Goal: Task Accomplishment & Management: Manage account settings

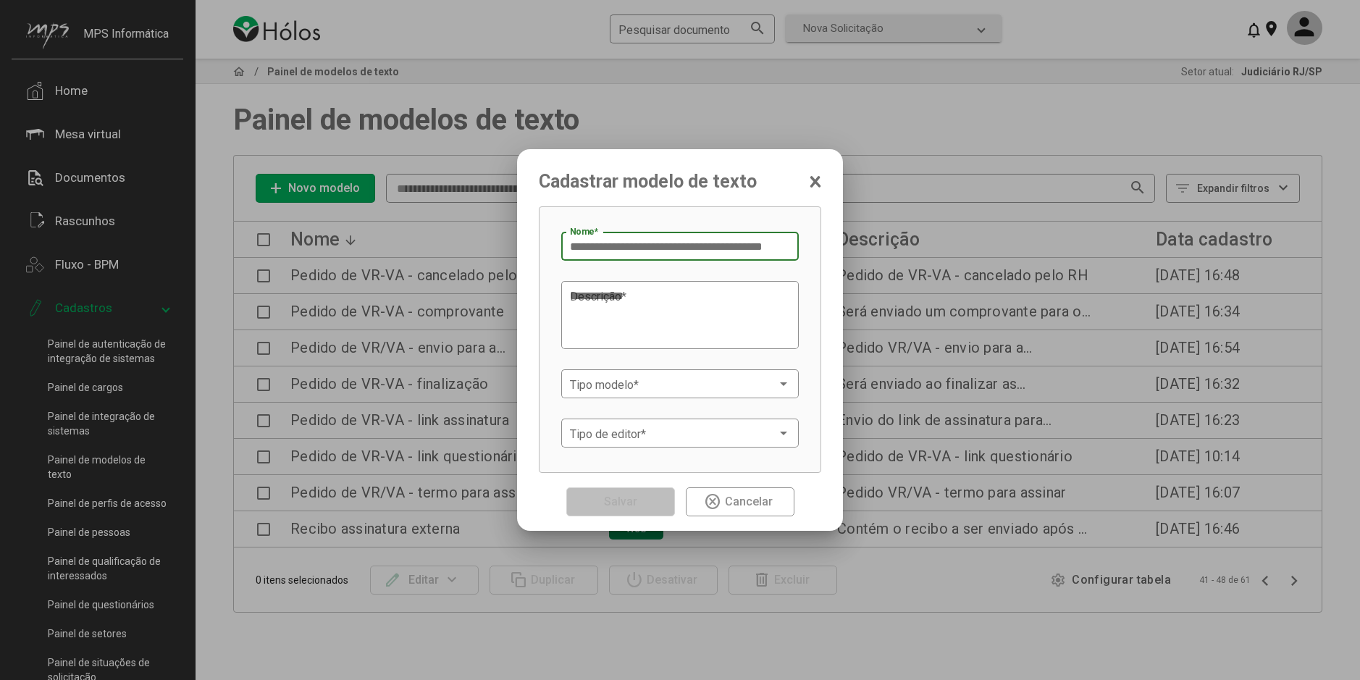
scroll to position [0, 16]
type input "**********"
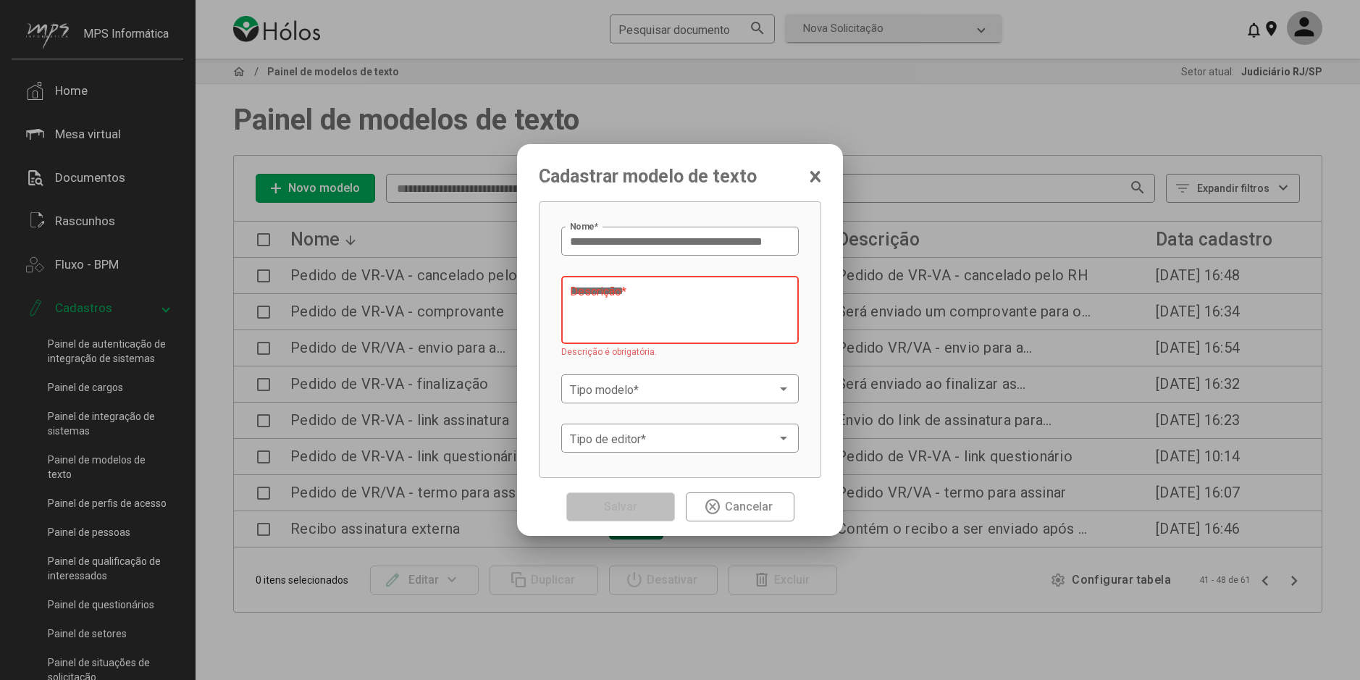
click at [624, 301] on textarea "Descrição *" at bounding box center [680, 310] width 220 height 55
paste textarea "**********"
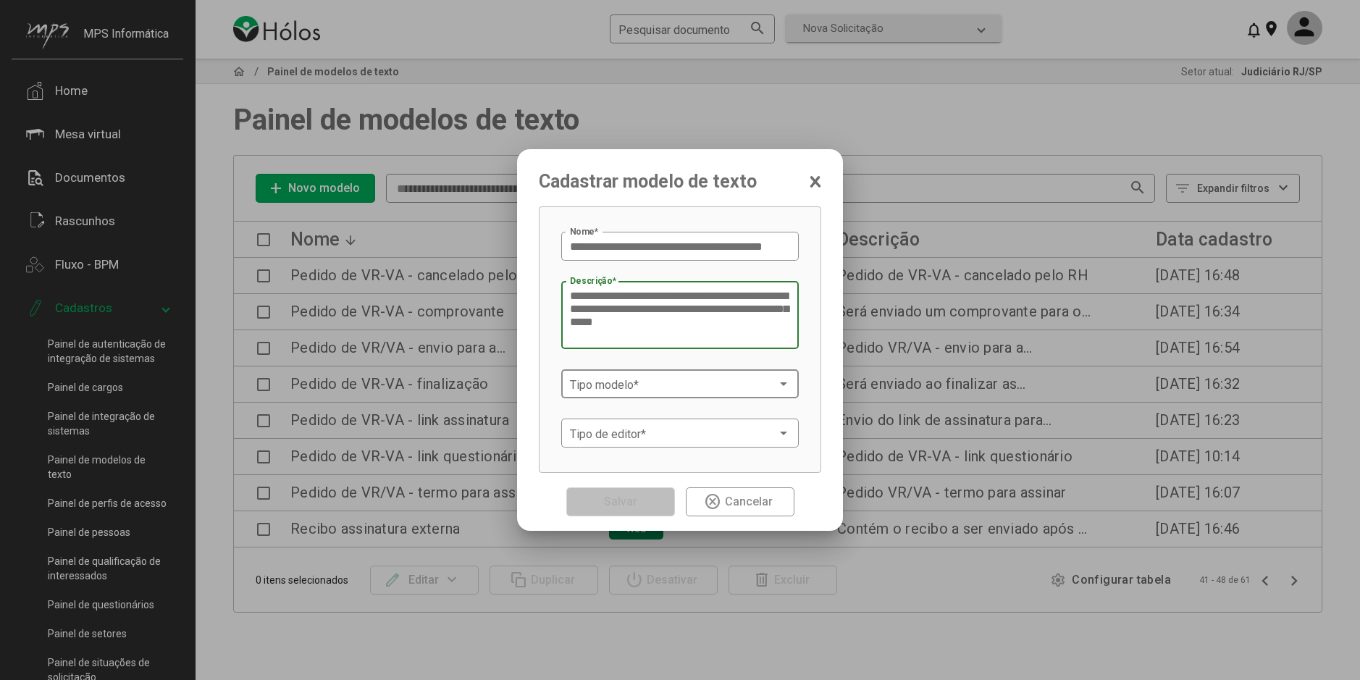
type textarea "**********"
click at [583, 392] on div "Tipo modelo *" at bounding box center [680, 382] width 220 height 32
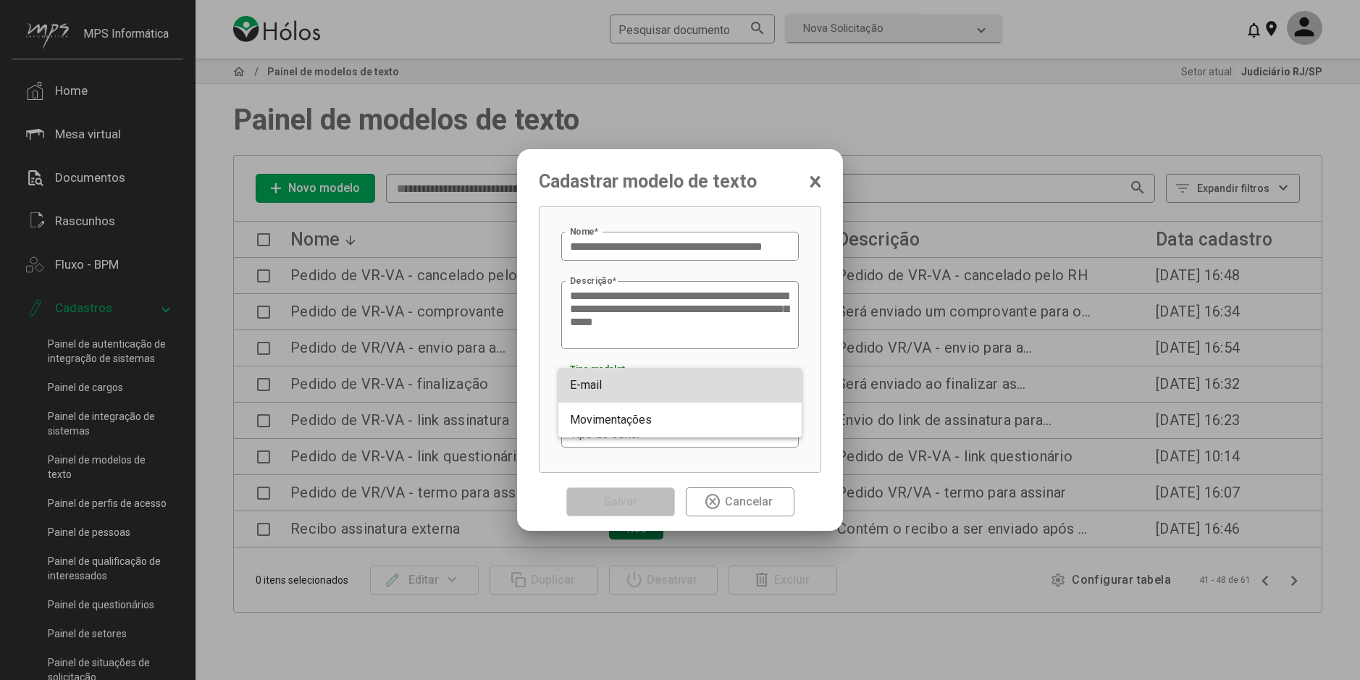
click at [589, 386] on span "E-mail" at bounding box center [586, 385] width 32 height 14
click at [608, 430] on span at bounding box center [673, 433] width 207 height 13
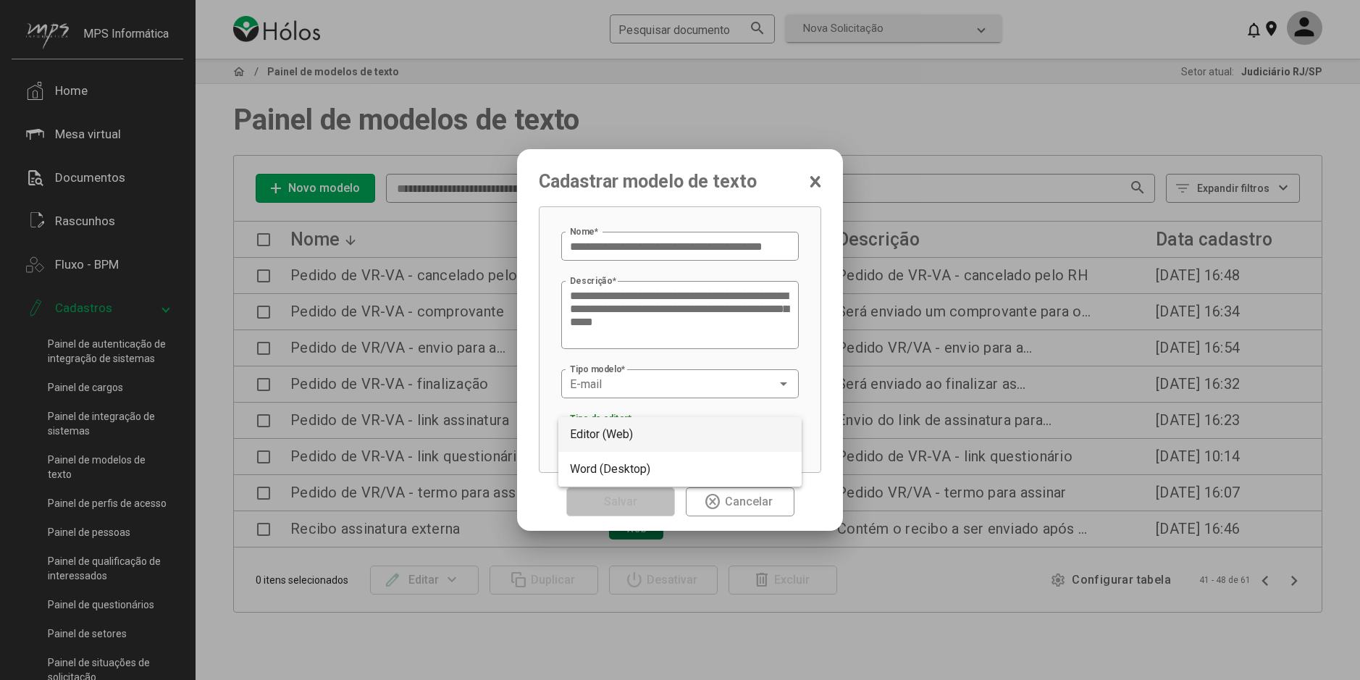
click at [608, 434] on span "Editor (Web)" at bounding box center [601, 434] width 63 height 14
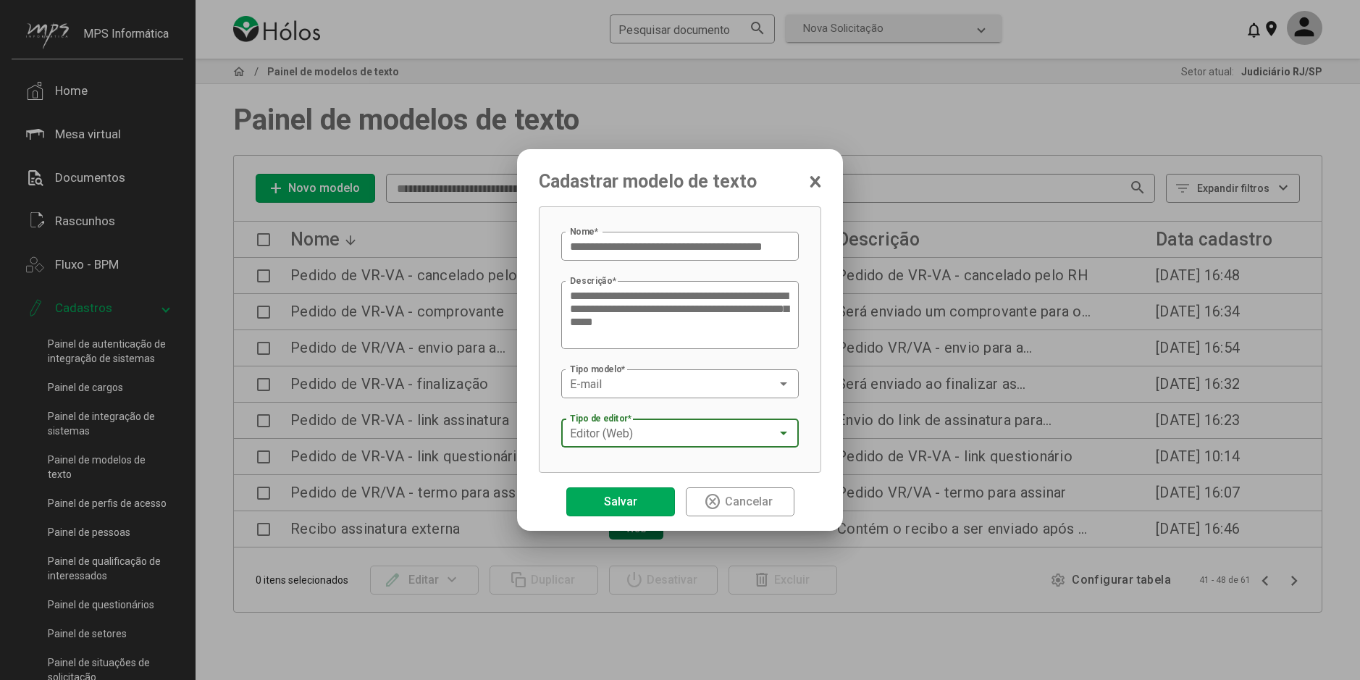
click at [636, 491] on span "Salvar" at bounding box center [620, 501] width 41 height 25
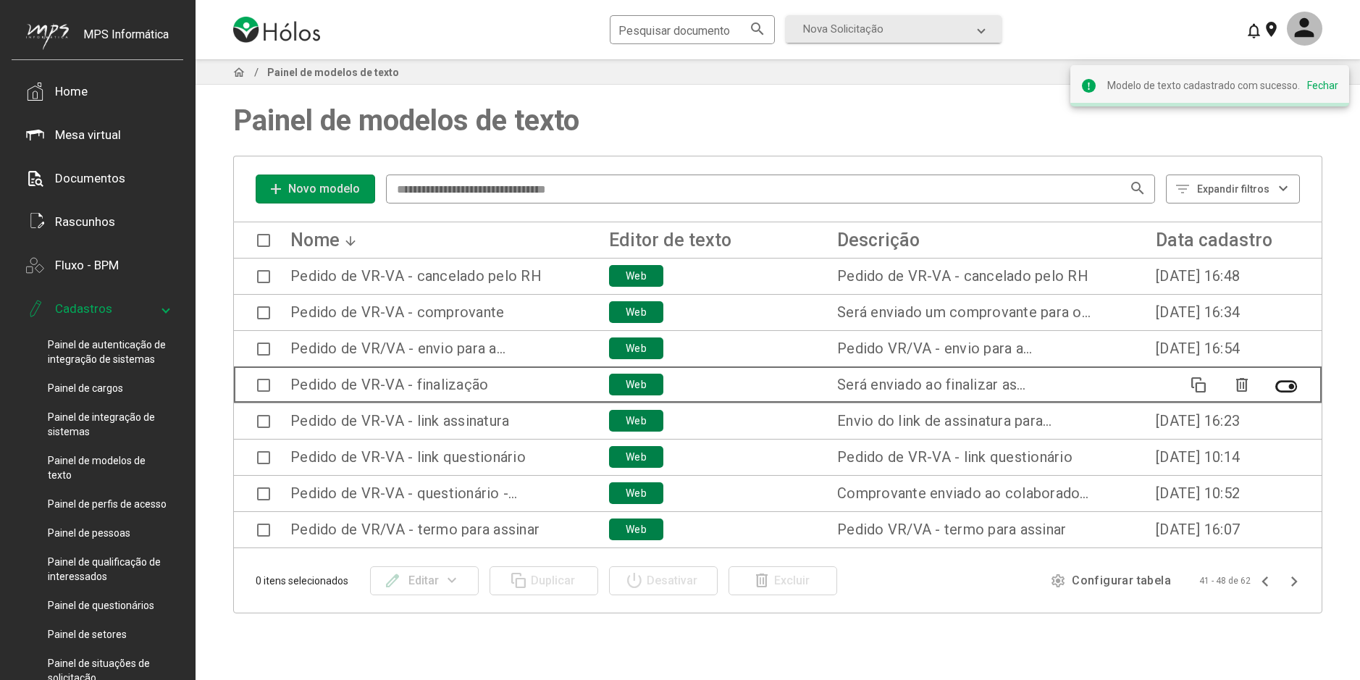
scroll to position [1, 0]
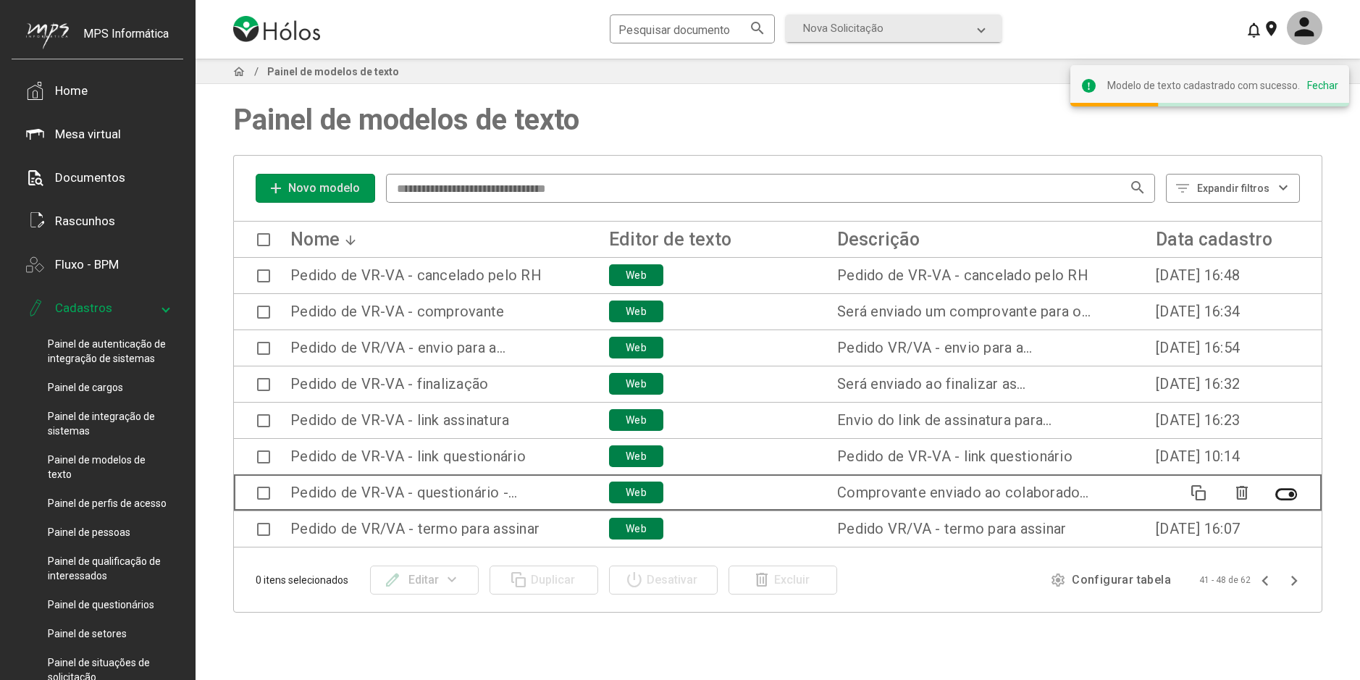
click at [263, 493] on span at bounding box center [263, 492] width 13 height 13
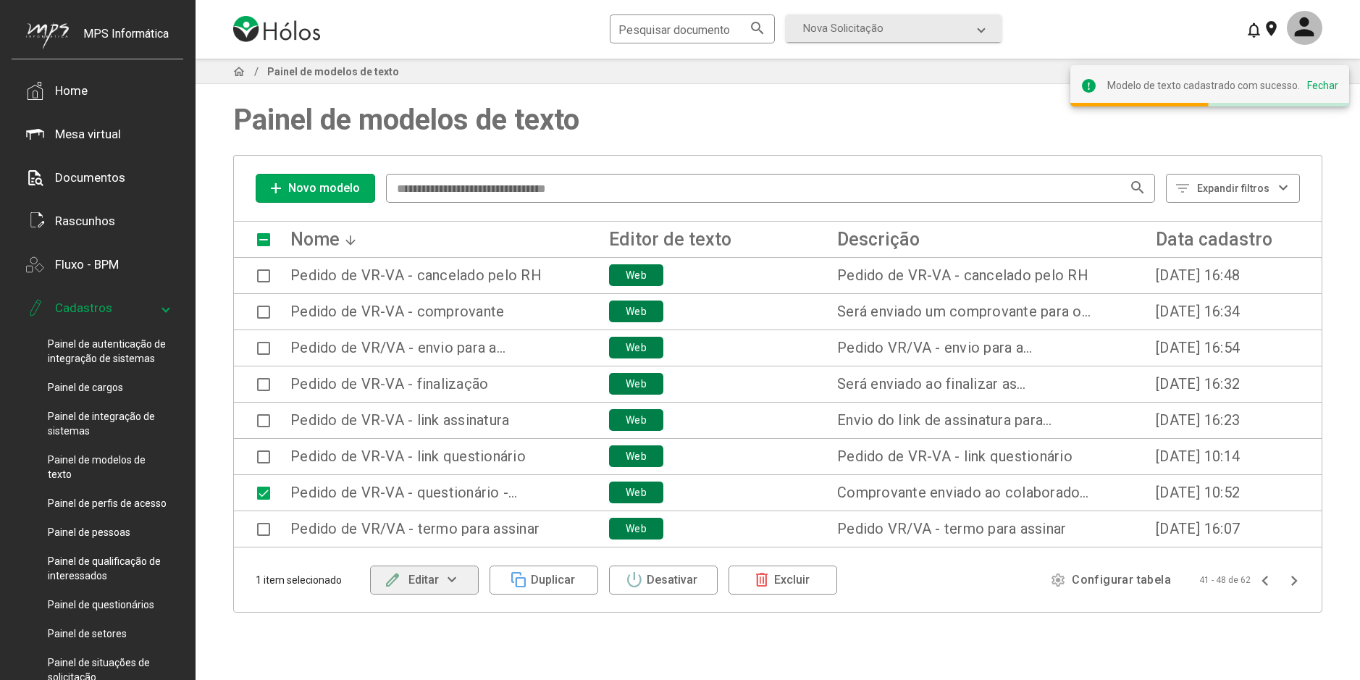
click at [422, 592] on div "edit Editar" at bounding box center [411, 580] width 55 height 26
click at [426, 551] on button "Alterar conteúdo" at bounding box center [420, 553] width 101 height 35
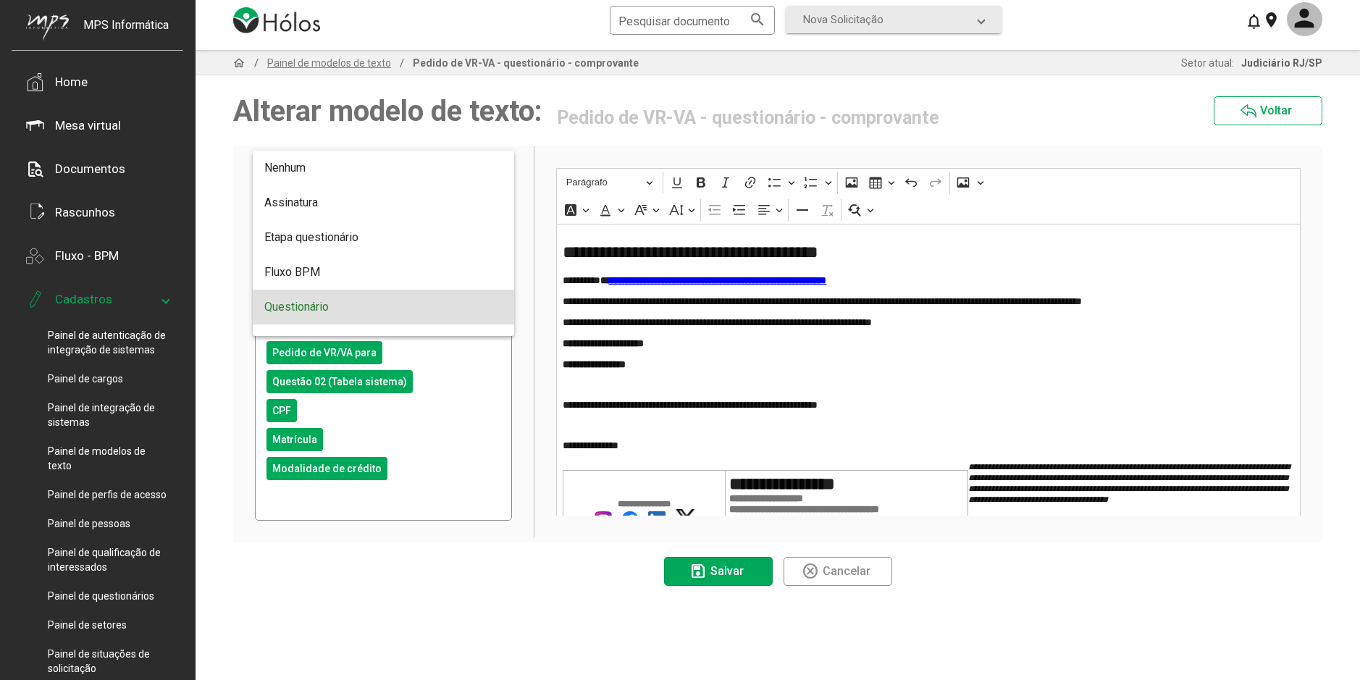
scroll to position [58, 0]
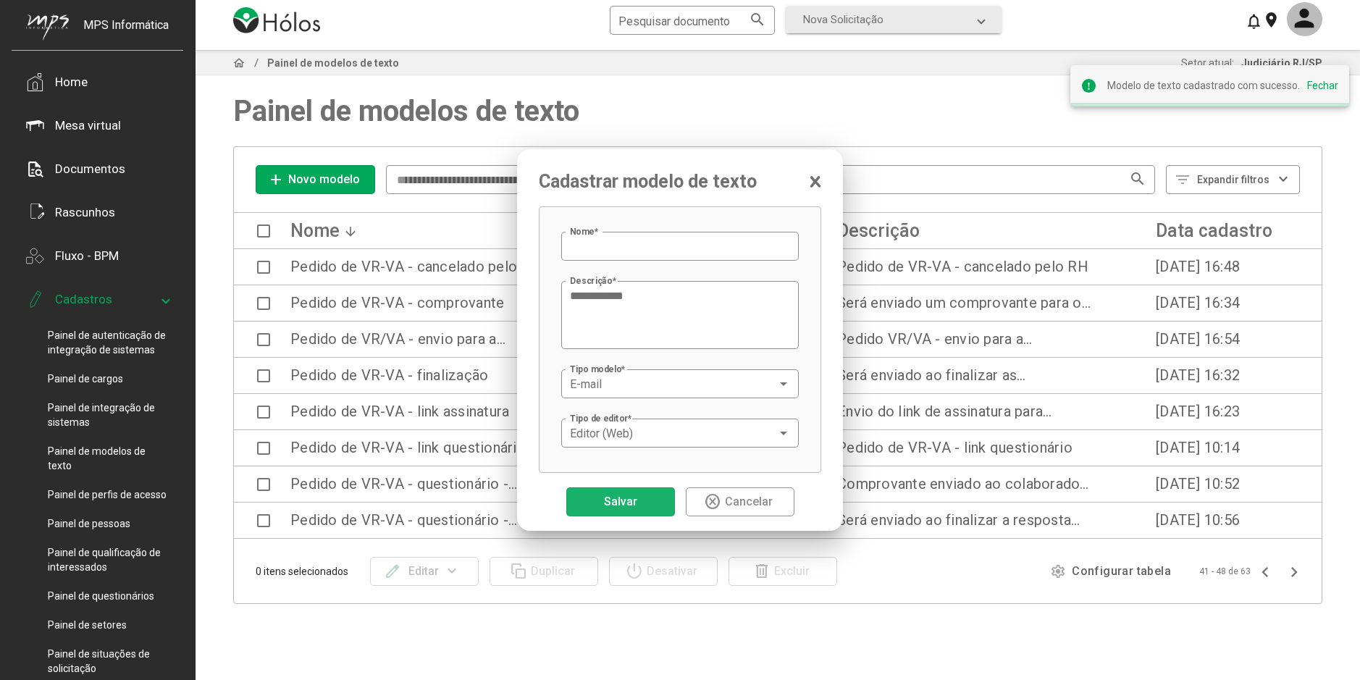
scroll to position [9, 0]
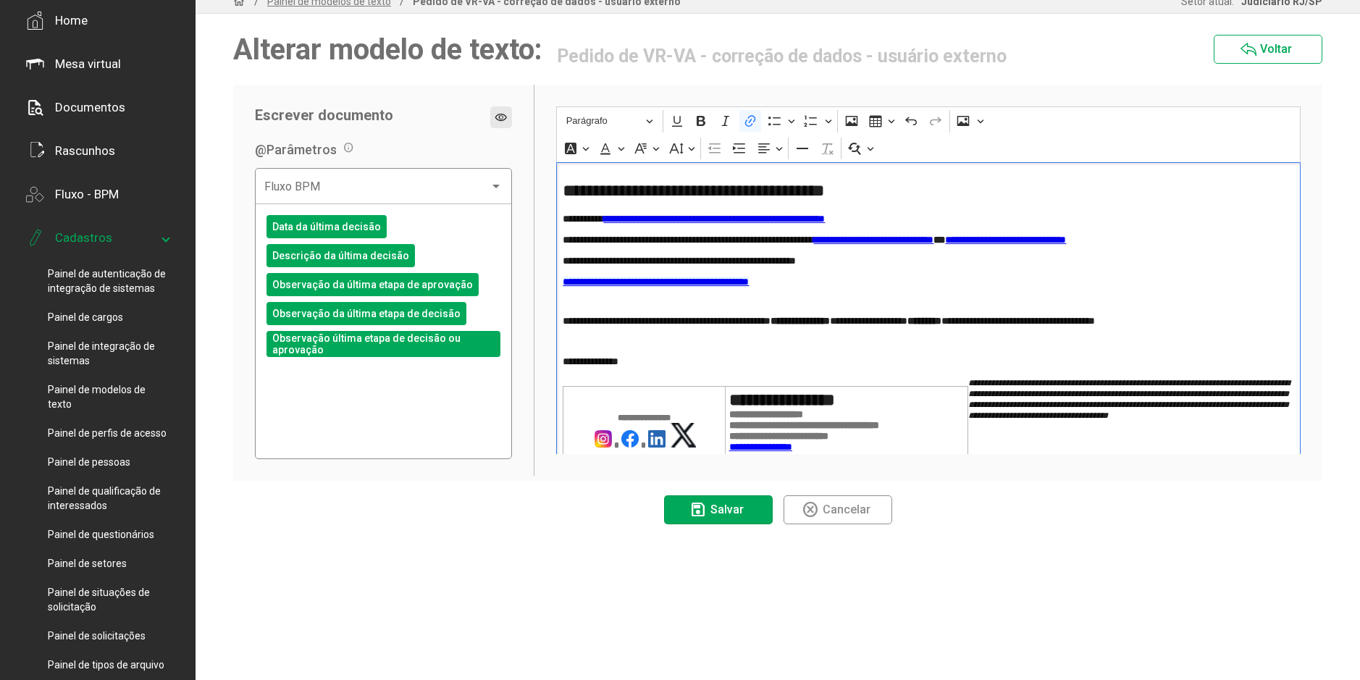
scroll to position [4, 0]
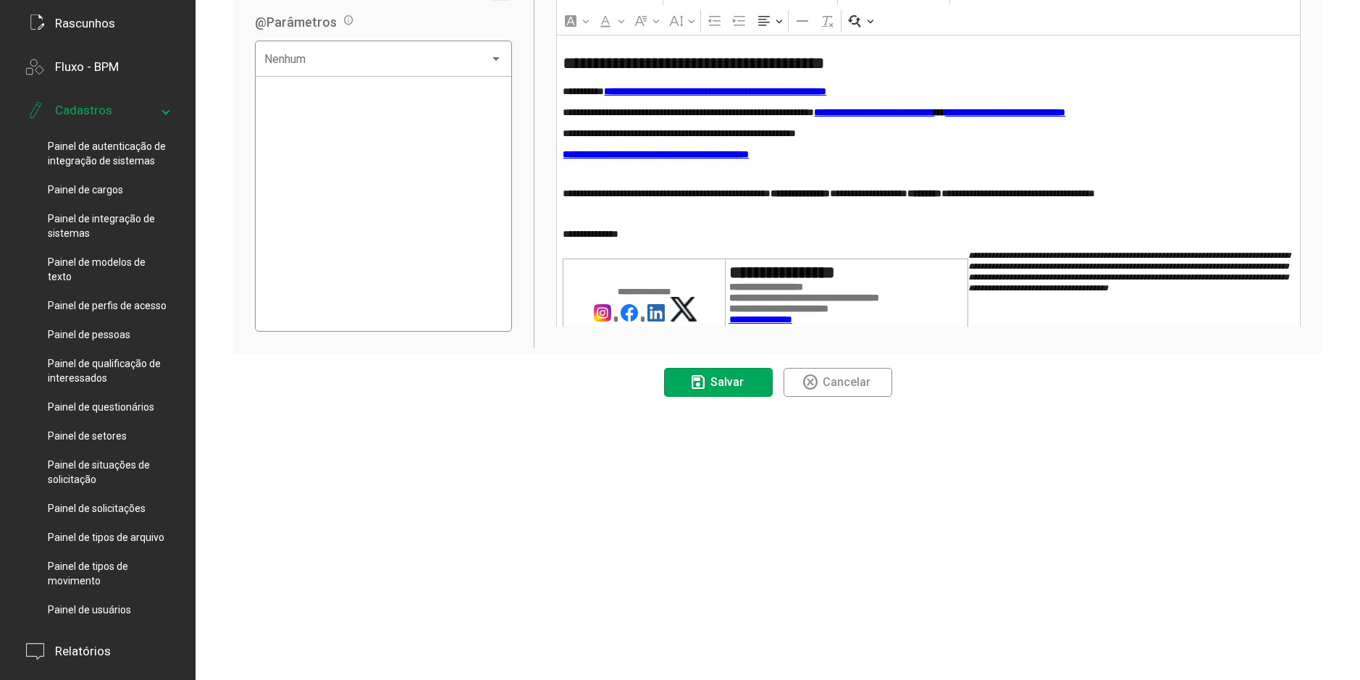
scroll to position [222, 0]
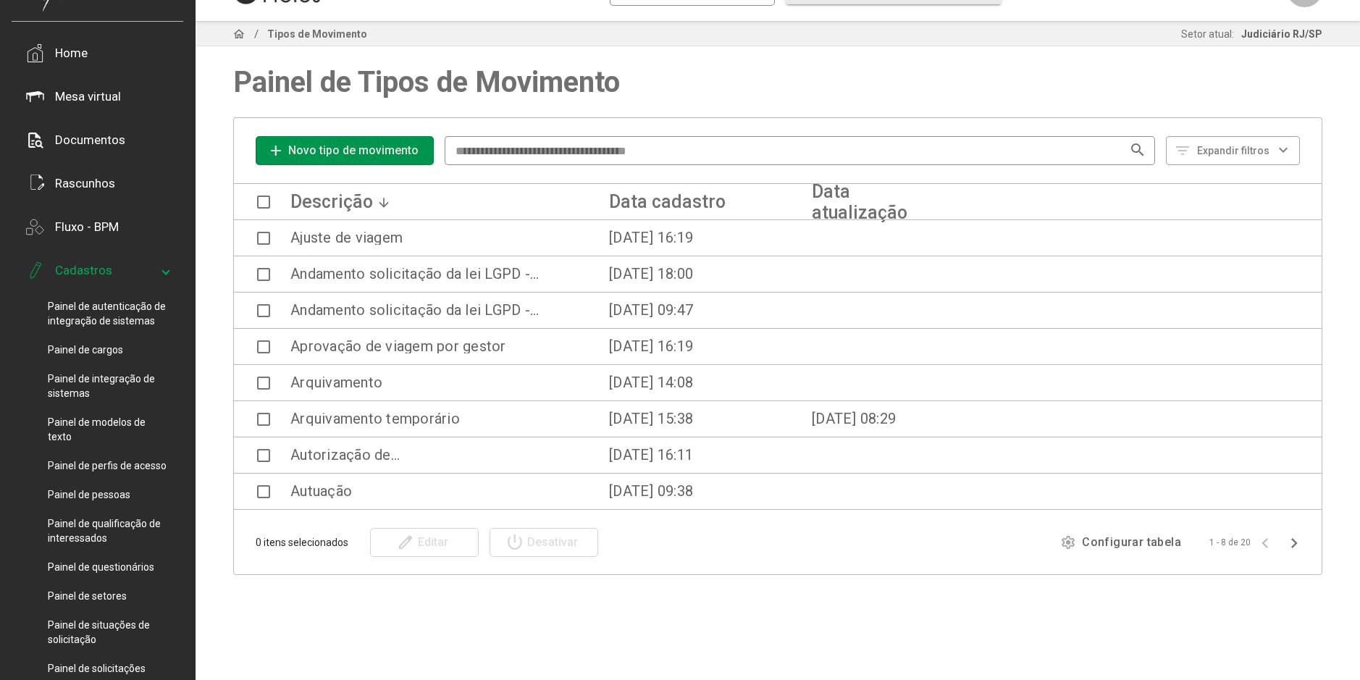
scroll to position [77, 0]
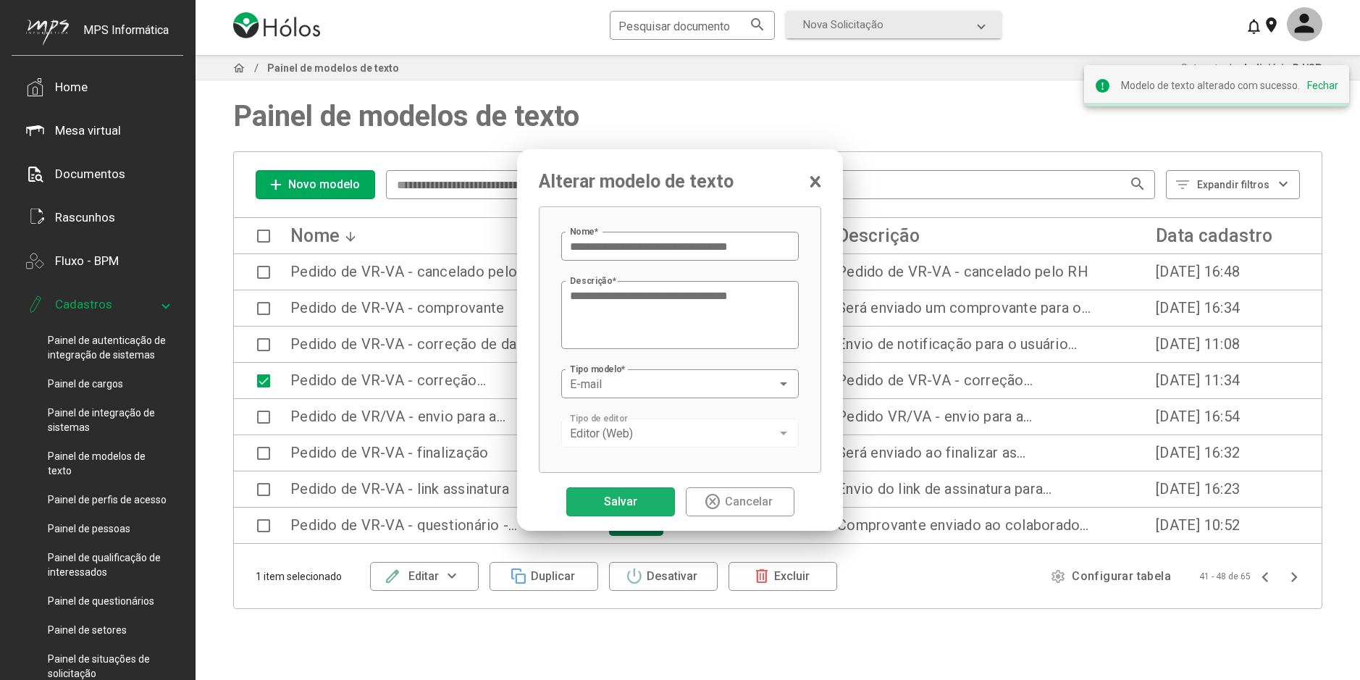
scroll to position [4, 0]
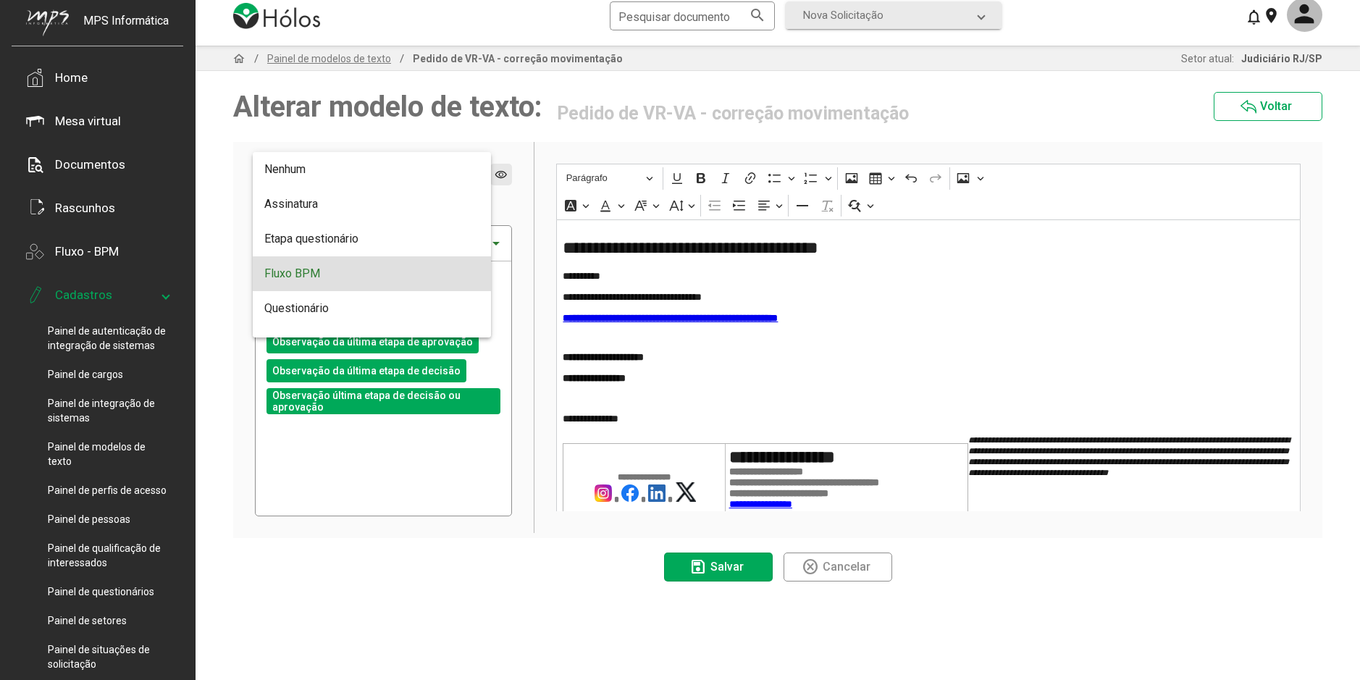
scroll to position [29, 0]
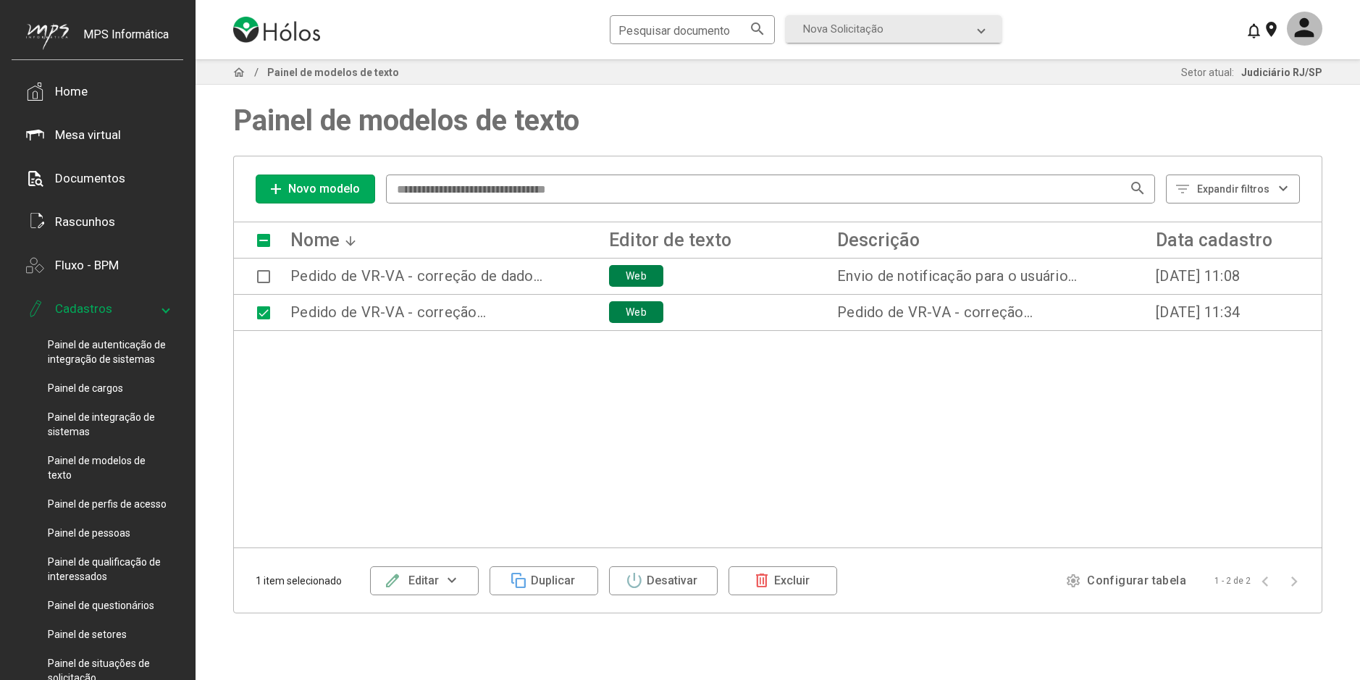
scroll to position [14, 0]
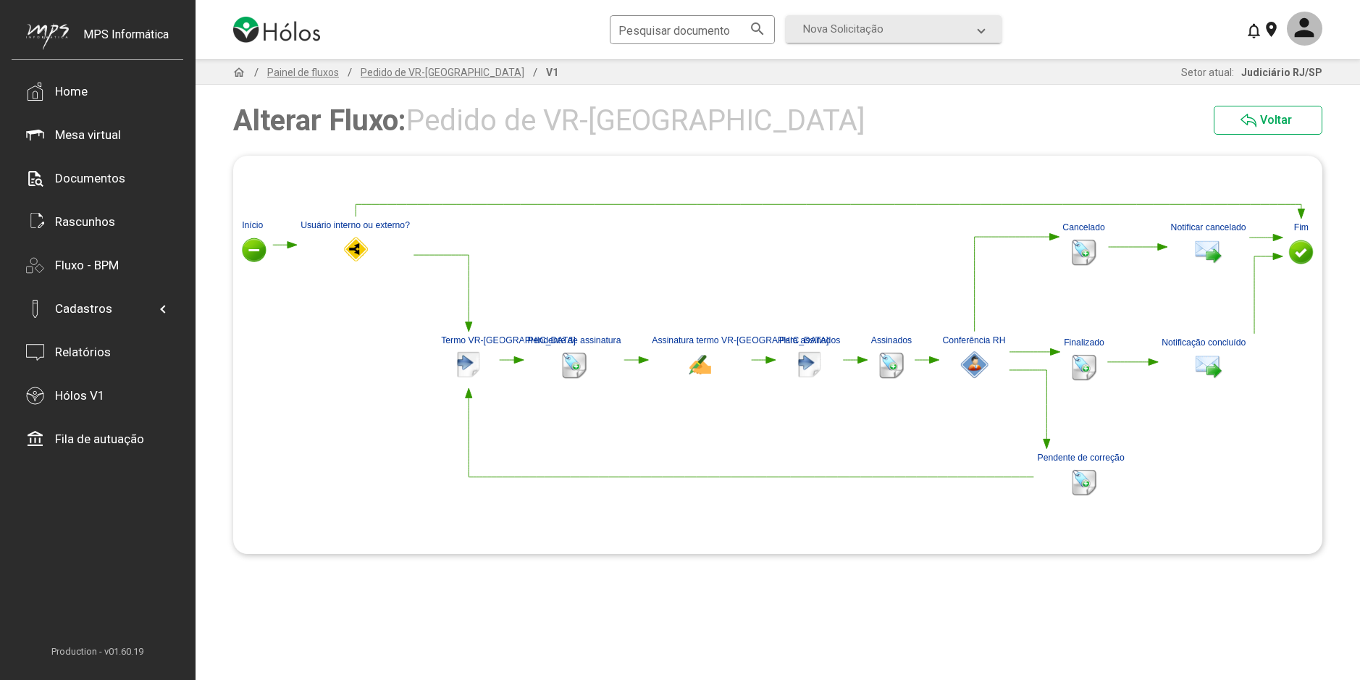
click at [661, 539] on icon "%0 0688d9dd-804c-4f4a-964e-a6cfffeafdd8 Início 90580790-9a00-4d08-9bf5-ae6e8163…" at bounding box center [777, 355] width 1089 height 398
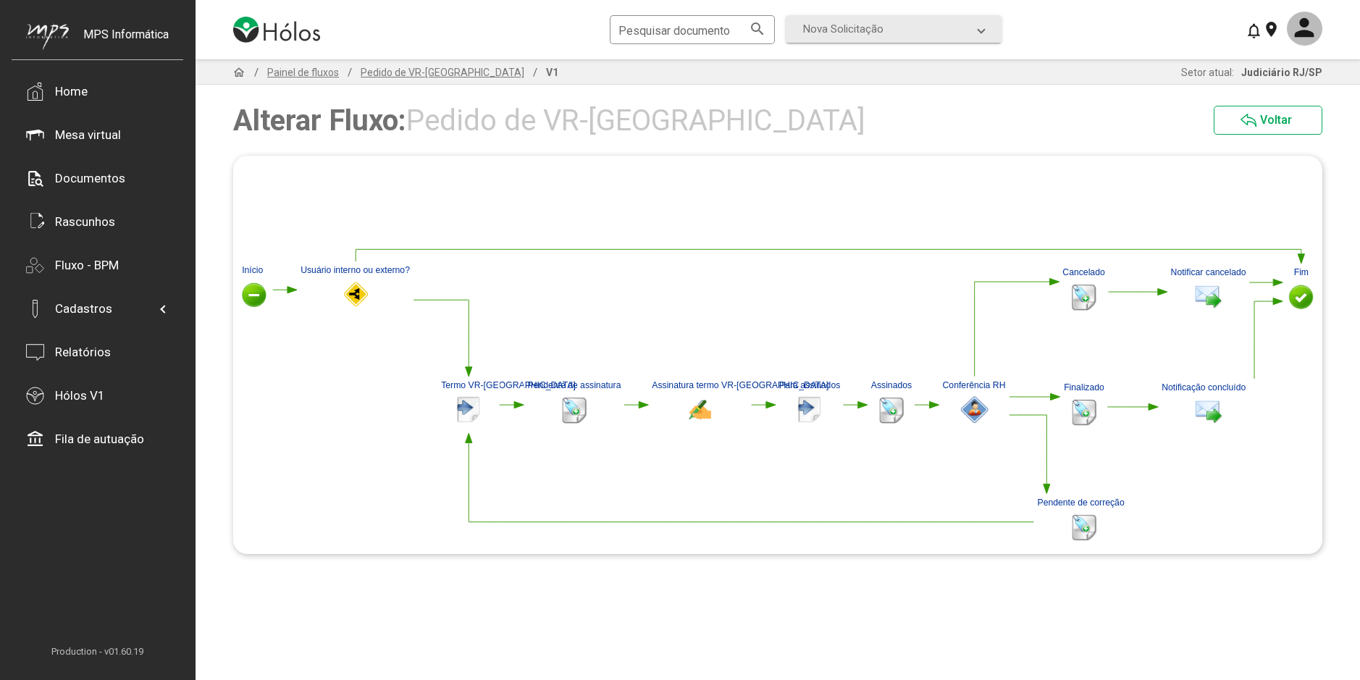
click at [657, 594] on div "home / Painel de fluxos / Pedido de VR-VA / V1 Setor atual: Judiciário RJ/SP Al…" at bounding box center [777, 369] width 1164 height 620
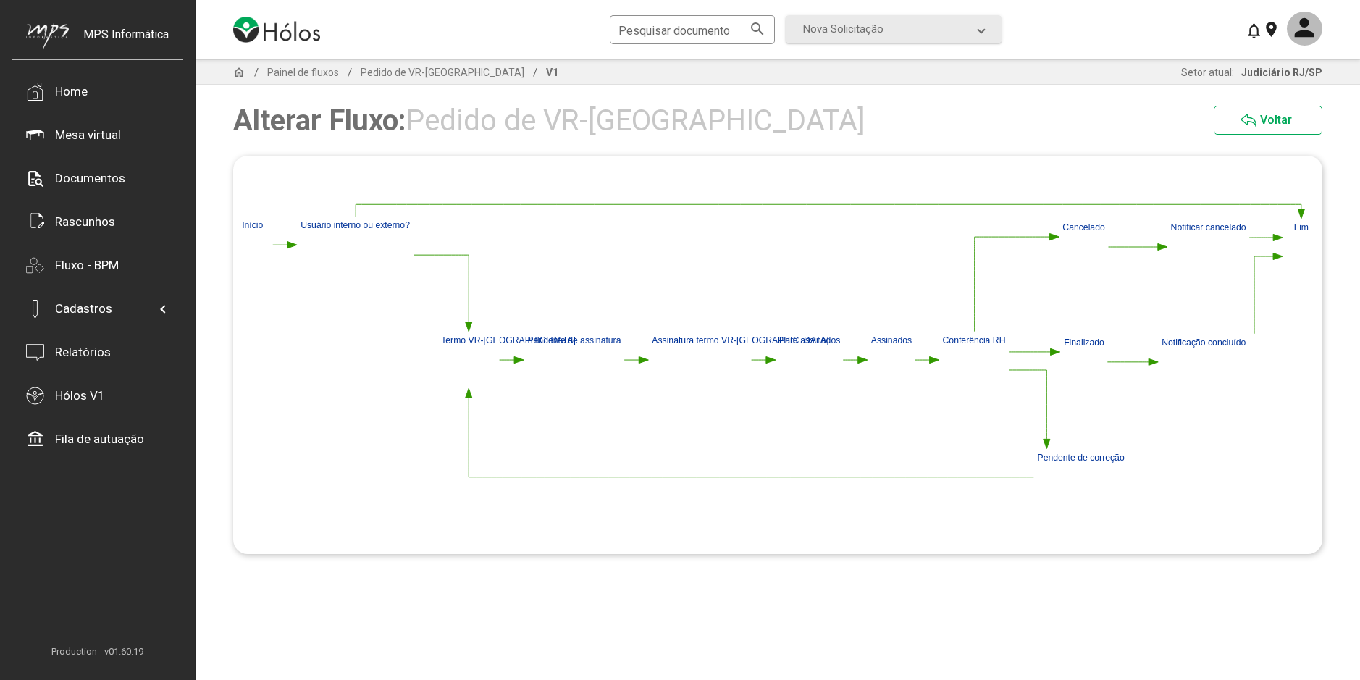
click at [1302, 213] on polygon at bounding box center [1300, 213] width 7 height 9
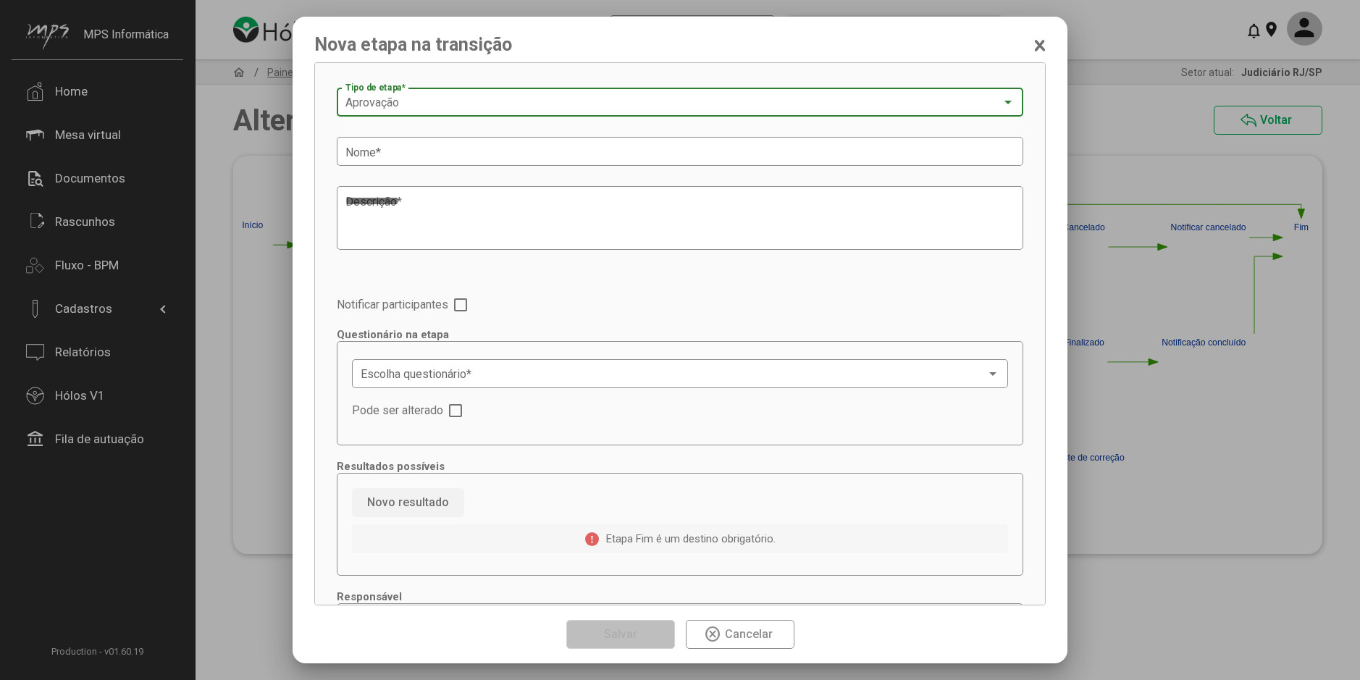
click at [471, 104] on div "Aprovação" at bounding box center [673, 102] width 656 height 13
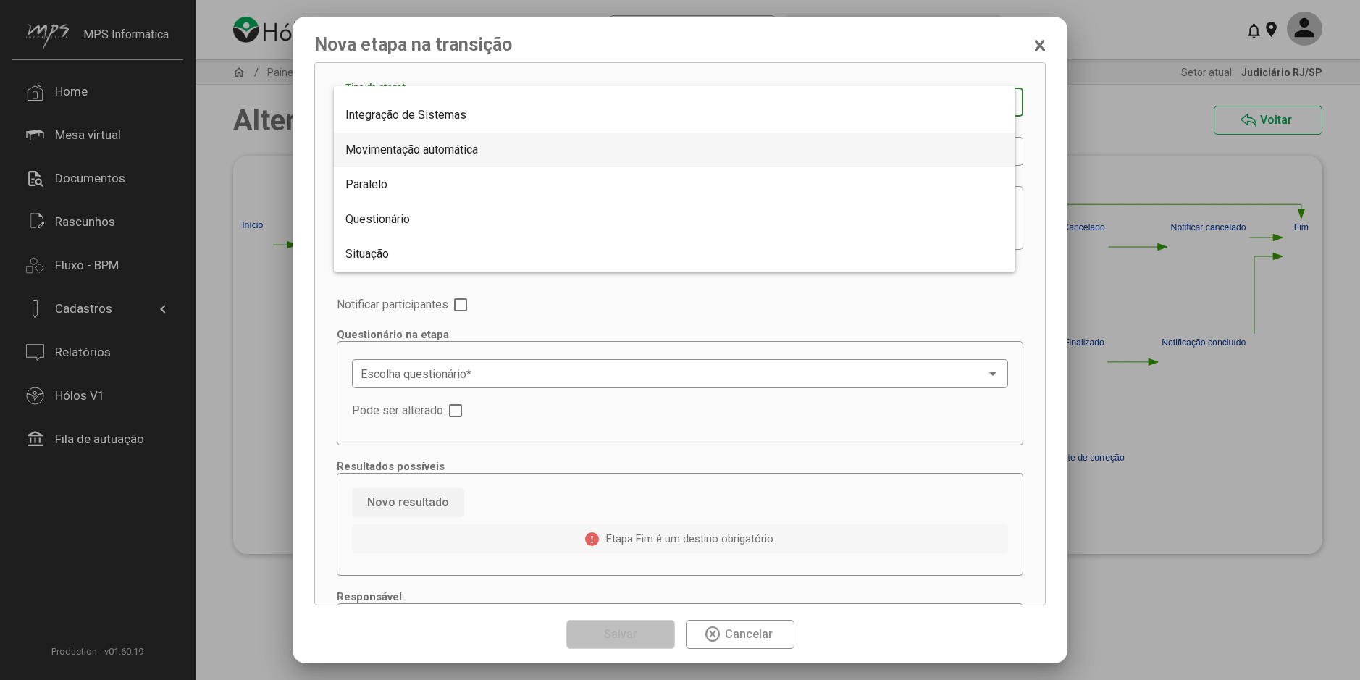
scroll to position [217, 0]
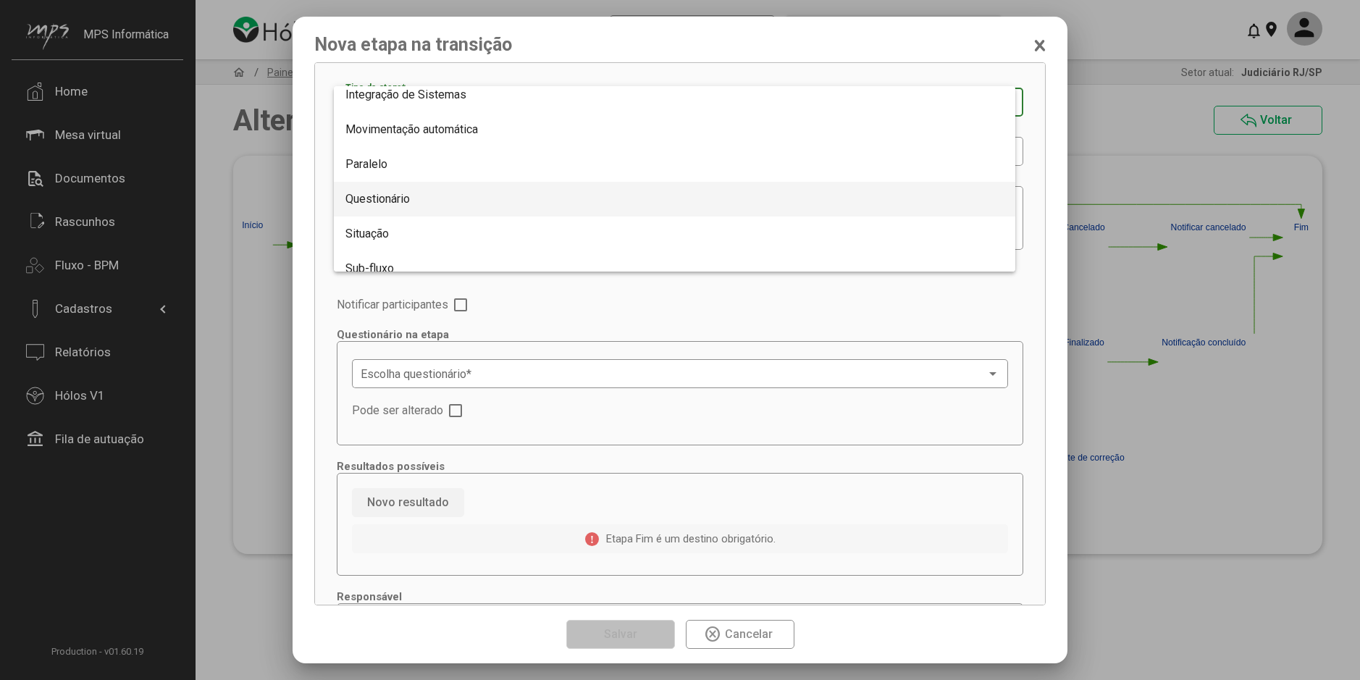
click at [405, 207] on span "Questionário" at bounding box center [674, 199] width 658 height 35
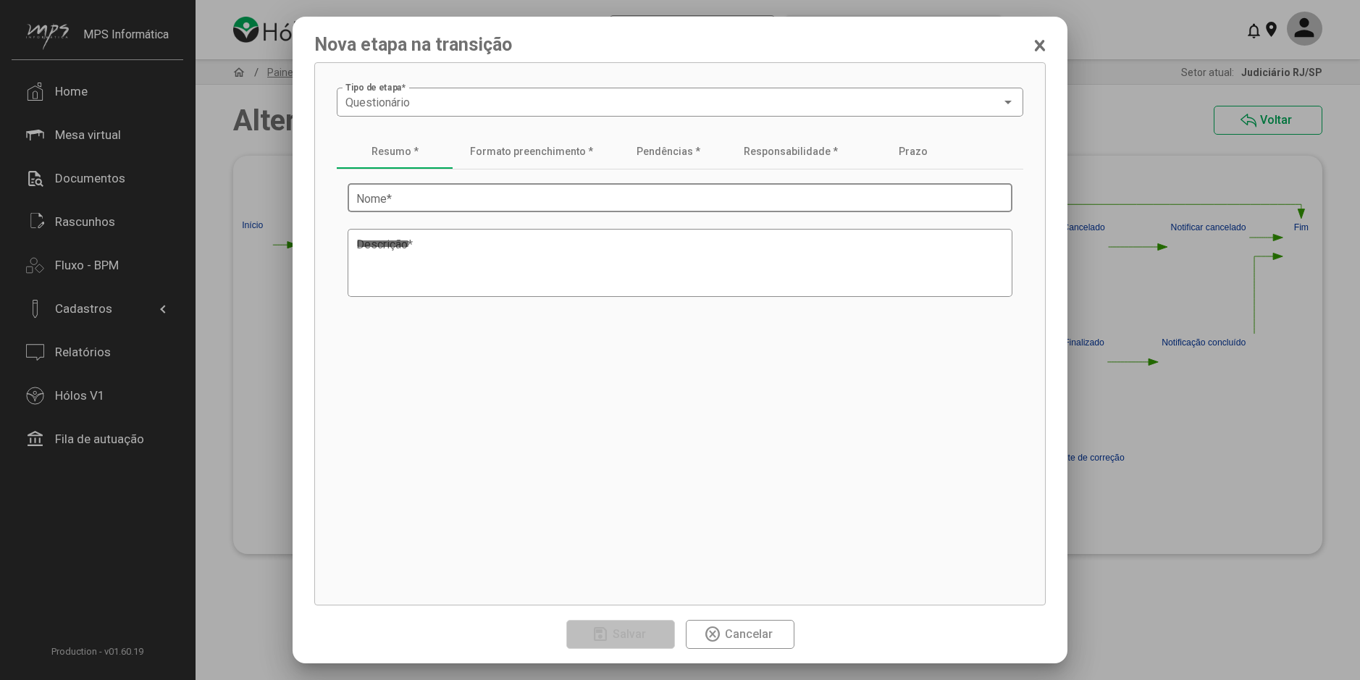
click at [445, 203] on input "Nome *" at bounding box center [679, 198] width 647 height 13
click at [384, 205] on input "Nome *" at bounding box center [679, 198] width 647 height 13
paste input "**********"
type input "**********"
click at [400, 258] on textarea "Descrição *" at bounding box center [679, 263] width 647 height 55
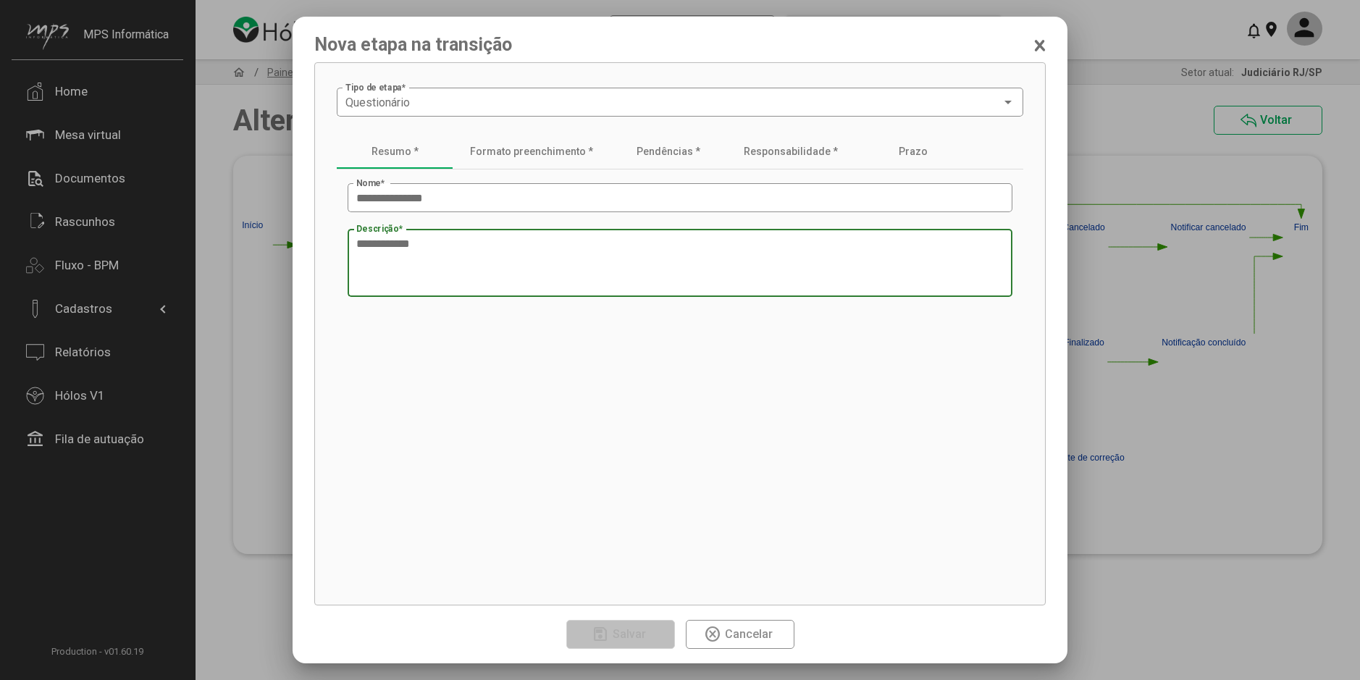
paste textarea "**********"
type textarea "**********"
click at [534, 146] on div "Formato preenchimento *" at bounding box center [531, 152] width 123 height 12
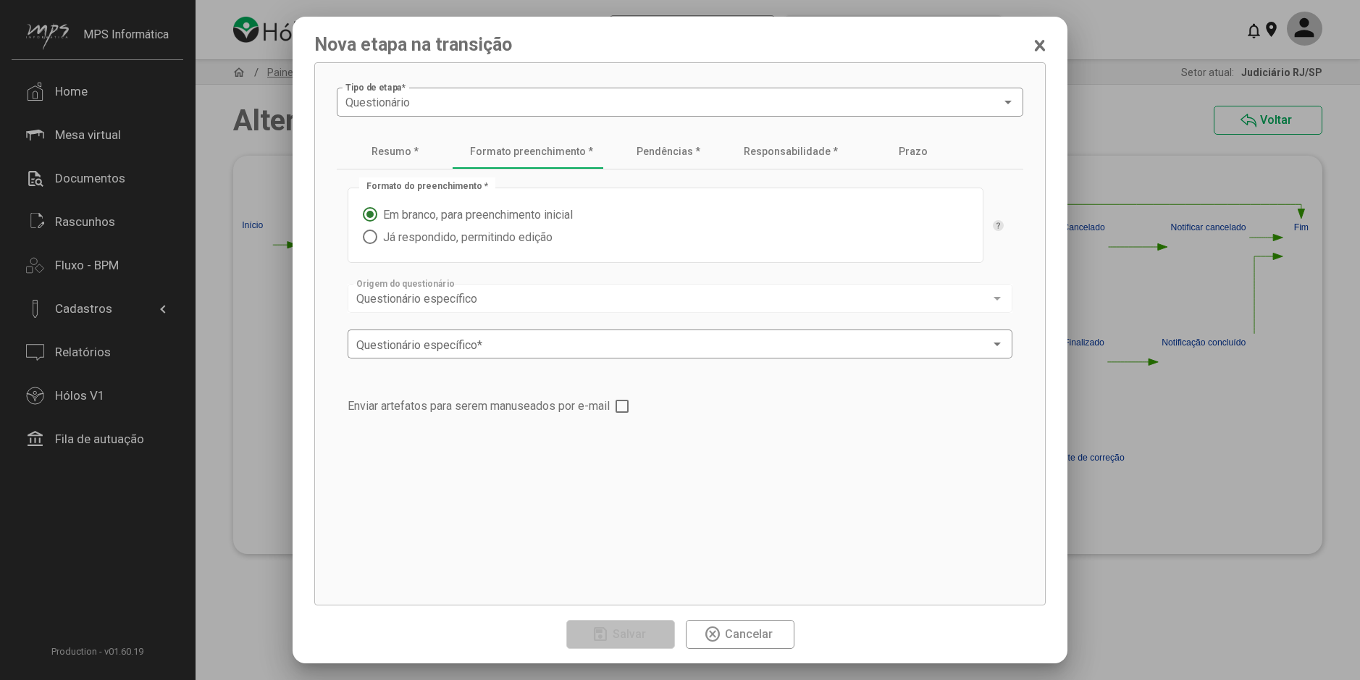
click at [481, 240] on span "Já respondido, permitindo edição" at bounding box center [464, 237] width 175 height 14
click at [515, 302] on div "Questionário específico" at bounding box center [673, 298] width 634 height 13
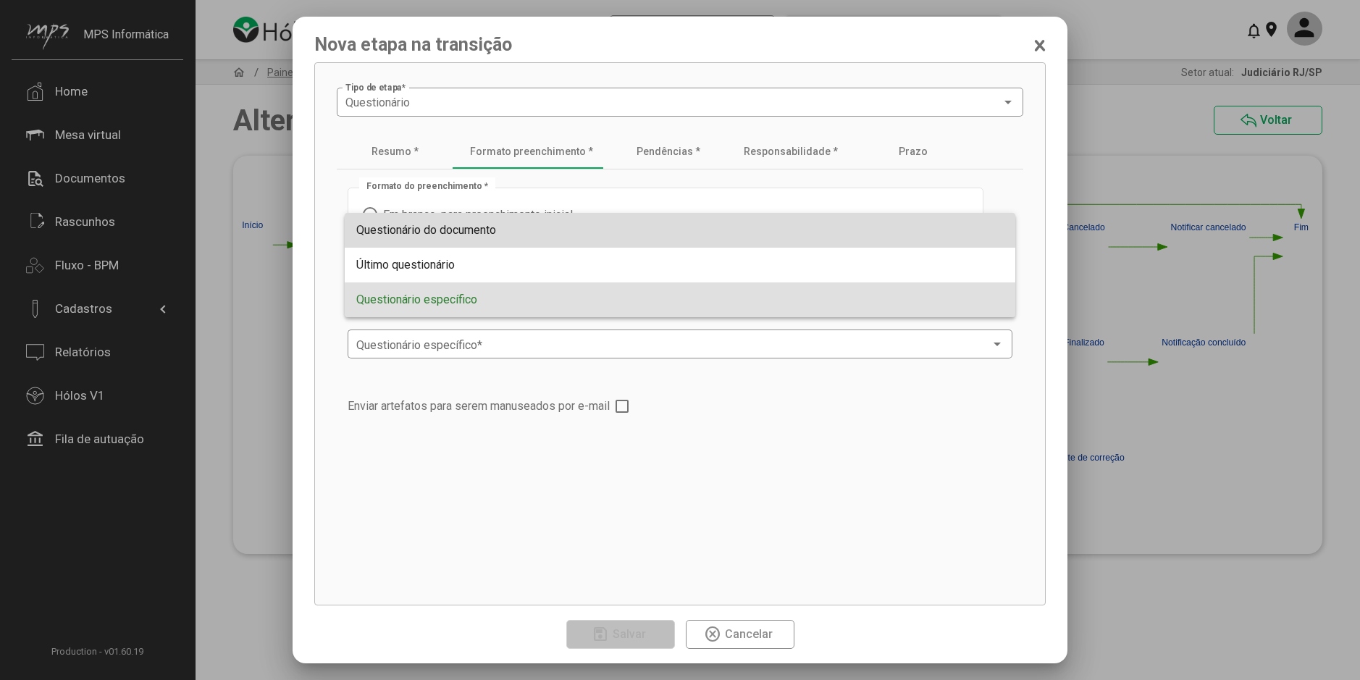
click at [489, 234] on span "Questionário do documento" at bounding box center [426, 230] width 140 height 14
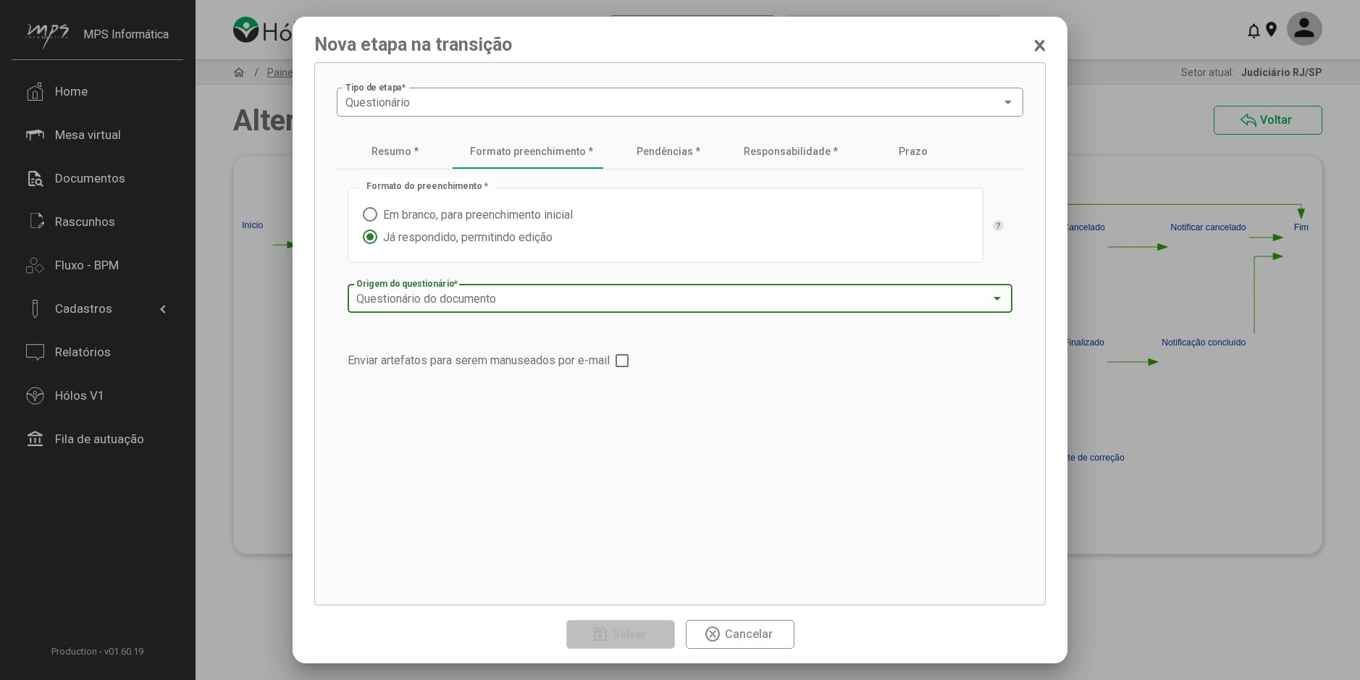
click at [626, 360] on span at bounding box center [621, 360] width 13 height 13
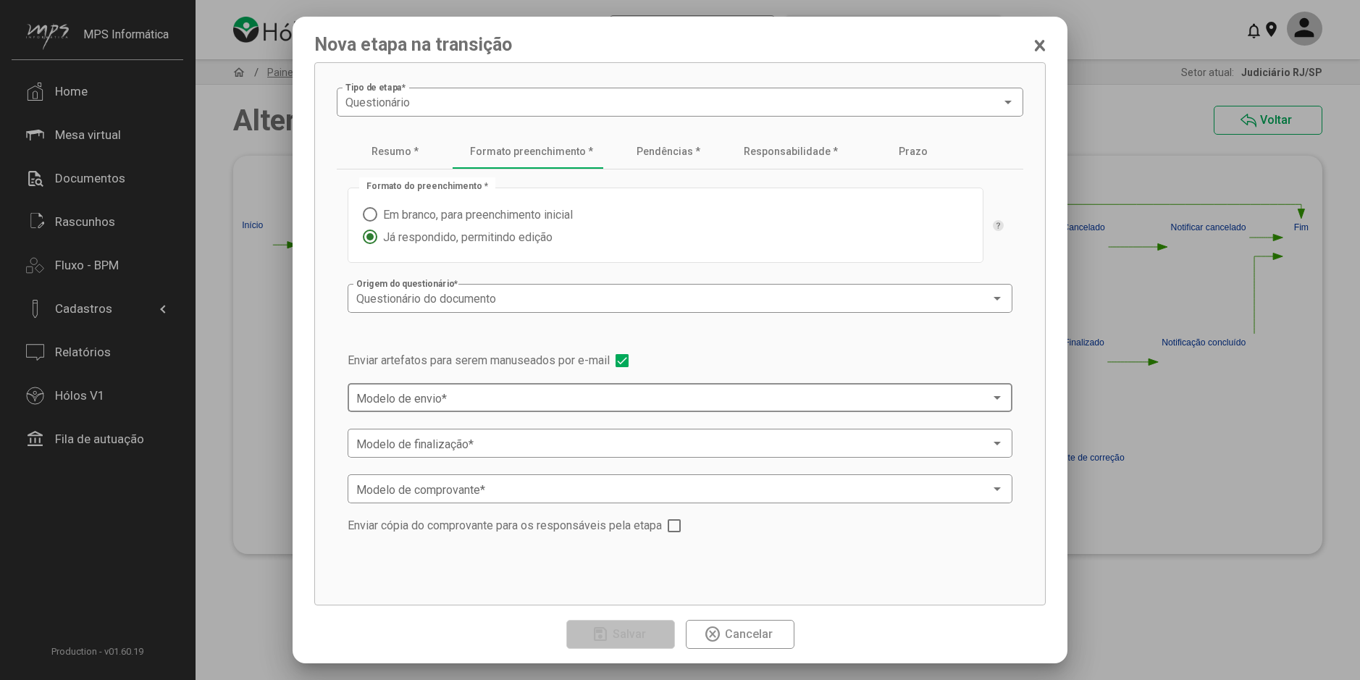
click at [375, 392] on span at bounding box center [673, 398] width 634 height 13
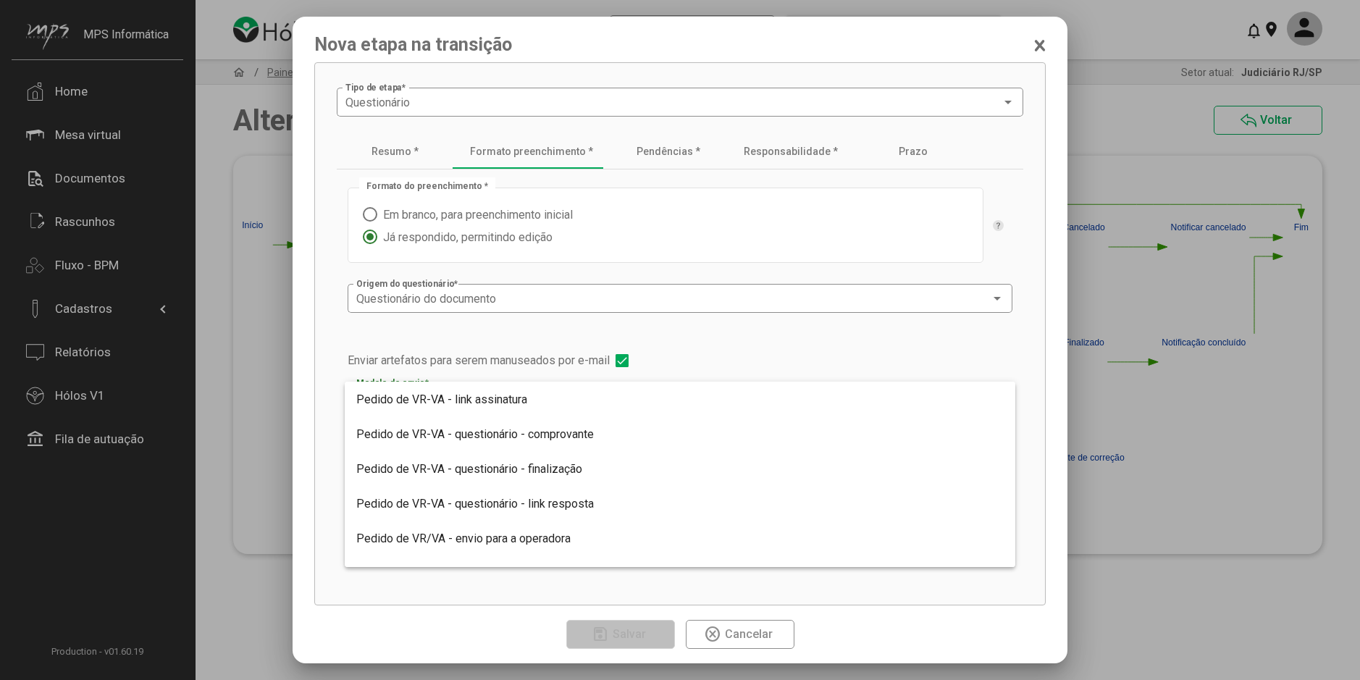
scroll to position [1494, 0]
click at [493, 494] on span "Pedido de VR-VA - questionário - link resposta" at bounding box center [679, 503] width 647 height 35
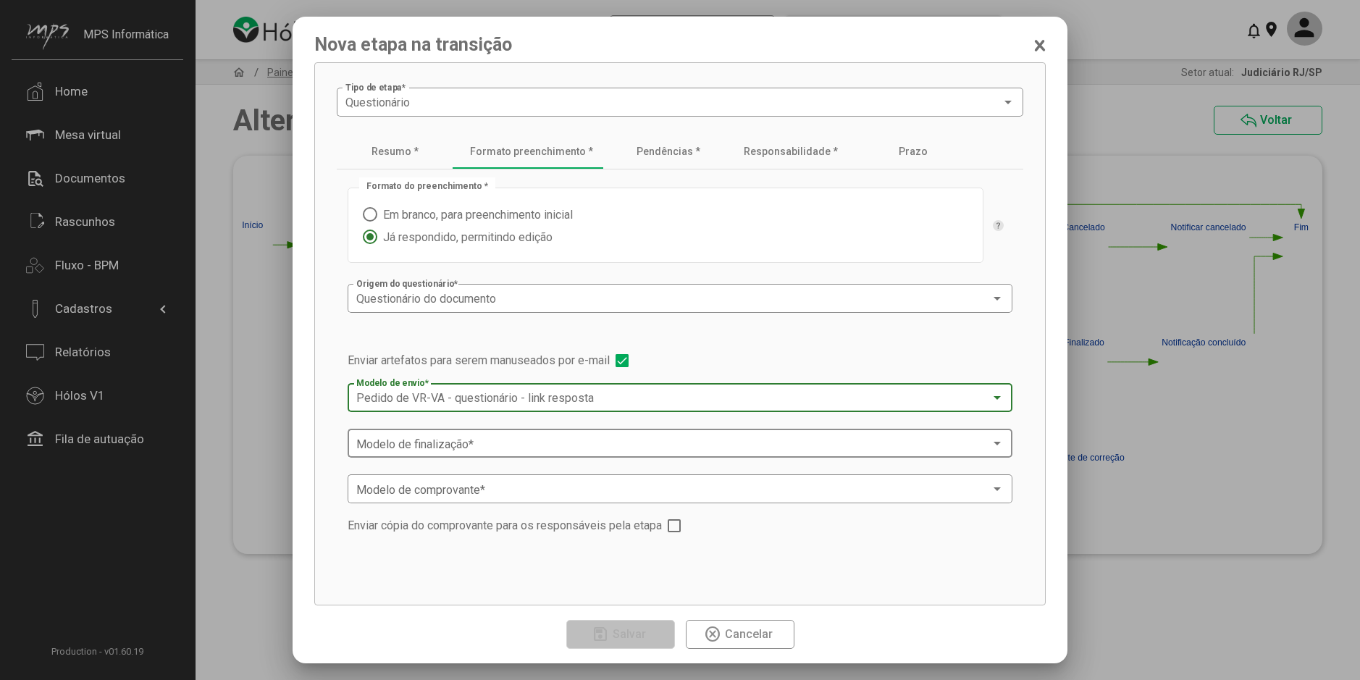
click at [502, 445] on span at bounding box center [673, 443] width 634 height 13
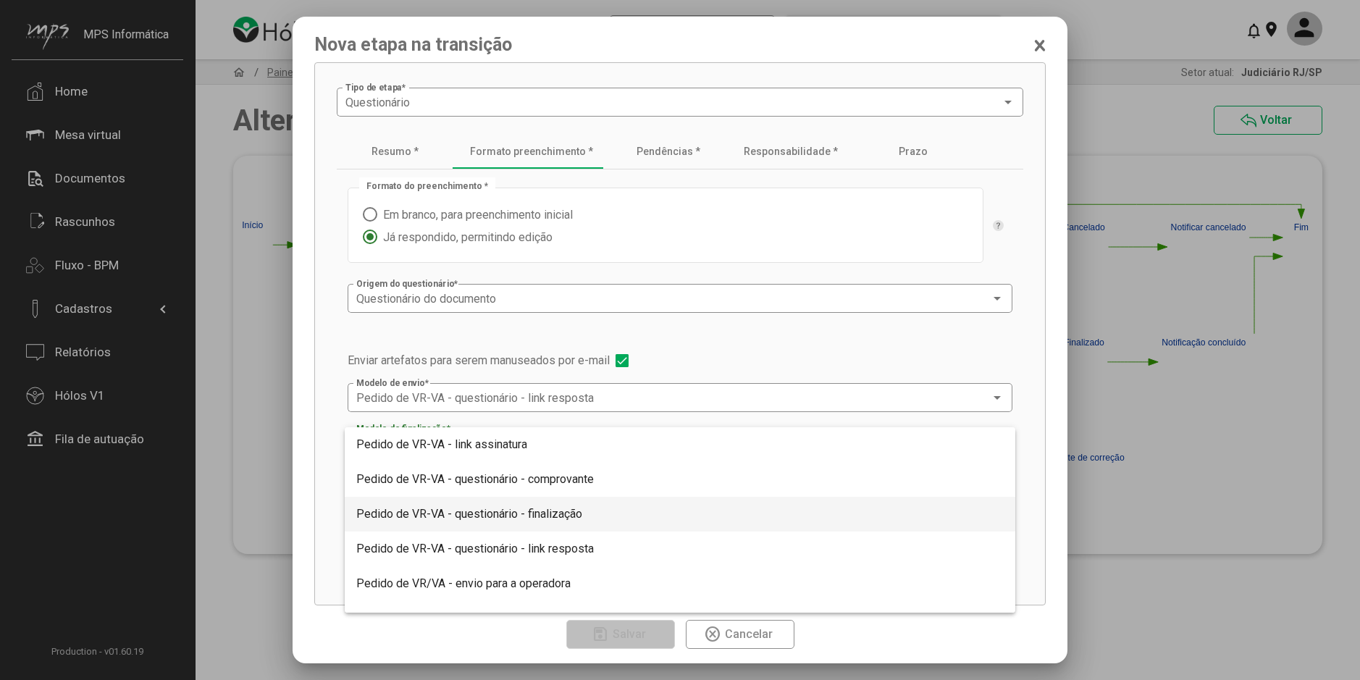
click at [547, 521] on span "Pedido de VR-VA - questionário - finalização" at bounding box center [679, 514] width 647 height 35
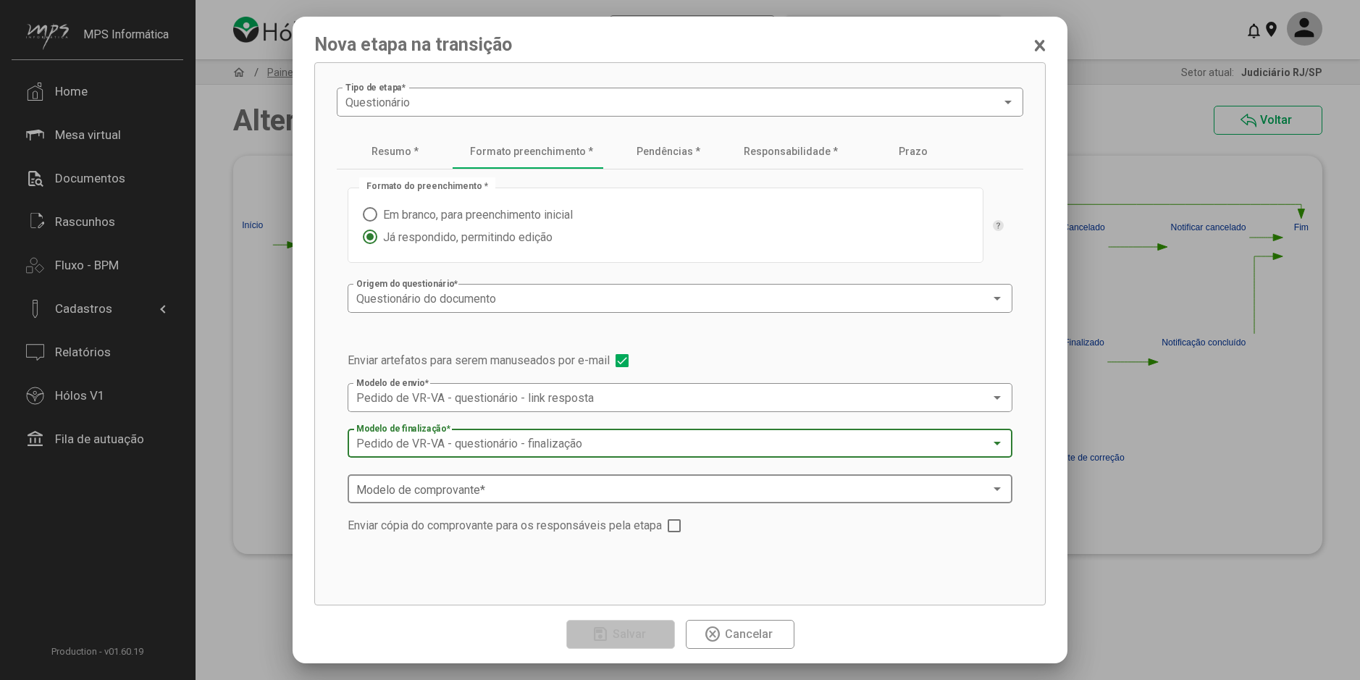
click at [548, 492] on span at bounding box center [673, 489] width 634 height 13
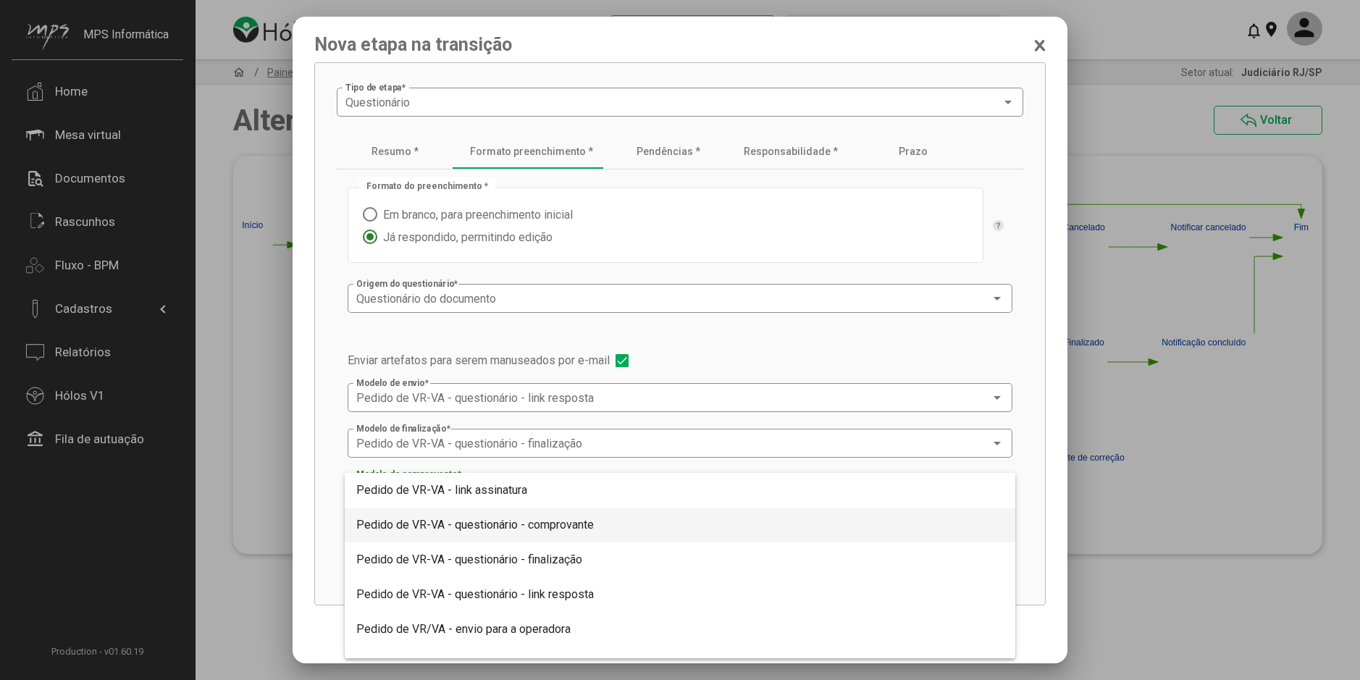
click at [555, 529] on span "Pedido de VR-VA - questionário - comprovante" at bounding box center [474, 525] width 237 height 14
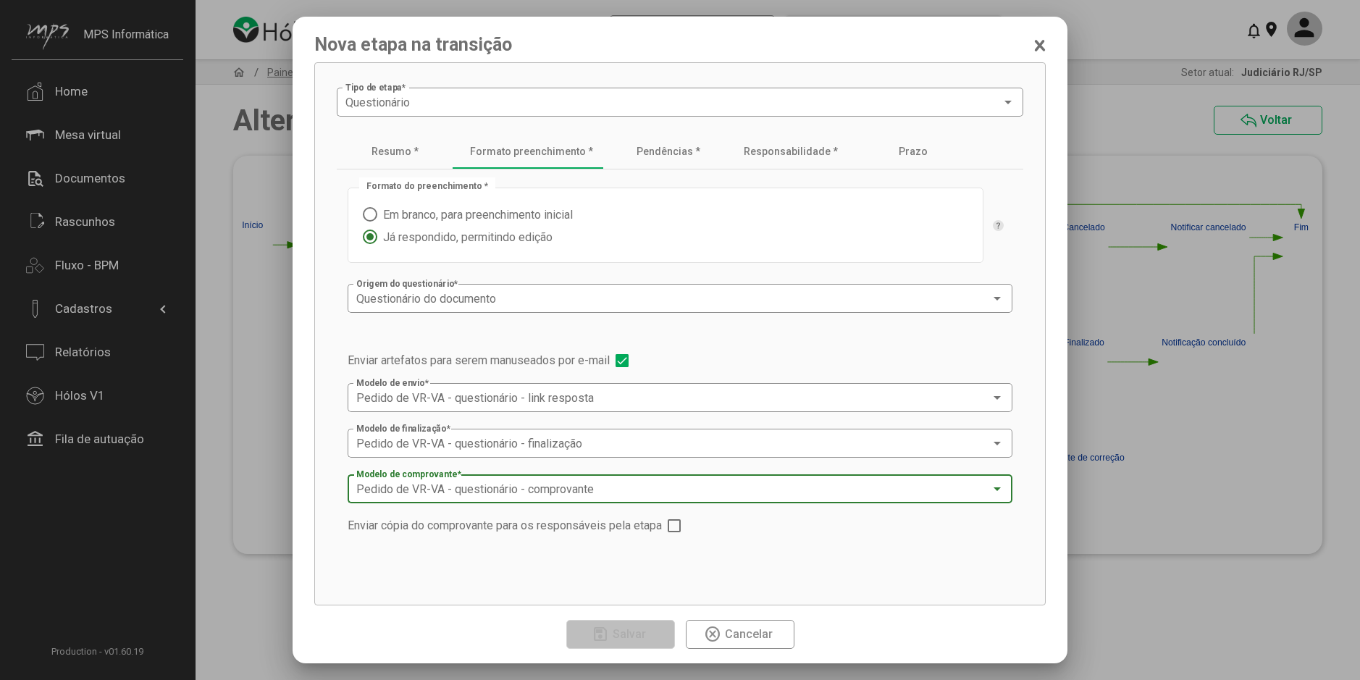
click at [680, 523] on span at bounding box center [673, 525] width 13 height 13
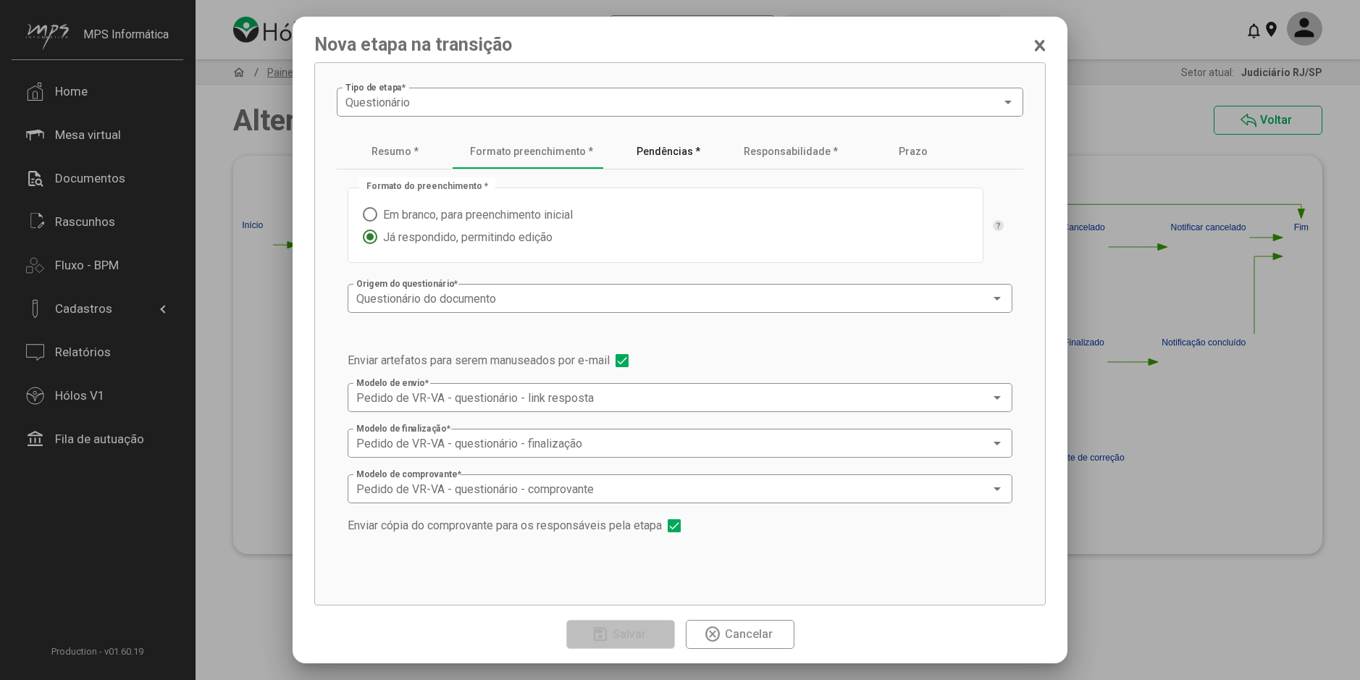
click at [649, 149] on div "Pendências *" at bounding box center [668, 152] width 64 height 12
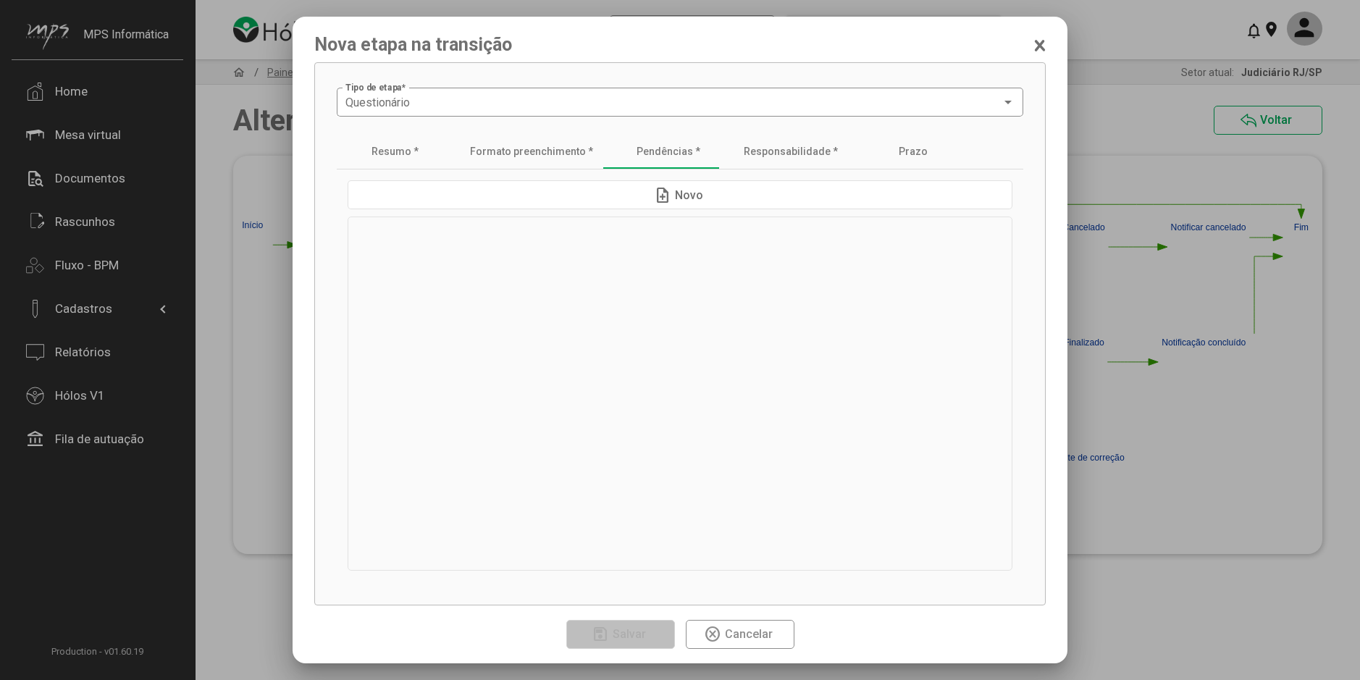
click at [544, 185] on button "note_add Novo" at bounding box center [679, 194] width 665 height 29
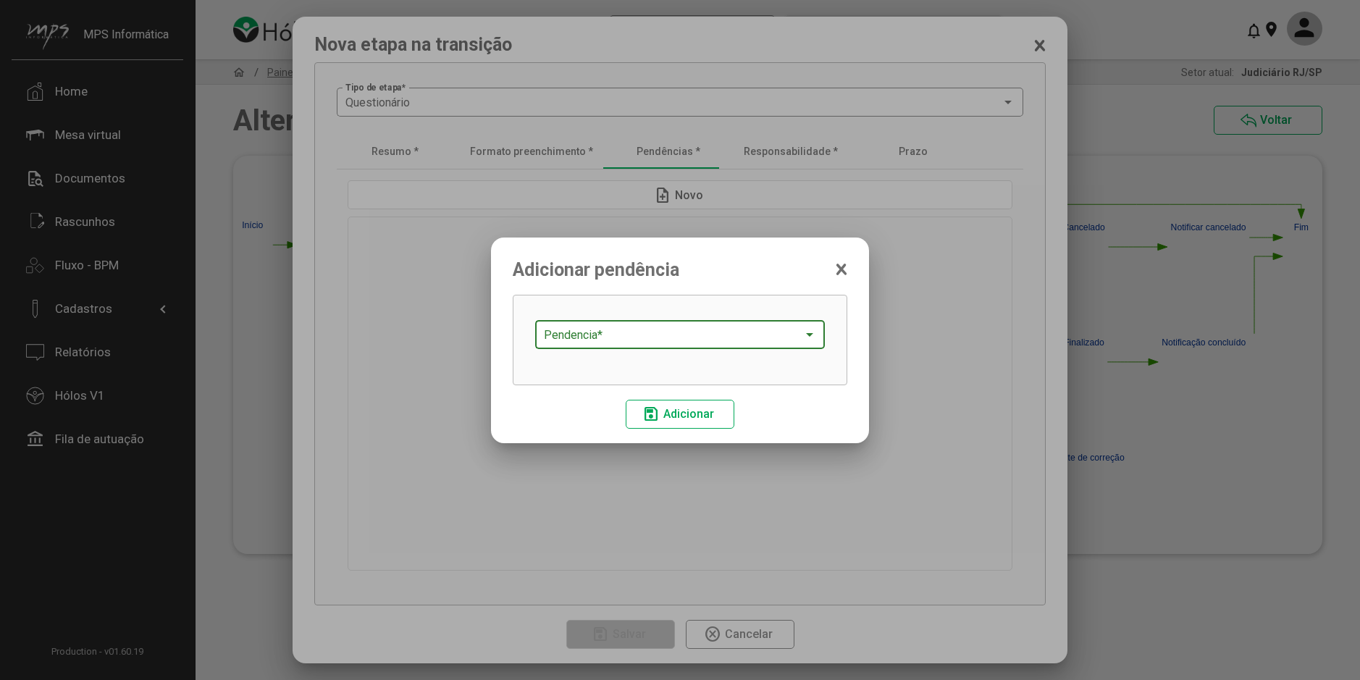
click at [667, 328] on div "Pendencia *" at bounding box center [680, 333] width 272 height 32
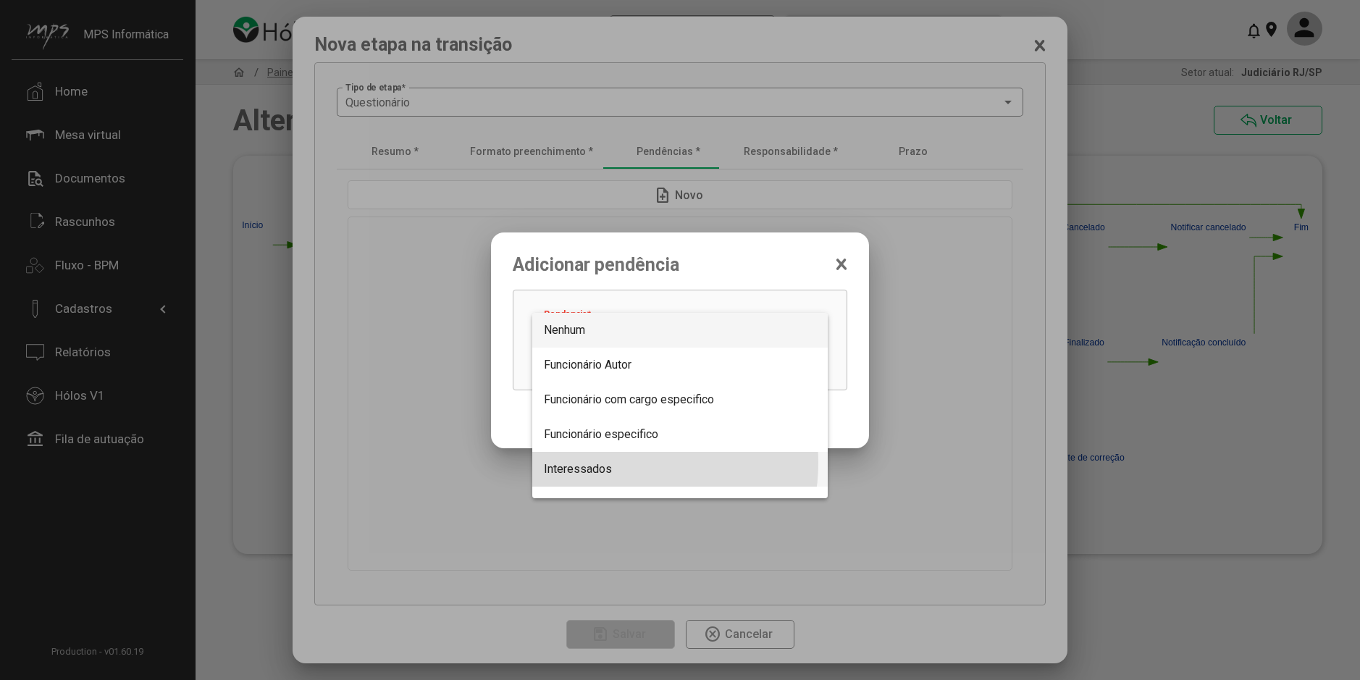
click at [618, 463] on span "Interessados" at bounding box center [680, 469] width 272 height 35
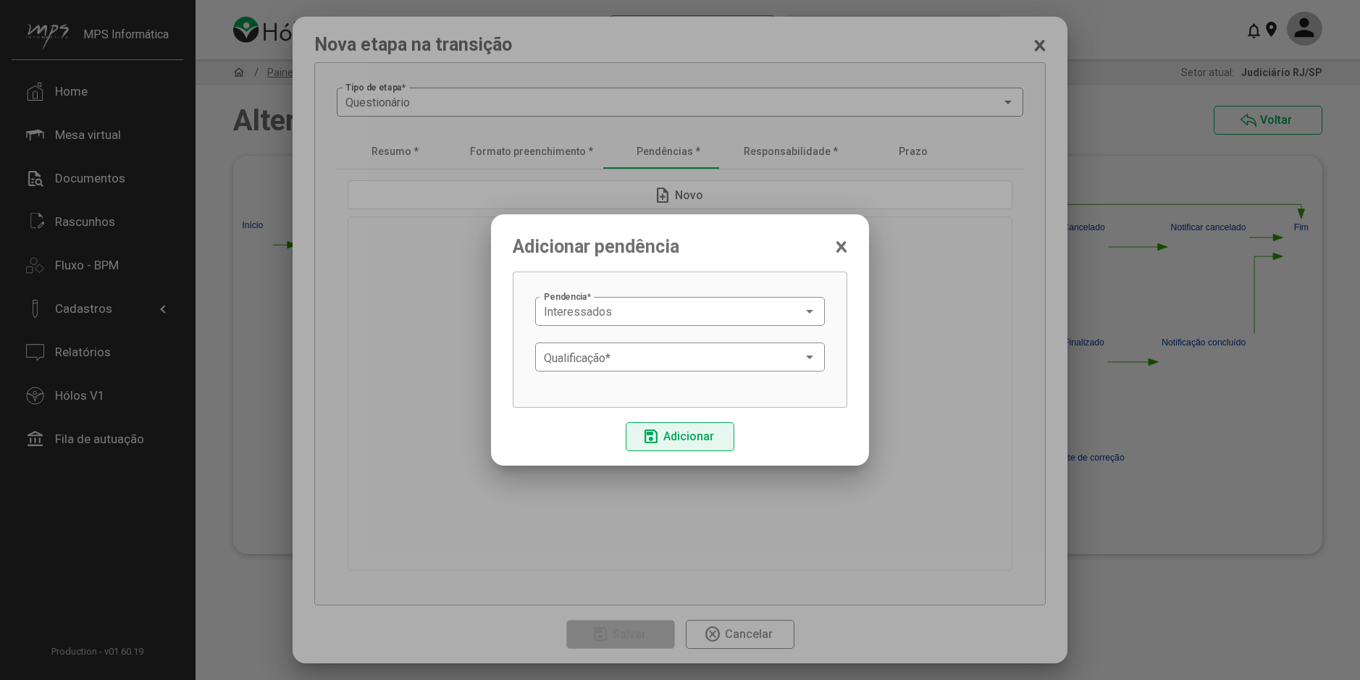
click at [651, 432] on mat-icon "save" at bounding box center [650, 436] width 17 height 17
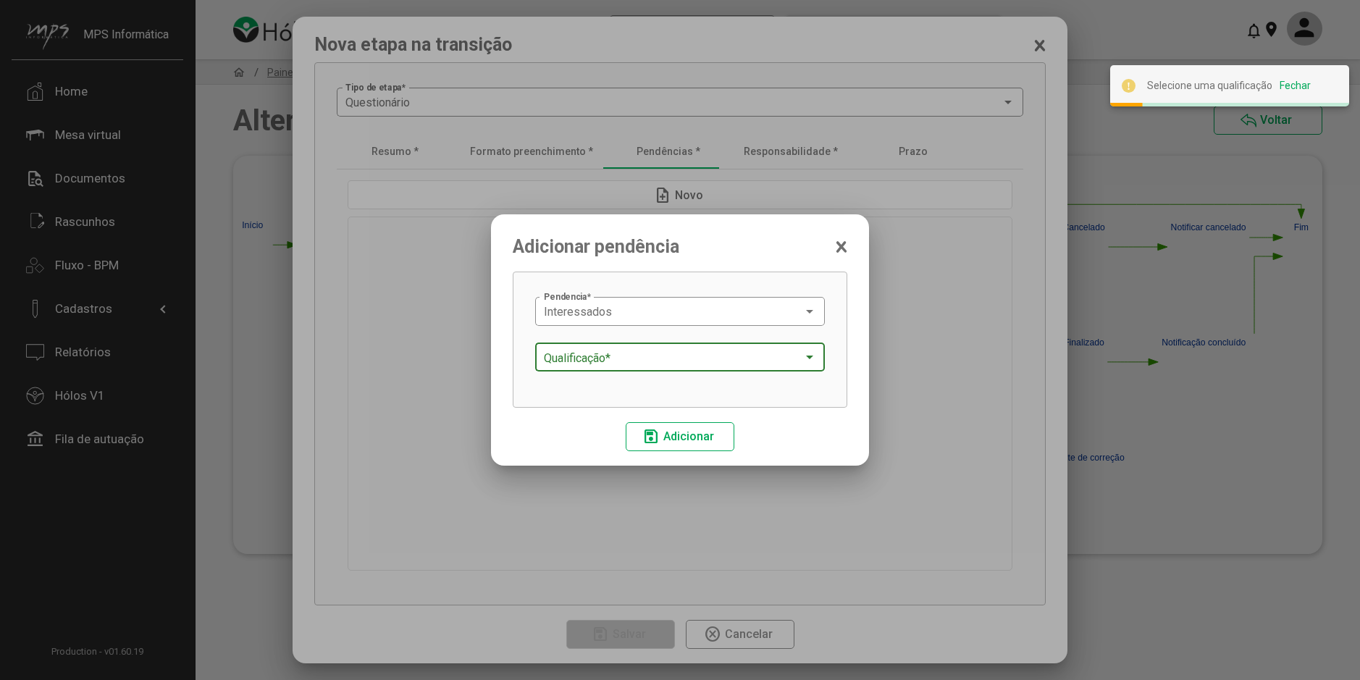
click at [656, 362] on span at bounding box center [673, 357] width 259 height 13
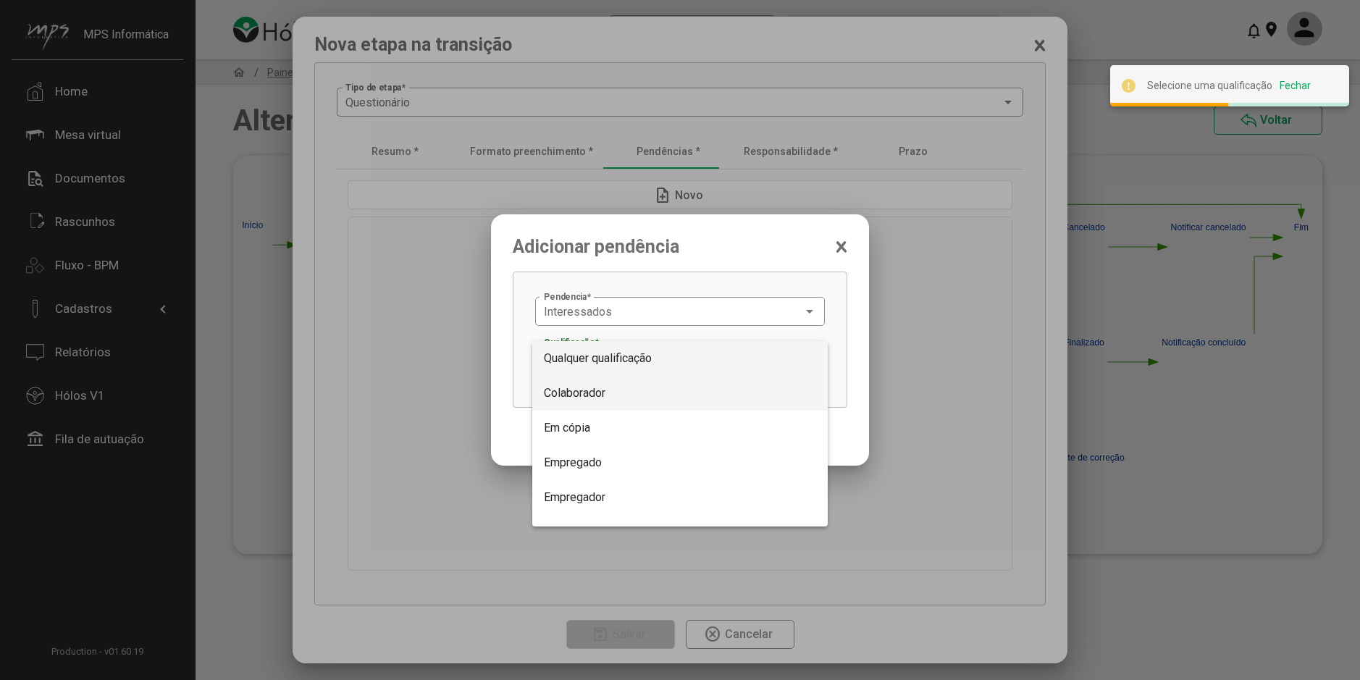
click at [636, 393] on span "Colaborador" at bounding box center [680, 393] width 272 height 35
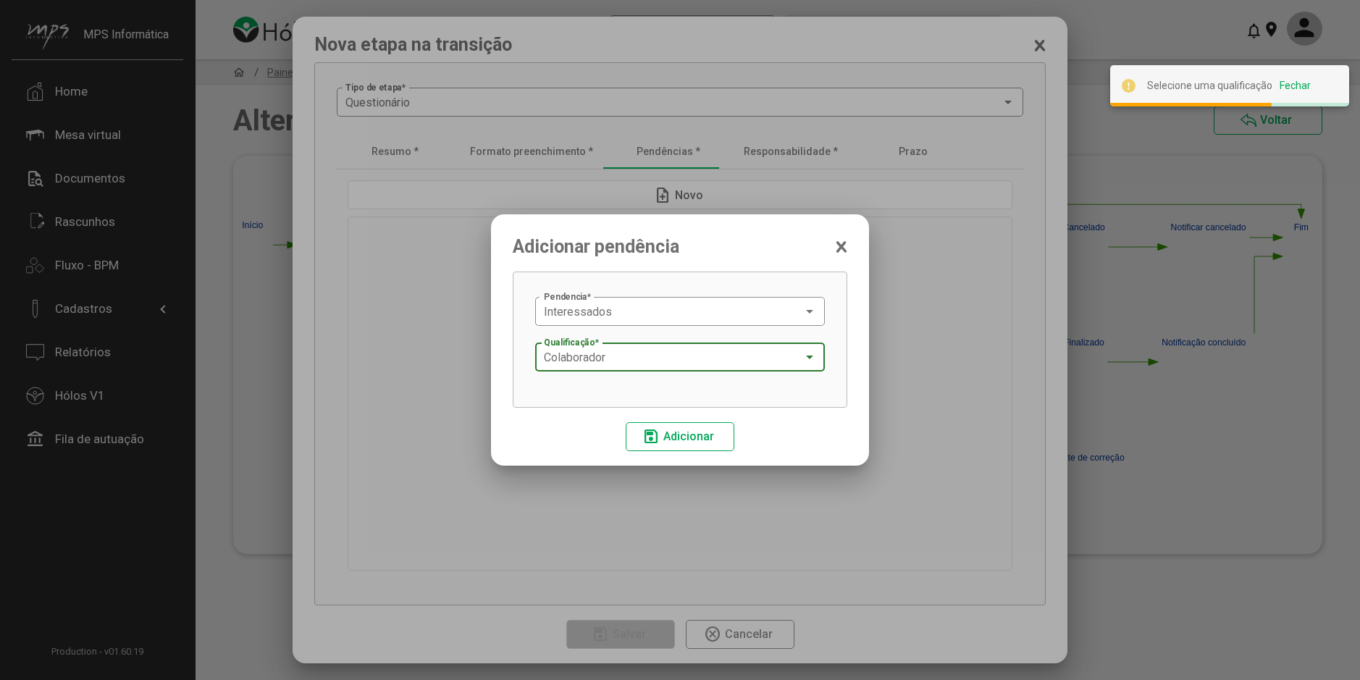
click at [665, 437] on span "Adicionar" at bounding box center [688, 436] width 51 height 14
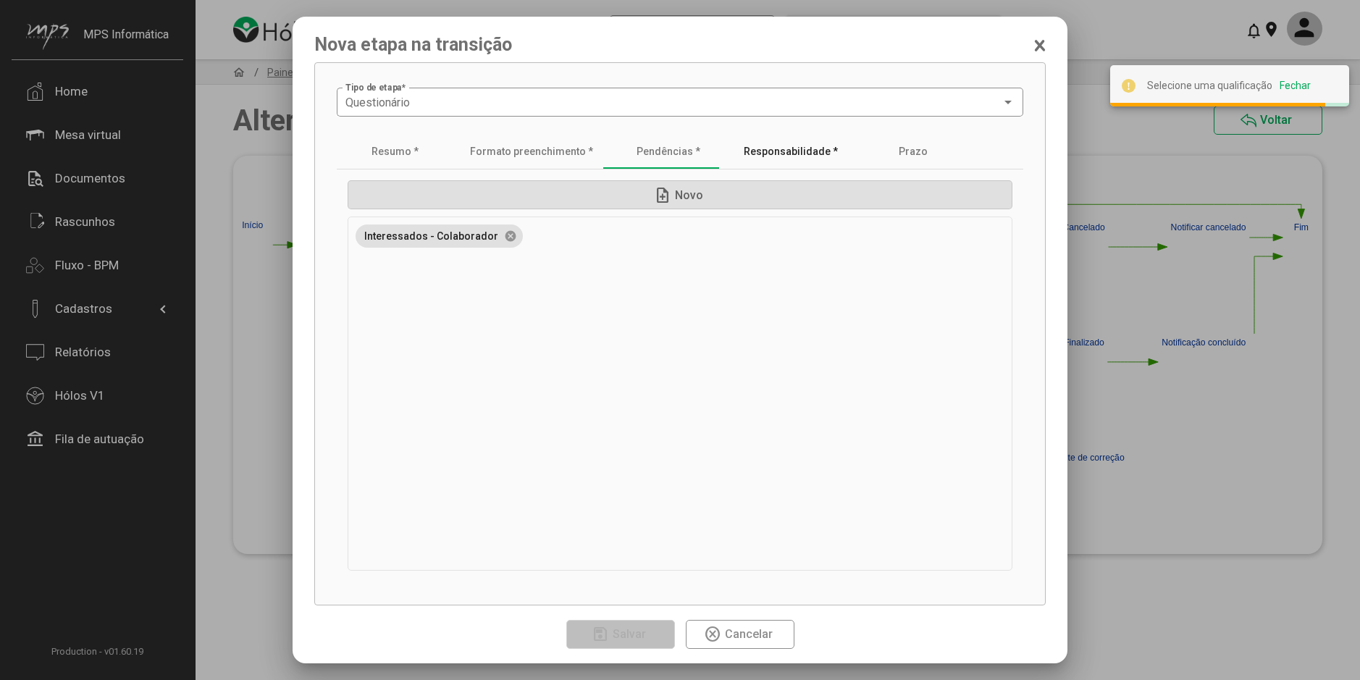
click at [787, 153] on div "Responsabilidade *" at bounding box center [790, 152] width 94 height 12
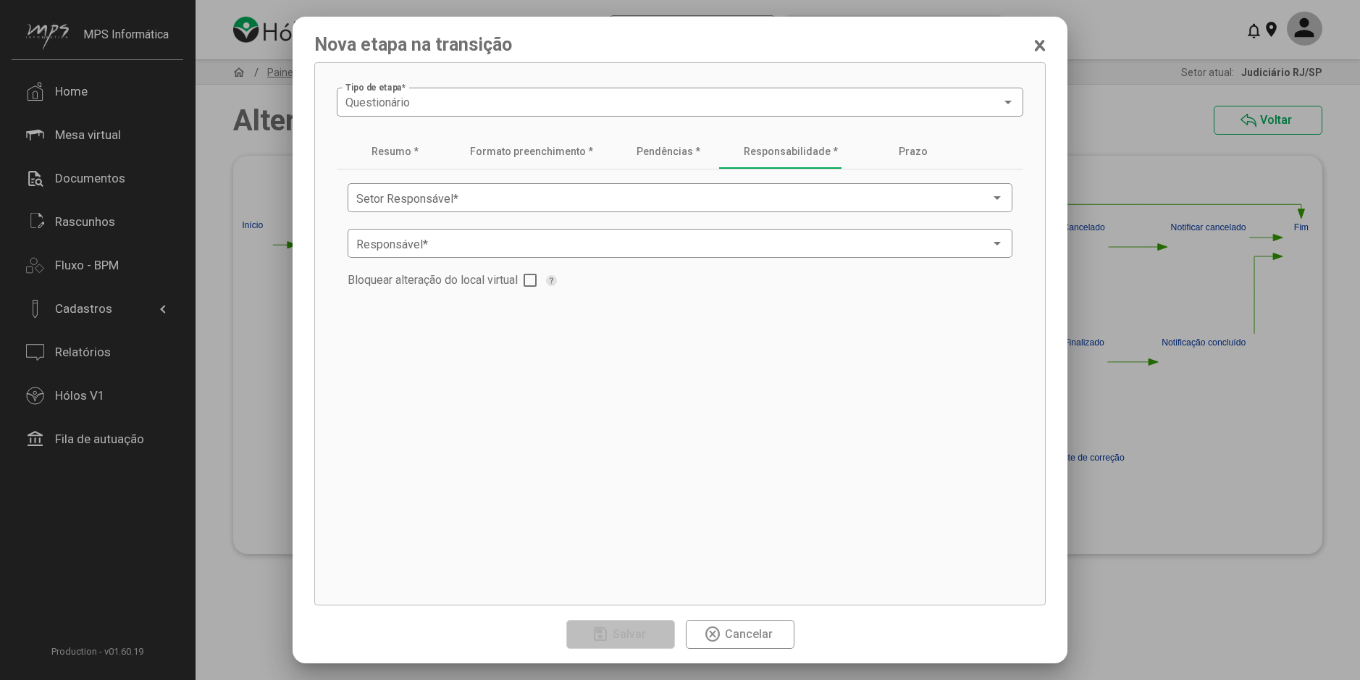
click at [494, 214] on mat-form-field "Setor Responsável *" at bounding box center [679, 197] width 665 height 35
click at [395, 195] on span at bounding box center [673, 198] width 634 height 13
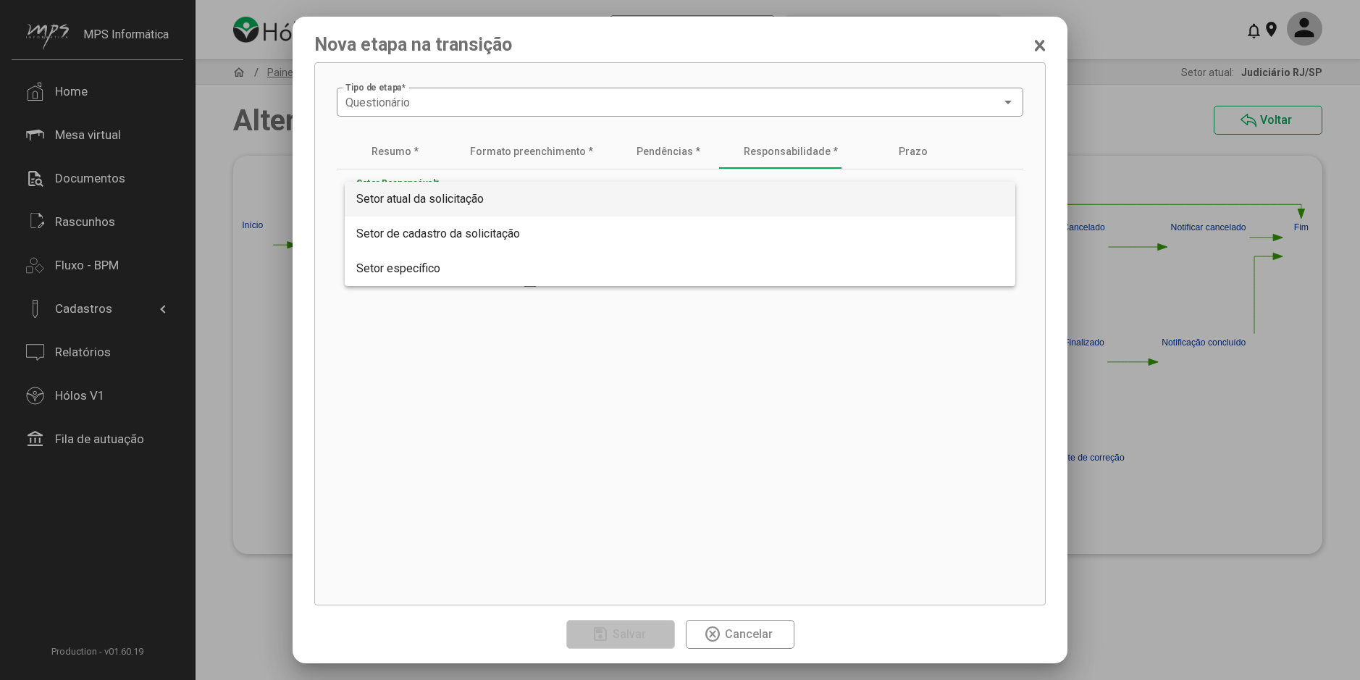
click at [413, 204] on span "Setor atual da solicitação" at bounding box center [419, 199] width 127 height 14
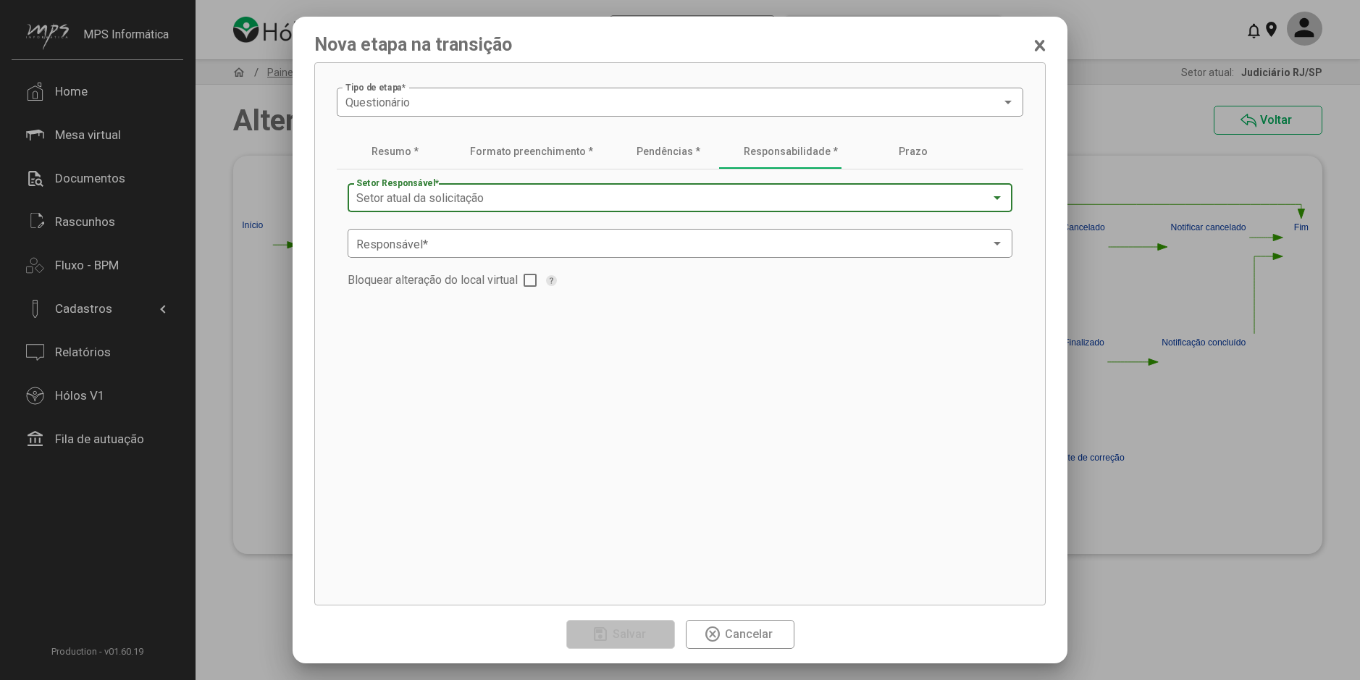
click at [413, 204] on span "Setor atual da solicitação" at bounding box center [419, 198] width 127 height 14
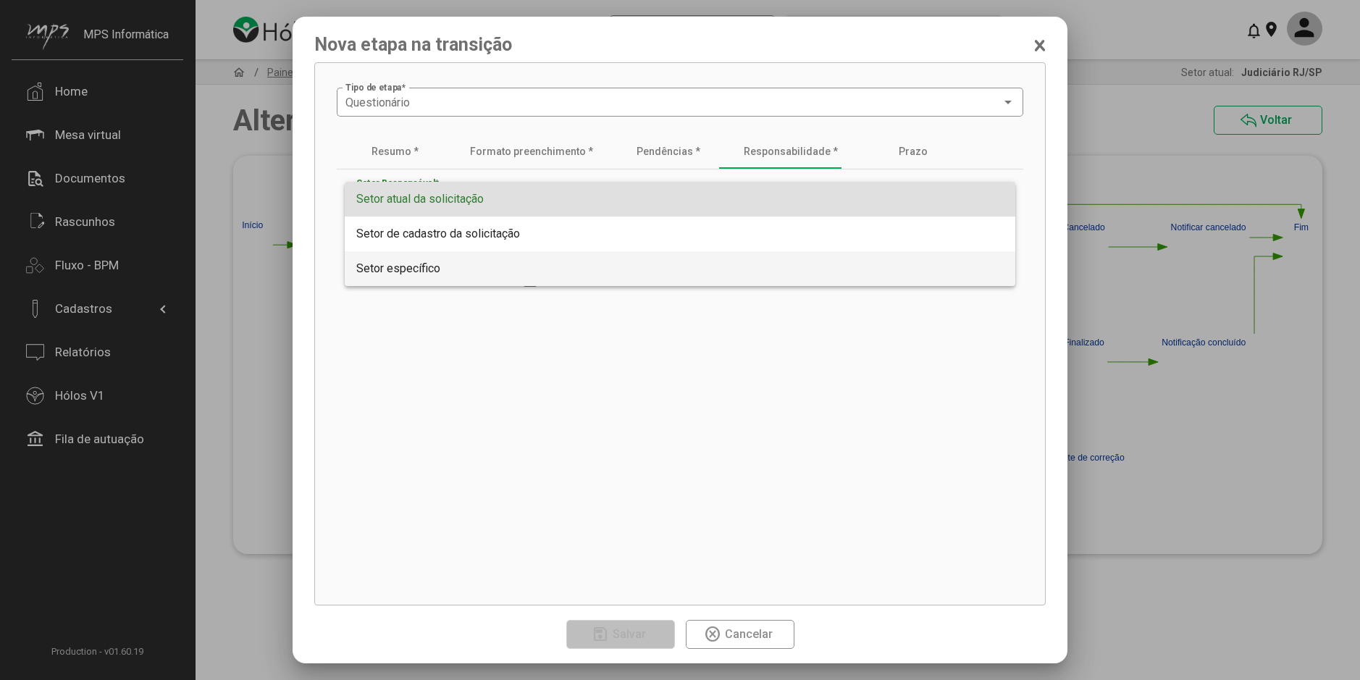
click at [408, 269] on span "Setor específico" at bounding box center [398, 268] width 84 height 14
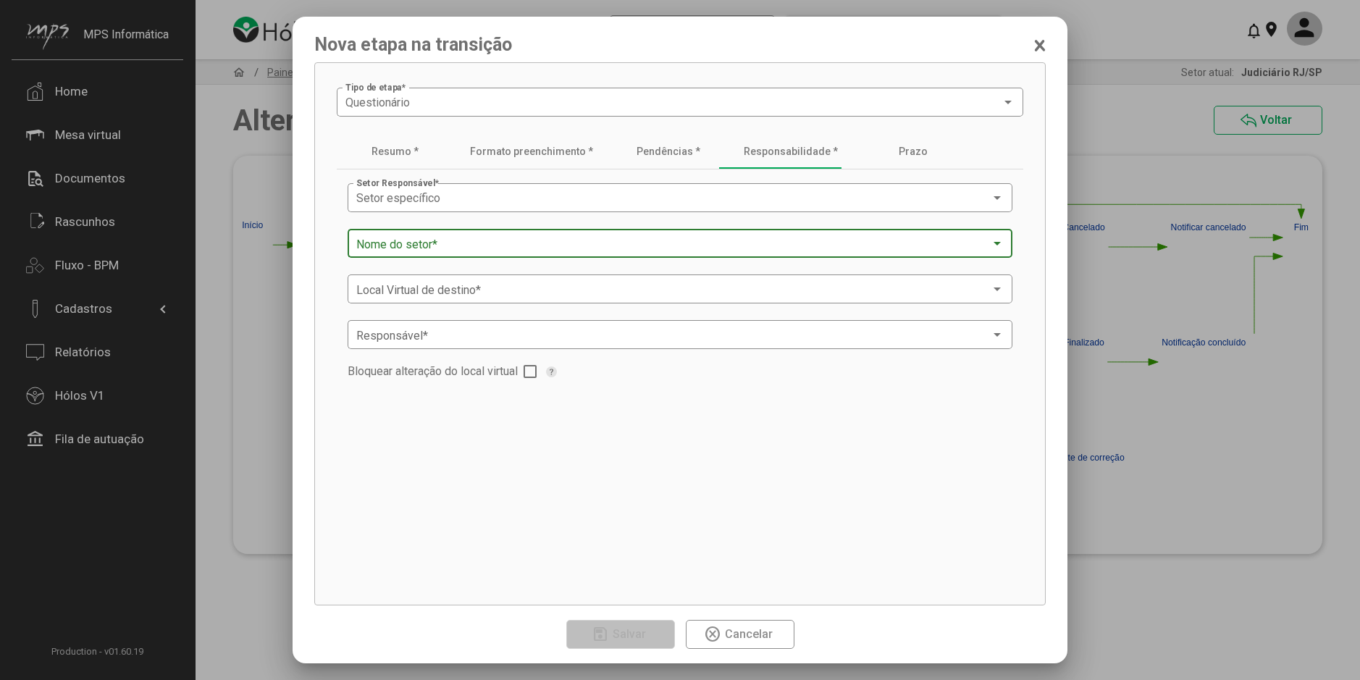
click at [450, 249] on span at bounding box center [673, 243] width 634 height 13
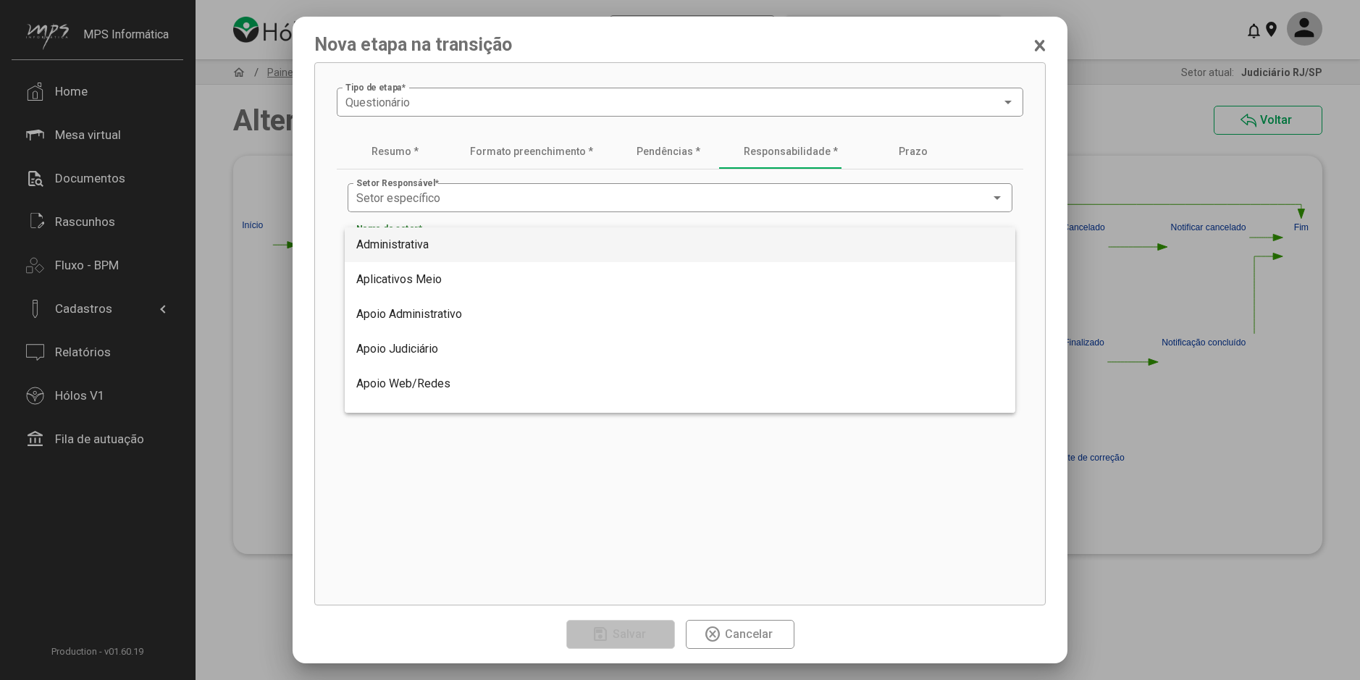
click at [444, 256] on span "Administrativa" at bounding box center [679, 244] width 647 height 35
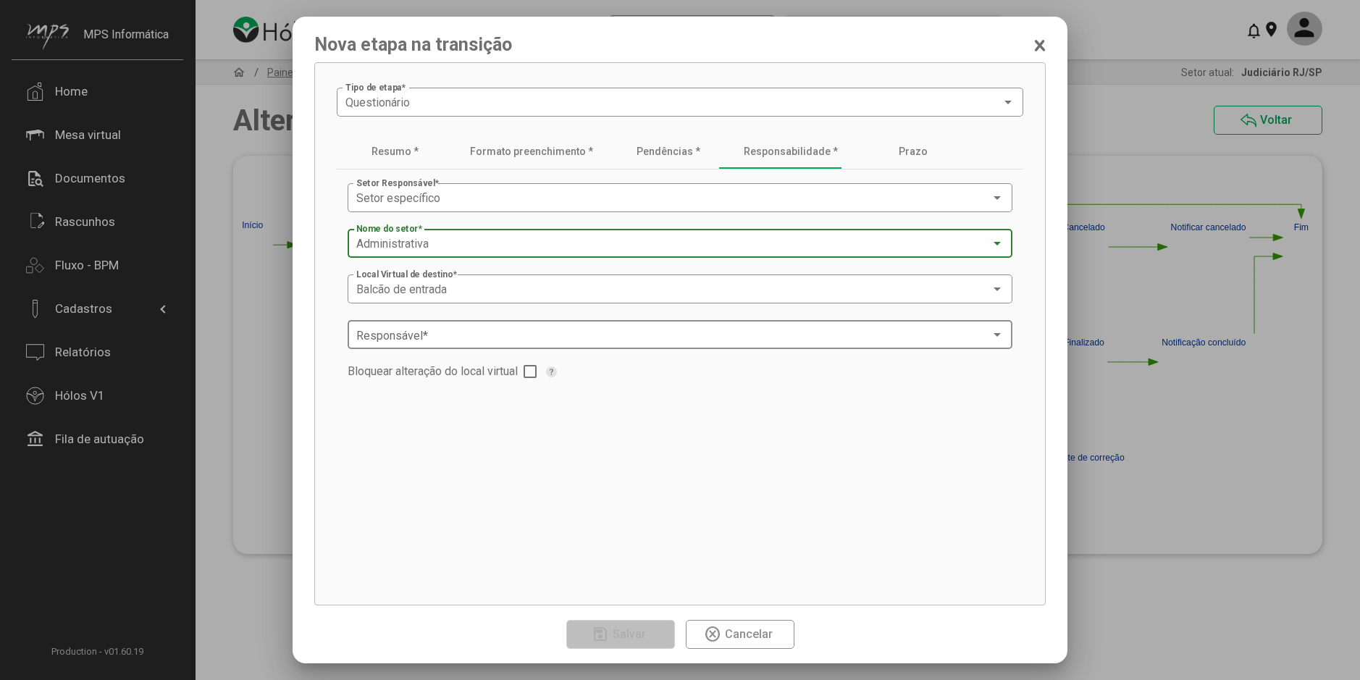
click at [476, 330] on span at bounding box center [673, 335] width 634 height 13
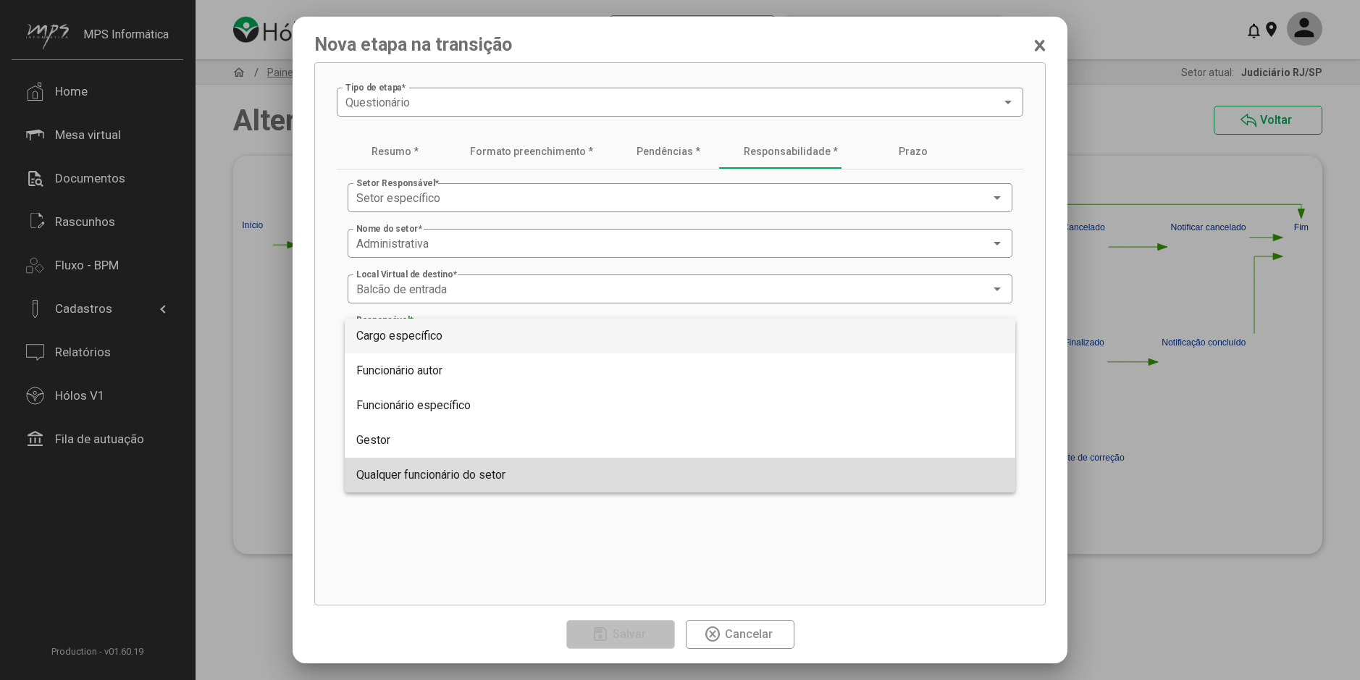
click at [471, 470] on span "Qualquer funcionário do setor" at bounding box center [430, 475] width 149 height 14
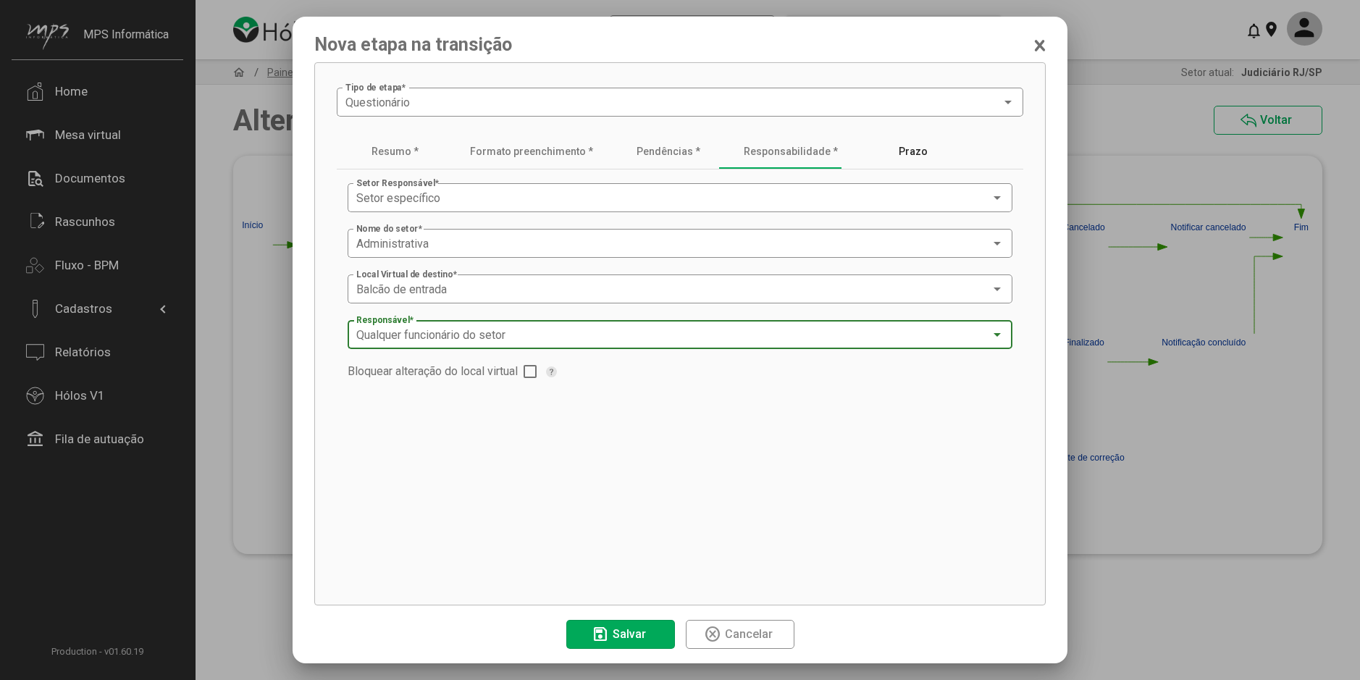
click at [898, 157] on div "Prazo" at bounding box center [912, 152] width 29 height 12
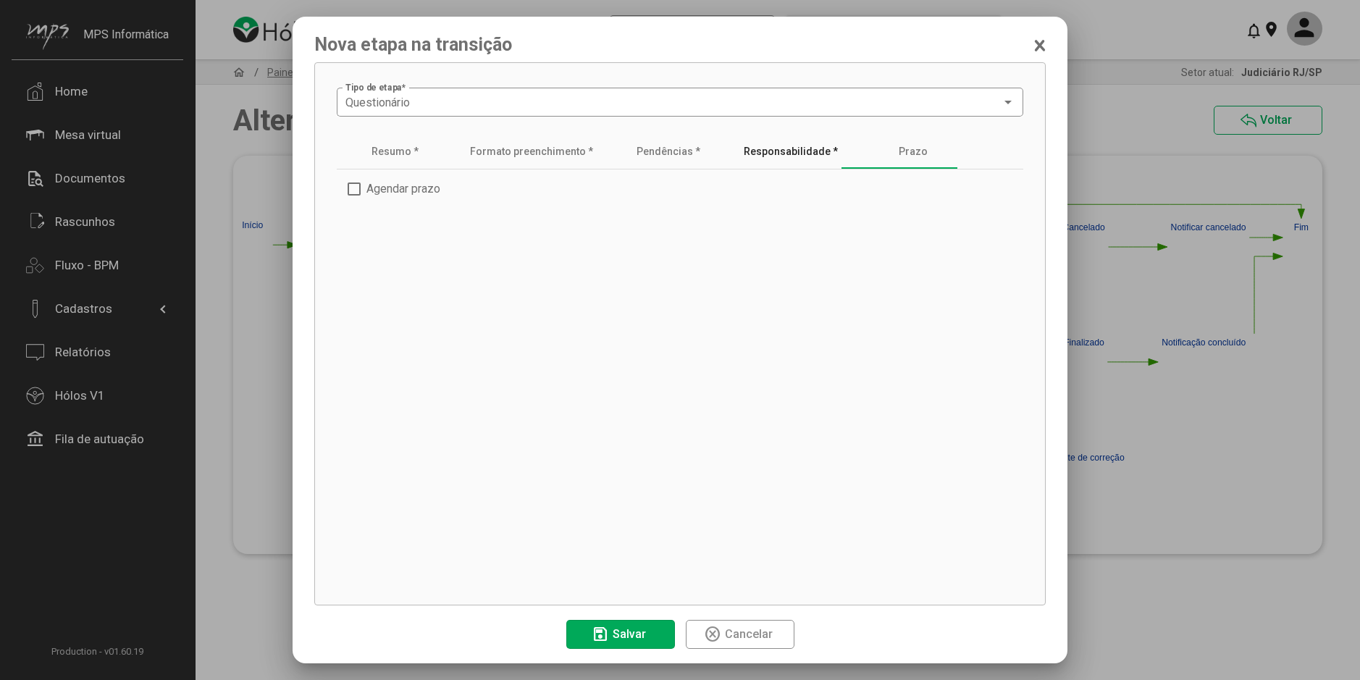
click at [782, 139] on div "Responsabilidade *" at bounding box center [790, 151] width 129 height 35
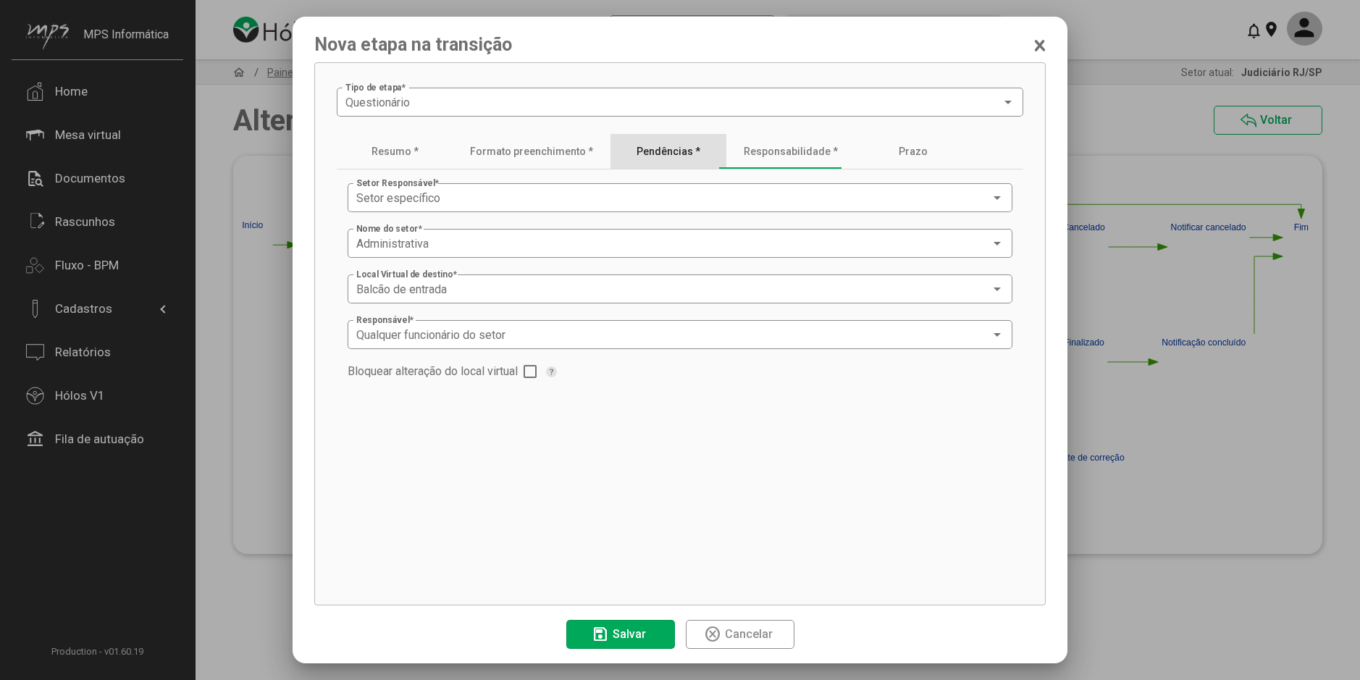
click at [673, 160] on div "Pendências *" at bounding box center [668, 151] width 116 height 35
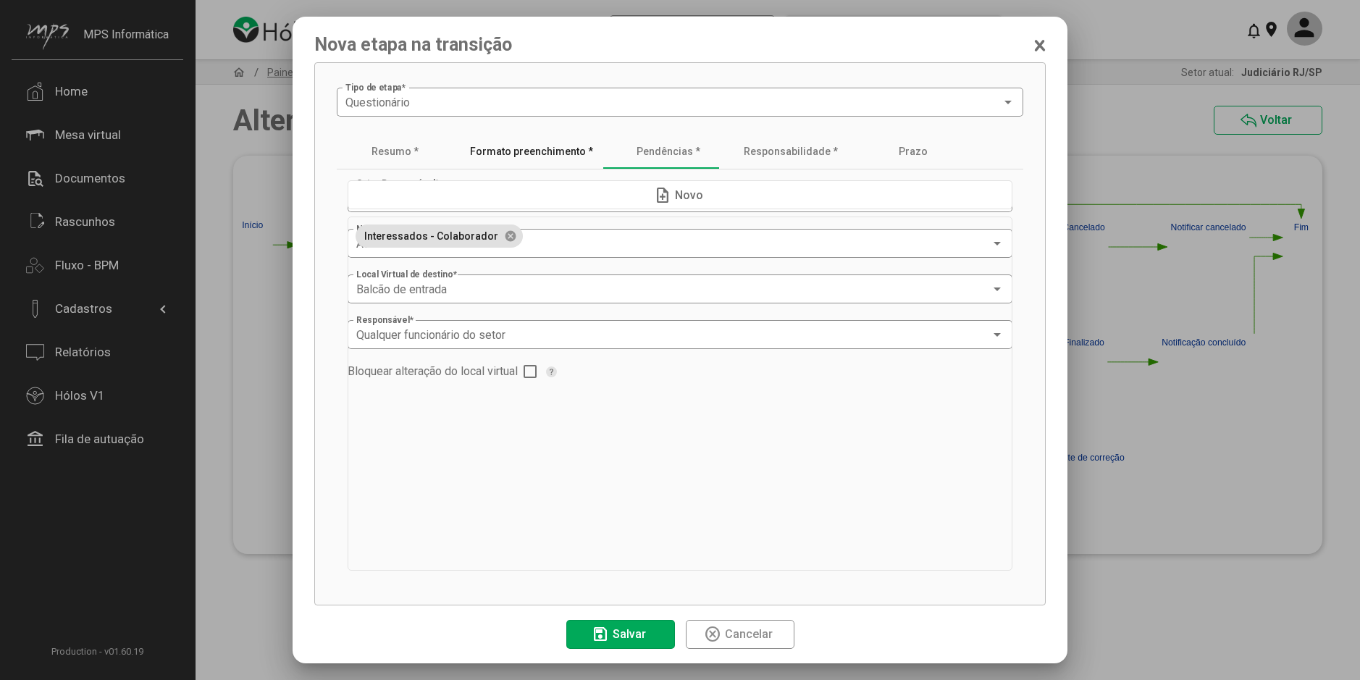
click at [560, 157] on div "Formato preenchimento *" at bounding box center [531, 152] width 123 height 12
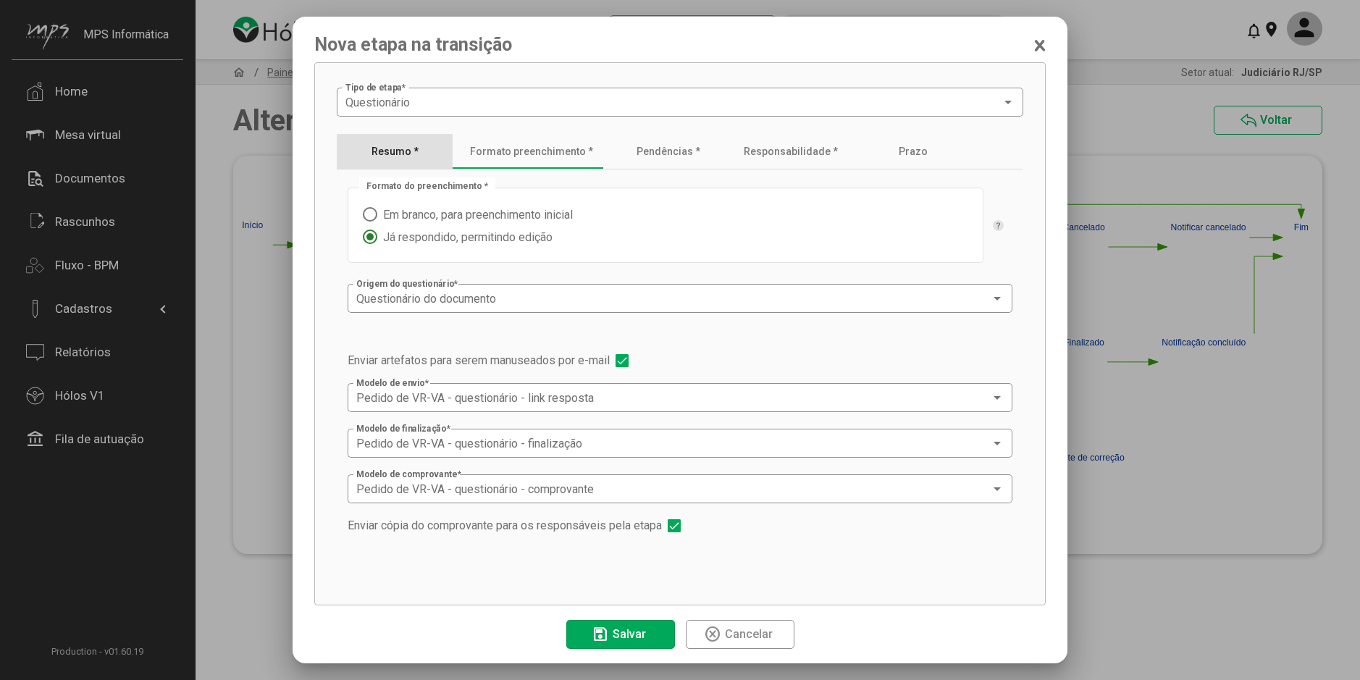
click at [402, 154] on div "Resumo *" at bounding box center [394, 152] width 47 height 12
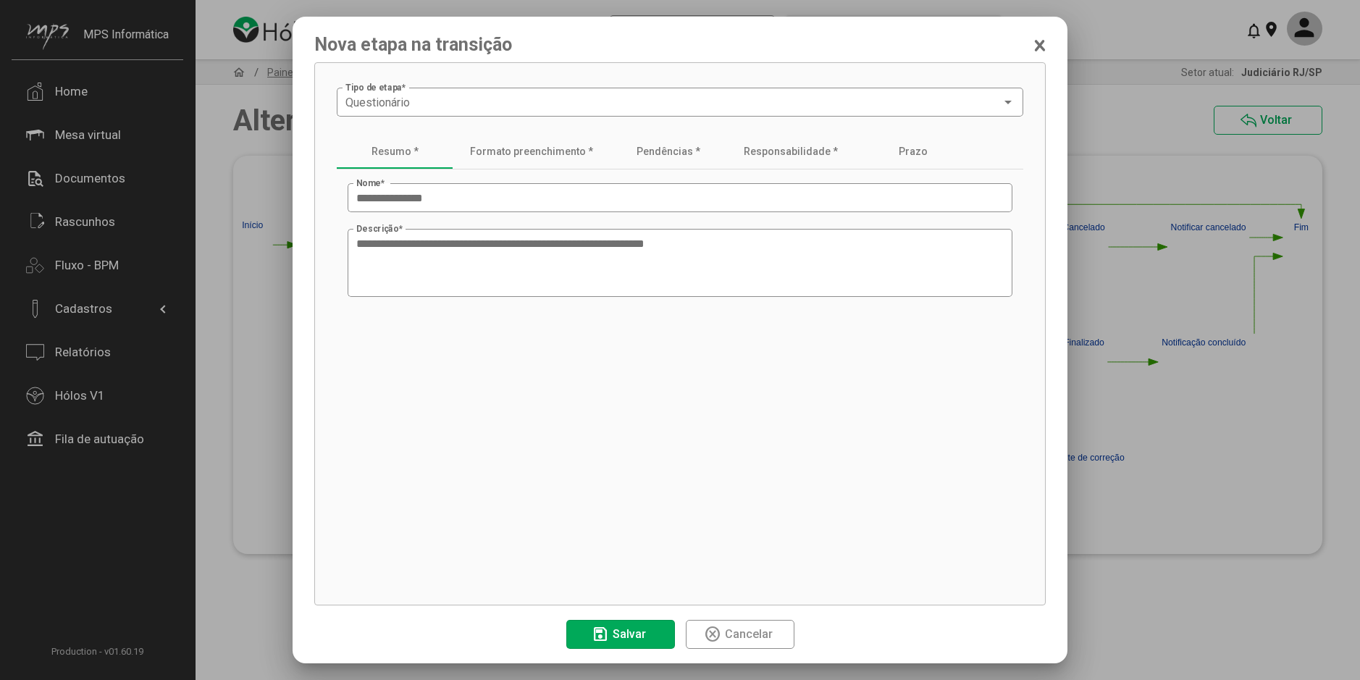
click at [645, 628] on span "save Salvar" at bounding box center [620, 633] width 58 height 25
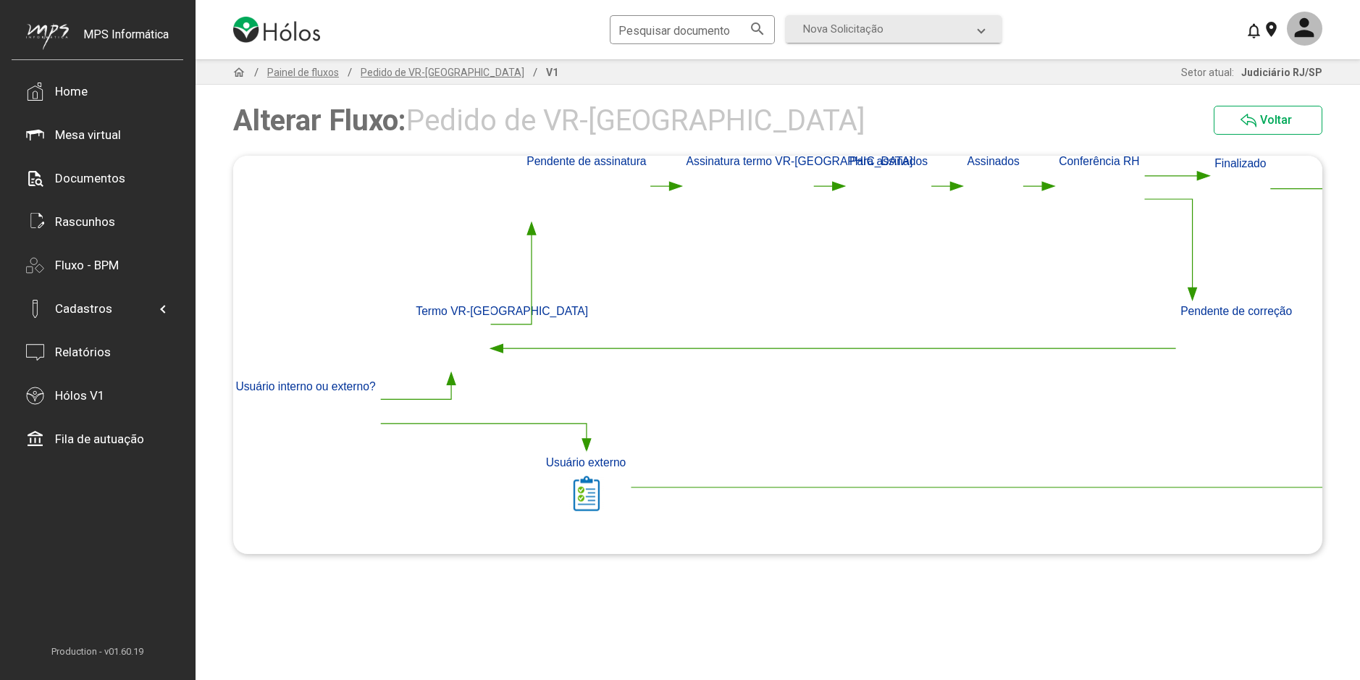
click at [501, 350] on polygon at bounding box center [497, 348] width 12 height 9
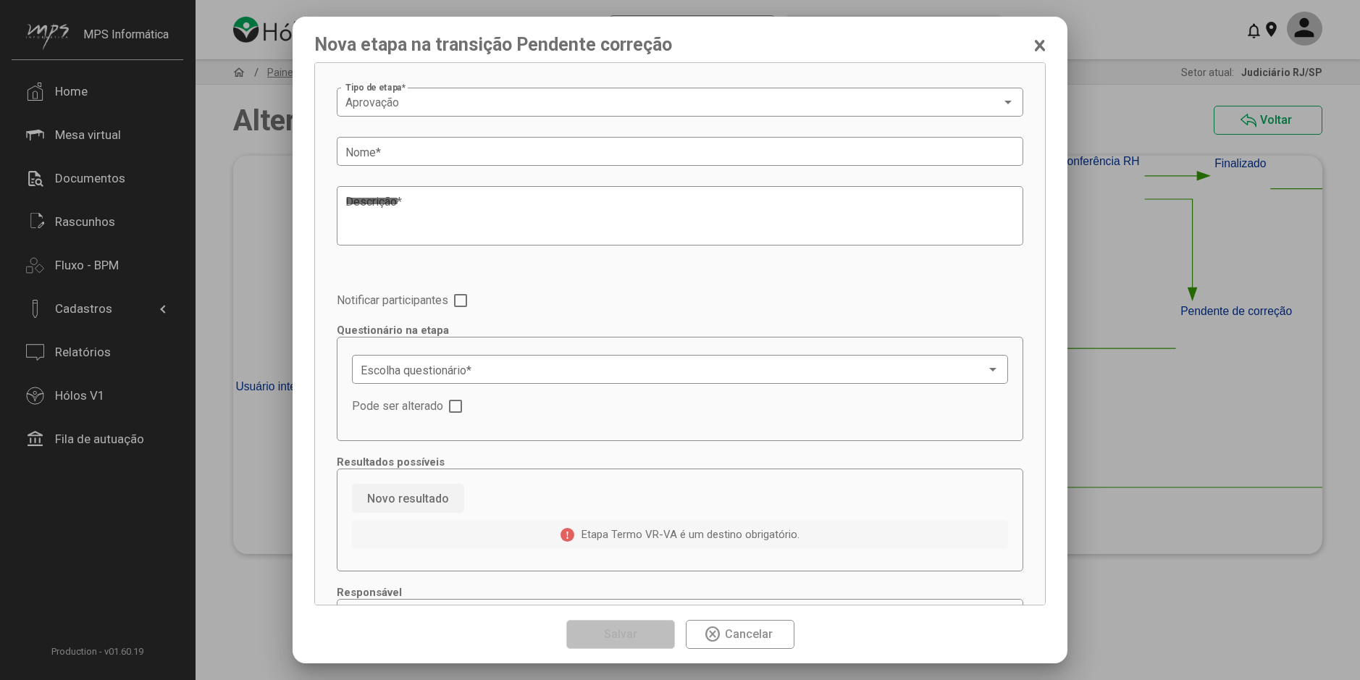
click at [754, 621] on span "highlight_off Cancelar" at bounding box center [740, 633] width 72 height 25
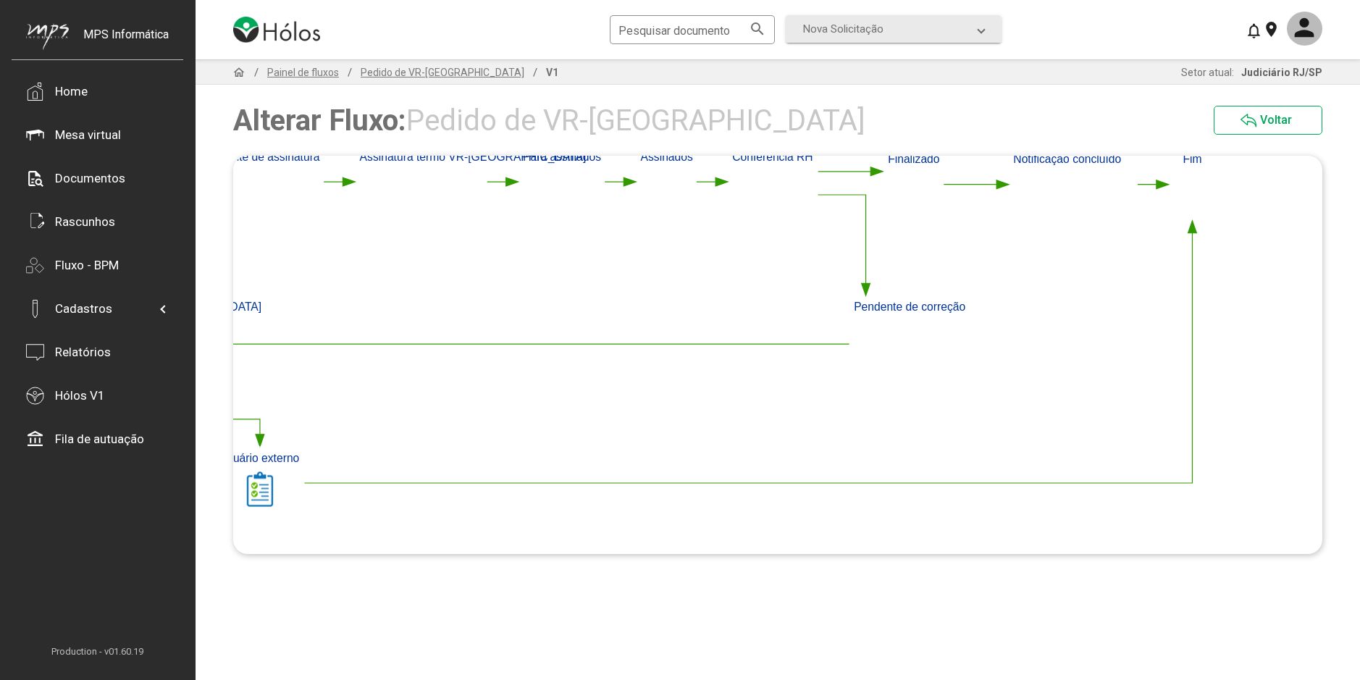
drag, startPoint x: 737, startPoint y: 434, endPoint x: 410, endPoint y: 434, distance: 326.5
click at [410, 434] on polygon at bounding box center [521, 260] width 1396 height 526
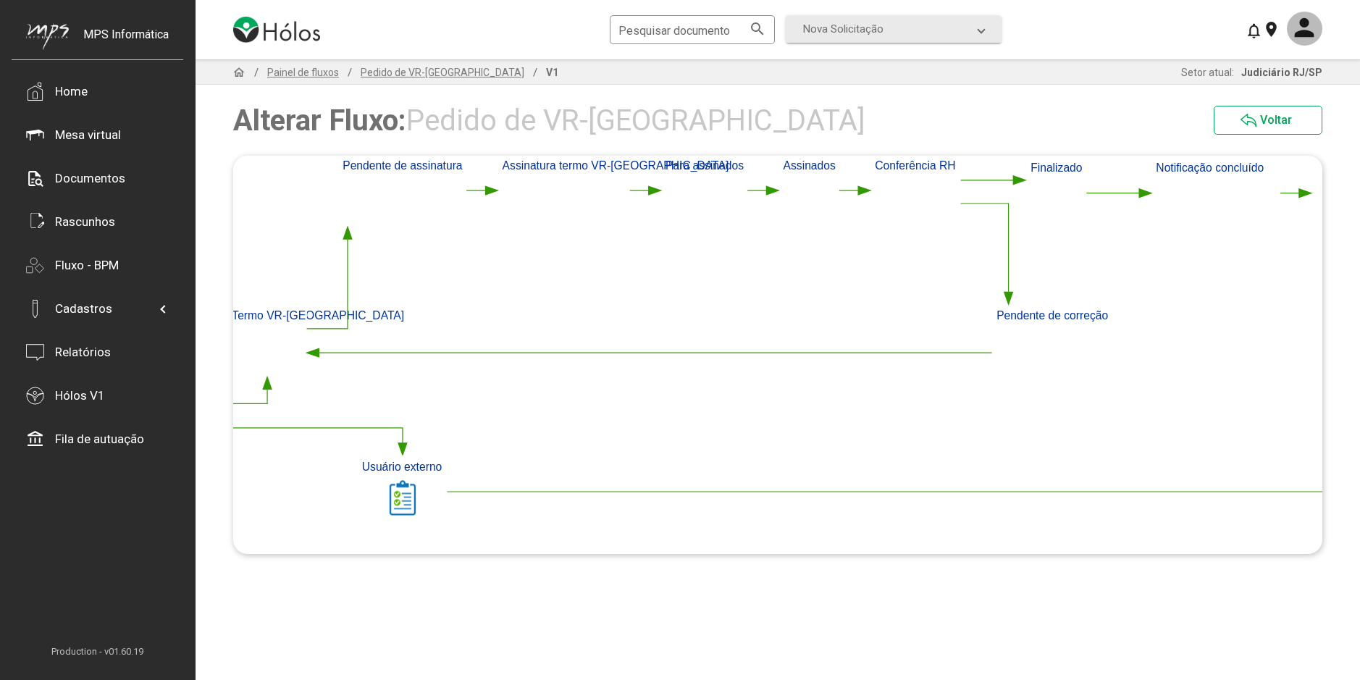
drag, startPoint x: 477, startPoint y: 368, endPoint x: 617, endPoint y: 373, distance: 139.8
click at [617, 373] on polygon at bounding box center [663, 269] width 1396 height 526
click at [314, 353] on polygon at bounding box center [310, 352] width 12 height 9
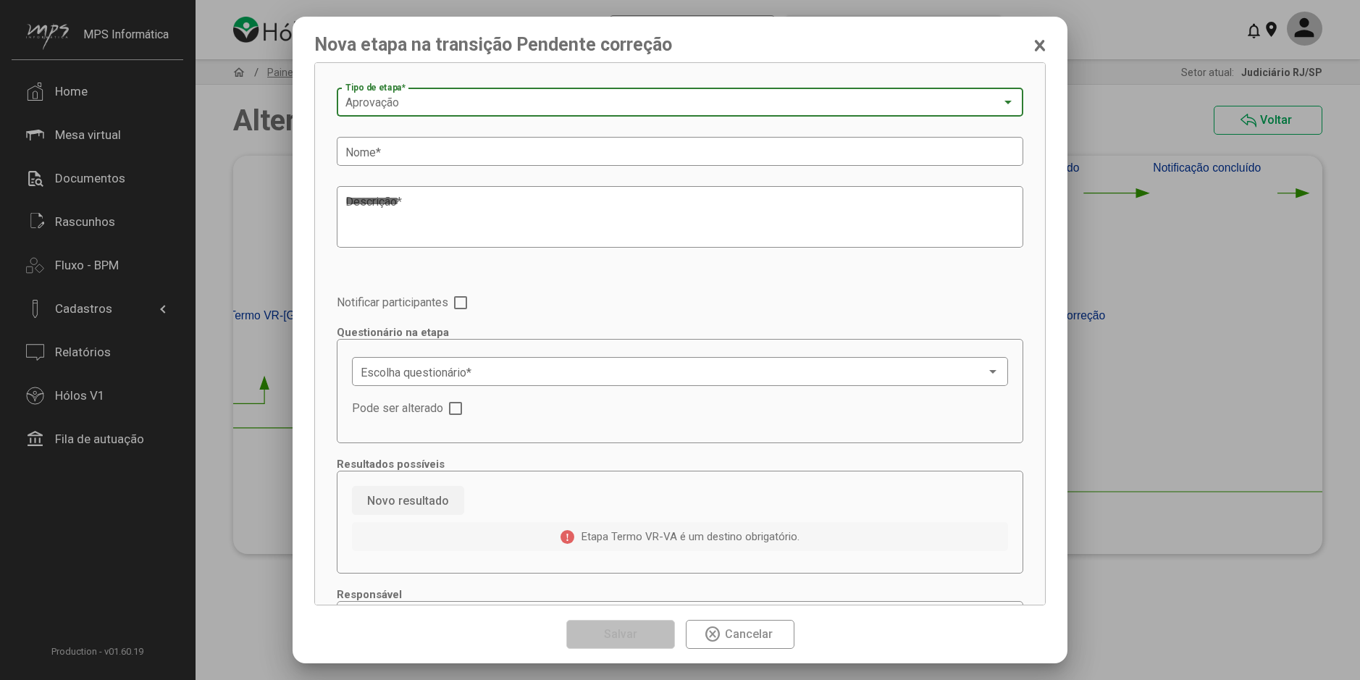
click at [469, 107] on div "Aprovação" at bounding box center [673, 102] width 656 height 13
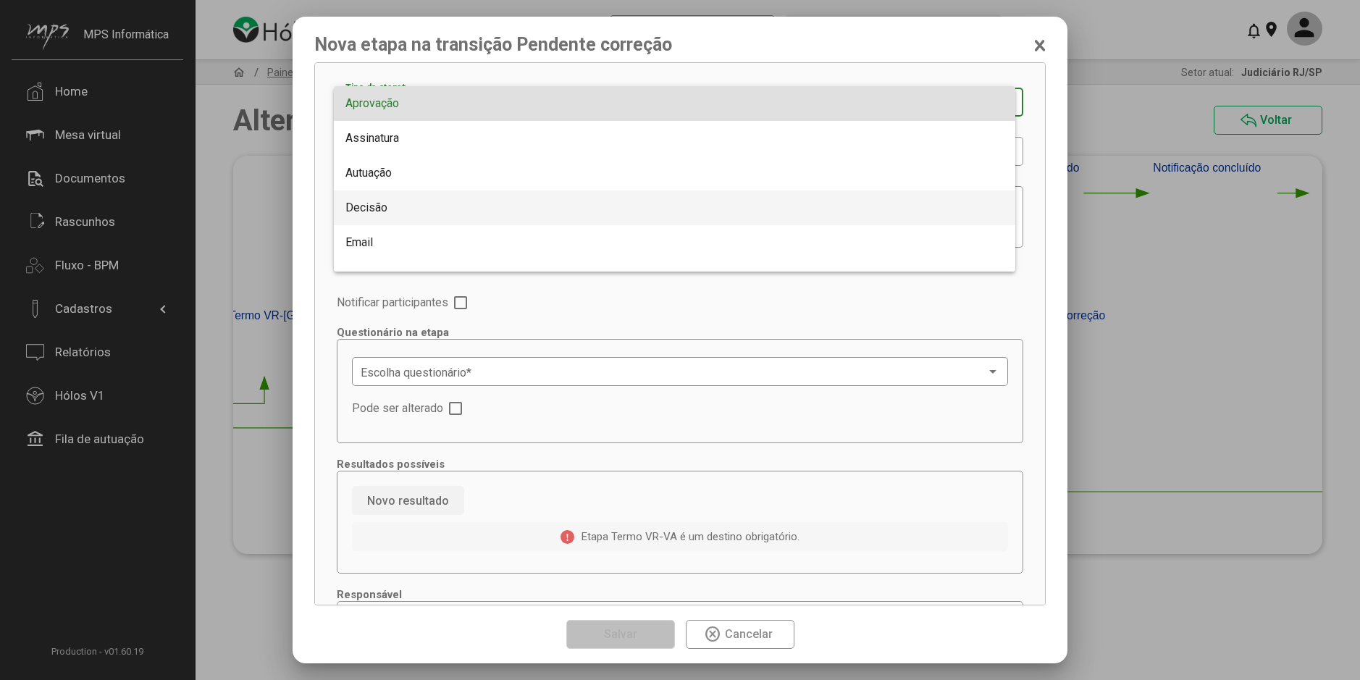
click at [406, 193] on span "Decisão" at bounding box center [674, 207] width 658 height 35
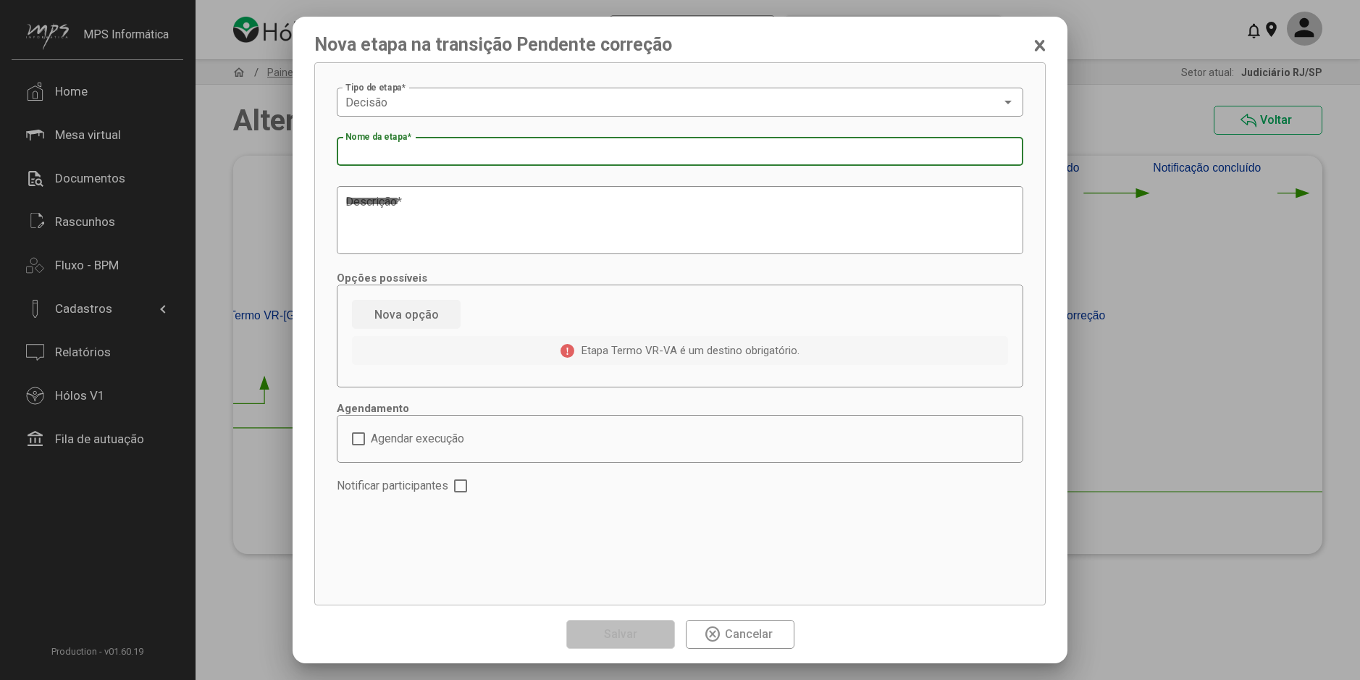
click at [442, 155] on input "Nome da etapa *" at bounding box center [679, 152] width 669 height 13
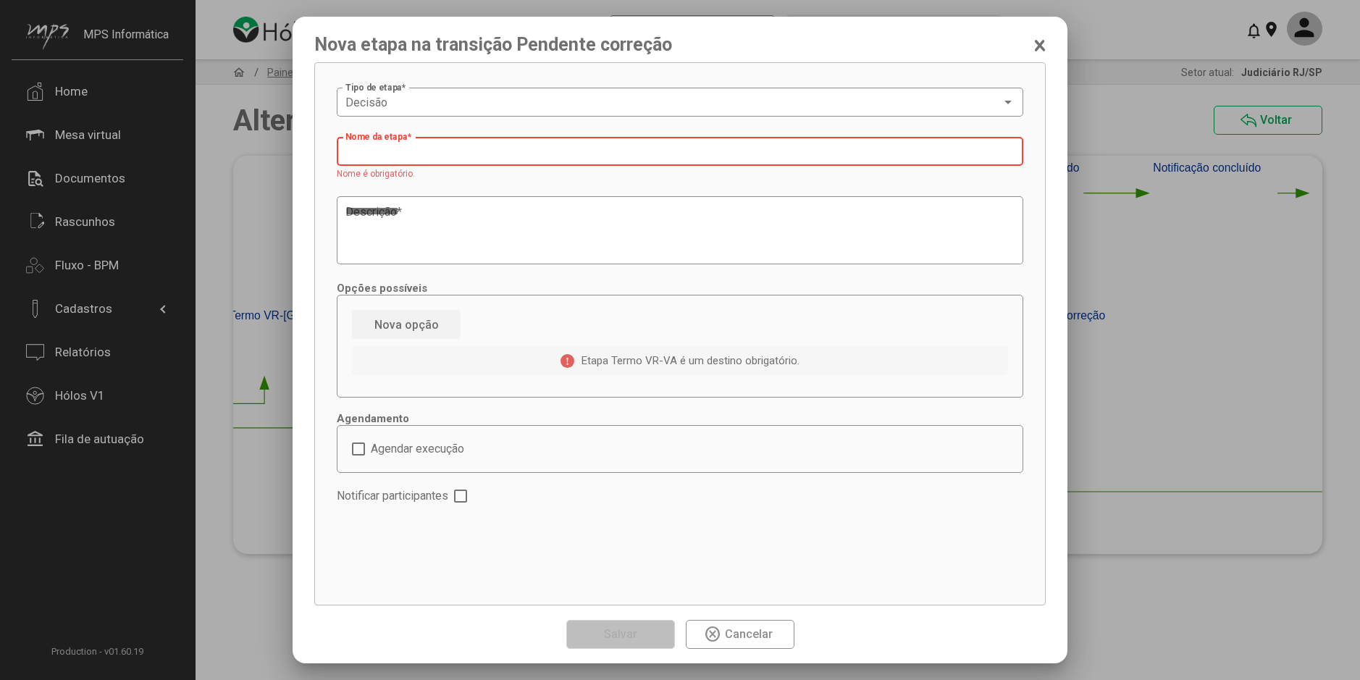
click at [434, 149] on input "Nome da etapa *" at bounding box center [679, 152] width 669 height 13
paste input "**********"
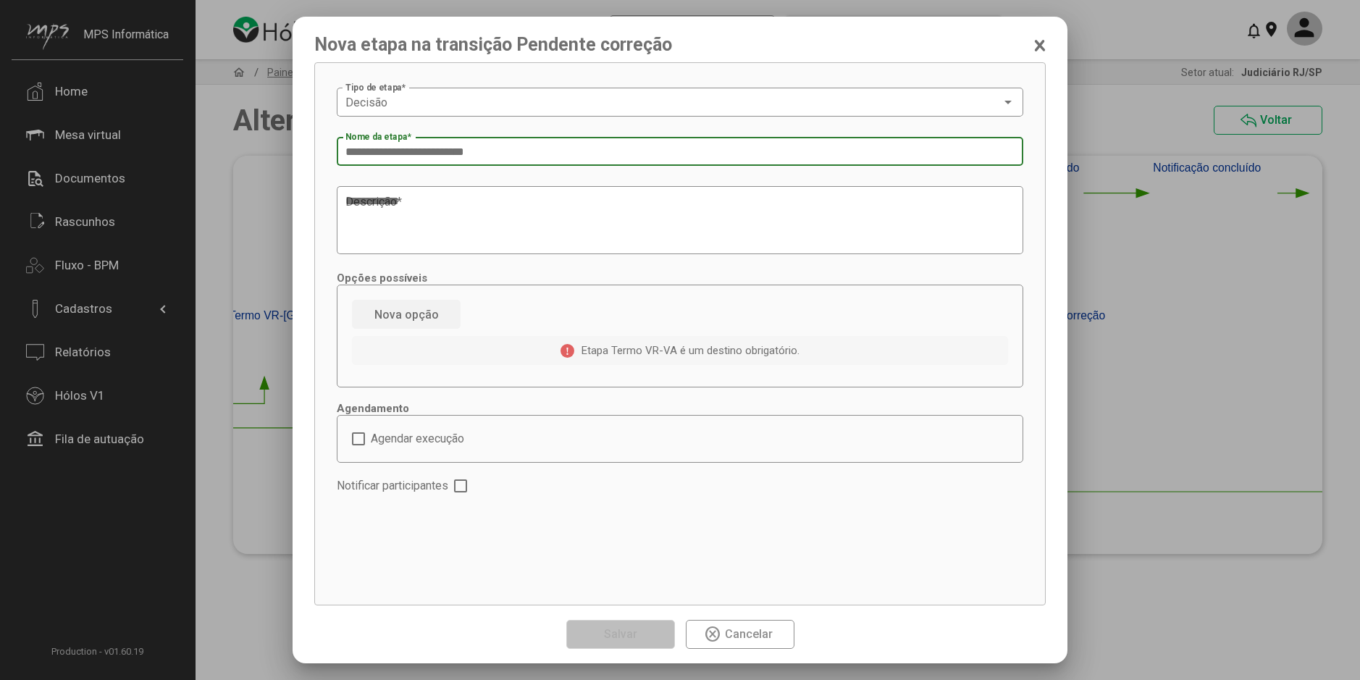
type input "**********"
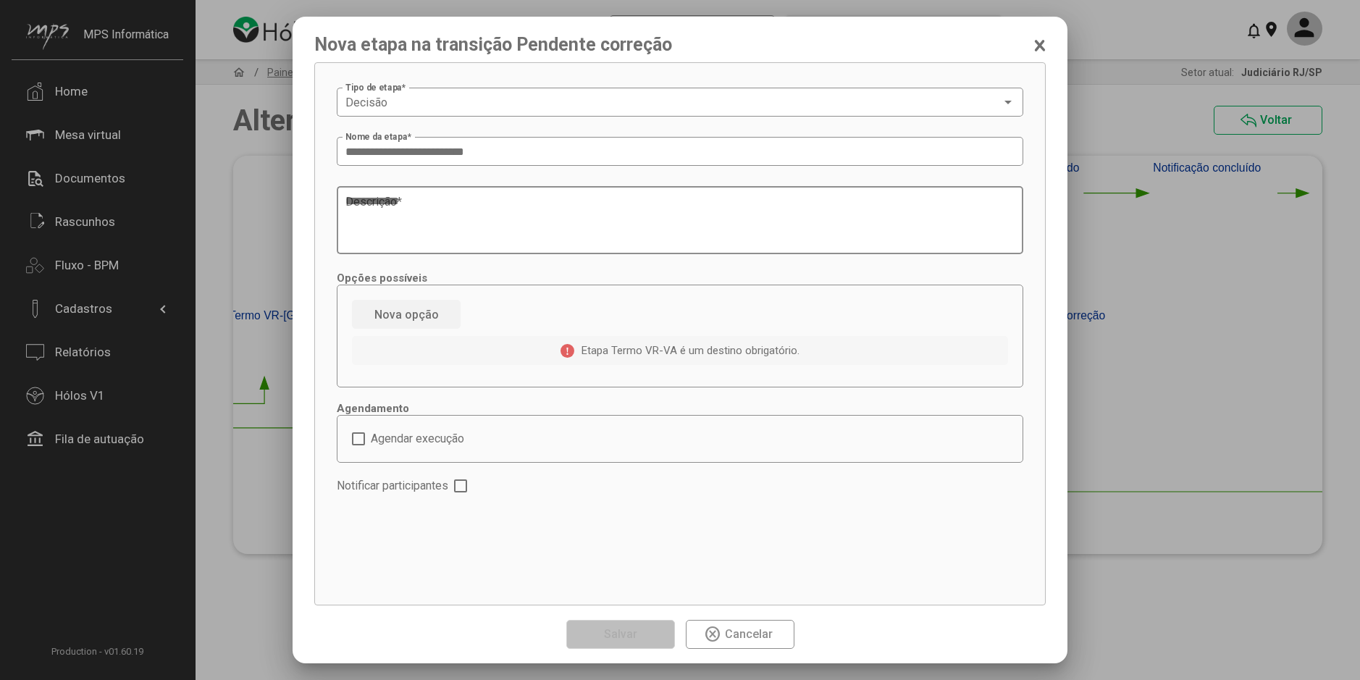
click at [481, 211] on textarea "Descrição *" at bounding box center [679, 220] width 669 height 55
paste textarea "**********"
click at [547, 232] on textarea "Descrição *" at bounding box center [679, 220] width 669 height 55
type textarea "**********"
click at [429, 312] on span "Nova opção" at bounding box center [406, 315] width 64 height 14
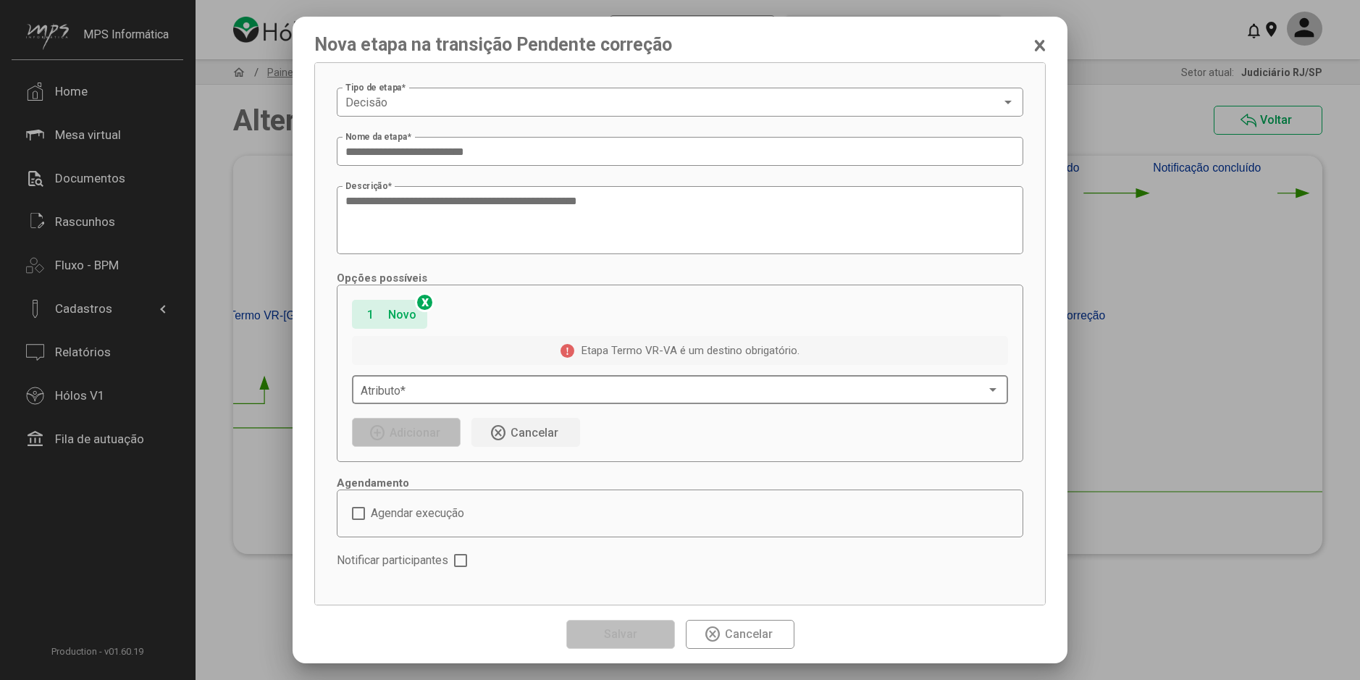
click at [476, 382] on div "Atributo *" at bounding box center [680, 388] width 639 height 32
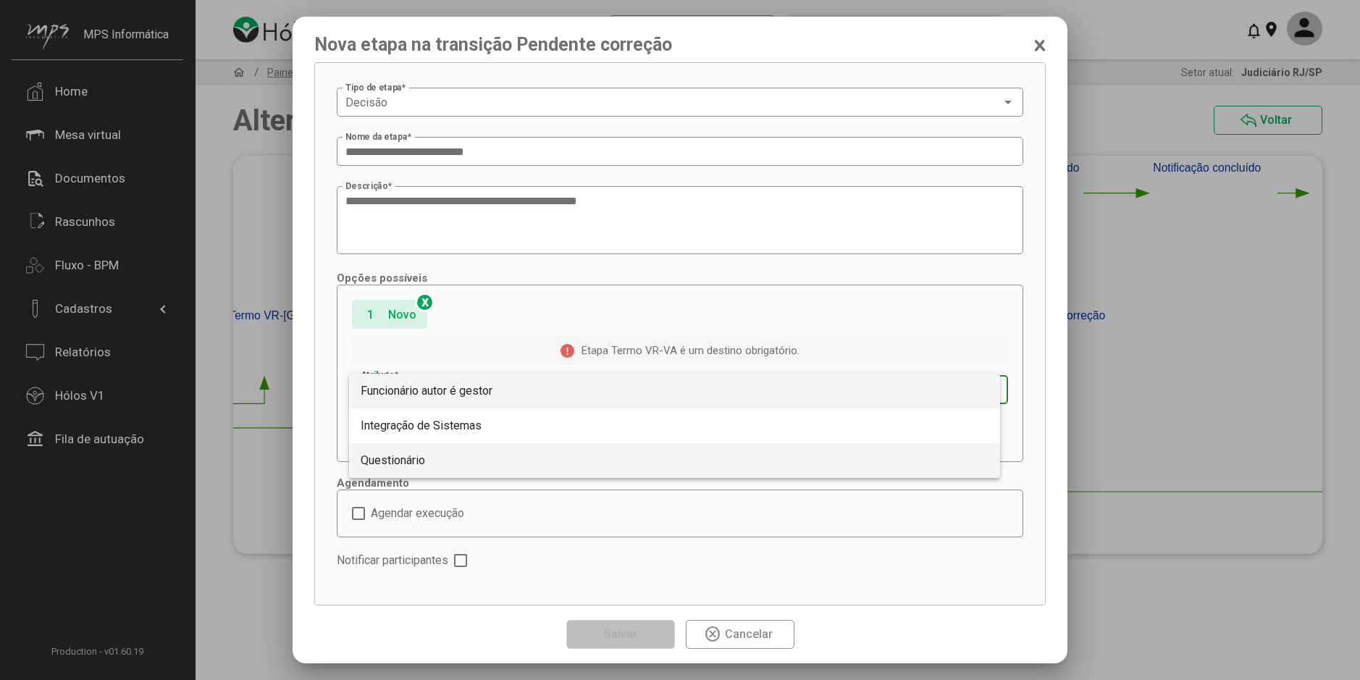
click at [430, 452] on span "Questionário" at bounding box center [675, 460] width 628 height 35
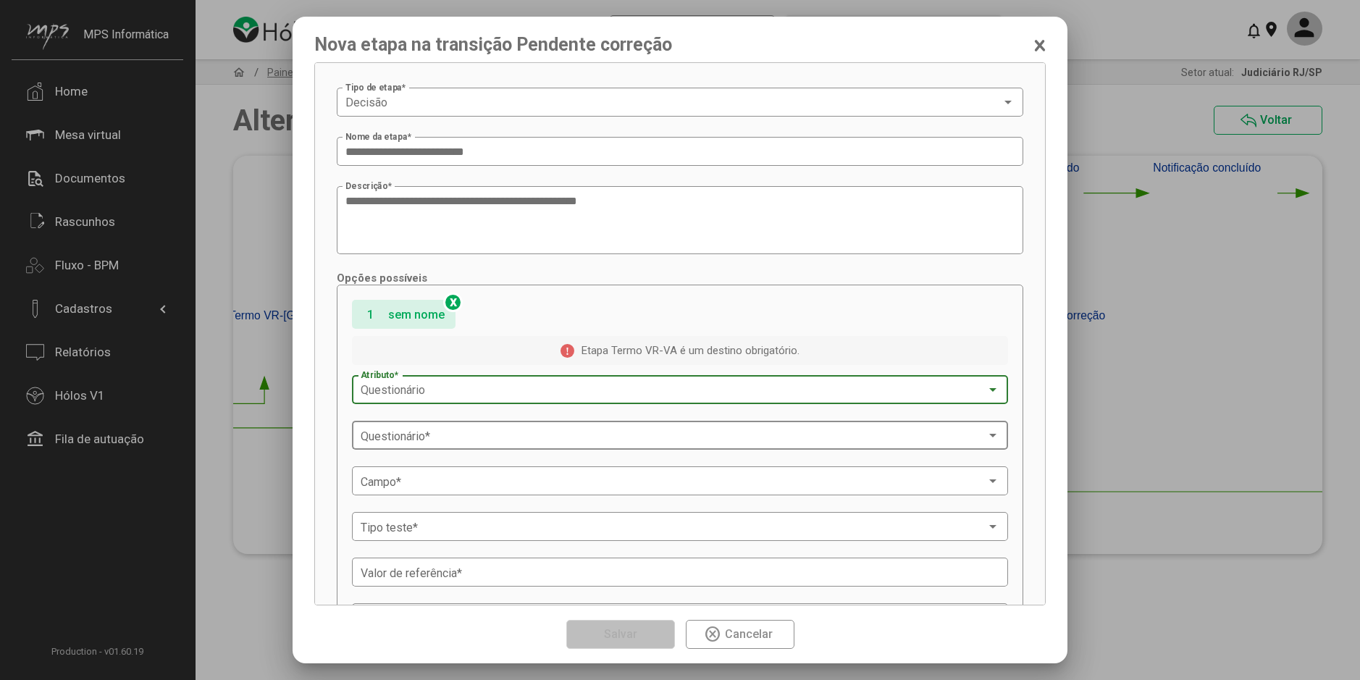
click at [438, 437] on span at bounding box center [673, 435] width 625 height 13
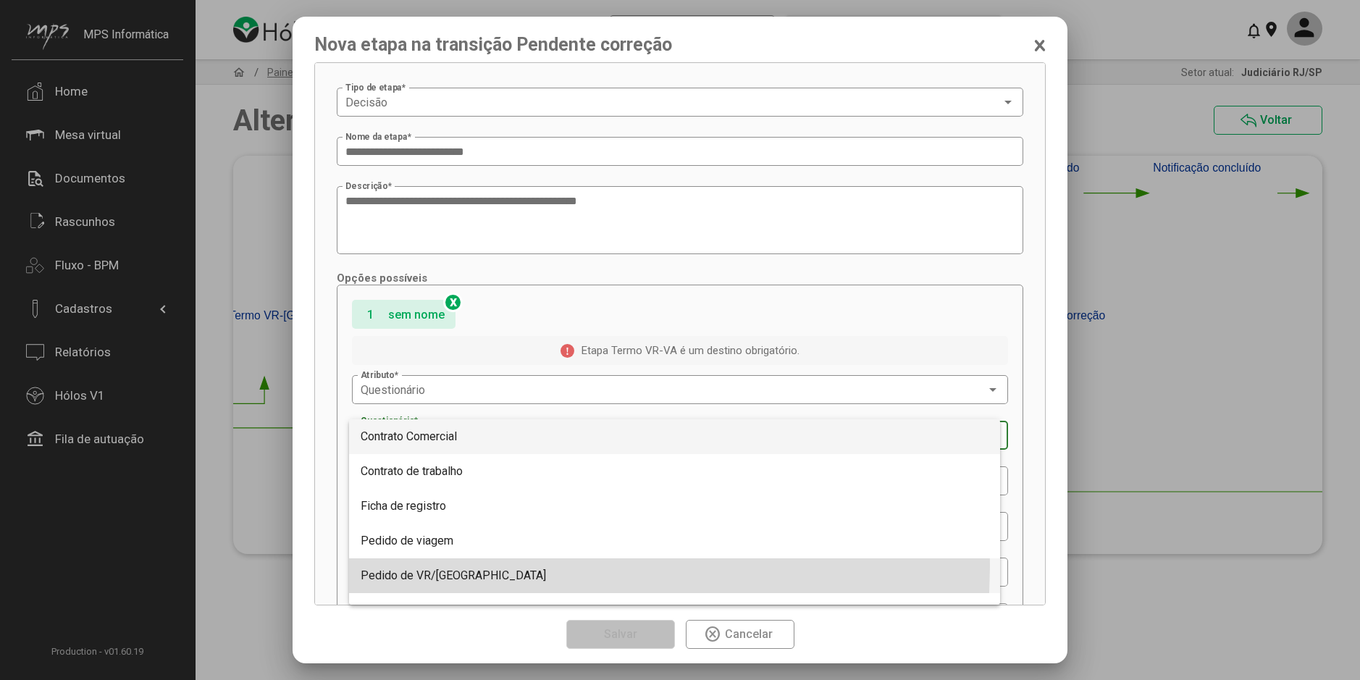
click at [440, 565] on span "Pedido de VR/VA" at bounding box center [675, 575] width 628 height 35
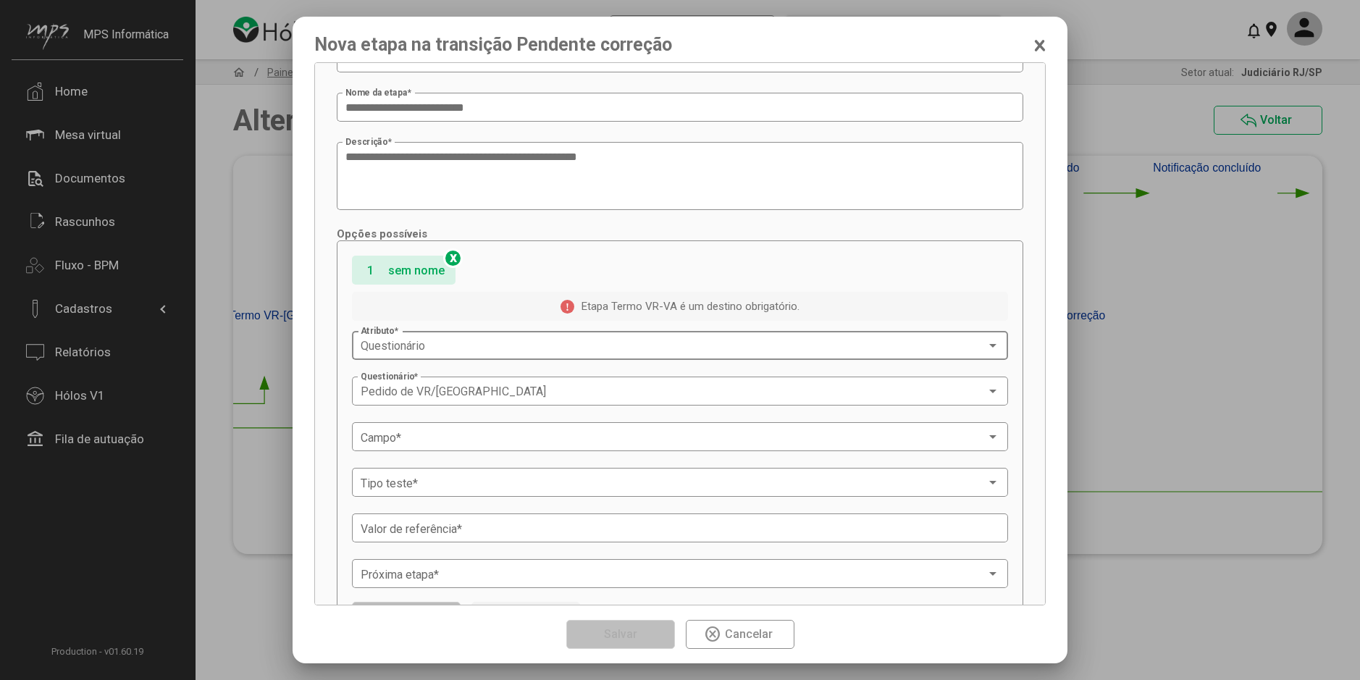
scroll to position [72, 0]
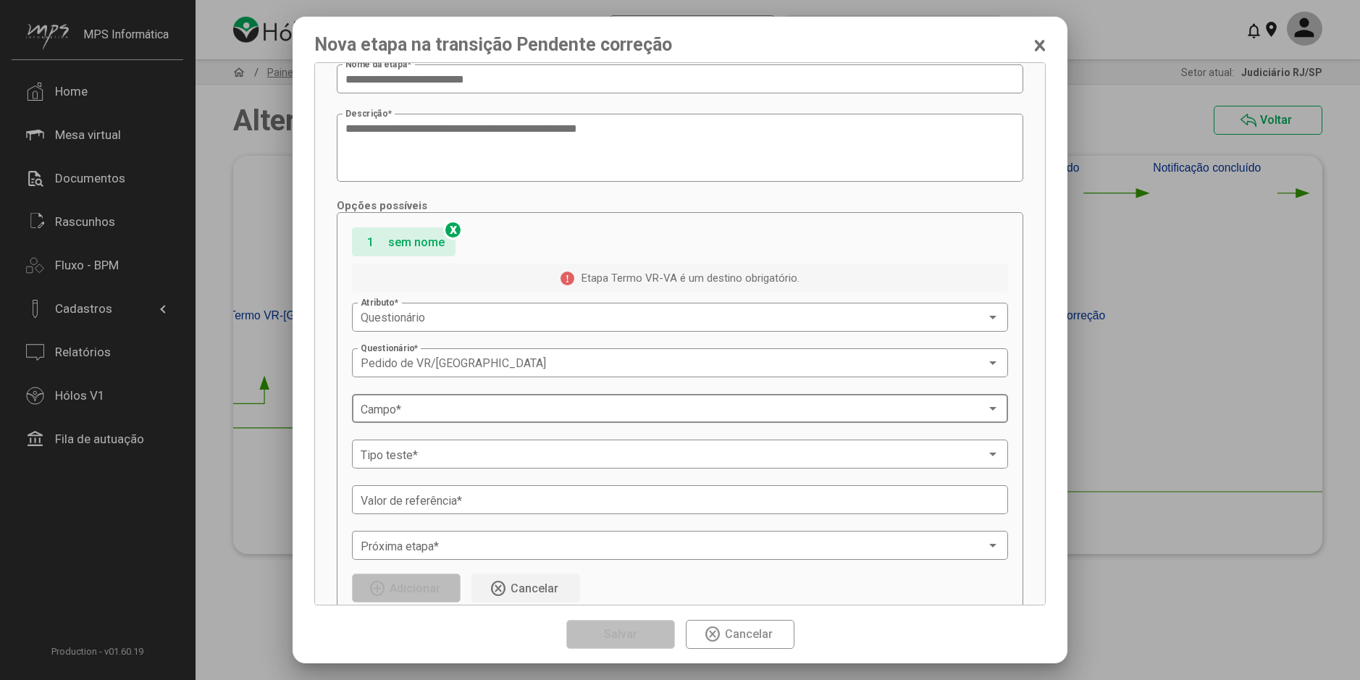
click at [488, 408] on span at bounding box center [673, 409] width 625 height 13
click at [483, 410] on span "Pedido de VR/VA para" at bounding box center [675, 409] width 628 height 35
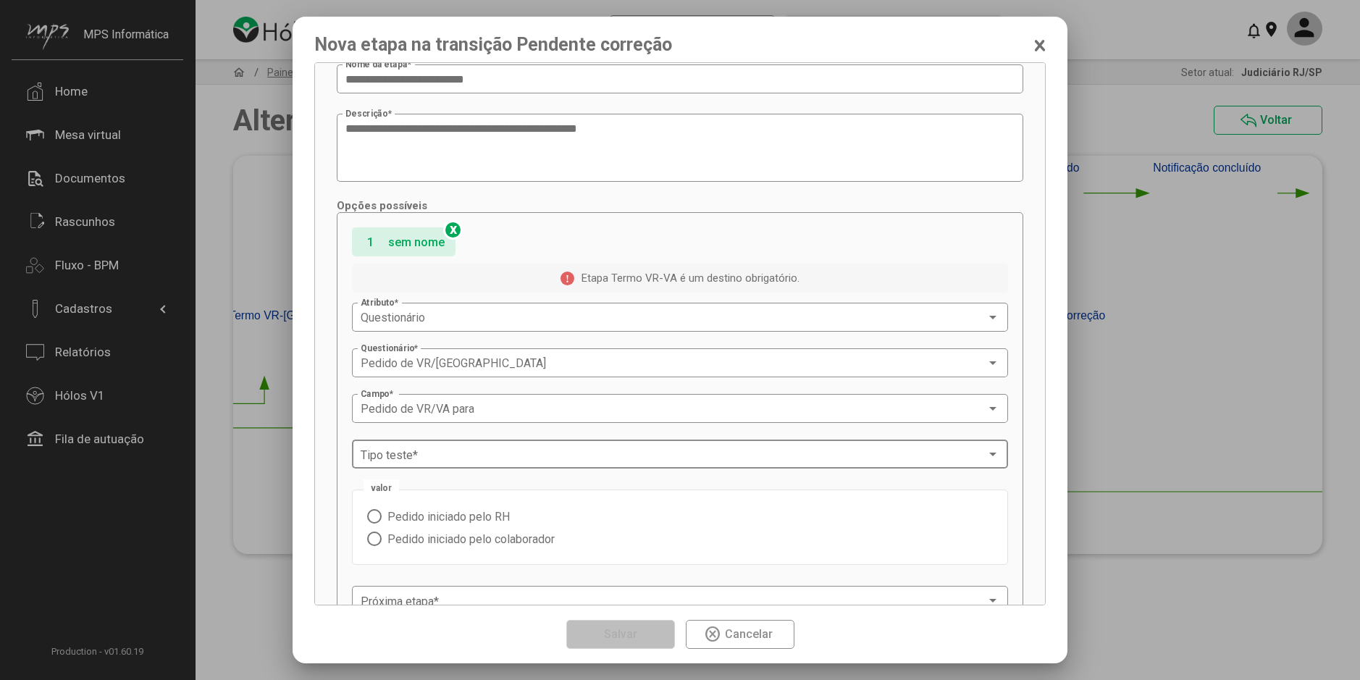
click at [484, 444] on div "Tipo teste *" at bounding box center [680, 453] width 639 height 32
click at [473, 450] on span "Igual" at bounding box center [675, 455] width 628 height 35
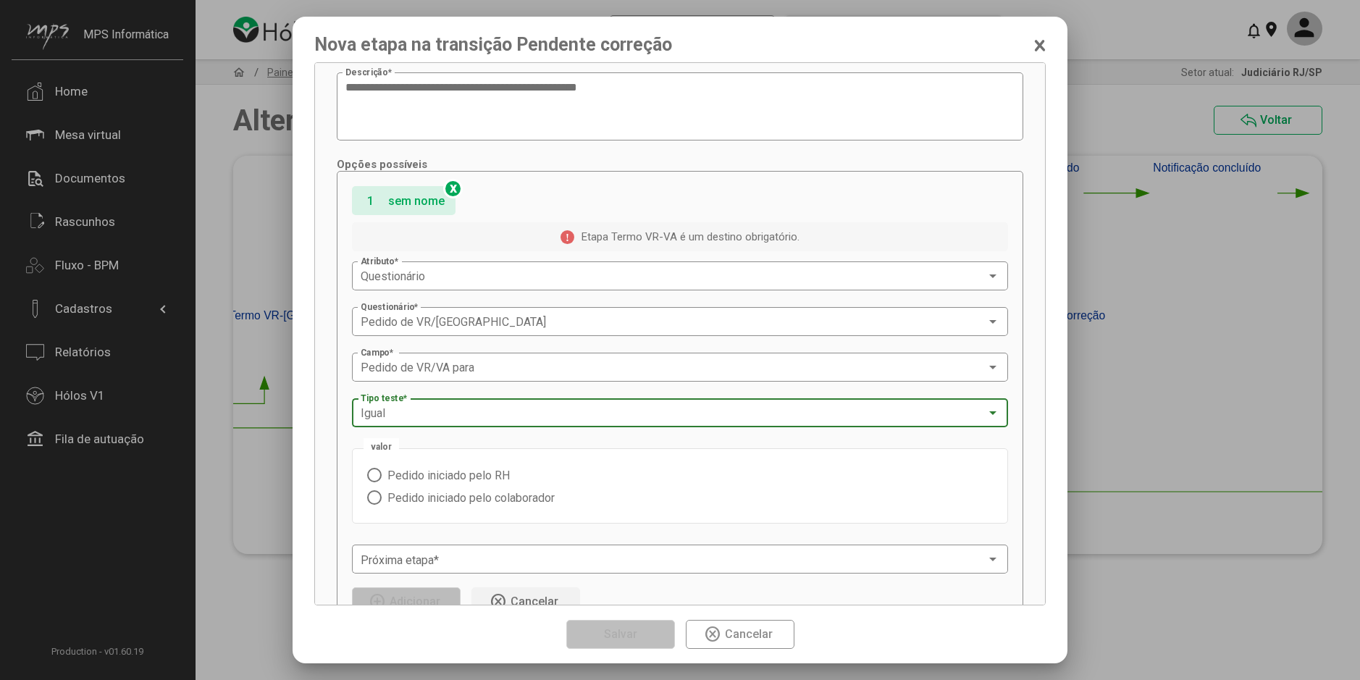
scroll to position [145, 0]
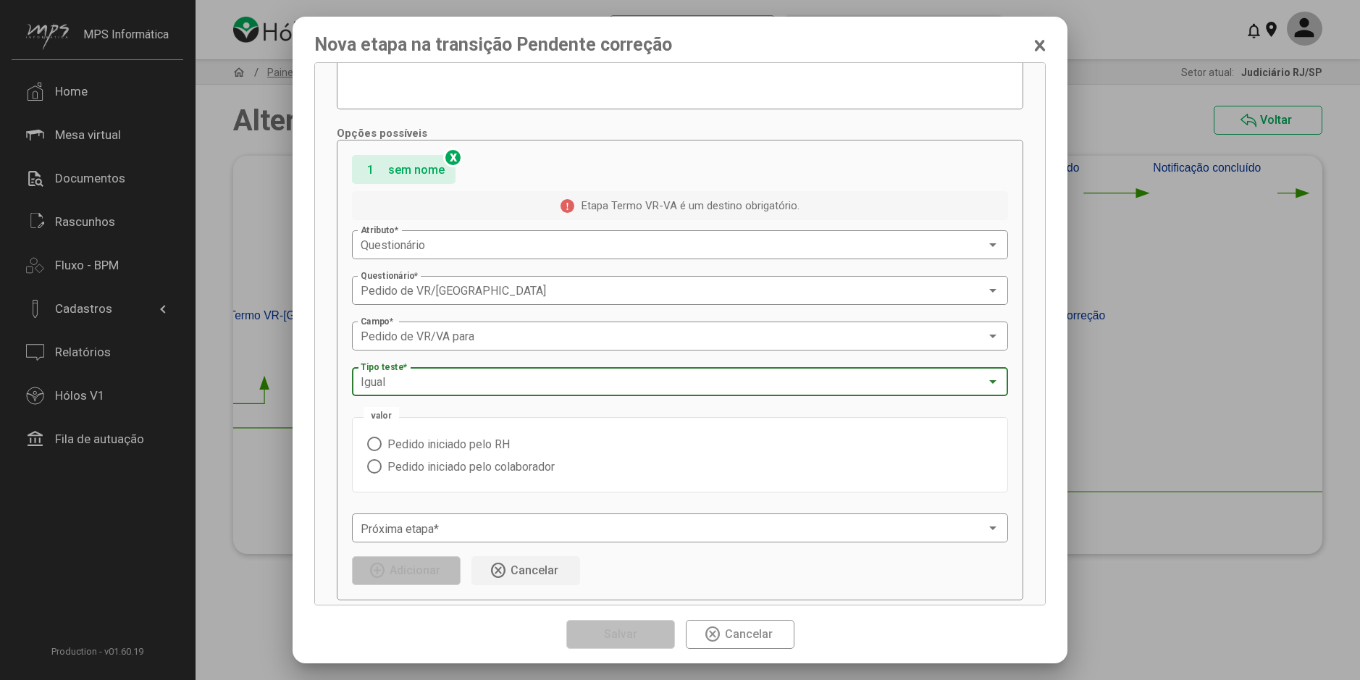
click at [474, 443] on span "Pedido iniciado pelo RH" at bounding box center [446, 444] width 128 height 14
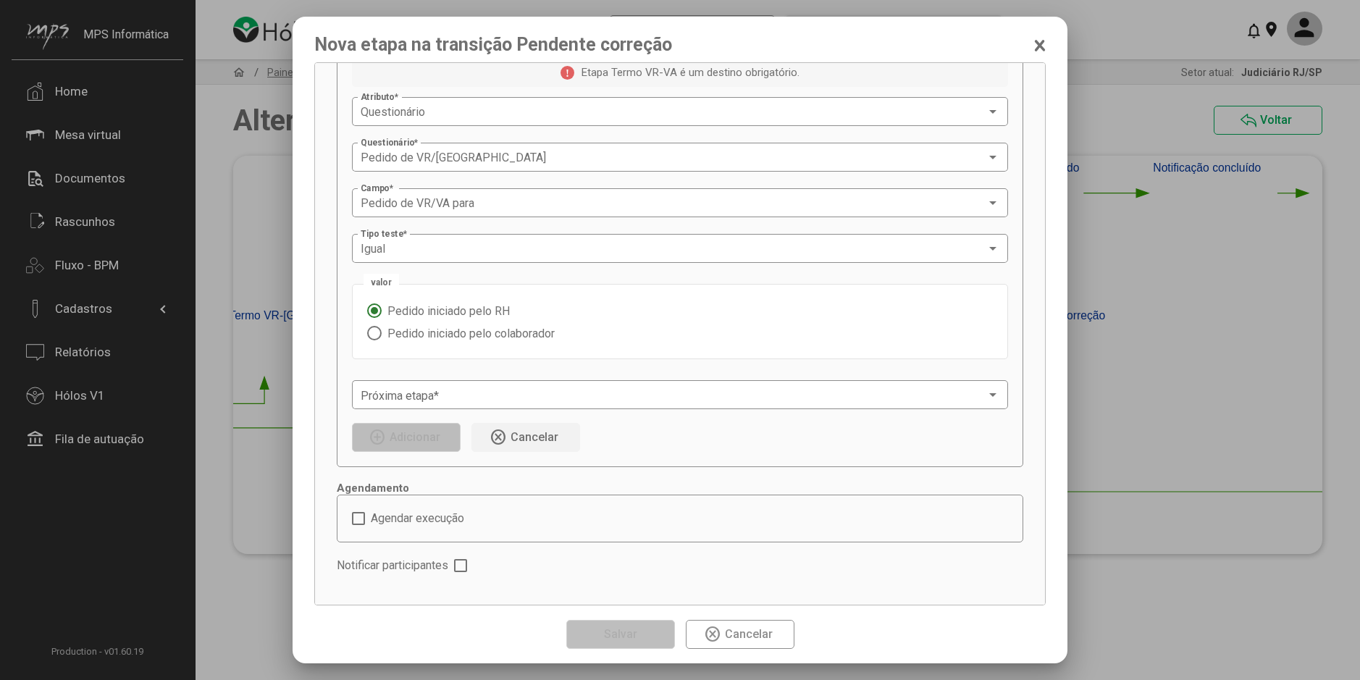
scroll to position [285, 0]
click at [508, 383] on span at bounding box center [673, 388] width 625 height 13
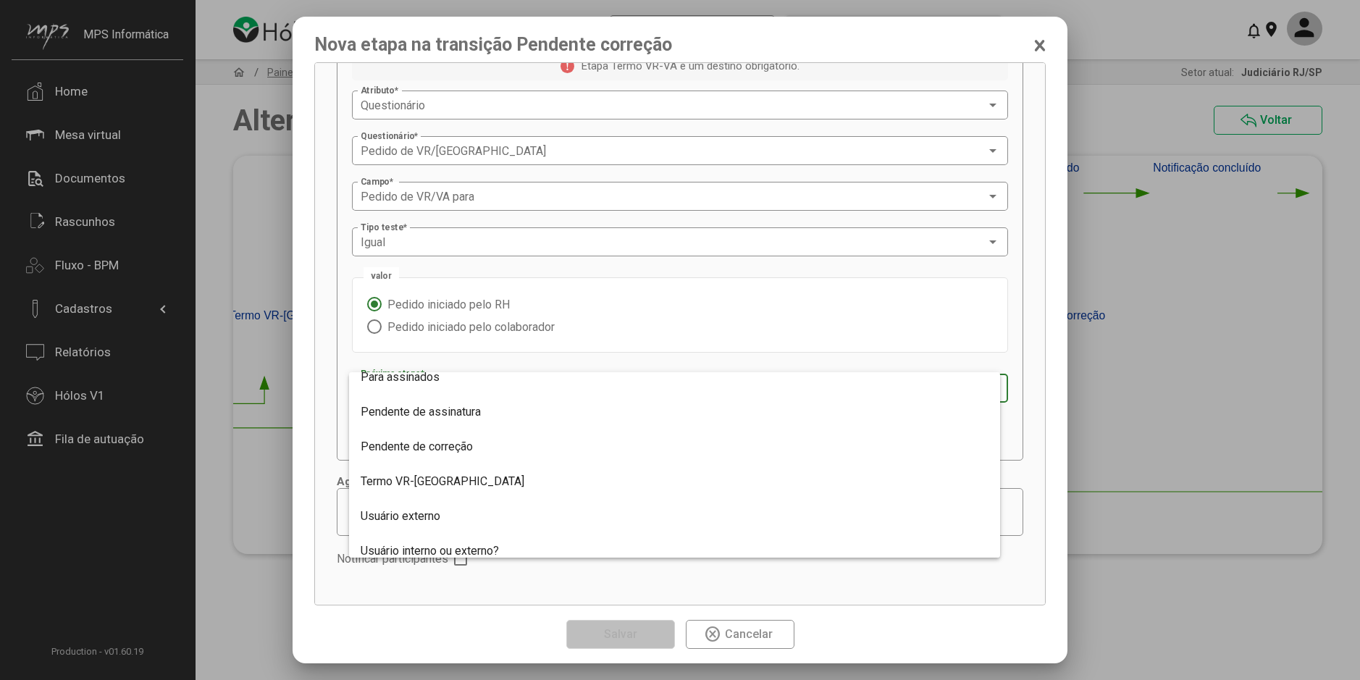
scroll to position [301, 0]
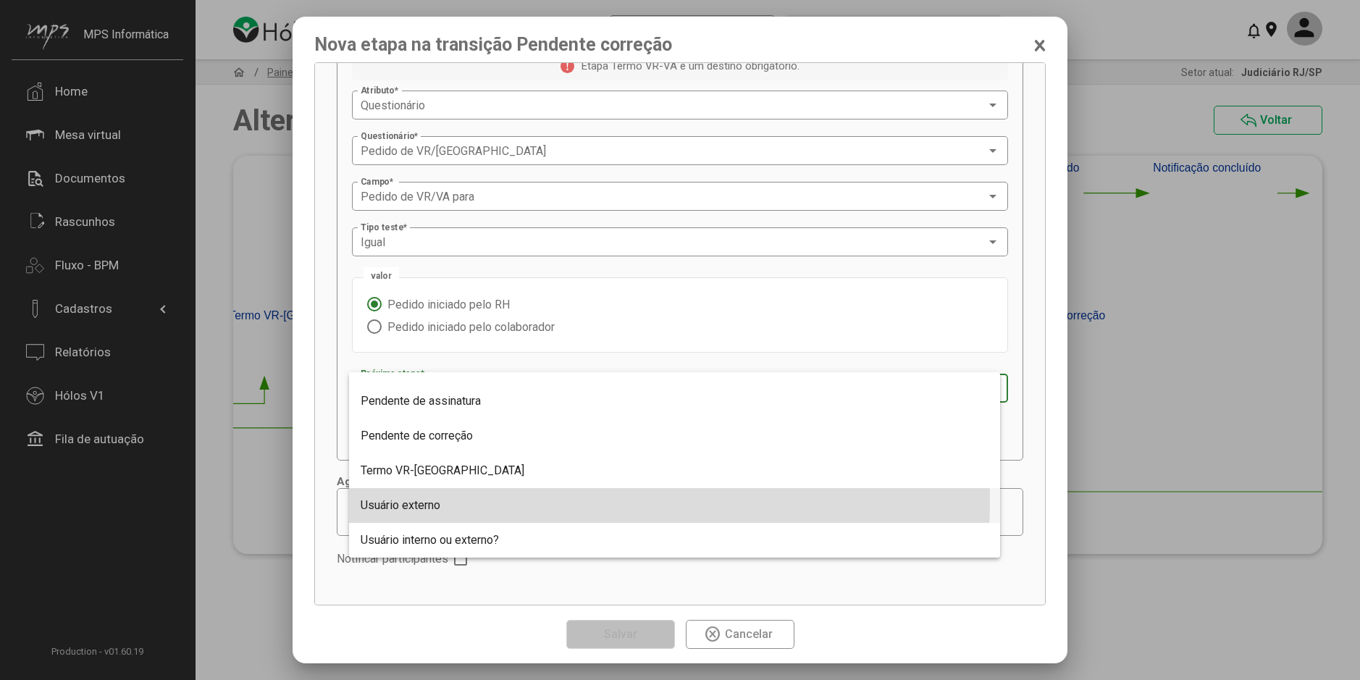
click at [414, 499] on span "Usuário externo" at bounding box center [401, 505] width 80 height 14
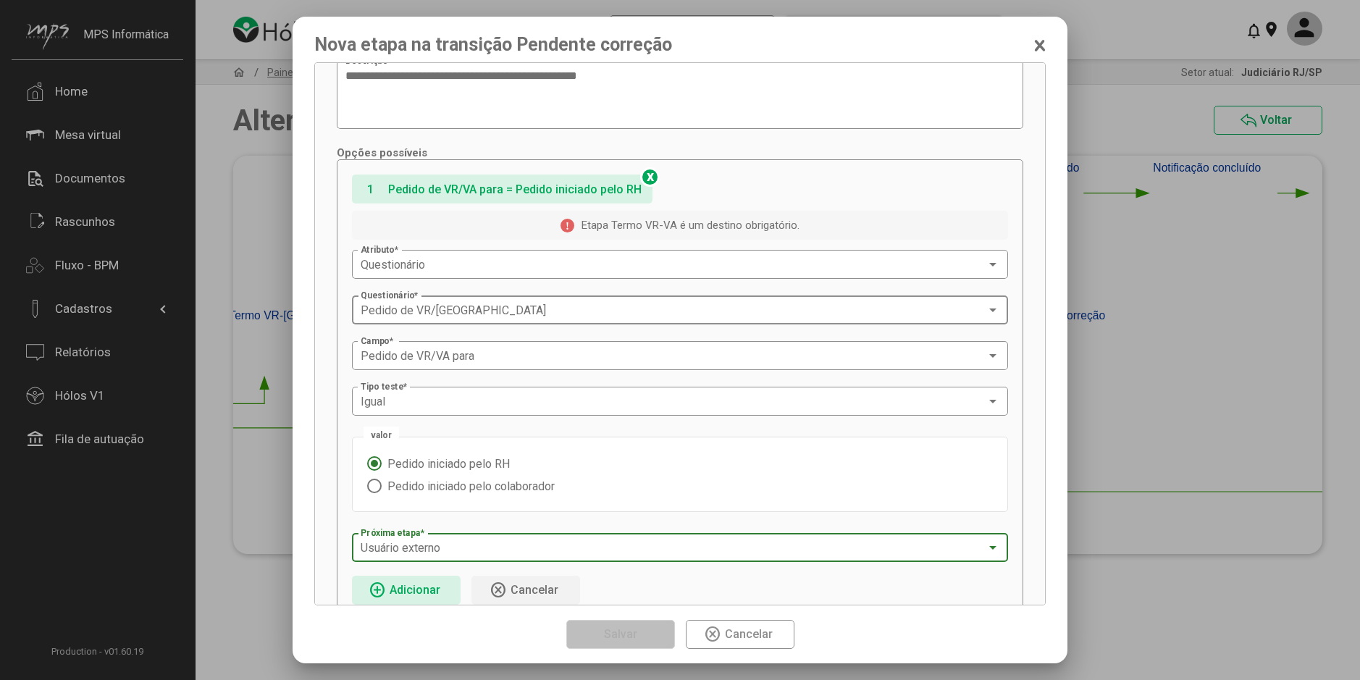
scroll to position [285, 0]
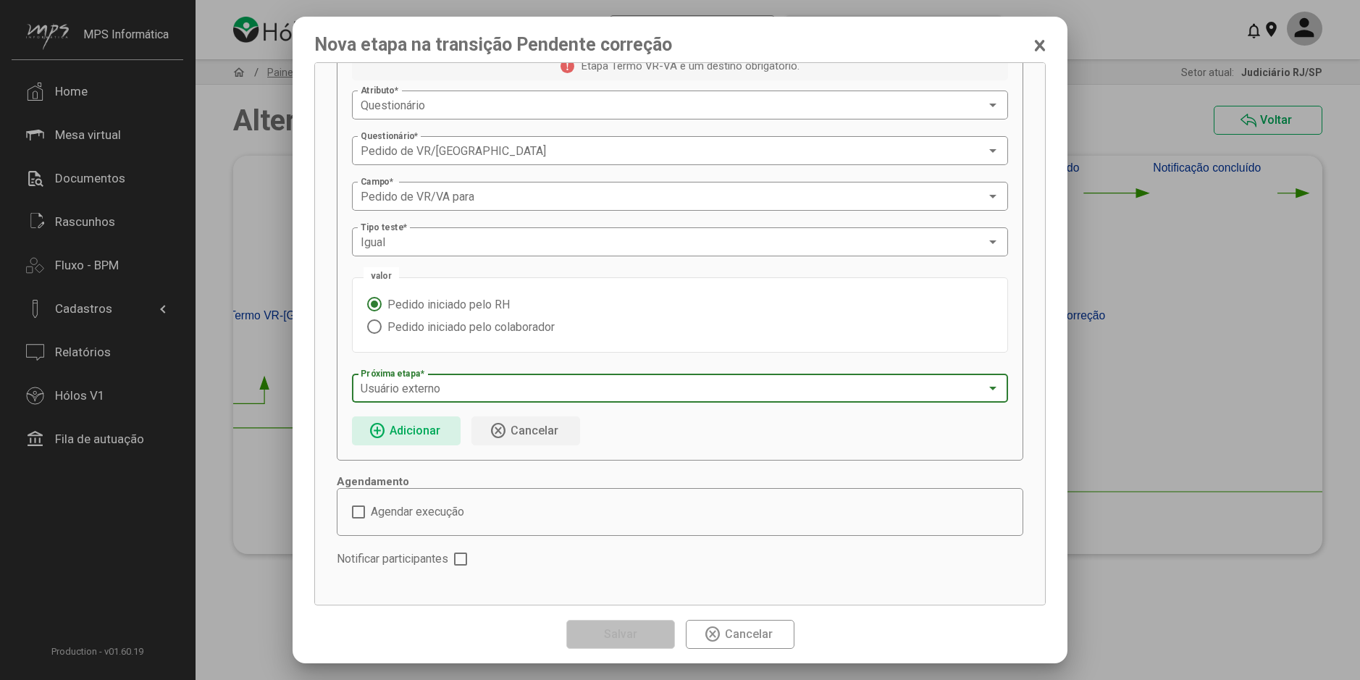
click at [447, 430] on button "add_circle Adicionar" at bounding box center [406, 430] width 109 height 29
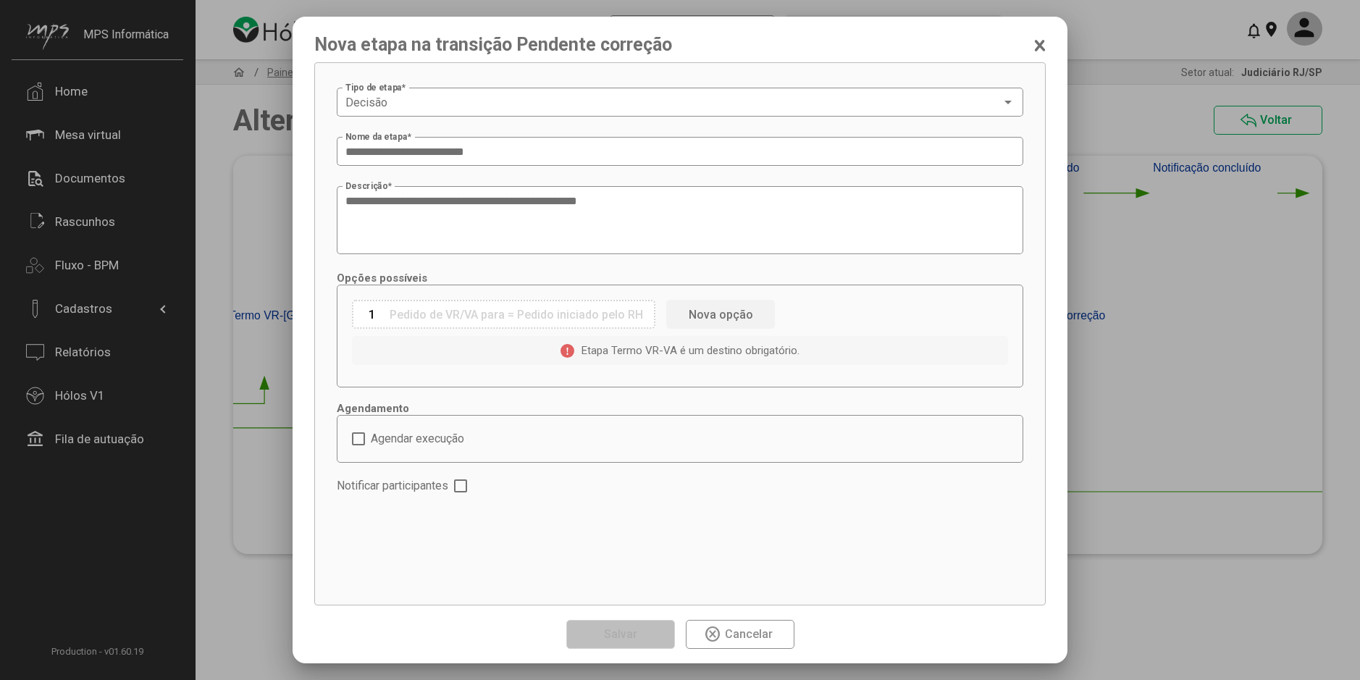
scroll to position [0, 0]
click at [706, 313] on span "Nova opção" at bounding box center [720, 315] width 64 height 14
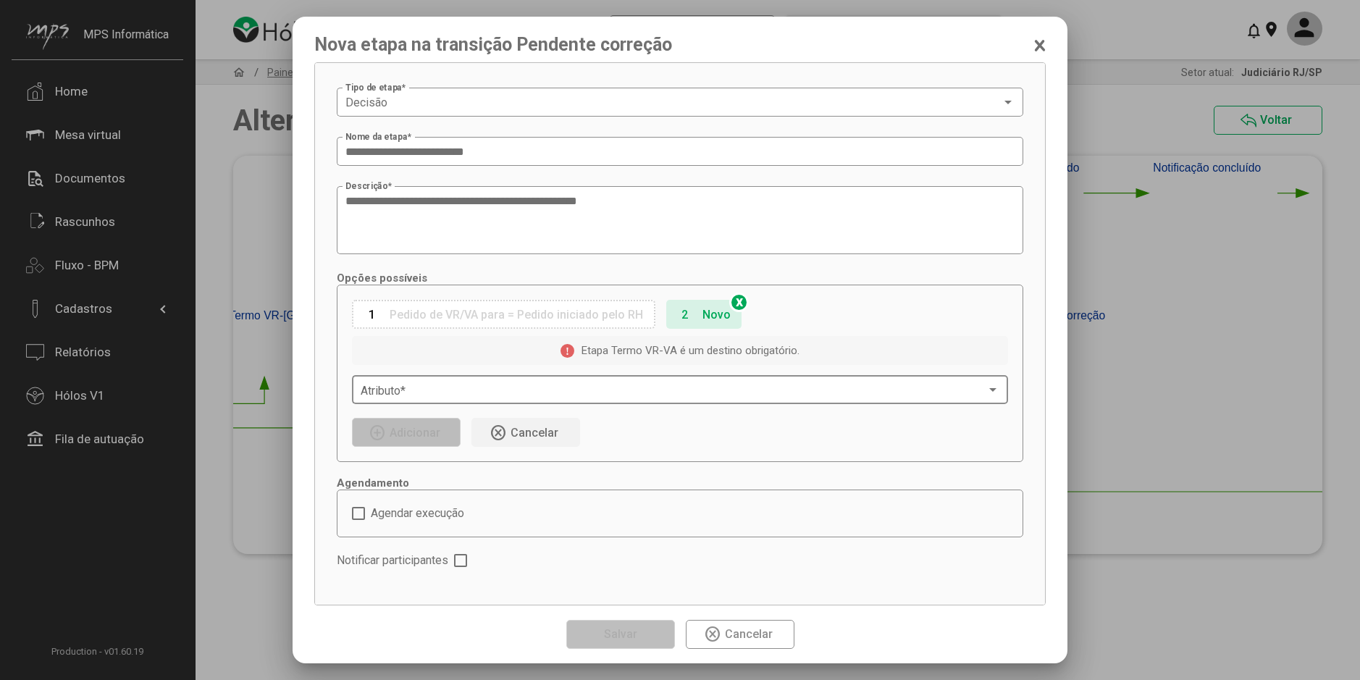
click at [484, 385] on span at bounding box center [673, 390] width 625 height 13
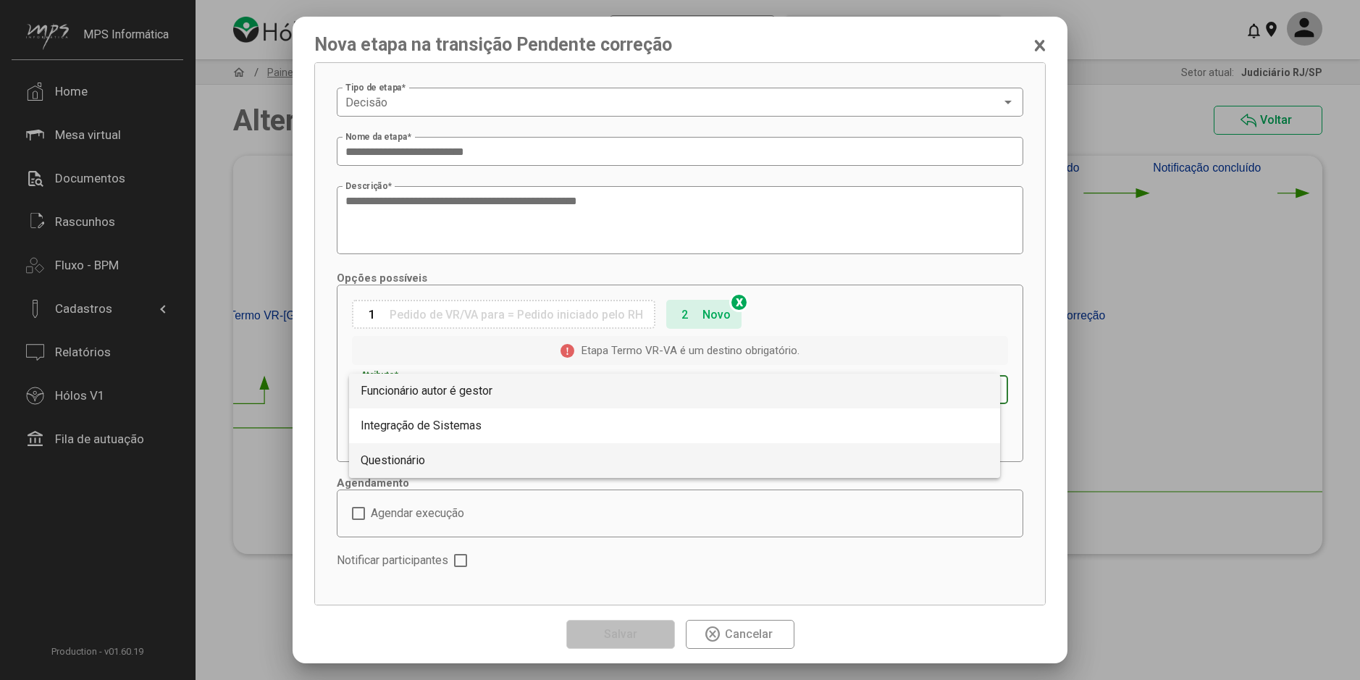
click at [452, 457] on span "Questionário" at bounding box center [675, 460] width 628 height 35
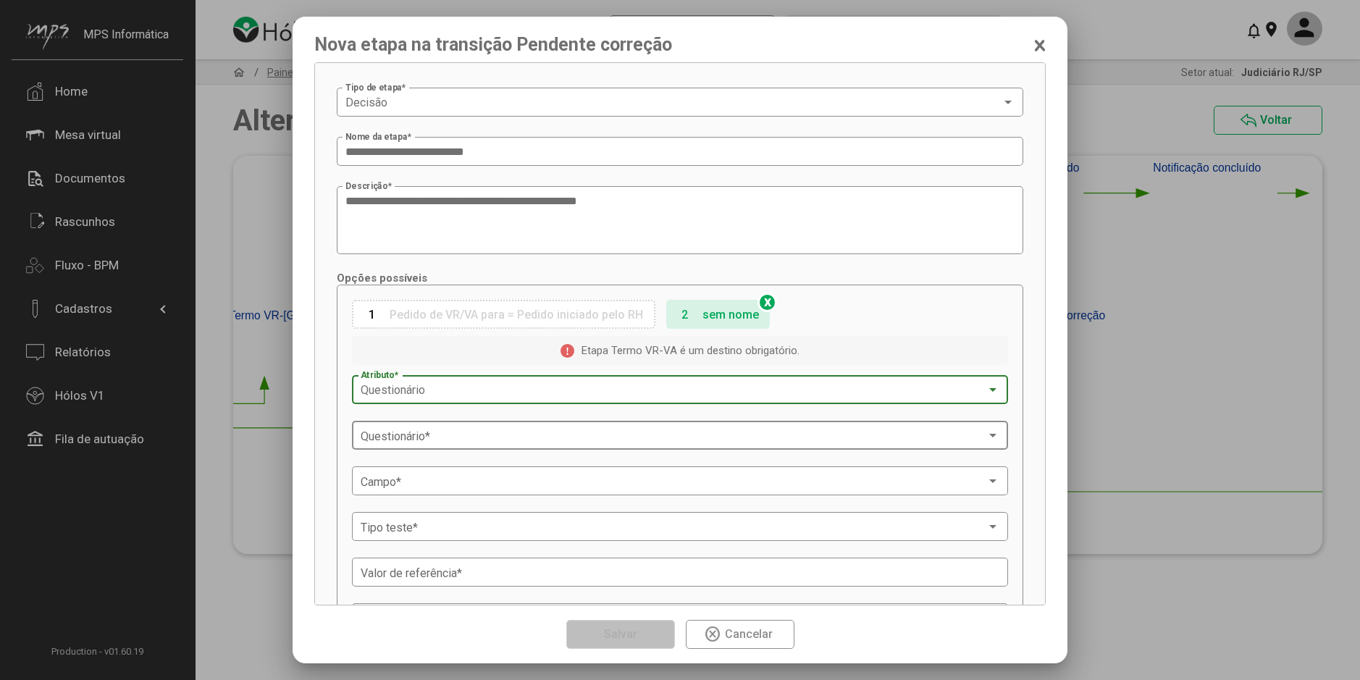
click at [474, 422] on div "Questionário *" at bounding box center [680, 434] width 639 height 32
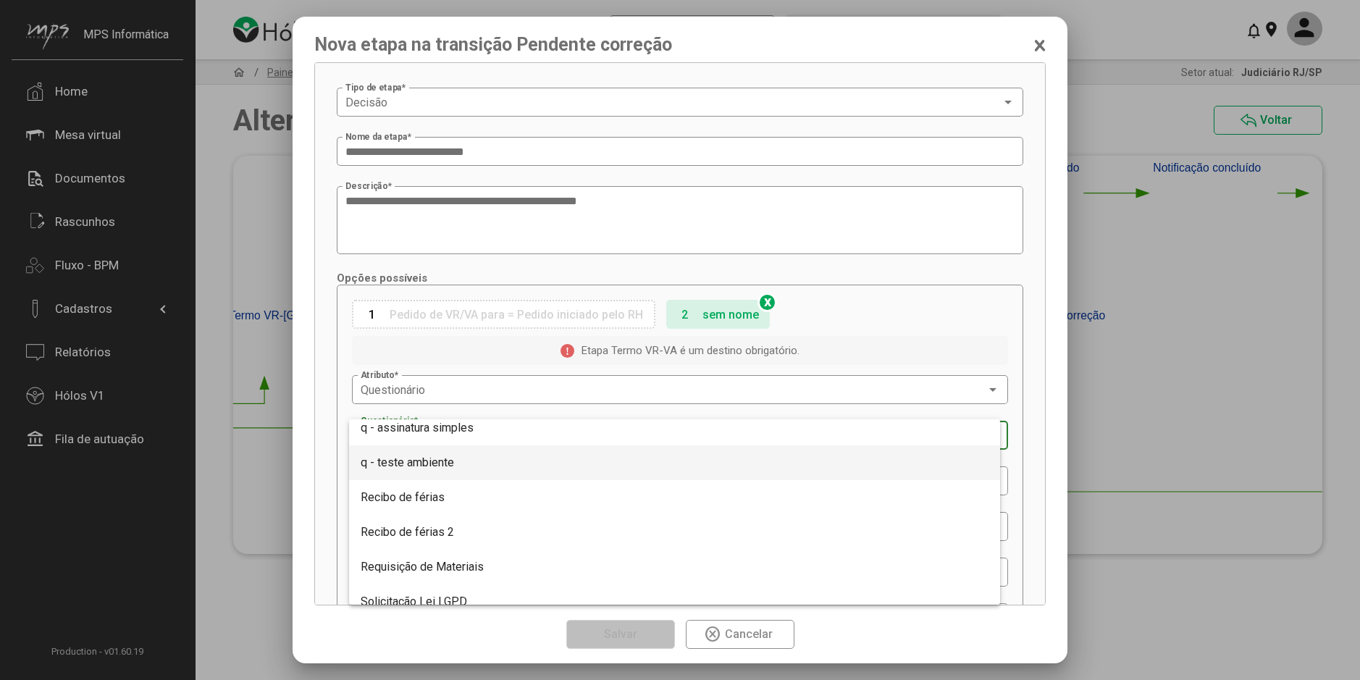
scroll to position [145, 0]
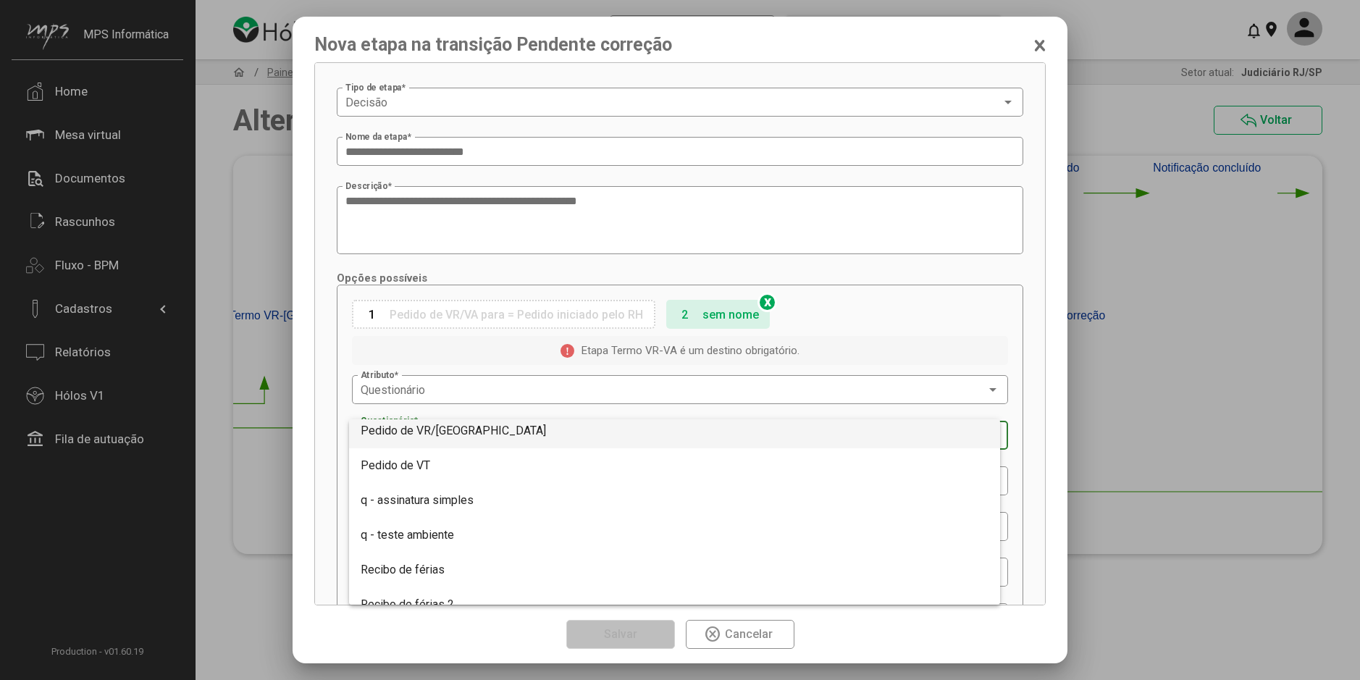
click at [455, 443] on span "Pedido de VR/[GEOGRAPHIC_DATA]" at bounding box center [675, 430] width 628 height 35
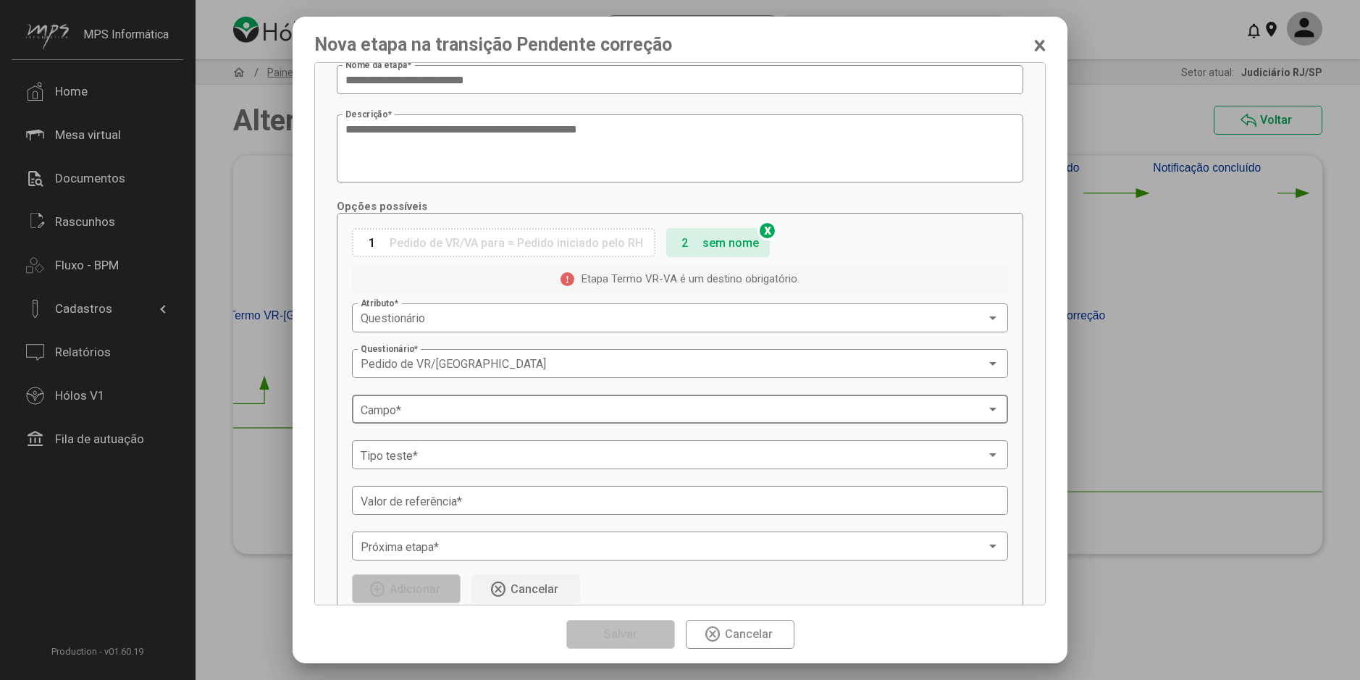
scroll to position [72, 0]
click at [468, 409] on span at bounding box center [673, 409] width 625 height 13
click at [468, 412] on span "Pedido de VR/VA para" at bounding box center [418, 410] width 114 height 14
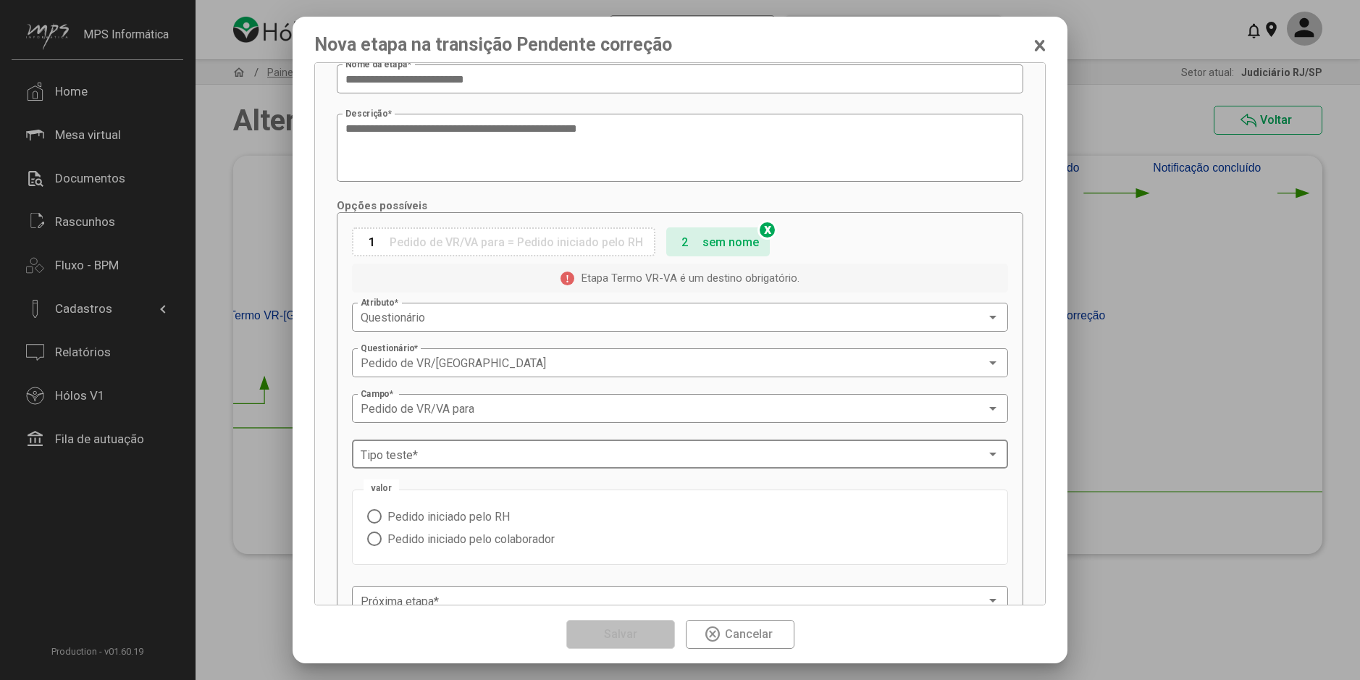
click at [476, 448] on div "Tipo teste *" at bounding box center [680, 453] width 639 height 32
click at [476, 448] on span "Igual" at bounding box center [675, 455] width 628 height 35
click at [507, 533] on span "Pedido iniciado pelo colaborador" at bounding box center [468, 539] width 173 height 14
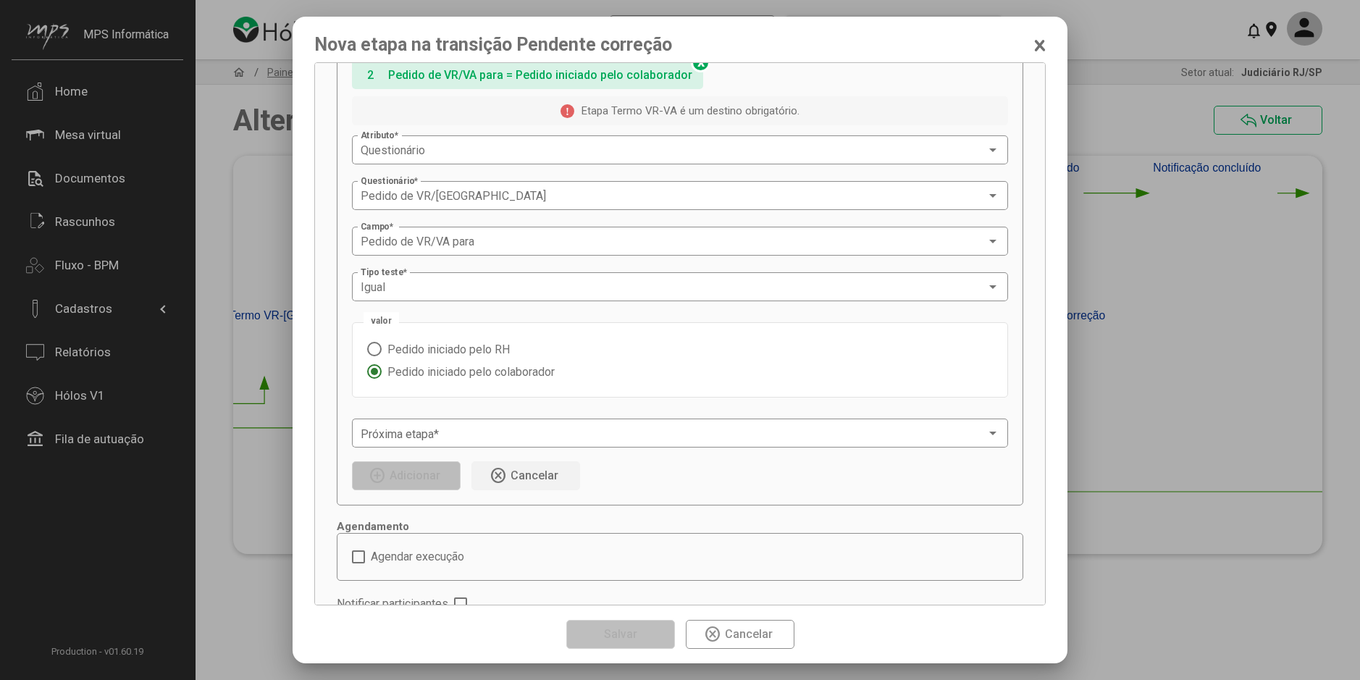
scroll to position [290, 0]
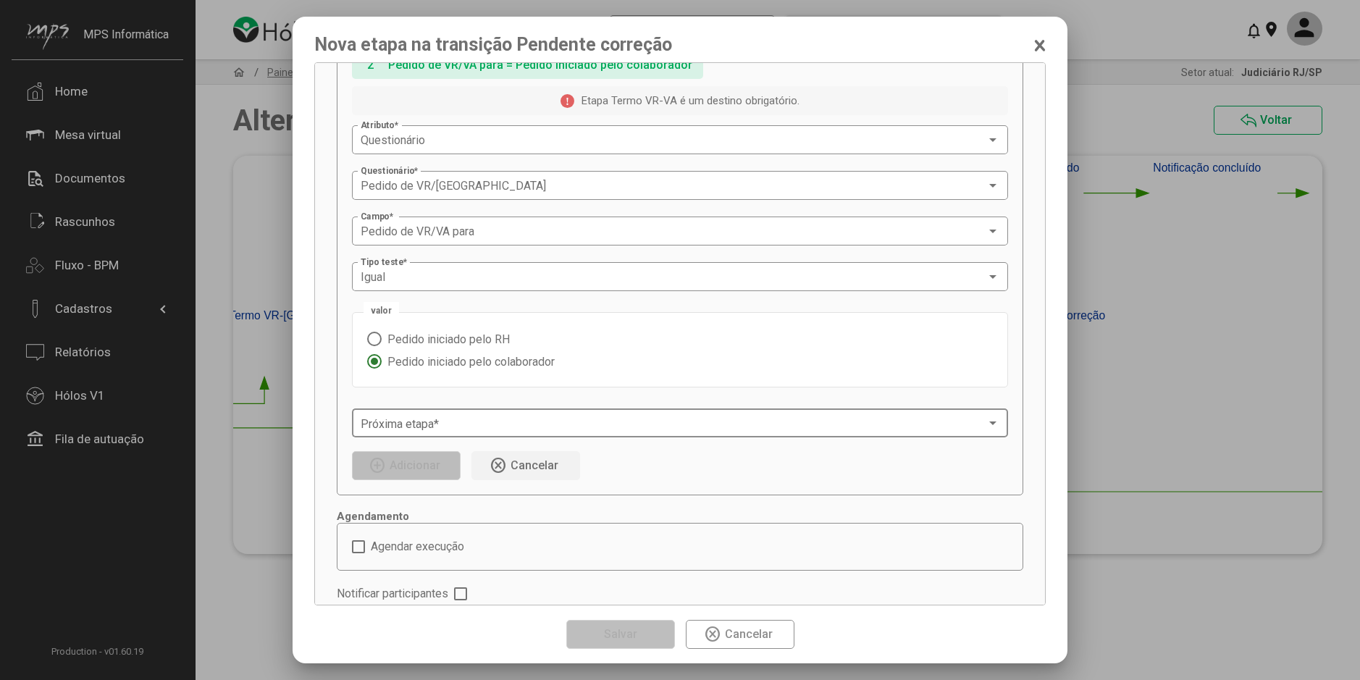
click at [513, 427] on span at bounding box center [673, 423] width 625 height 13
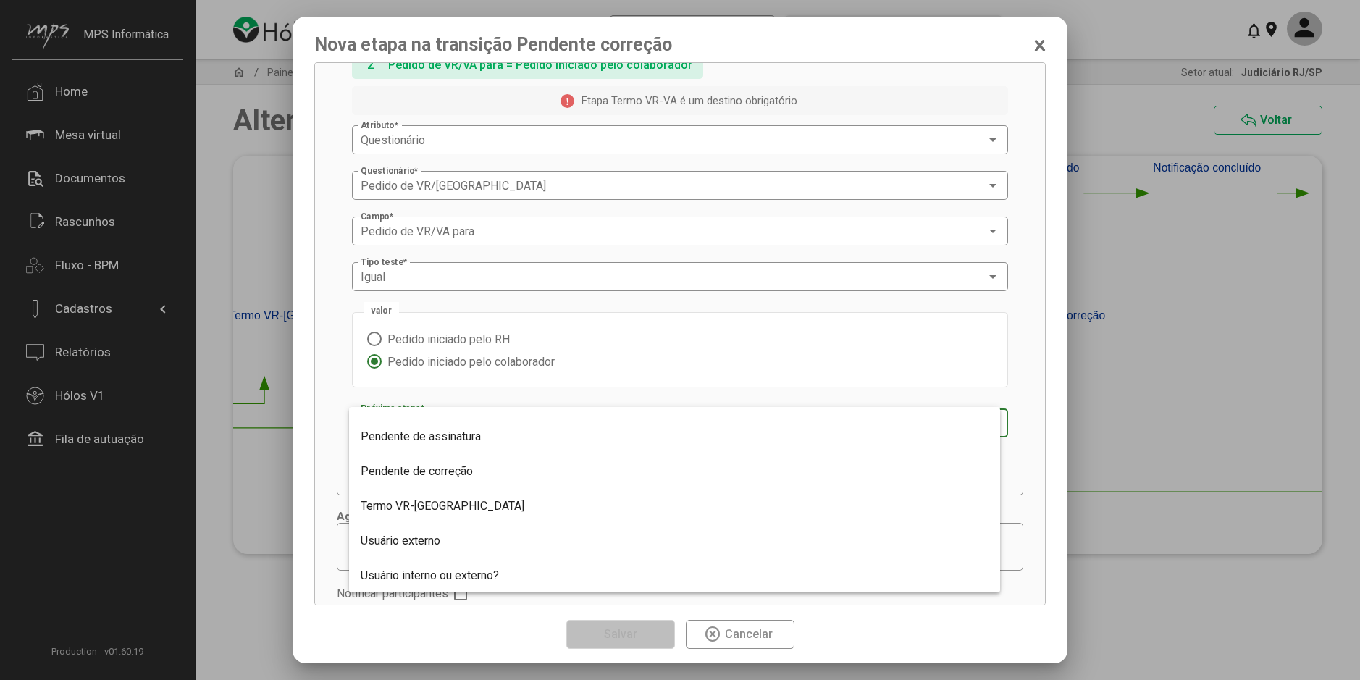
scroll to position [301, 0]
click at [450, 496] on span "Termo VR-VA" at bounding box center [675, 505] width 628 height 35
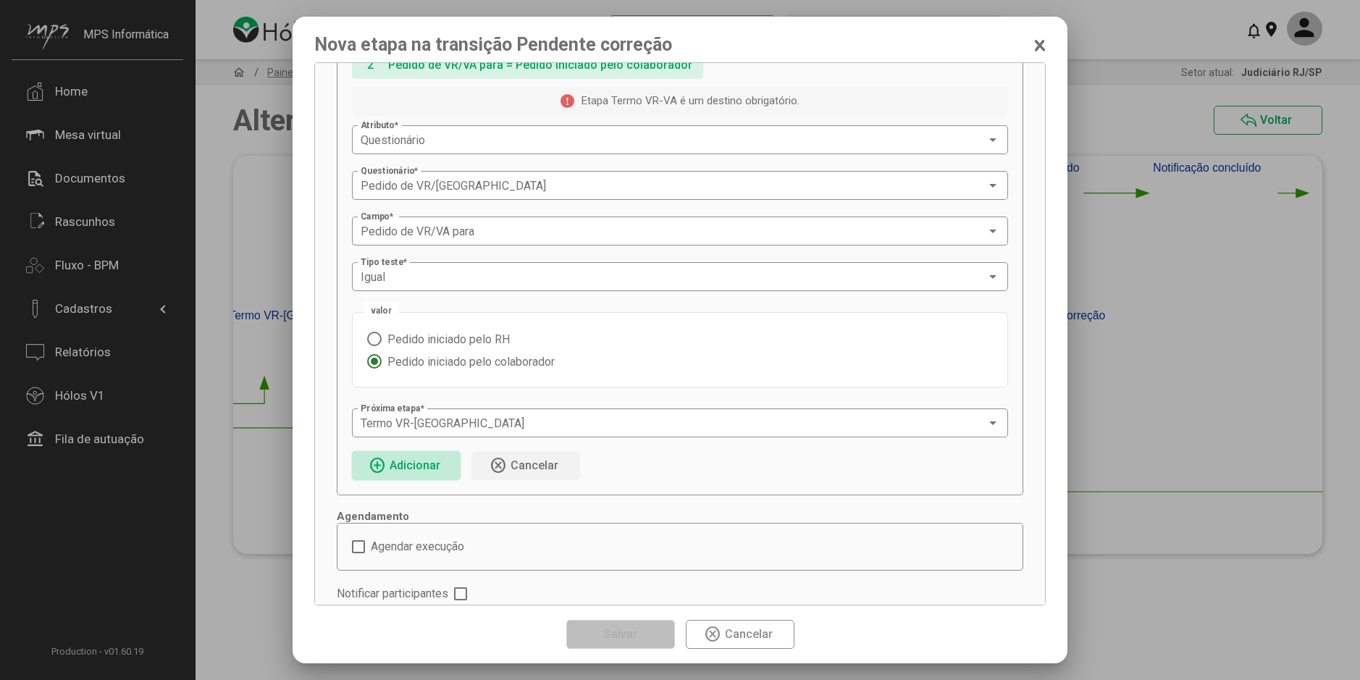
click at [438, 467] on span "Adicionar" at bounding box center [414, 465] width 51 height 14
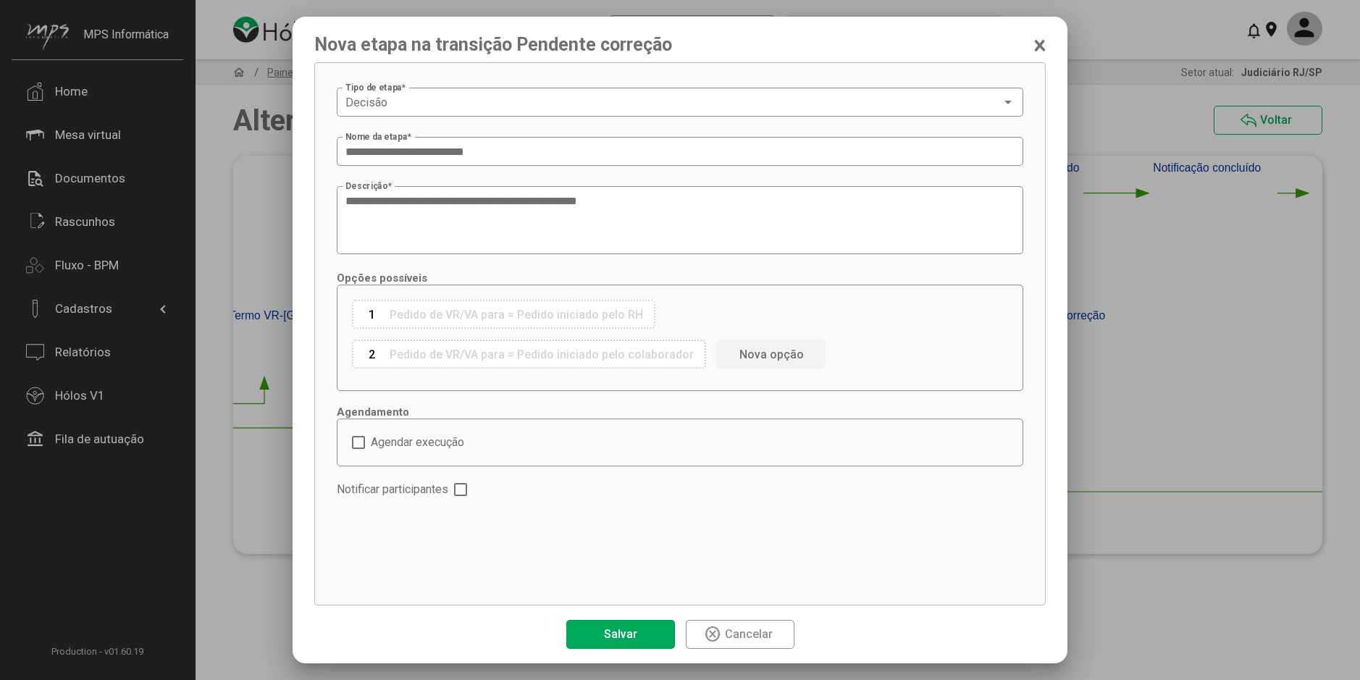
click at [625, 629] on span "Salvar" at bounding box center [620, 634] width 33 height 14
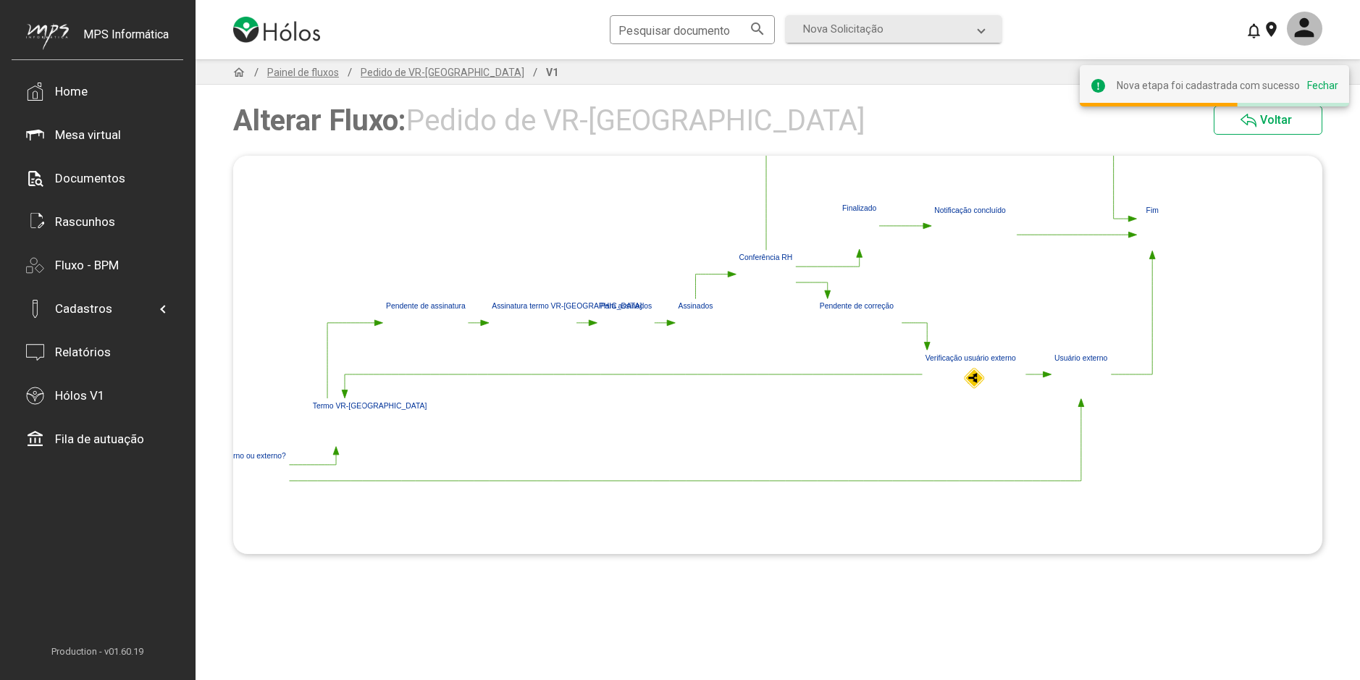
drag, startPoint x: 683, startPoint y: 399, endPoint x: 657, endPoint y: 430, distance: 40.6
click at [657, 430] on polygon at bounding box center [652, 300] width 1034 height 398
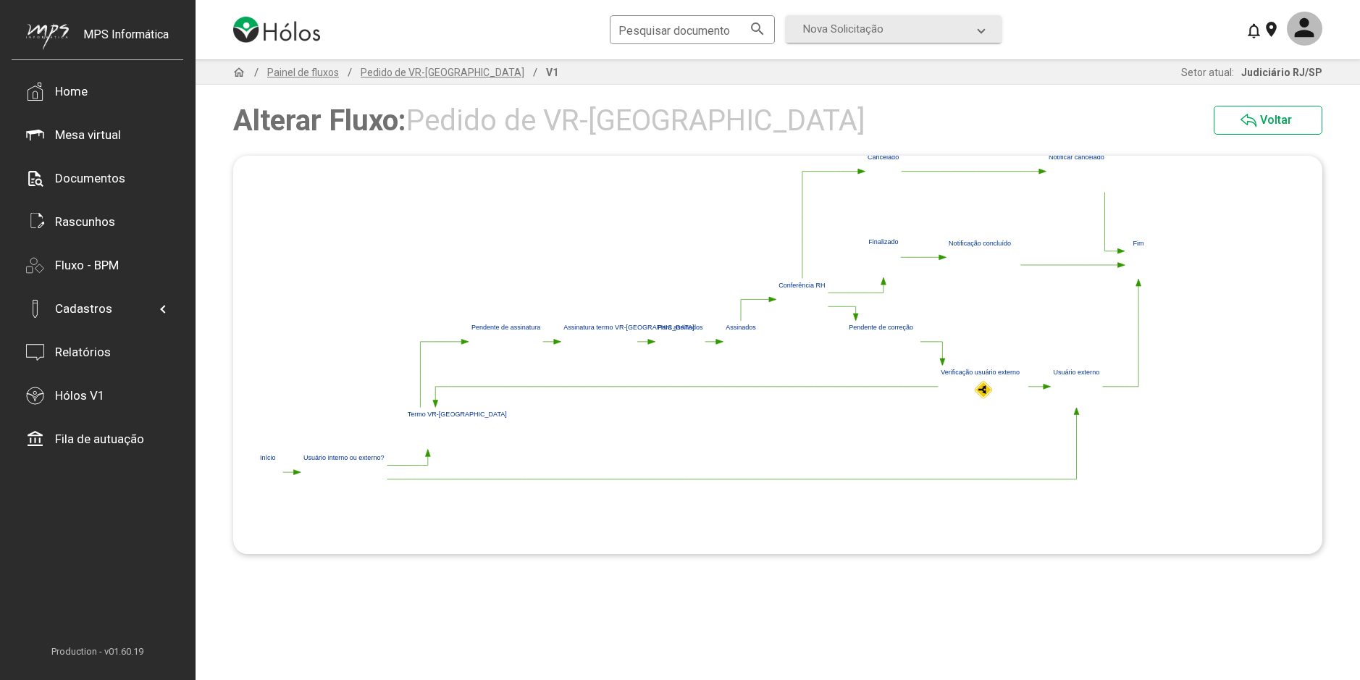
drag, startPoint x: 484, startPoint y: 460, endPoint x: 562, endPoint y: 460, distance: 77.5
click at [562, 460] on polygon at bounding box center [703, 321] width 901 height 347
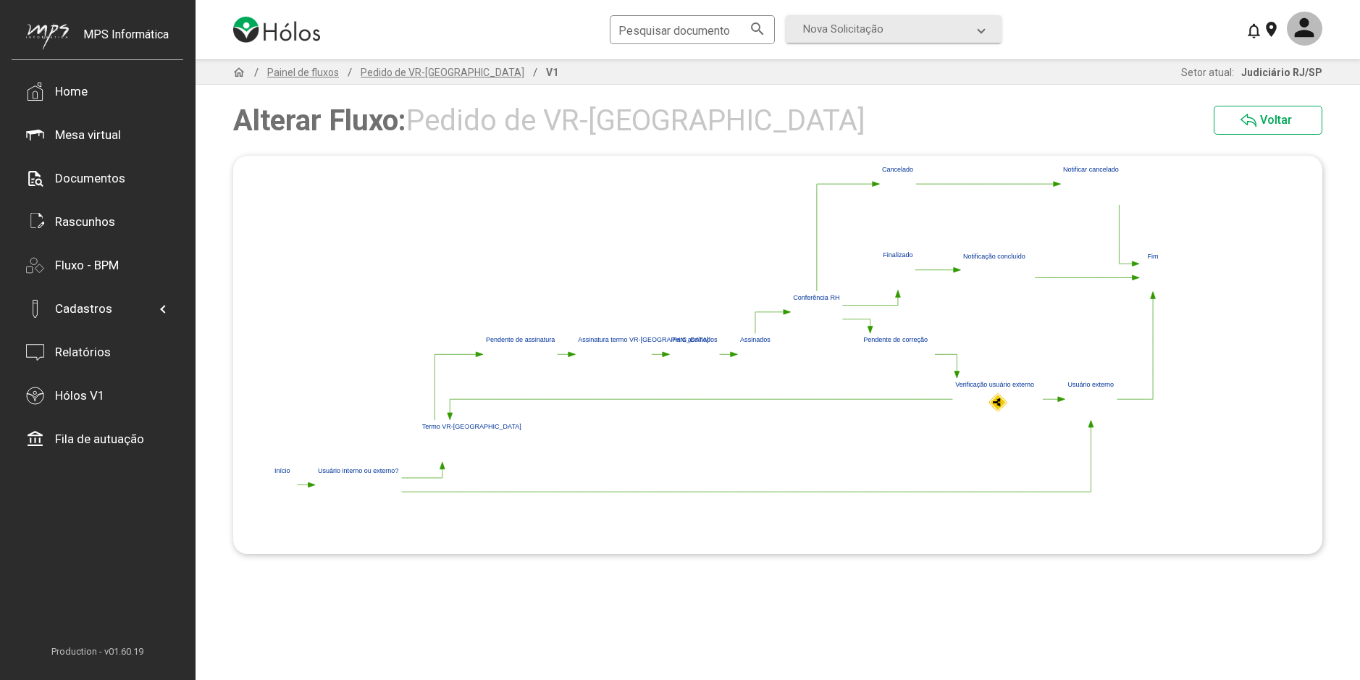
drag, startPoint x: 581, startPoint y: 444, endPoint x: 596, endPoint y: 457, distance: 19.6
click at [596, 457] on polygon at bounding box center [718, 334] width 901 height 347
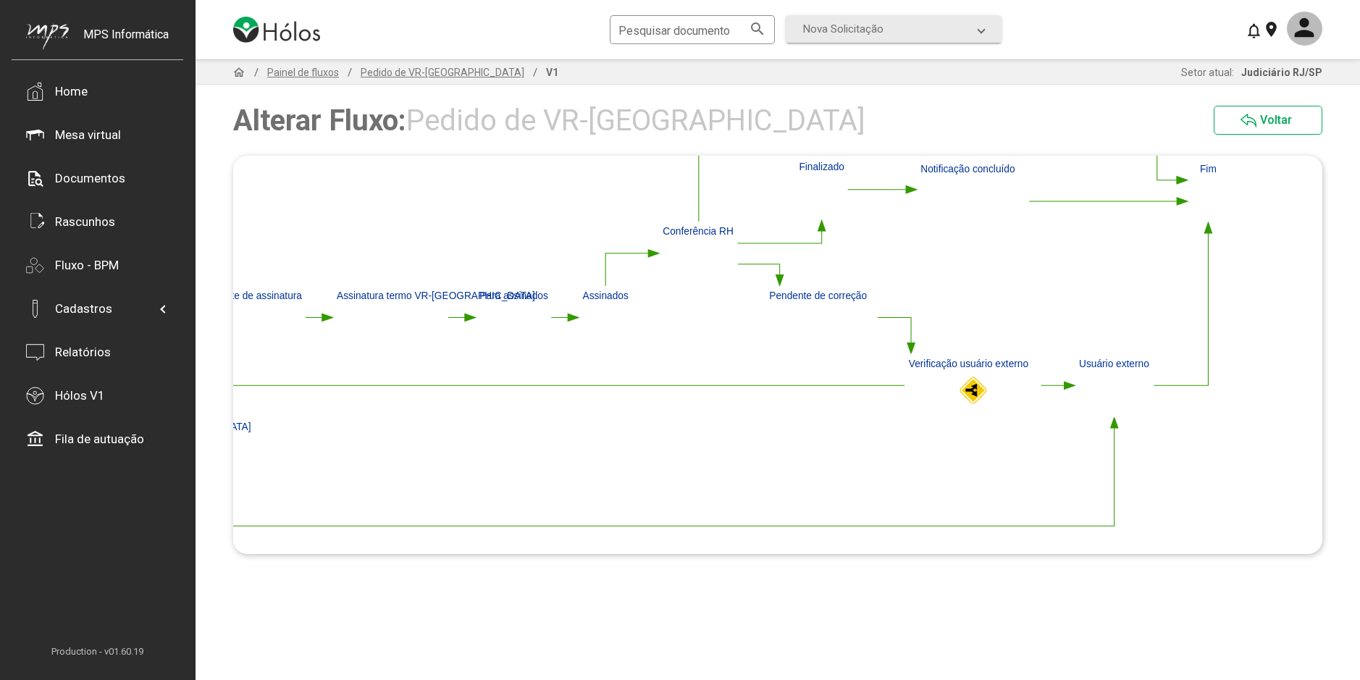
click at [1069, 387] on polygon at bounding box center [1069, 385] width 11 height 7
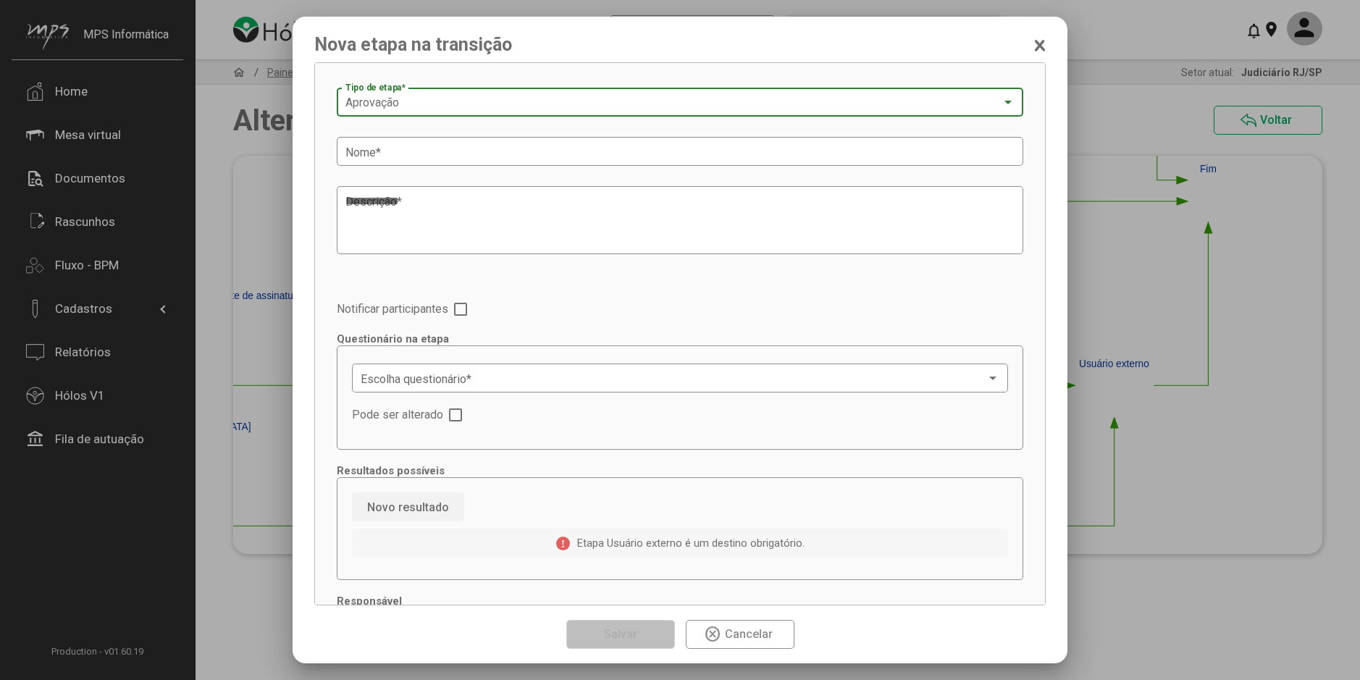
click at [398, 104] on span "Aprovação" at bounding box center [372, 103] width 54 height 14
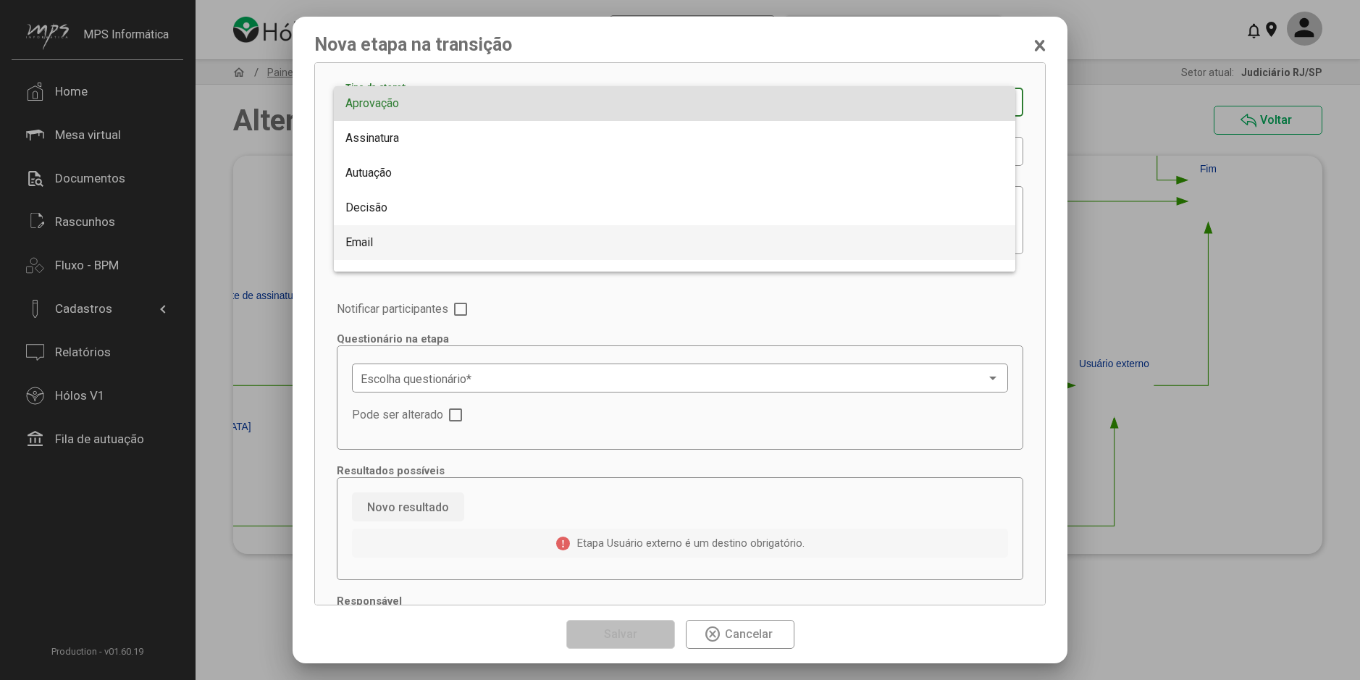
click at [378, 237] on span "Email" at bounding box center [674, 242] width 658 height 35
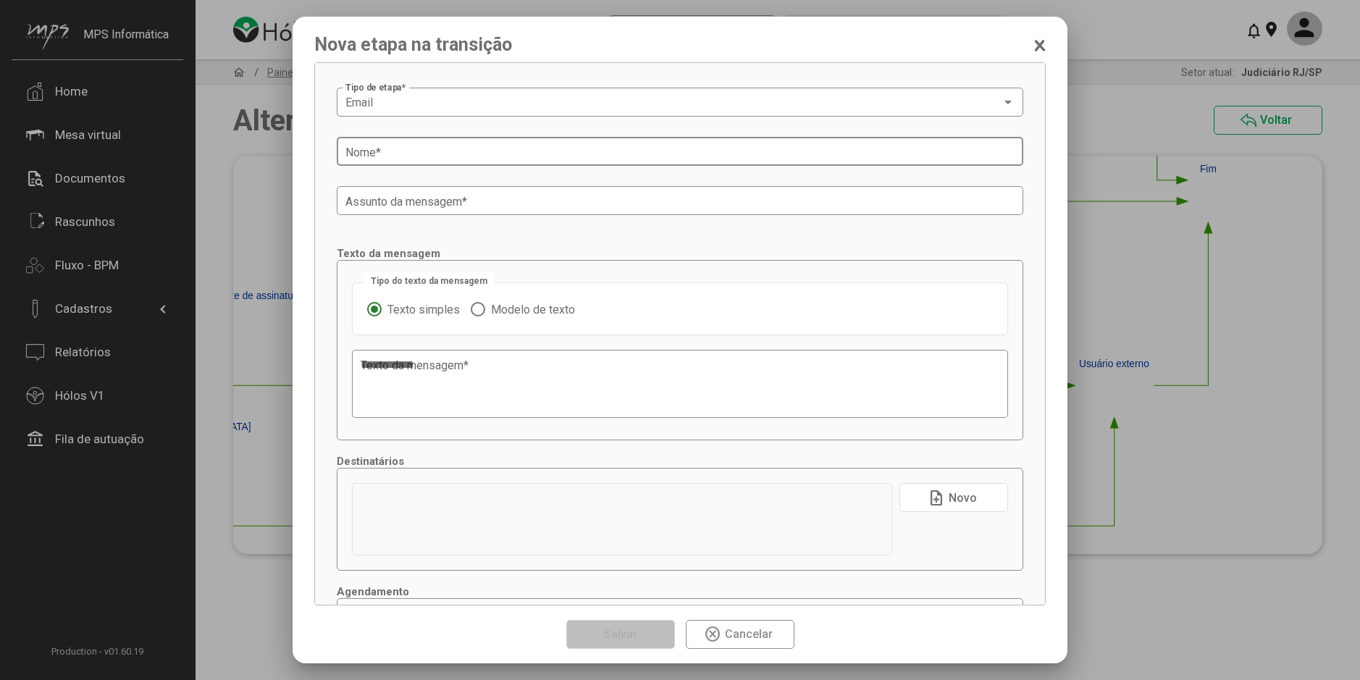
click at [398, 164] on div "Nome *" at bounding box center [679, 150] width 669 height 32
type input "**********"
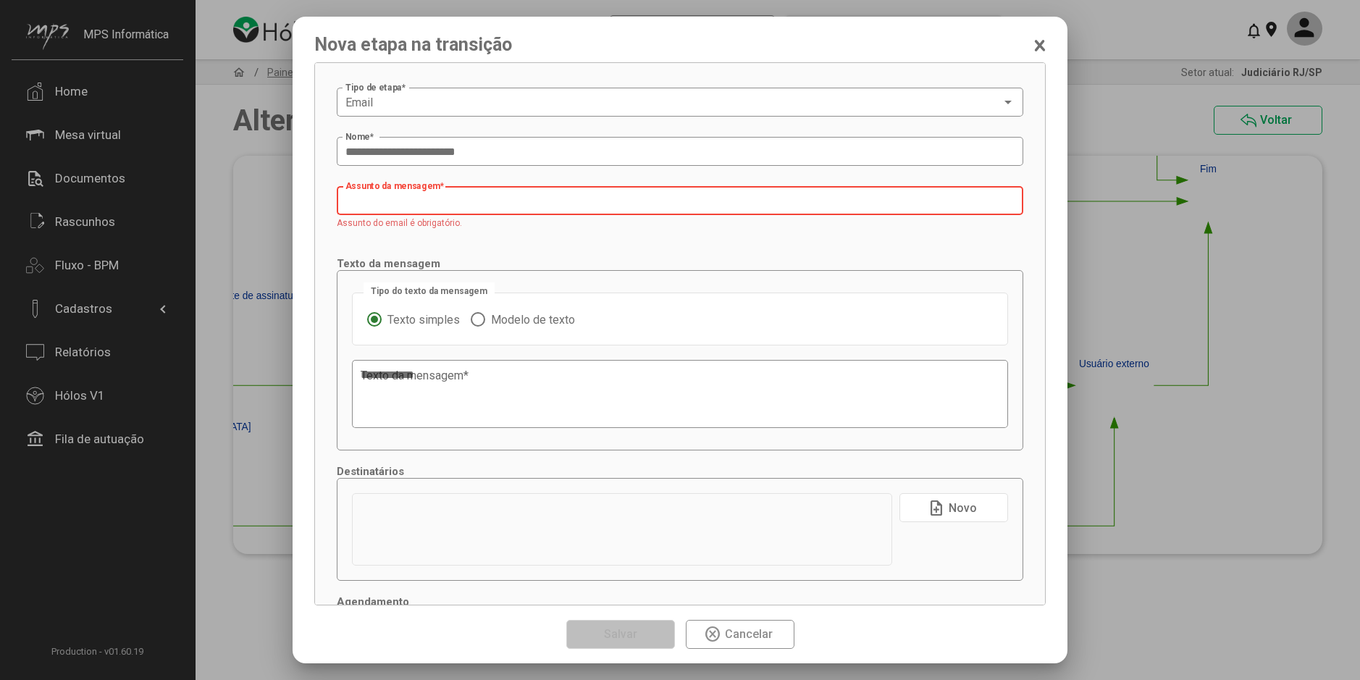
click at [439, 197] on input "Assunto da mensagem *" at bounding box center [679, 201] width 669 height 13
paste input "**********"
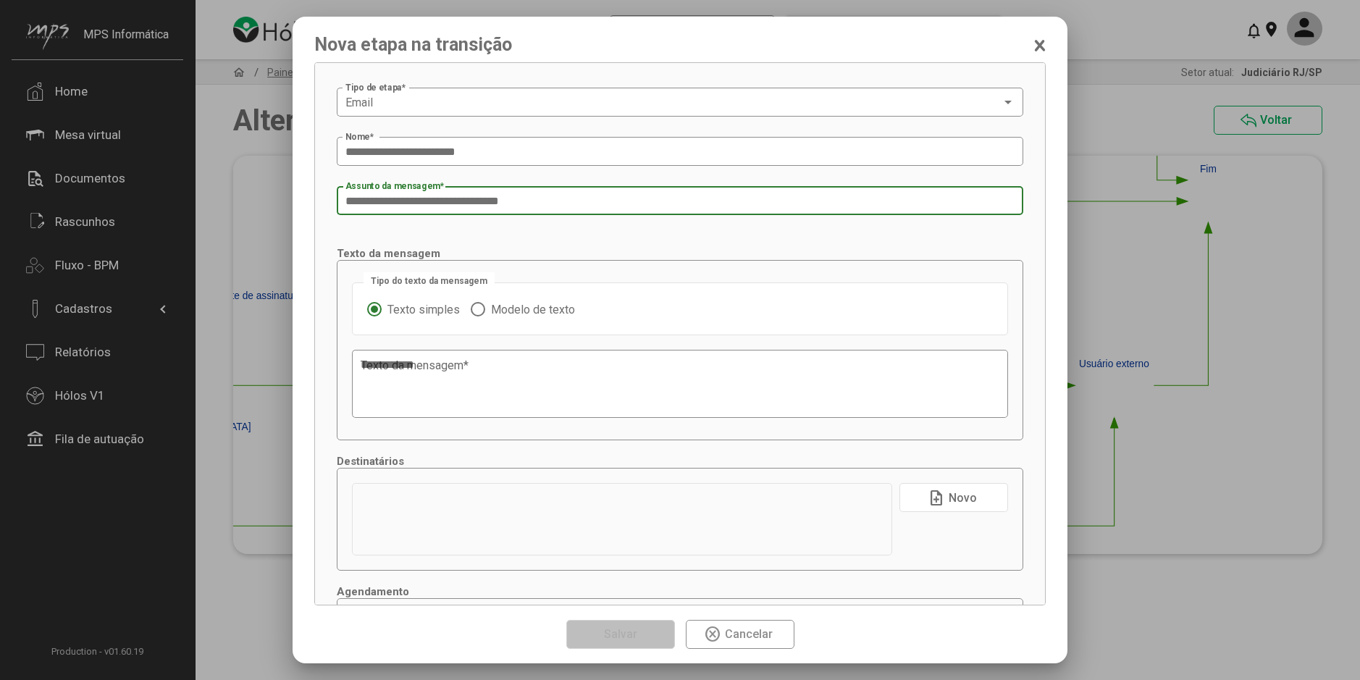
type input "**********"
click at [492, 312] on span "Modelo de texto" at bounding box center [530, 310] width 90 height 14
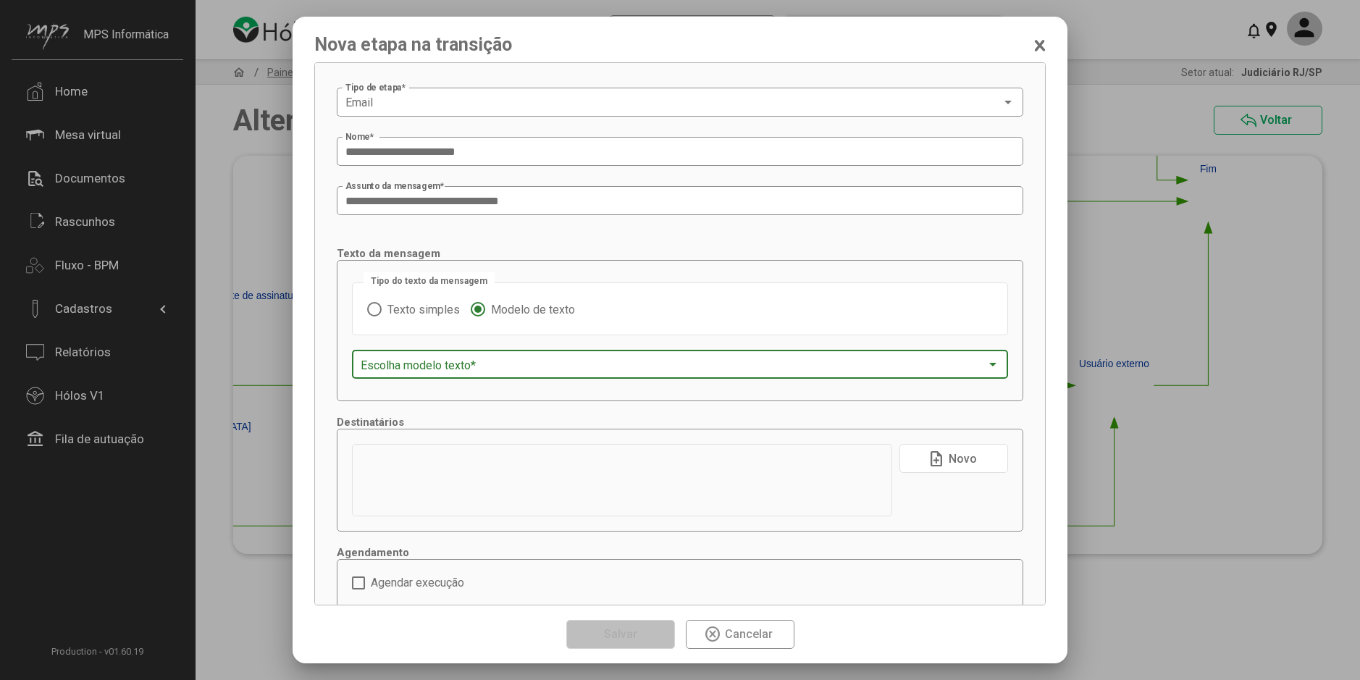
click at [408, 360] on span at bounding box center [673, 364] width 625 height 13
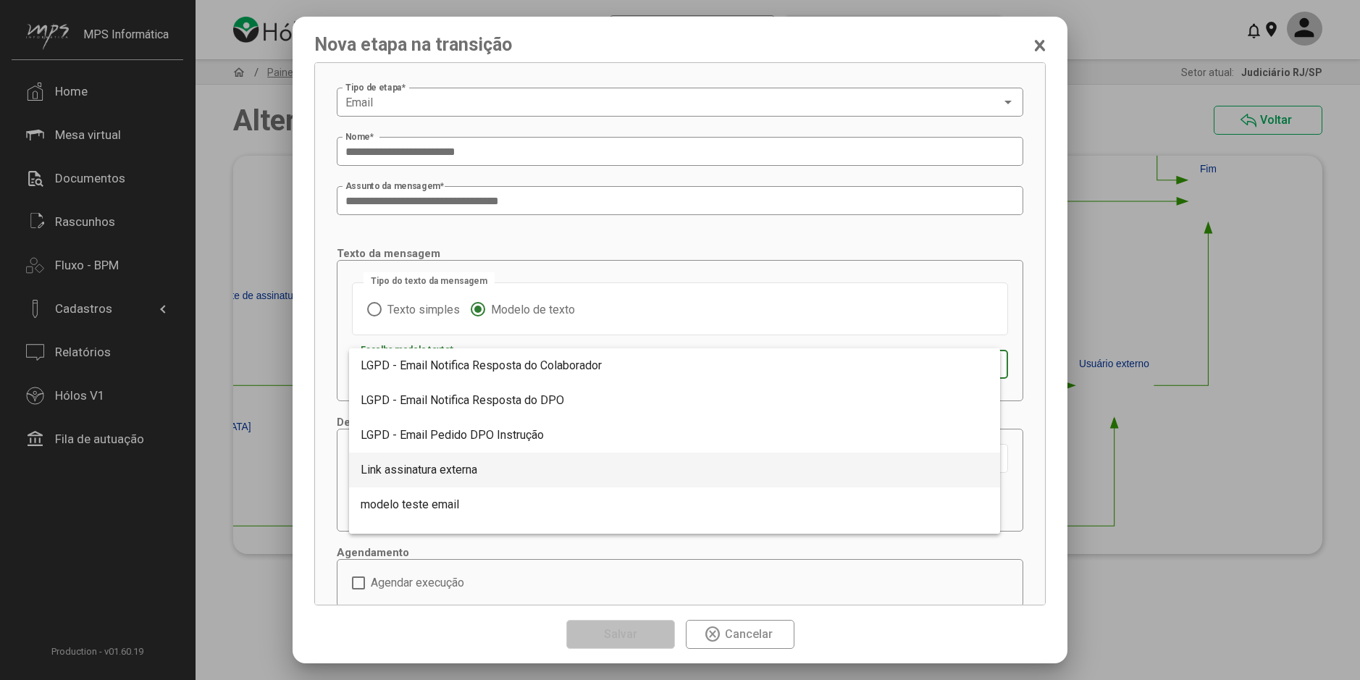
scroll to position [652, 0]
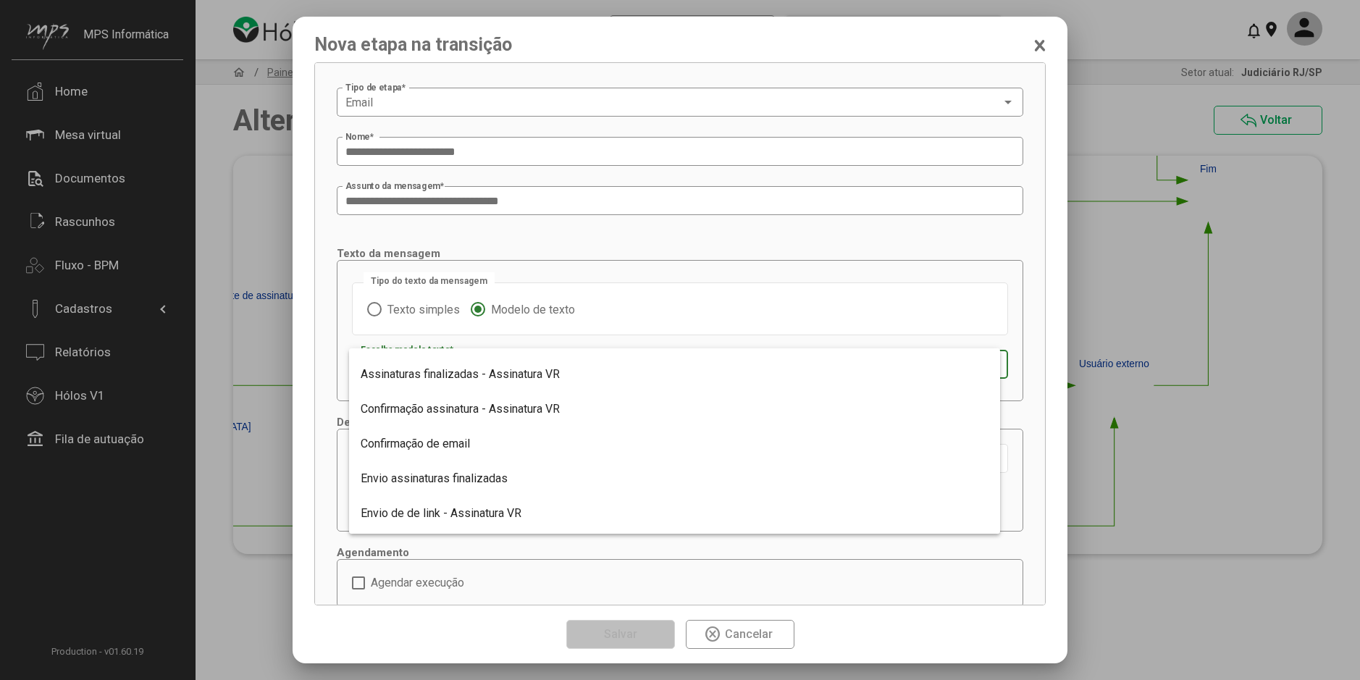
click at [739, 634] on div at bounding box center [680, 340] width 1360 height 680
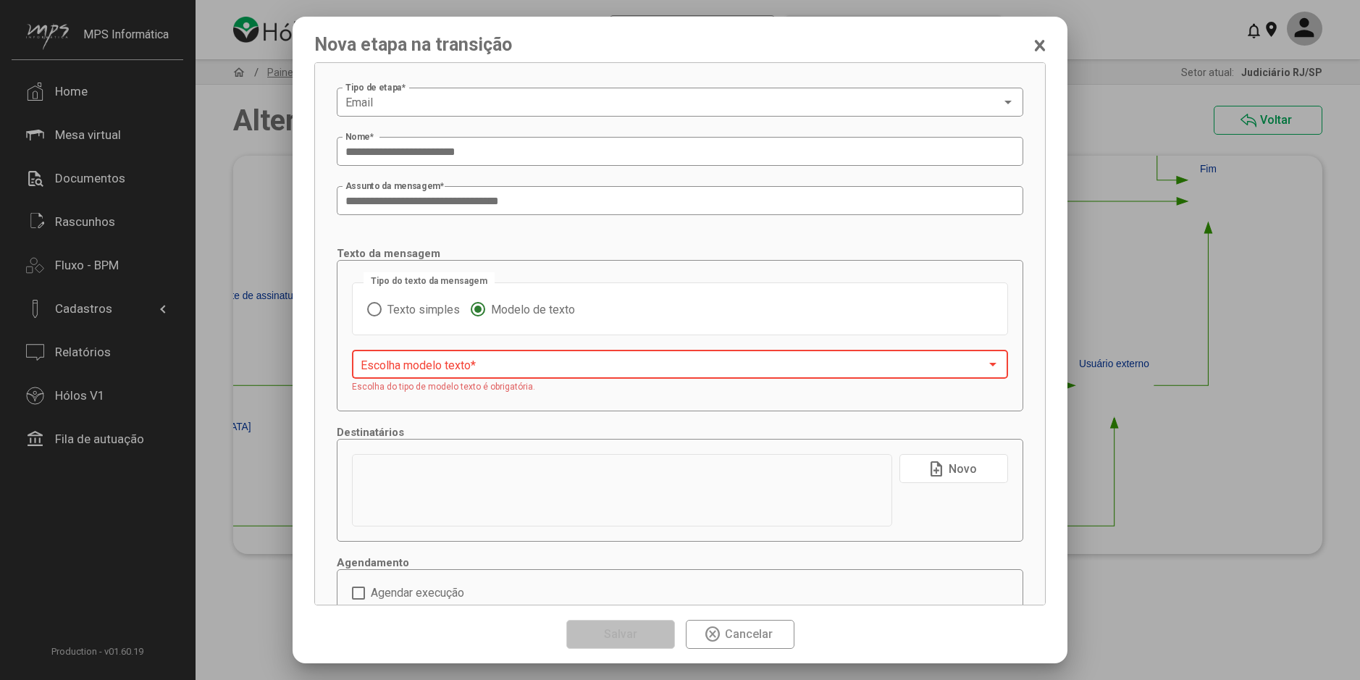
click at [739, 634] on span "Cancelar" at bounding box center [749, 634] width 48 height 14
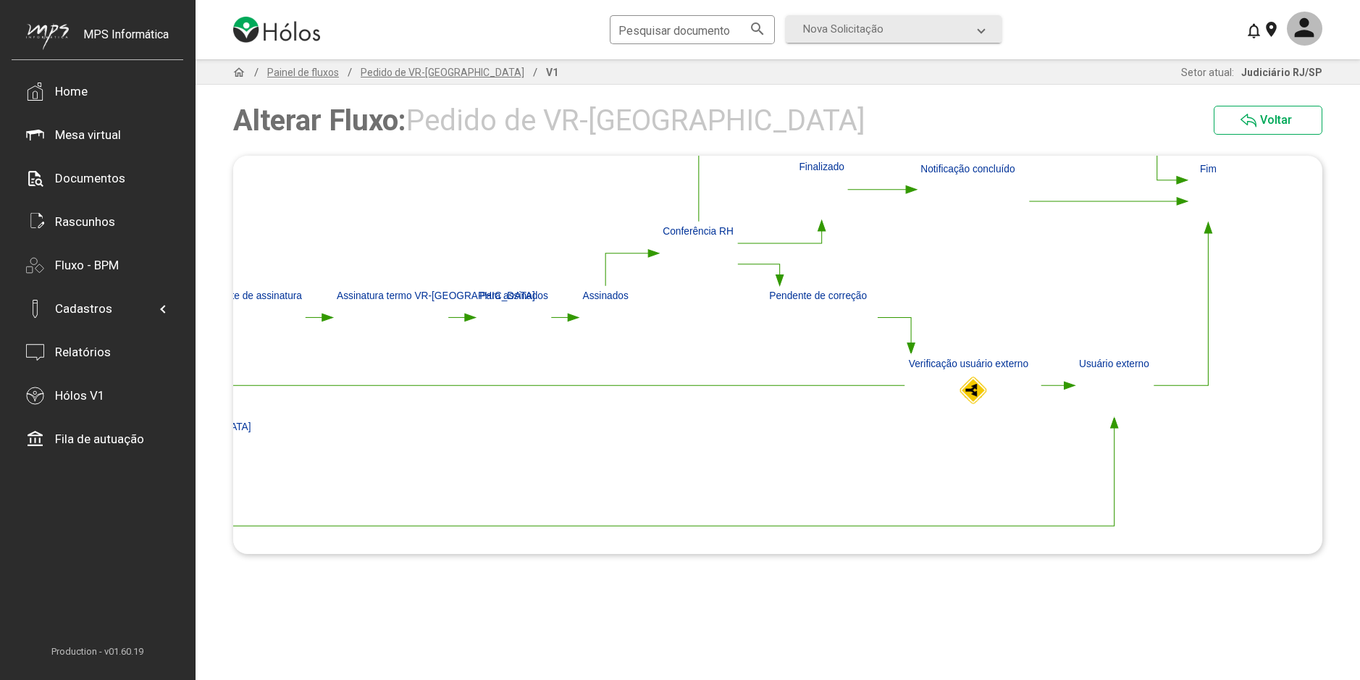
click at [611, 597] on div "home / Painel de fluxos / Pedido de VR-VA / V1 Setor atual: Judiciário RJ/SP Al…" at bounding box center [777, 369] width 1164 height 620
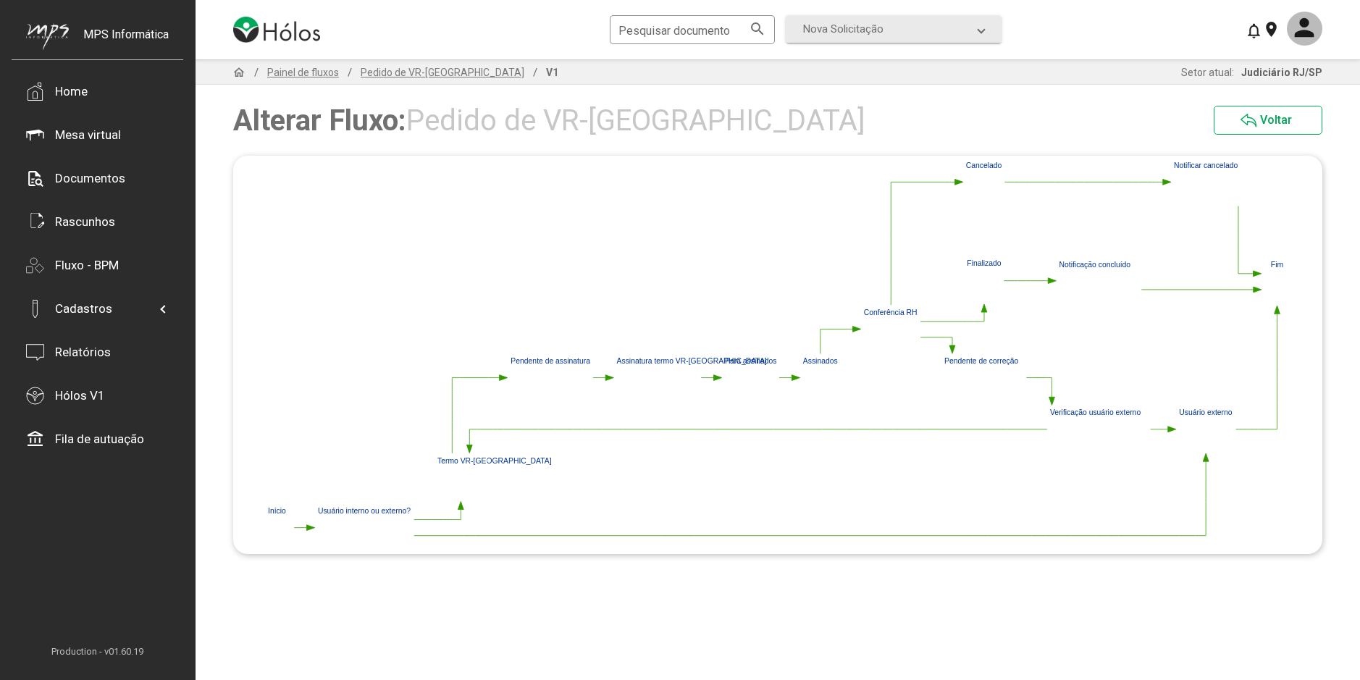
click at [1170, 429] on polygon at bounding box center [1172, 429] width 8 height 6
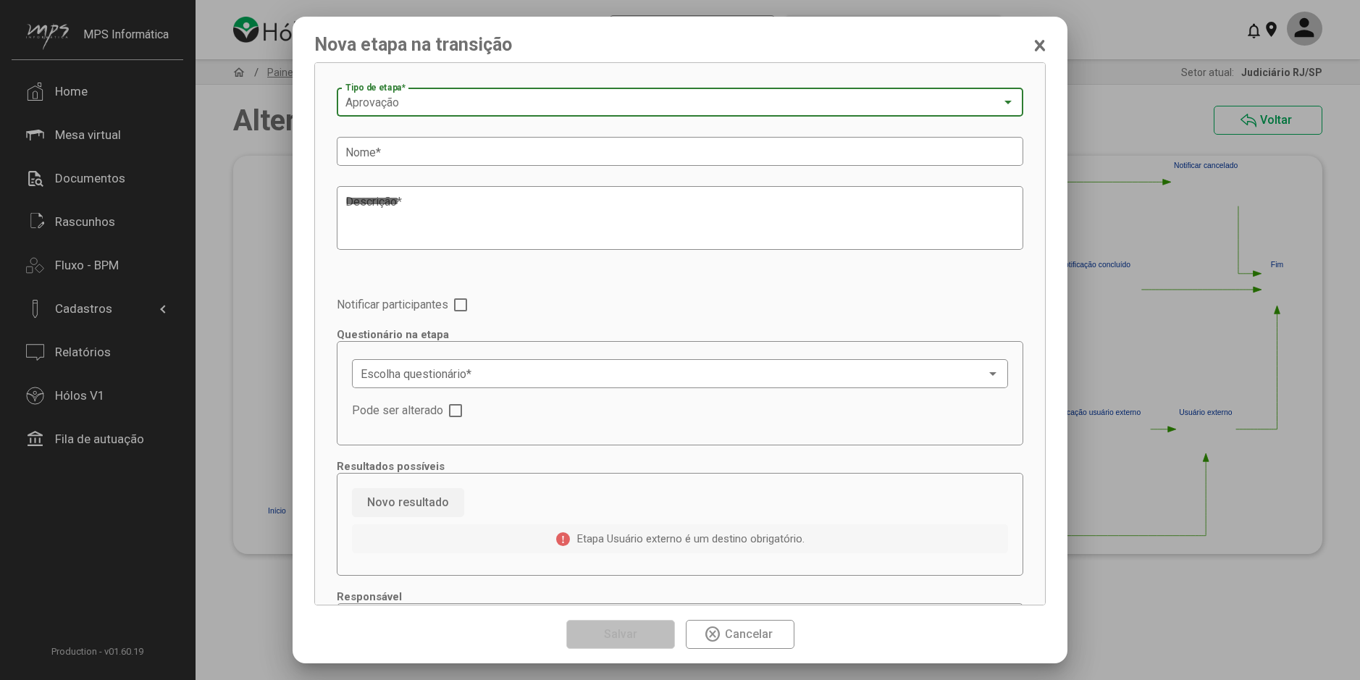
click at [392, 104] on span "Aprovação" at bounding box center [372, 103] width 54 height 14
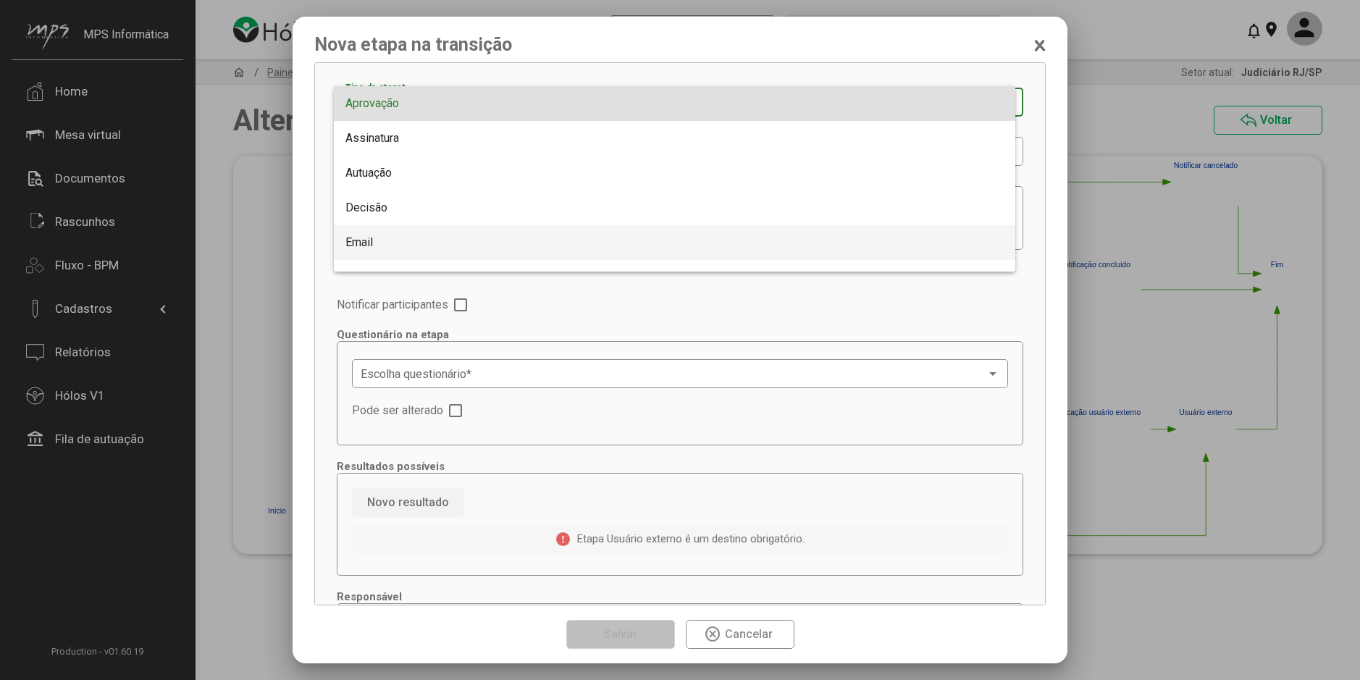
click at [378, 243] on span "Email" at bounding box center [674, 242] width 658 height 35
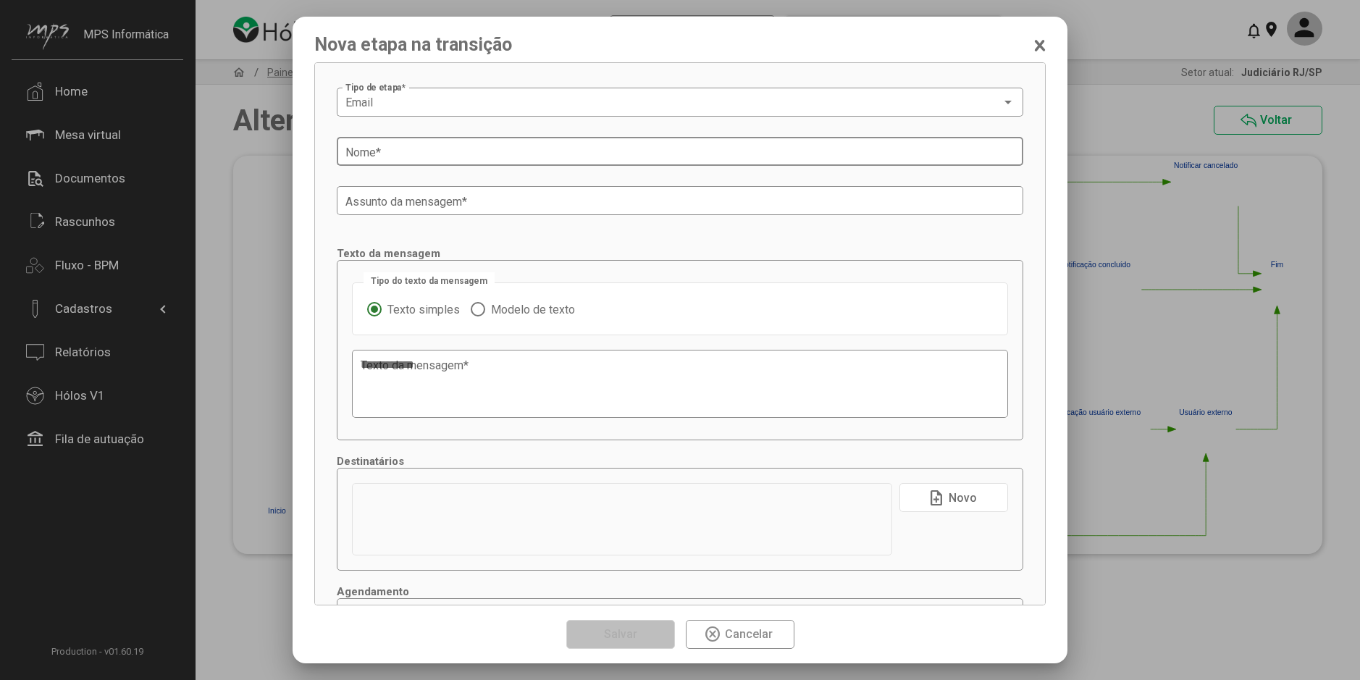
click at [406, 156] on input "Nome *" at bounding box center [679, 152] width 669 height 13
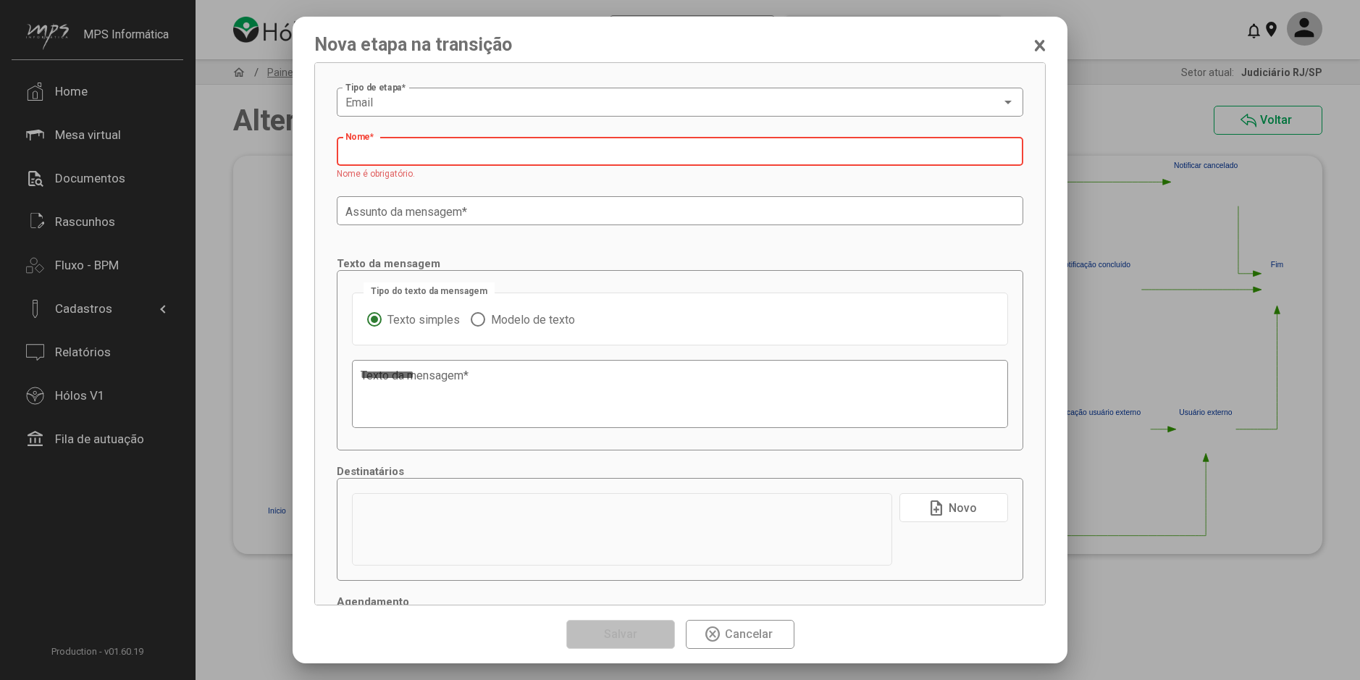
click at [355, 153] on input "Nome *" at bounding box center [679, 152] width 669 height 13
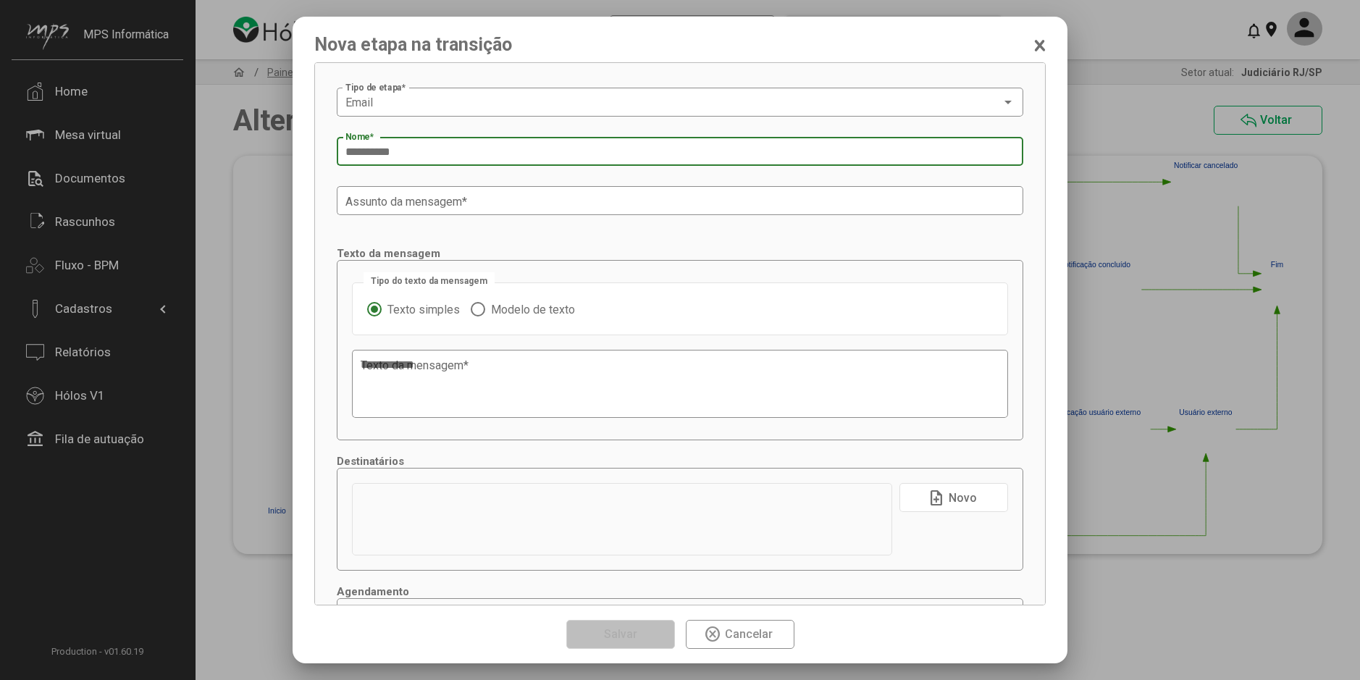
paste input "**********"
type input "**********"
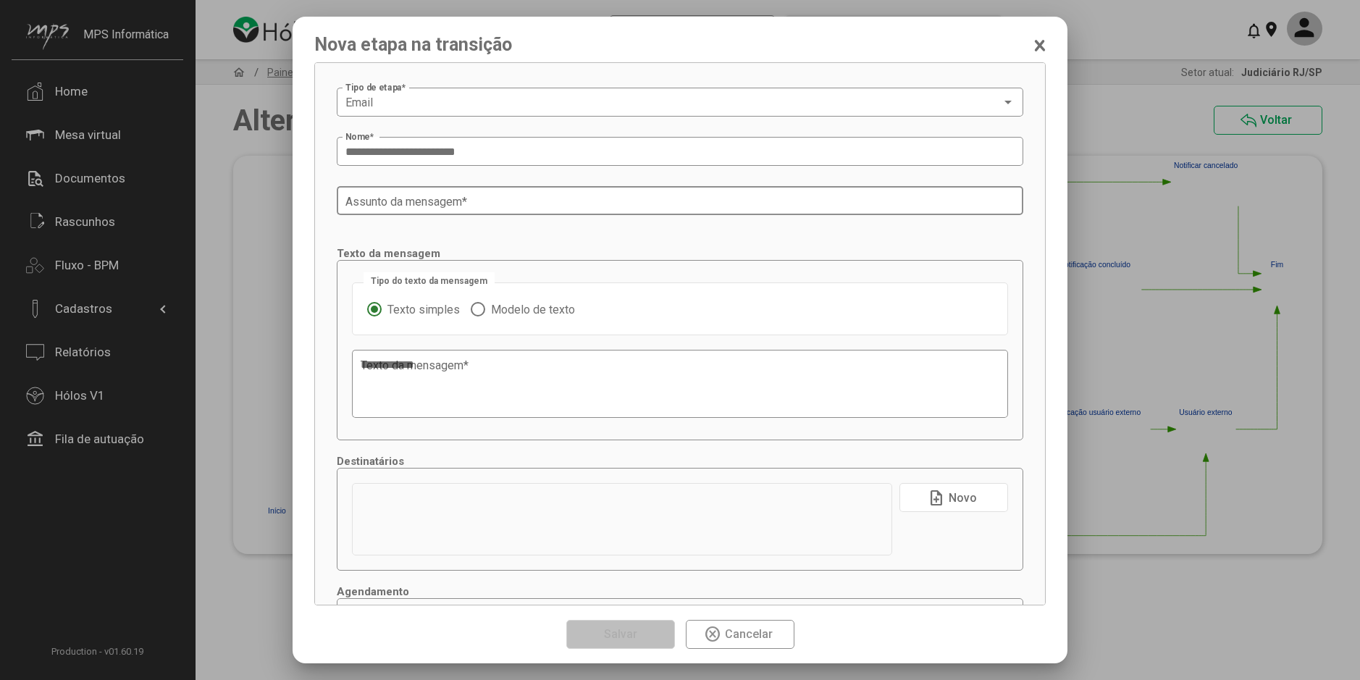
click at [403, 204] on input "Assunto da mensagem *" at bounding box center [679, 201] width 669 height 13
paste input "**********"
type input "**********"
click at [503, 304] on span "Modelo de texto" at bounding box center [530, 310] width 90 height 14
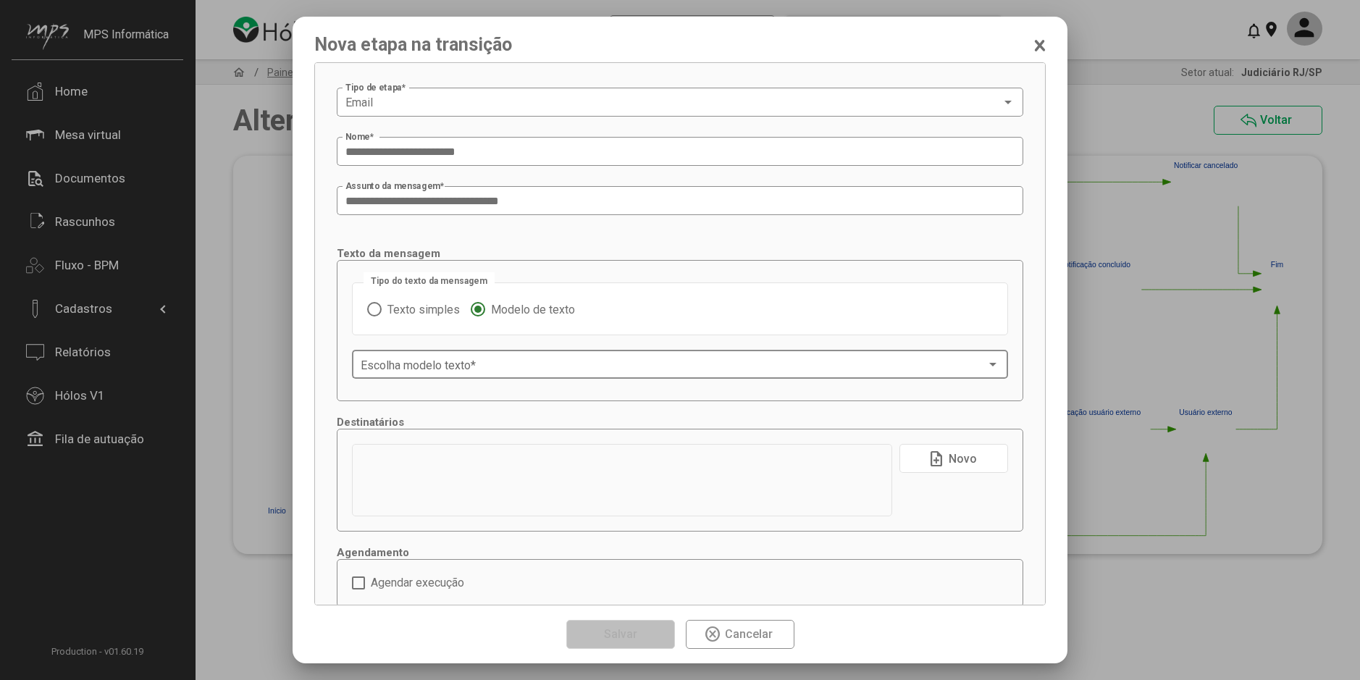
click at [526, 366] on span at bounding box center [673, 364] width 625 height 13
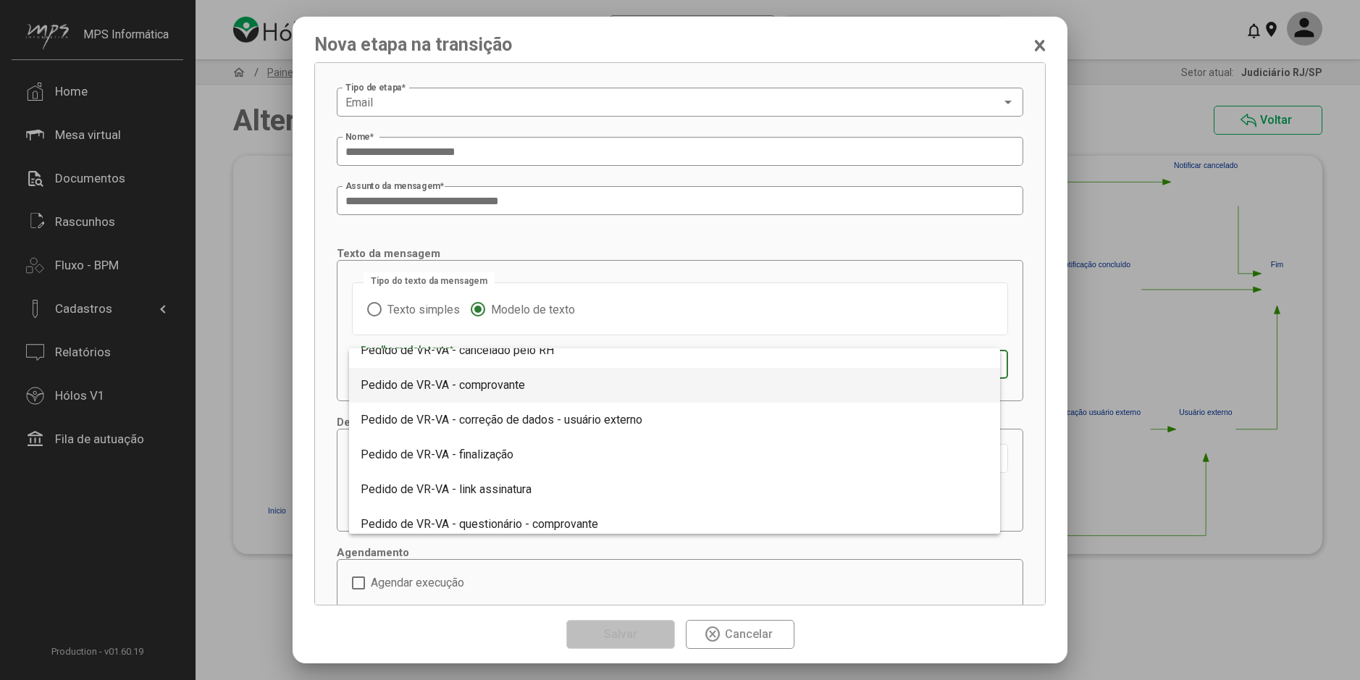
scroll to position [1231, 0]
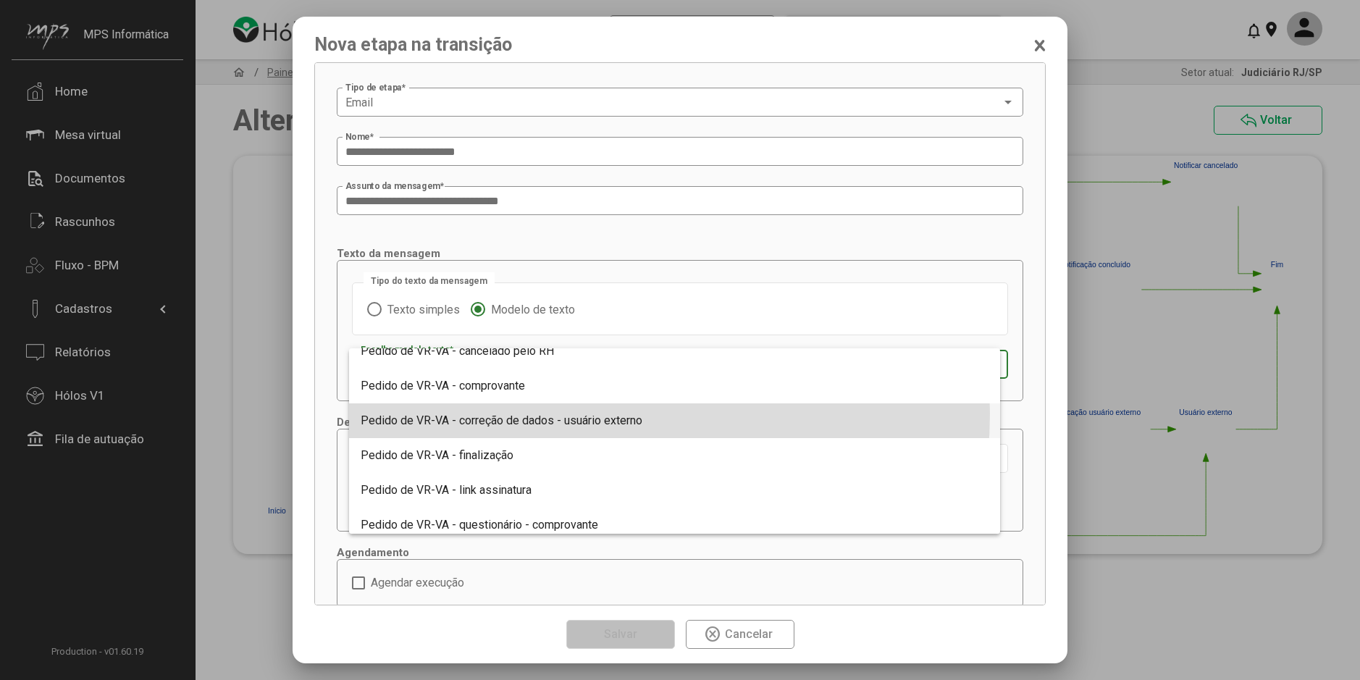
click at [575, 413] on span "Pedido de VR-VA - correção de dados - usuário externo" at bounding box center [502, 420] width 282 height 14
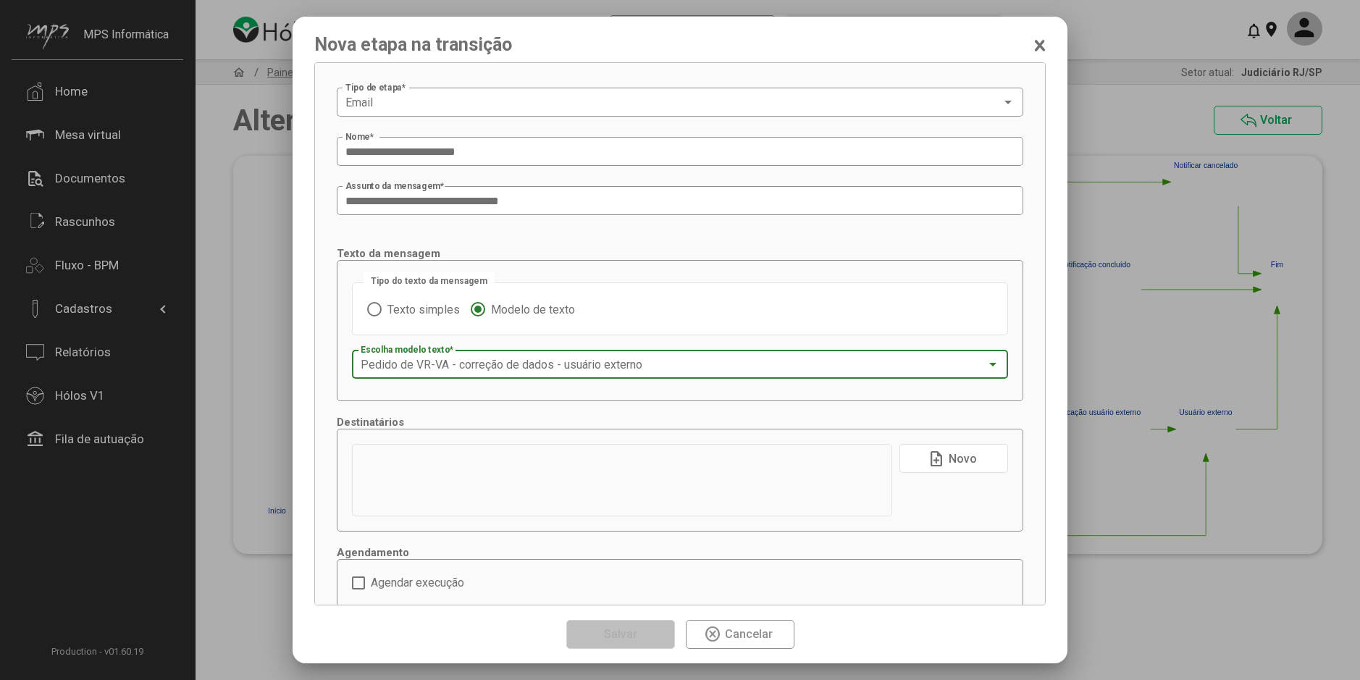
click at [948, 463] on span "Novo" at bounding box center [962, 459] width 28 height 14
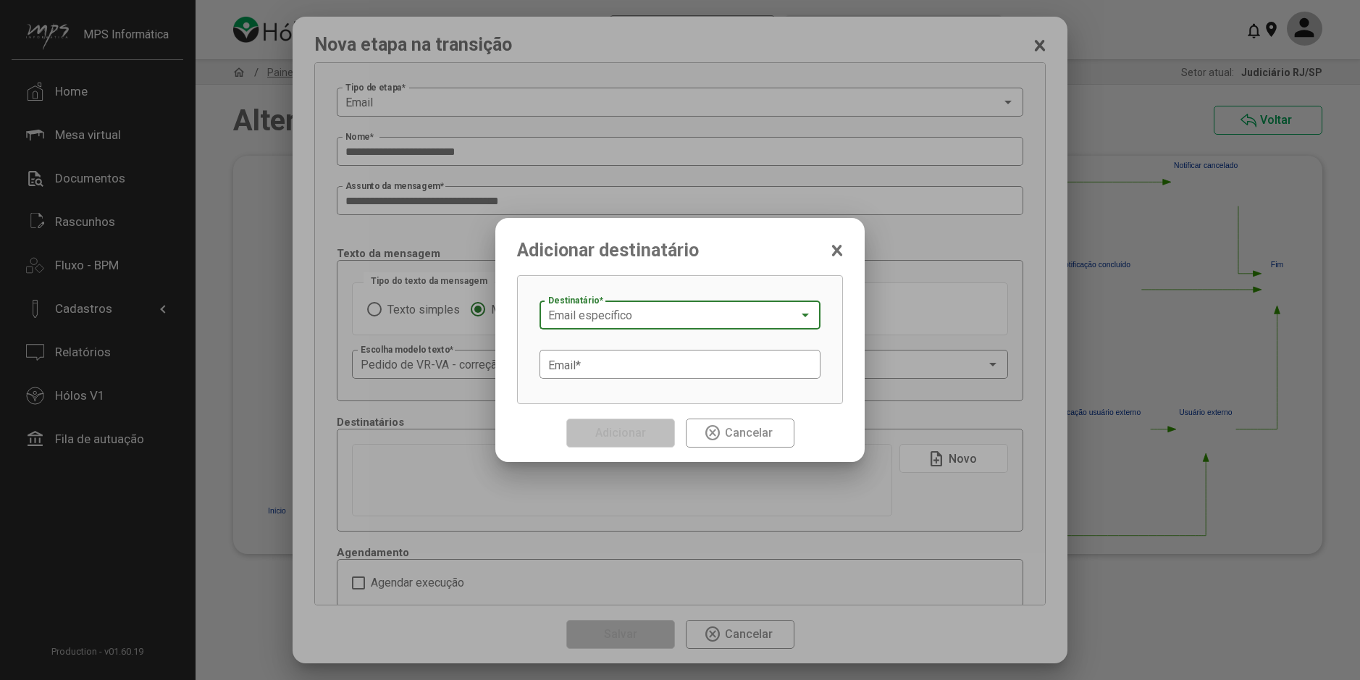
click at [628, 314] on span "Email específico" at bounding box center [590, 315] width 84 height 14
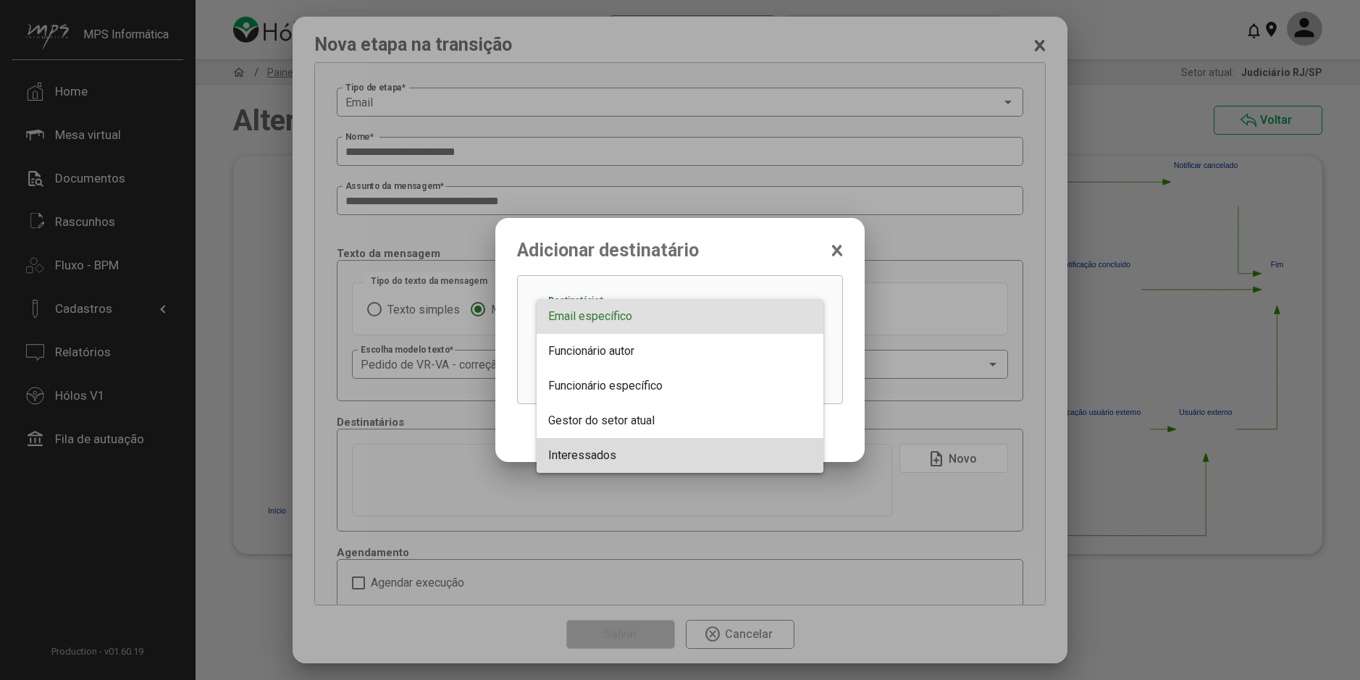
click at [628, 452] on span "Interessados" at bounding box center [680, 455] width 264 height 35
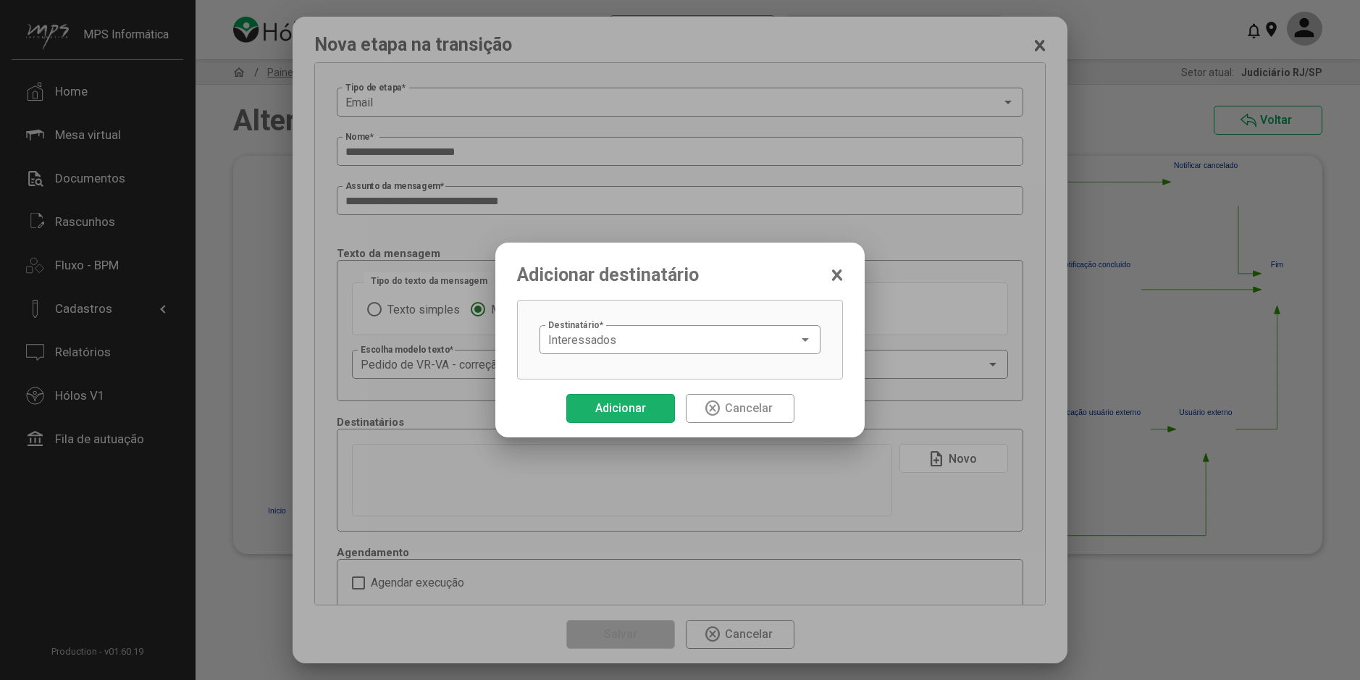
click at [623, 402] on span "Adicionar" at bounding box center [620, 408] width 51 height 14
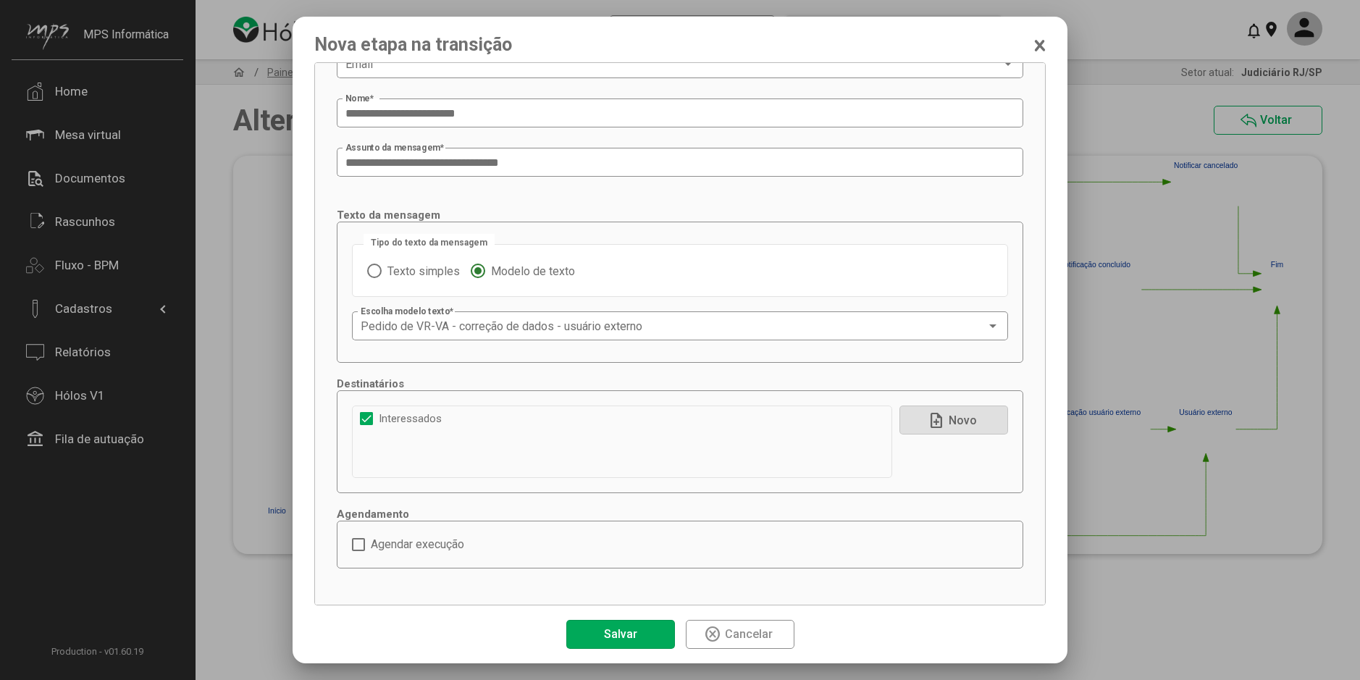
scroll to position [39, 0]
click at [632, 627] on span "Salvar" at bounding box center [620, 634] width 33 height 14
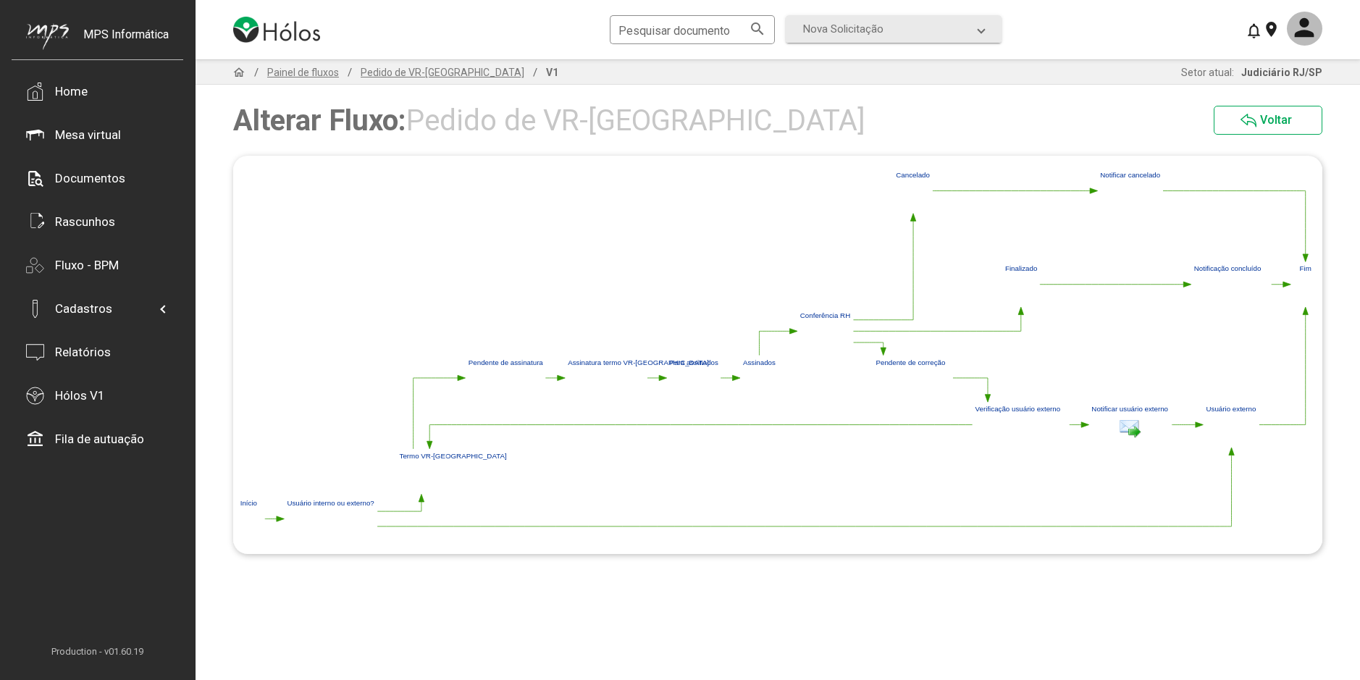
click at [1229, 430] on image at bounding box center [1232, 432] width 22 height 28
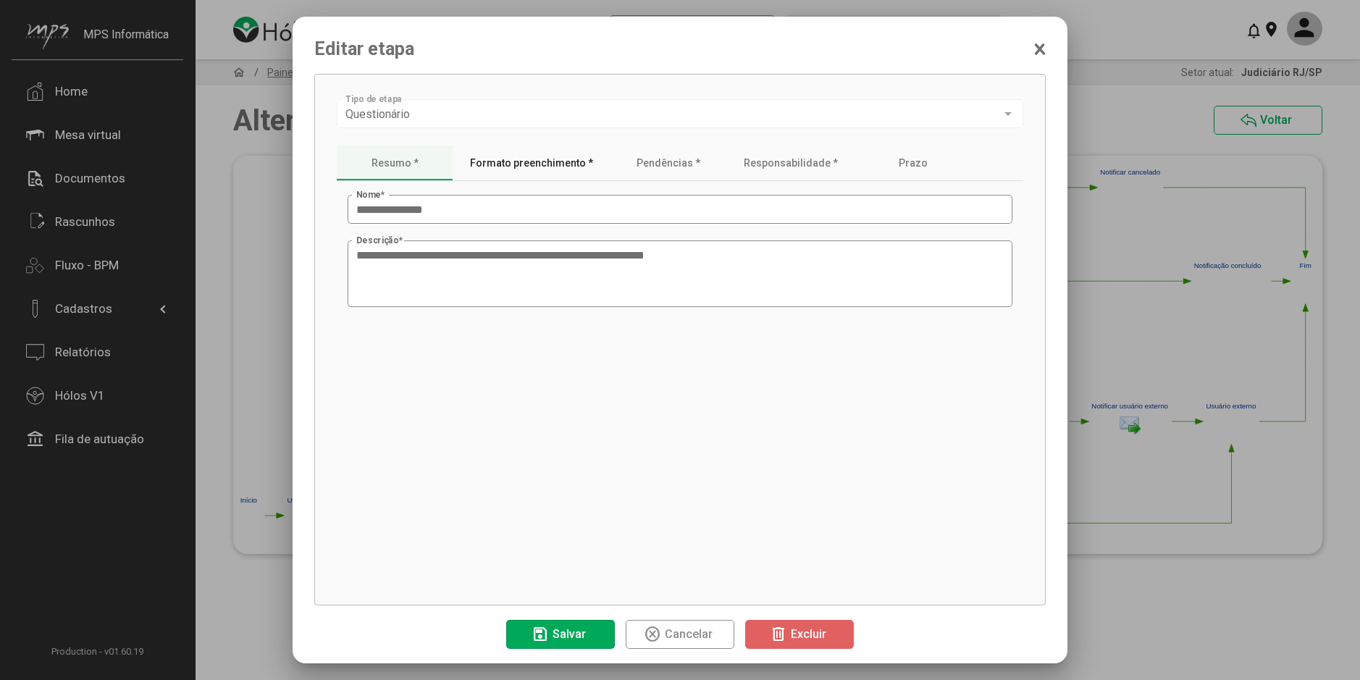
click at [526, 164] on div "Formato preenchimento *" at bounding box center [531, 163] width 123 height 12
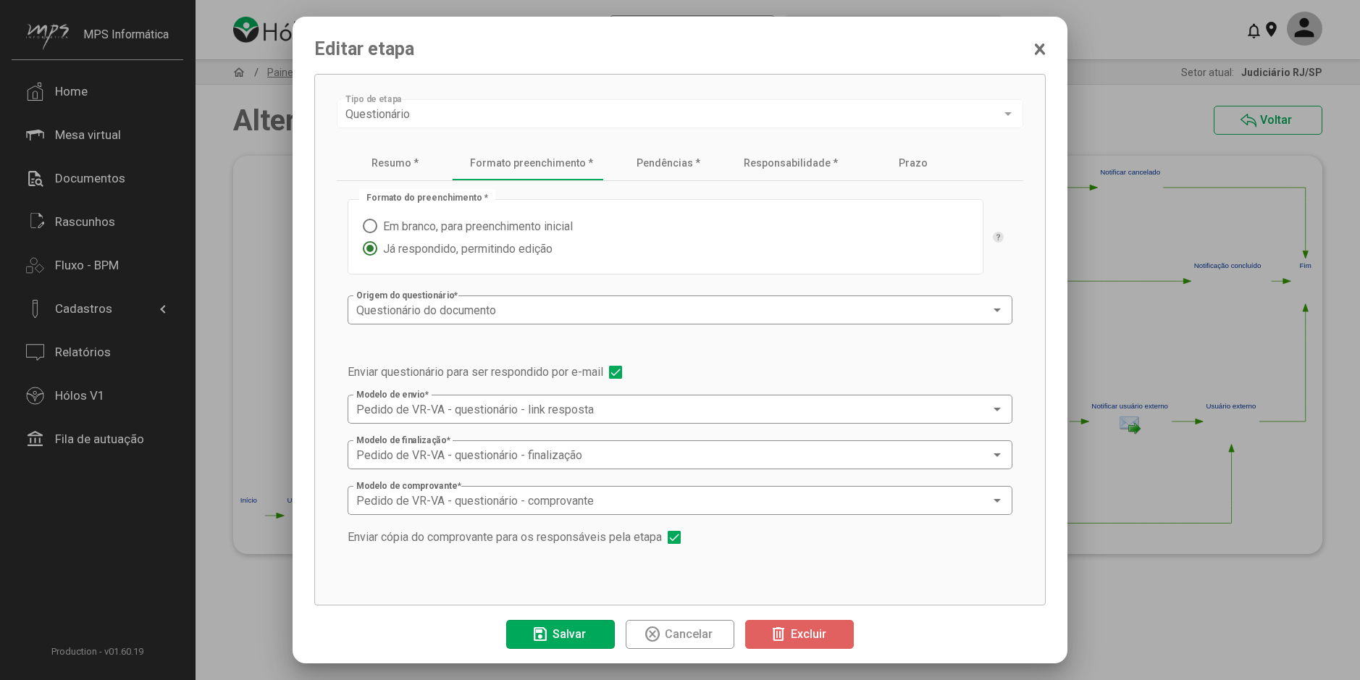
click at [705, 630] on span "Cancelar" at bounding box center [689, 634] width 48 height 14
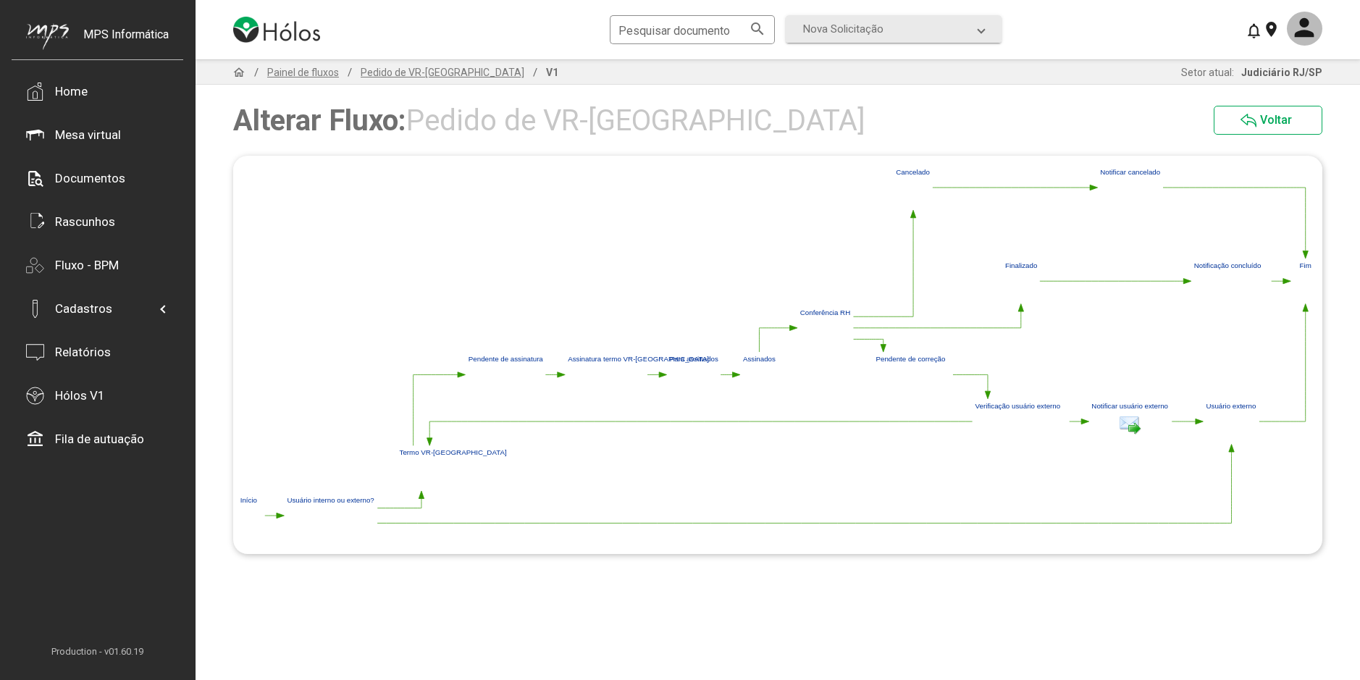
click at [337, 517] on image at bounding box center [331, 522] width 22 height 28
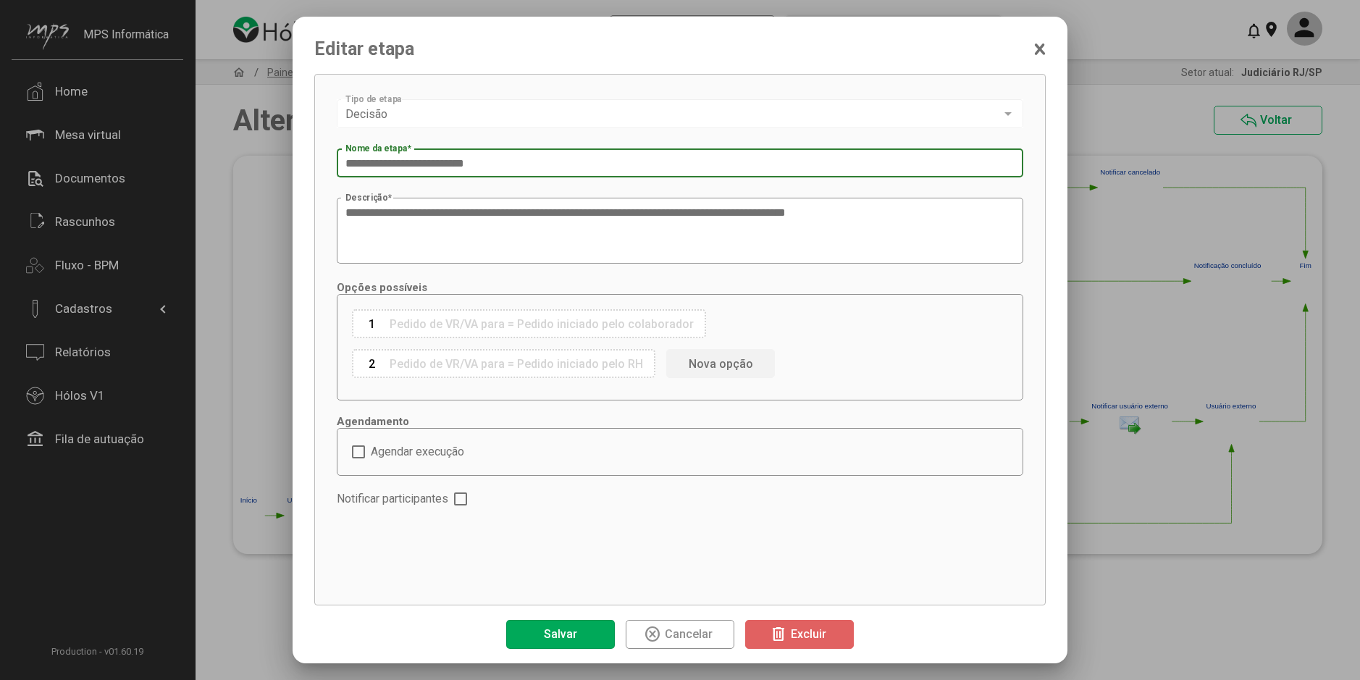
click at [582, 330] on div "Pedido de VR/VA para = Pedido iniciado pelo colaborador" at bounding box center [541, 324] width 304 height 14
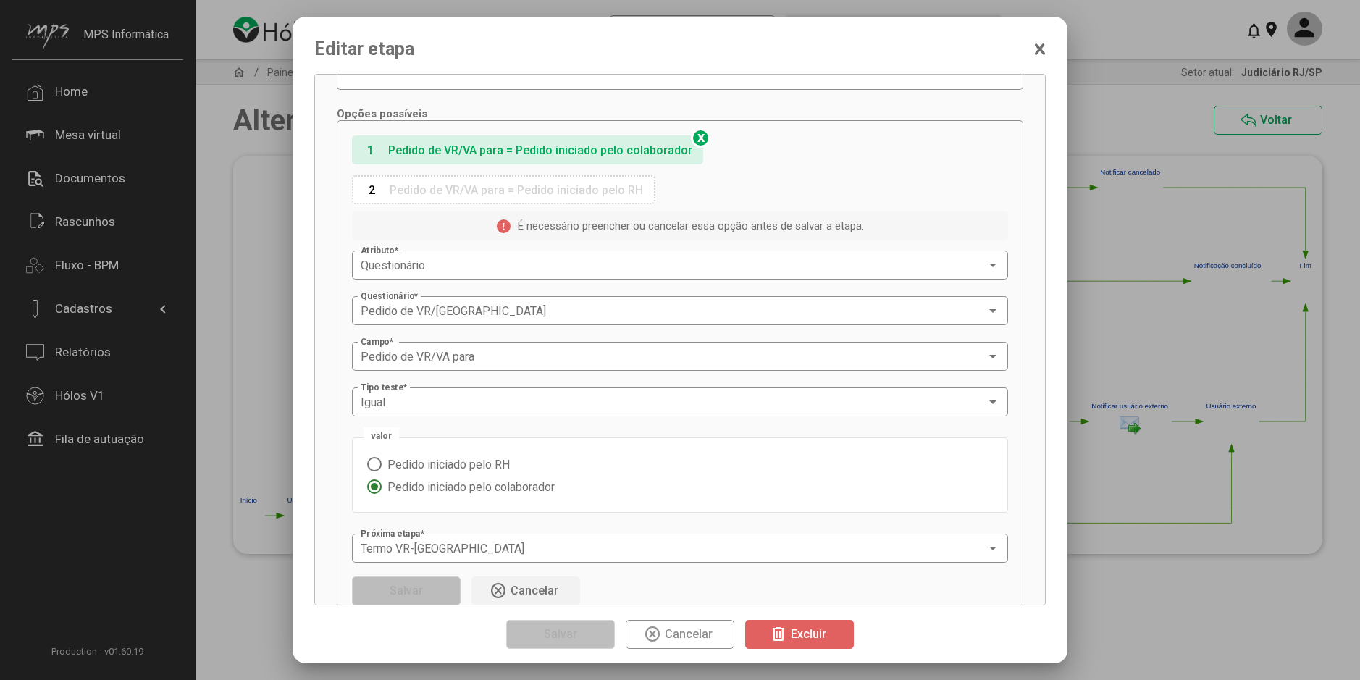
scroll to position [145, 0]
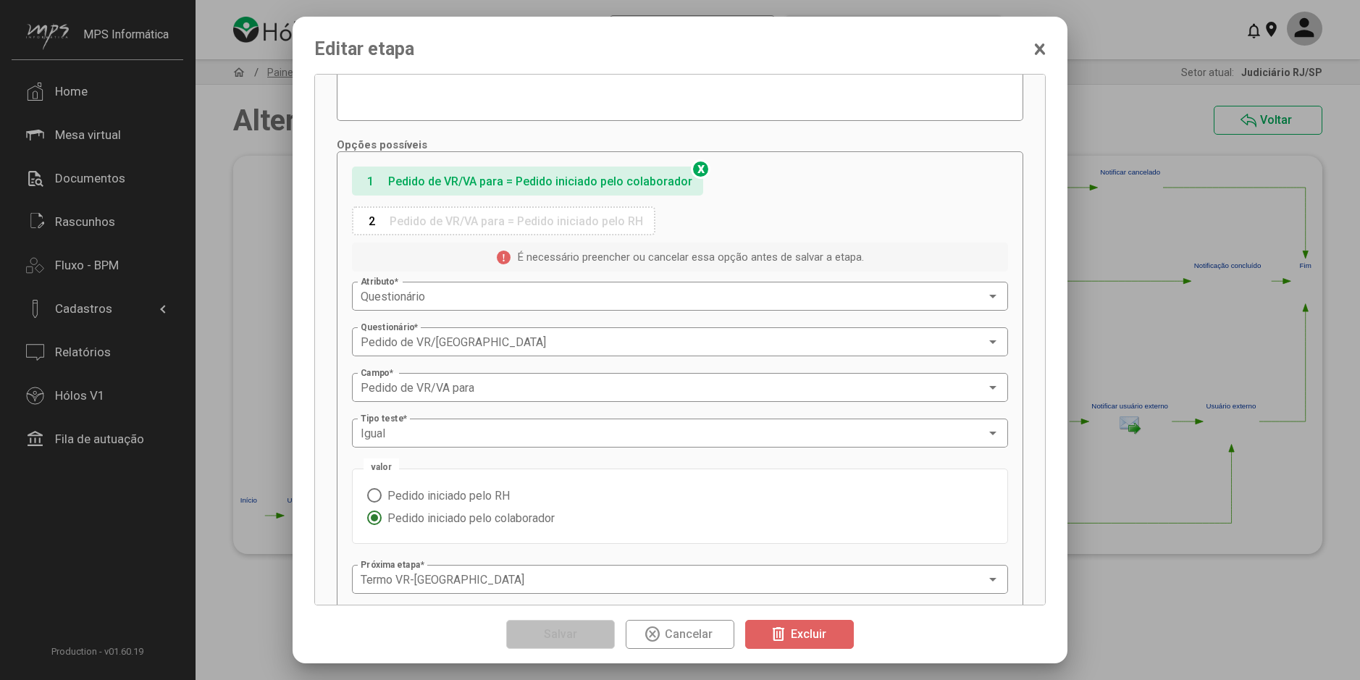
click at [585, 216] on div "Pedido de VR/VA para = Pedido iniciado pelo RH" at bounding box center [515, 221] width 253 height 14
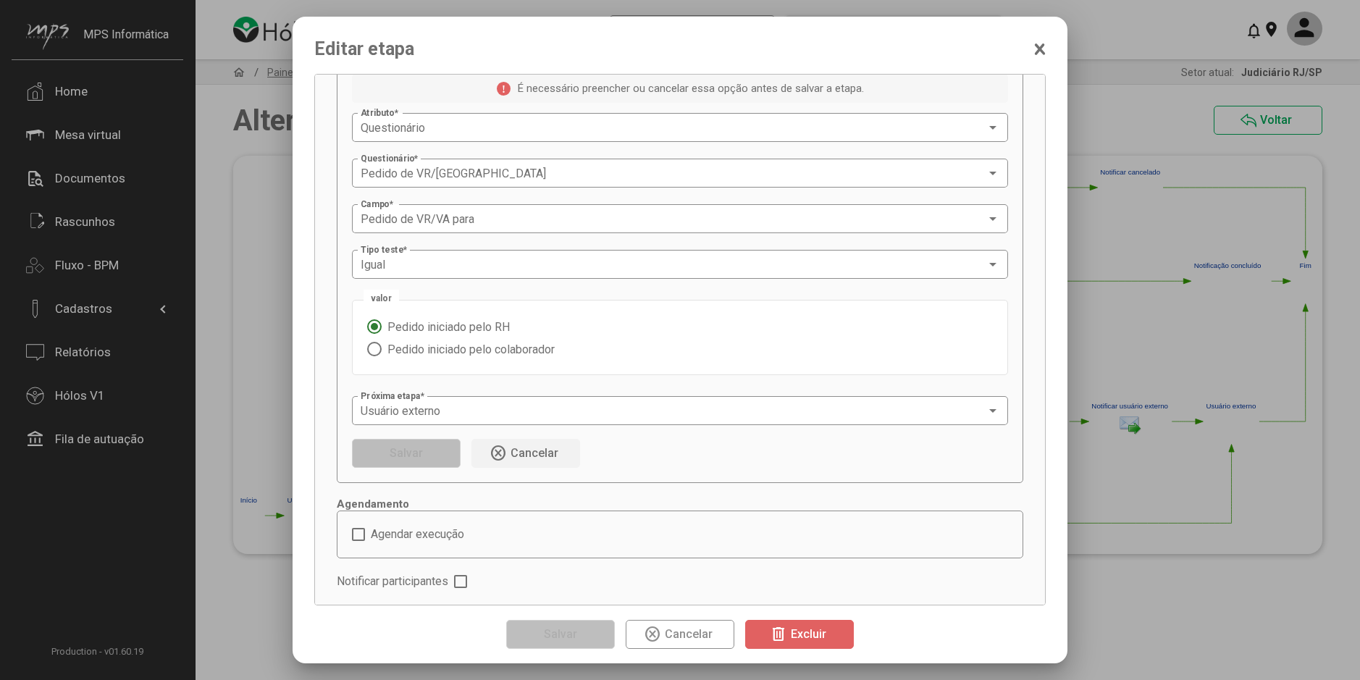
scroll to position [336, 0]
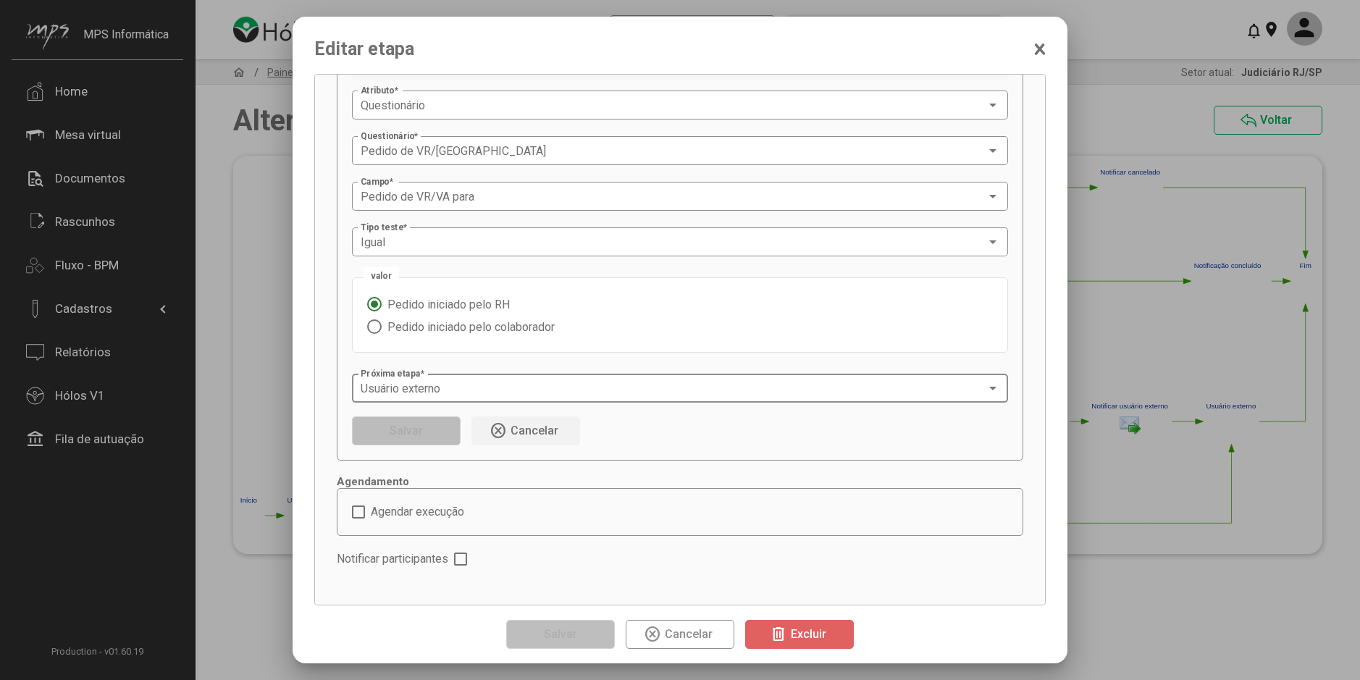
click at [490, 387] on div "Usuário externo" at bounding box center [673, 388] width 625 height 13
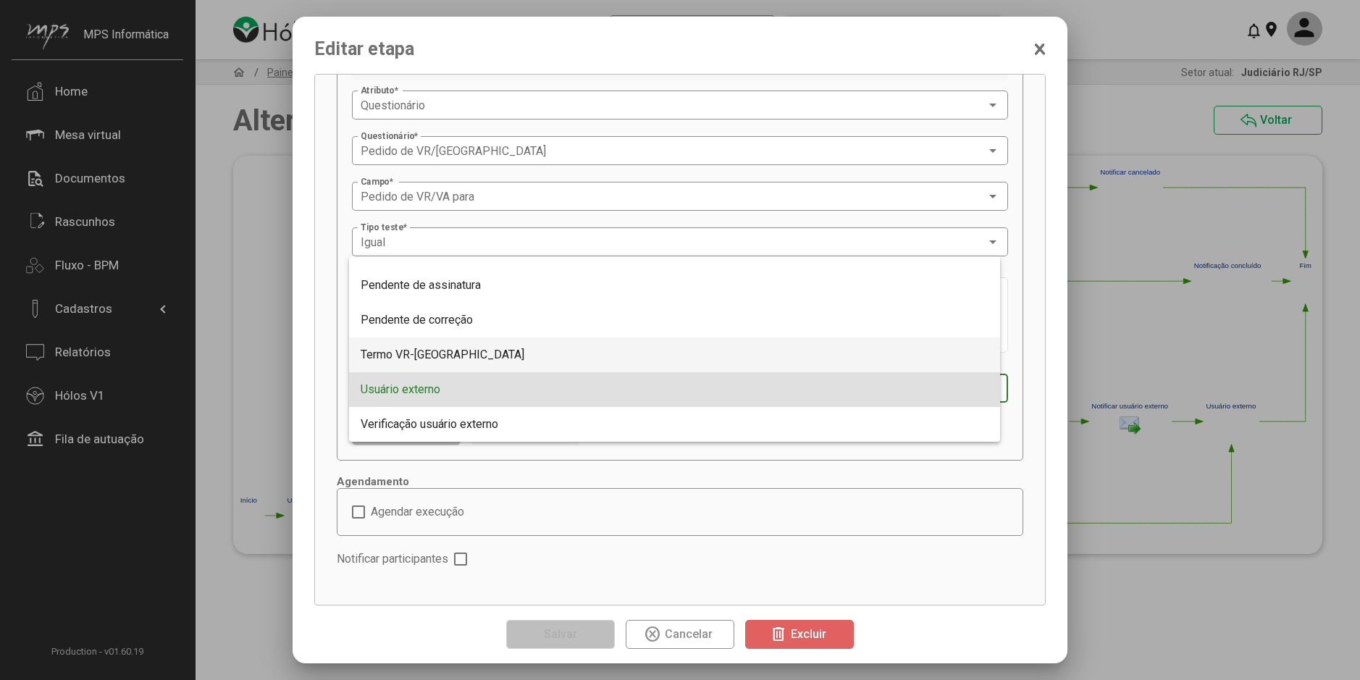
click at [464, 357] on span "Termo VR-[GEOGRAPHIC_DATA]" at bounding box center [675, 354] width 628 height 35
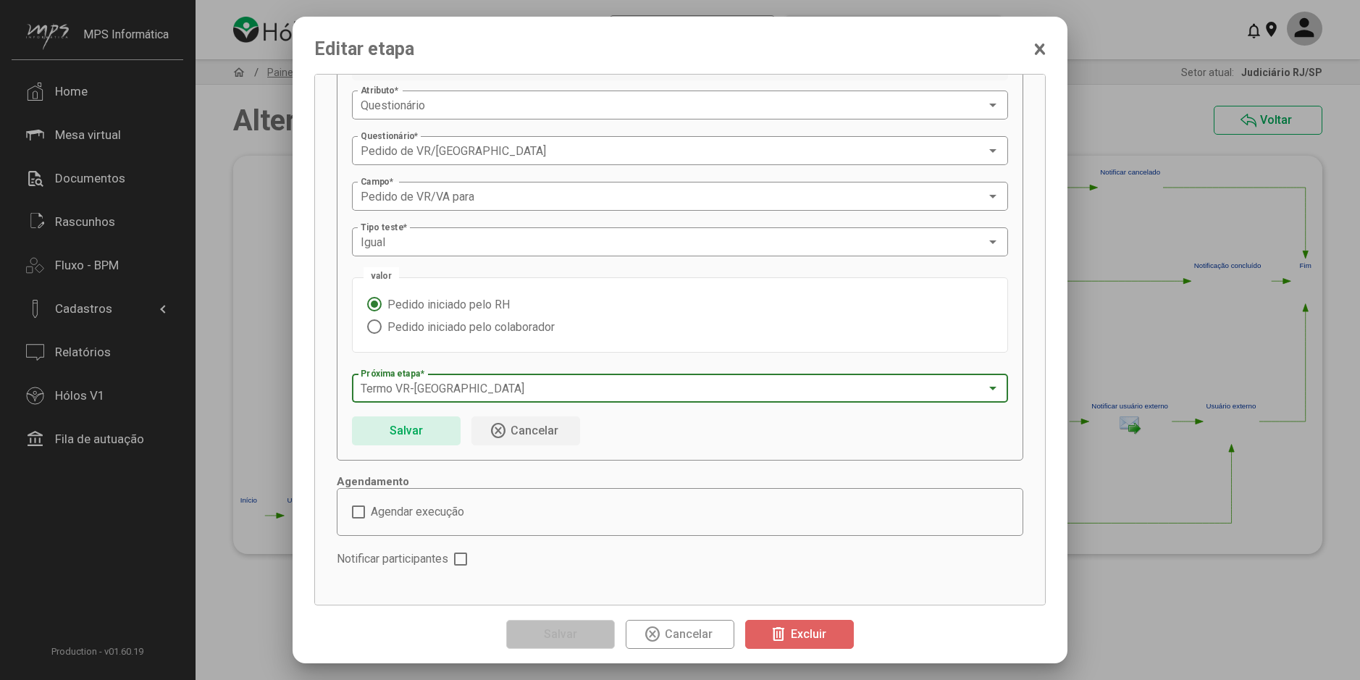
click at [423, 434] on span "Salvar" at bounding box center [406, 430] width 41 height 25
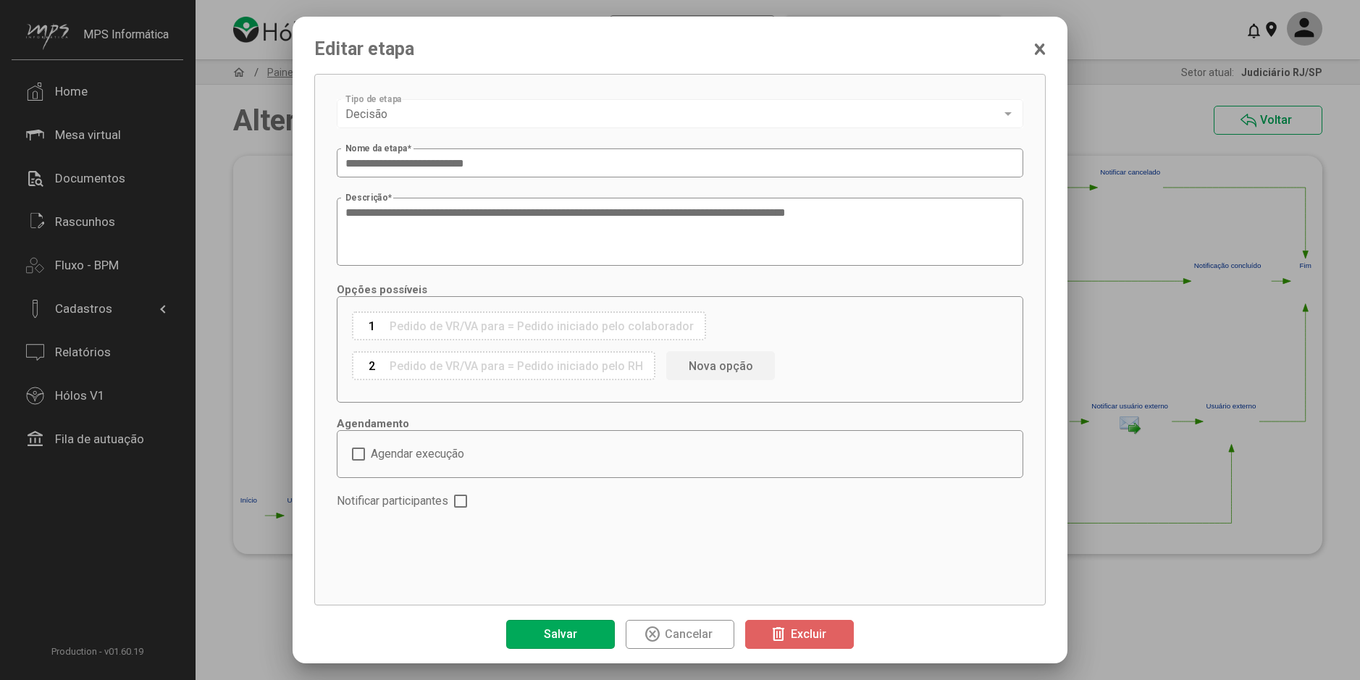
scroll to position [0, 0]
click at [578, 636] on span "Salvar" at bounding box center [560, 633] width 41 height 25
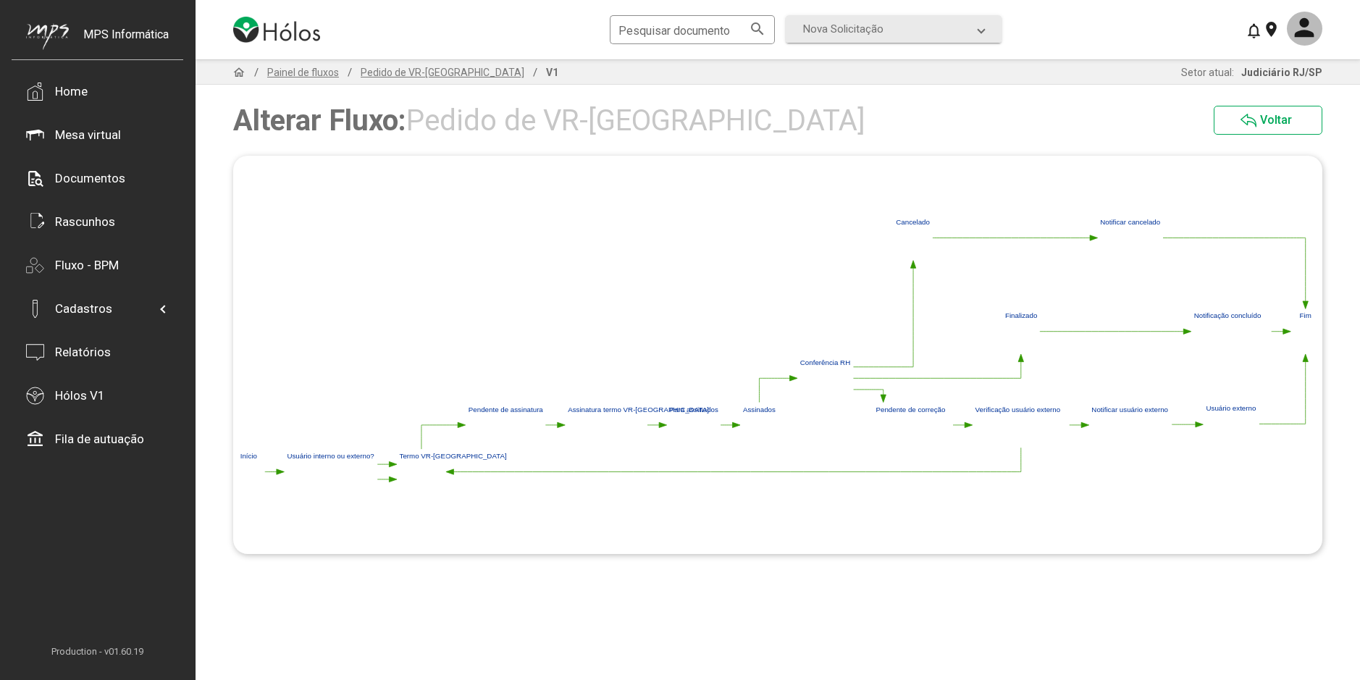
click at [1226, 426] on g "%0 0688d9dd-804c-4f4a-964e-a6cfffeafdd8 Início 90580790-9a00-4d08-9bf5-ae6e8163…" at bounding box center [777, 354] width 1089 height 283
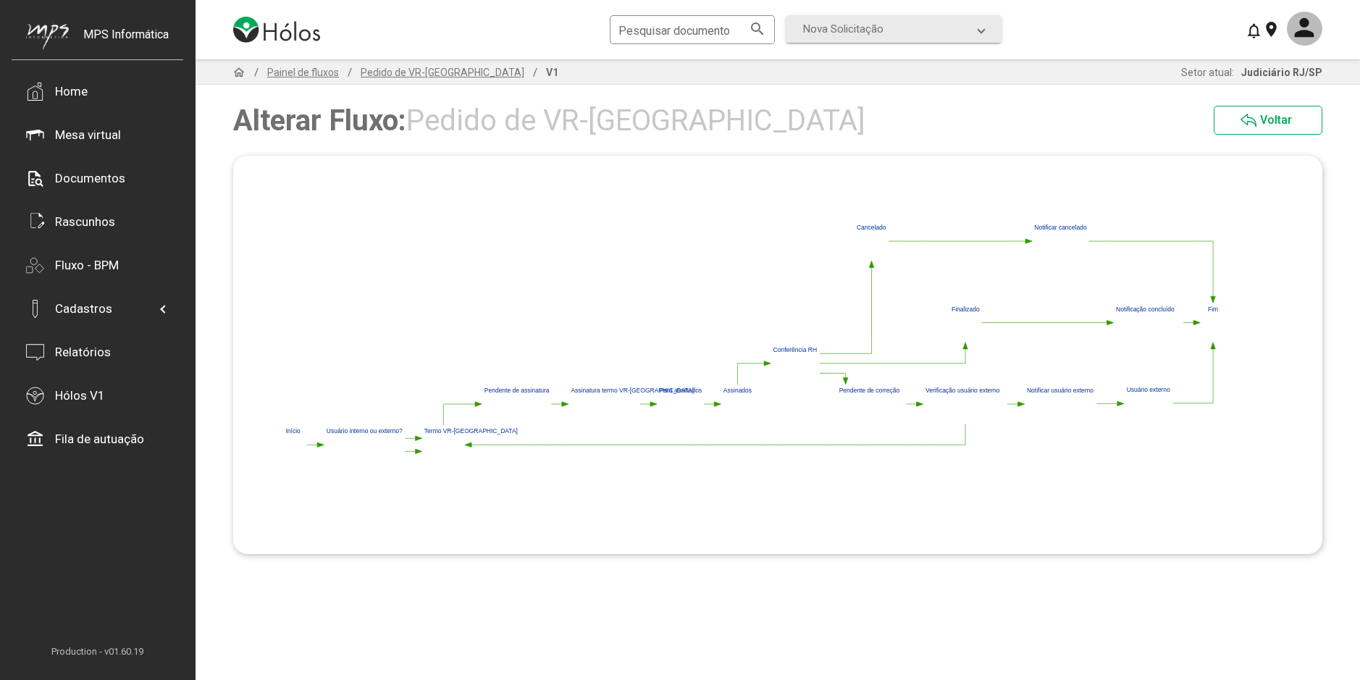
drag, startPoint x: 1105, startPoint y: 477, endPoint x: 1017, endPoint y: 377, distance: 133.3
click at [1027, 358] on polygon at bounding box center [753, 342] width 948 height 247
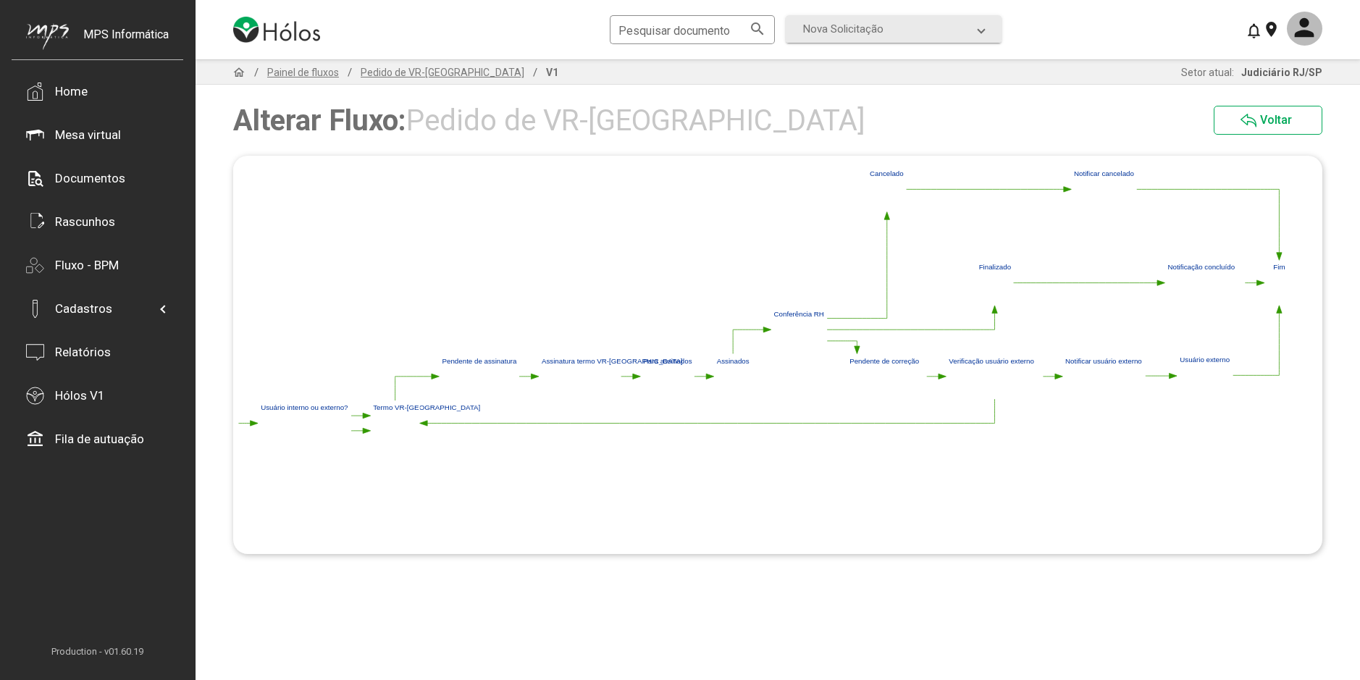
drag, startPoint x: 389, startPoint y: 465, endPoint x: 435, endPoint y: 460, distance: 46.5
click at [435, 460] on icon "%0 0688d9dd-804c-4f4a-964e-a6cfffeafdd8 Início 90580790-9a00-4d08-9bf5-ae6e8163…" at bounding box center [777, 355] width 1089 height 398
drag, startPoint x: 469, startPoint y: 510, endPoint x: 479, endPoint y: 513, distance: 9.7
click at [479, 513] on icon "%0 0688d9dd-804c-4f4a-964e-a6cfffeafdd8 Início 90580790-9a00-4d08-9bf5-ae6e8163…" at bounding box center [777, 355] width 1089 height 398
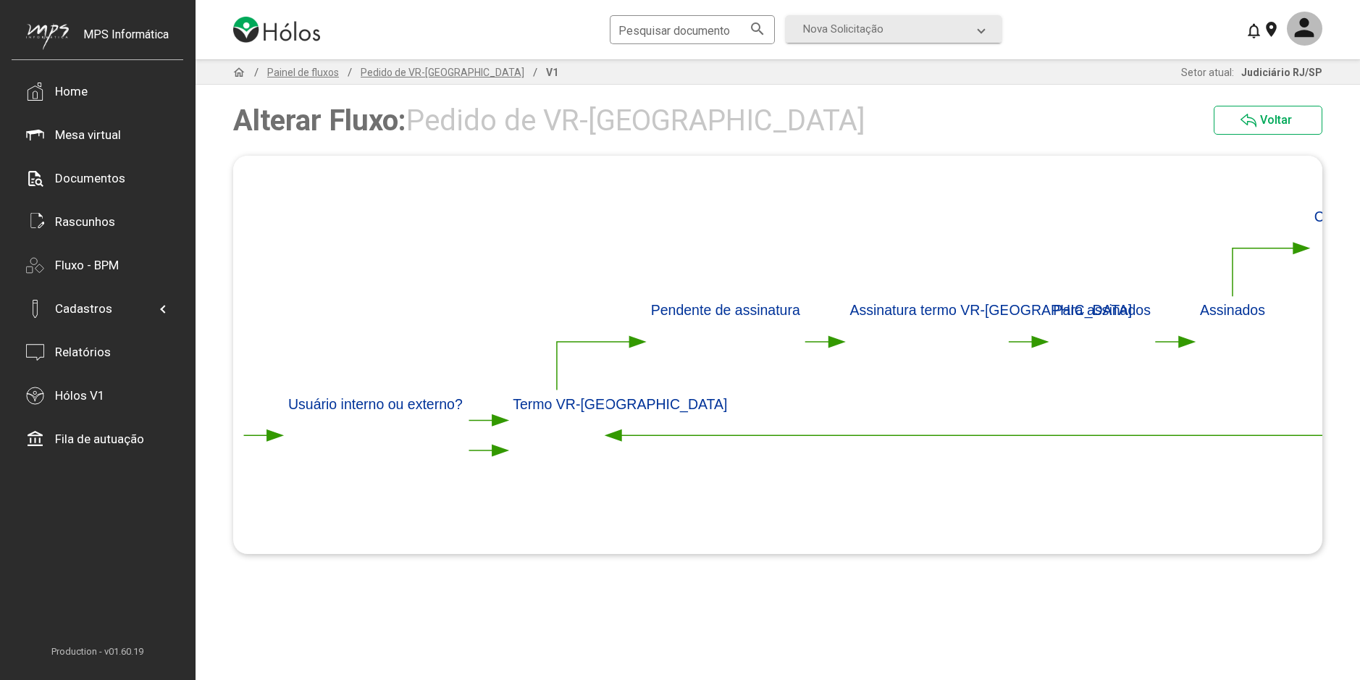
click at [497, 453] on polygon at bounding box center [499, 450] width 15 height 11
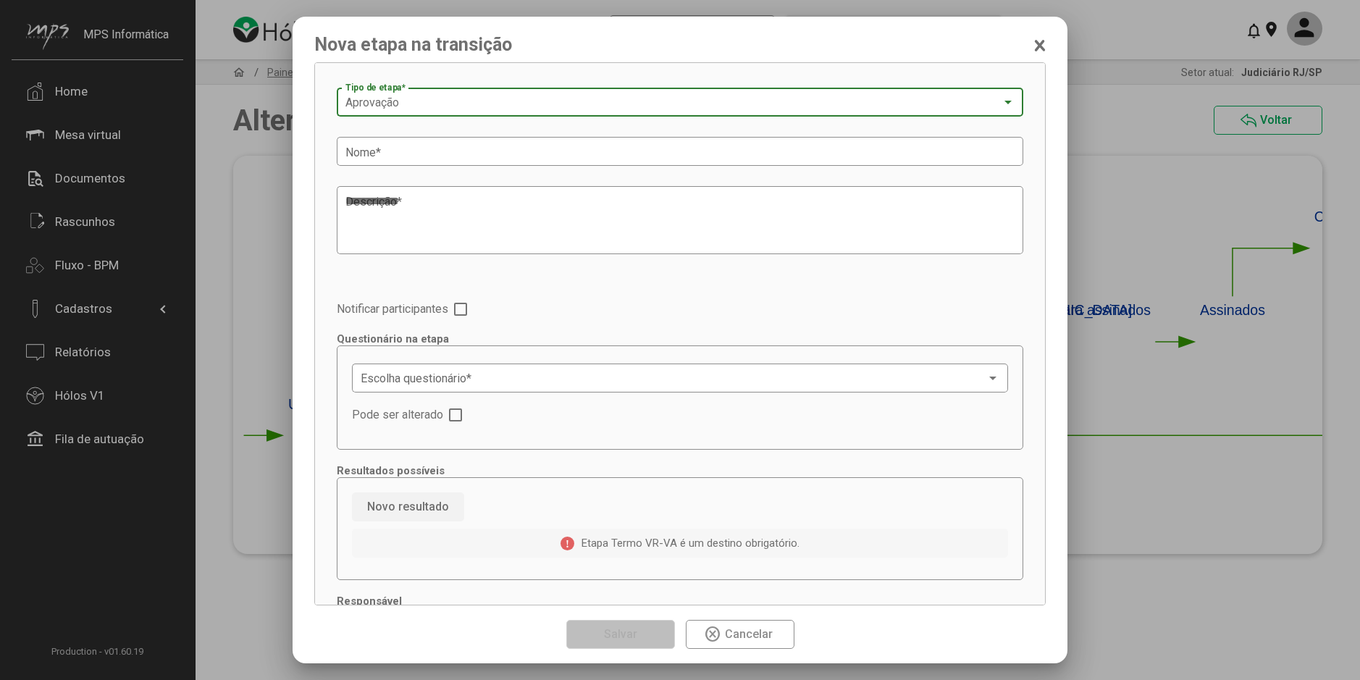
click at [414, 101] on div "Aprovação" at bounding box center [673, 102] width 656 height 13
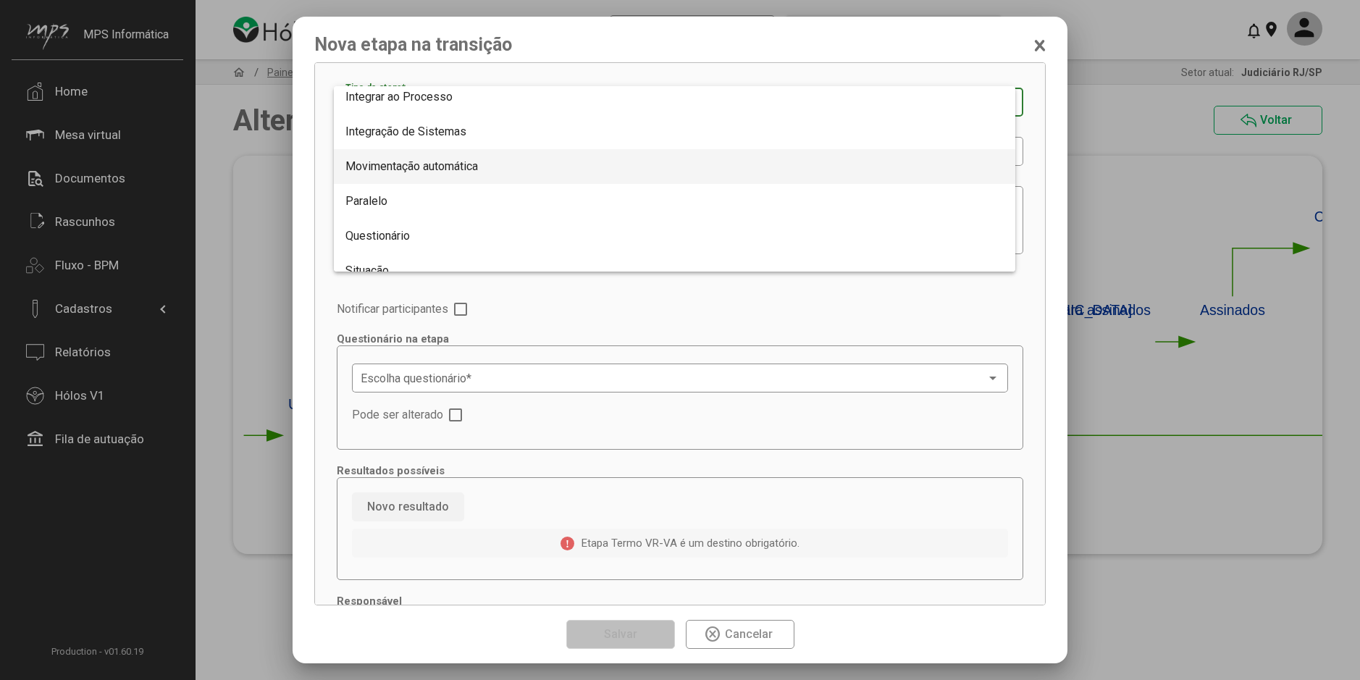
scroll to position [266, 0]
click at [407, 148] on span "Questionário" at bounding box center [377, 150] width 64 height 14
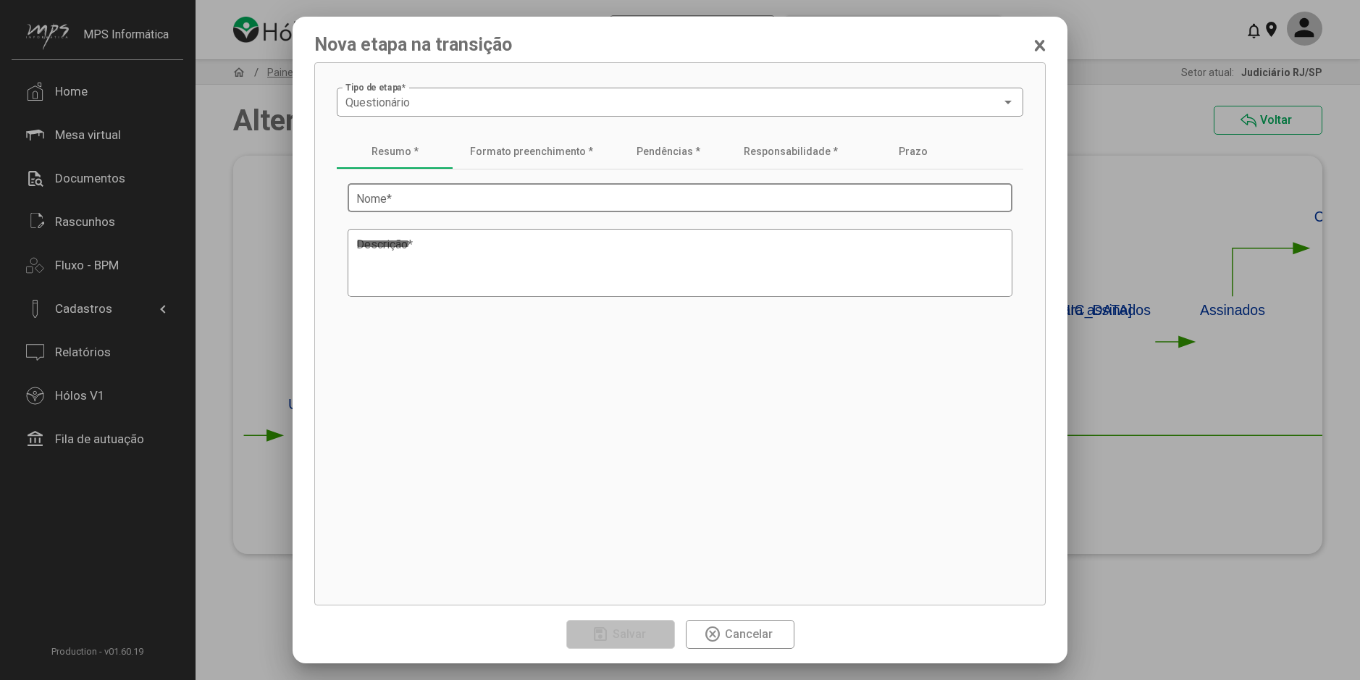
click at [452, 202] on input "Nome *" at bounding box center [679, 198] width 647 height 13
type input "**********"
click at [398, 253] on textarea "Descrição *" at bounding box center [679, 263] width 647 height 55
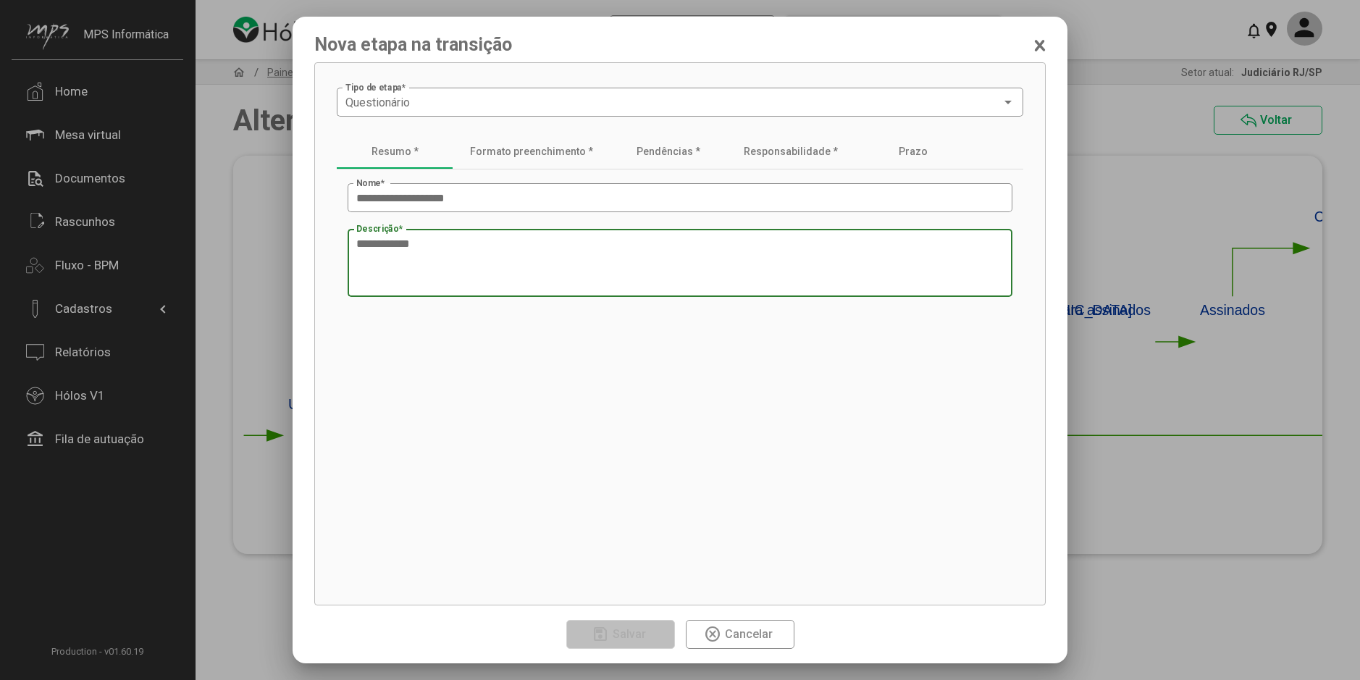
paste textarea "**********"
click at [715, 249] on textarea "Descrição *" at bounding box center [679, 263] width 647 height 55
click at [566, 244] on textarea "Descrição *" at bounding box center [679, 263] width 647 height 55
paste textarea "**********"
click at [774, 272] on textarea "Descrição *" at bounding box center [679, 263] width 647 height 55
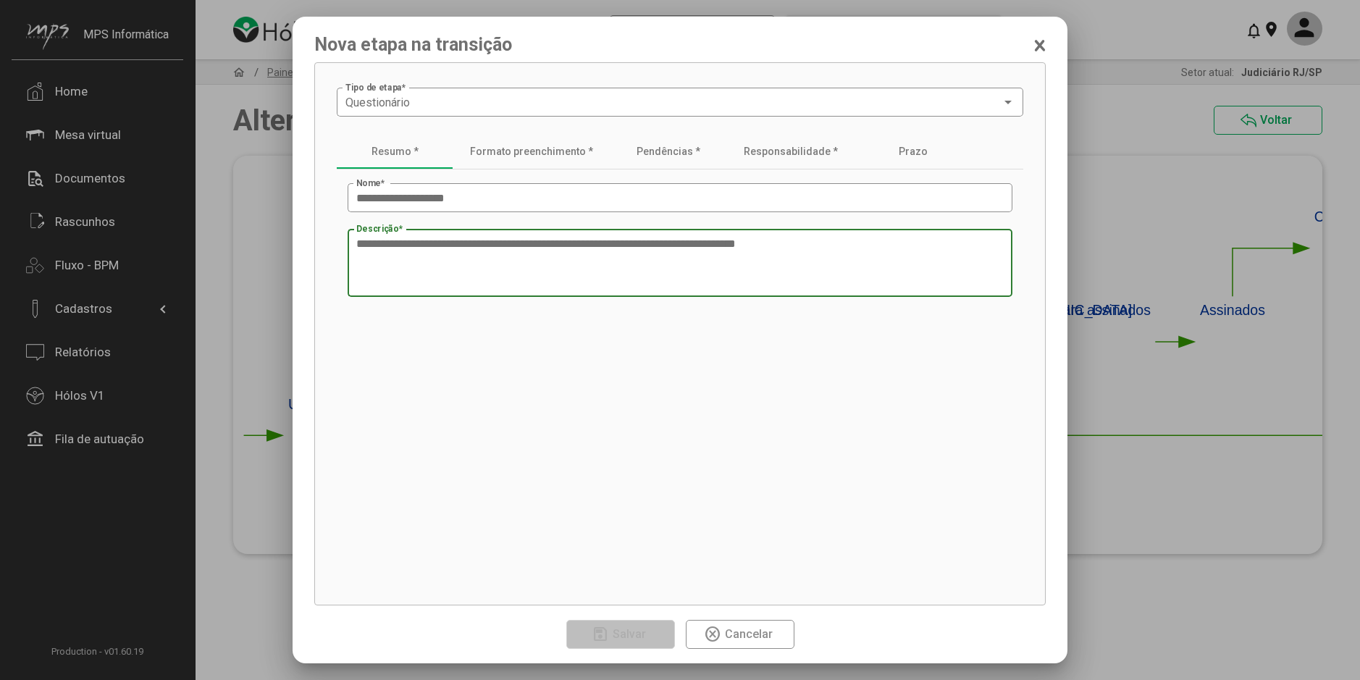
type textarea "**********"
click at [545, 149] on div "Formato preenchimento *" at bounding box center [531, 152] width 123 height 12
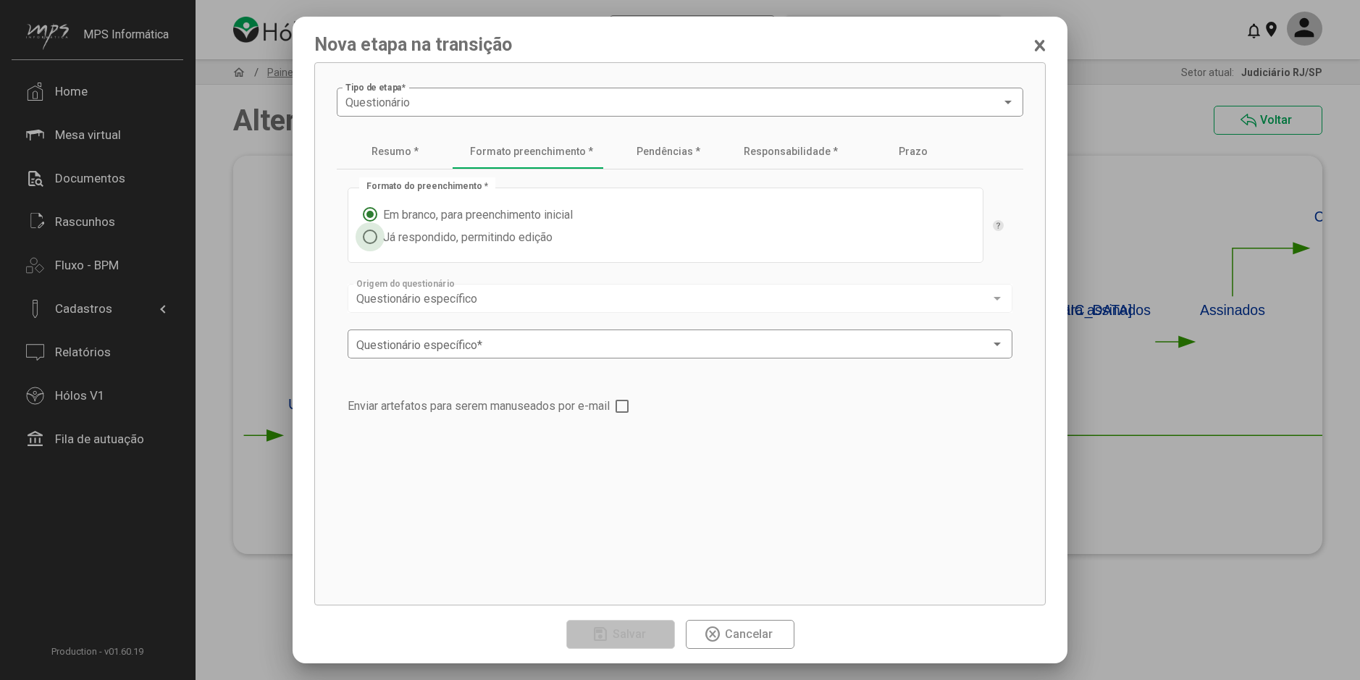
click at [434, 235] on span "Já respondido, permitindo edição" at bounding box center [464, 237] width 175 height 14
click at [472, 303] on span "Questionário específico" at bounding box center [416, 299] width 121 height 14
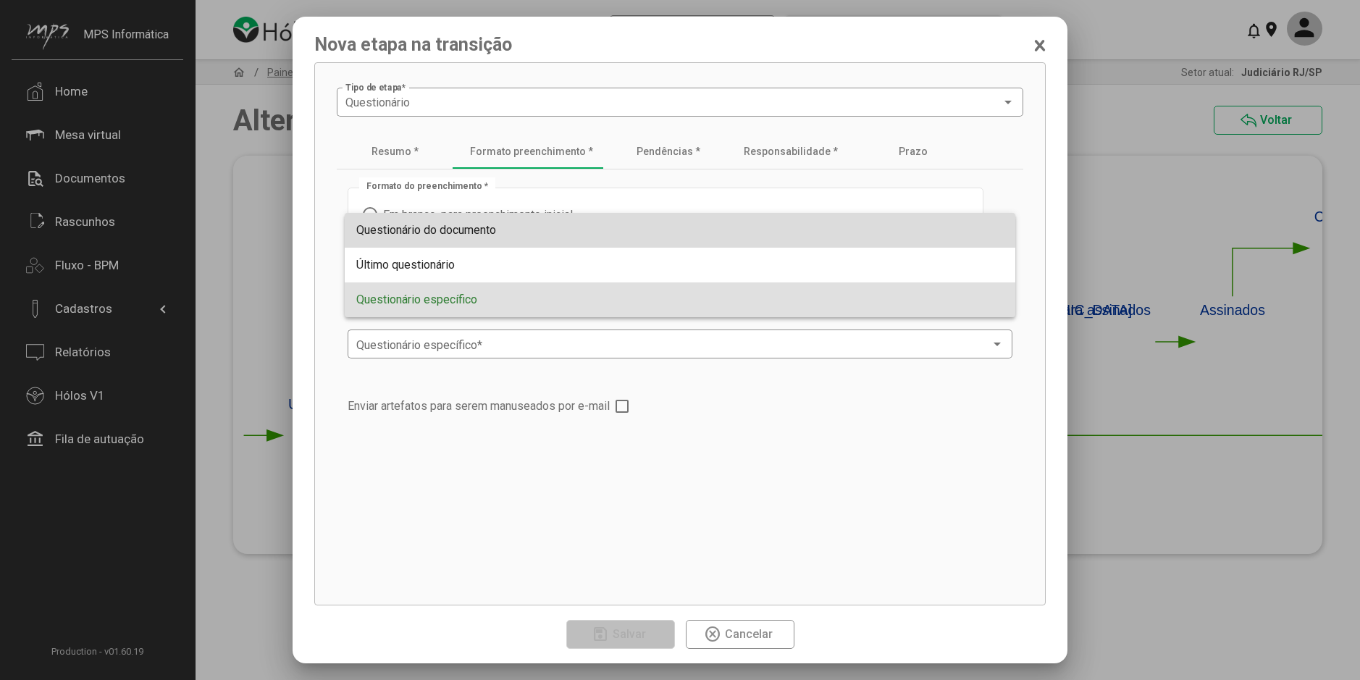
click at [451, 241] on span "Questionário do documento" at bounding box center [679, 230] width 647 height 35
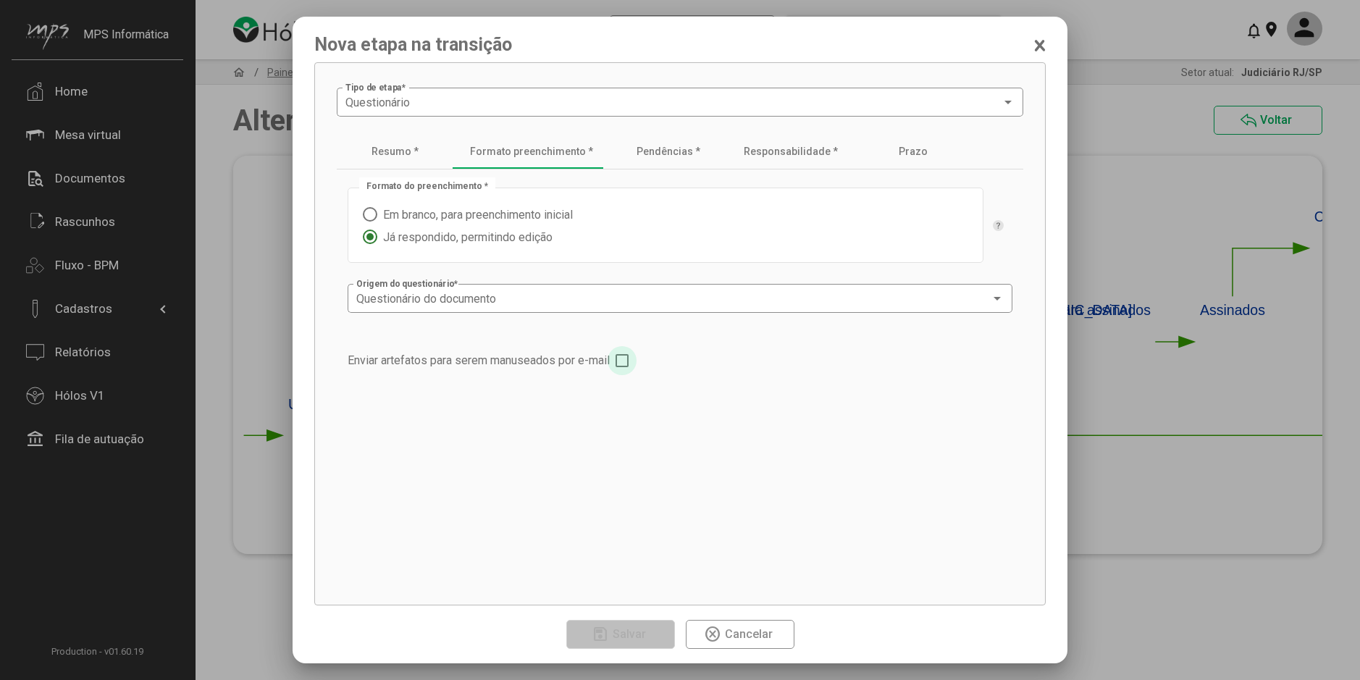
click at [628, 358] on span at bounding box center [621, 360] width 13 height 13
click at [342, 399] on app-etapa-questionario-aba-questionario "Formato do preenchimento * Em branco, para preenchimento inicial Já respondido,…" at bounding box center [680, 375] width 686 height 413
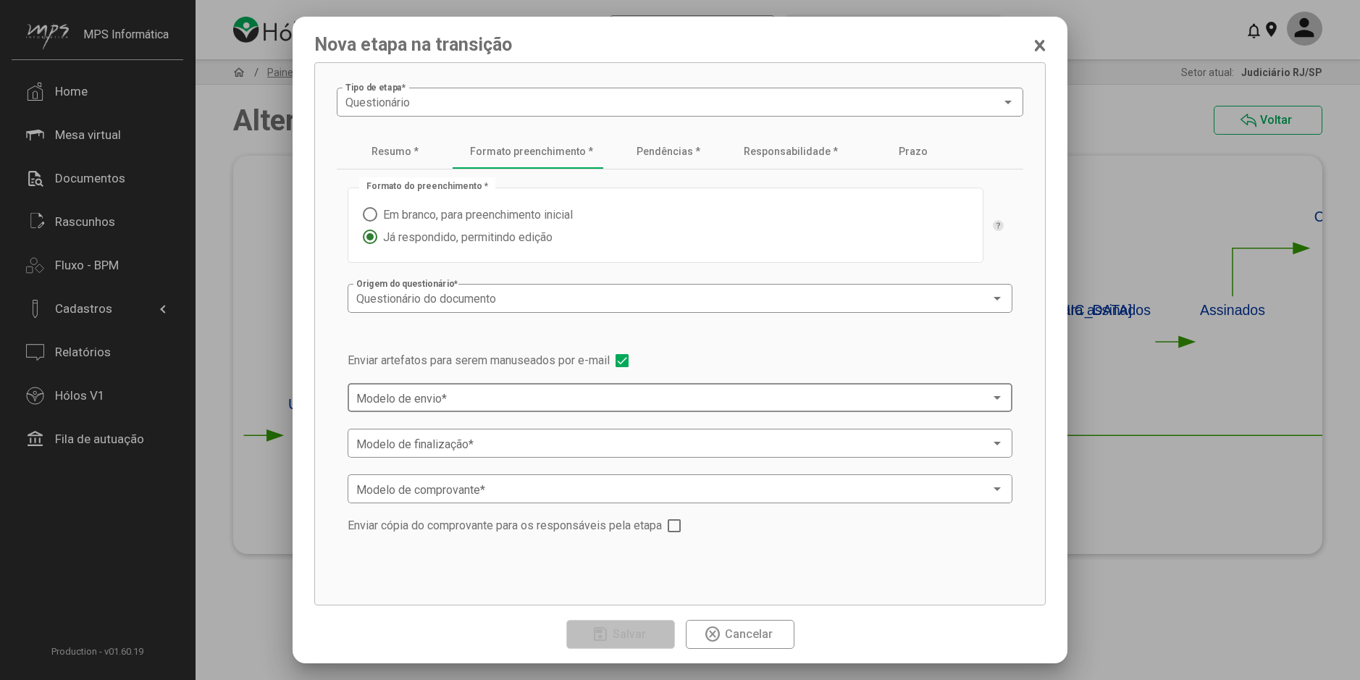
click at [361, 397] on span at bounding box center [673, 398] width 634 height 13
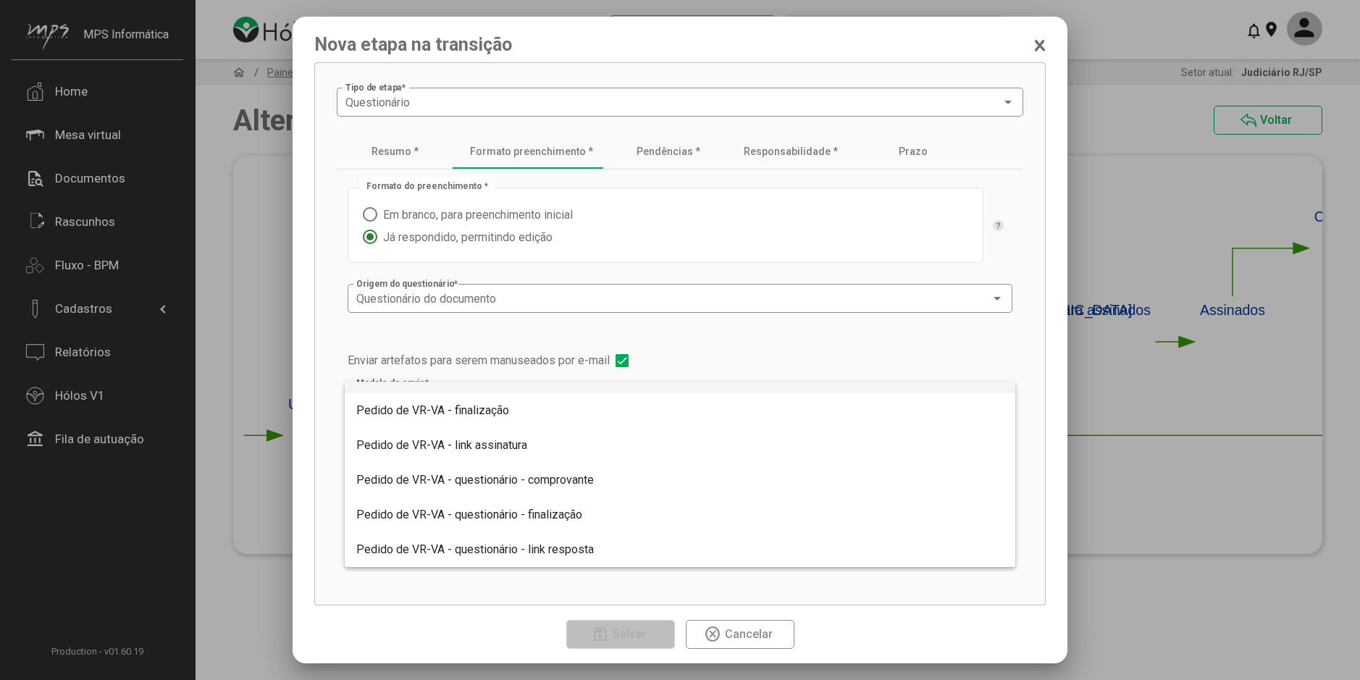
scroll to position [1520, 0]
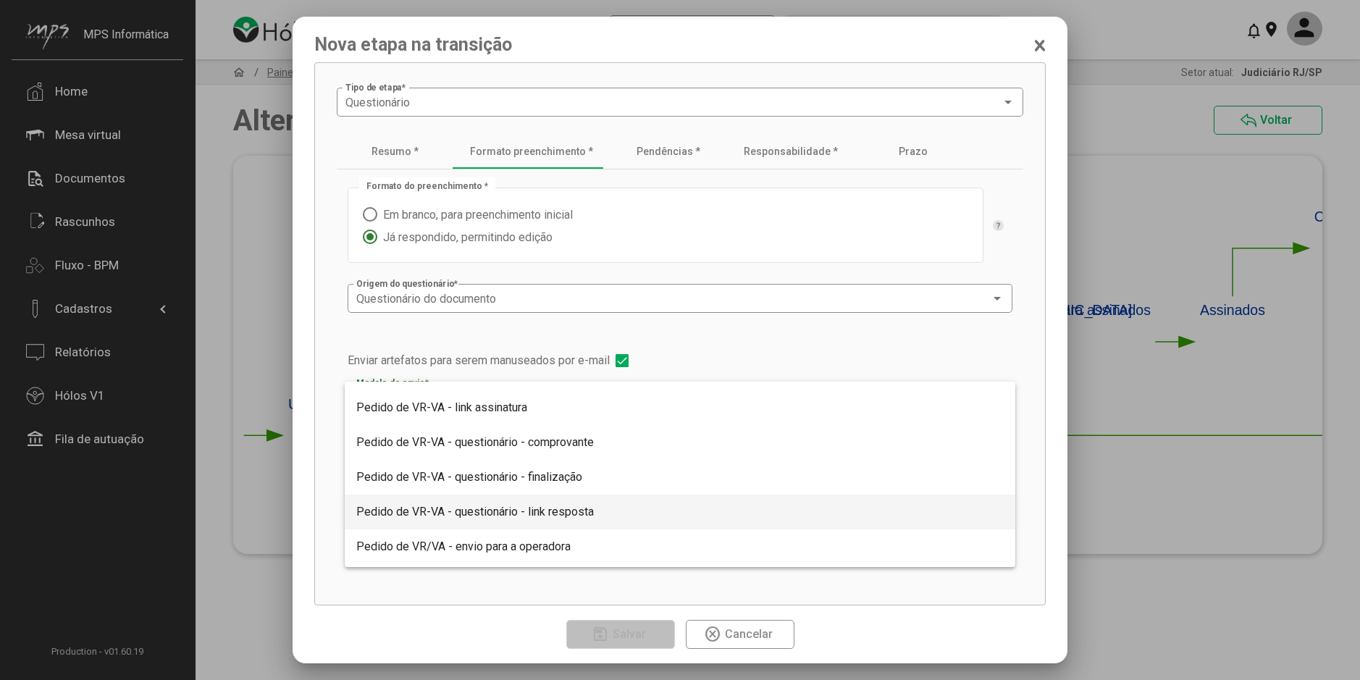
click at [570, 506] on span "Pedido de VR-VA - questionário - link resposta" at bounding box center [474, 512] width 237 height 14
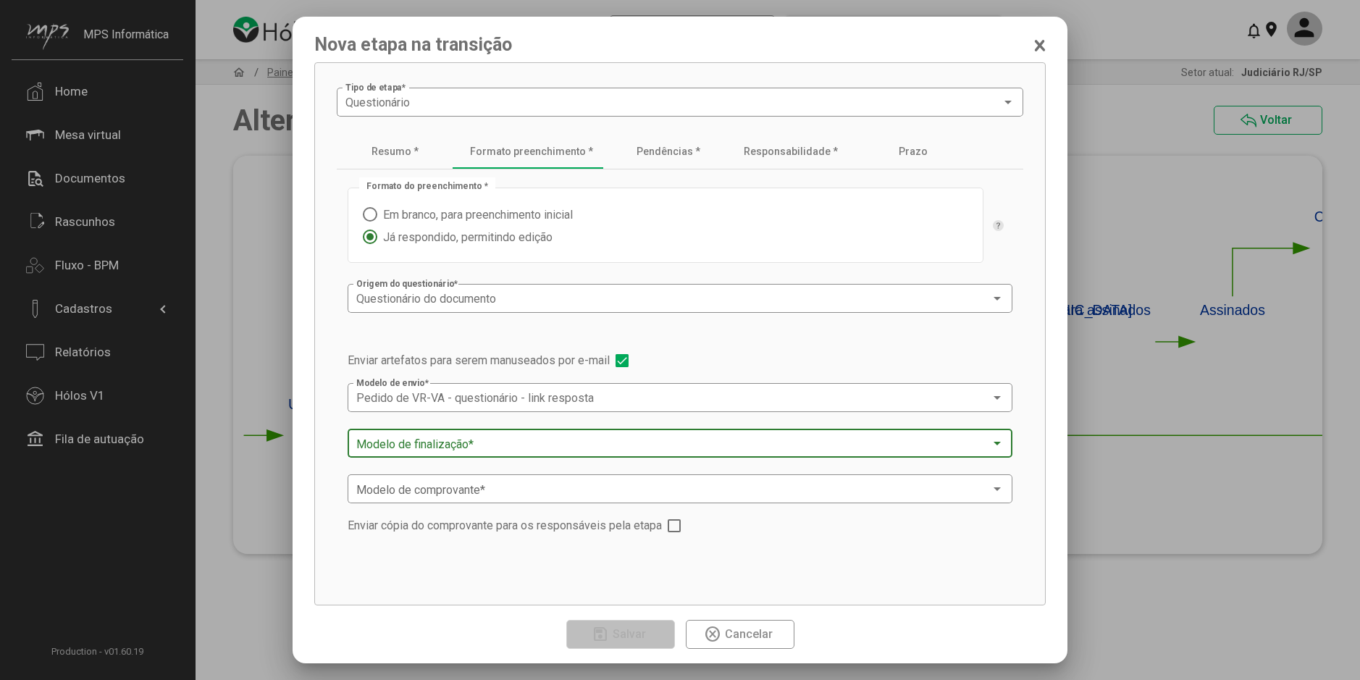
click at [492, 443] on span at bounding box center [673, 443] width 634 height 13
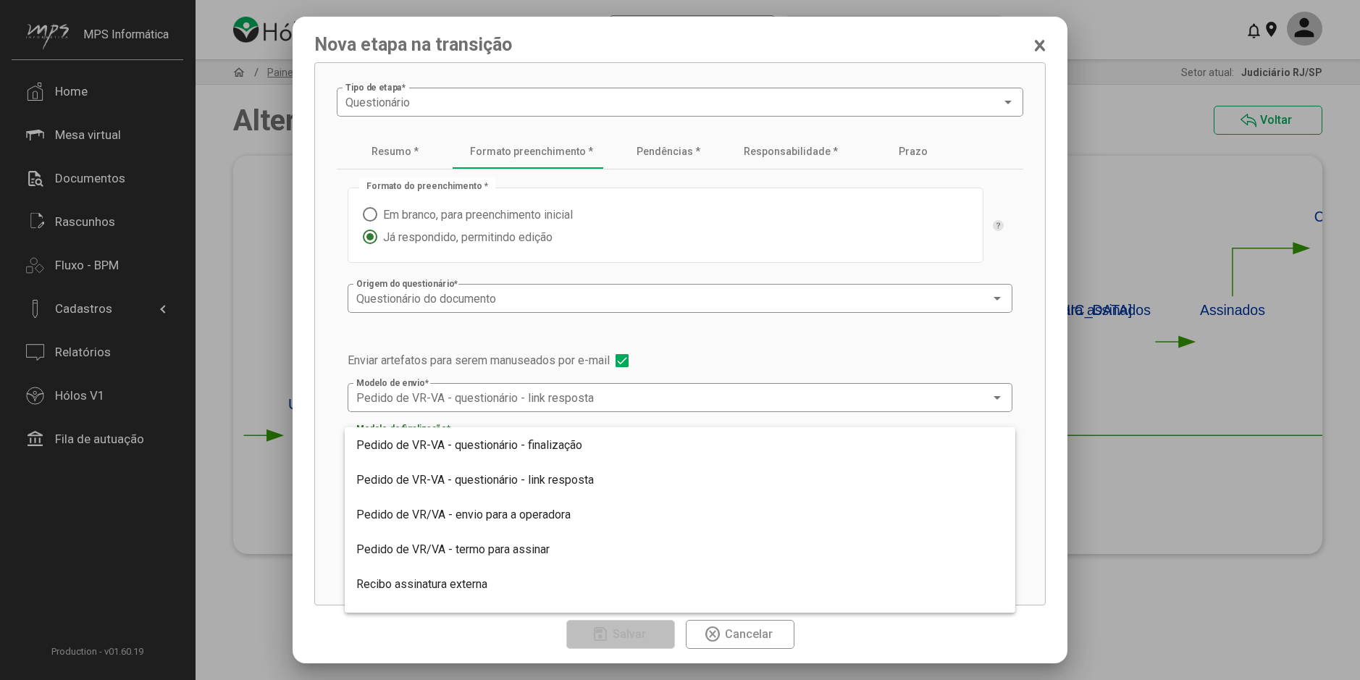
scroll to position [1567, 0]
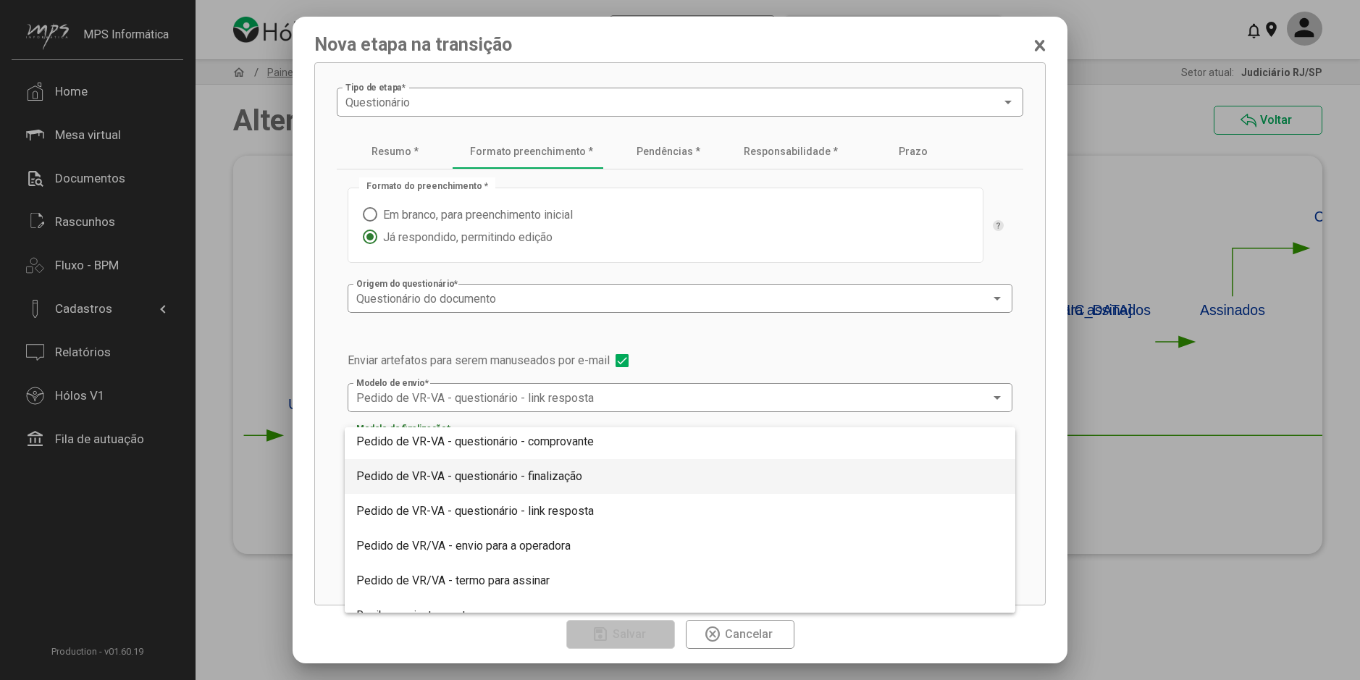
click at [548, 484] on span "Pedido de VR-VA - questionário - finalização" at bounding box center [679, 476] width 647 height 35
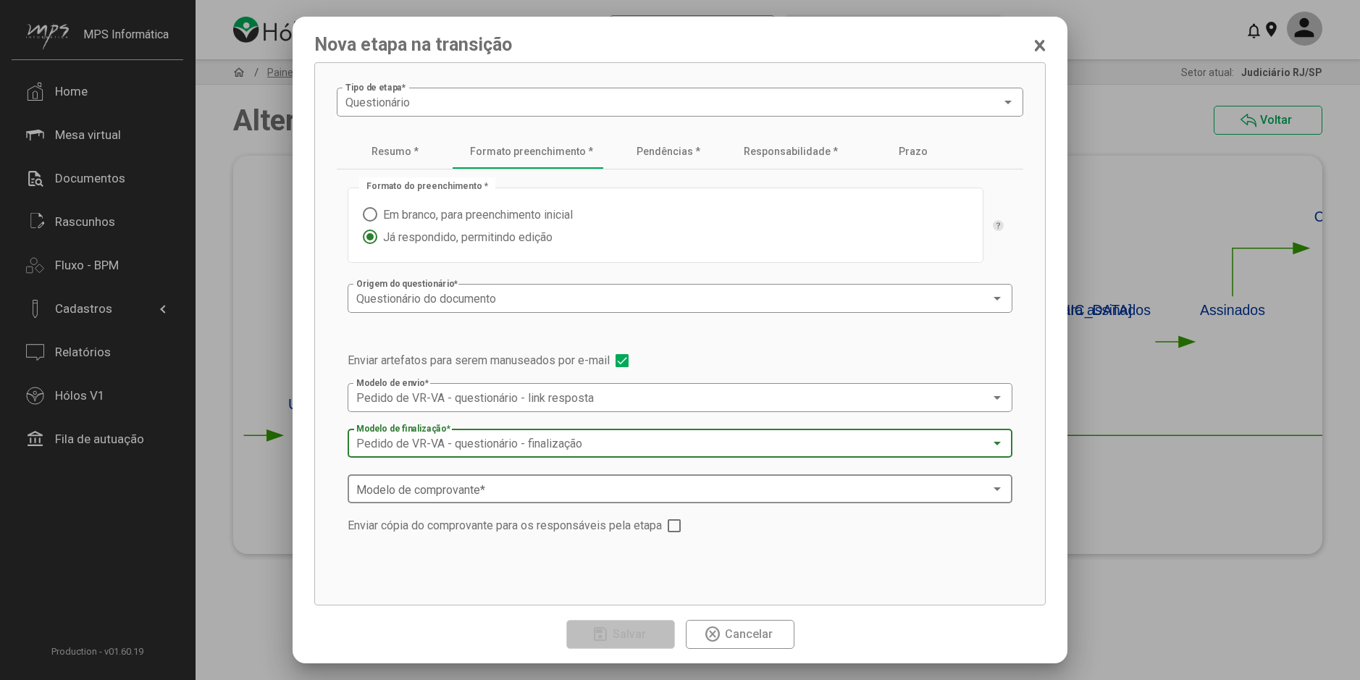
click at [507, 487] on span at bounding box center [673, 489] width 634 height 13
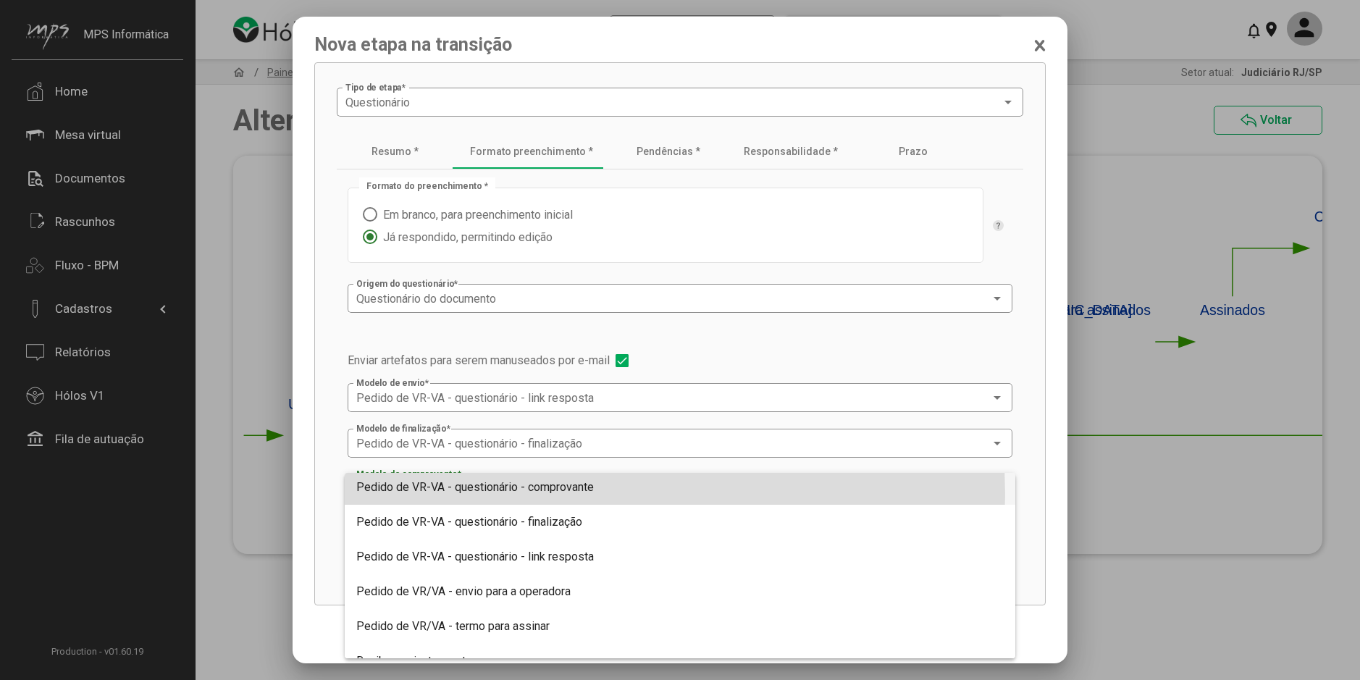
click at [557, 494] on span "Pedido de VR-VA - questionário - comprovante" at bounding box center [679, 487] width 647 height 35
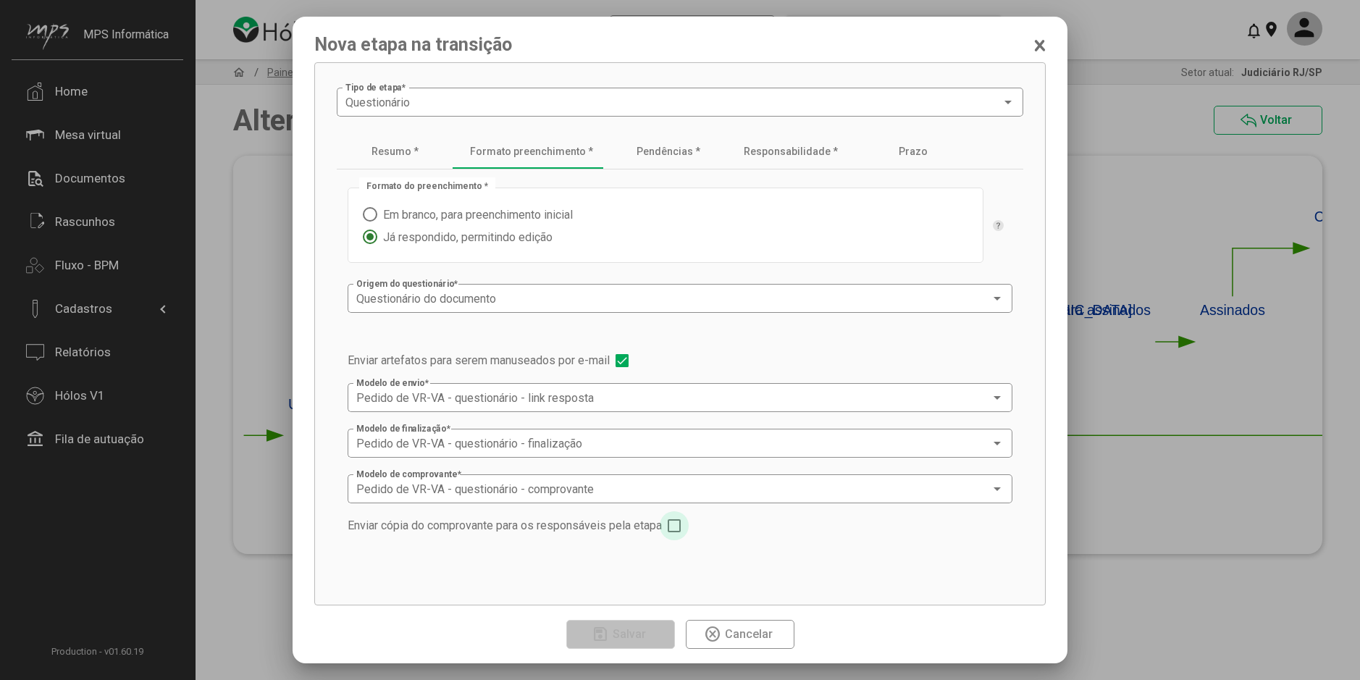
click at [680, 527] on span at bounding box center [673, 525] width 13 height 13
click at [645, 151] on div "Pendências *" at bounding box center [668, 152] width 64 height 12
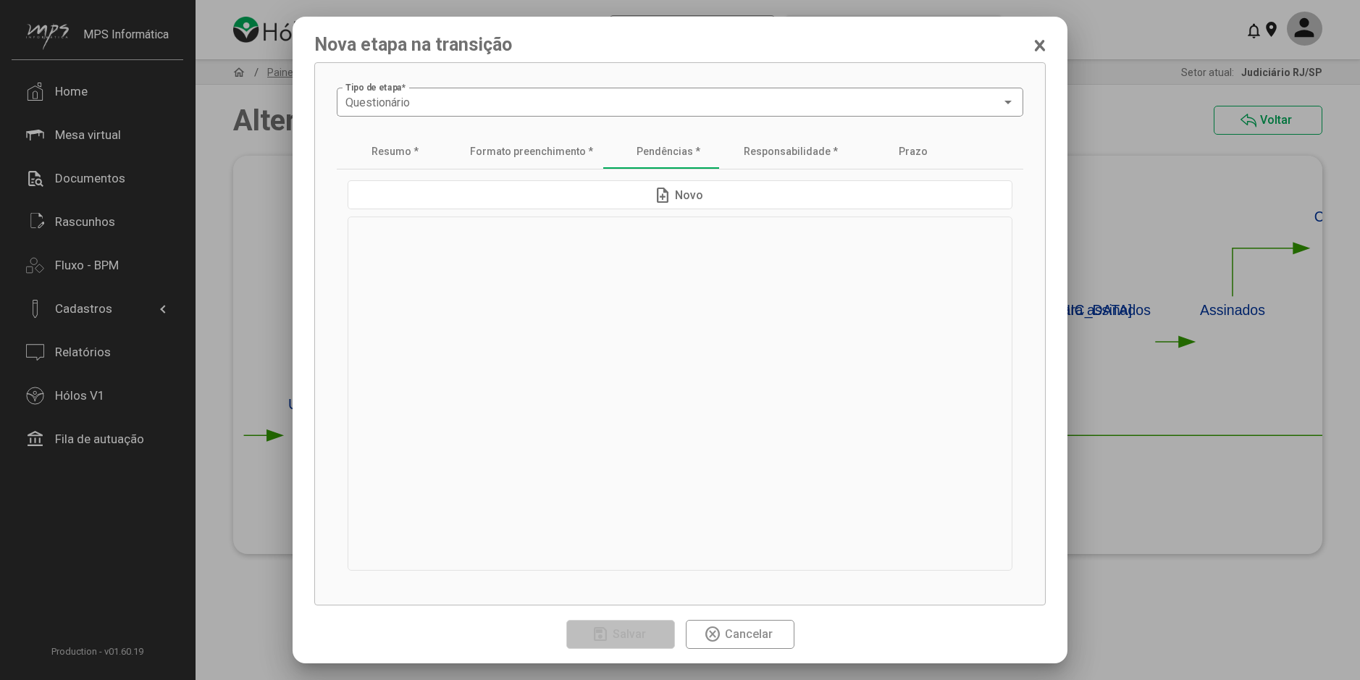
click at [547, 175] on app-etapa-questionario-aba-pendencias "note_add Novo" at bounding box center [680, 375] width 686 height 413
click at [552, 182] on button "note_add Novo" at bounding box center [679, 194] width 665 height 29
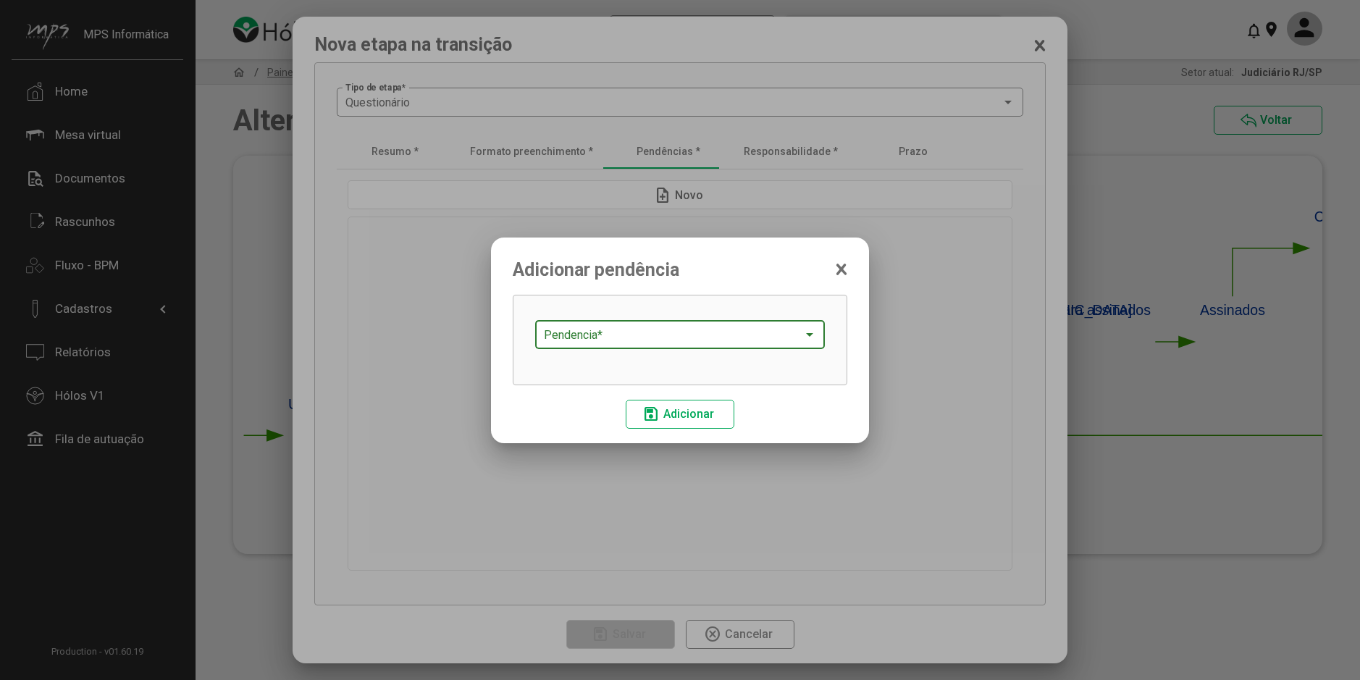
click at [594, 323] on div "Pendencia *" at bounding box center [680, 333] width 272 height 32
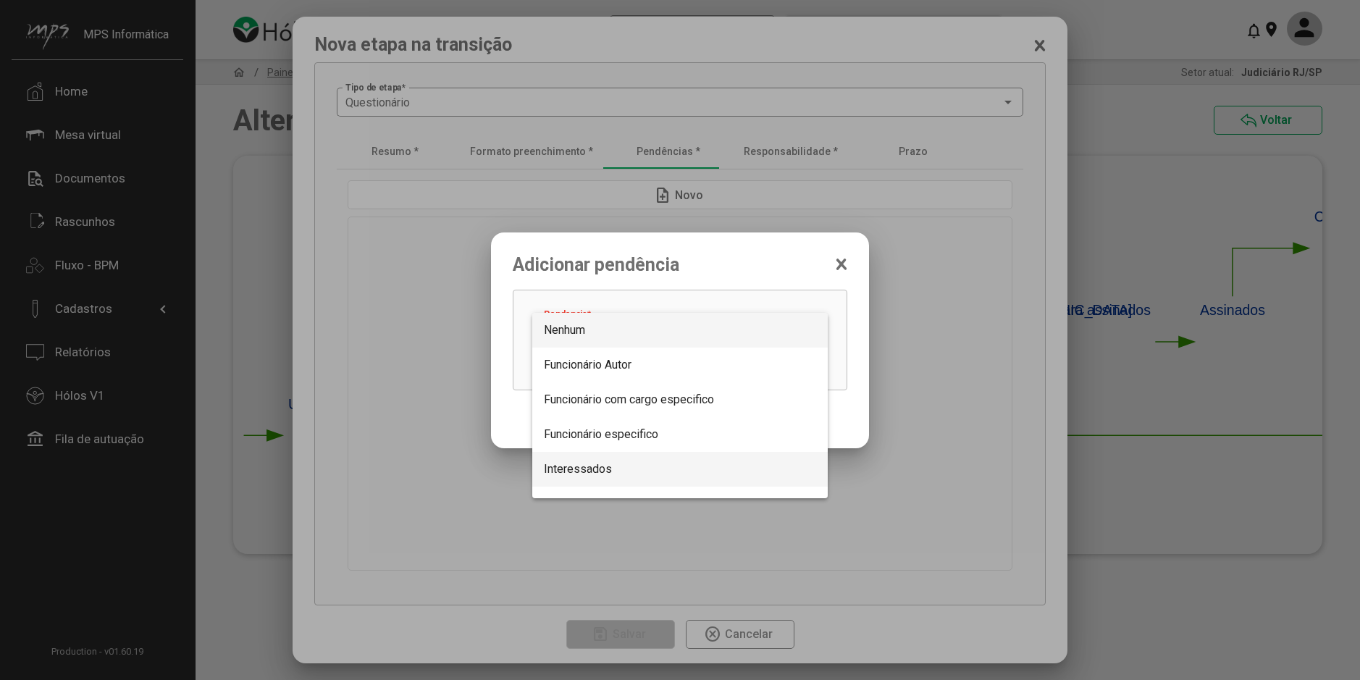
click at [591, 466] on span "Interessados" at bounding box center [578, 469] width 68 height 14
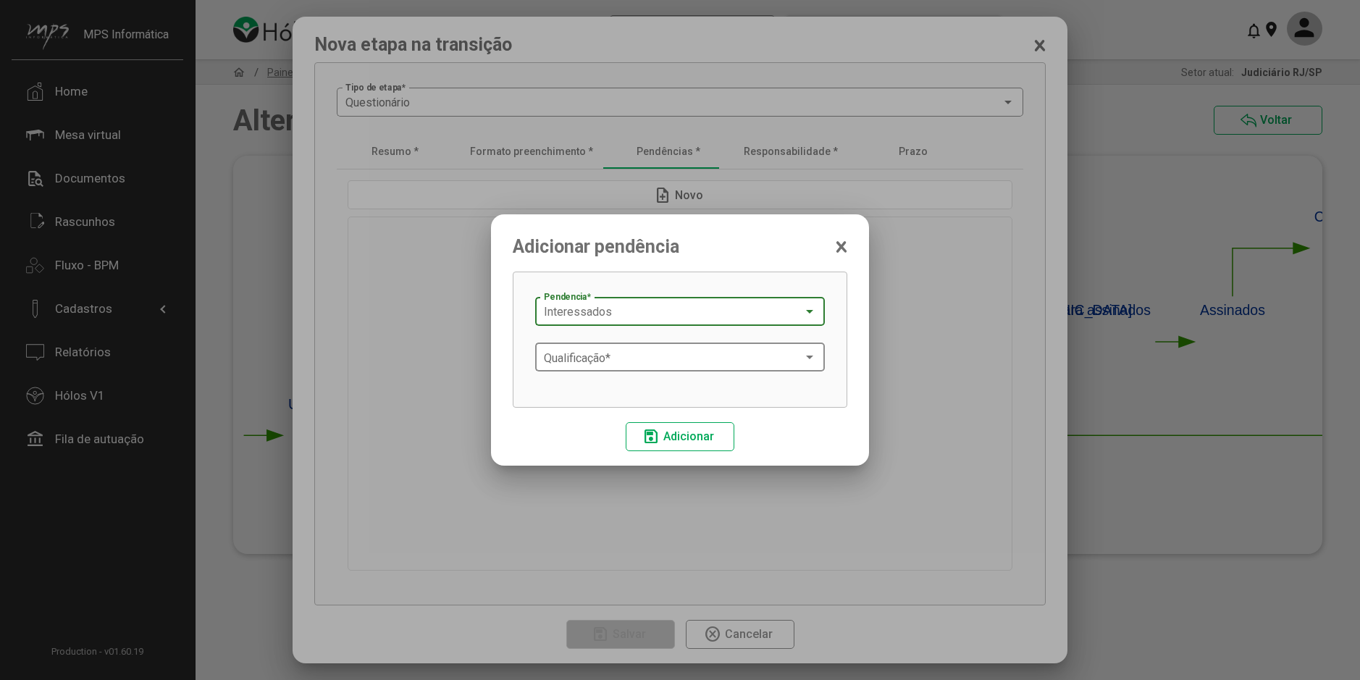
click at [637, 362] on span at bounding box center [673, 357] width 259 height 13
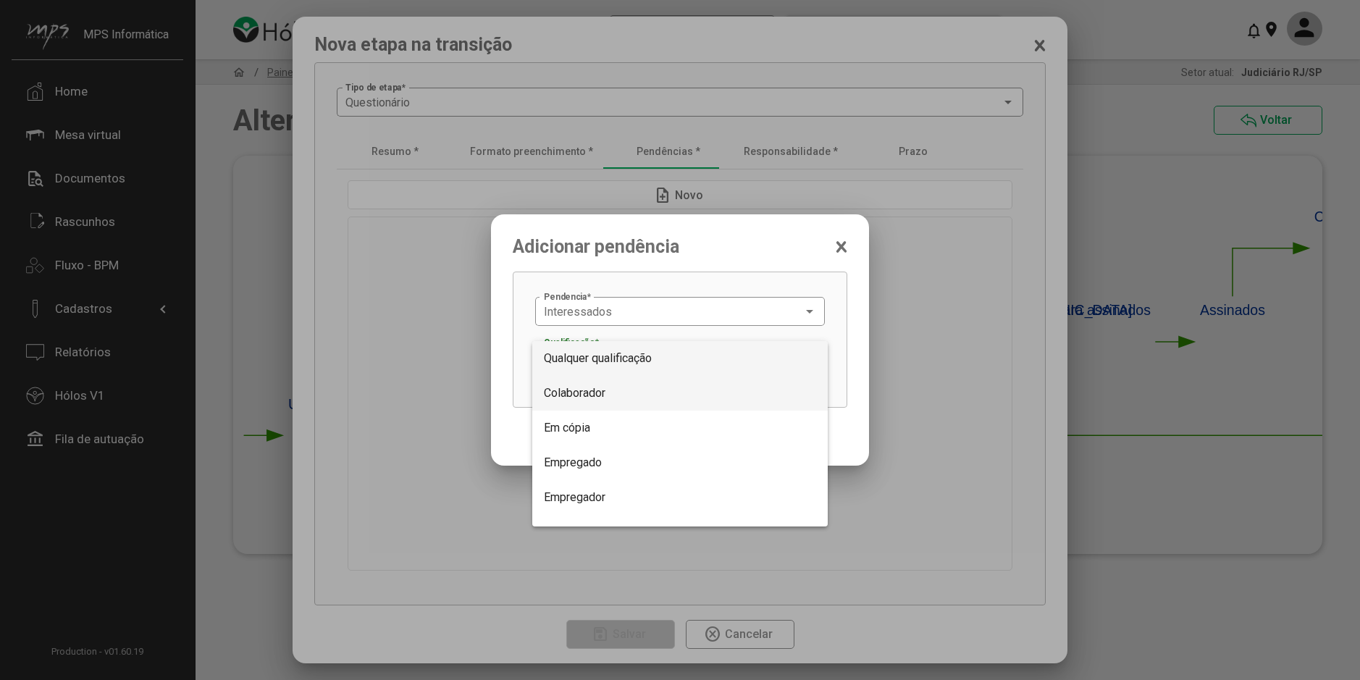
click at [598, 389] on span "Colaborador" at bounding box center [575, 393] width 62 height 14
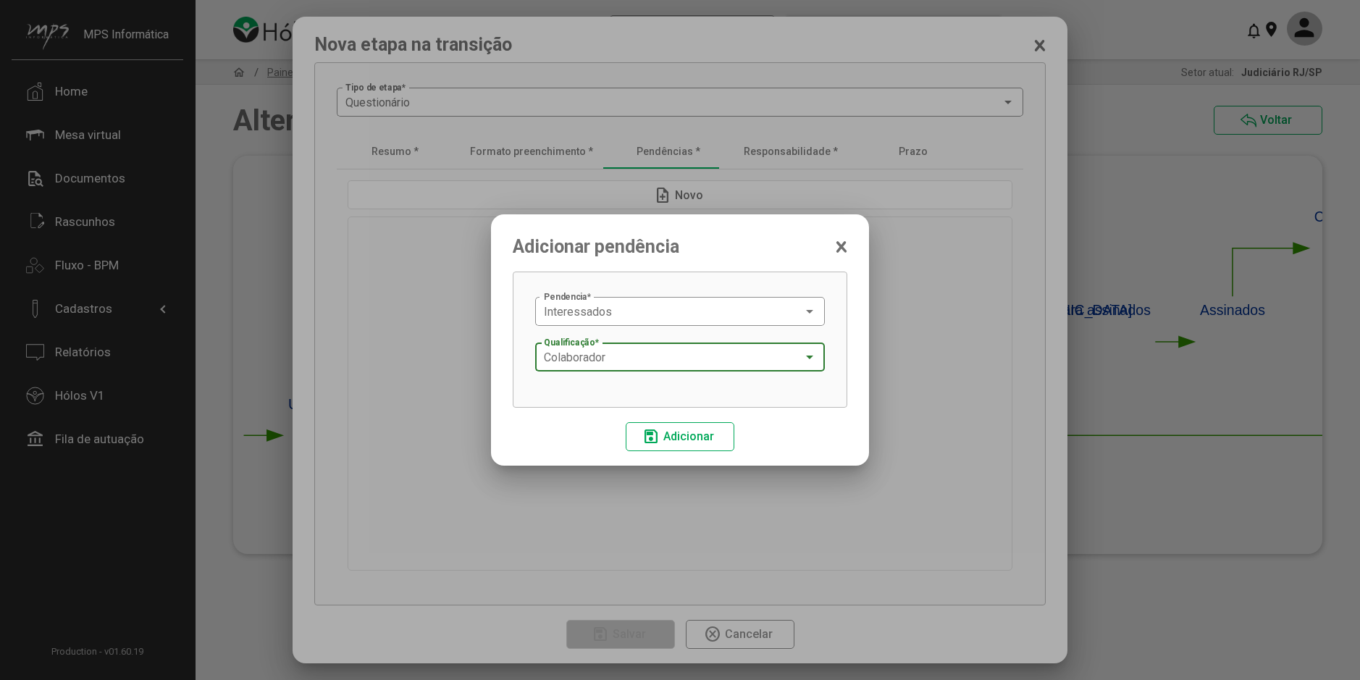
click at [659, 433] on mat-icon "save" at bounding box center [650, 436] width 17 height 17
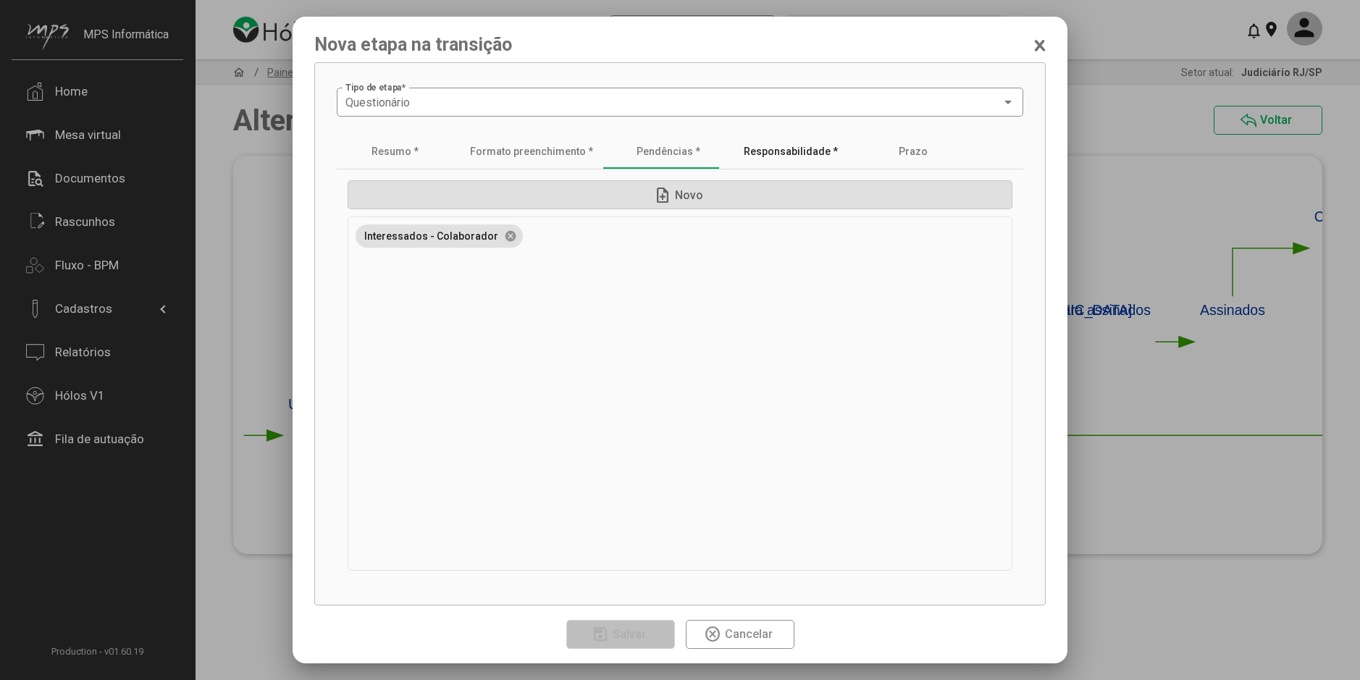
click at [772, 149] on div "Responsabilidade *" at bounding box center [790, 152] width 94 height 12
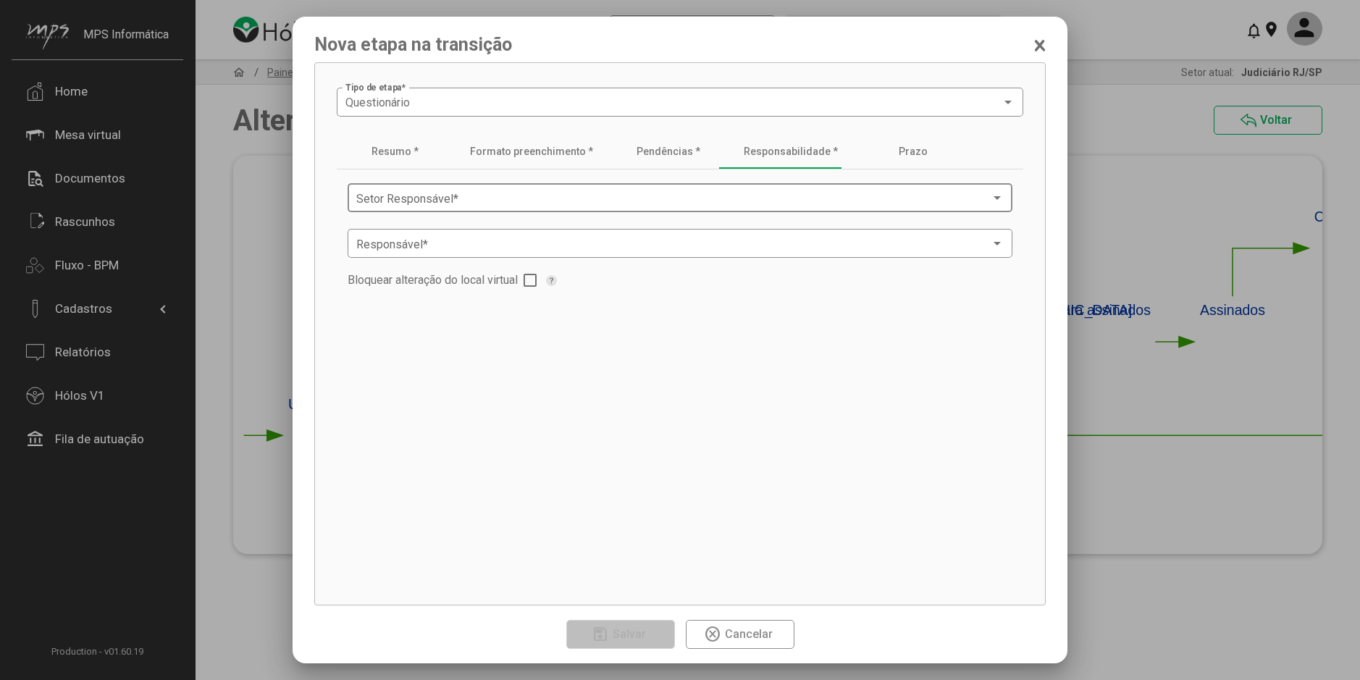
click at [379, 200] on span at bounding box center [673, 198] width 634 height 13
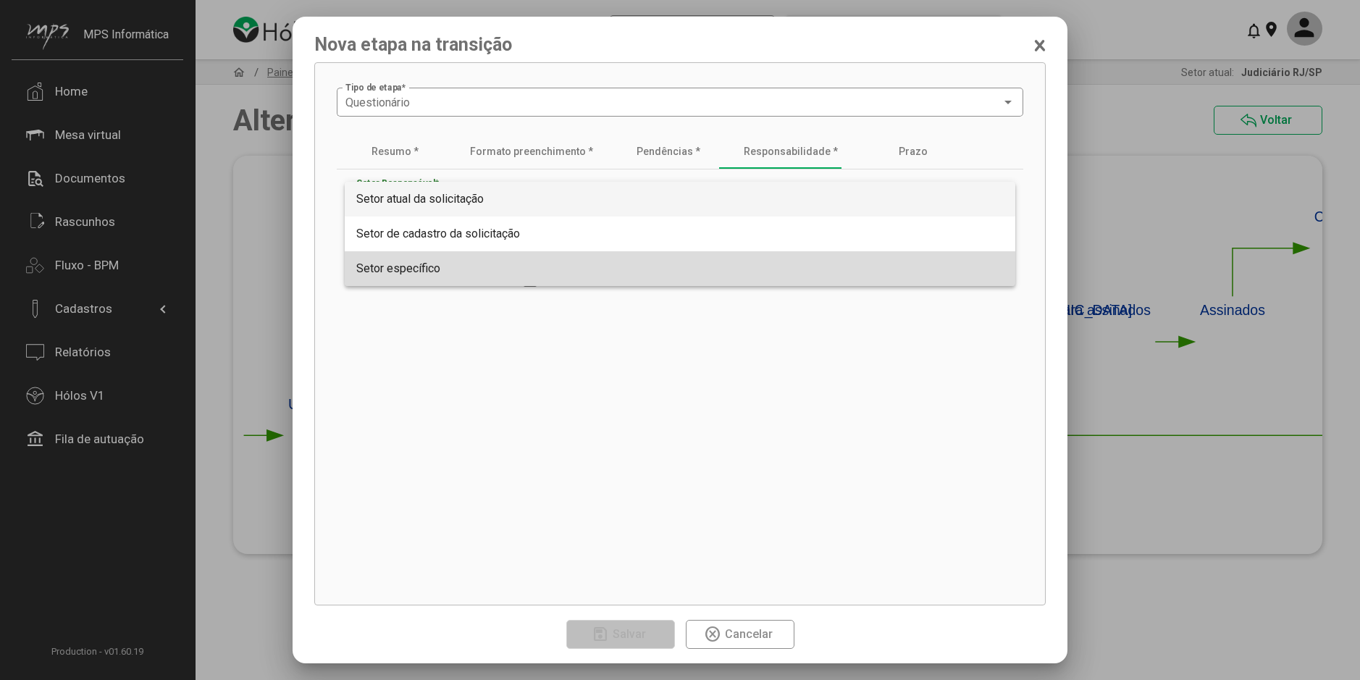
click at [387, 264] on span "Setor específico" at bounding box center [398, 268] width 84 height 14
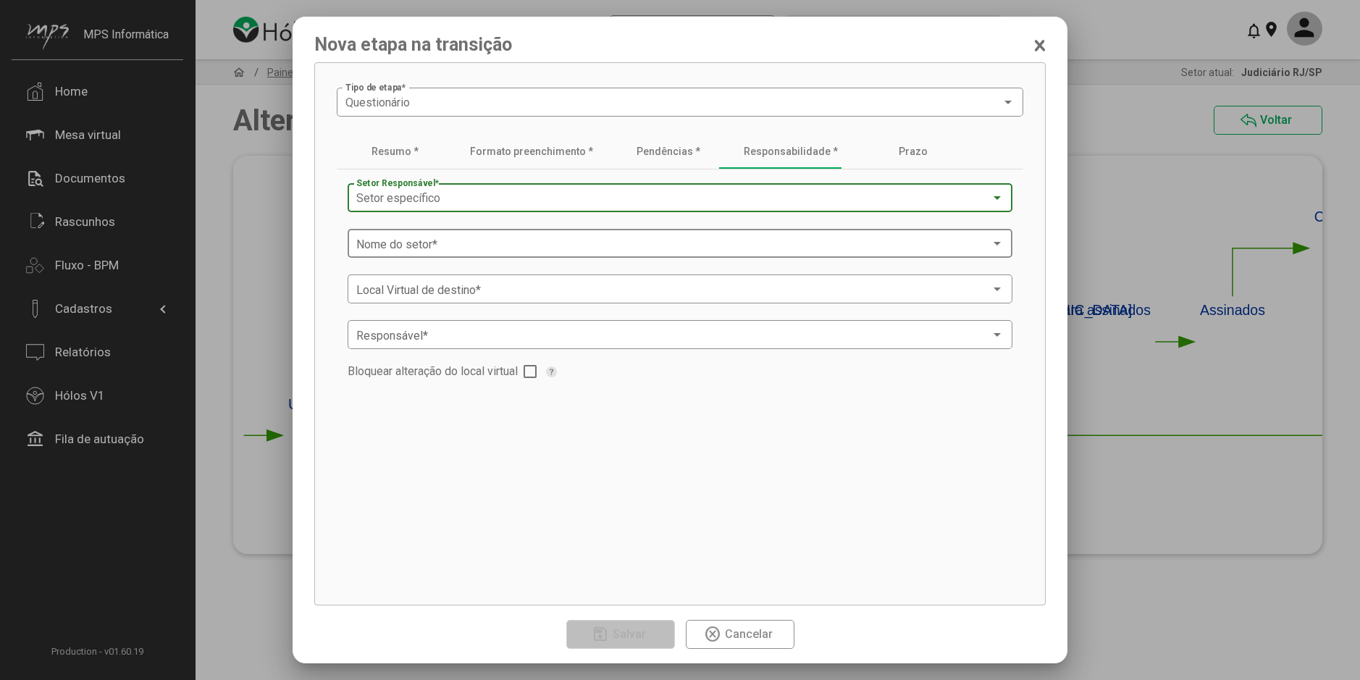
click at [413, 245] on span at bounding box center [673, 243] width 634 height 13
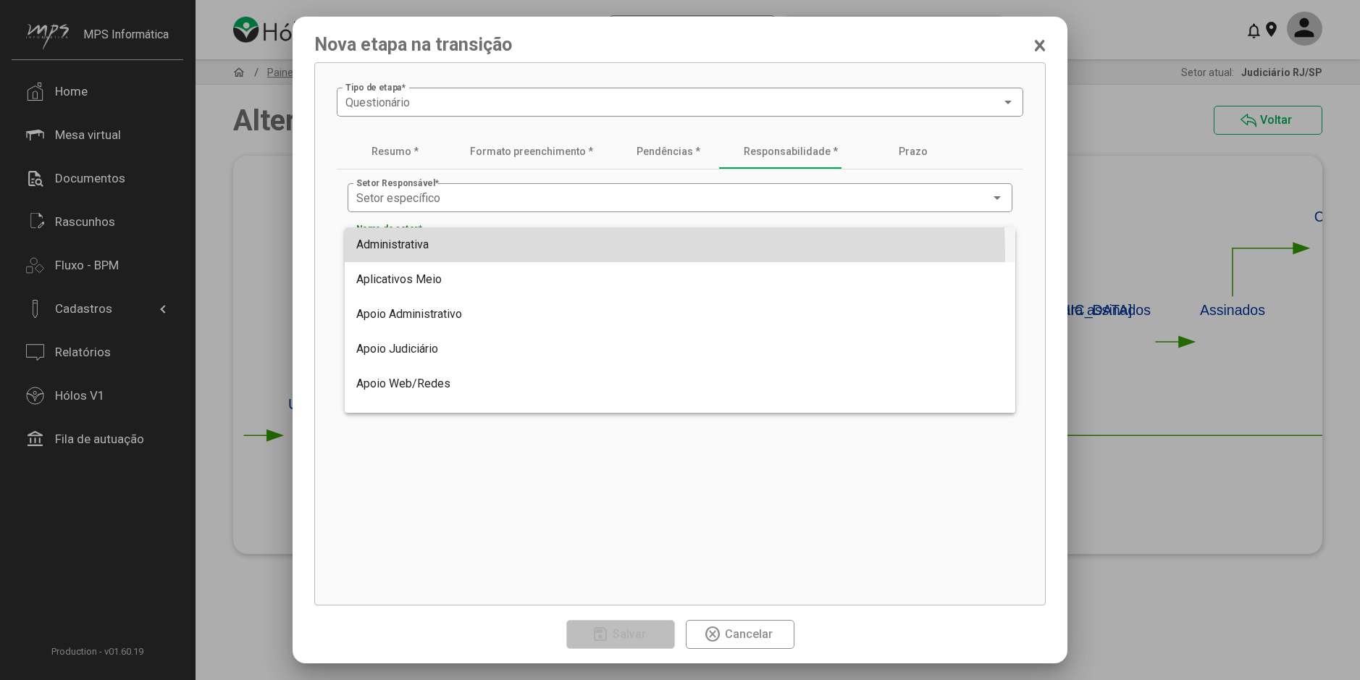
click at [410, 256] on span "Administrativa" at bounding box center [679, 244] width 647 height 35
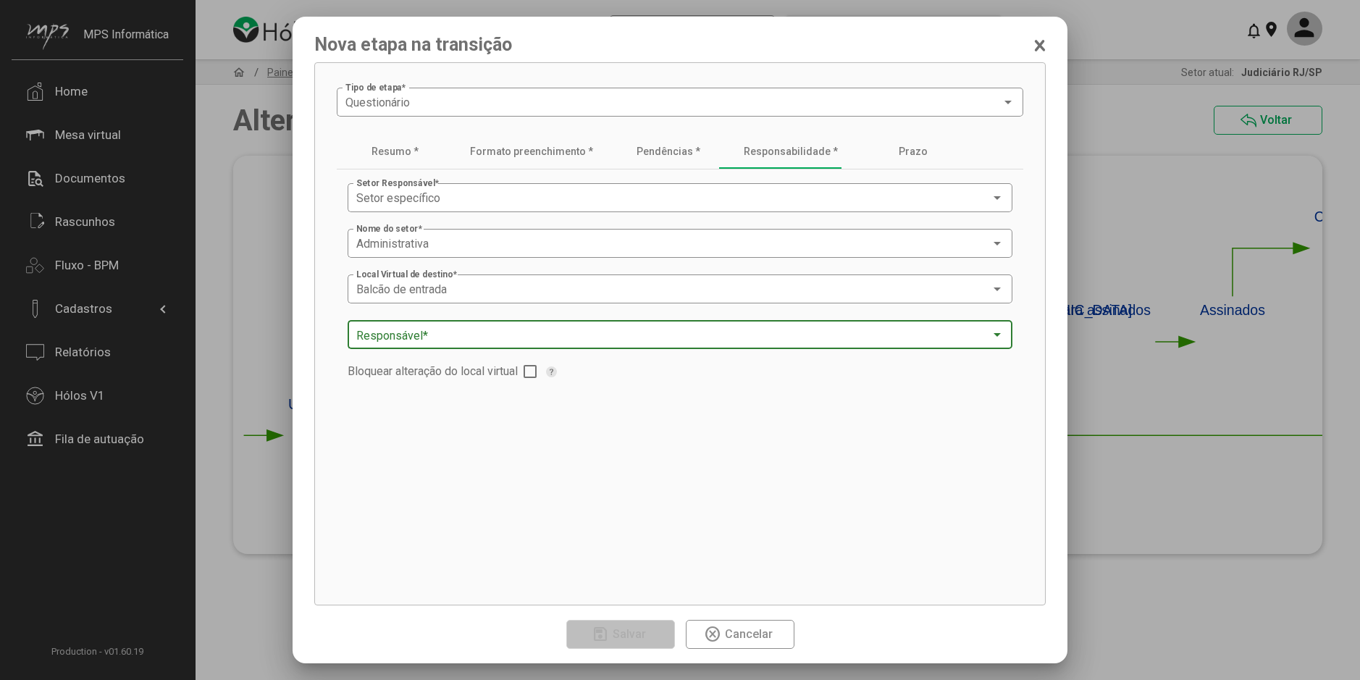
click at [432, 340] on span at bounding box center [673, 335] width 634 height 13
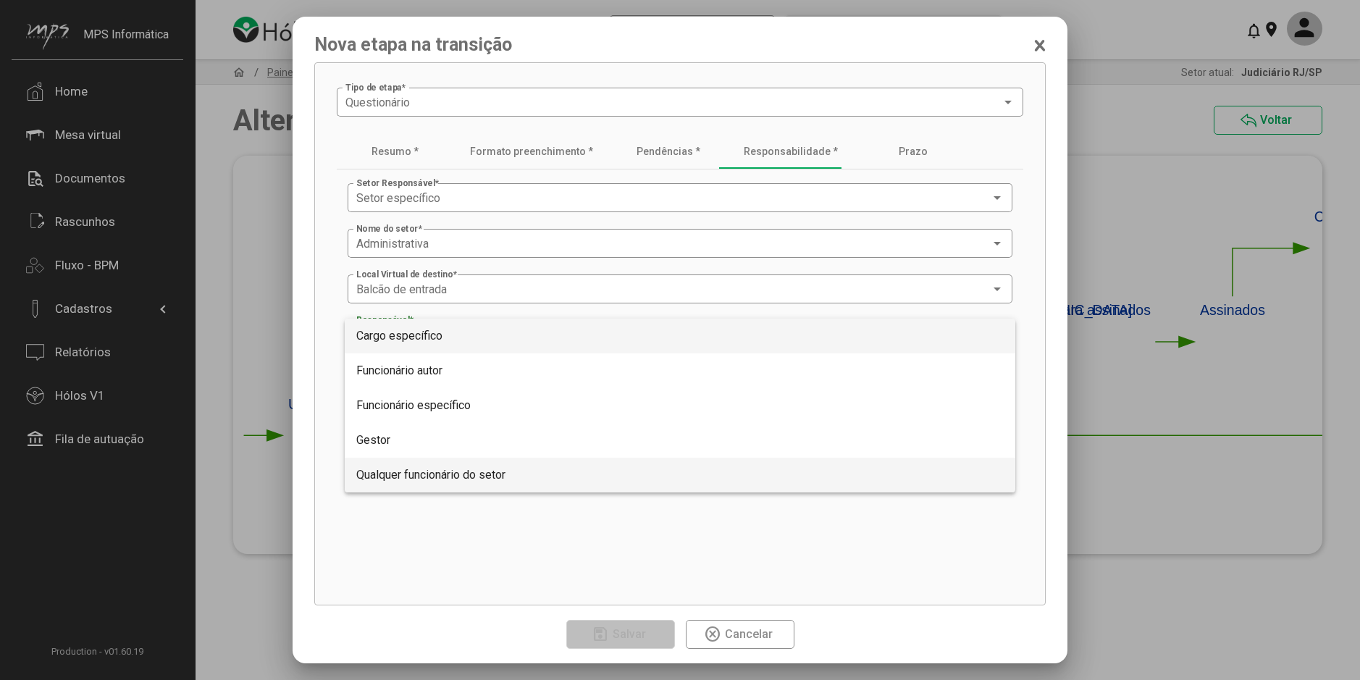
click at [434, 468] on span "Qualquer funcionário do setor" at bounding box center [430, 475] width 149 height 14
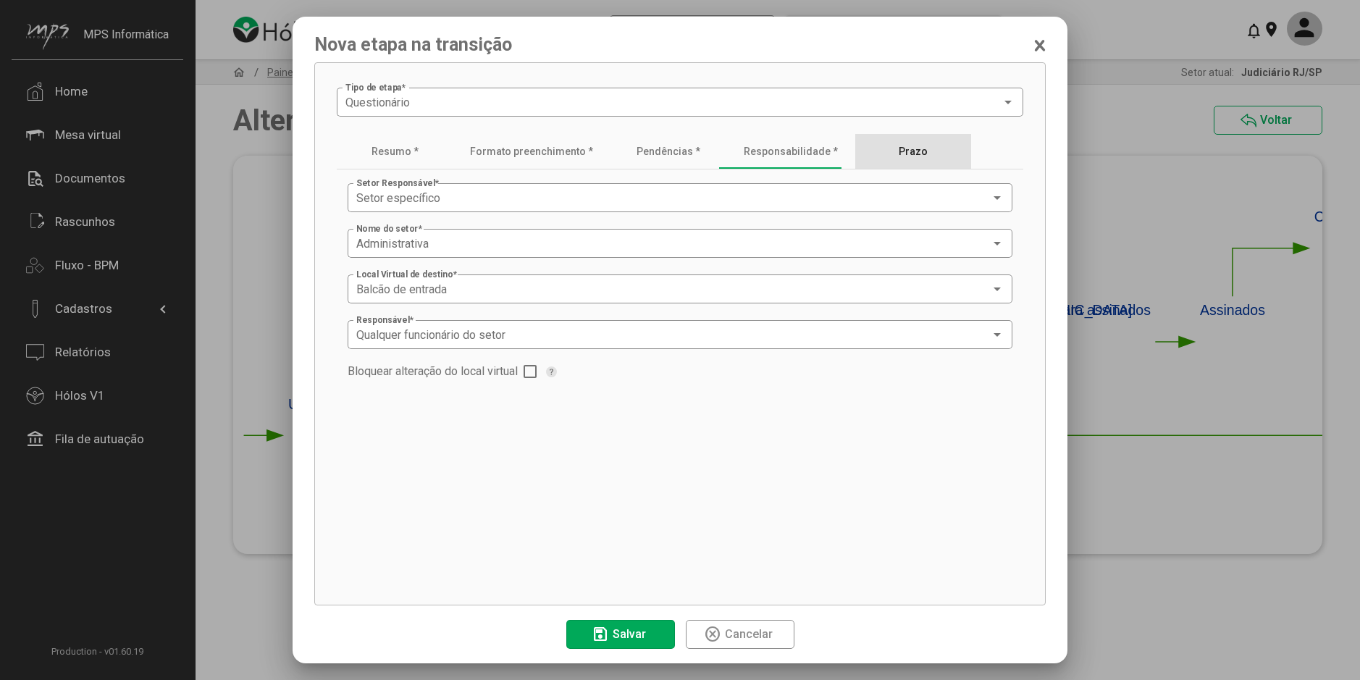
click at [885, 145] on div "Prazo" at bounding box center [913, 151] width 116 height 35
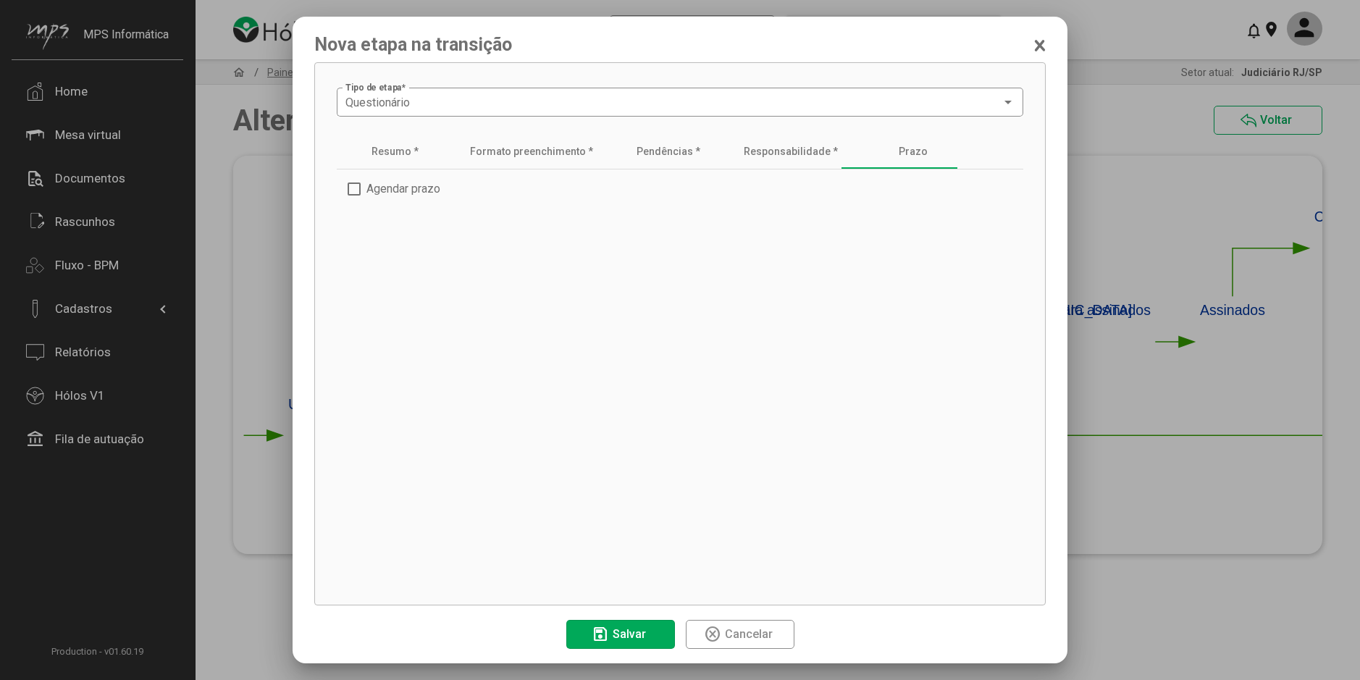
drag, startPoint x: 654, startPoint y: 635, endPoint x: 548, endPoint y: 463, distance: 202.1
click at [654, 635] on button "save Salvar" at bounding box center [620, 634] width 109 height 29
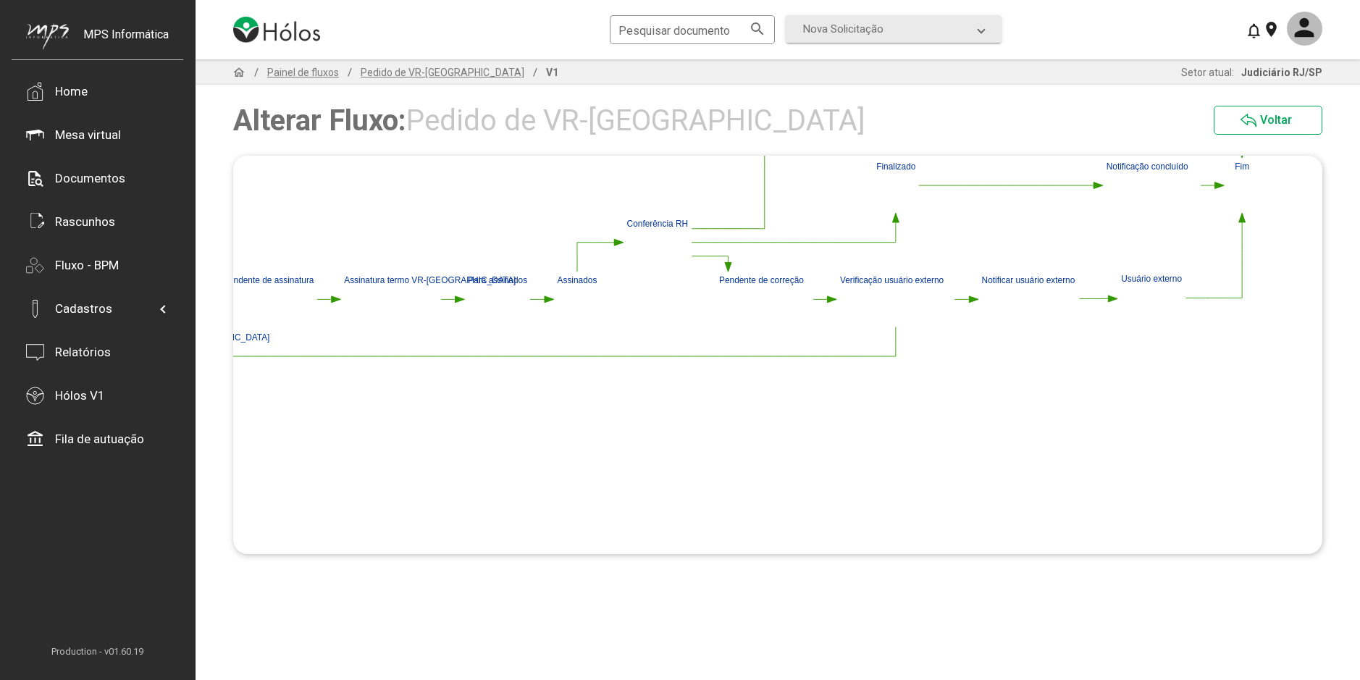
drag, startPoint x: 913, startPoint y: 442, endPoint x: 450, endPoint y: 443, distance: 463.3
click at [450, 443] on polygon at bounding box center [544, 242] width 1437 height 402
click at [1158, 304] on image at bounding box center [1152, 306] width 27 height 33
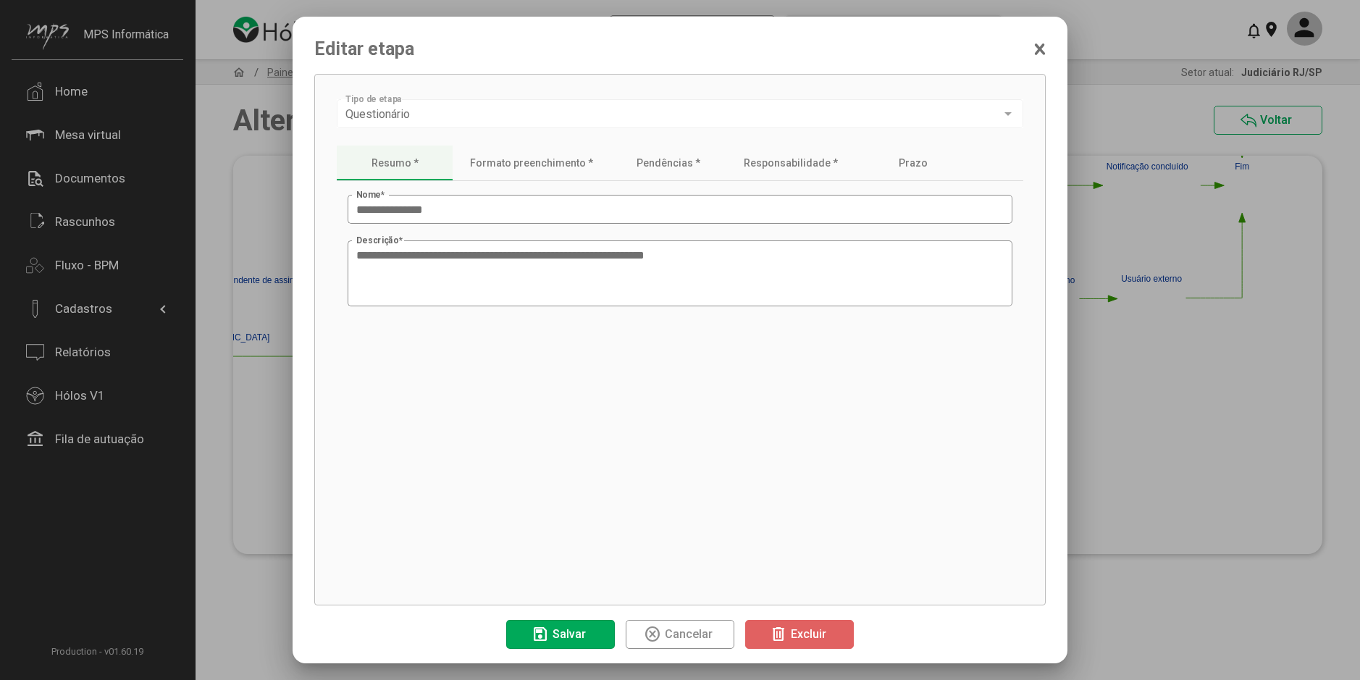
click at [812, 625] on span "delete Excluir" at bounding box center [800, 633] width 60 height 25
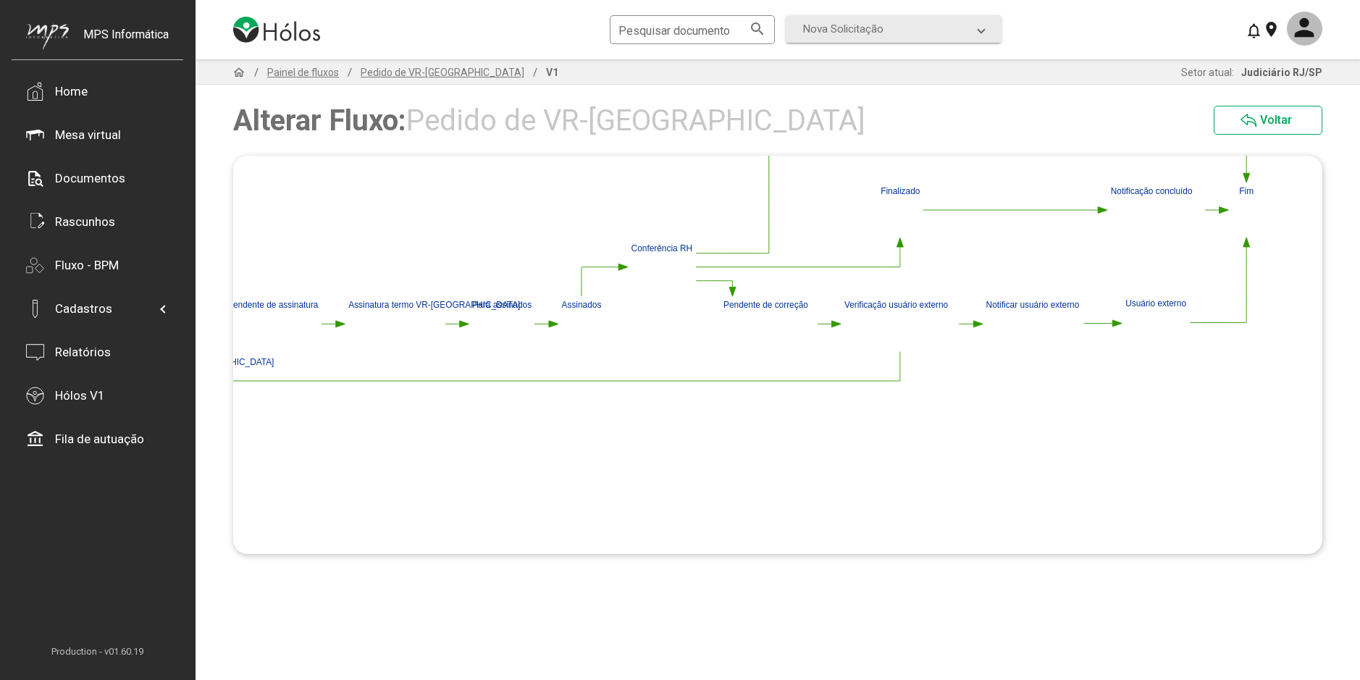
drag, startPoint x: 1023, startPoint y: 366, endPoint x: 1033, endPoint y: 405, distance: 41.1
click at [1033, 405] on polygon at bounding box center [548, 267] width 1437 height 402
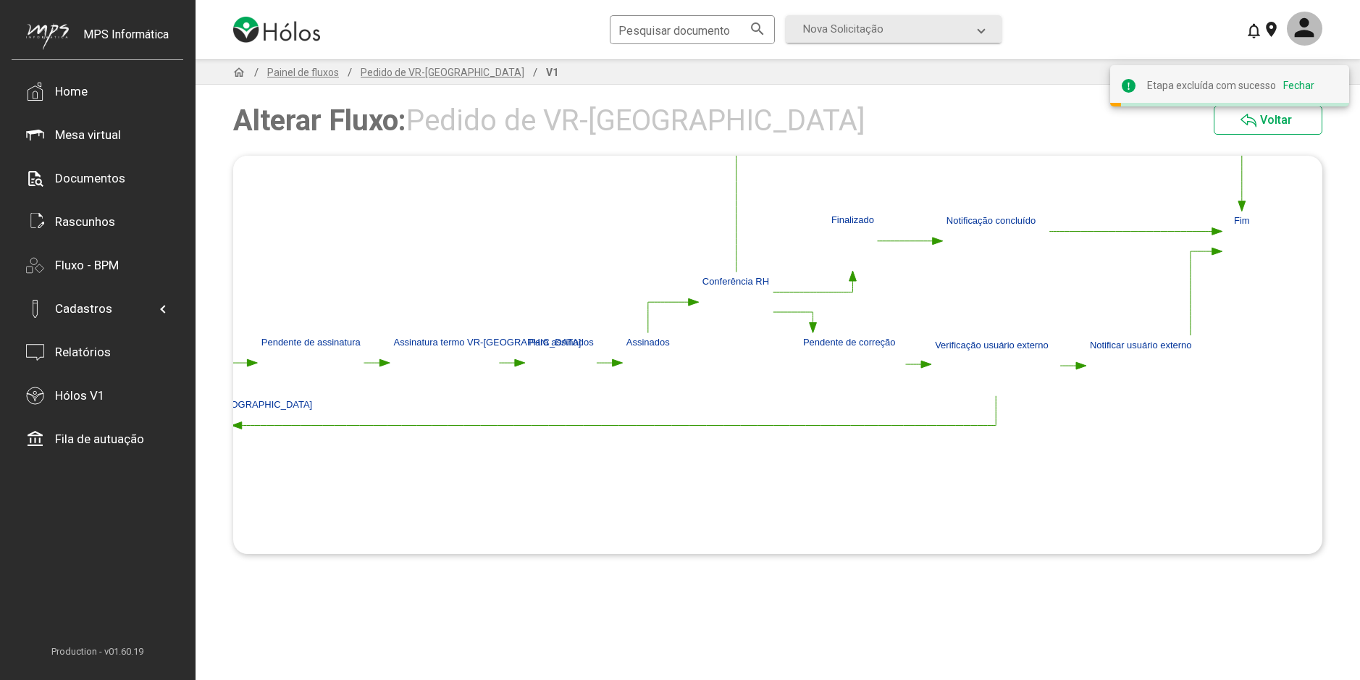
click at [1019, 430] on polygon at bounding box center [545, 302] width 1437 height 436
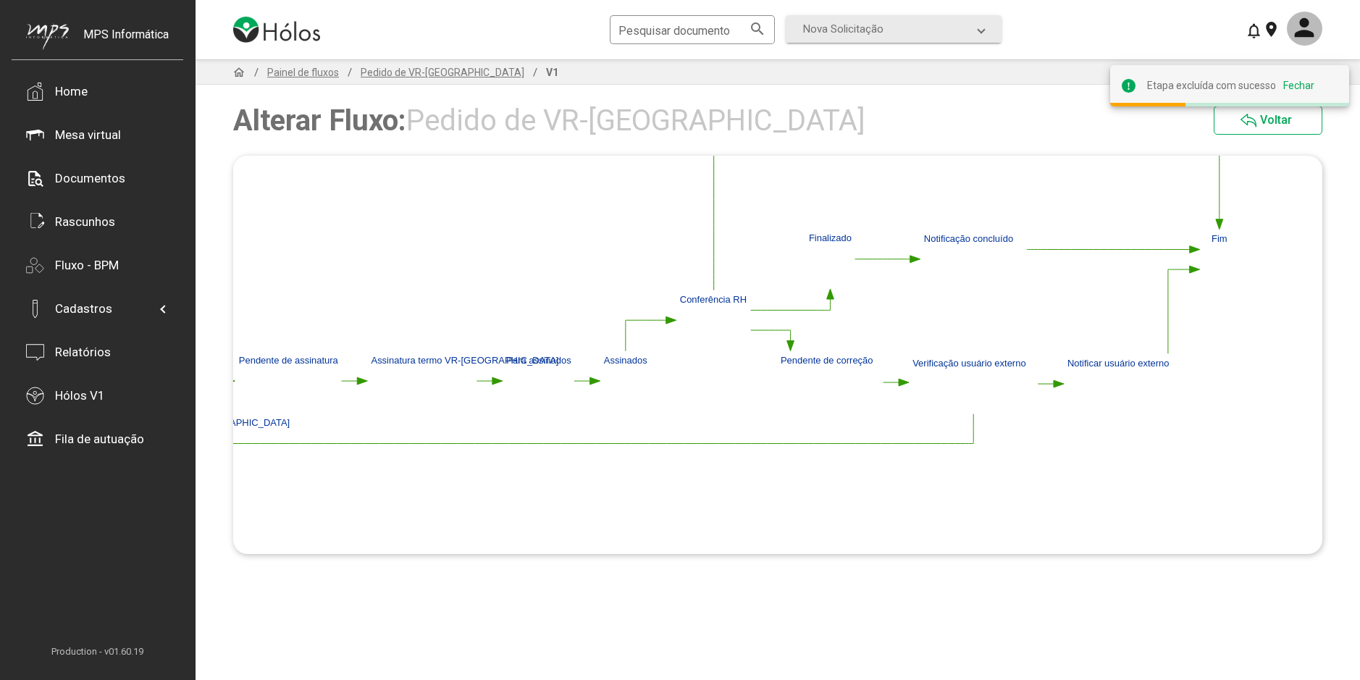
drag, startPoint x: 1063, startPoint y: 414, endPoint x: 1035, endPoint y: 435, distance: 34.6
click at [1035, 435] on polygon at bounding box center [523, 320] width 1437 height 436
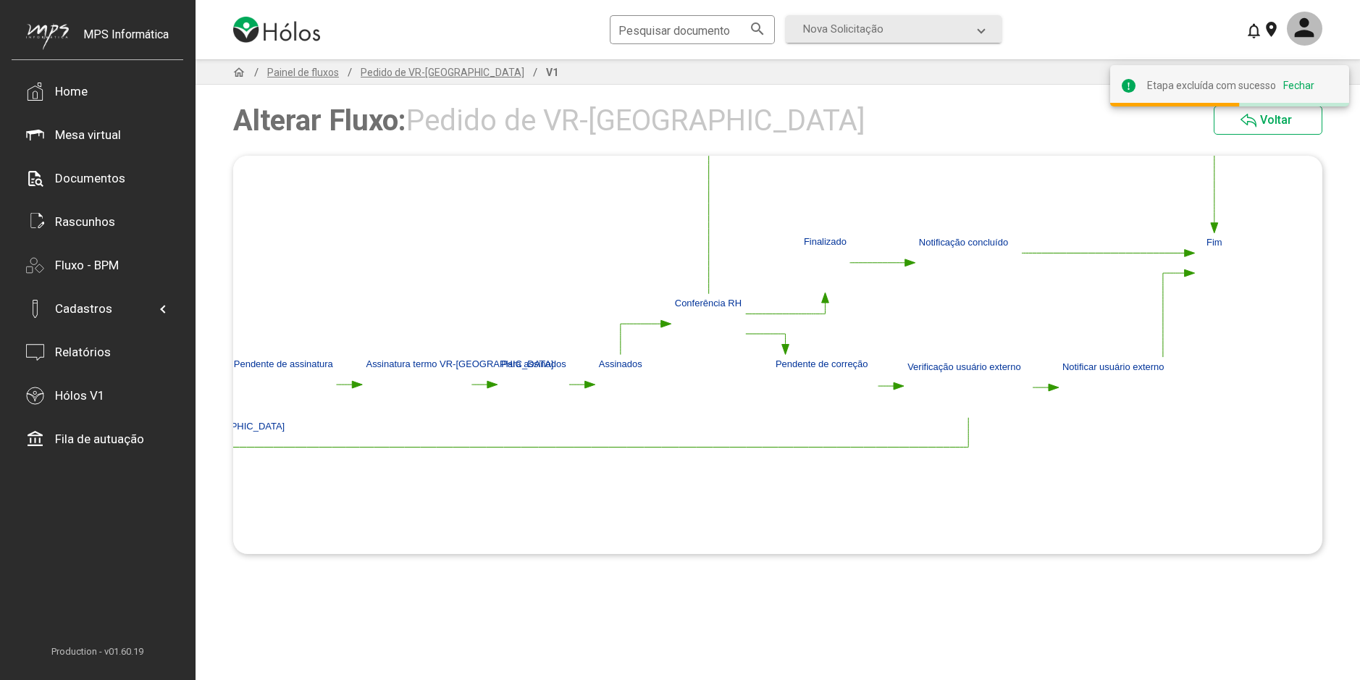
click at [1111, 392] on image at bounding box center [1113, 396] width 29 height 36
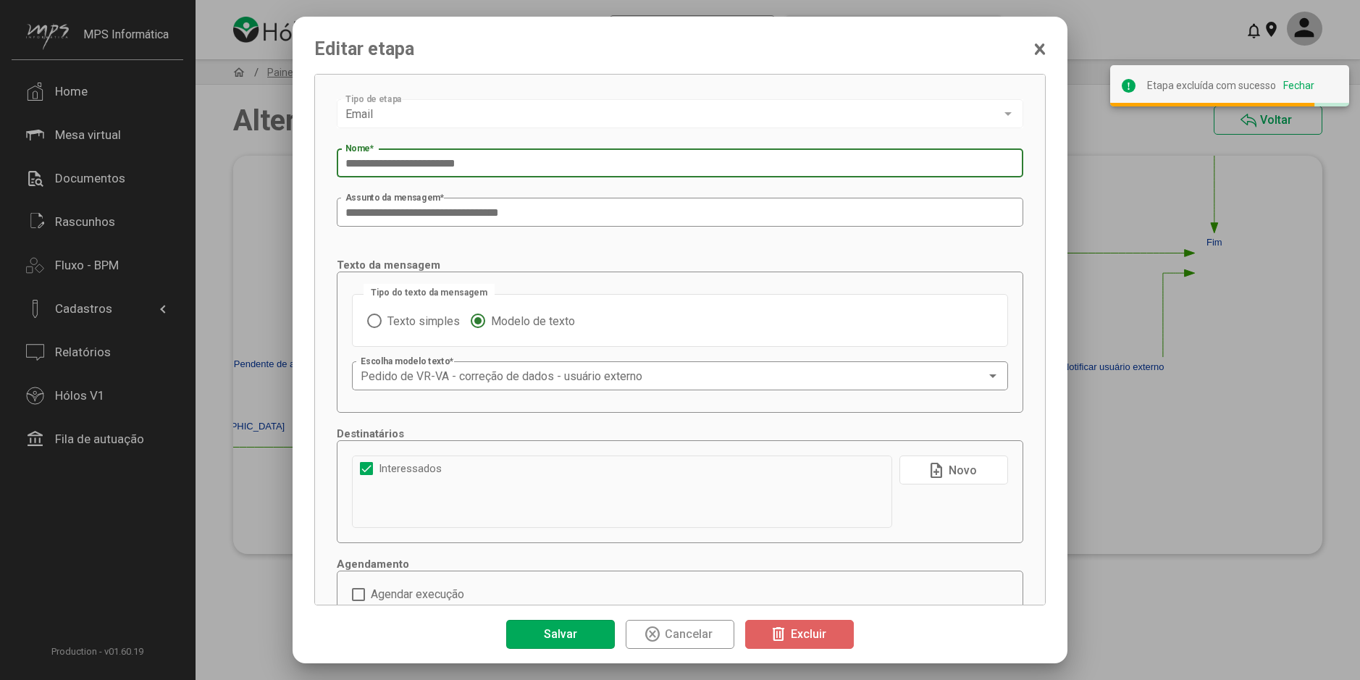
click at [840, 640] on button "delete Excluir" at bounding box center [799, 634] width 109 height 29
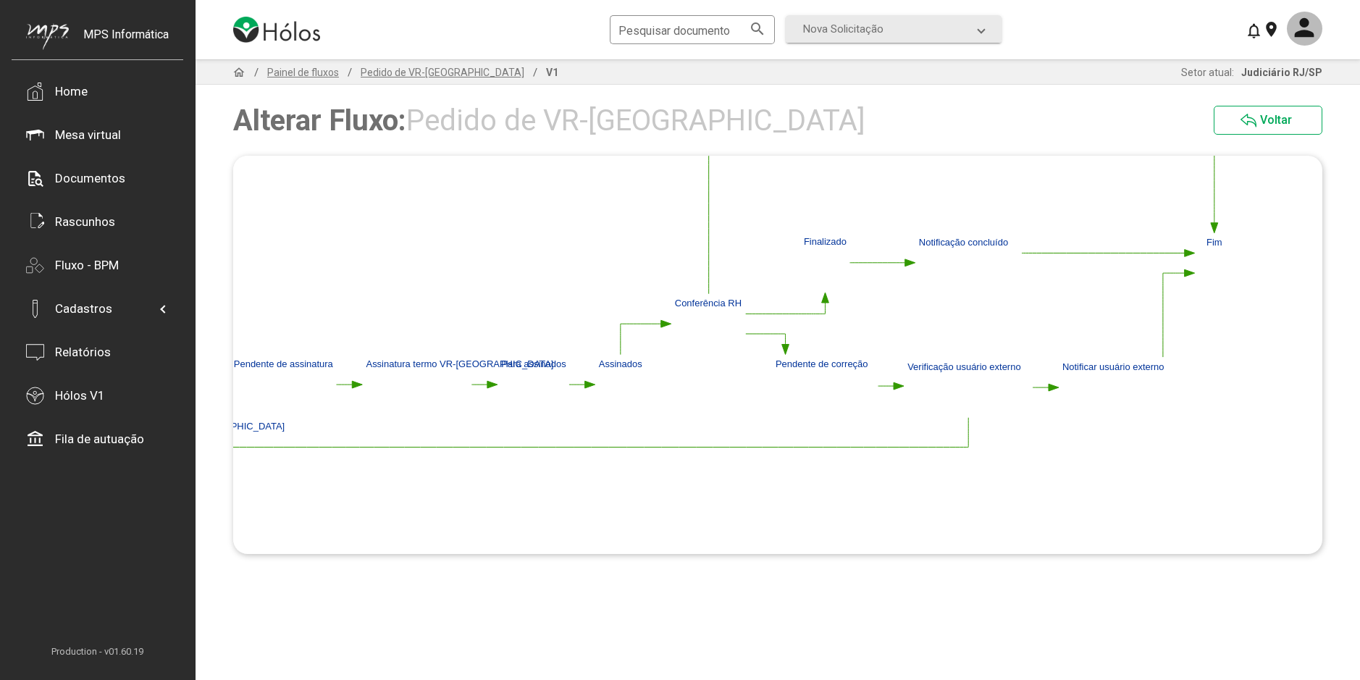
click at [825, 455] on polygon at bounding box center [517, 324] width 1437 height 436
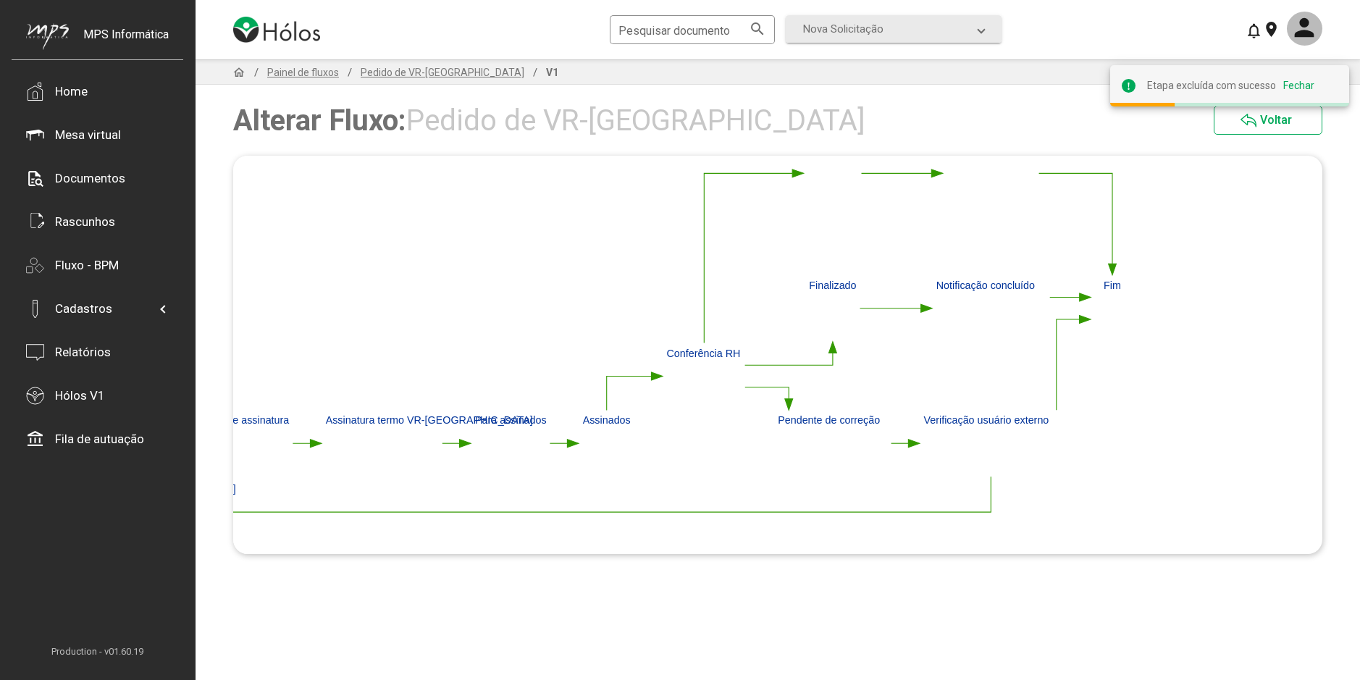
drag, startPoint x: 921, startPoint y: 397, endPoint x: 858, endPoint y: 332, distance: 90.6
click at [894, 337] on polygon at bounding box center [418, 377] width 1437 height 480
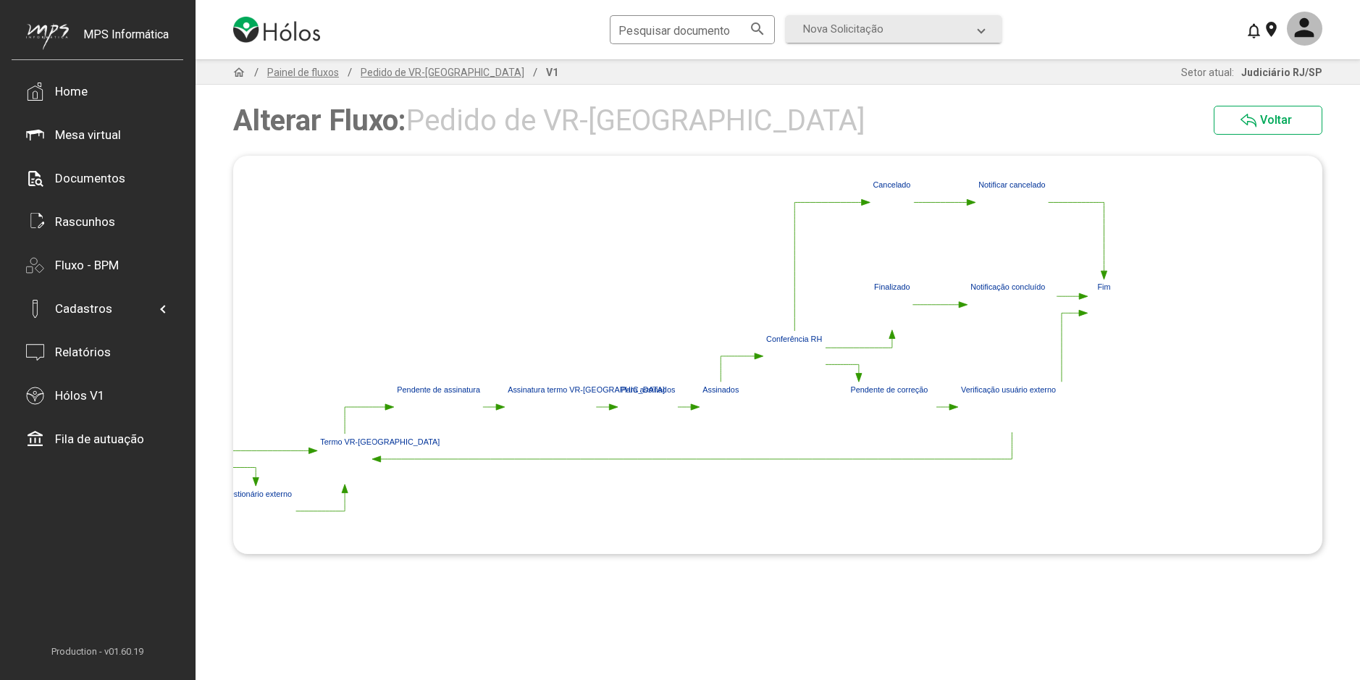
drag, startPoint x: 671, startPoint y: 487, endPoint x: 777, endPoint y: 457, distance: 110.7
click at [765, 460] on polygon at bounding box center [577, 355] width 1089 height 363
click at [1082, 313] on polygon at bounding box center [1083, 313] width 9 height 6
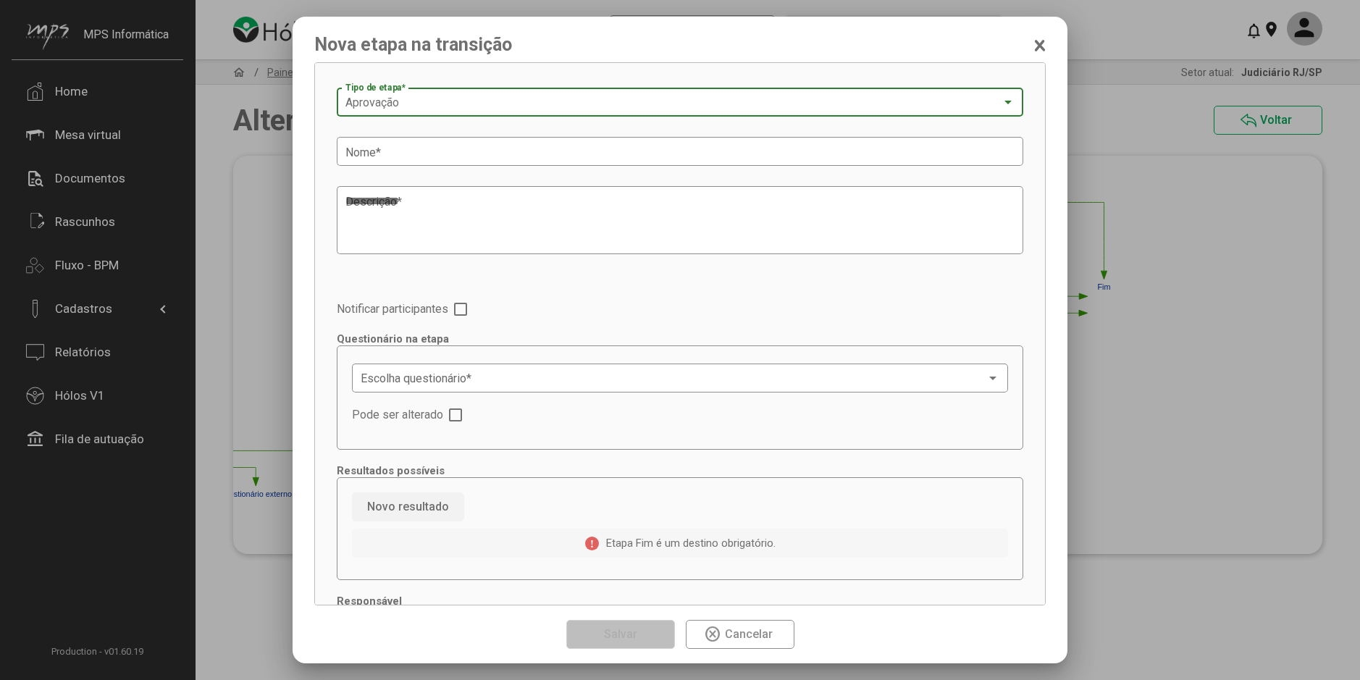
click at [748, 639] on span "Cancelar" at bounding box center [749, 634] width 48 height 14
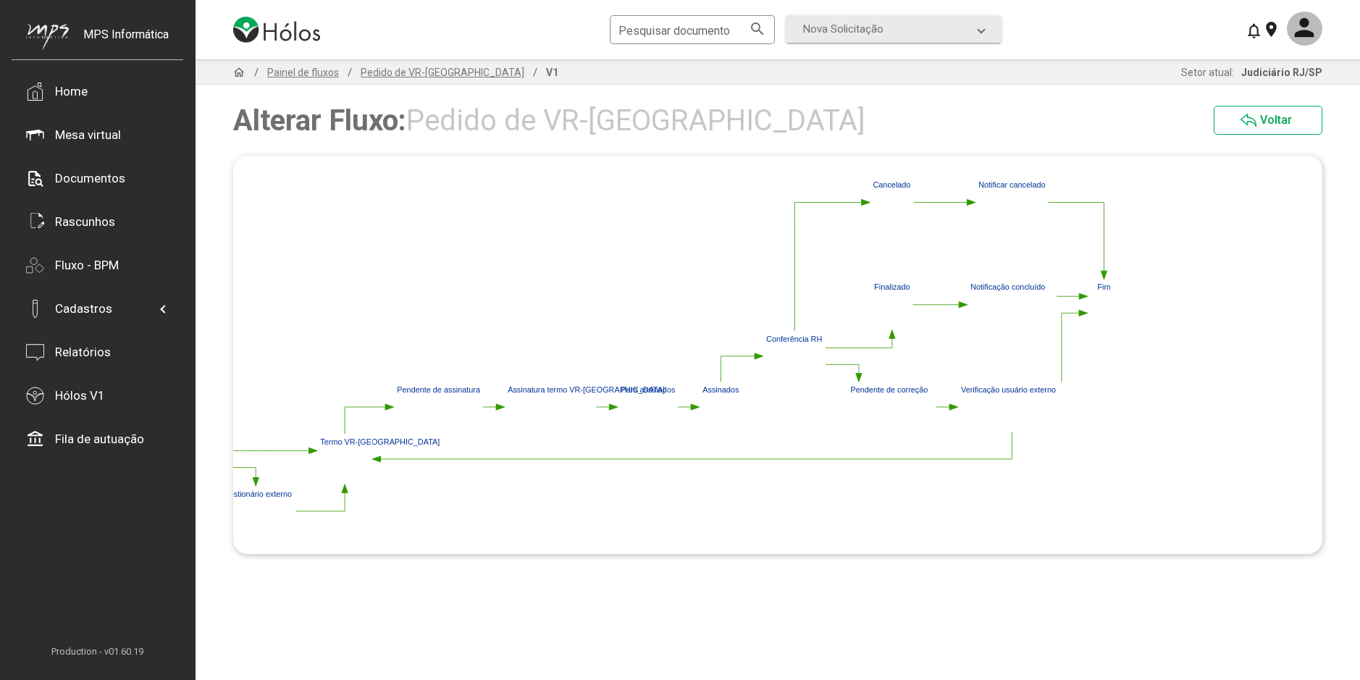
click at [1016, 413] on image at bounding box center [1012, 414] width 24 height 30
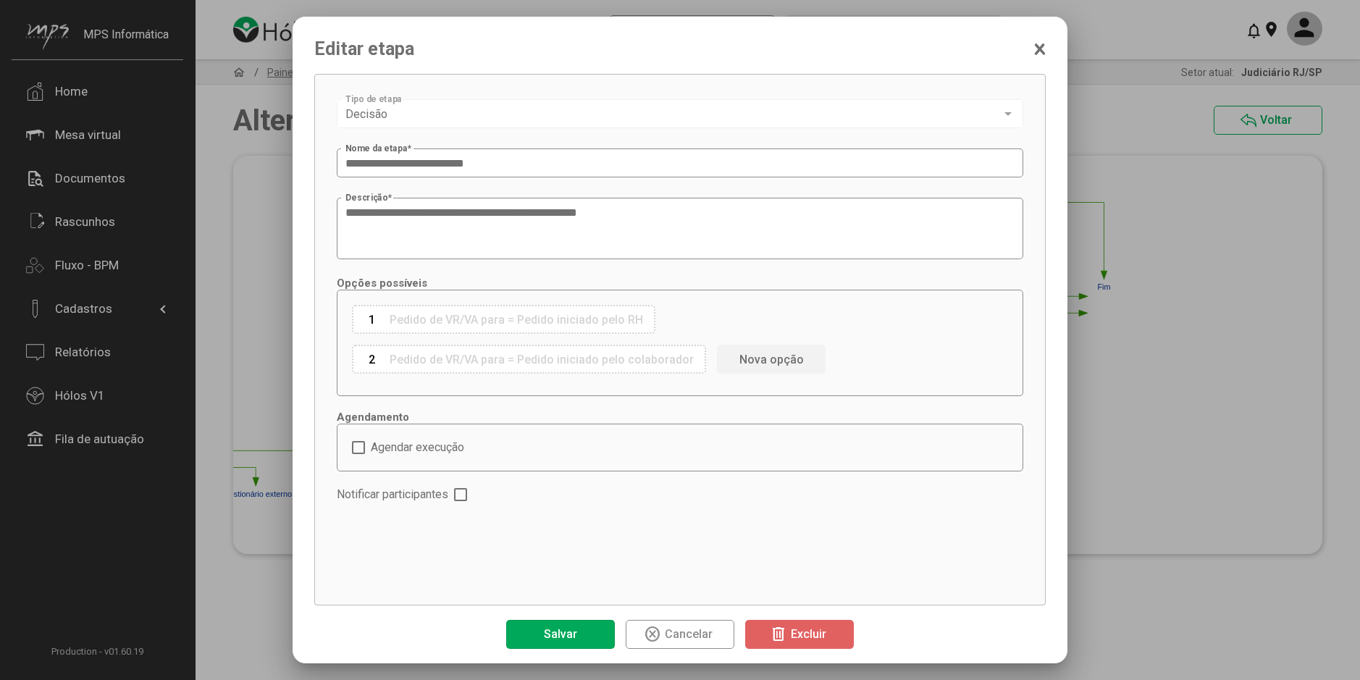
click at [584, 321] on div "Pedido de VR/VA para = Pedido iniciado pelo RH" at bounding box center [515, 320] width 253 height 14
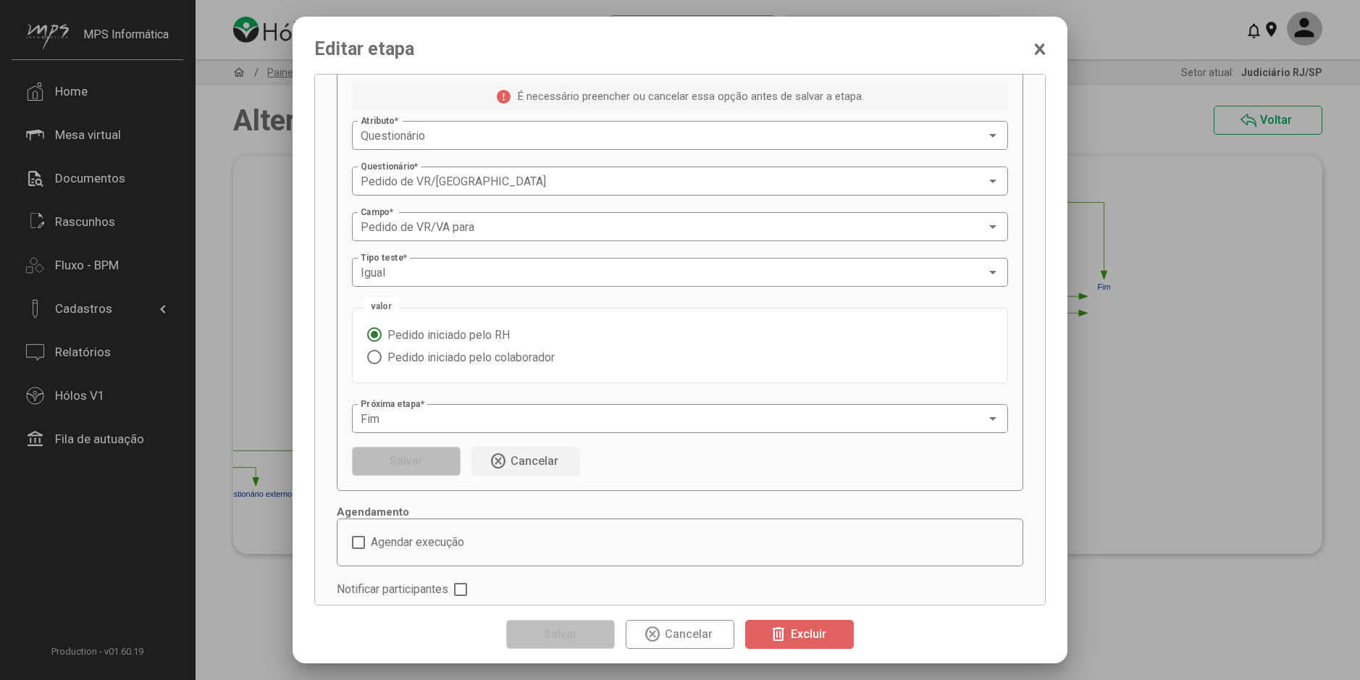
scroll to position [336, 0]
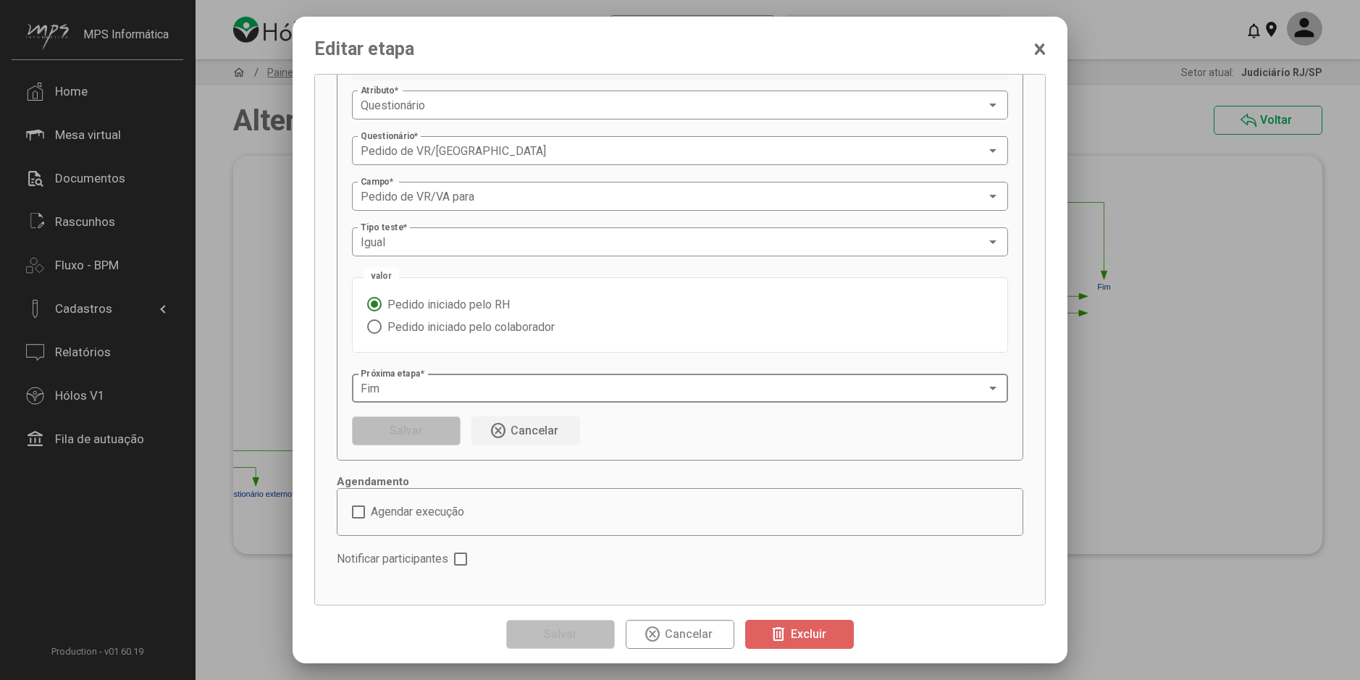
click at [597, 392] on div "Fim" at bounding box center [673, 388] width 625 height 13
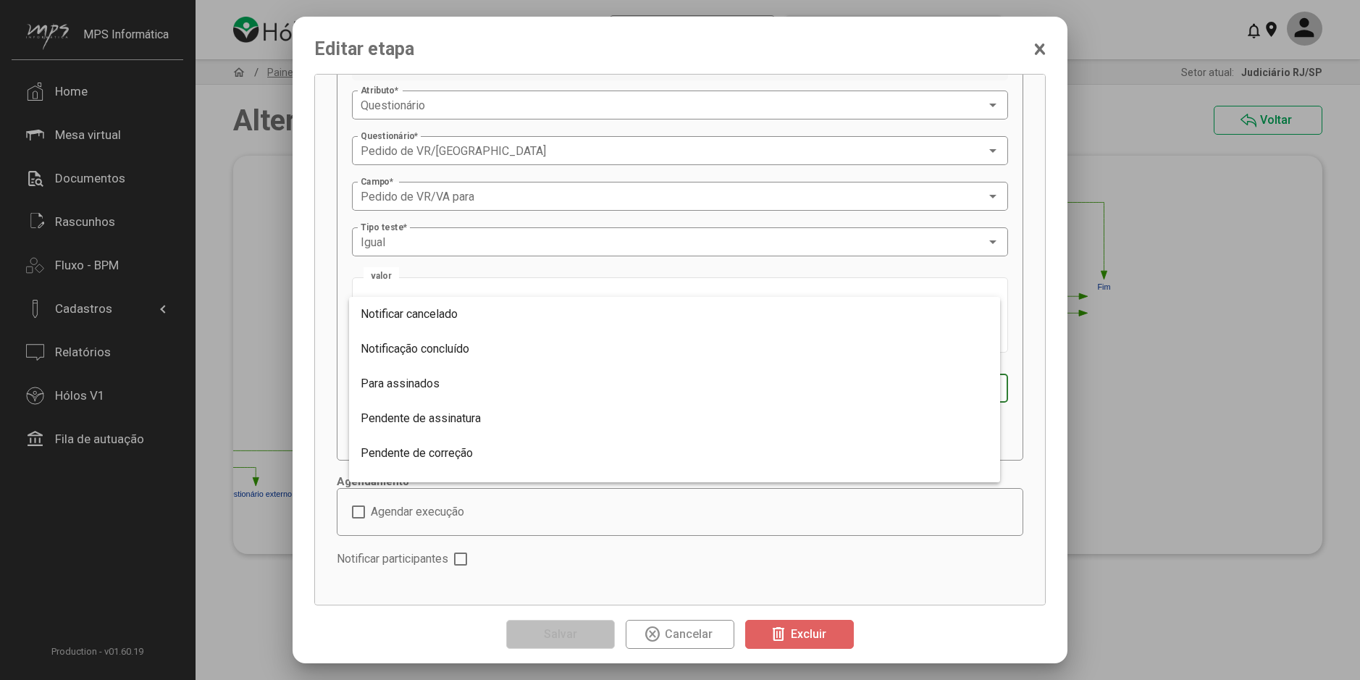
scroll to position [281, 0]
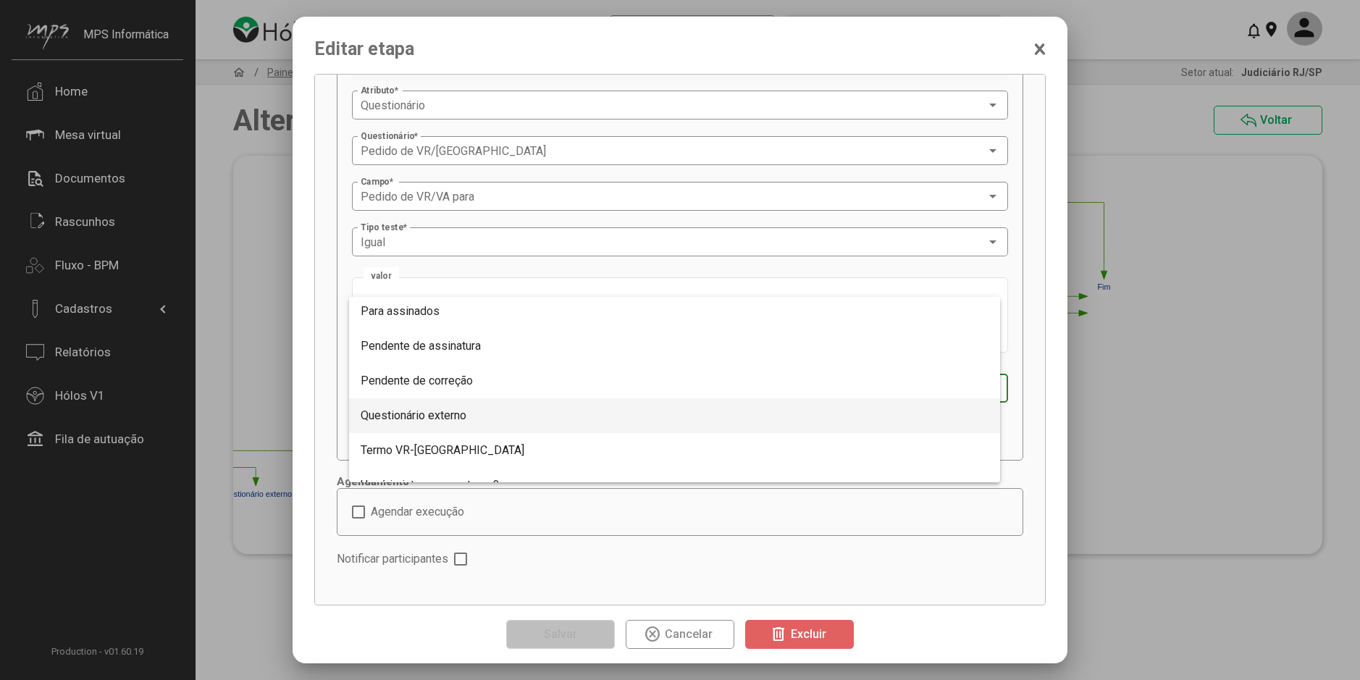
click at [471, 410] on span "Questionário externo" at bounding box center [675, 415] width 628 height 35
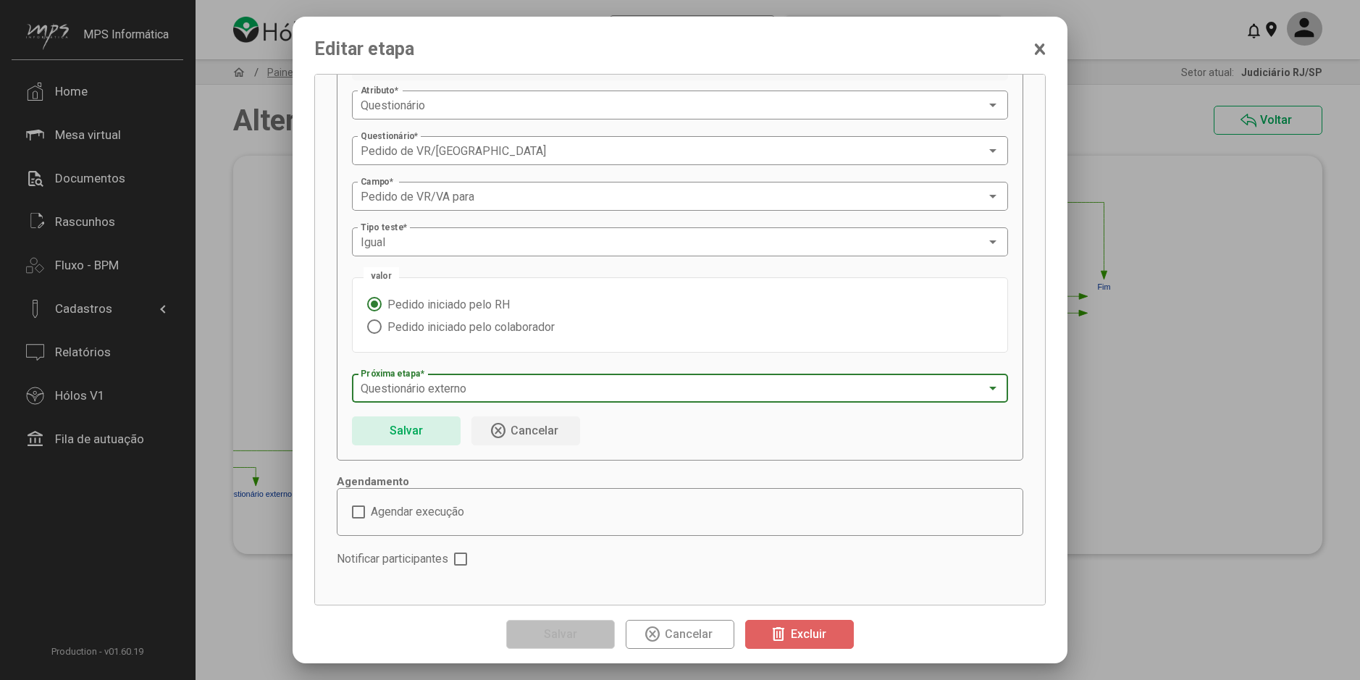
click at [663, 439] on div "Salvar highlight_off Cancelar" at bounding box center [680, 430] width 656 height 29
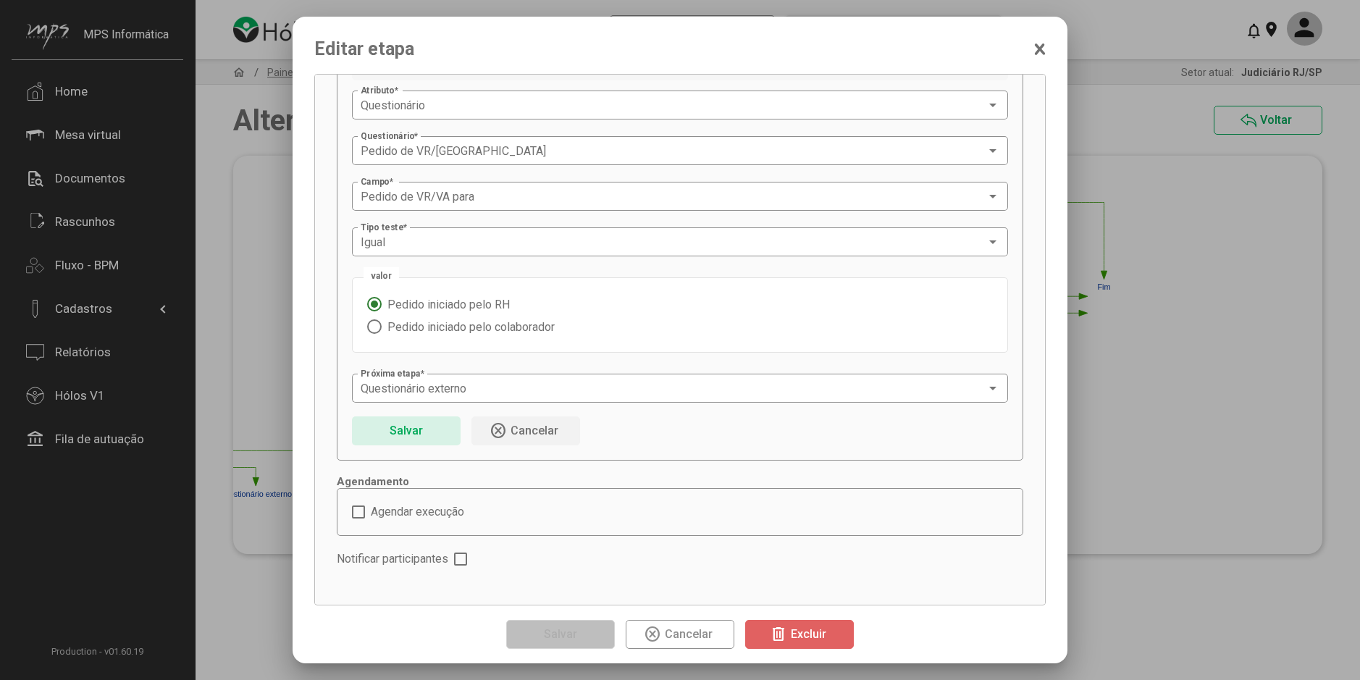
scroll to position [264, 0]
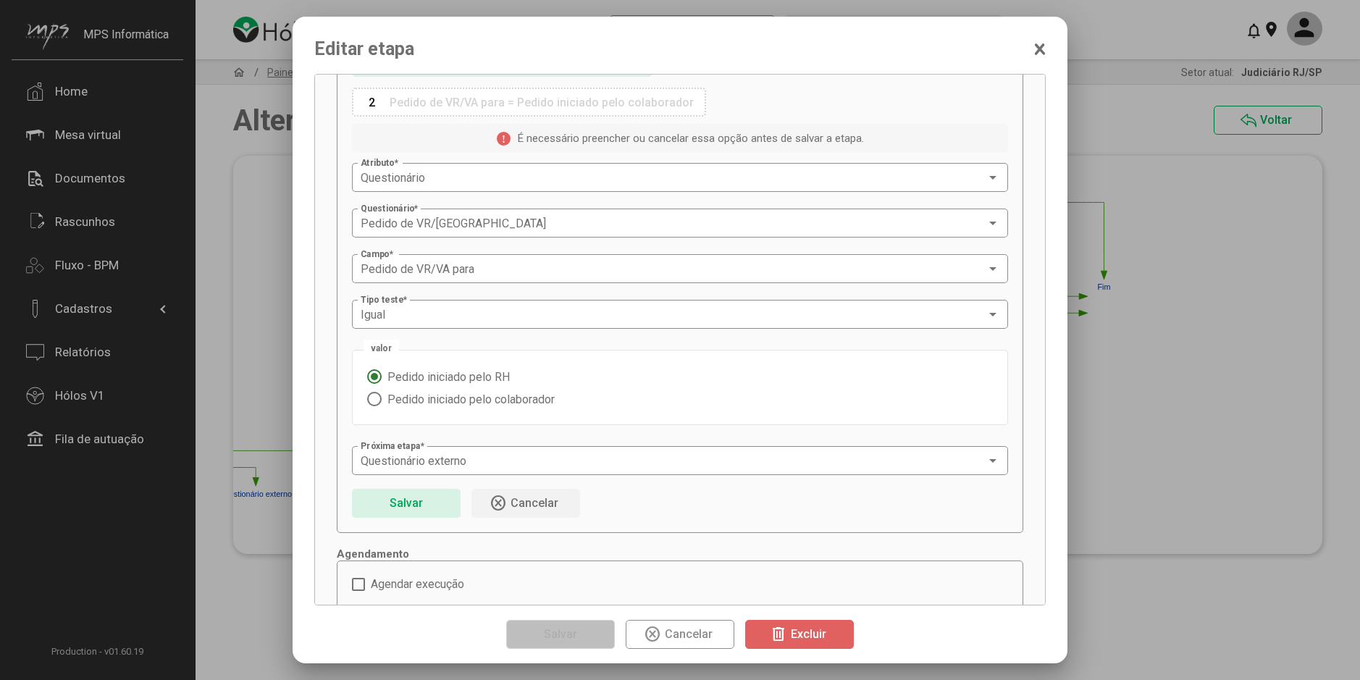
click at [432, 498] on button "Salvar" at bounding box center [406, 503] width 109 height 29
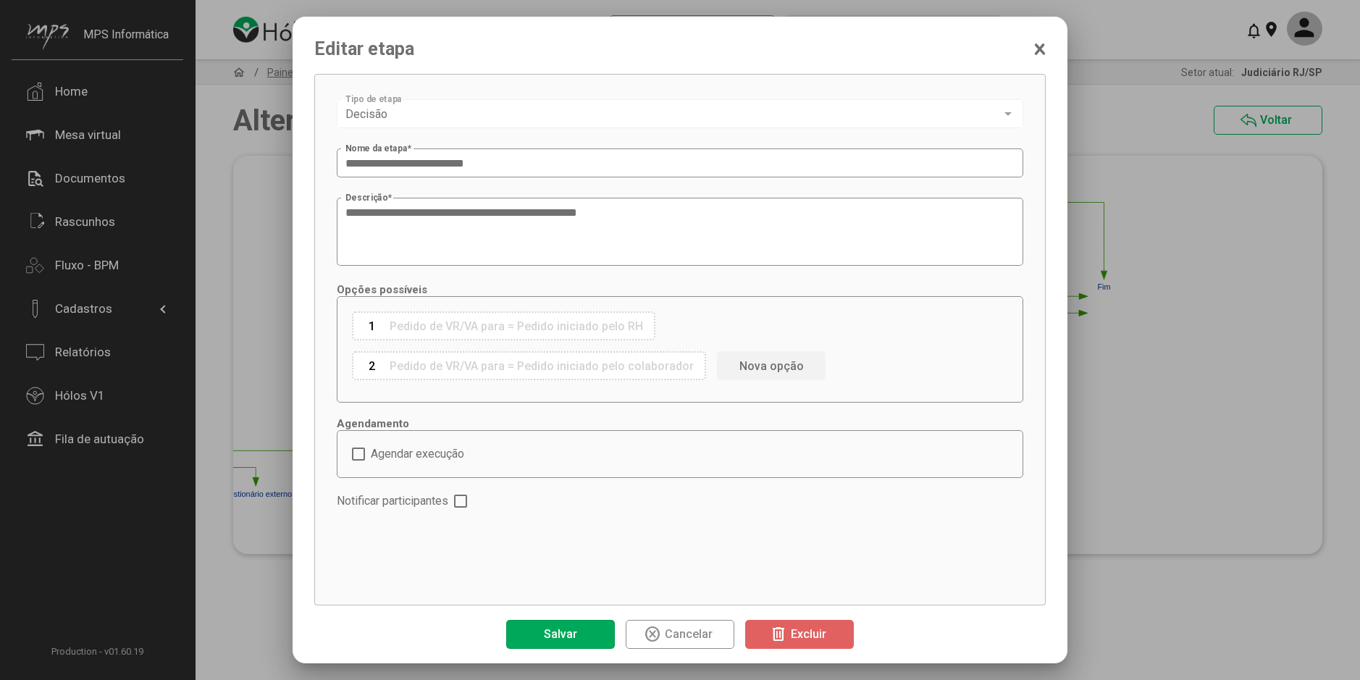
scroll to position [0, 0]
click at [600, 635] on button "Salvar" at bounding box center [560, 634] width 109 height 29
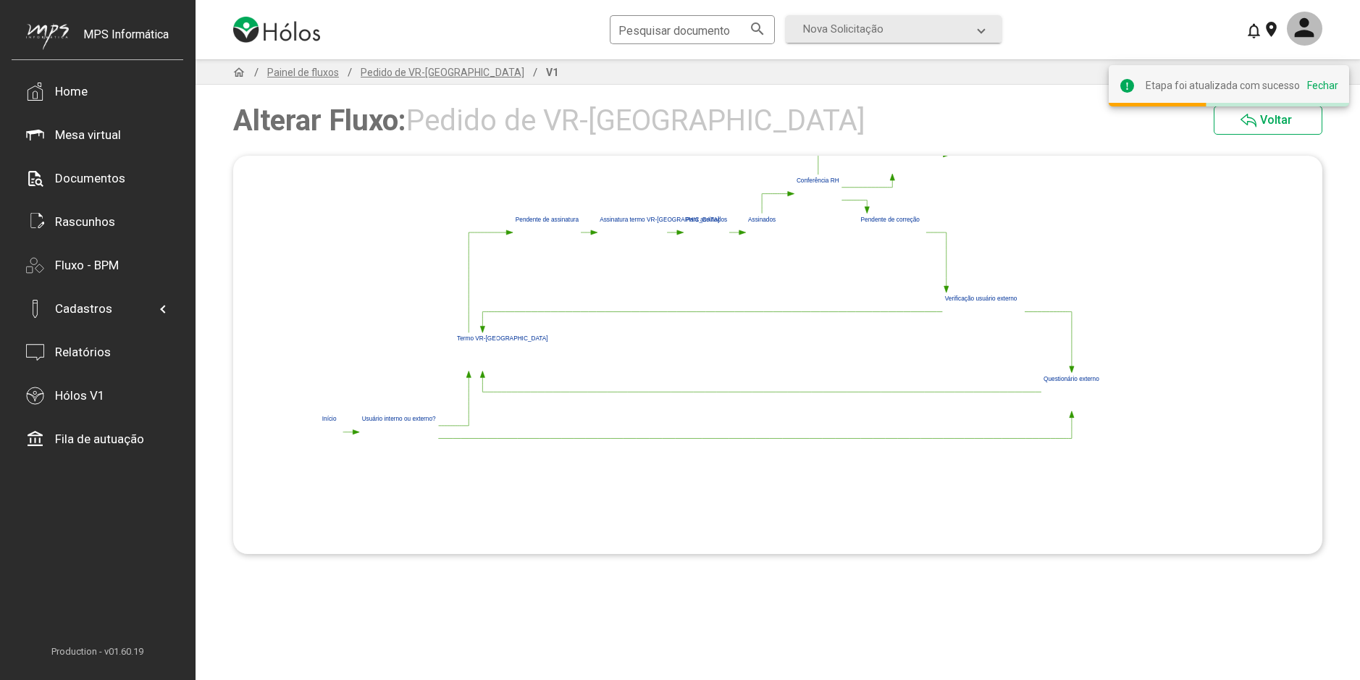
drag, startPoint x: 567, startPoint y: 426, endPoint x: 665, endPoint y: 461, distance: 104.0
click at [665, 453] on polygon at bounding box center [730, 254] width 829 height 398
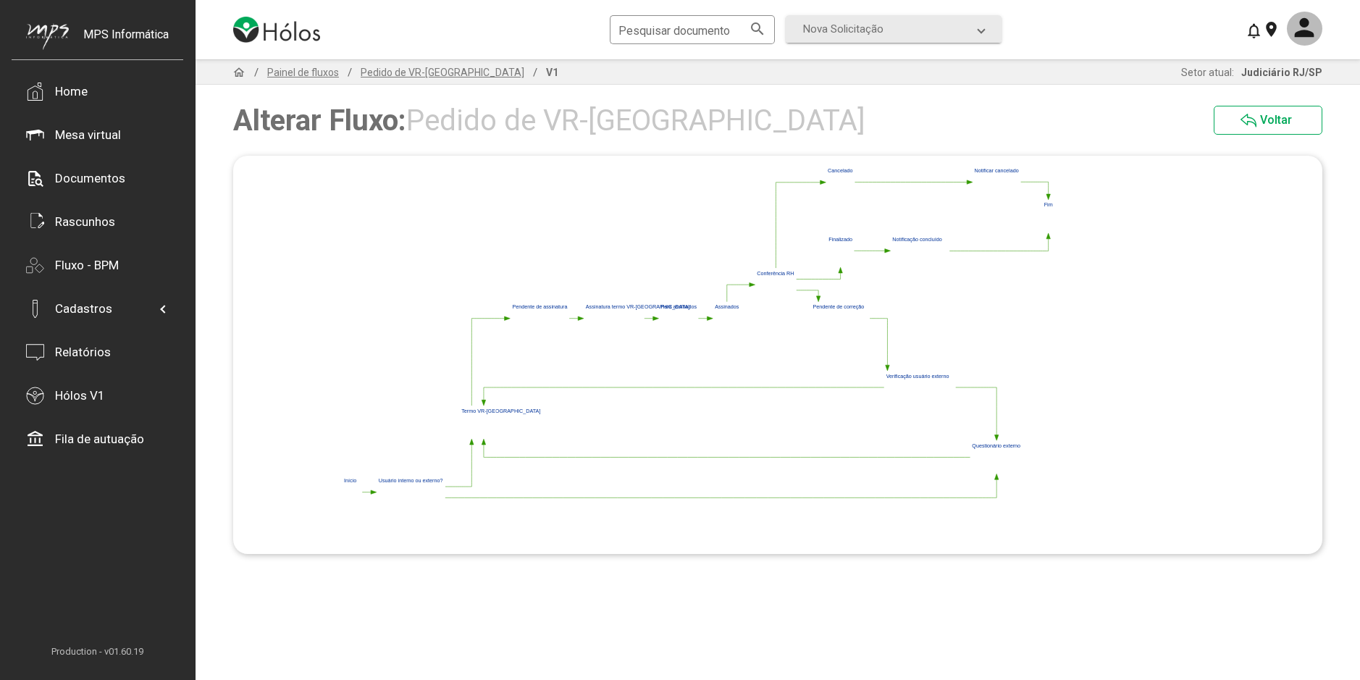
drag, startPoint x: 679, startPoint y: 392, endPoint x: 666, endPoint y: 430, distance: 40.5
click at [662, 437] on polygon at bounding box center [700, 337] width 722 height 347
drag, startPoint x: 0, startPoint y: 421, endPoint x: -178, endPoint y: 379, distance: 183.1
click at [0, 379] on html "MPS Informática Home Mesa virtual Documentos Rascunhos Fluxo - BPM Cadastros Pa…" at bounding box center [680, 340] width 1360 height 680
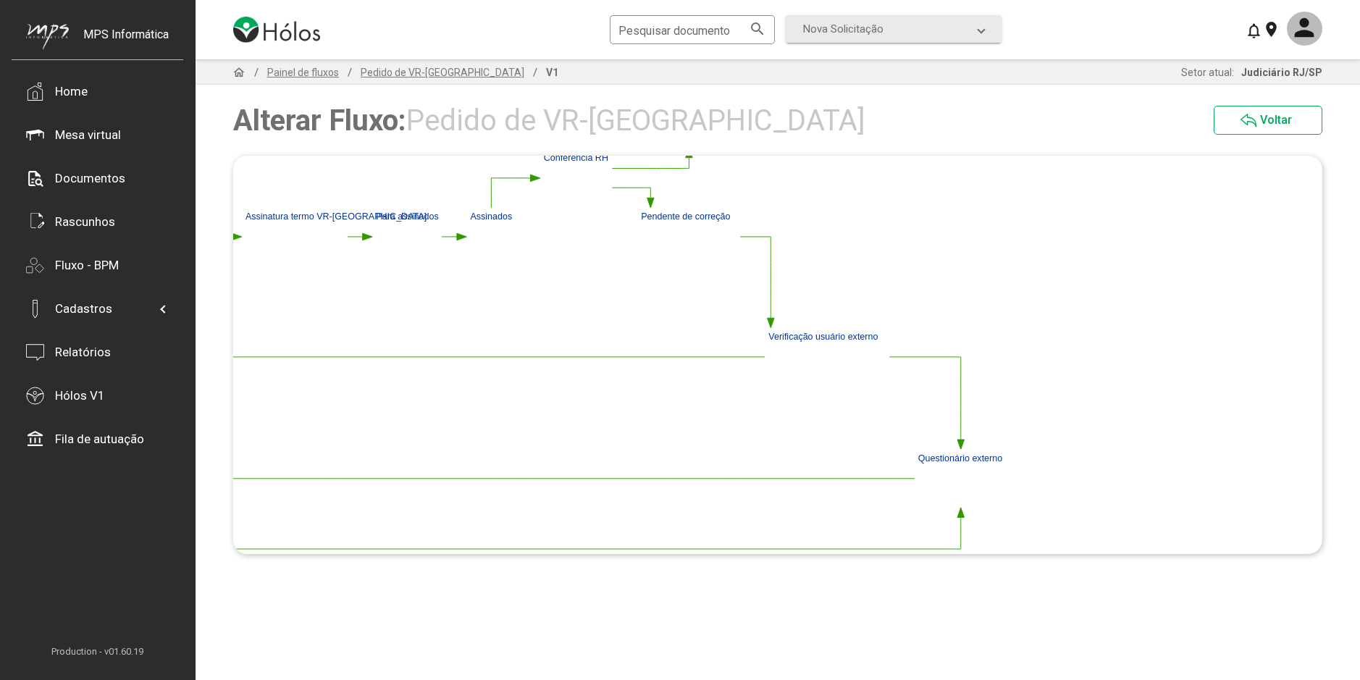
drag, startPoint x: 1034, startPoint y: 425, endPoint x: 930, endPoint y: 442, distance: 105.7
click at [934, 442] on polygon at bounding box center [443, 269] width 1257 height 604
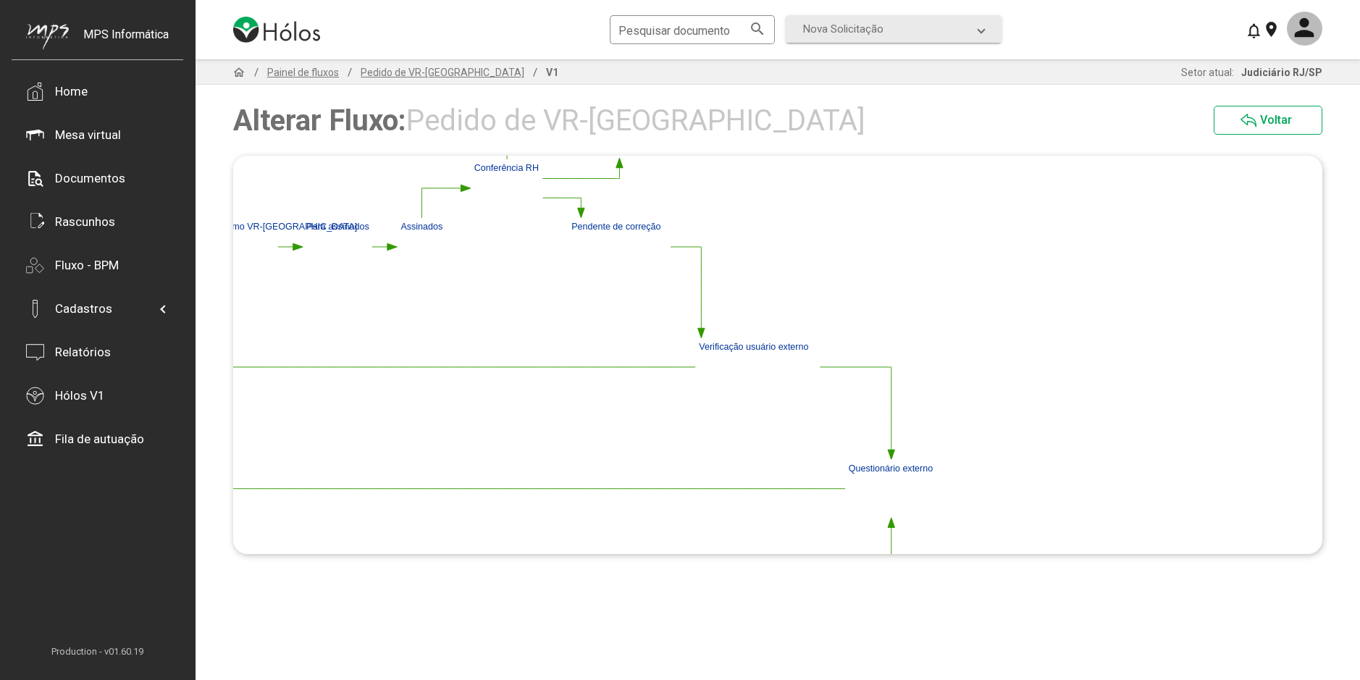
click at [893, 452] on polygon at bounding box center [891, 455] width 7 height 10
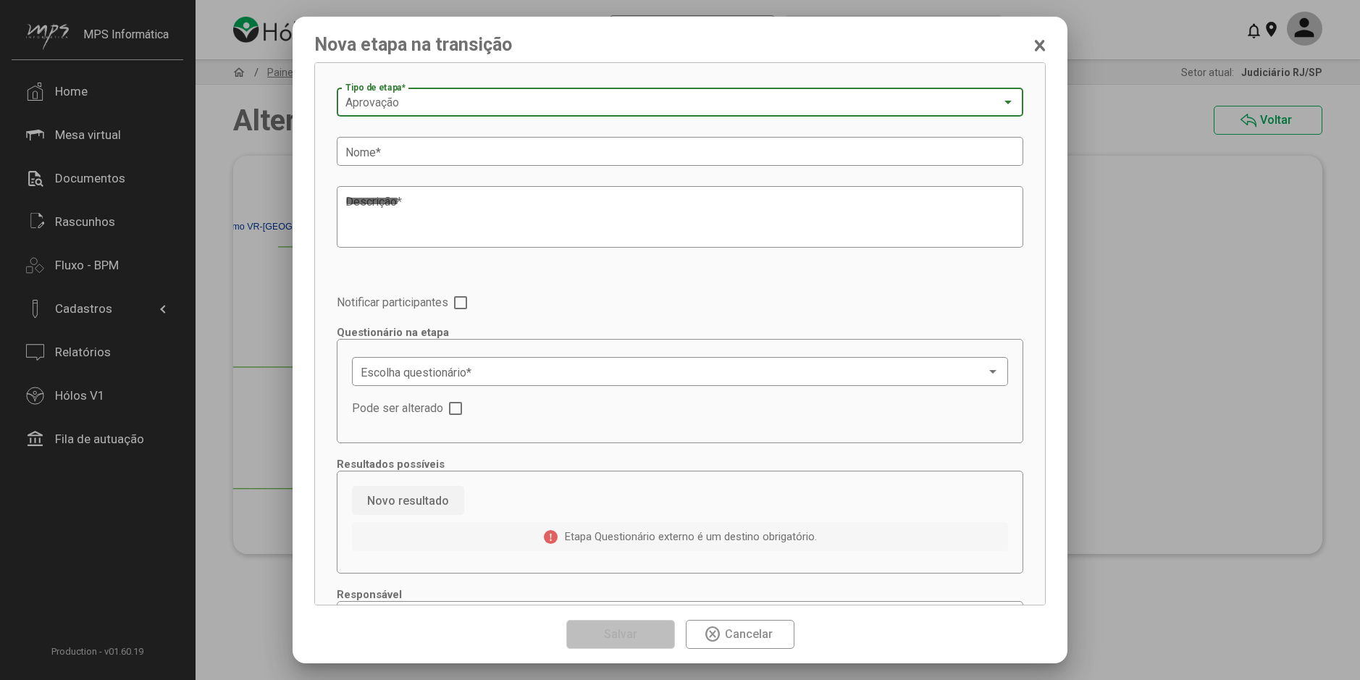
click at [384, 106] on span "Aprovação" at bounding box center [372, 103] width 54 height 14
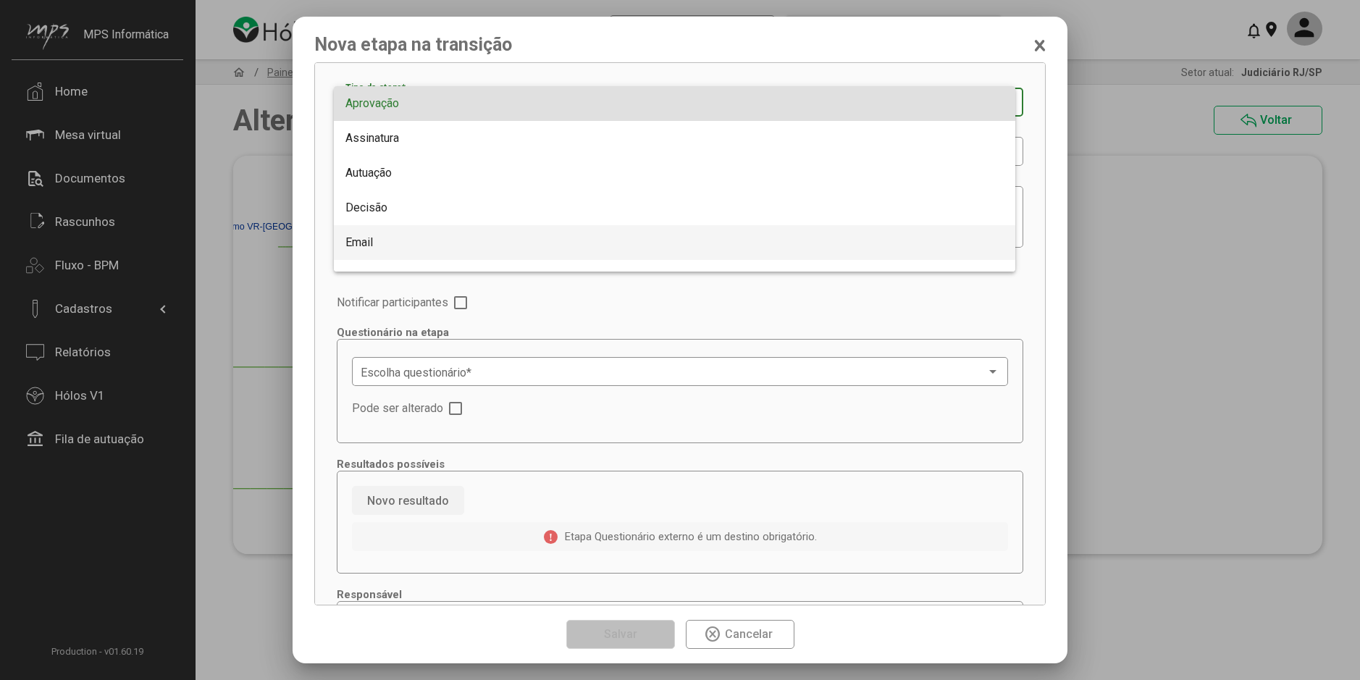
click at [379, 229] on span "Email" at bounding box center [674, 242] width 658 height 35
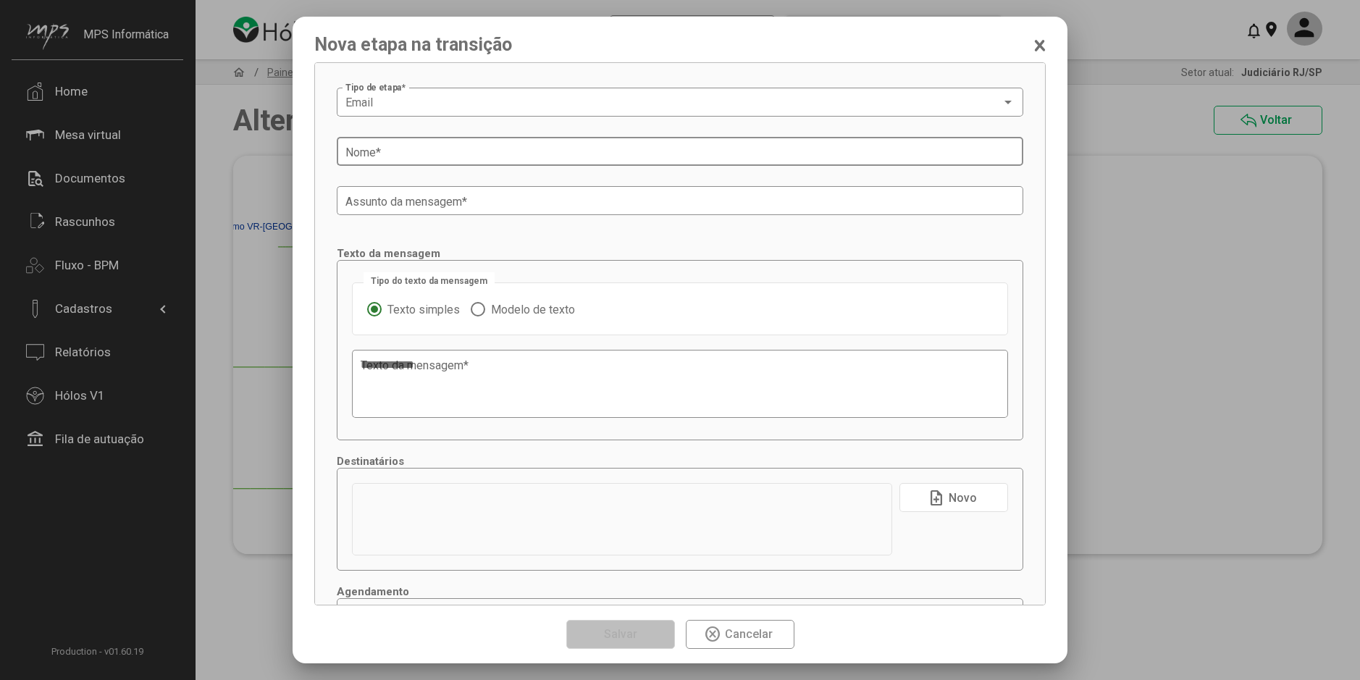
click at [405, 148] on input "Nome *" at bounding box center [679, 152] width 669 height 13
paste input "**********"
type input "**********"
click at [353, 199] on input "Assunto da mensagem *" at bounding box center [679, 201] width 669 height 13
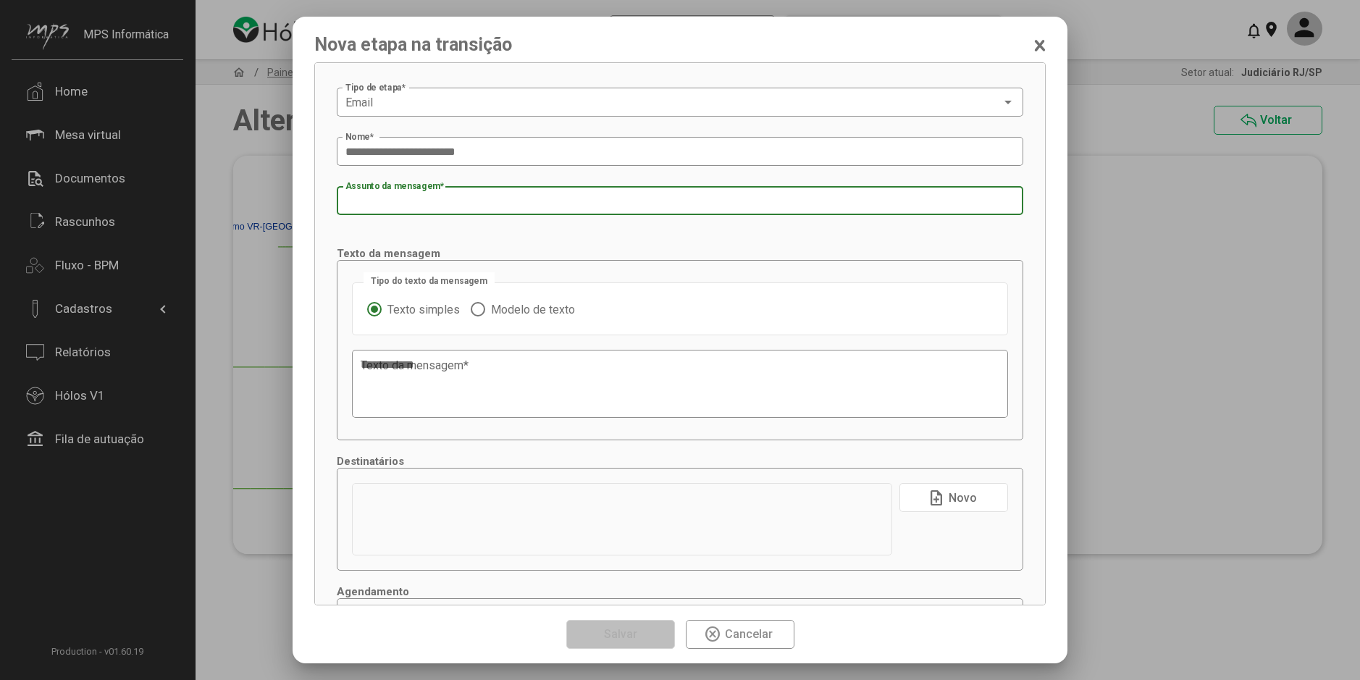
paste input "**********"
type input "**********"
click at [537, 308] on span "Modelo de texto" at bounding box center [530, 310] width 90 height 14
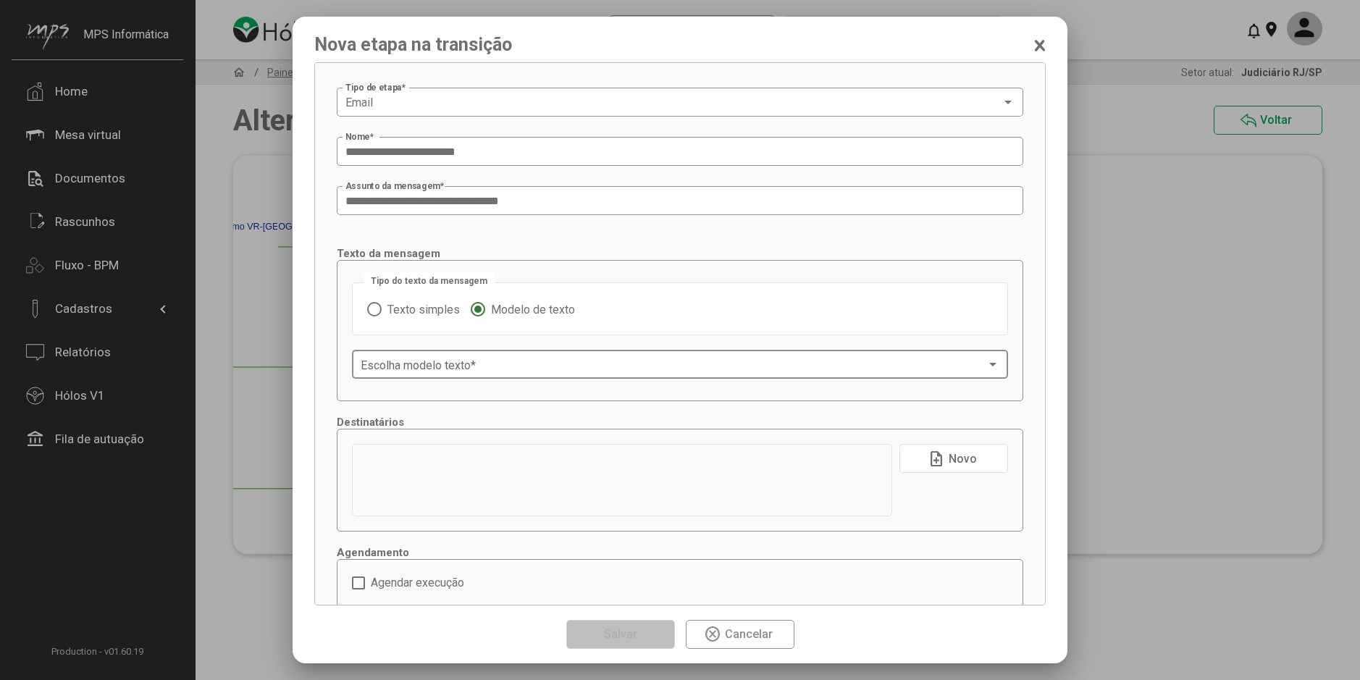
click at [579, 373] on div "Escolha modelo texto *" at bounding box center [680, 363] width 639 height 32
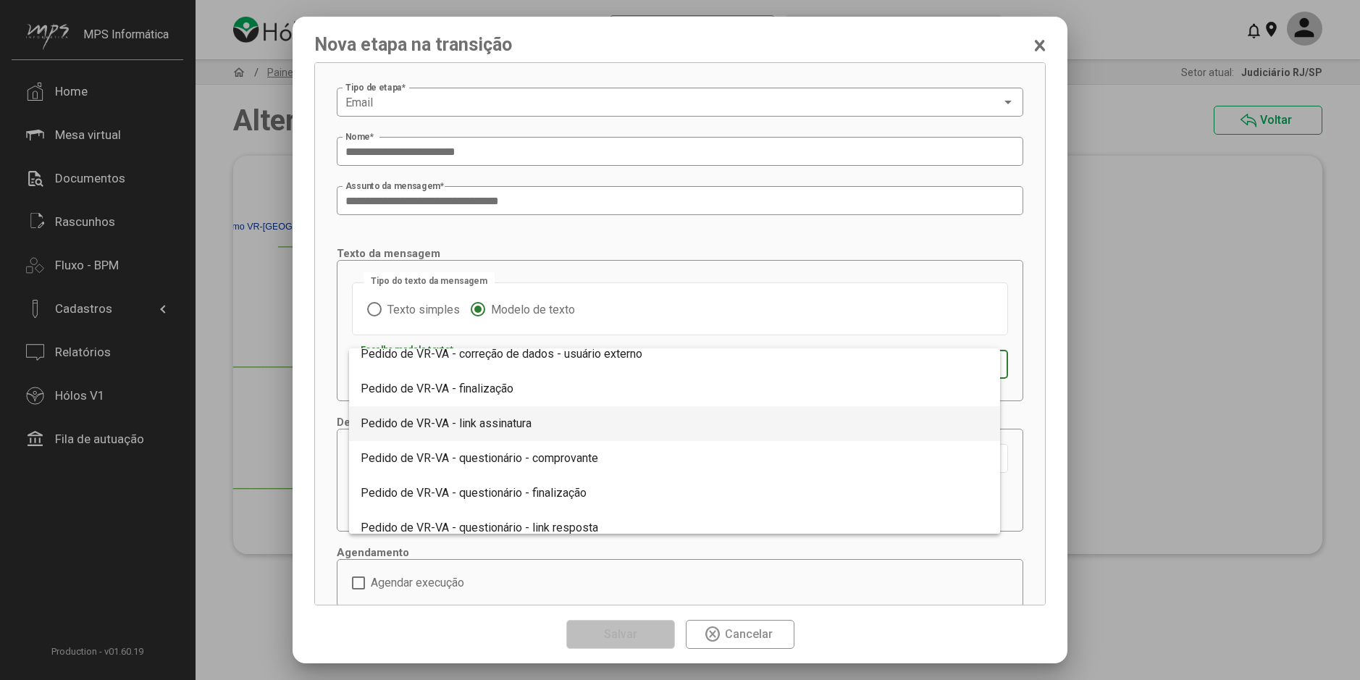
scroll to position [1225, 0]
click at [582, 431] on span "Pedido de VR-VA - correção de dados - usuário externo" at bounding box center [502, 426] width 282 height 14
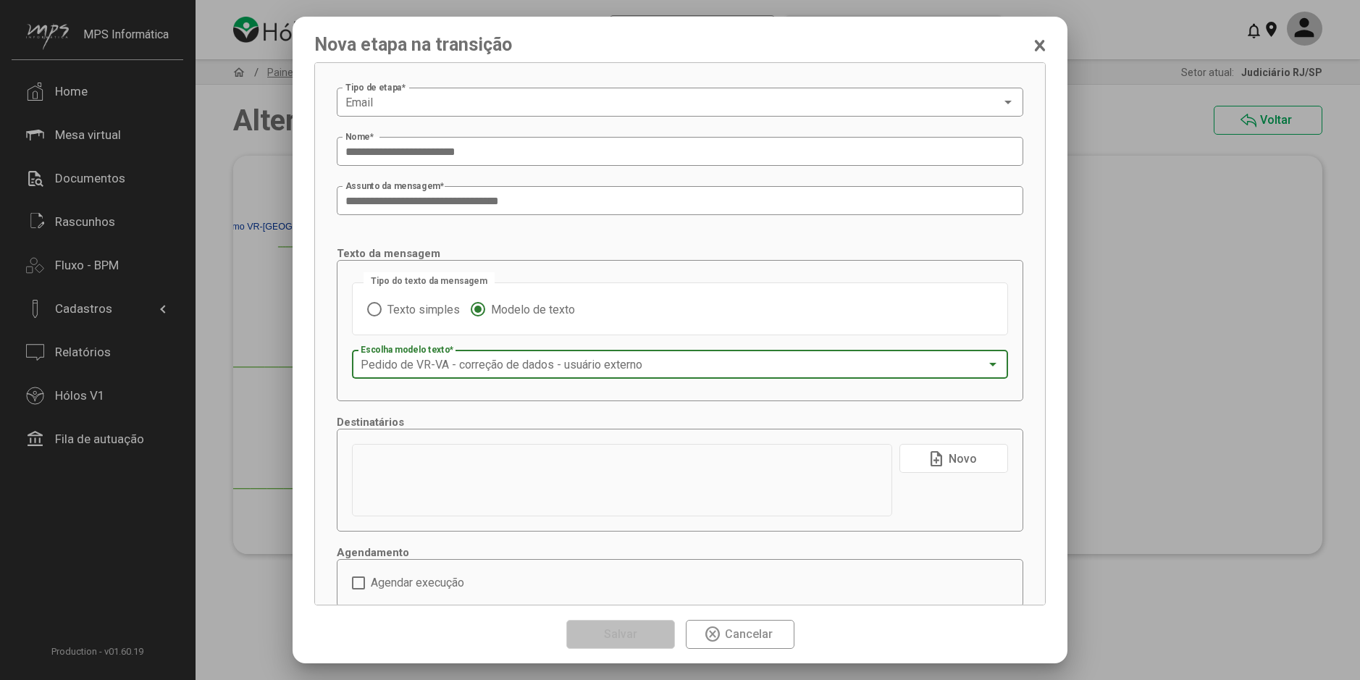
click at [945, 446] on span "note_add Novo" at bounding box center [953, 458] width 53 height 25
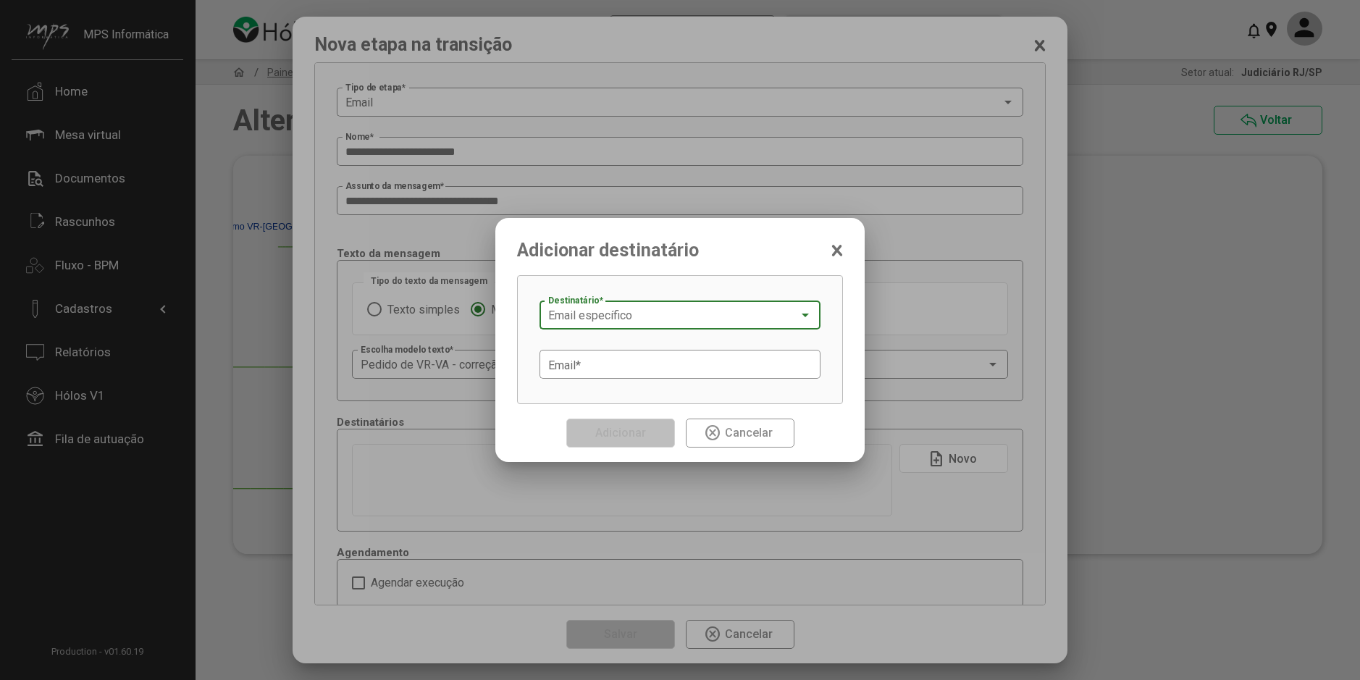
click at [629, 324] on div "Email específico Destinatário *" at bounding box center [680, 314] width 264 height 32
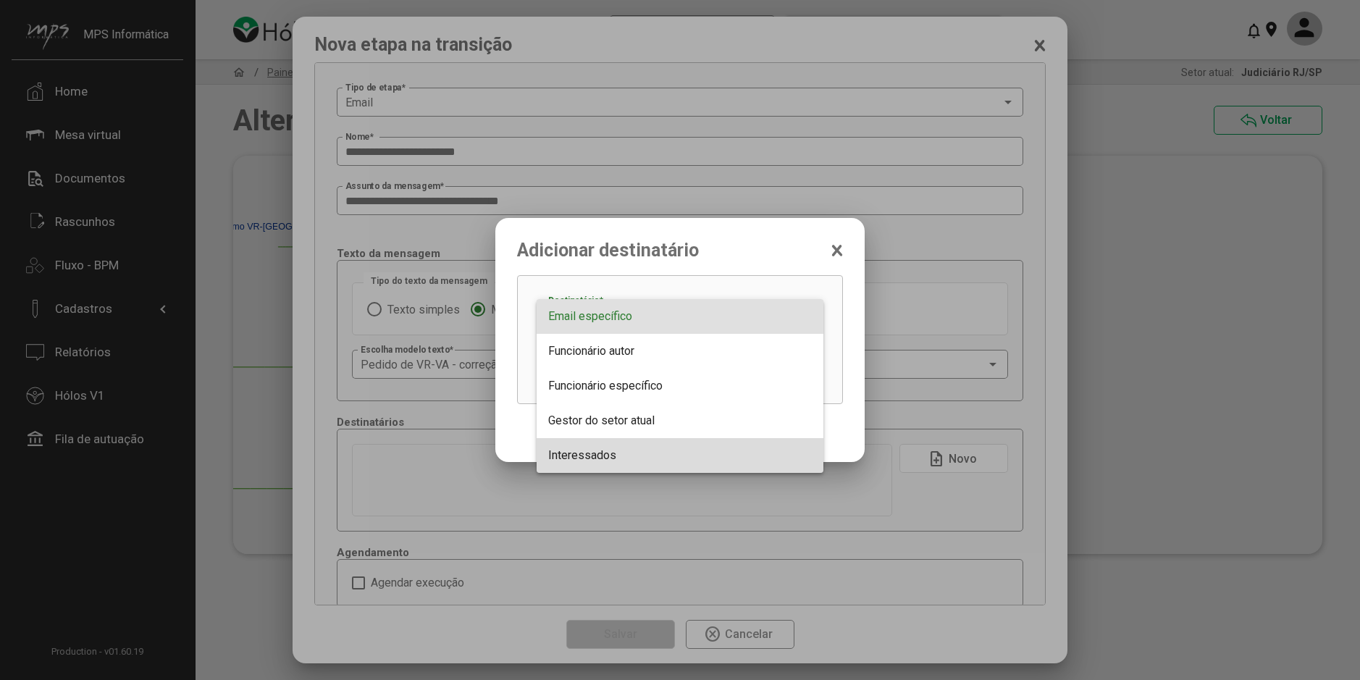
click at [601, 455] on span "Interessados" at bounding box center [582, 455] width 68 height 14
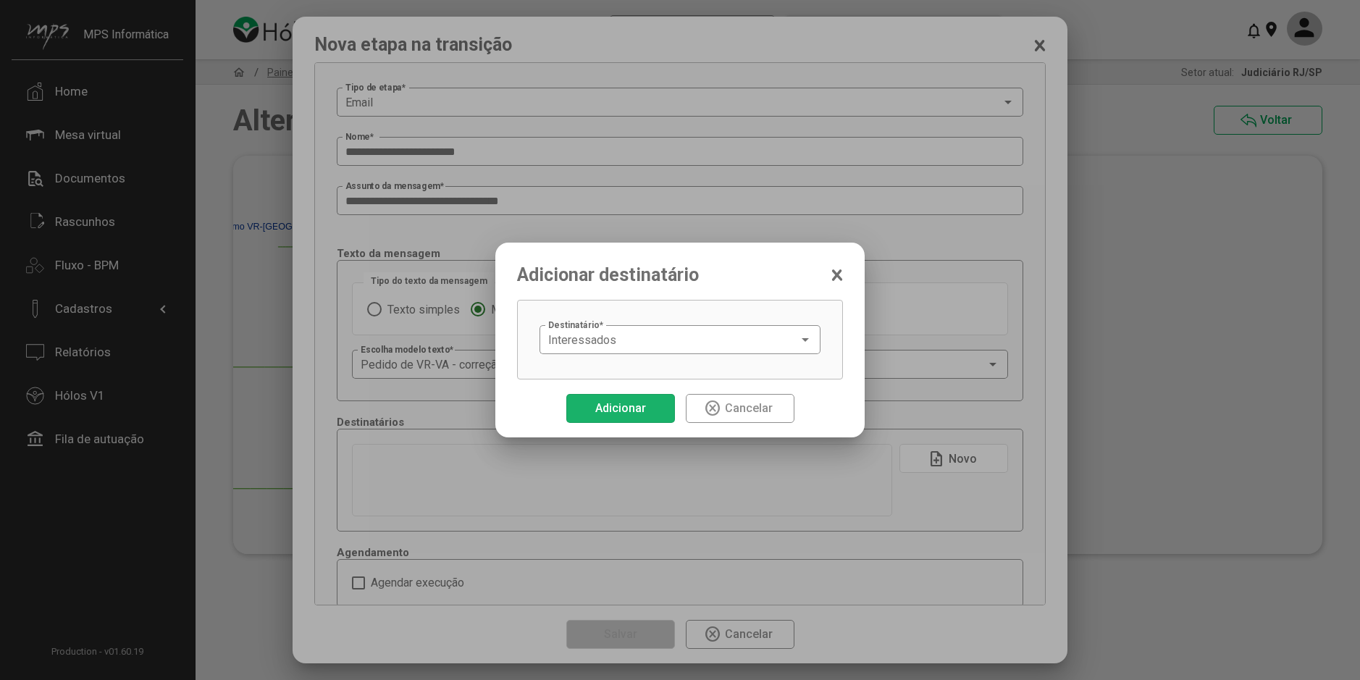
click at [607, 406] on span "Adicionar" at bounding box center [620, 408] width 51 height 14
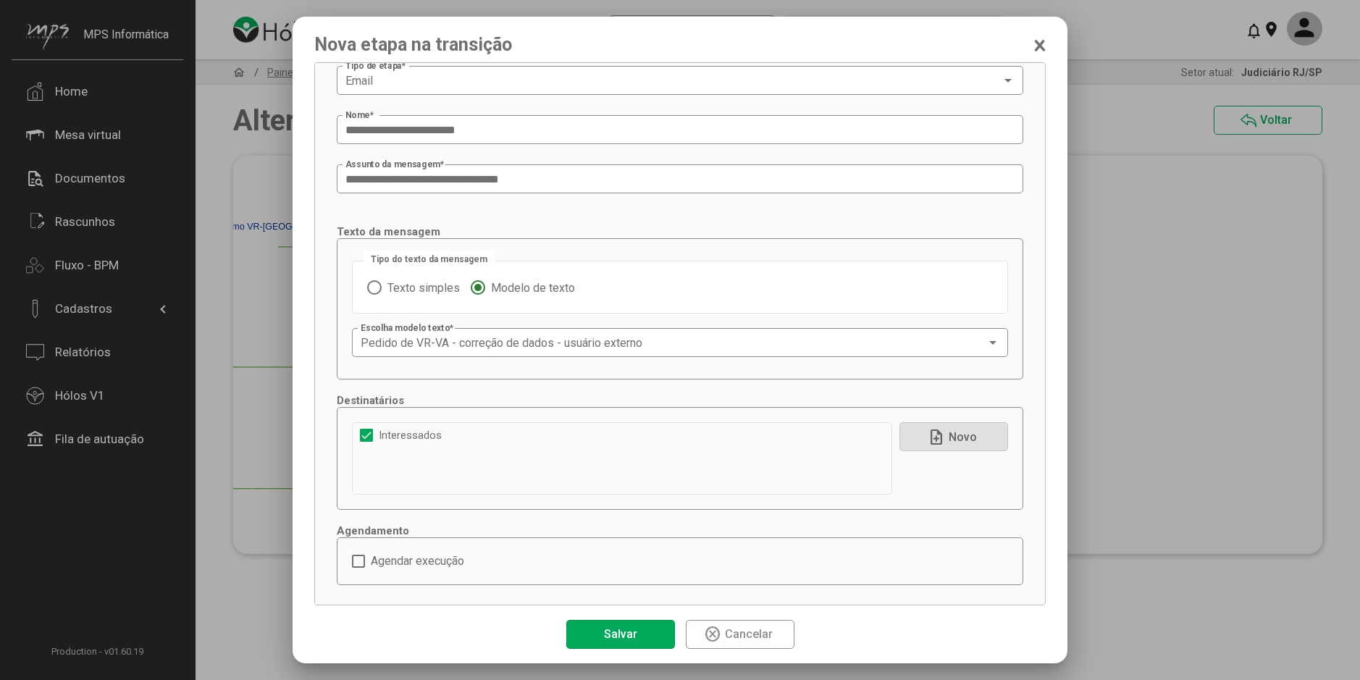
scroll to position [39, 0]
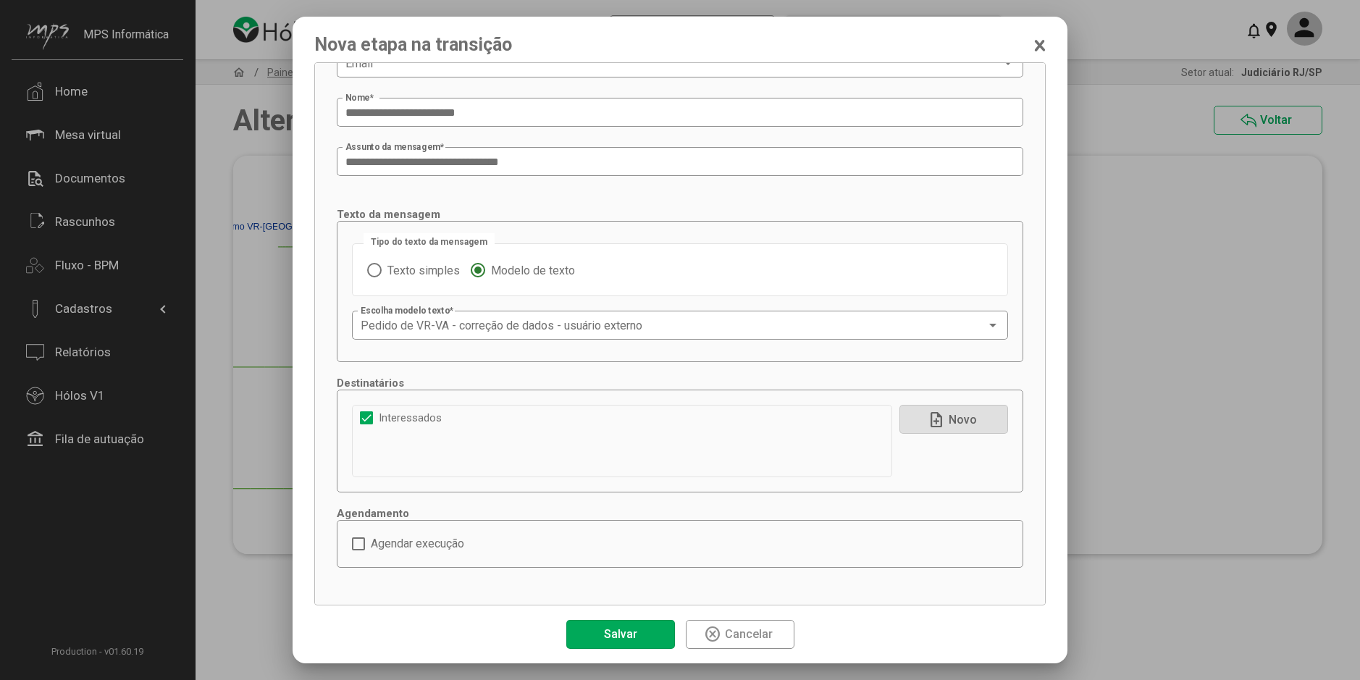
click at [630, 623] on span "Salvar" at bounding box center [620, 633] width 41 height 25
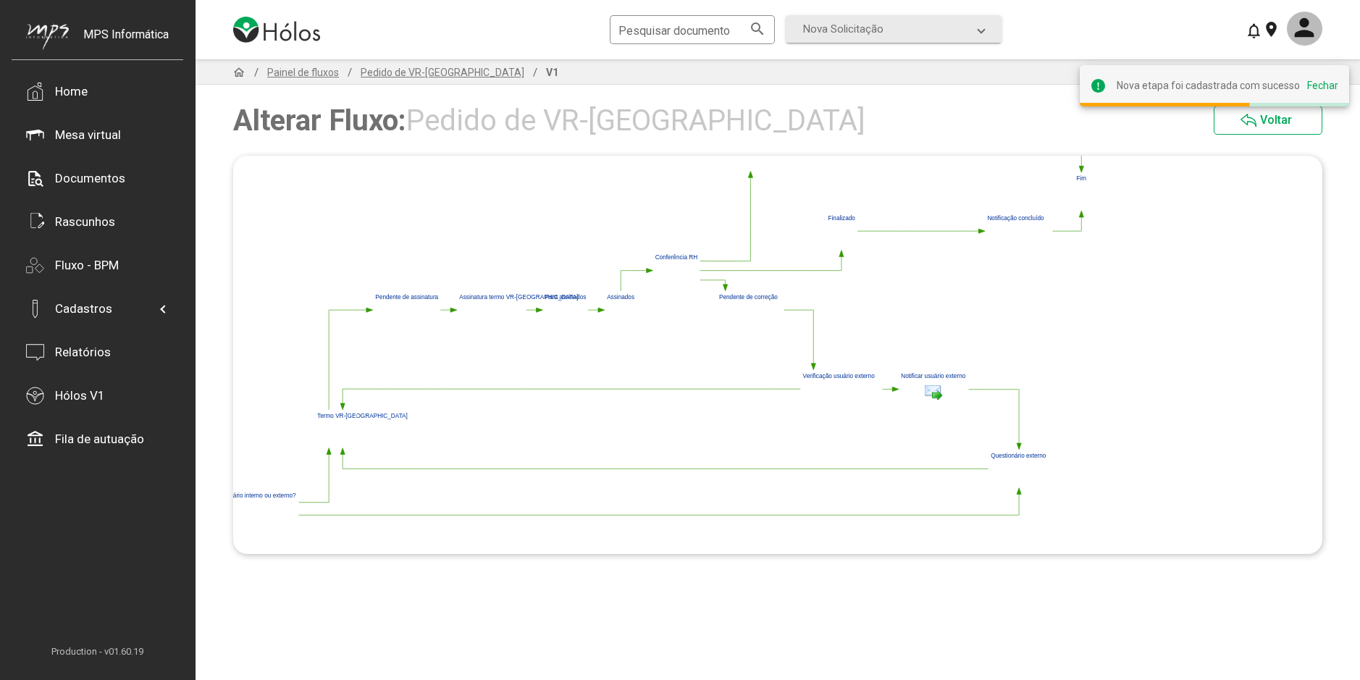
drag, startPoint x: 557, startPoint y: 345, endPoint x: 723, endPoint y: 359, distance: 167.1
click at [723, 359] on polygon at bounding box center [636, 330] width 919 height 398
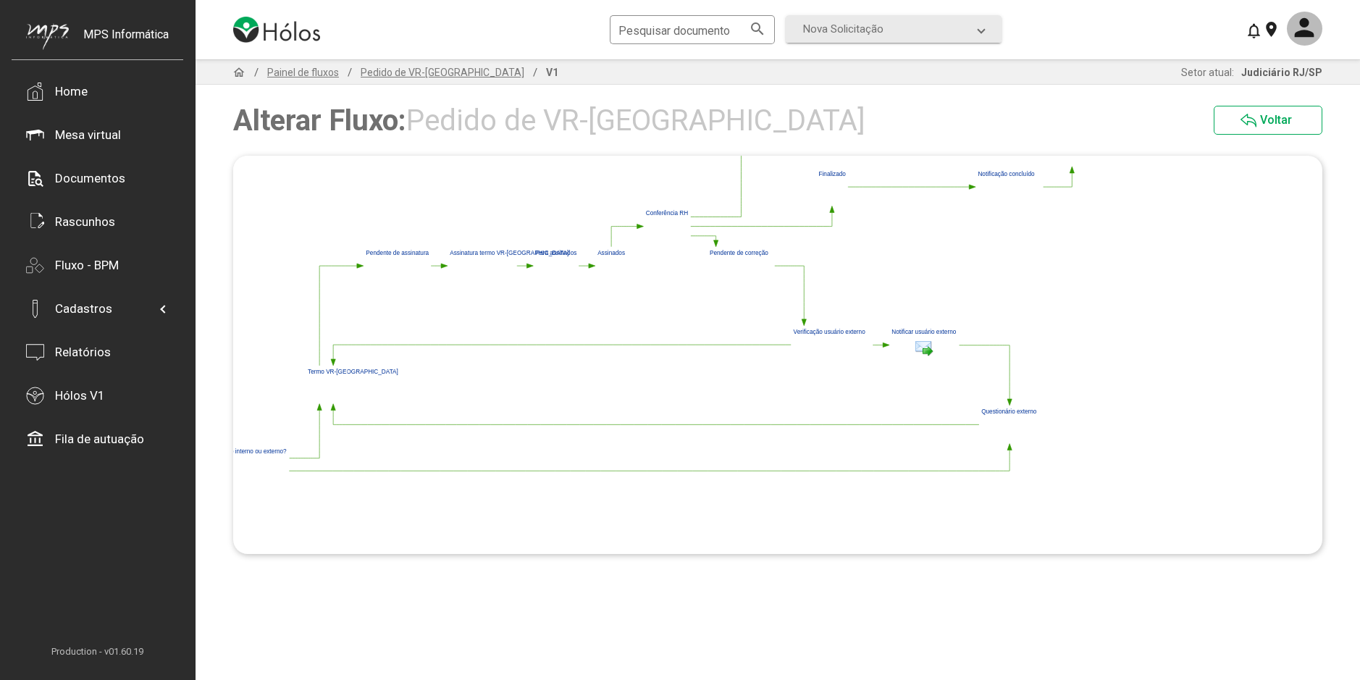
drag, startPoint x: 674, startPoint y: 440, endPoint x: 664, endPoint y: 396, distance: 45.3
click at [664, 396] on polygon at bounding box center [626, 286] width 919 height 398
click at [334, 361] on polygon at bounding box center [333, 362] width 4 height 7
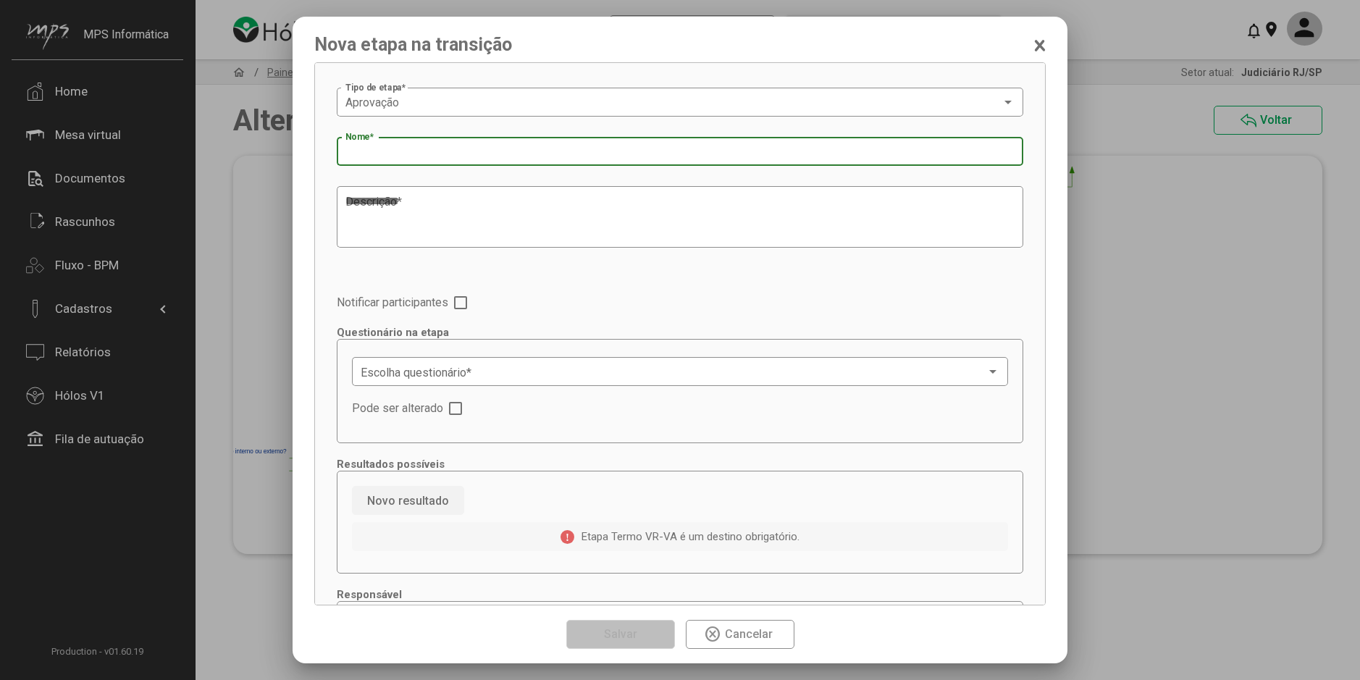
click at [392, 156] on input "Nome *" at bounding box center [679, 152] width 669 height 13
type input "*"
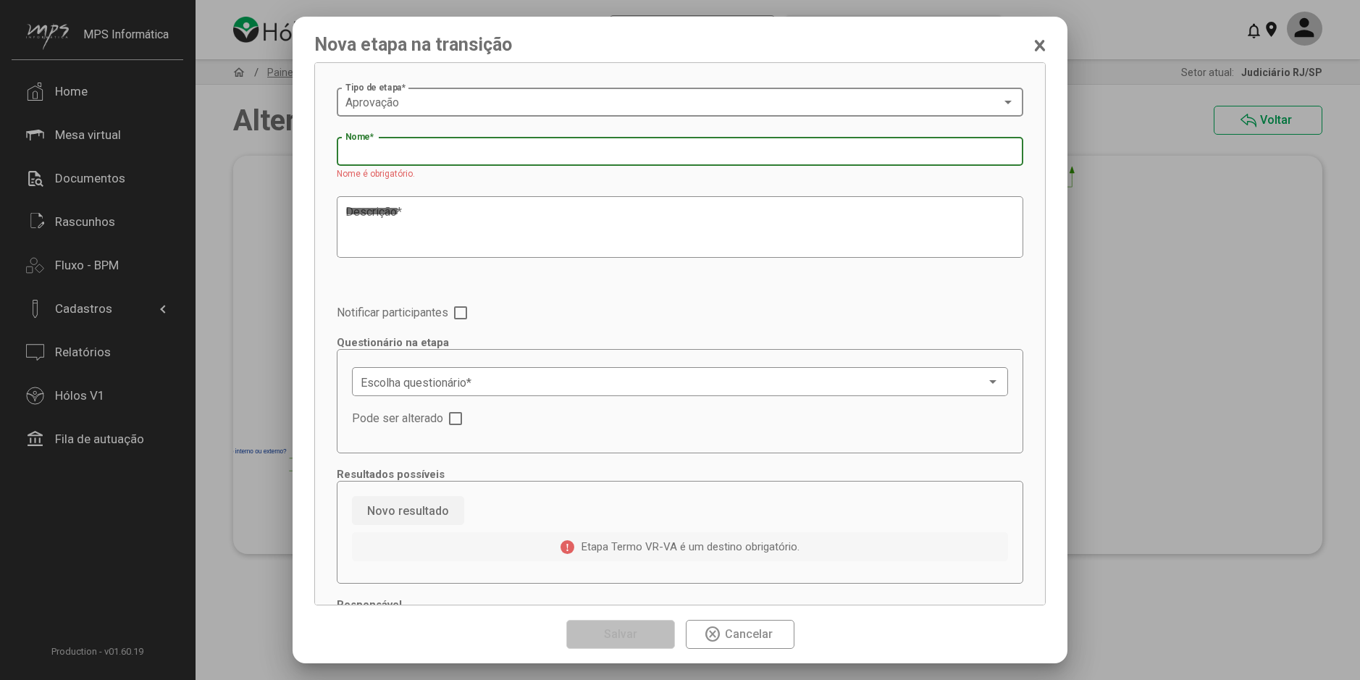
click at [408, 106] on div "Aprovação" at bounding box center [673, 102] width 656 height 13
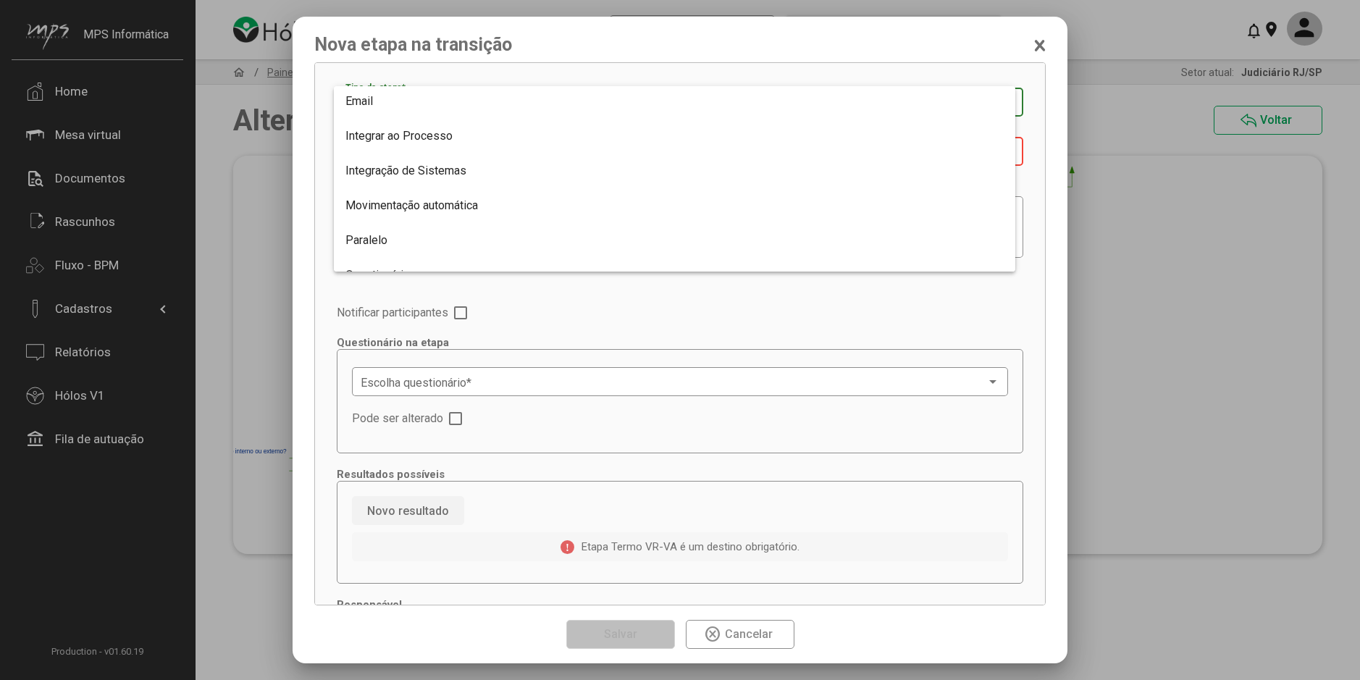
scroll to position [145, 0]
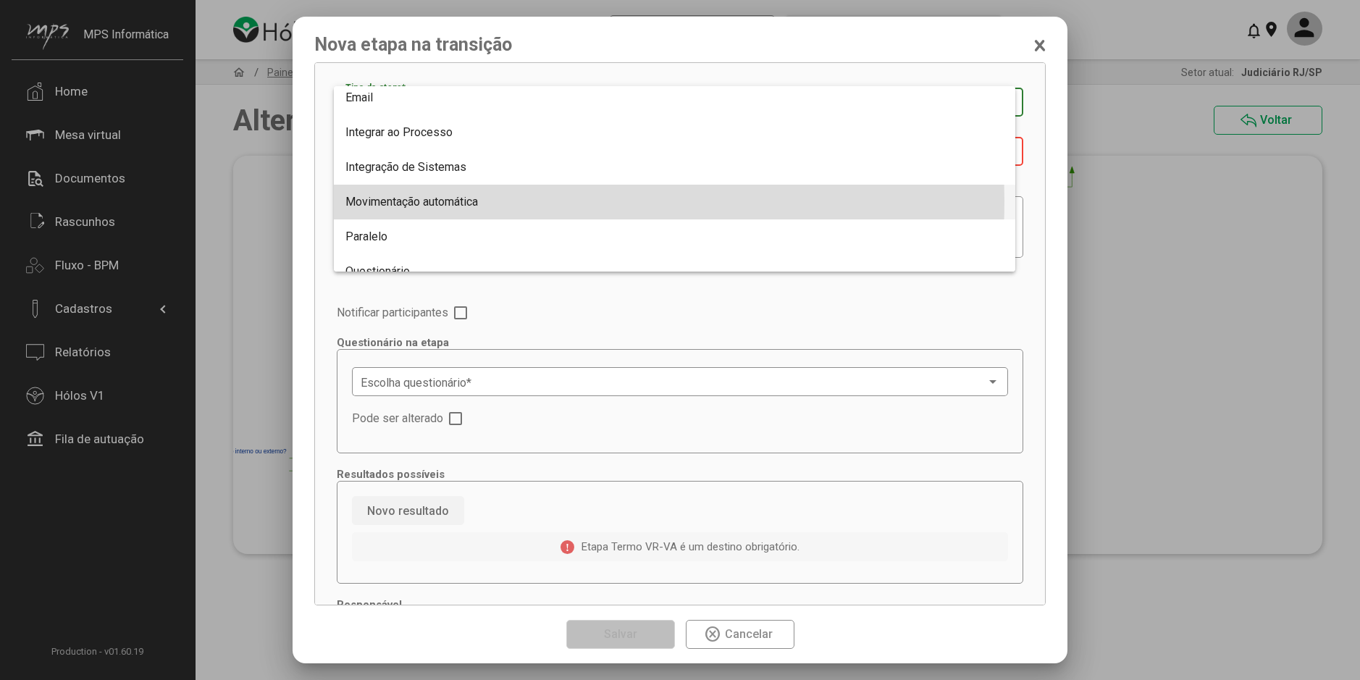
click at [410, 201] on span "Movimentação automática" at bounding box center [411, 202] width 132 height 14
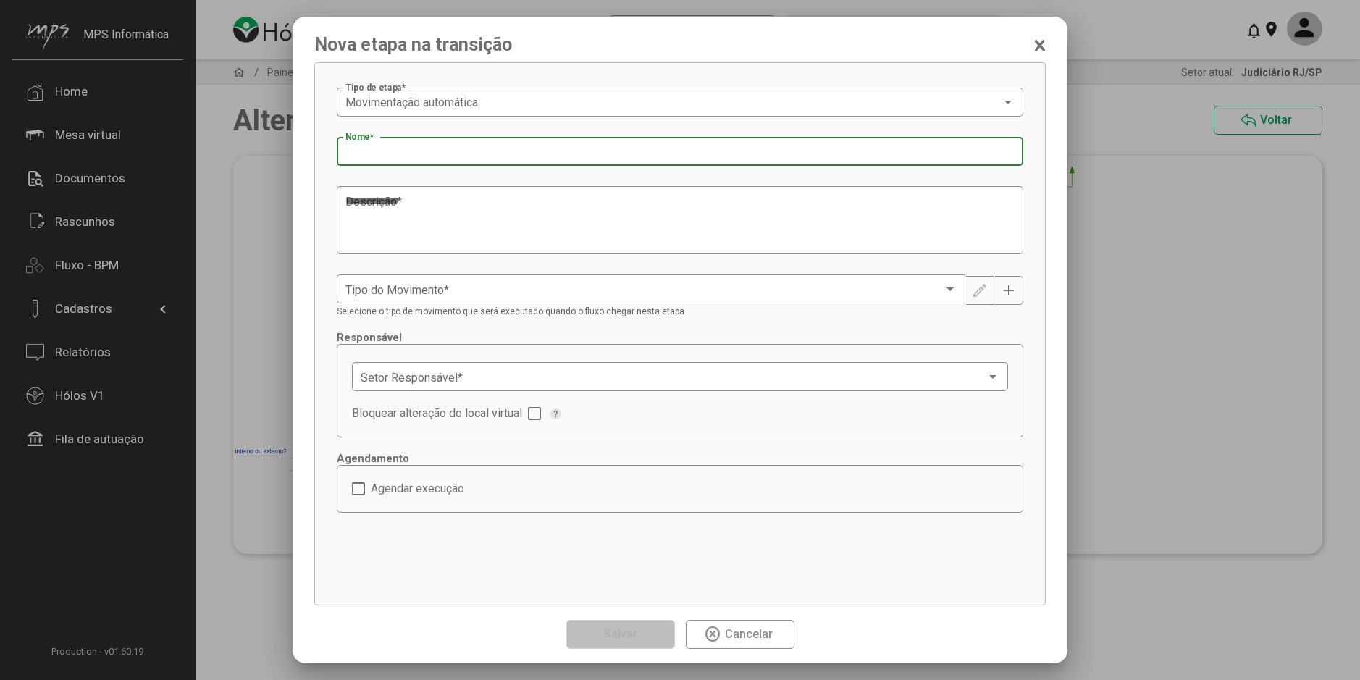
click at [418, 154] on input "Nome *" at bounding box center [679, 152] width 669 height 13
type input "**********"
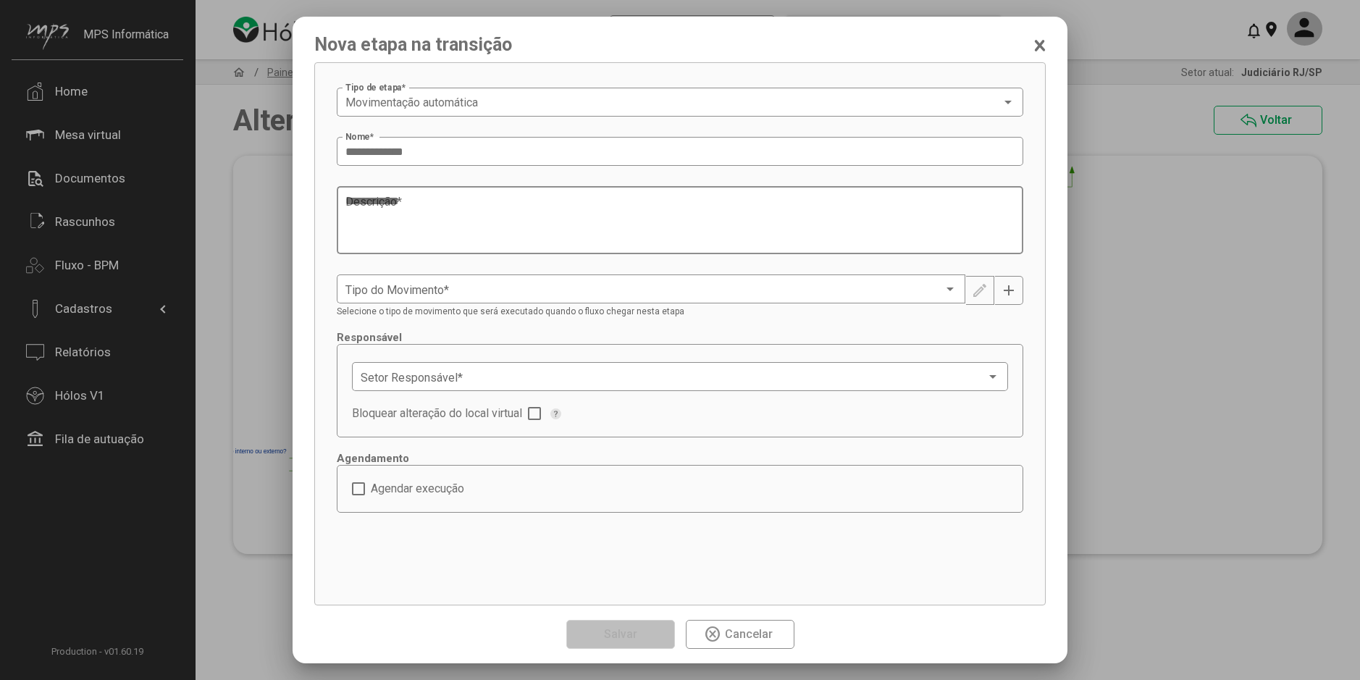
click at [413, 205] on textarea "Descrição *" at bounding box center [679, 220] width 669 height 55
paste textarea "**********"
type textarea "**********"
click at [954, 290] on div at bounding box center [949, 290] width 13 height 12
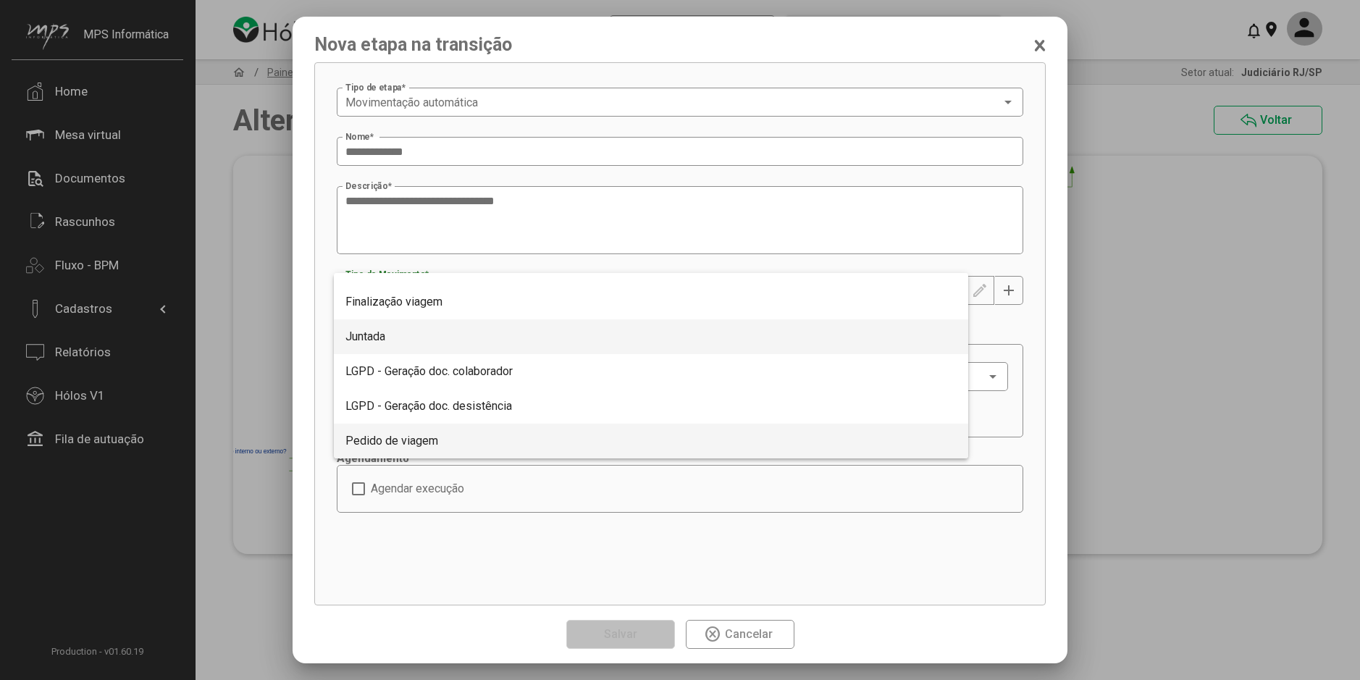
scroll to position [408, 0]
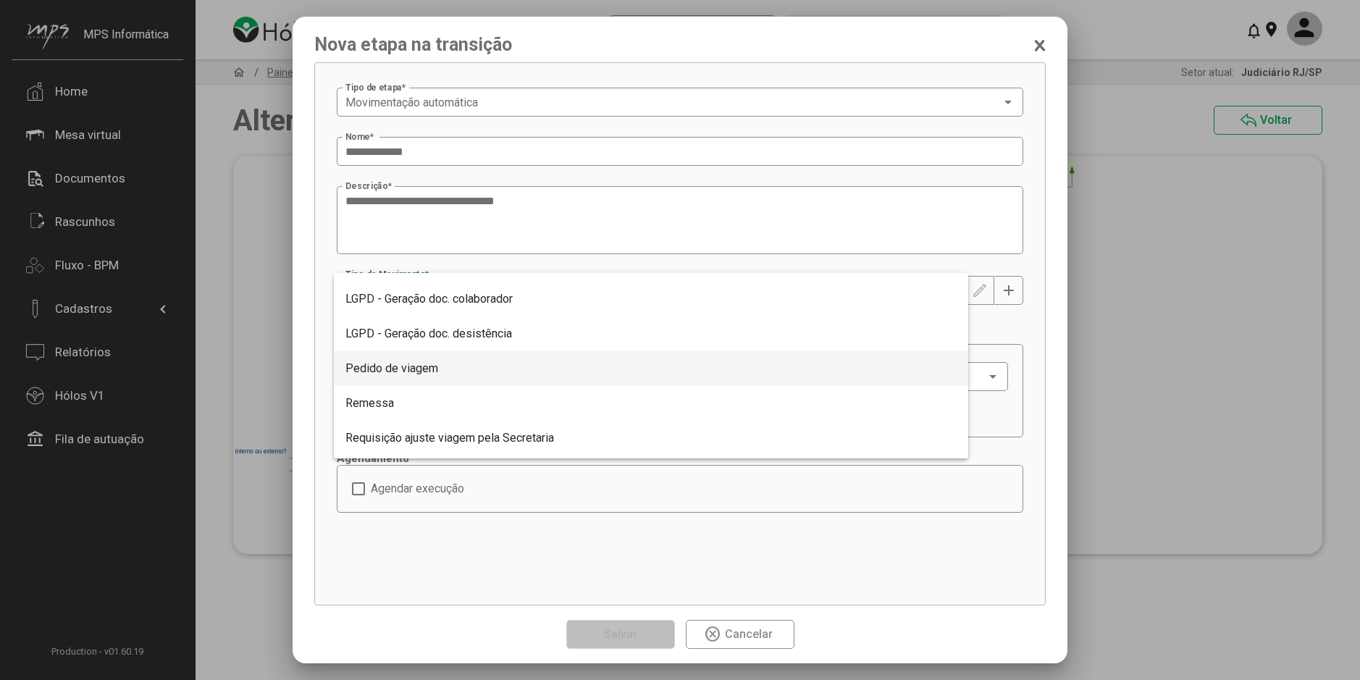
click at [1009, 279] on div at bounding box center [680, 340] width 1360 height 680
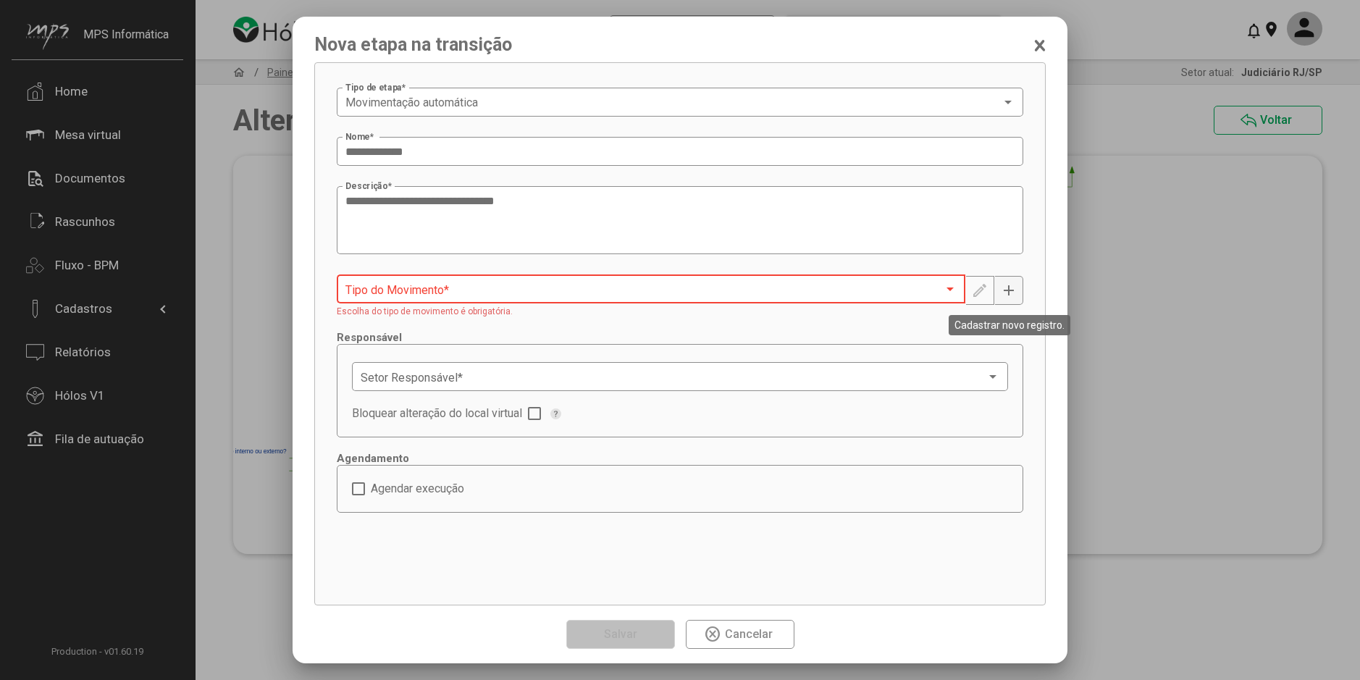
click at [1008, 287] on div "**********" at bounding box center [680, 340] width 1360 height 680
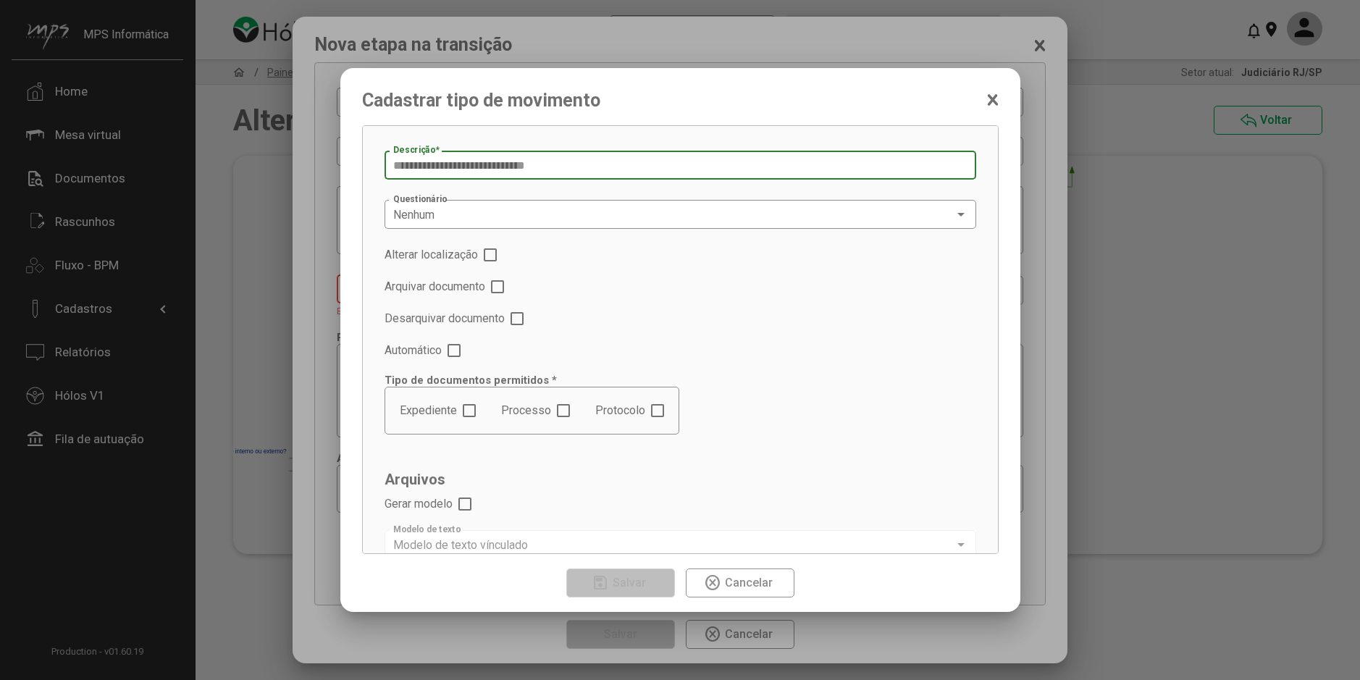
click at [511, 169] on input "Descrição *" at bounding box center [680, 165] width 574 height 13
type input "**********"
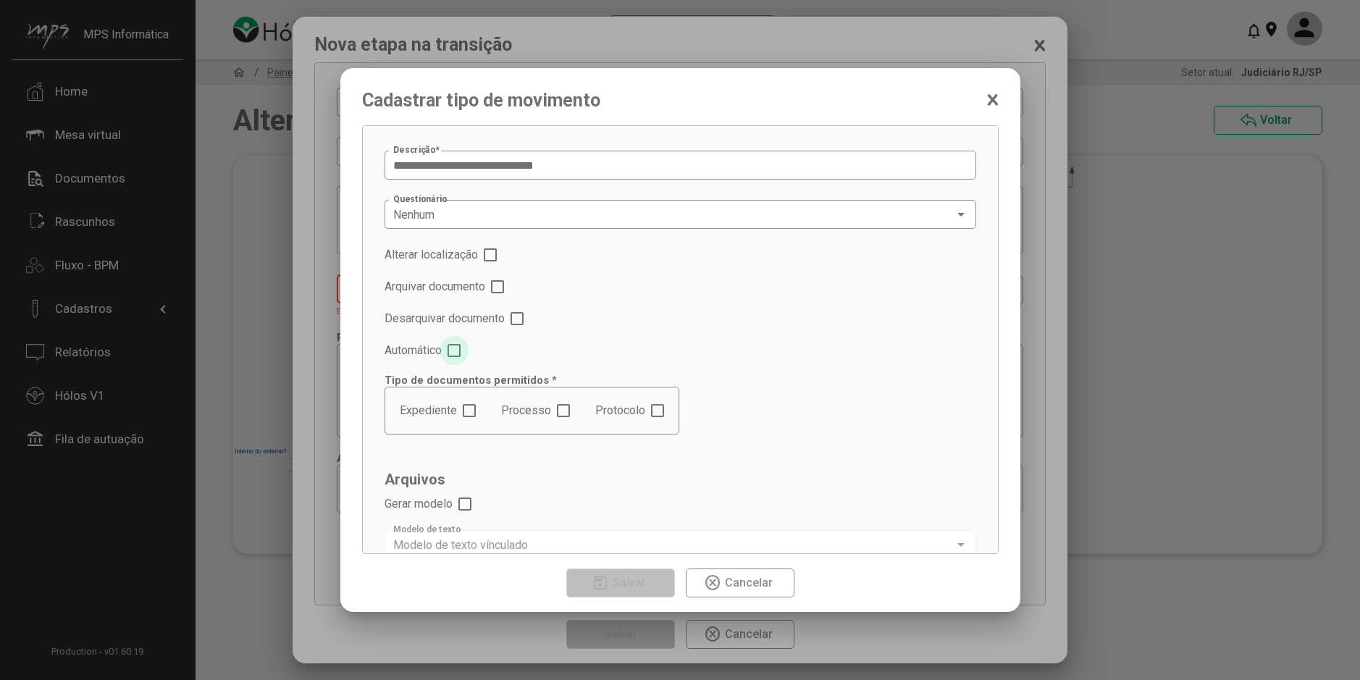
click at [460, 348] on span at bounding box center [453, 350] width 13 height 13
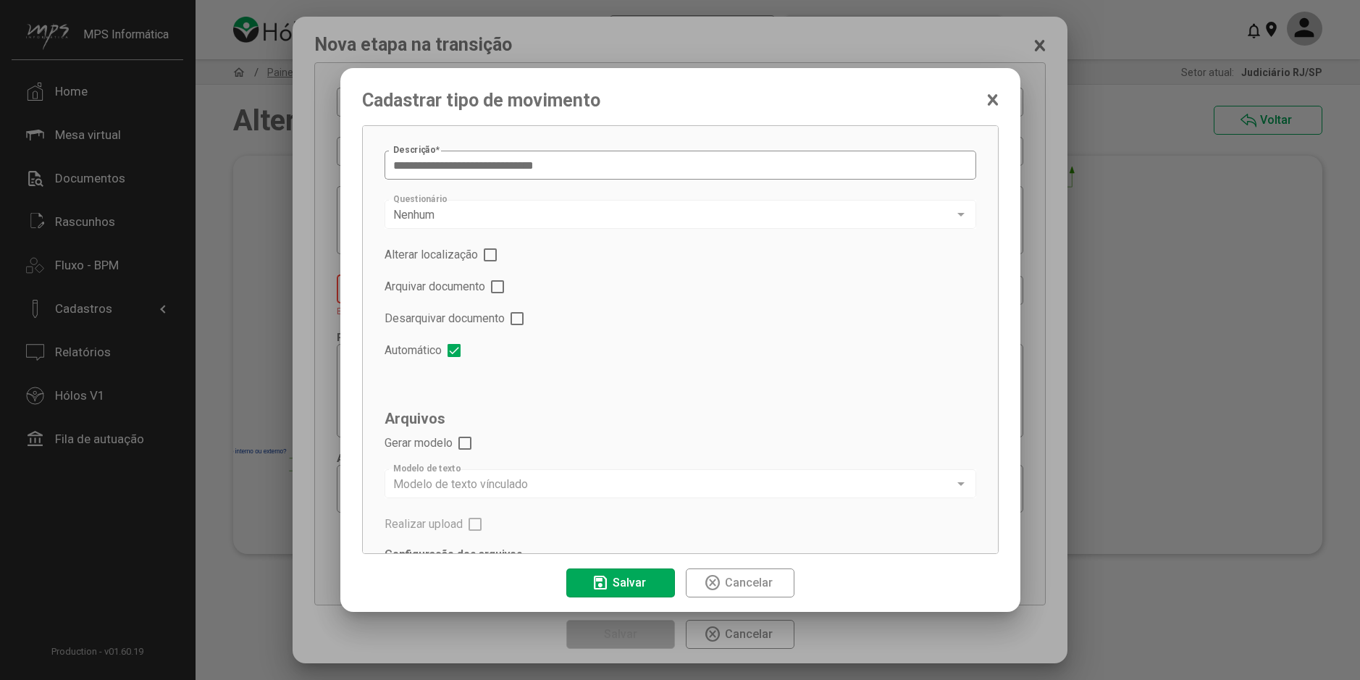
click at [465, 442] on span at bounding box center [464, 443] width 13 height 13
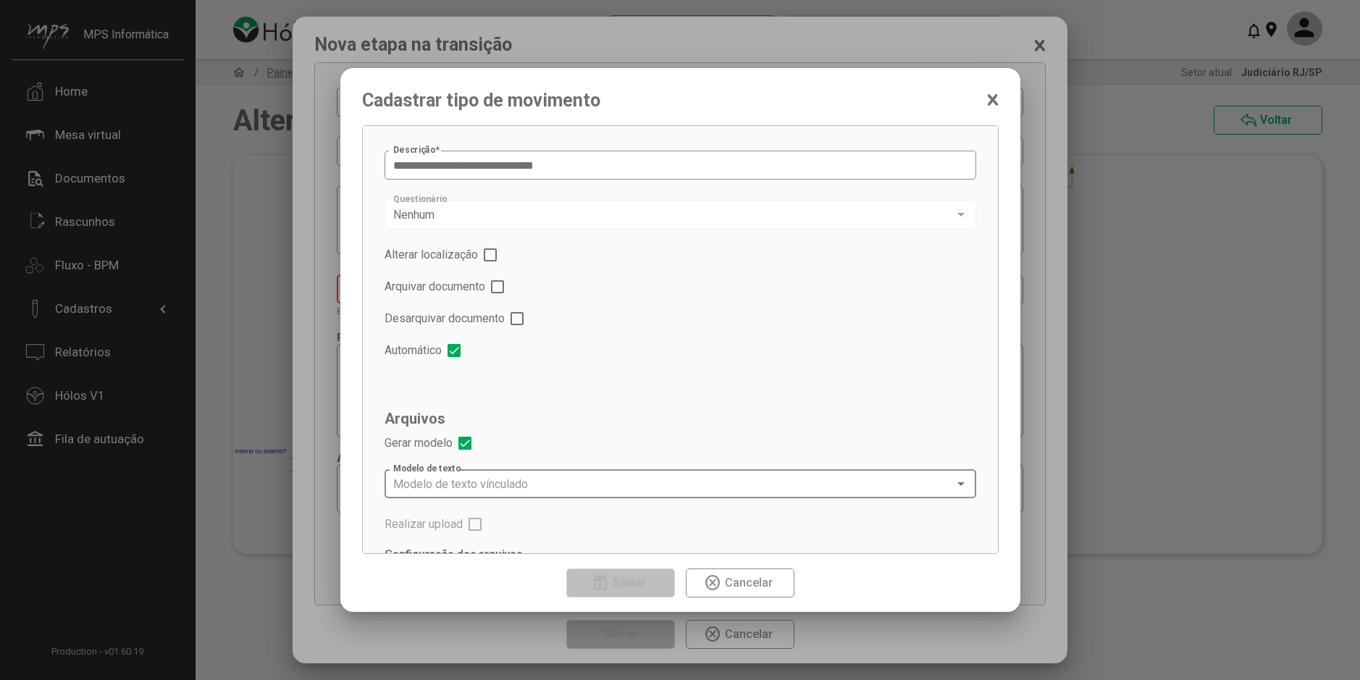
click at [553, 476] on div "Modelo de texto vínculado Modelo de texto" at bounding box center [680, 482] width 574 height 32
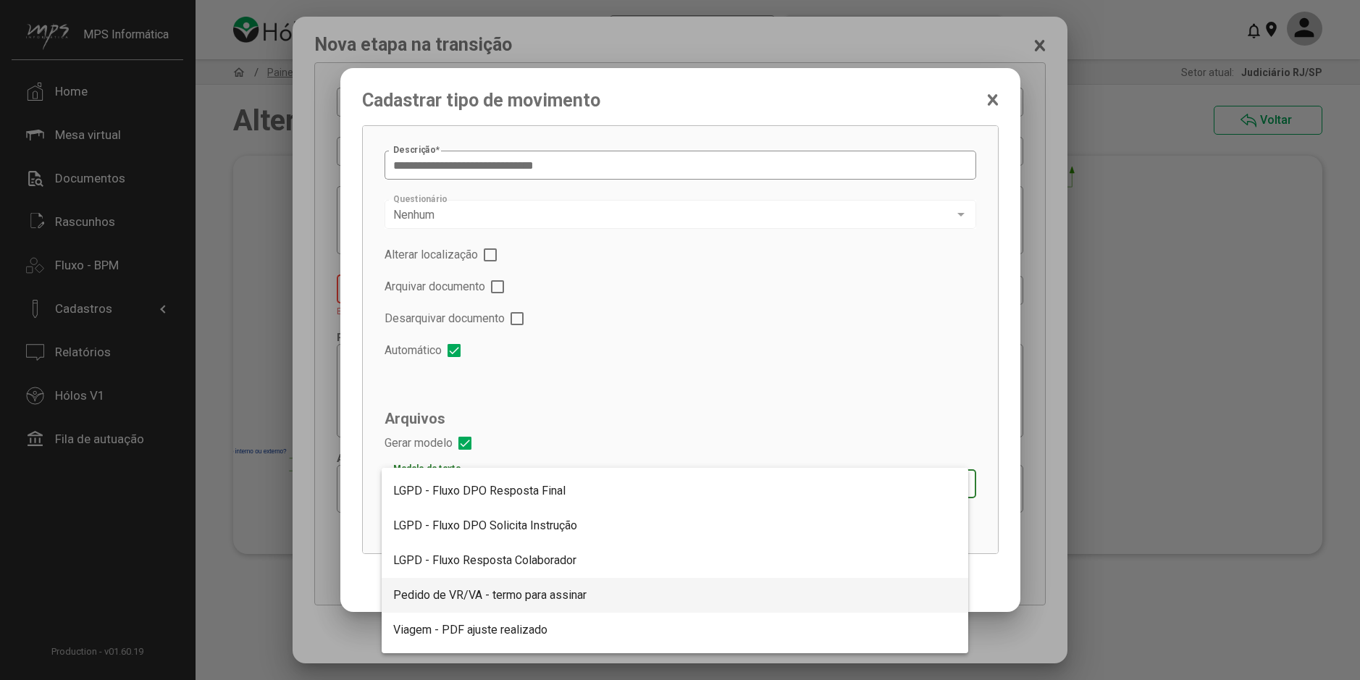
scroll to position [130, 0]
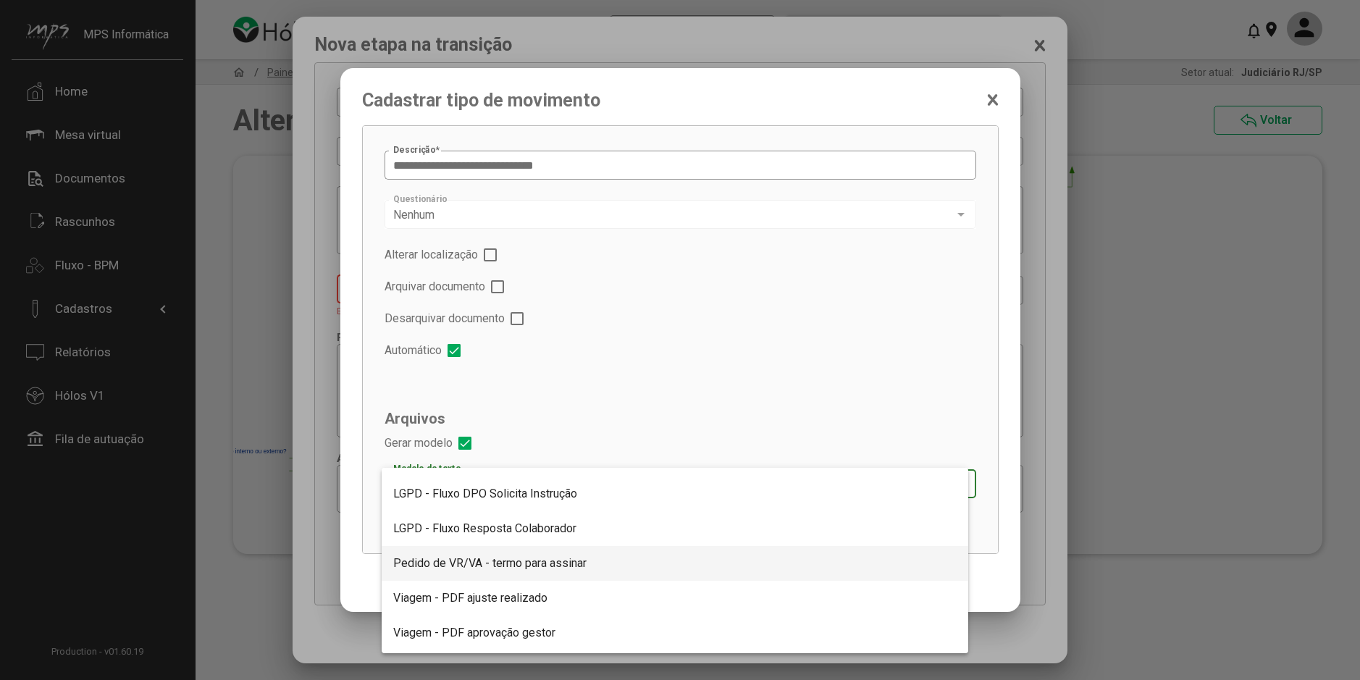
click at [364, 475] on div at bounding box center [680, 340] width 1360 height 680
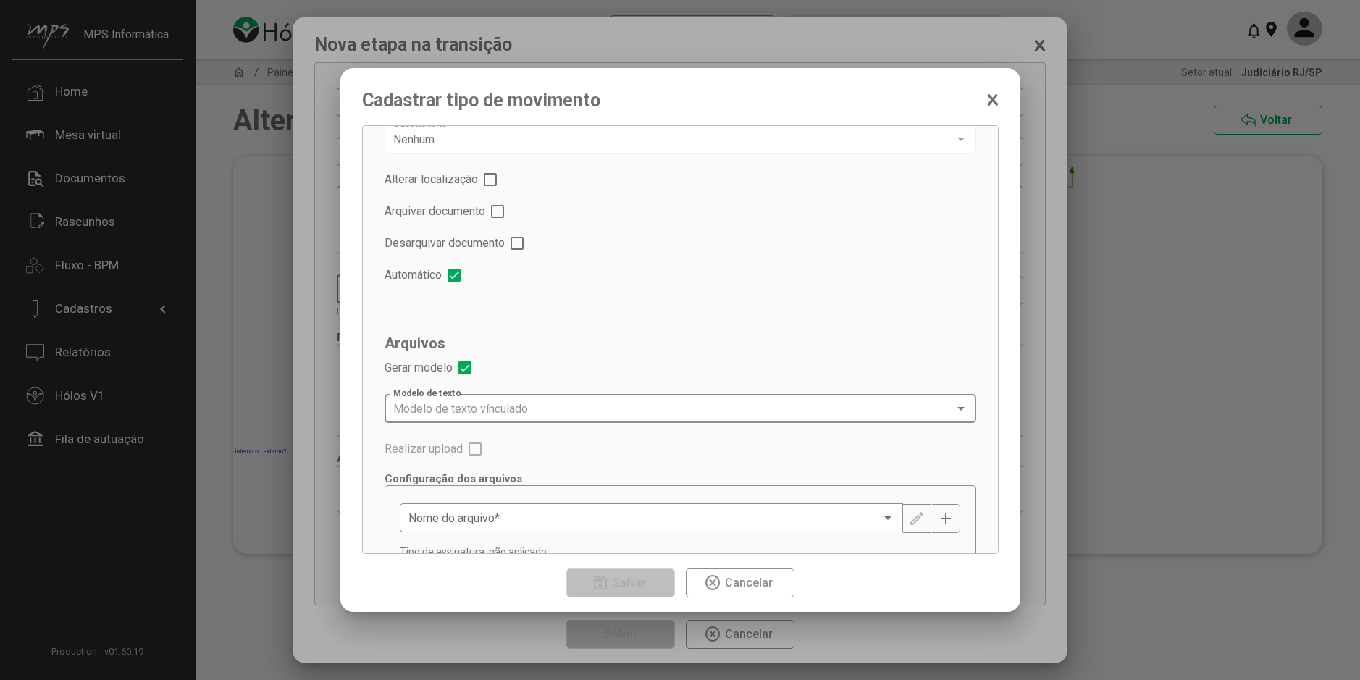
scroll to position [118, 0]
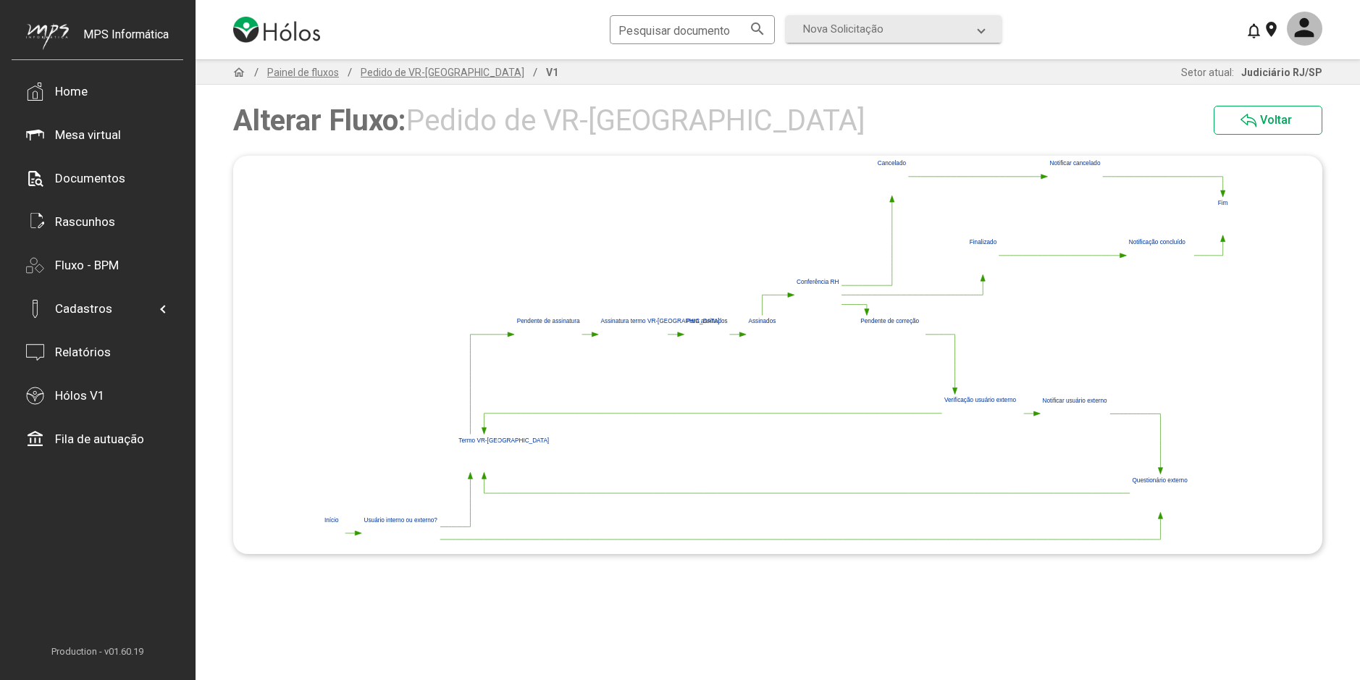
click at [482, 429] on polygon at bounding box center [483, 431] width 4 height 7
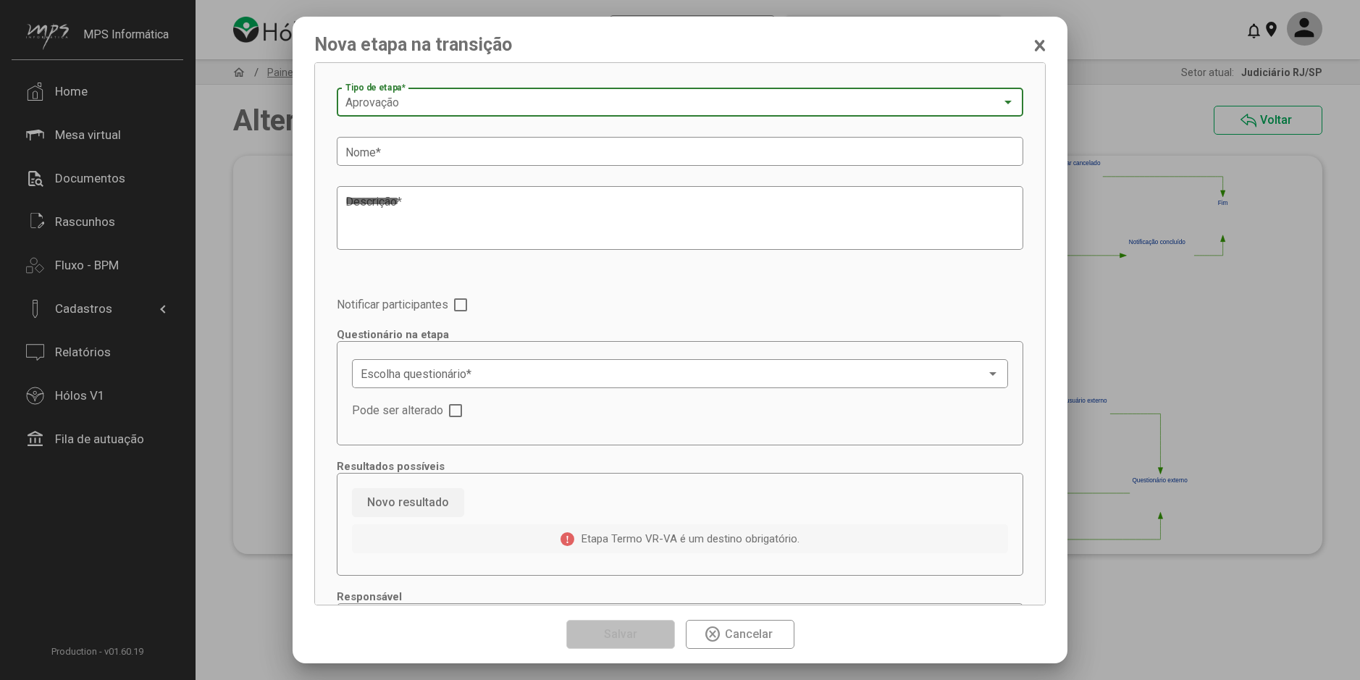
click at [389, 106] on span "Aprovação" at bounding box center [372, 103] width 54 height 14
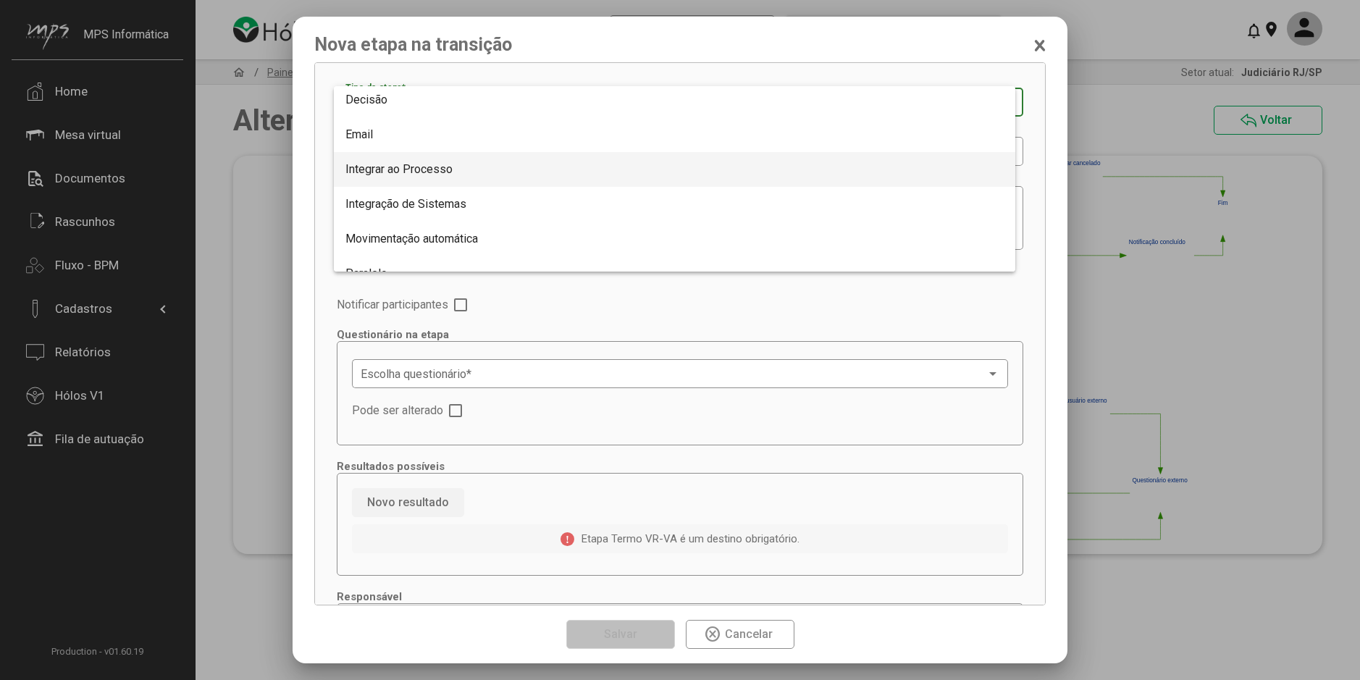
scroll to position [145, 0]
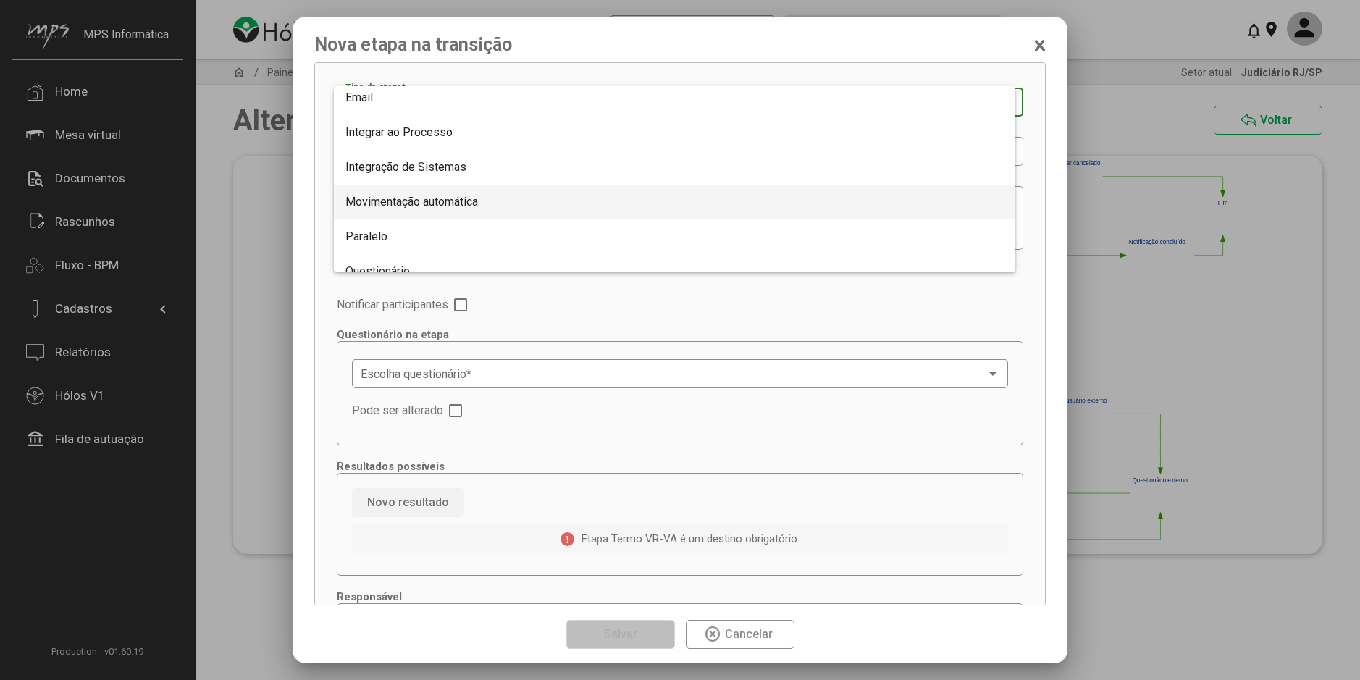
click at [406, 203] on span "Movimentação automática" at bounding box center [411, 202] width 132 height 14
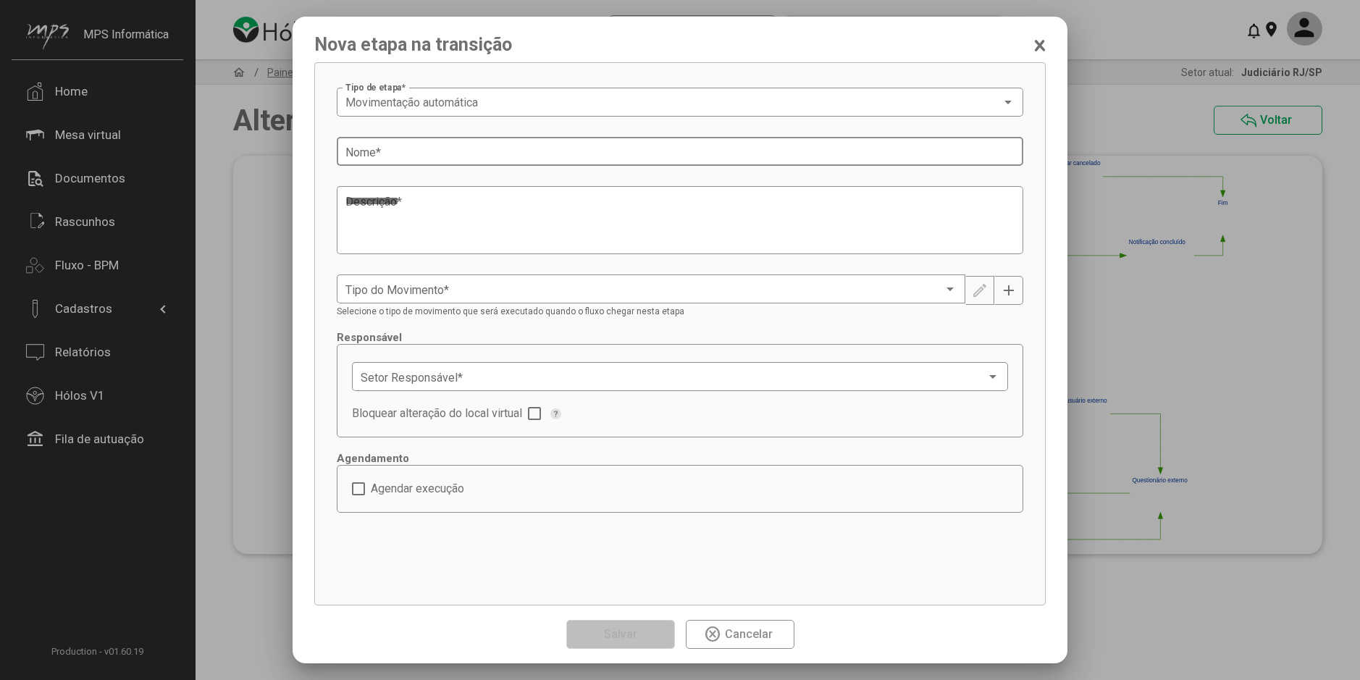
click at [404, 153] on input "Nome *" at bounding box center [679, 152] width 669 height 13
type input "**********"
click at [446, 199] on textarea "Descrição *" at bounding box center [679, 220] width 669 height 55
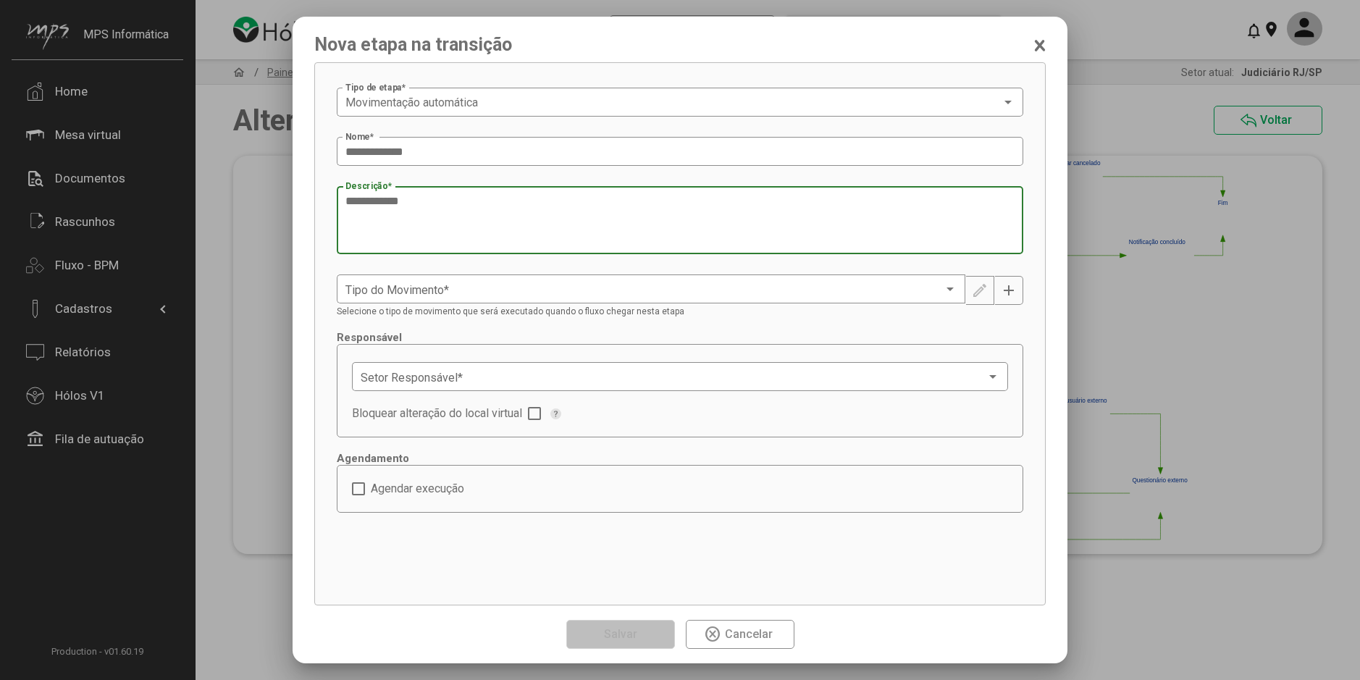
paste textarea "**********"
type textarea "**********"
click at [478, 289] on span at bounding box center [644, 289] width 598 height 13
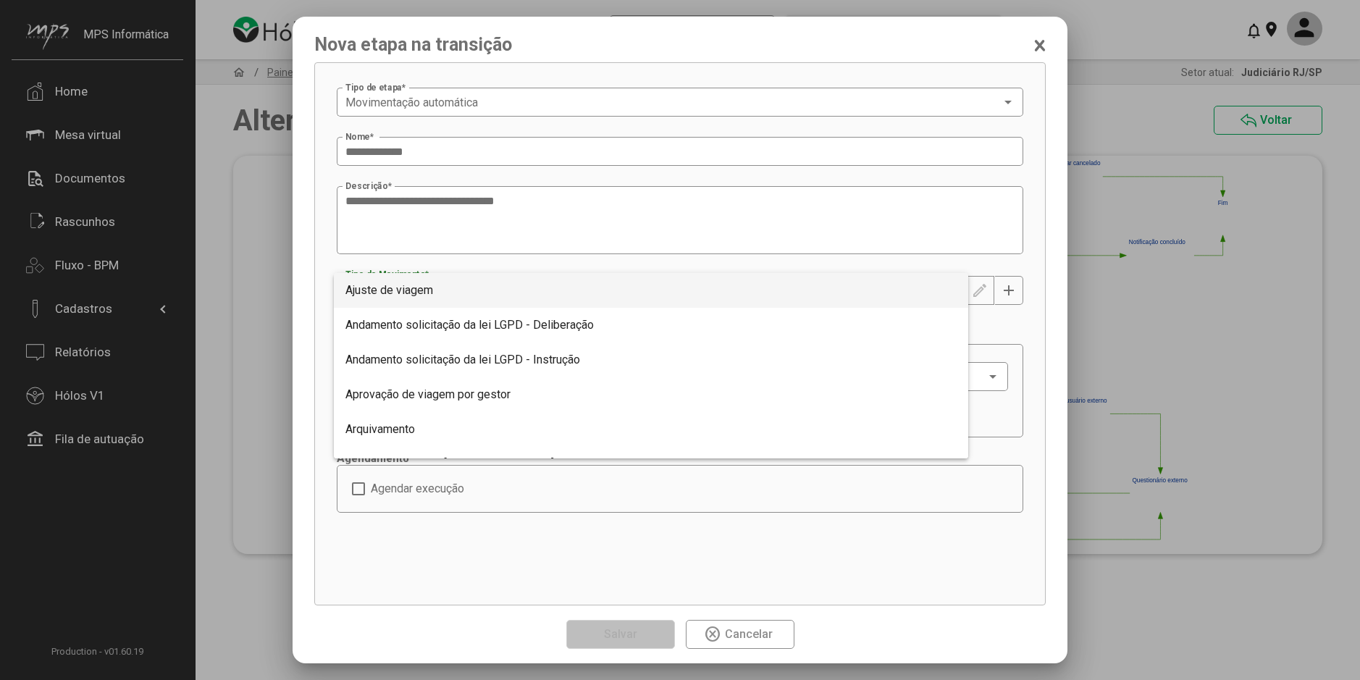
click at [982, 334] on div at bounding box center [680, 340] width 1360 height 680
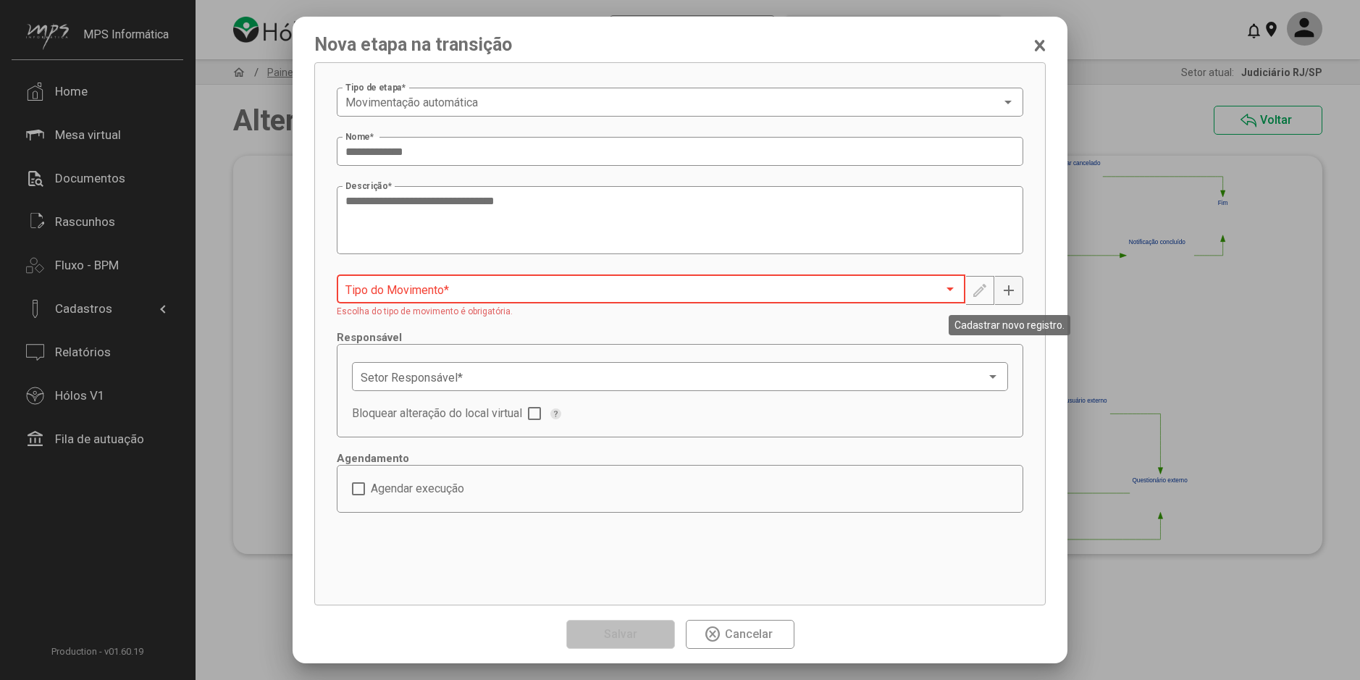
click at [1006, 290] on div "**********" at bounding box center [680, 340] width 1360 height 680
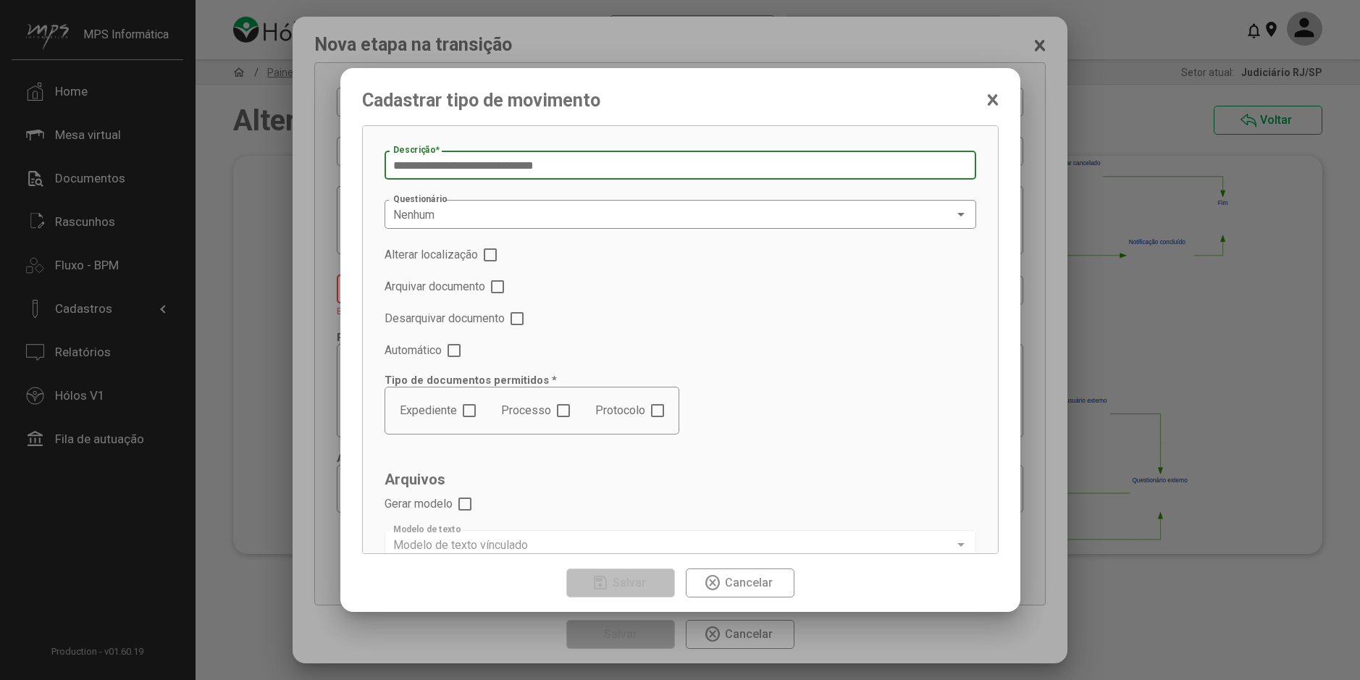
type input "**********"
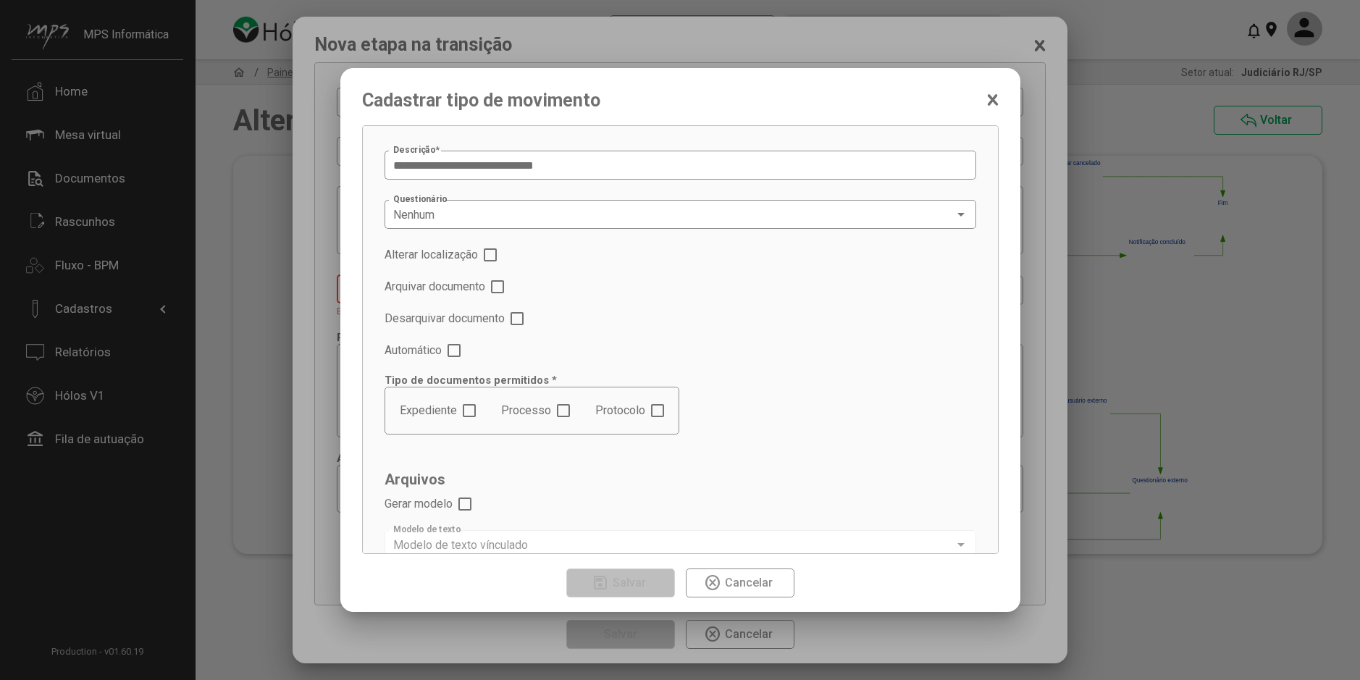
click at [465, 351] on div "Automático" at bounding box center [679, 350] width 591 height 17
click at [455, 350] on span at bounding box center [453, 350] width 13 height 13
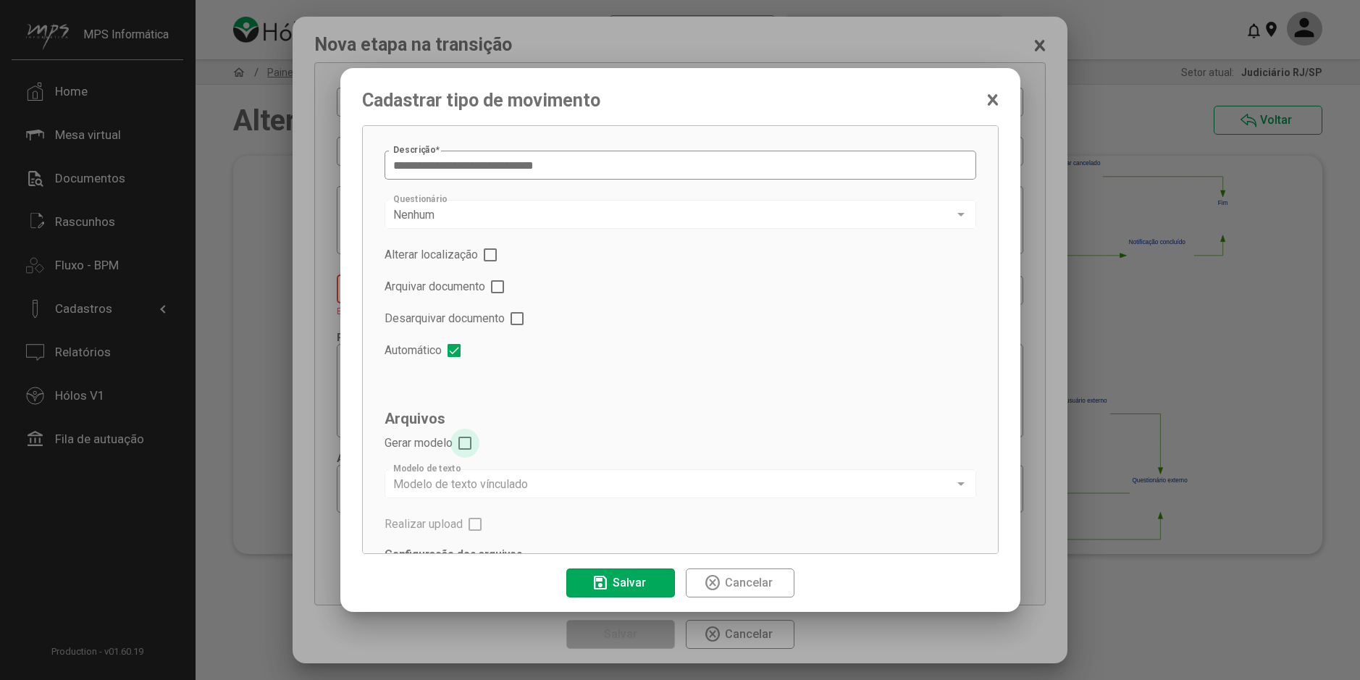
click at [465, 442] on span at bounding box center [464, 443] width 13 height 13
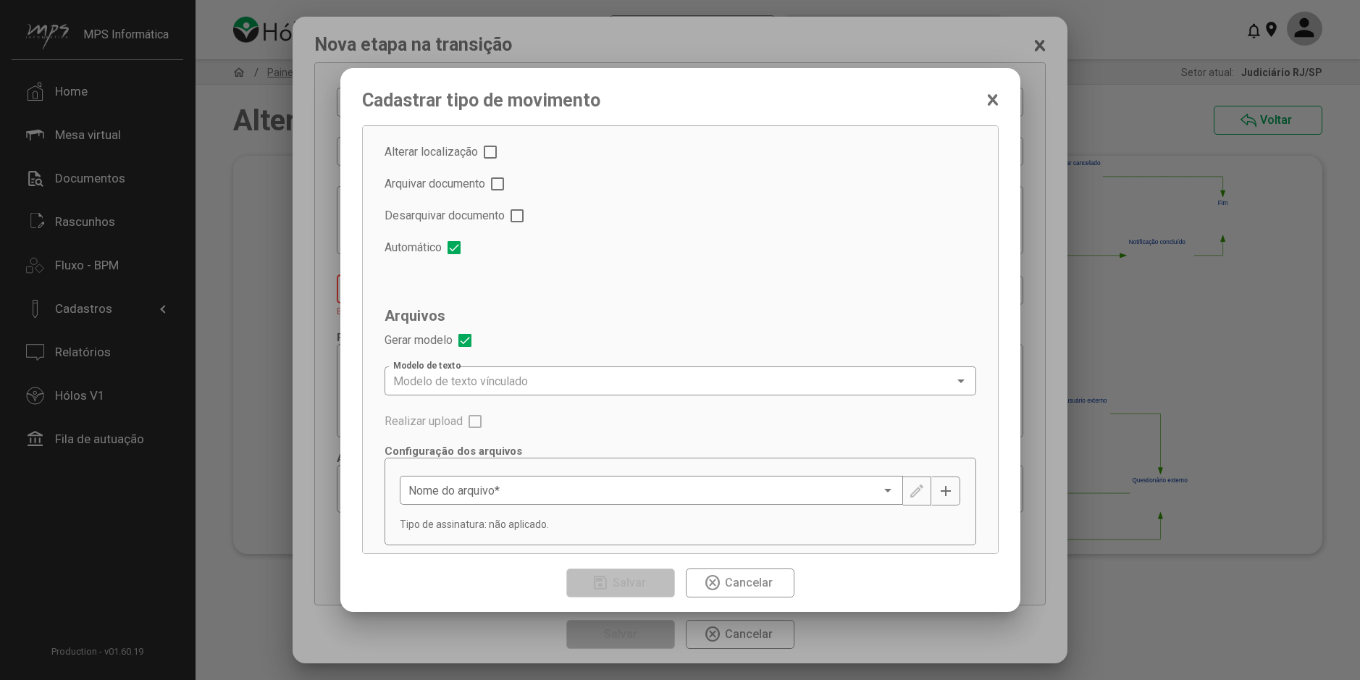
scroll to position [118, 0]
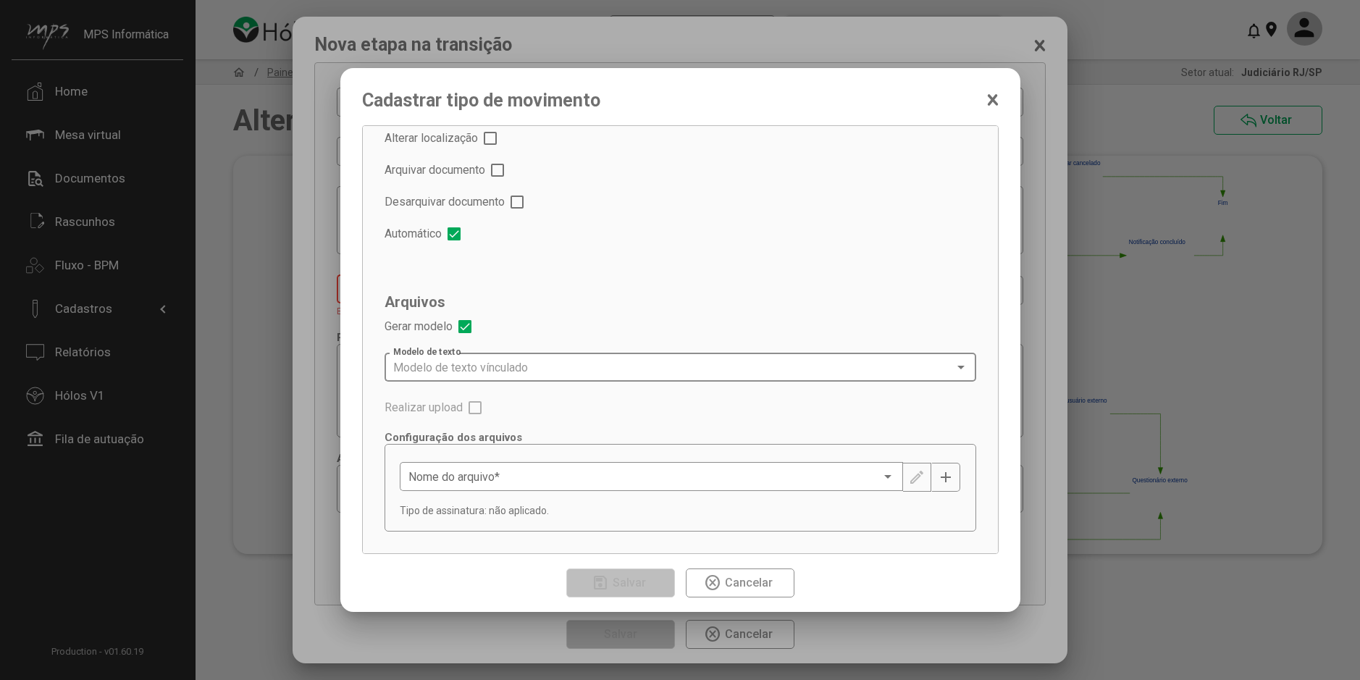
click at [630, 368] on div "Modelo de texto vínculado" at bounding box center [673, 367] width 561 height 13
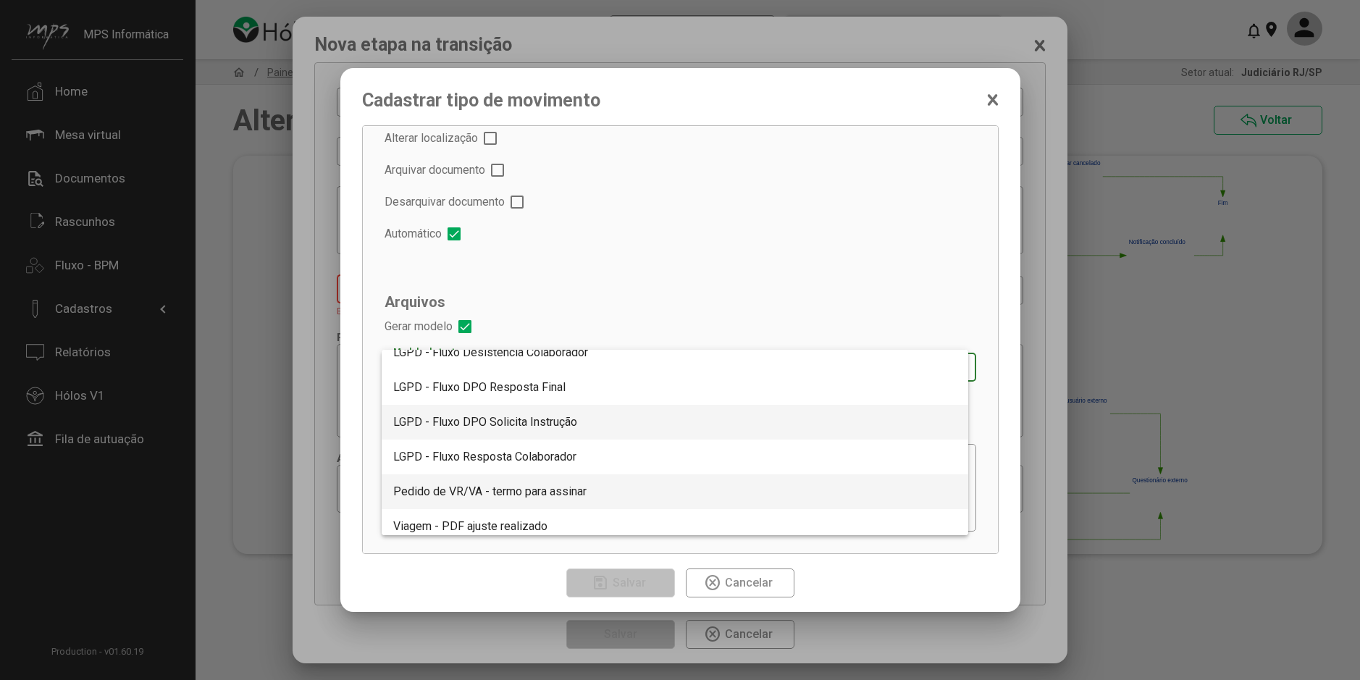
scroll to position [156, 0]
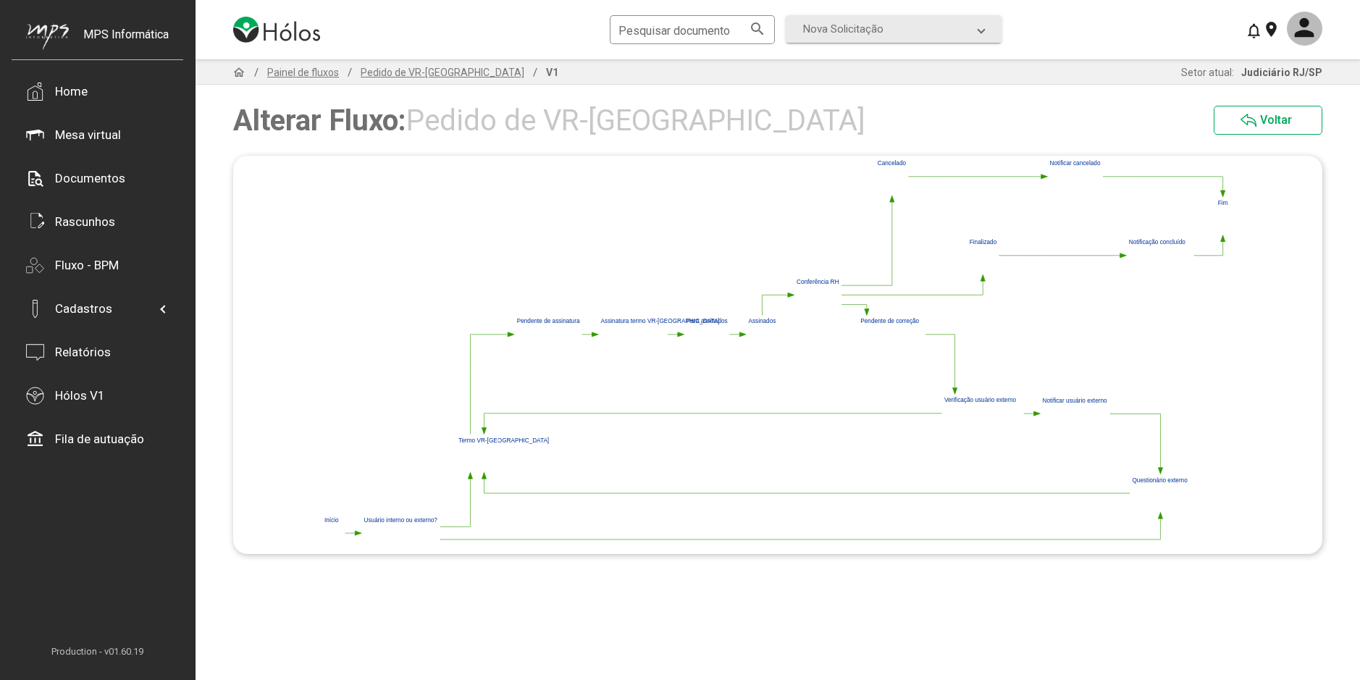
click at [484, 428] on polygon at bounding box center [483, 431] width 4 height 7
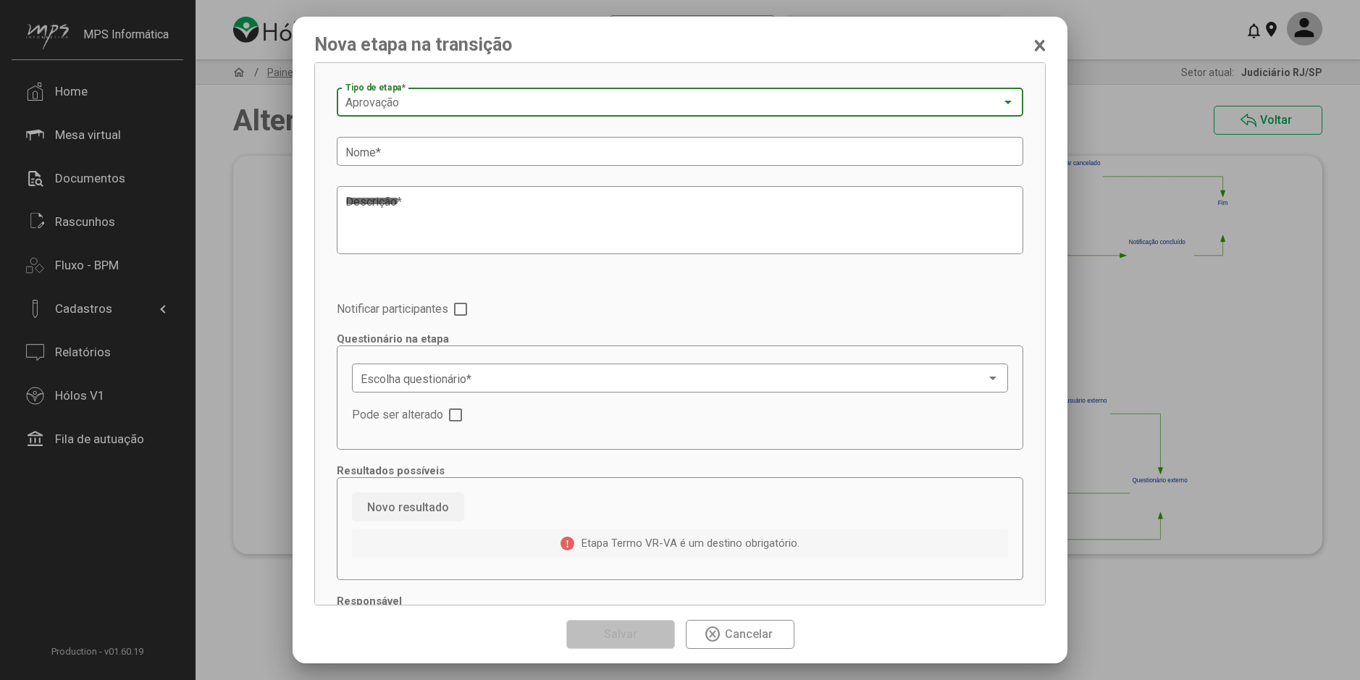
click at [419, 99] on div "Aprovação" at bounding box center [673, 102] width 656 height 13
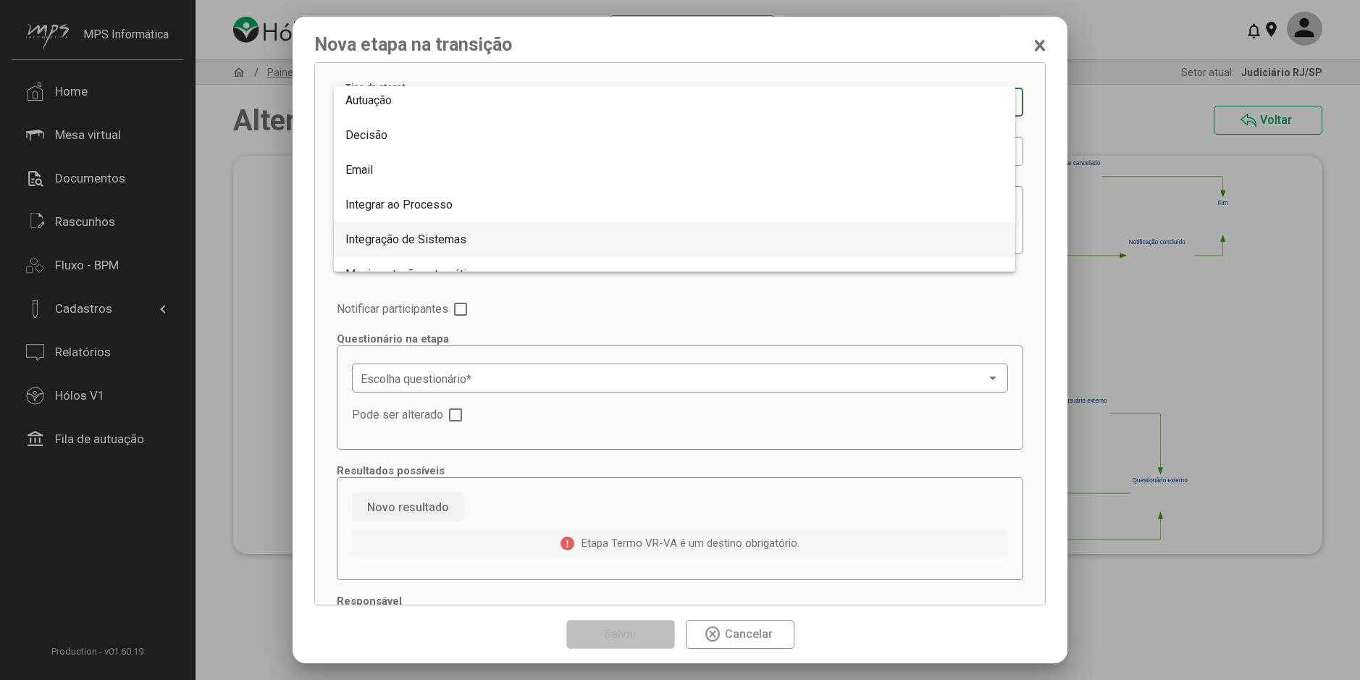
scroll to position [145, 0]
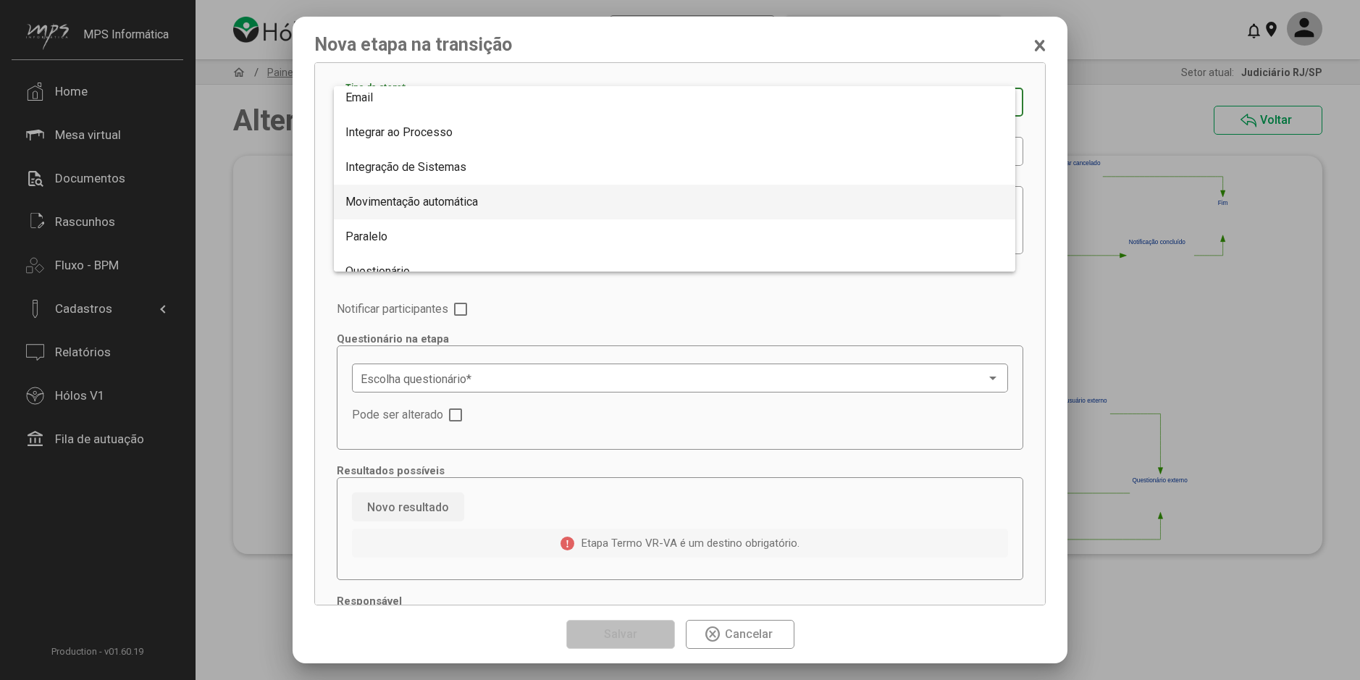
click at [442, 206] on span "Movimentação automática" at bounding box center [411, 202] width 132 height 14
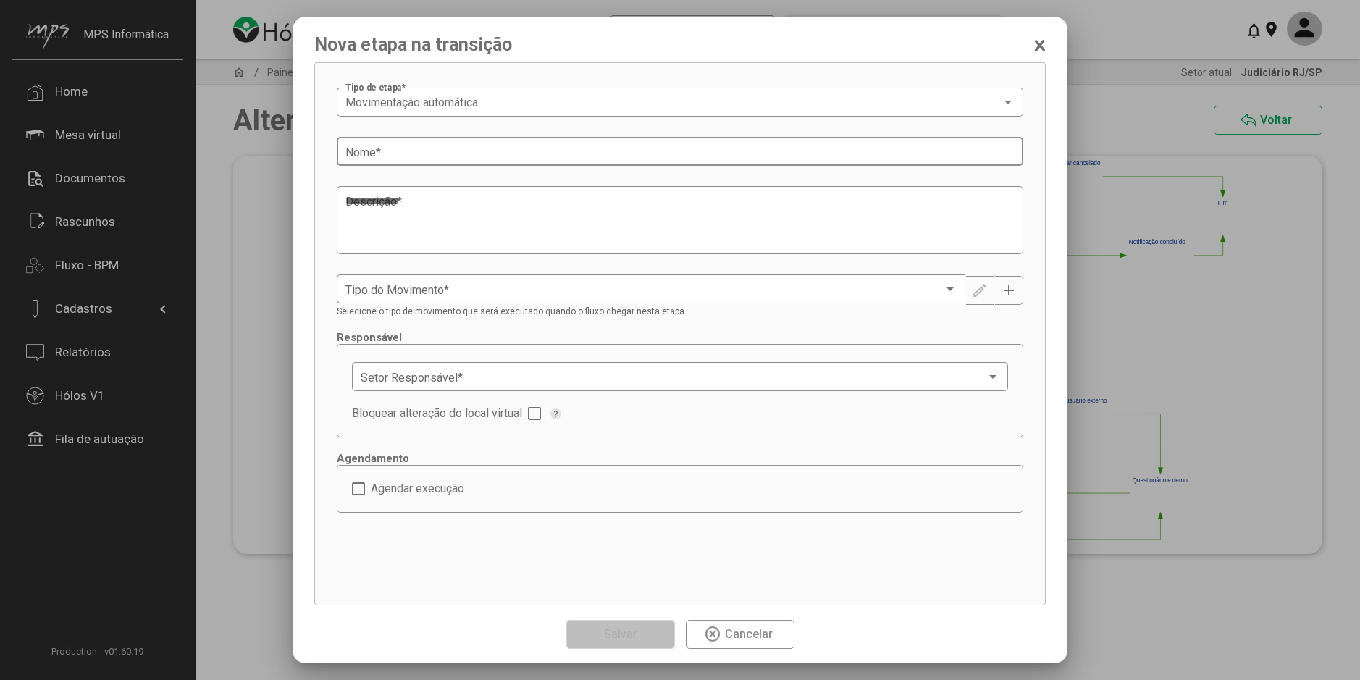
click at [408, 154] on input "Nome *" at bounding box center [679, 152] width 669 height 13
type input "**********"
click at [342, 237] on div "Descrição *" at bounding box center [680, 218] width 686 height 71
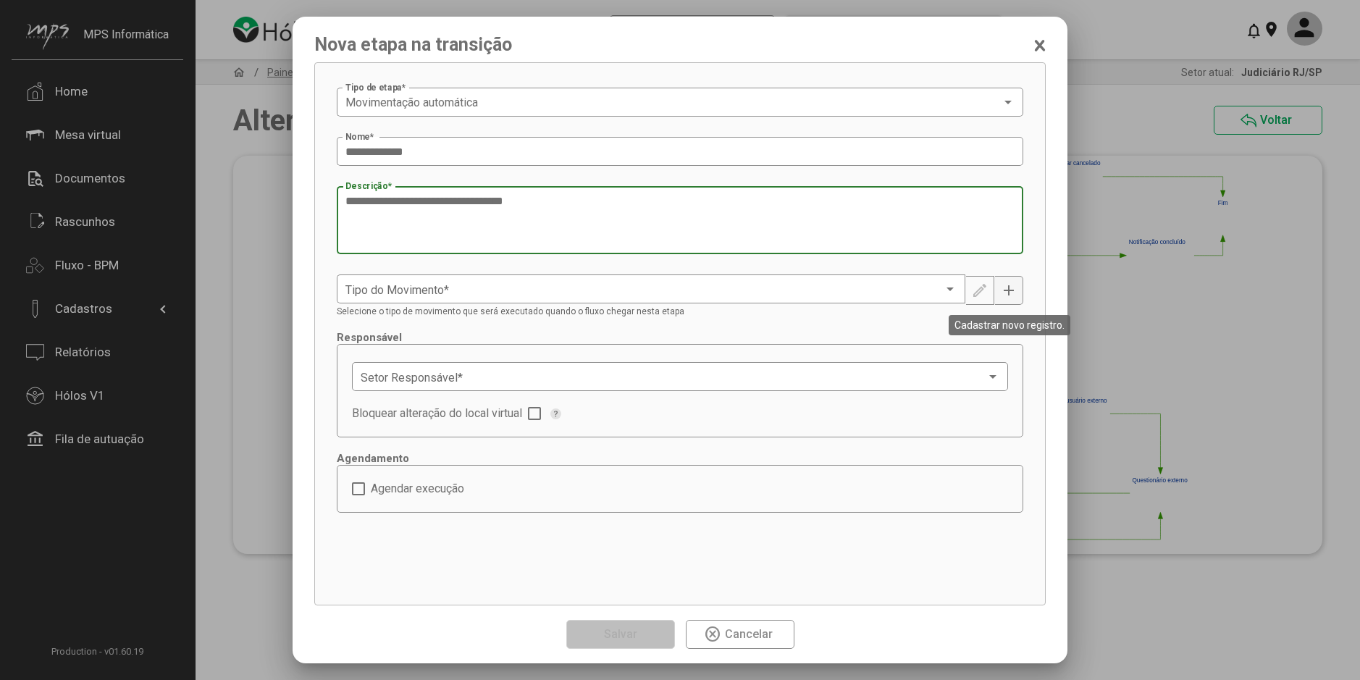
type textarea "**********"
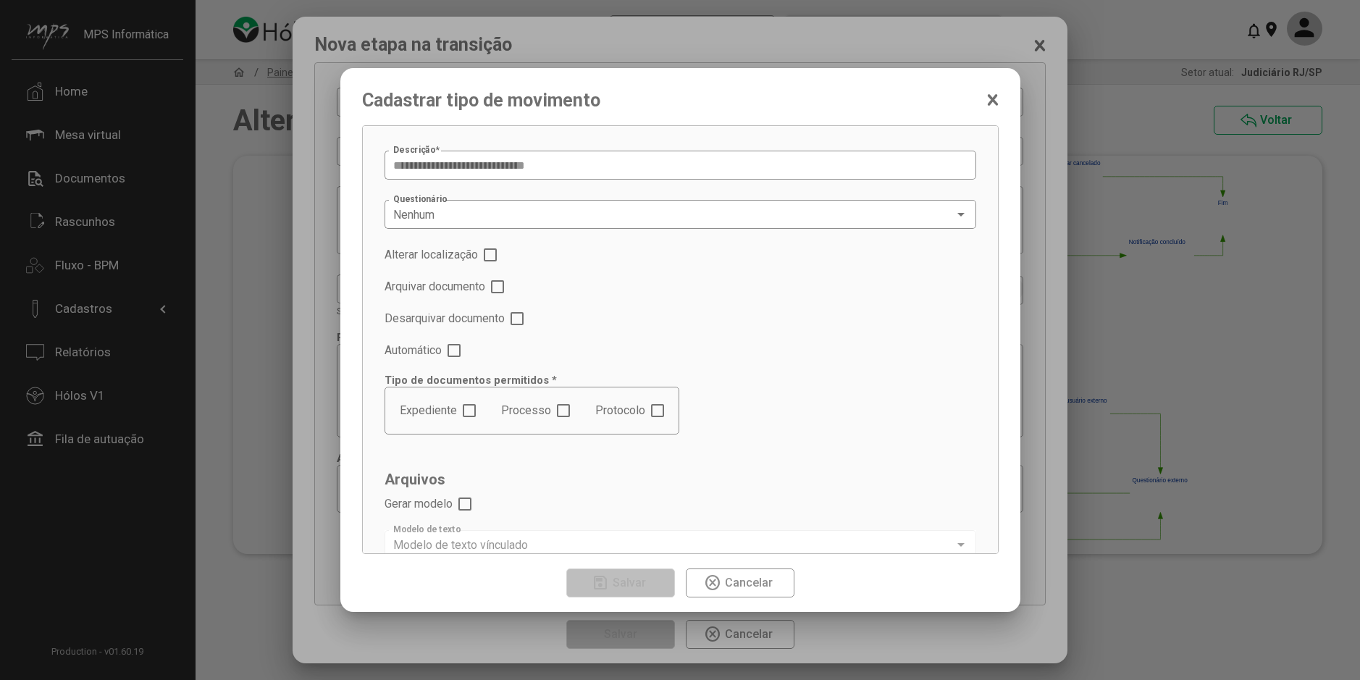
click at [1016, 283] on div "**********" at bounding box center [680, 340] width 1360 height 680
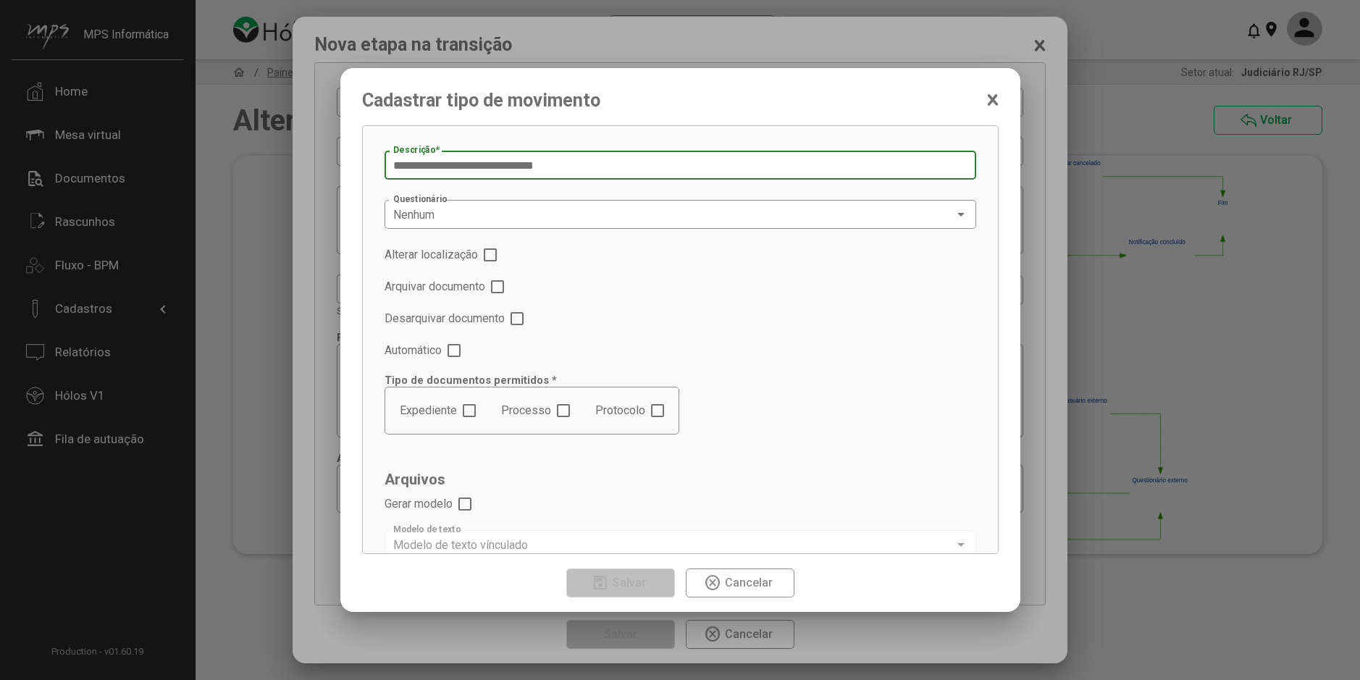
type input "**********"
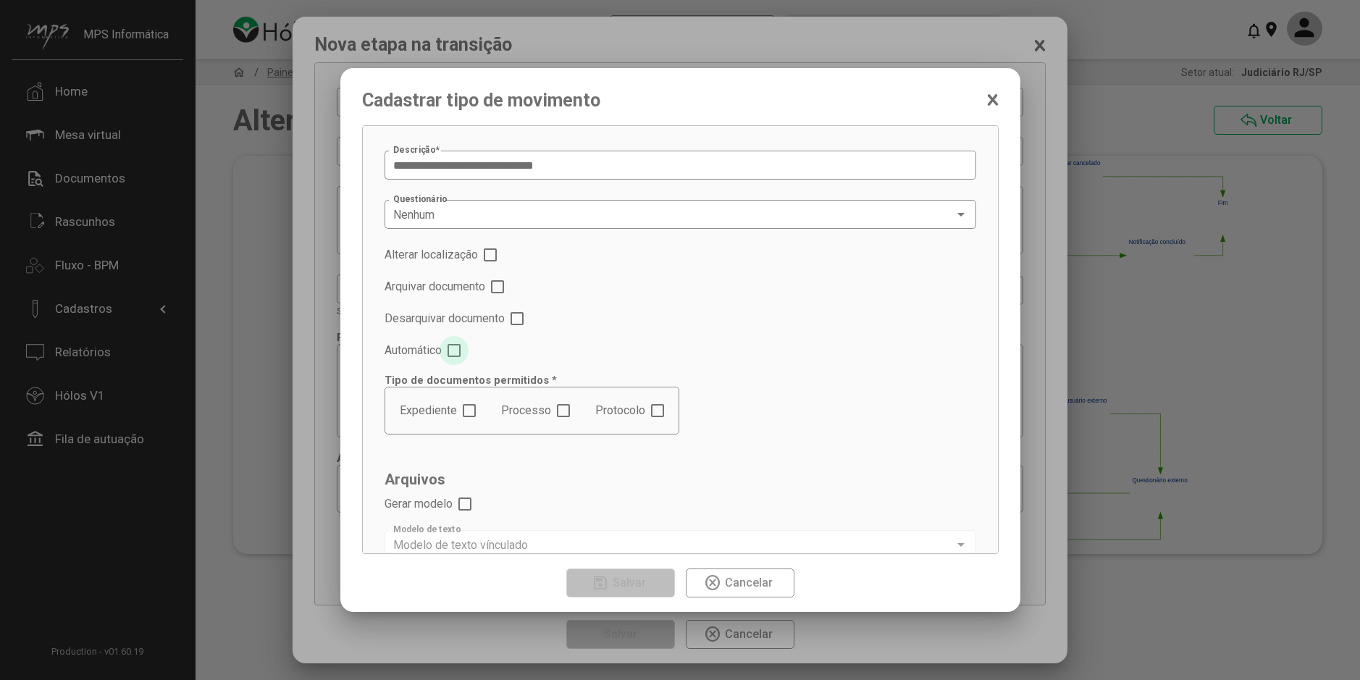
click at [460, 353] on span at bounding box center [453, 350] width 13 height 13
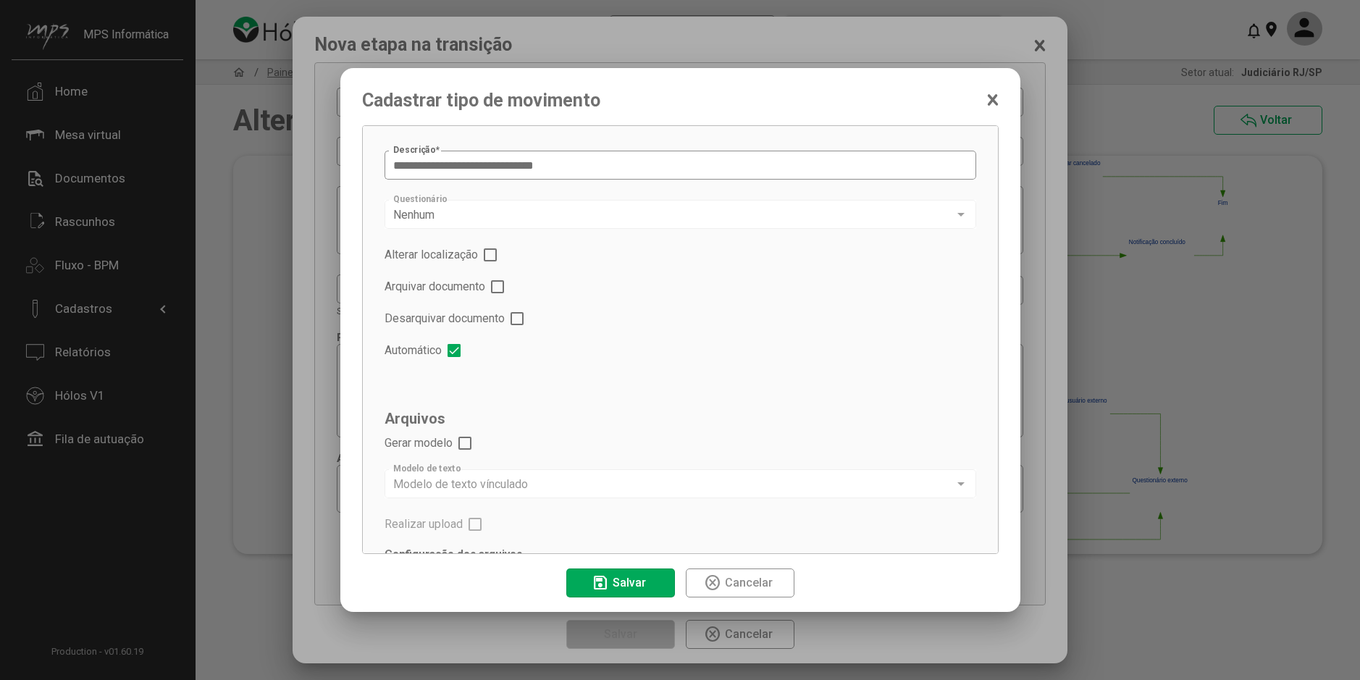
click at [467, 444] on span at bounding box center [464, 443] width 13 height 13
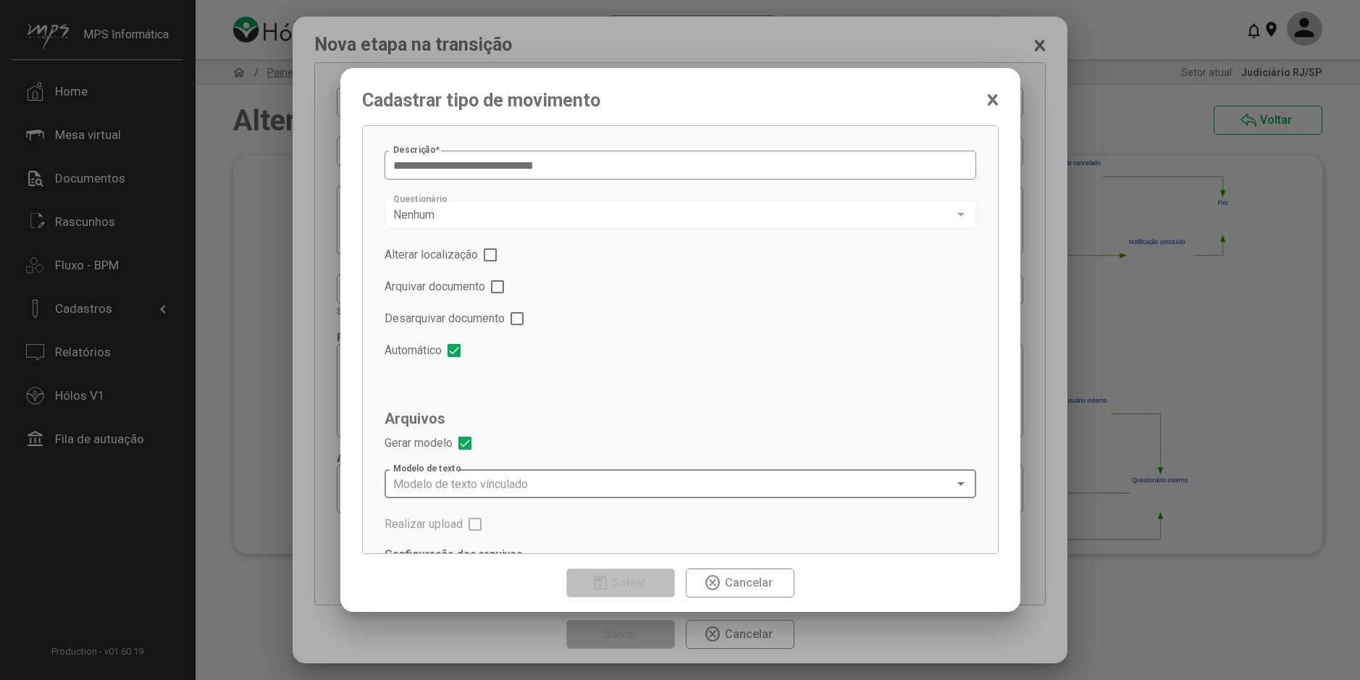
click at [500, 476] on div "Modelo de texto vínculado Modelo de texto" at bounding box center [680, 482] width 574 height 32
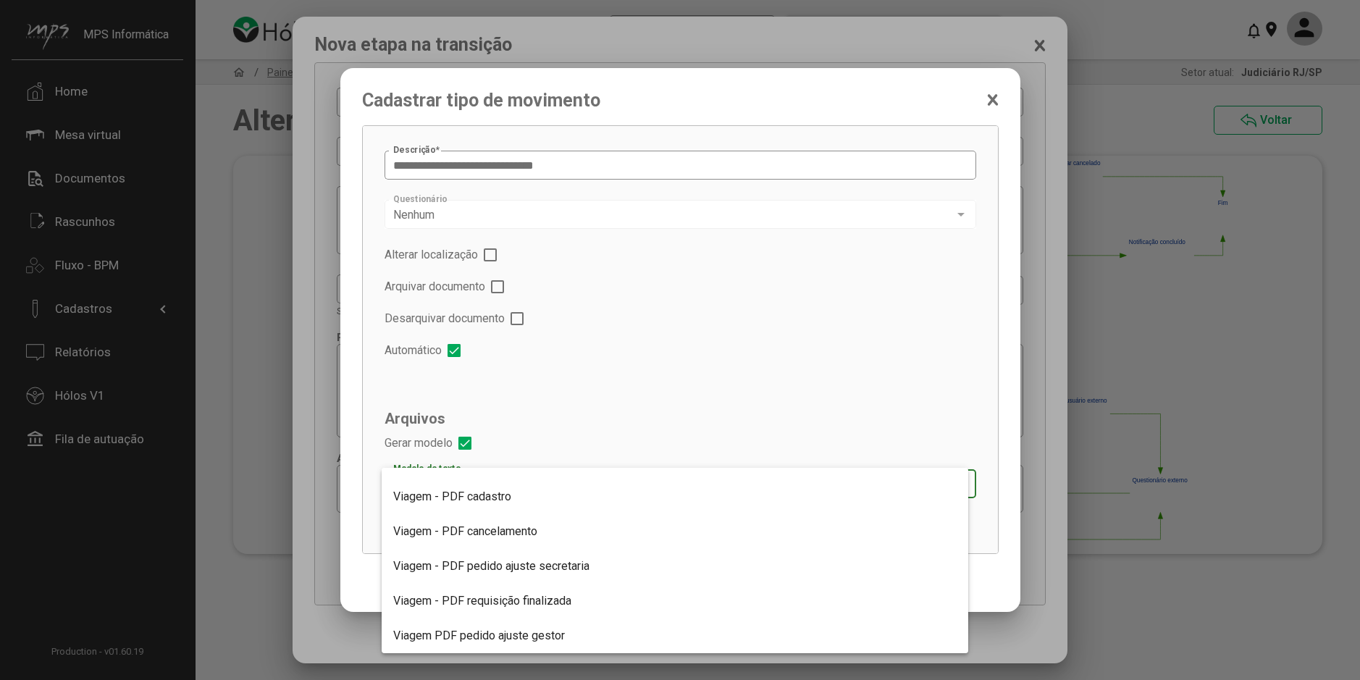
scroll to position [264, 0]
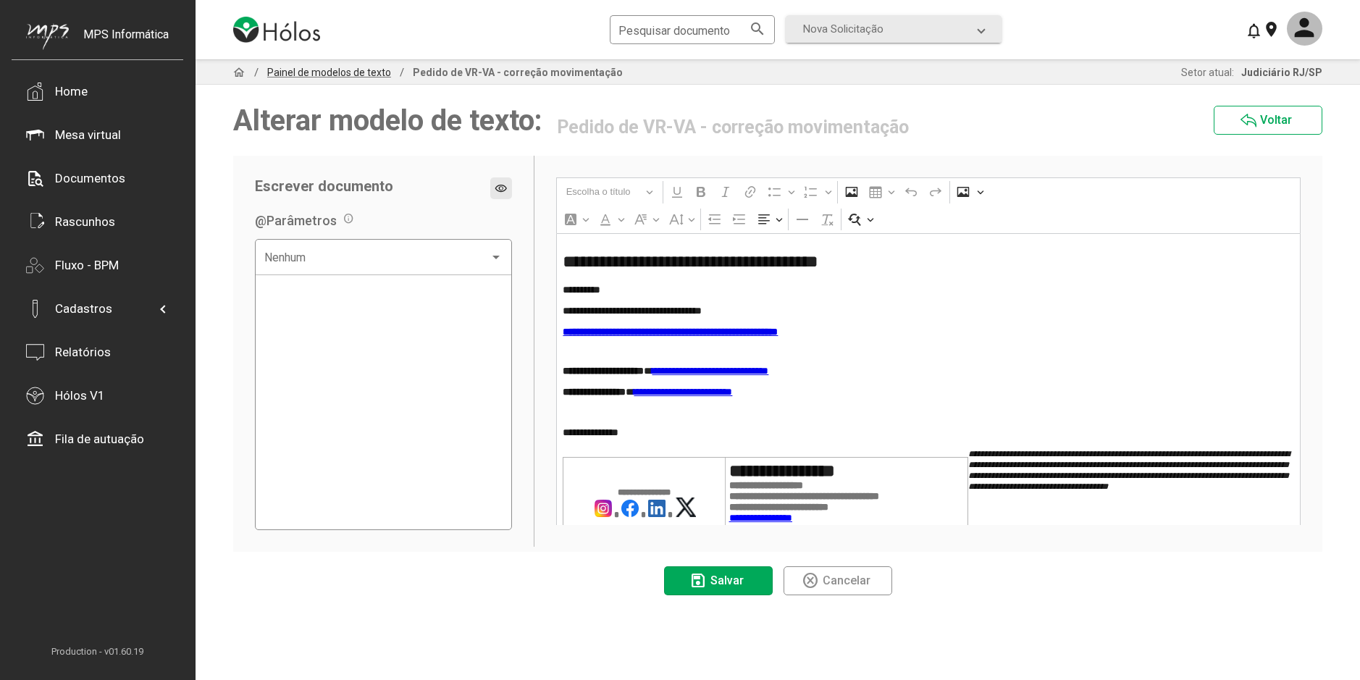
click at [366, 72] on span "Painel de modelos de texto" at bounding box center [328, 73] width 141 height 12
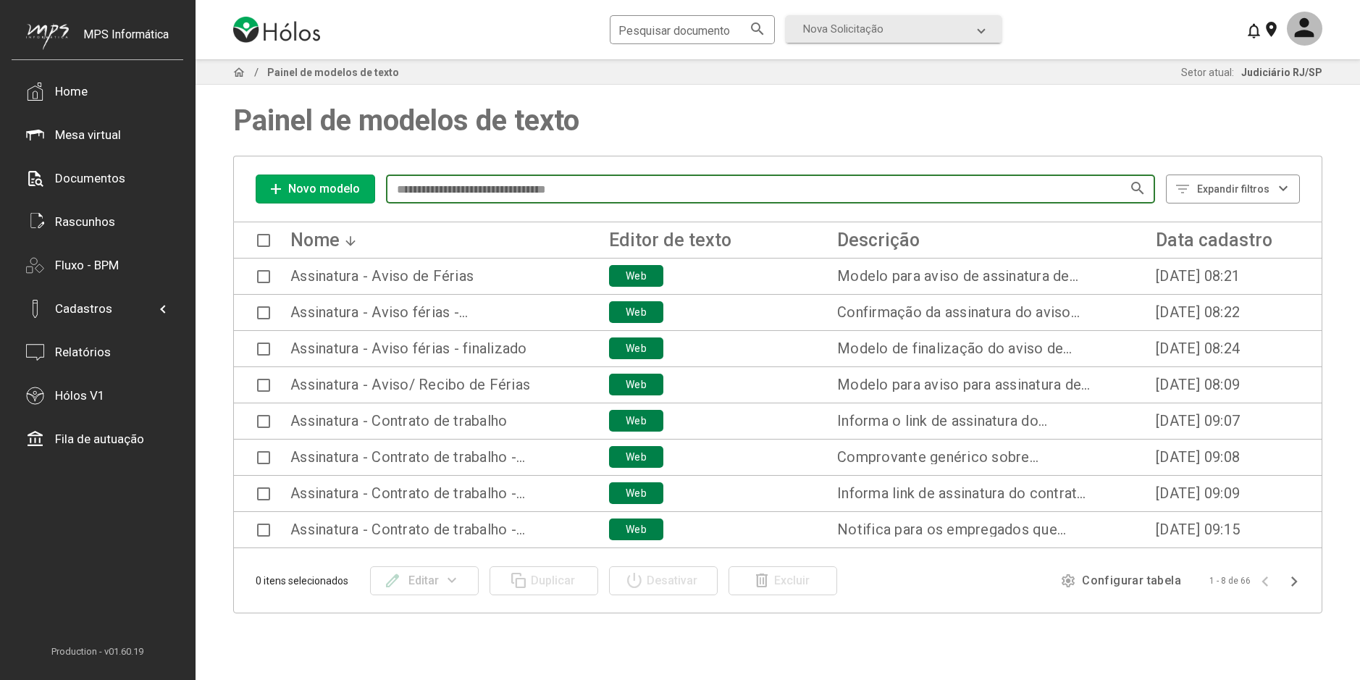
click at [449, 190] on input at bounding box center [763, 189] width 736 height 13
type input "*"
paste input "**********"
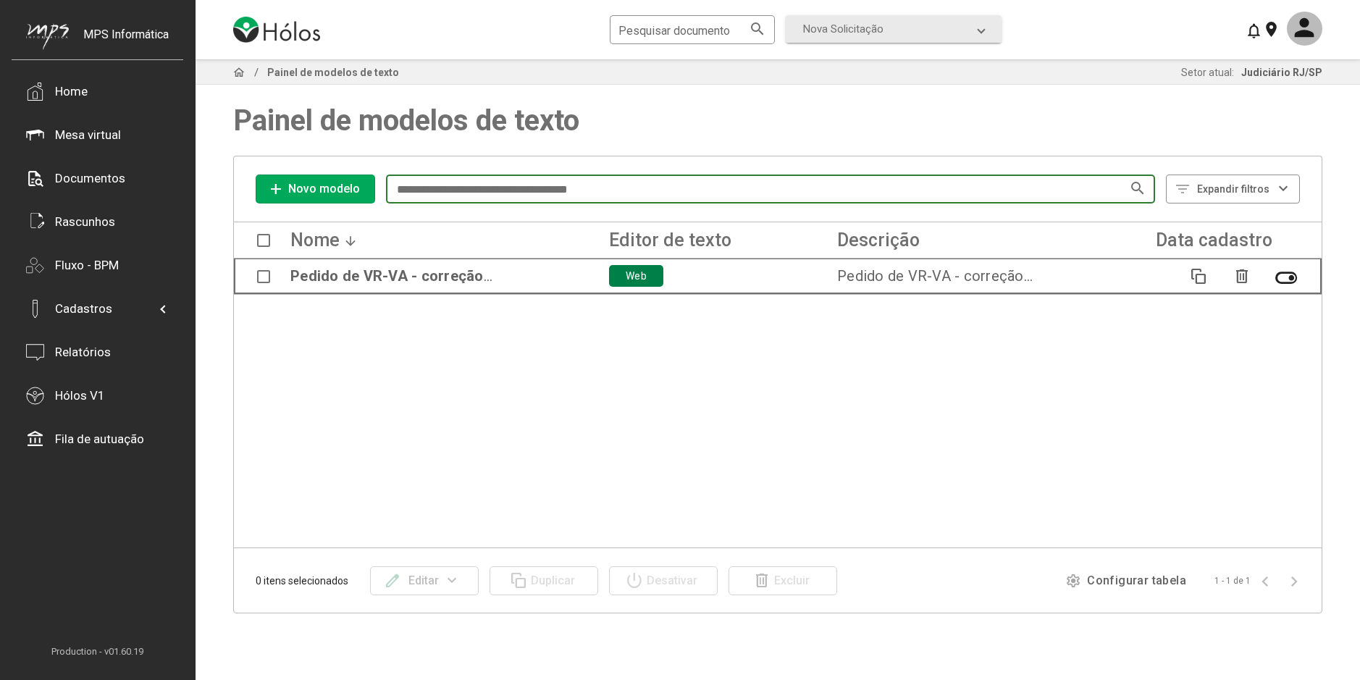
type input "**********"
click at [256, 274] on div "Pedido de VR-VA - correção movimentação Web Pedido de VR-VA - correção moviment…" at bounding box center [876, 275] width 1282 height 33
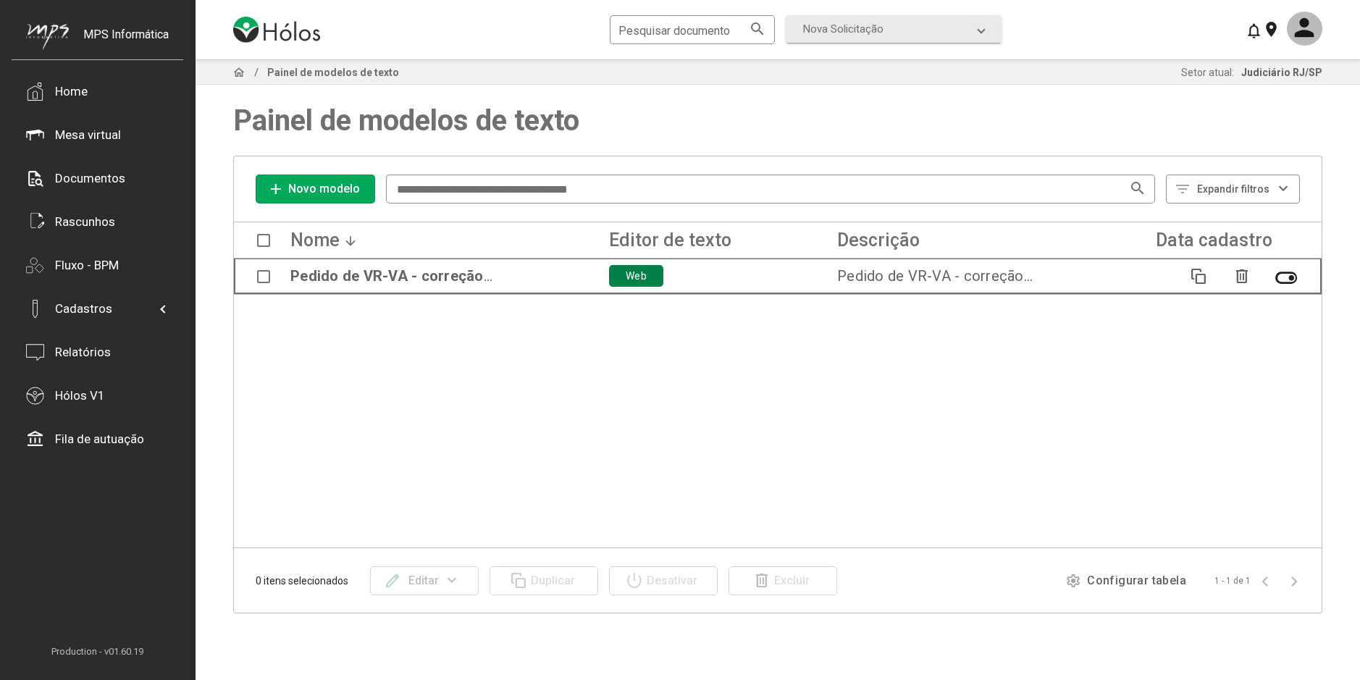
click at [264, 274] on span at bounding box center [263, 276] width 13 height 13
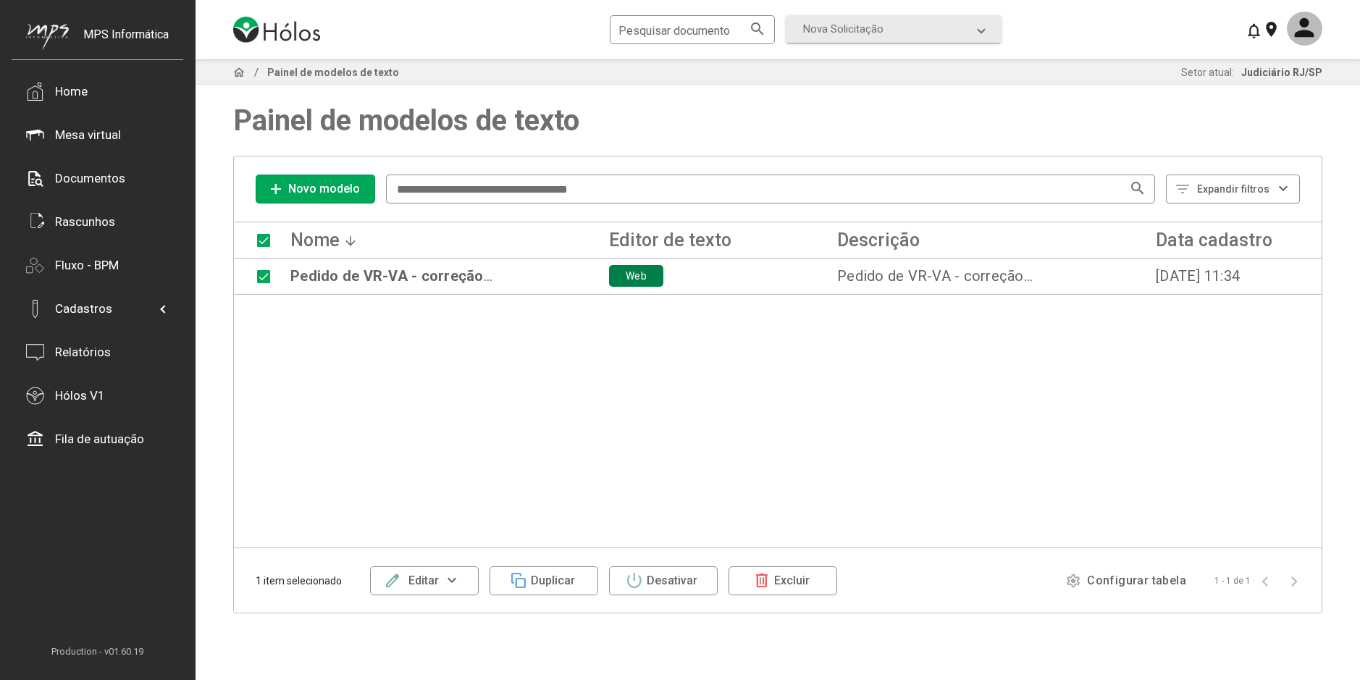
click at [463, 587] on mat-icon "expand_more" at bounding box center [452, 580] width 27 height 17
click at [554, 515] on div at bounding box center [680, 340] width 1360 height 680
click at [751, 589] on button "delete Excluir" at bounding box center [782, 580] width 109 height 29
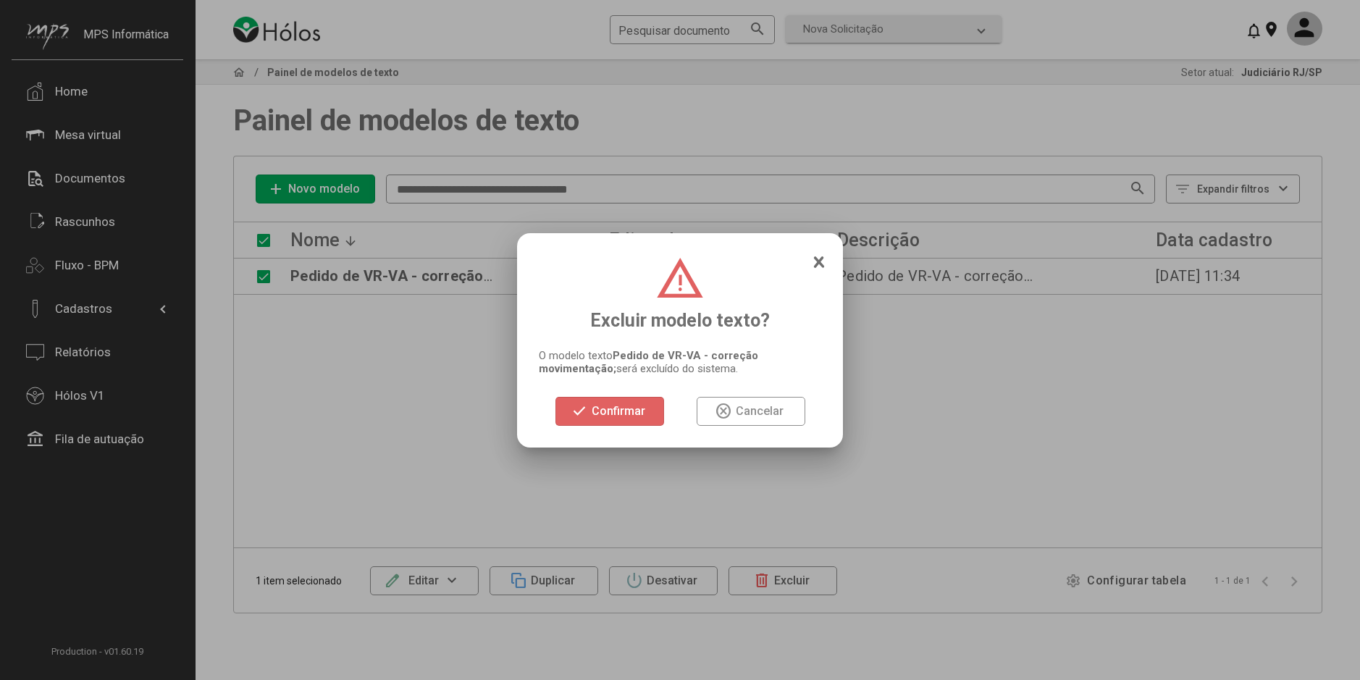
click at [624, 414] on span "Confirmar" at bounding box center [618, 411] width 54 height 14
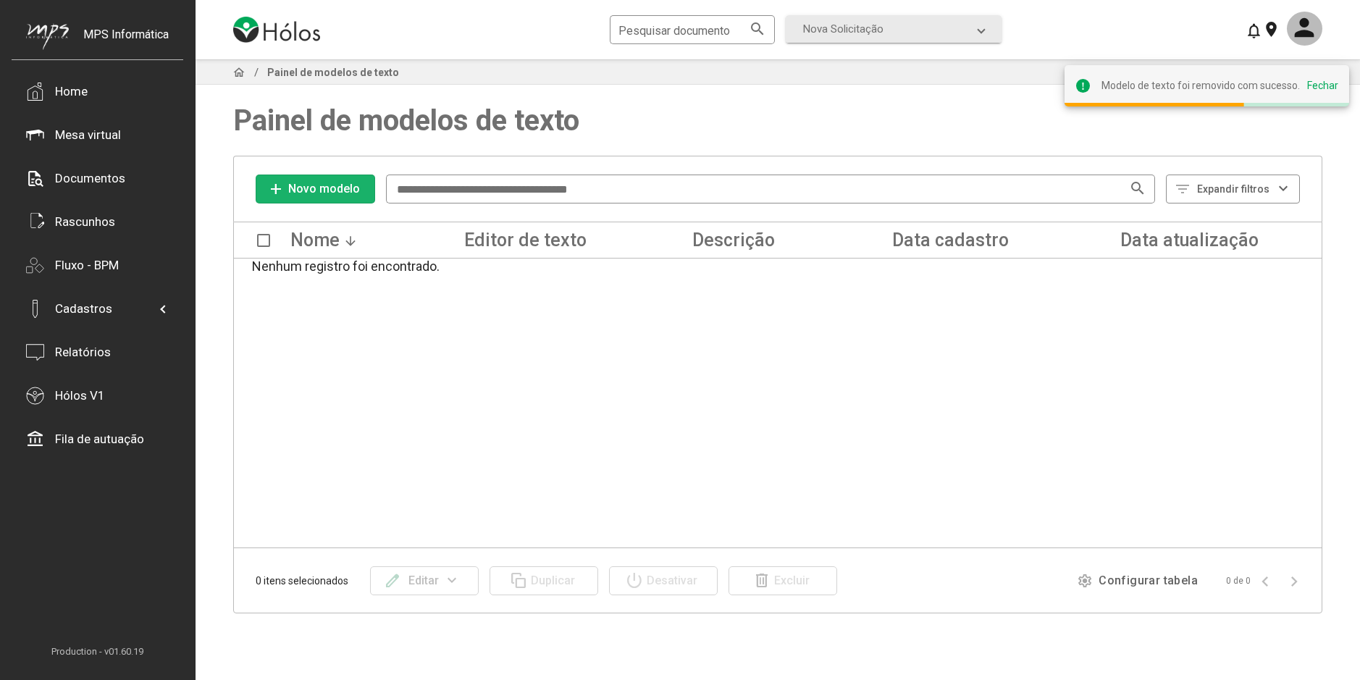
click at [358, 182] on span "add Novo modelo" at bounding box center [315, 189] width 96 height 25
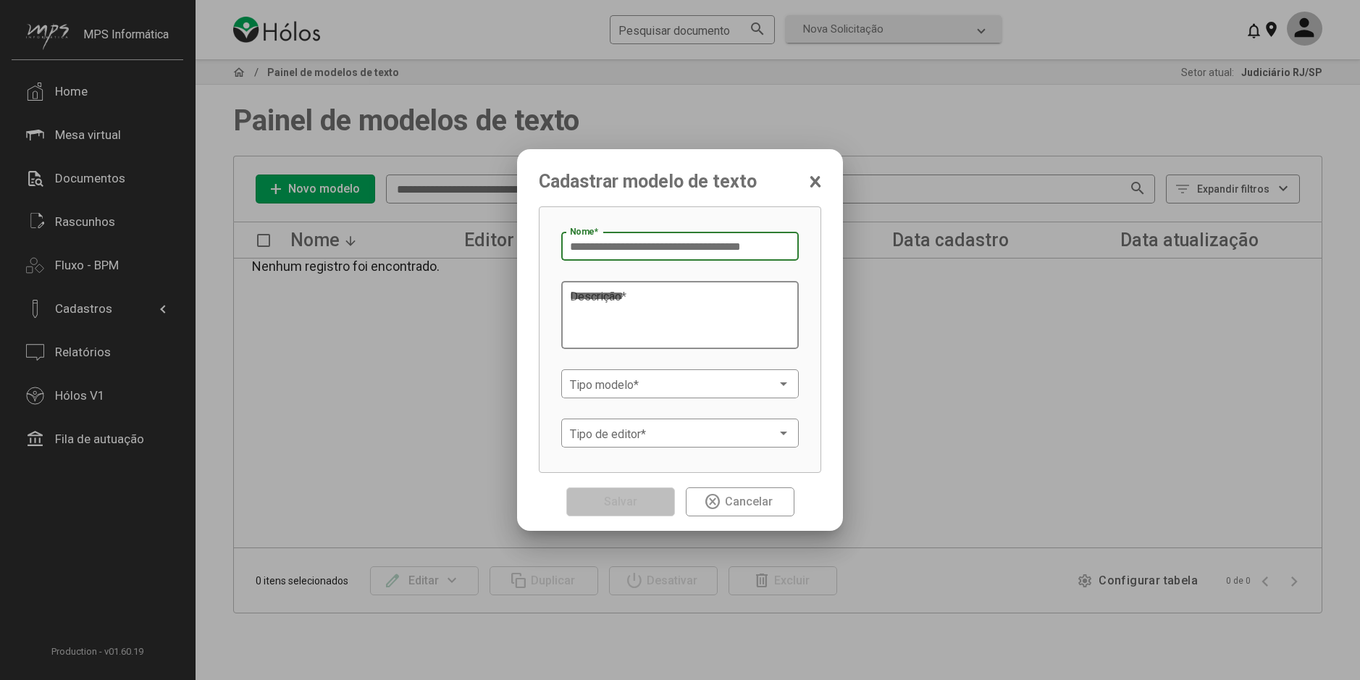
type input "**********"
click at [669, 294] on textarea "Descrição *" at bounding box center [680, 315] width 220 height 55
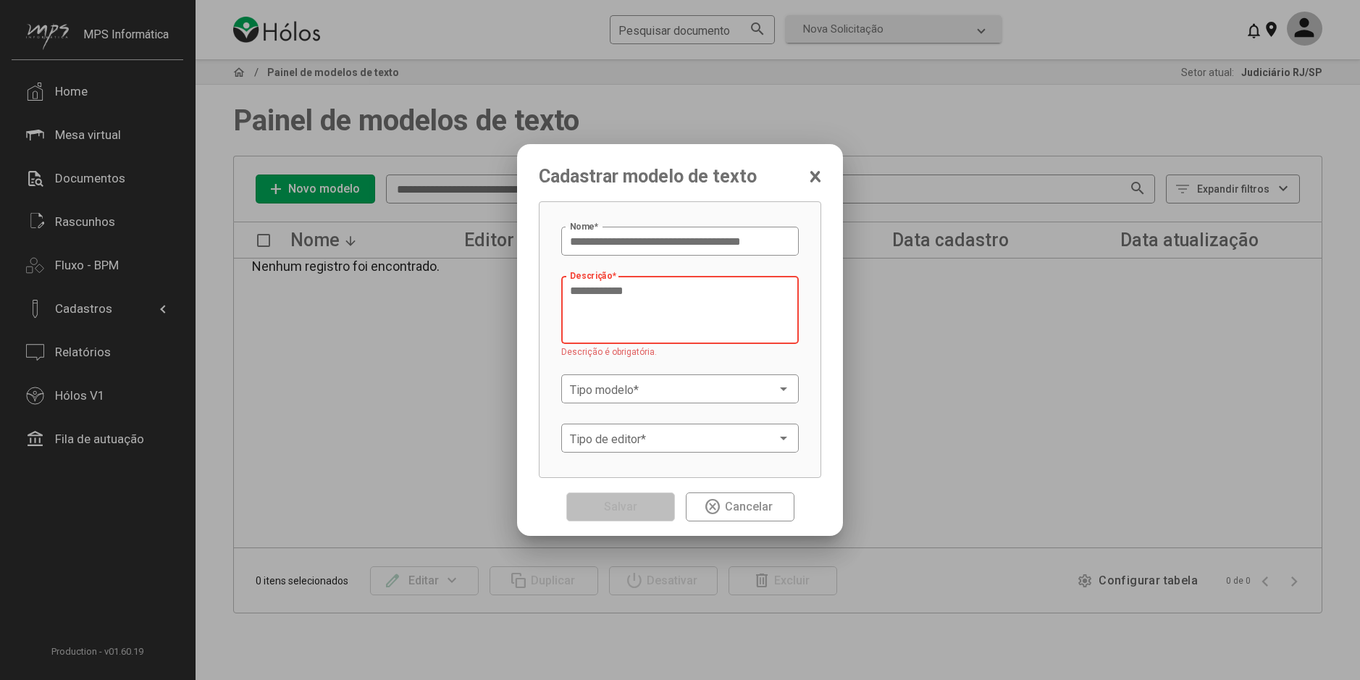
click at [614, 290] on textarea "Descrição *" at bounding box center [680, 310] width 220 height 55
paste textarea "**********"
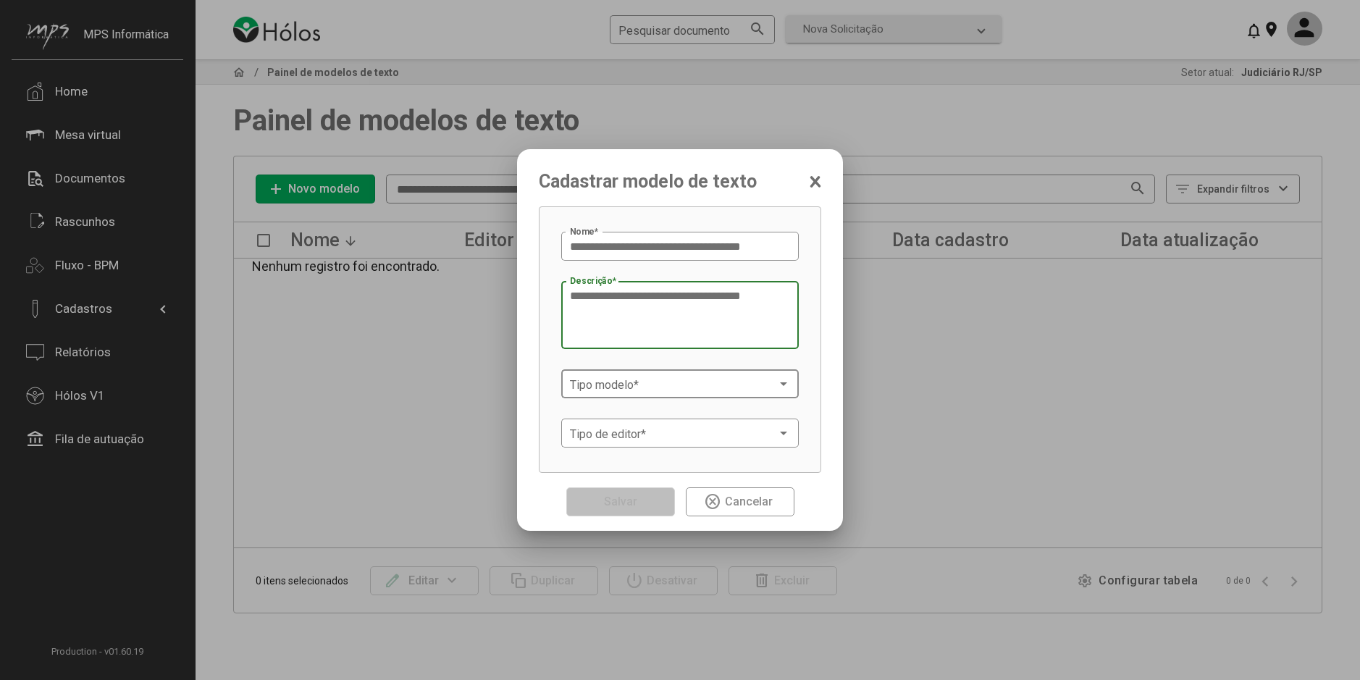
type textarea "**********"
click at [607, 390] on span at bounding box center [673, 384] width 207 height 13
click at [618, 417] on span "Movimentações" at bounding box center [611, 420] width 82 height 14
click at [631, 432] on span at bounding box center [673, 433] width 207 height 13
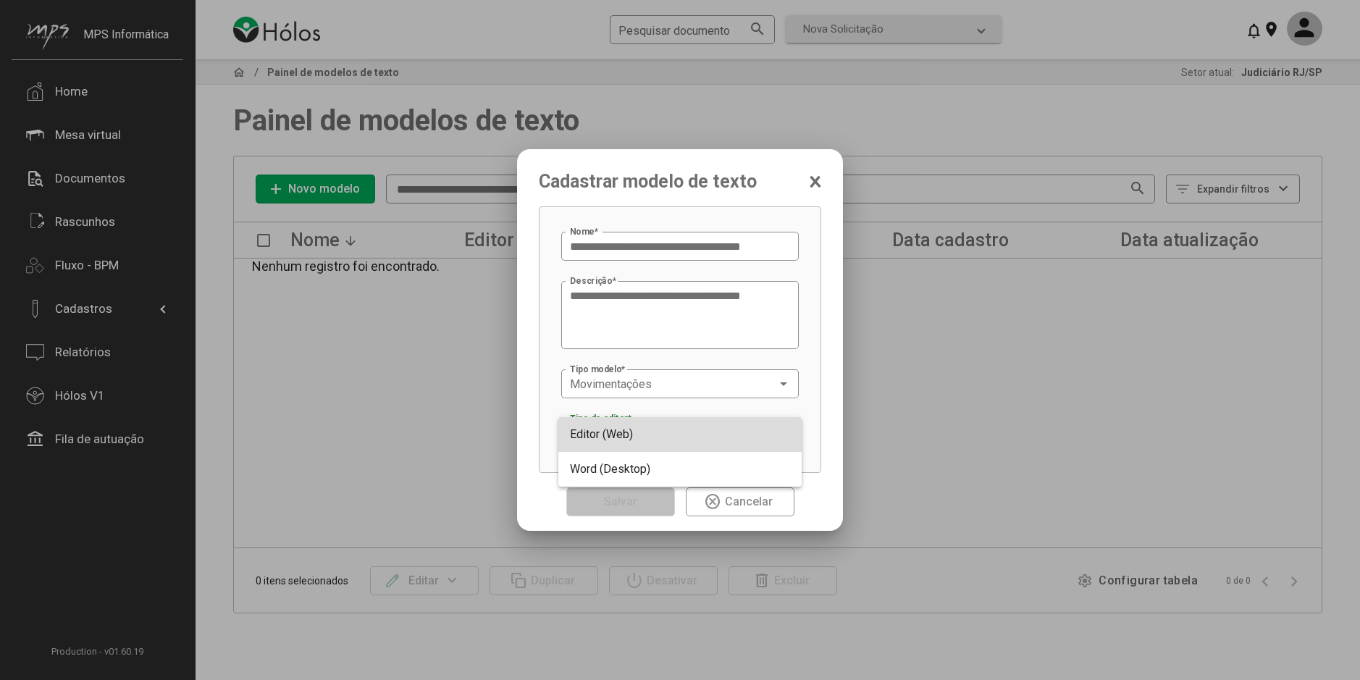
click at [623, 446] on span "Editor (Web)" at bounding box center [680, 434] width 220 height 35
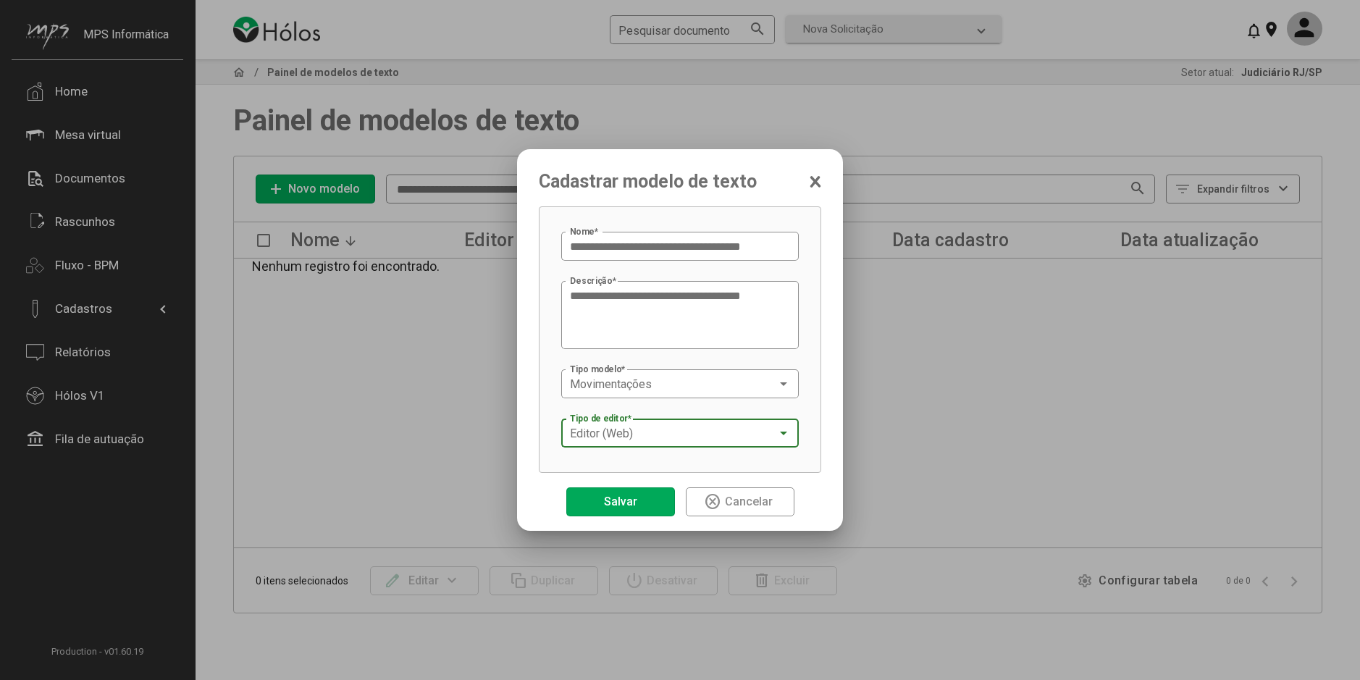
click at [631, 497] on span "Salvar" at bounding box center [620, 501] width 33 height 14
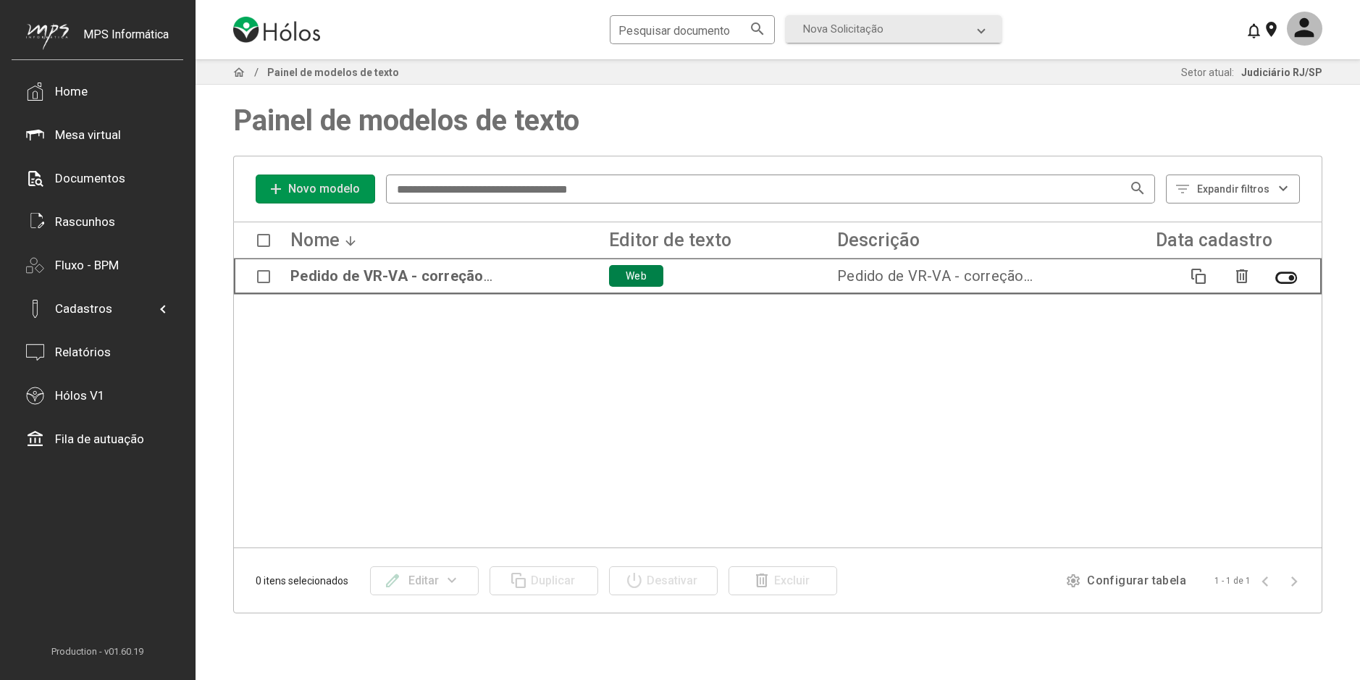
click at [265, 277] on span at bounding box center [263, 276] width 13 height 13
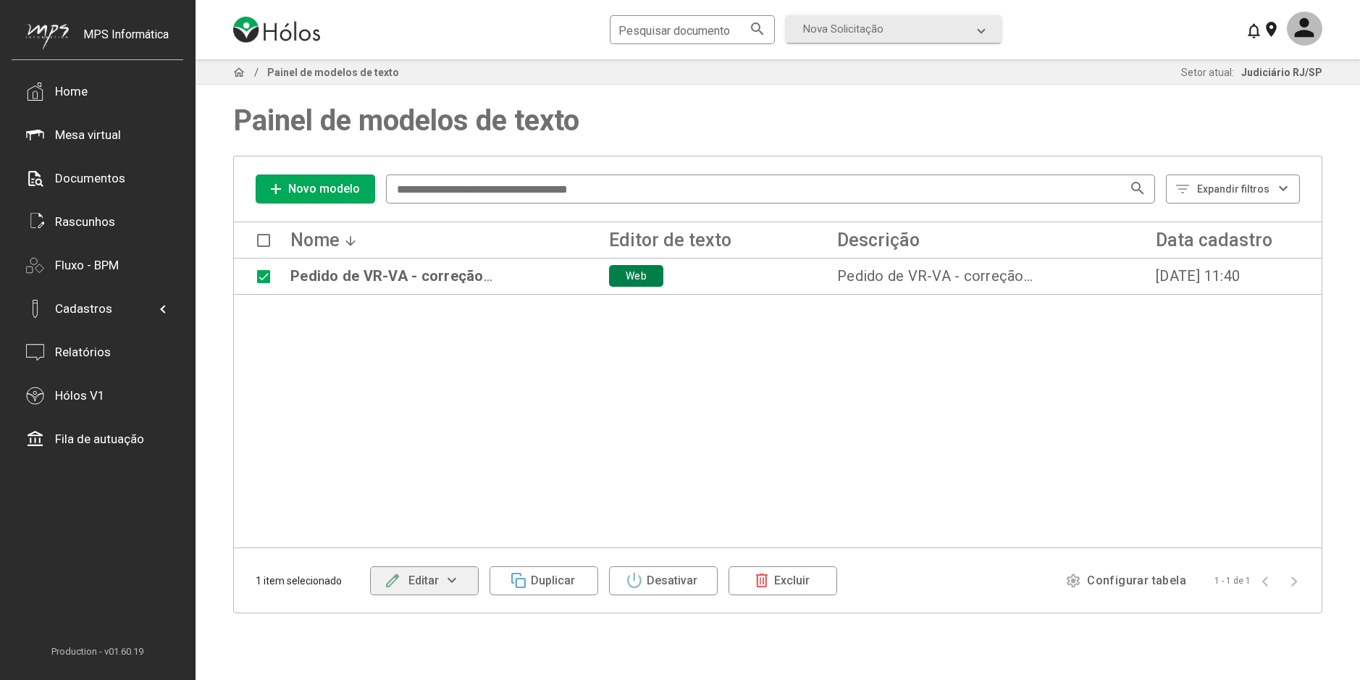
click at [447, 584] on mat-icon "expand_more" at bounding box center [452, 580] width 27 height 17
click at [434, 547] on button "Alterar conteúdo" at bounding box center [420, 553] width 101 height 35
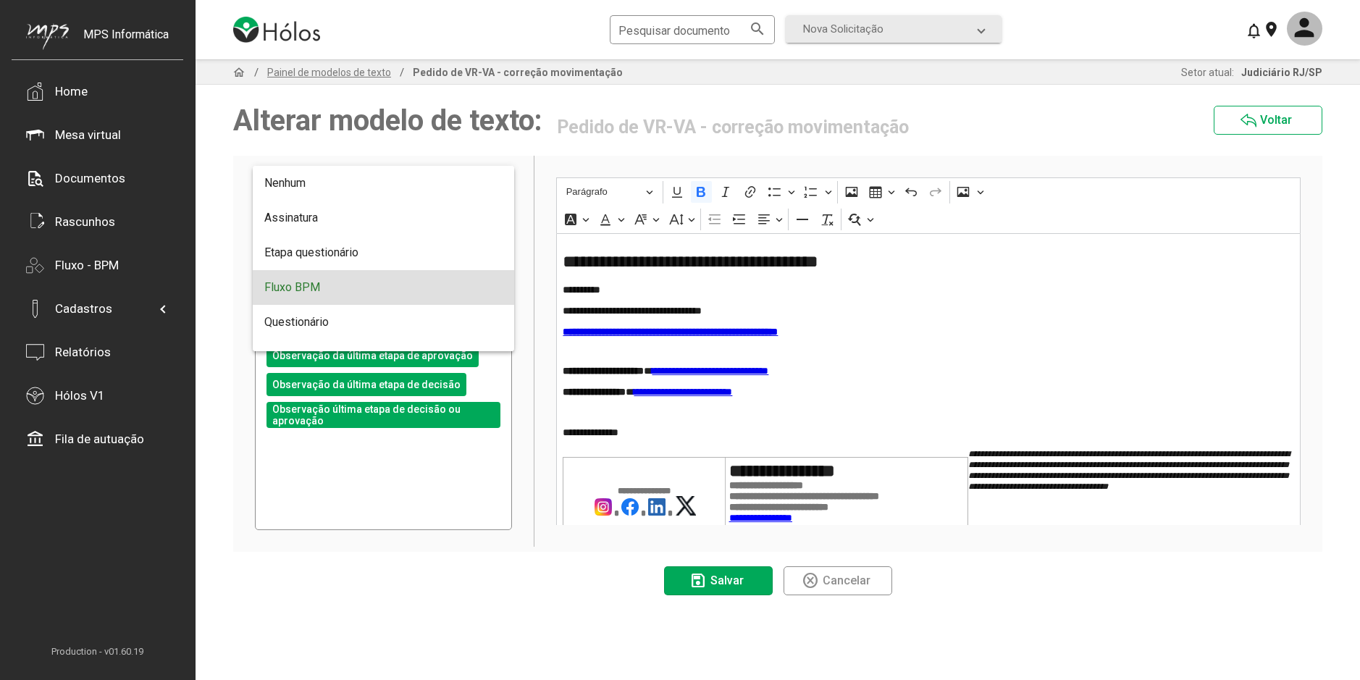
scroll to position [29, 0]
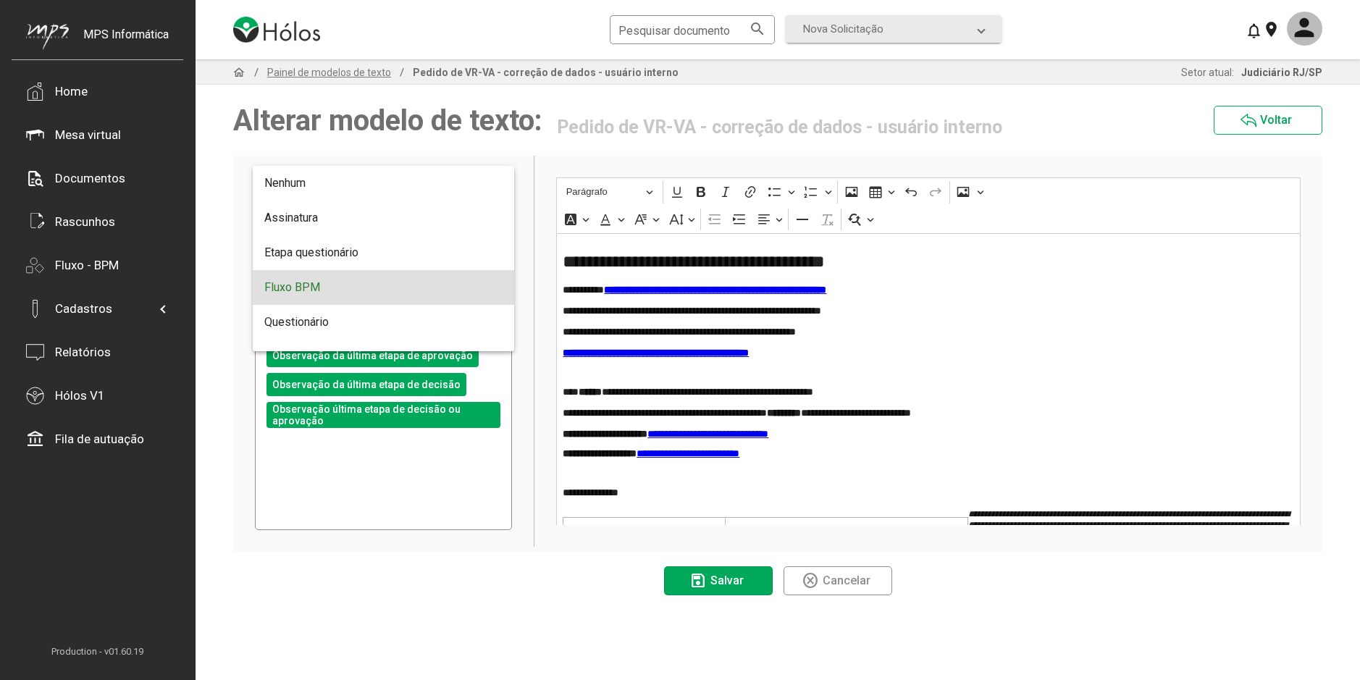
scroll to position [29, 0]
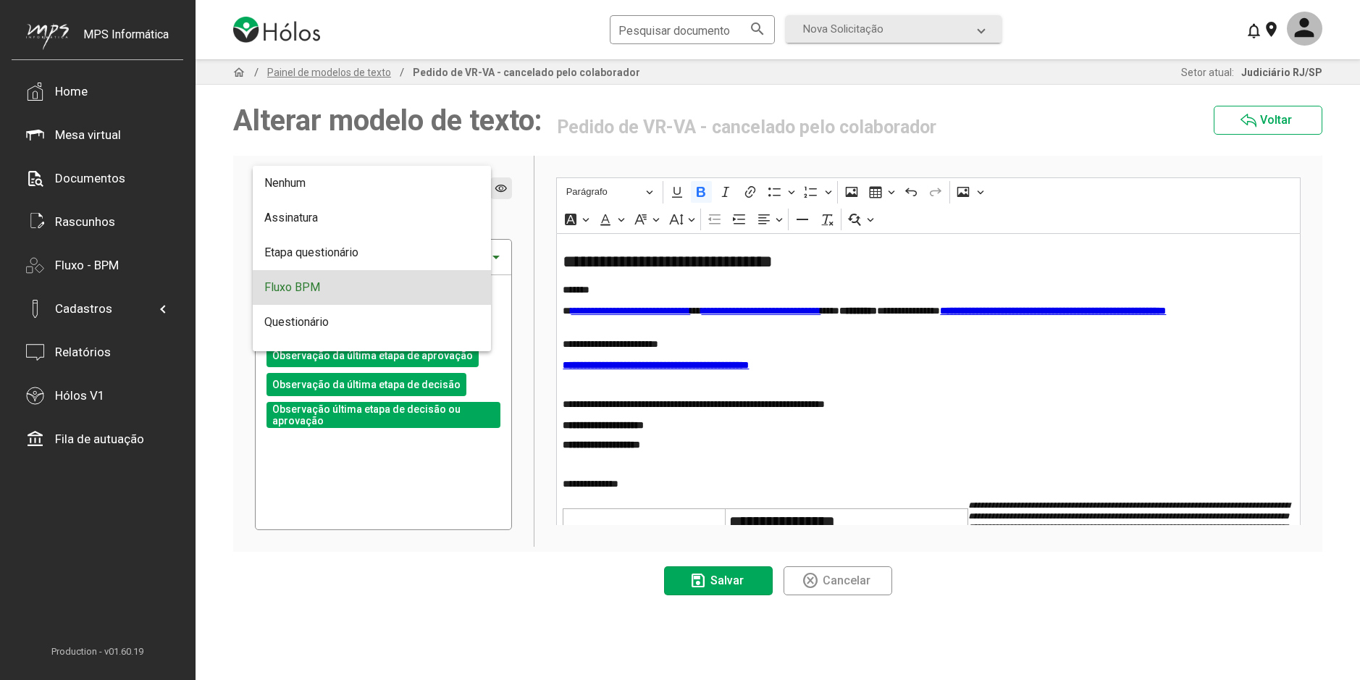
scroll to position [29, 0]
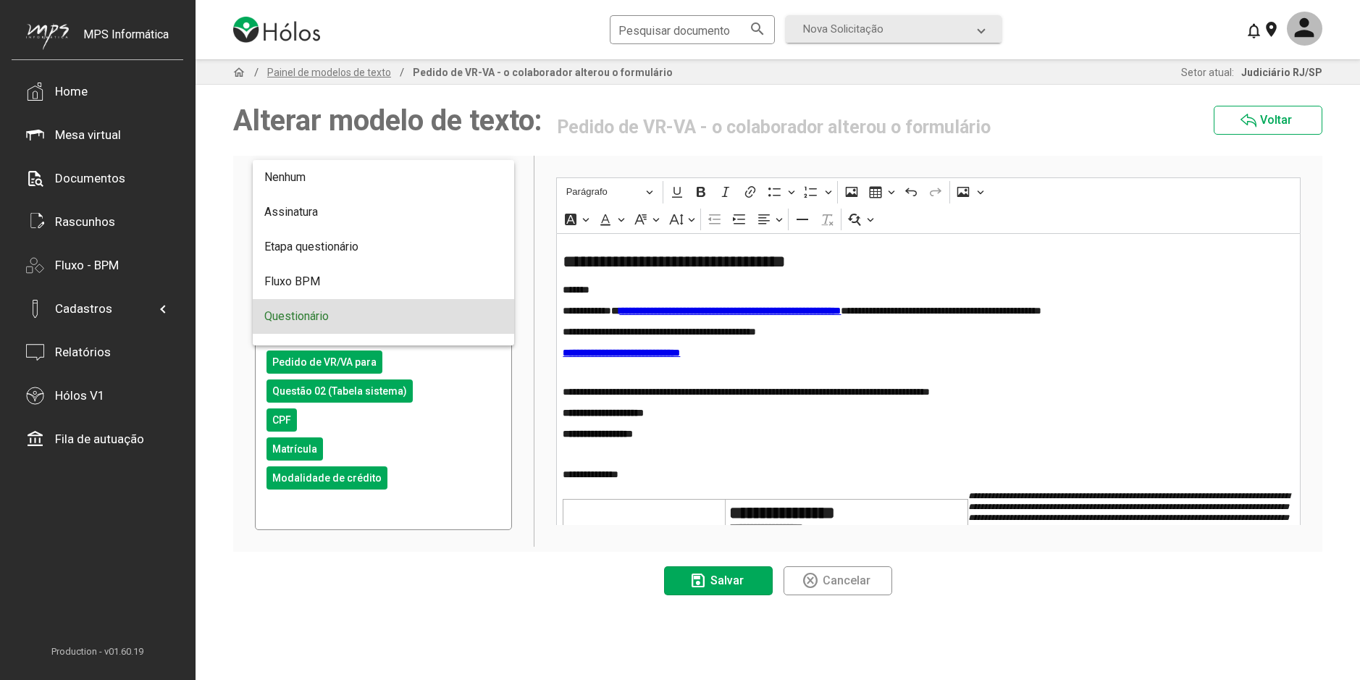
scroll to position [58, 0]
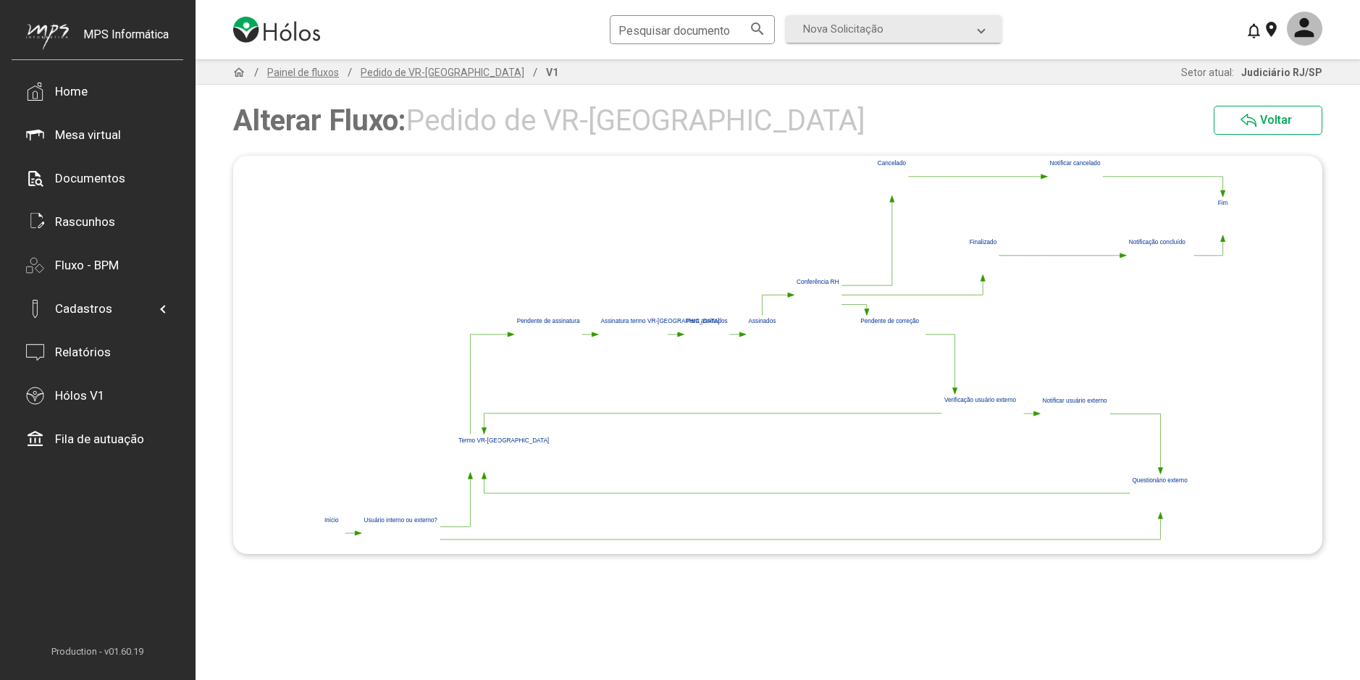
click at [484, 431] on polygon at bounding box center [483, 431] width 4 height 7
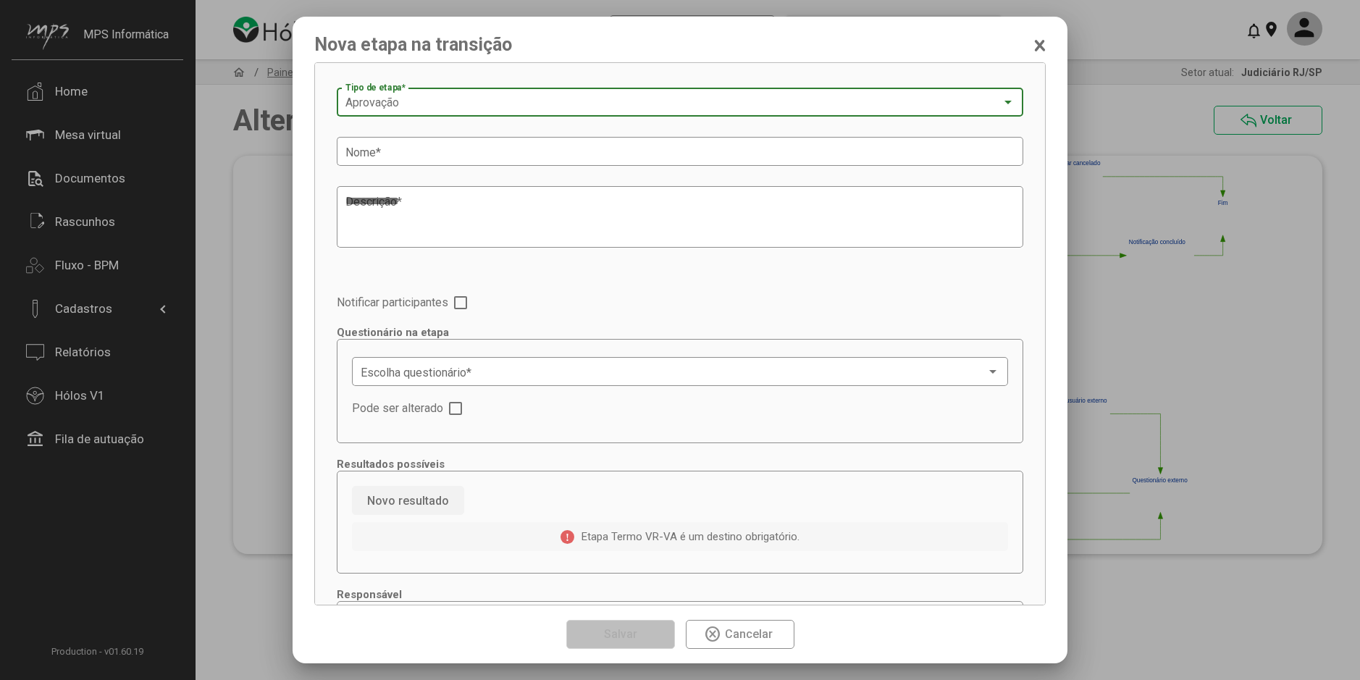
click at [386, 102] on span "Aprovação" at bounding box center [372, 103] width 54 height 14
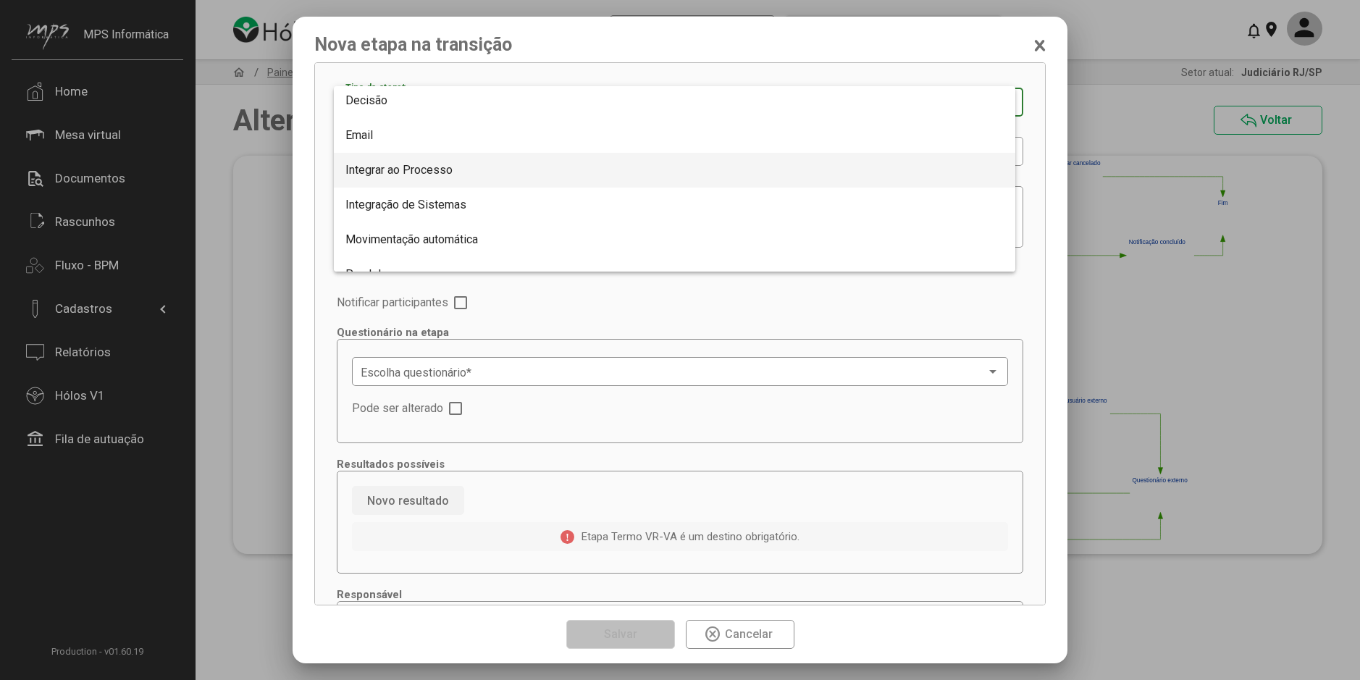
scroll to position [145, 0]
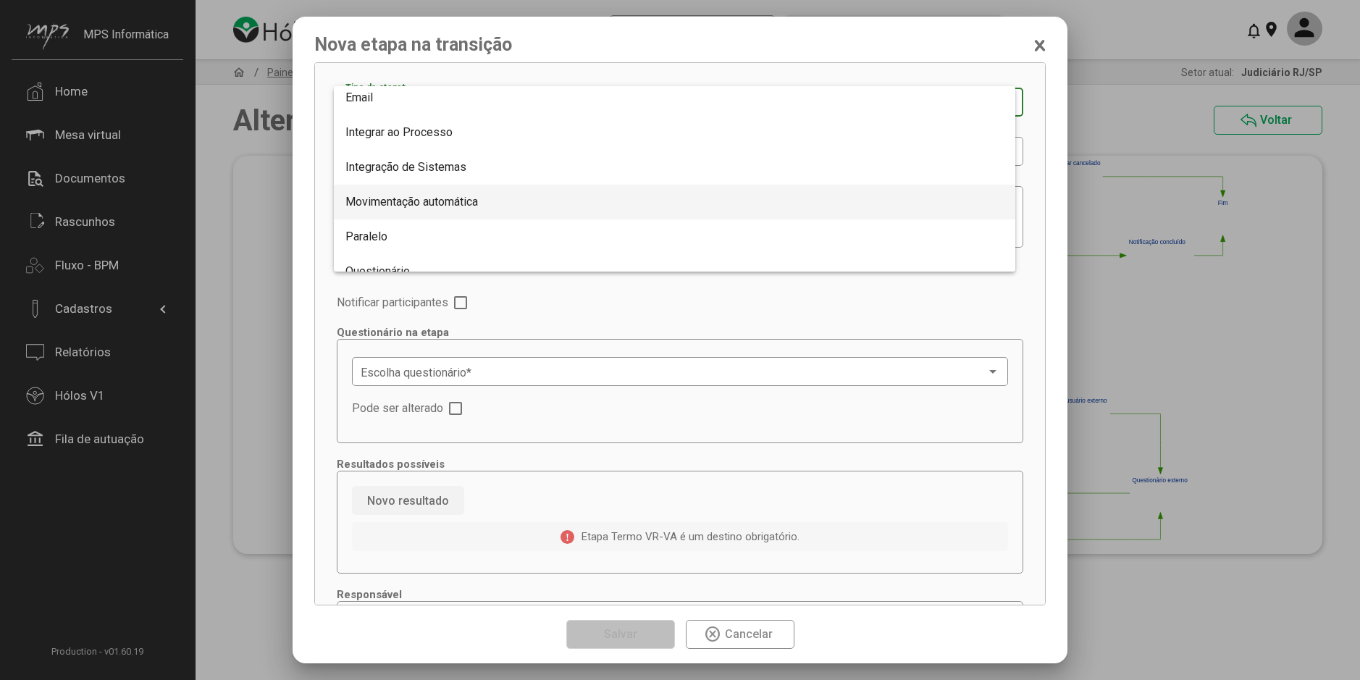
click at [434, 203] on span "Movimentação automática" at bounding box center [411, 202] width 132 height 14
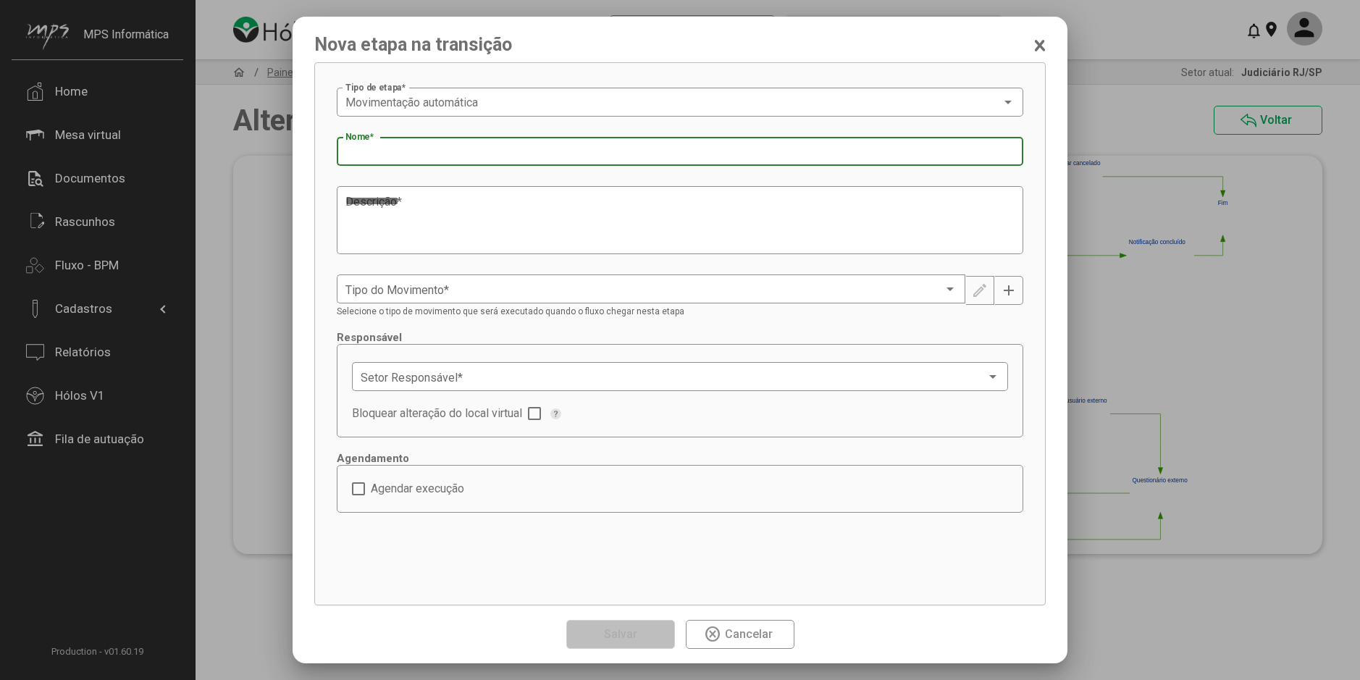
click at [393, 158] on input "Nome *" at bounding box center [679, 152] width 669 height 13
type input "**********"
click at [380, 222] on textarea "Descrição *" at bounding box center [679, 220] width 669 height 55
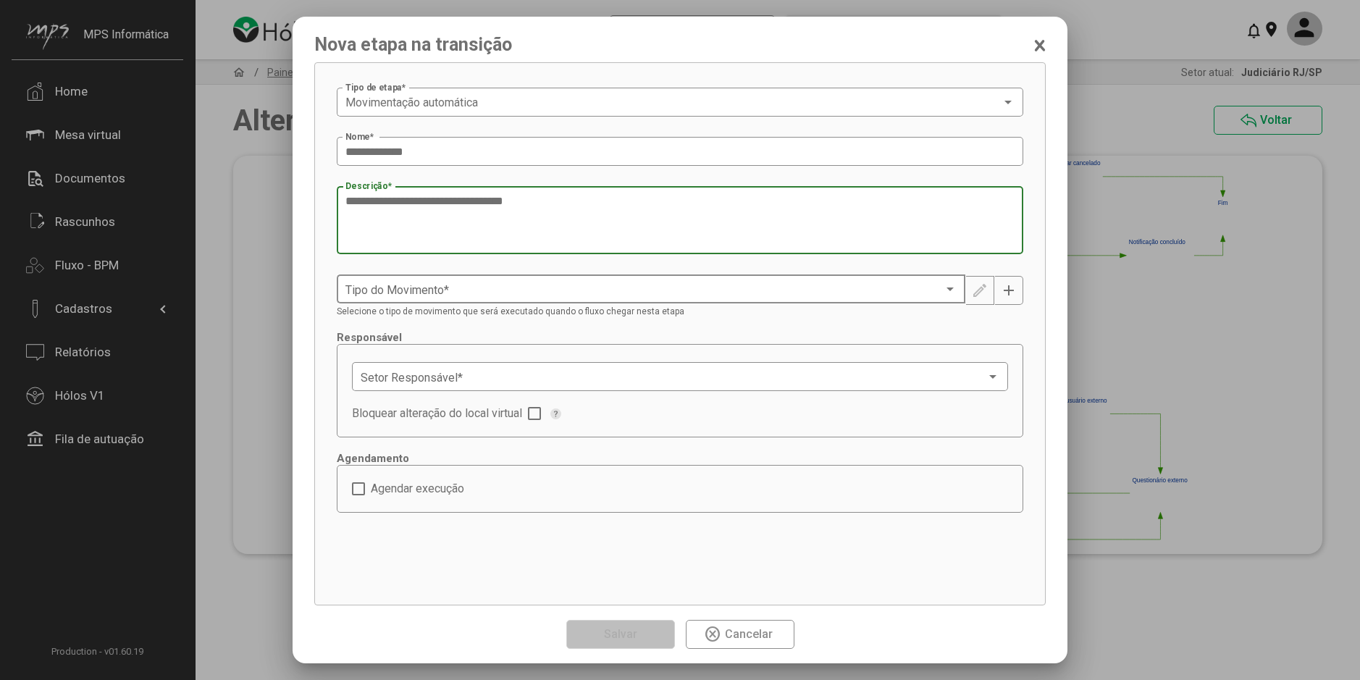
type textarea "**********"
click at [411, 286] on span at bounding box center [644, 289] width 598 height 13
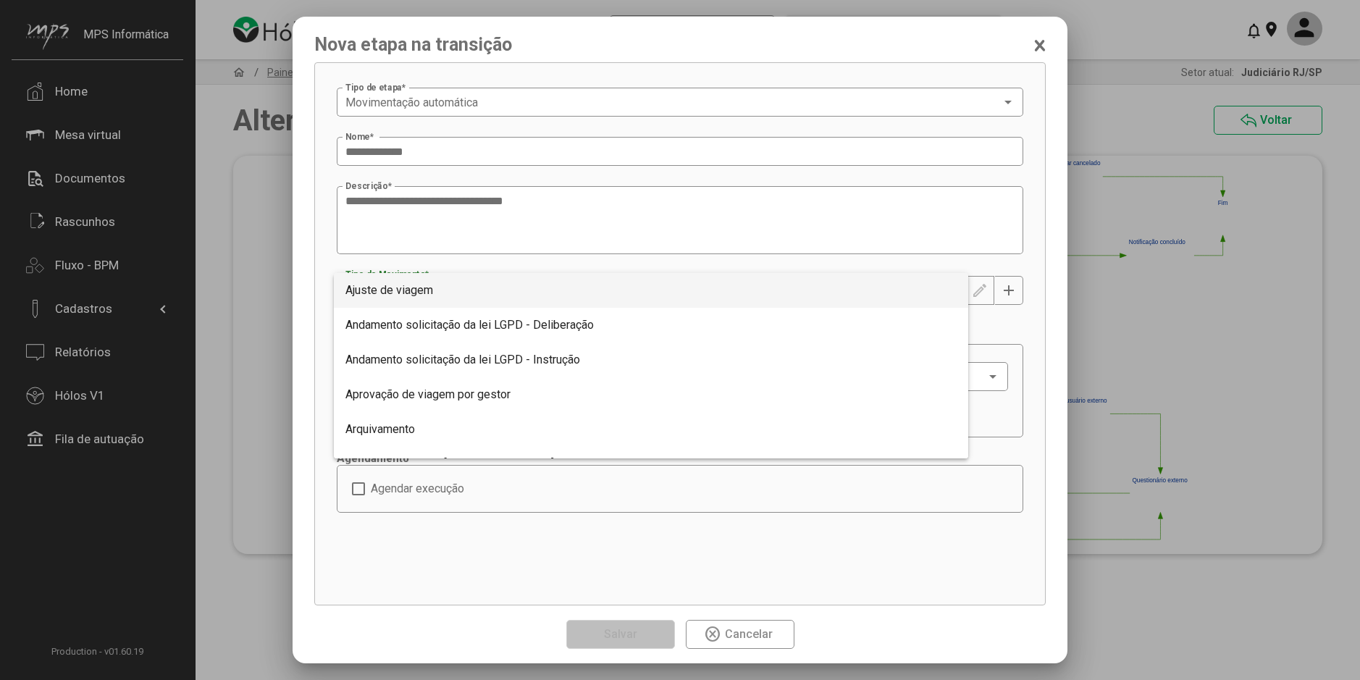
click at [993, 316] on div at bounding box center [680, 340] width 1360 height 680
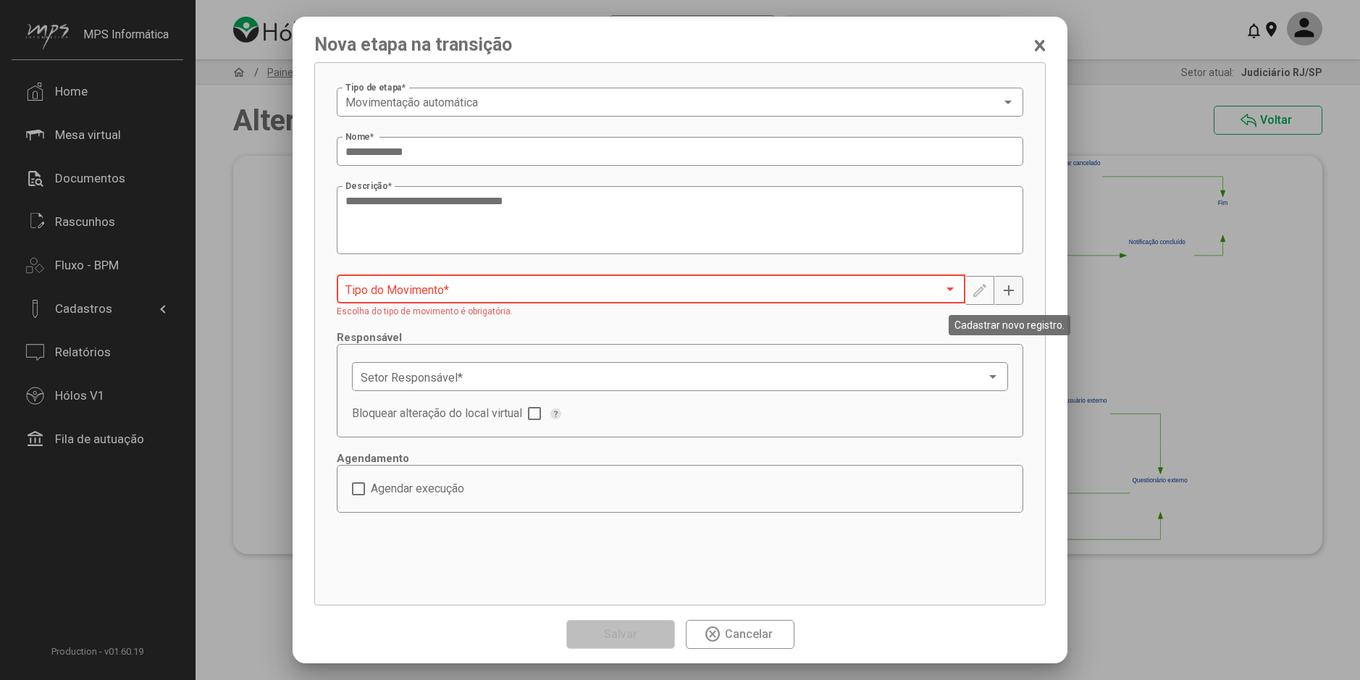
click at [1006, 297] on div "**********" at bounding box center [680, 340] width 1360 height 680
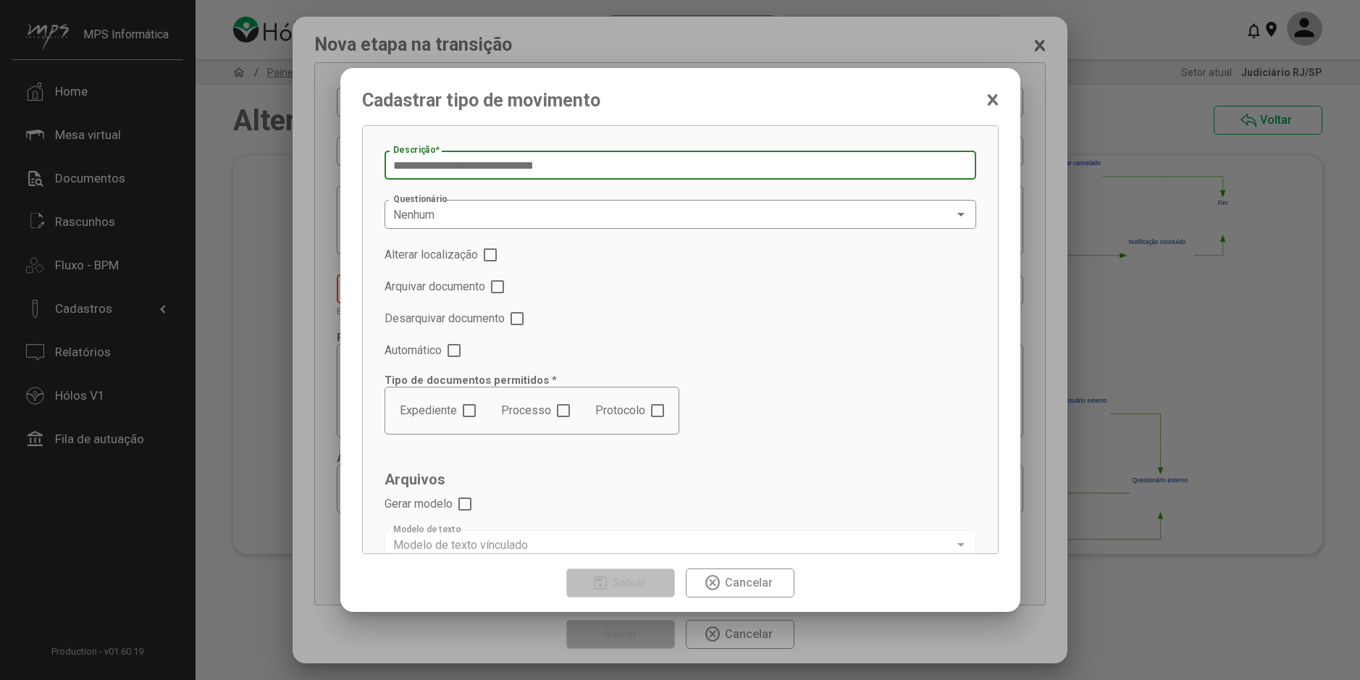
type input "**********"
click at [457, 346] on span at bounding box center [453, 350] width 13 height 13
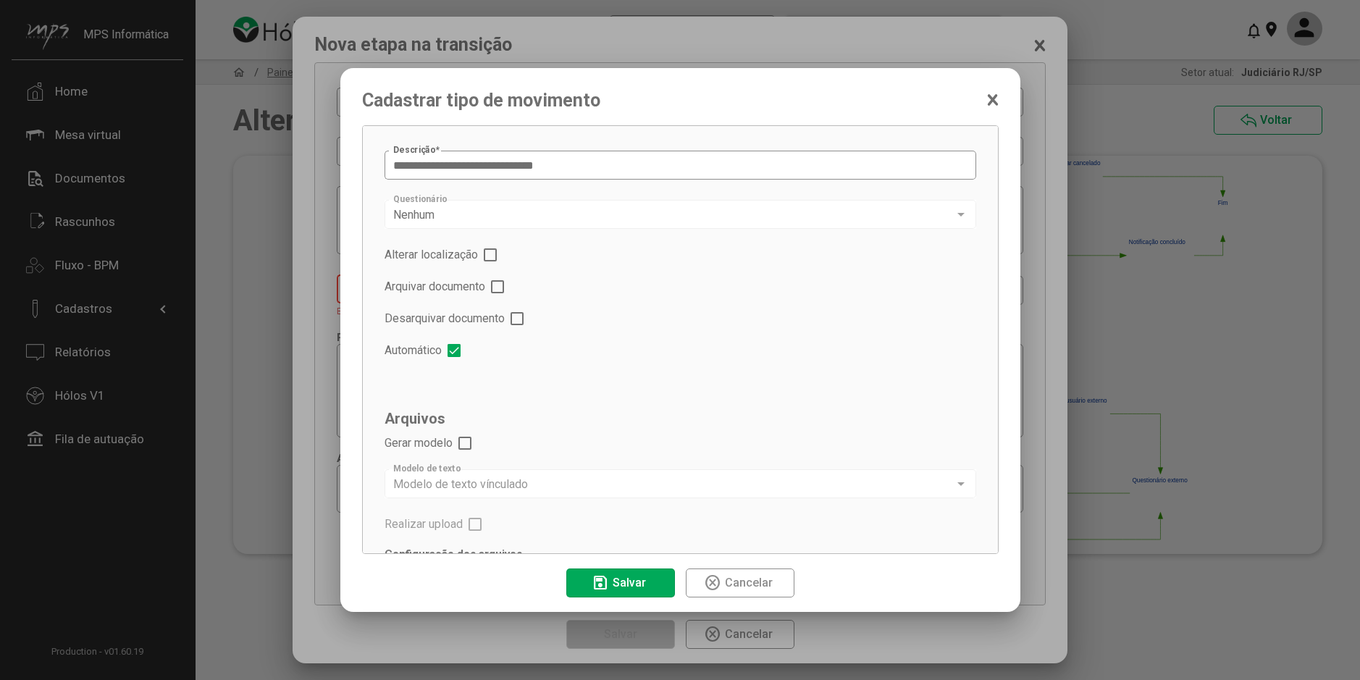
click at [463, 445] on span at bounding box center [464, 443] width 13 height 13
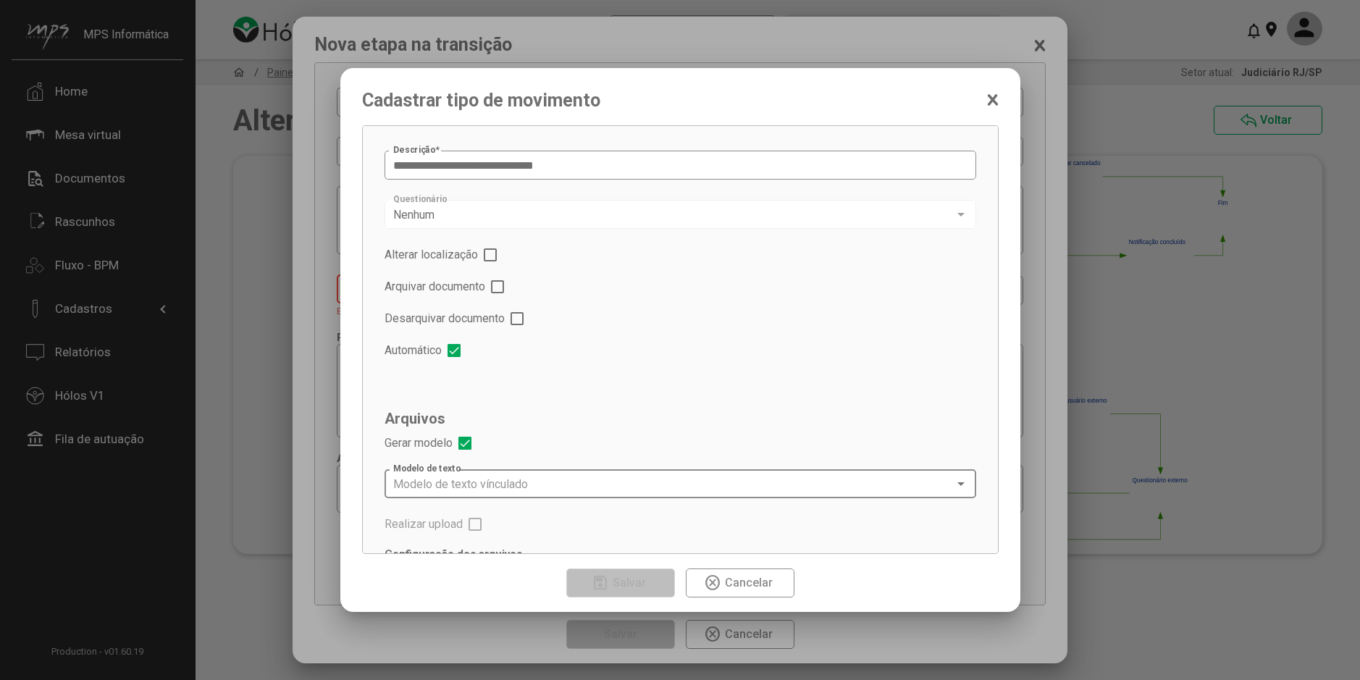
click at [476, 476] on div "Modelo de texto vínculado Modelo de texto" at bounding box center [680, 482] width 574 height 32
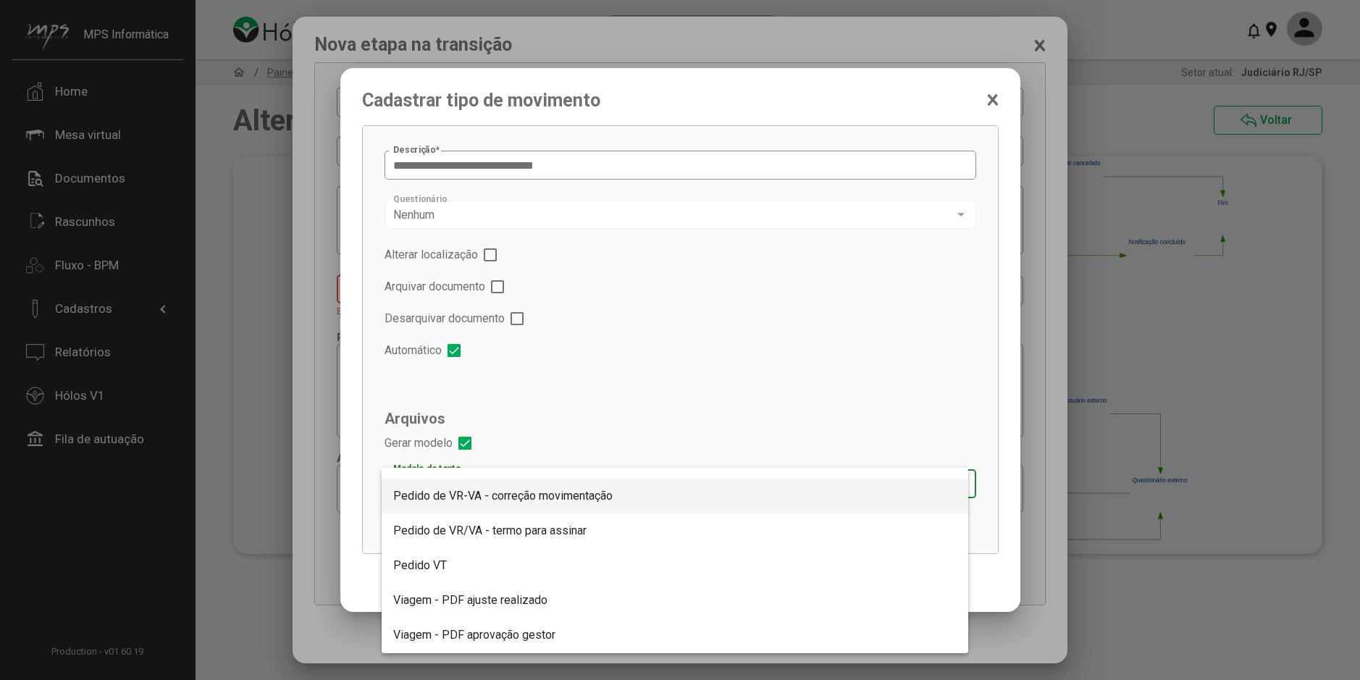
scroll to position [203, 0]
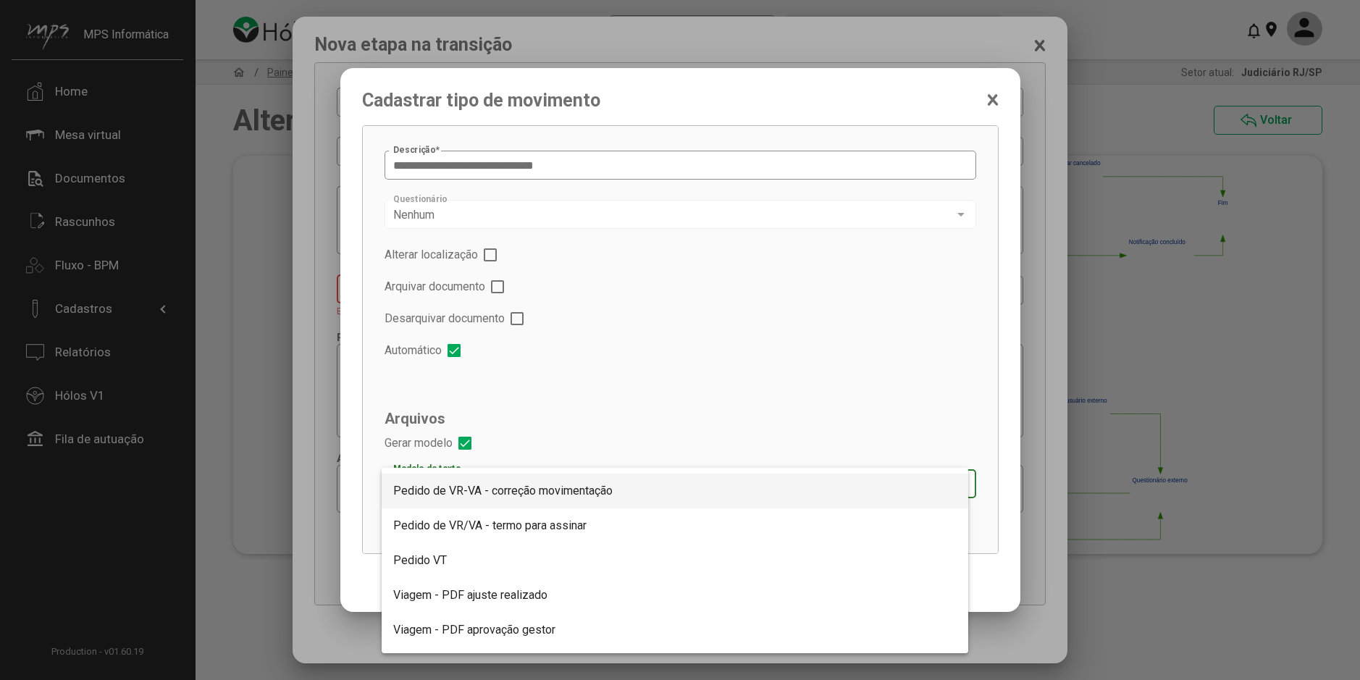
click at [540, 502] on span "Pedido de VR-VA - correção movimentação" at bounding box center [674, 490] width 563 height 35
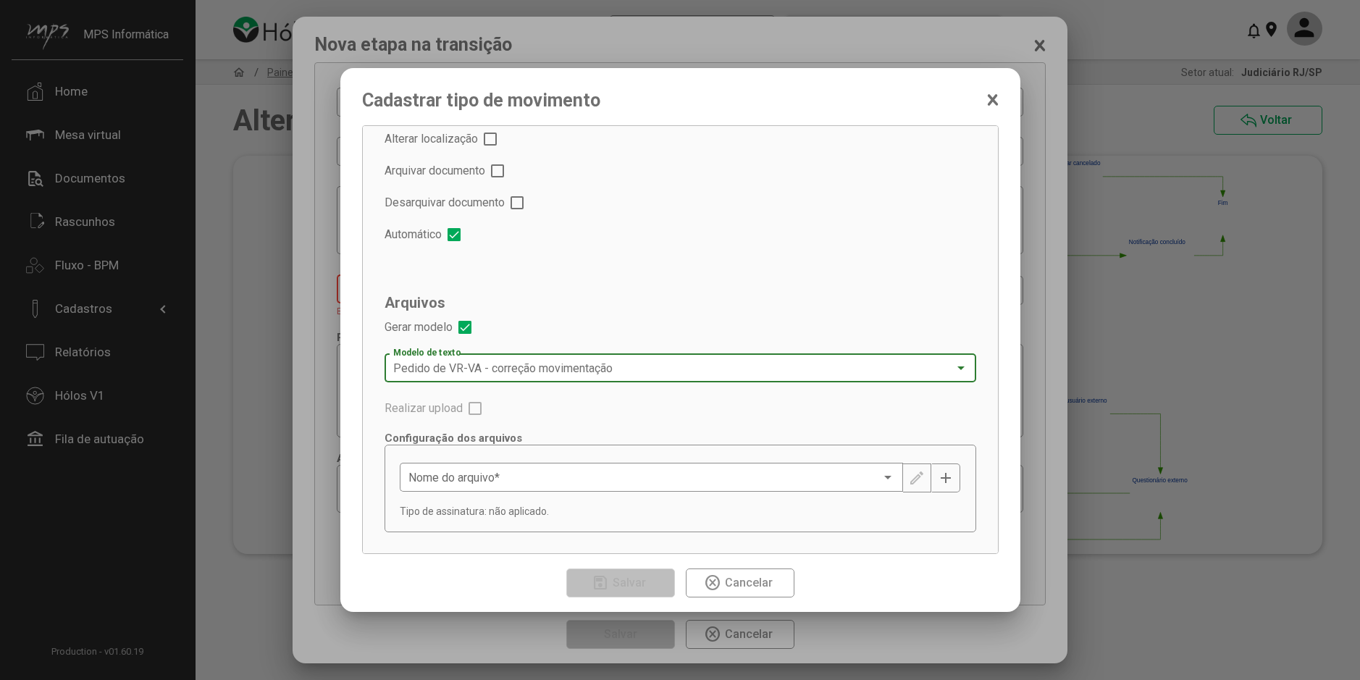
scroll to position [118, 0]
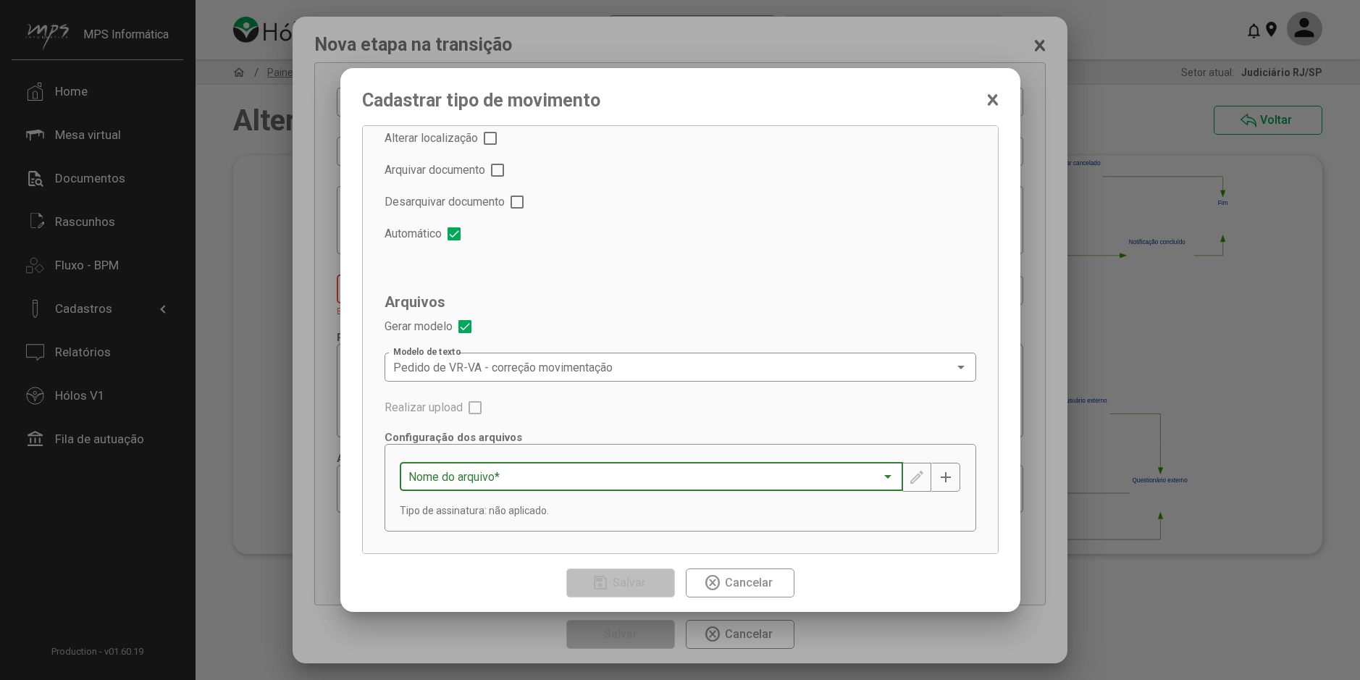
click at [599, 471] on span at bounding box center [644, 477] width 473 height 13
click at [625, 437] on div at bounding box center [680, 340] width 1360 height 680
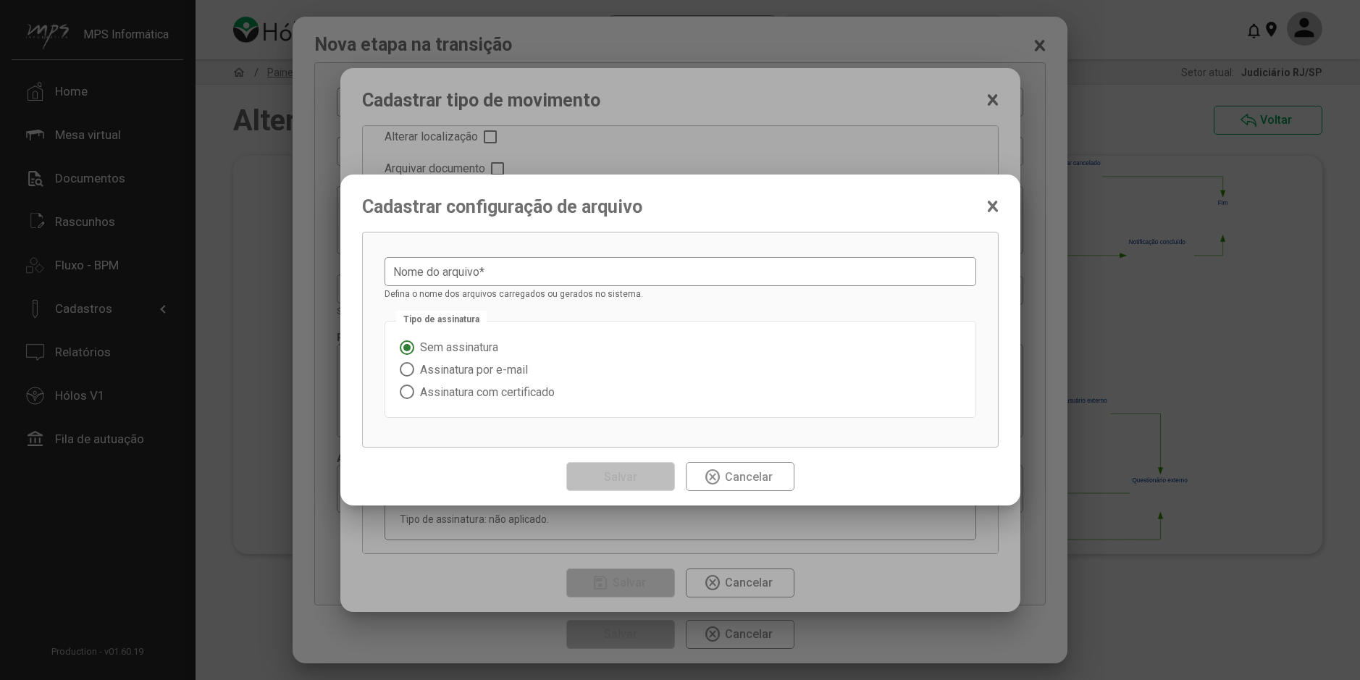
click at [933, 479] on div "**********" at bounding box center [680, 340] width 1360 height 680
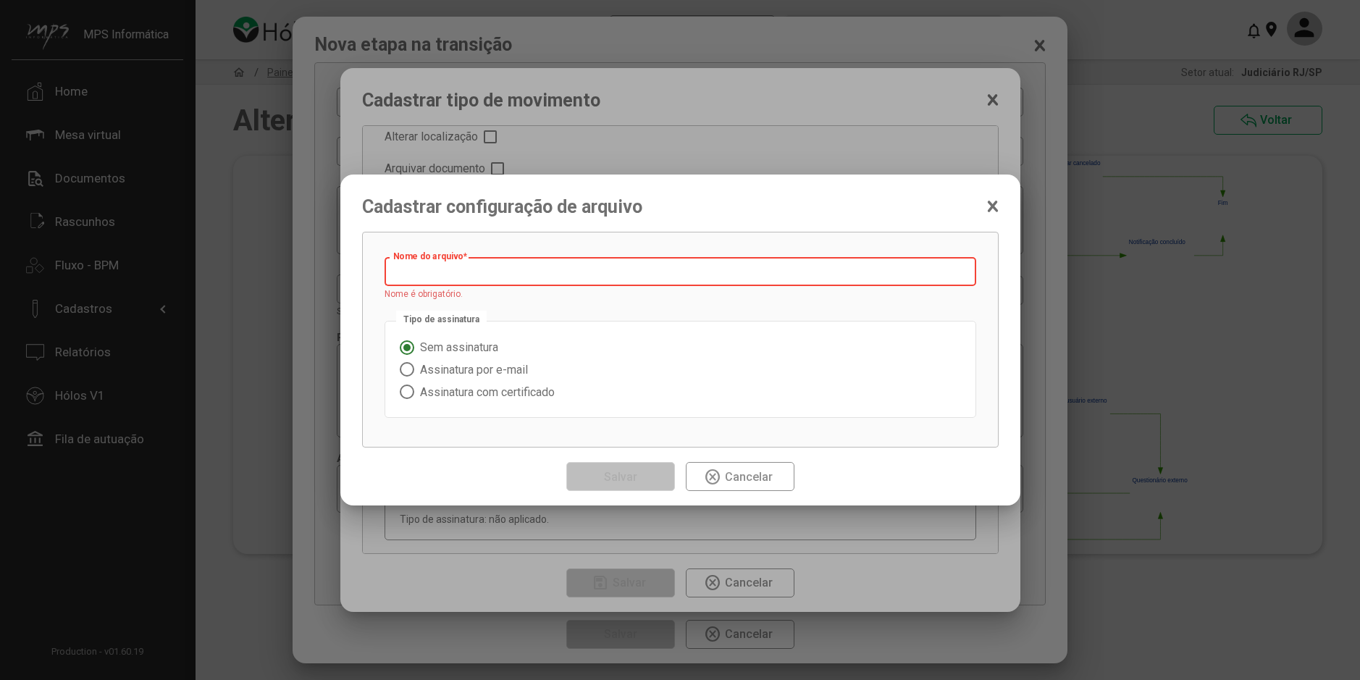
click at [454, 276] on input "Nome do arquivo *" at bounding box center [680, 272] width 574 height 13
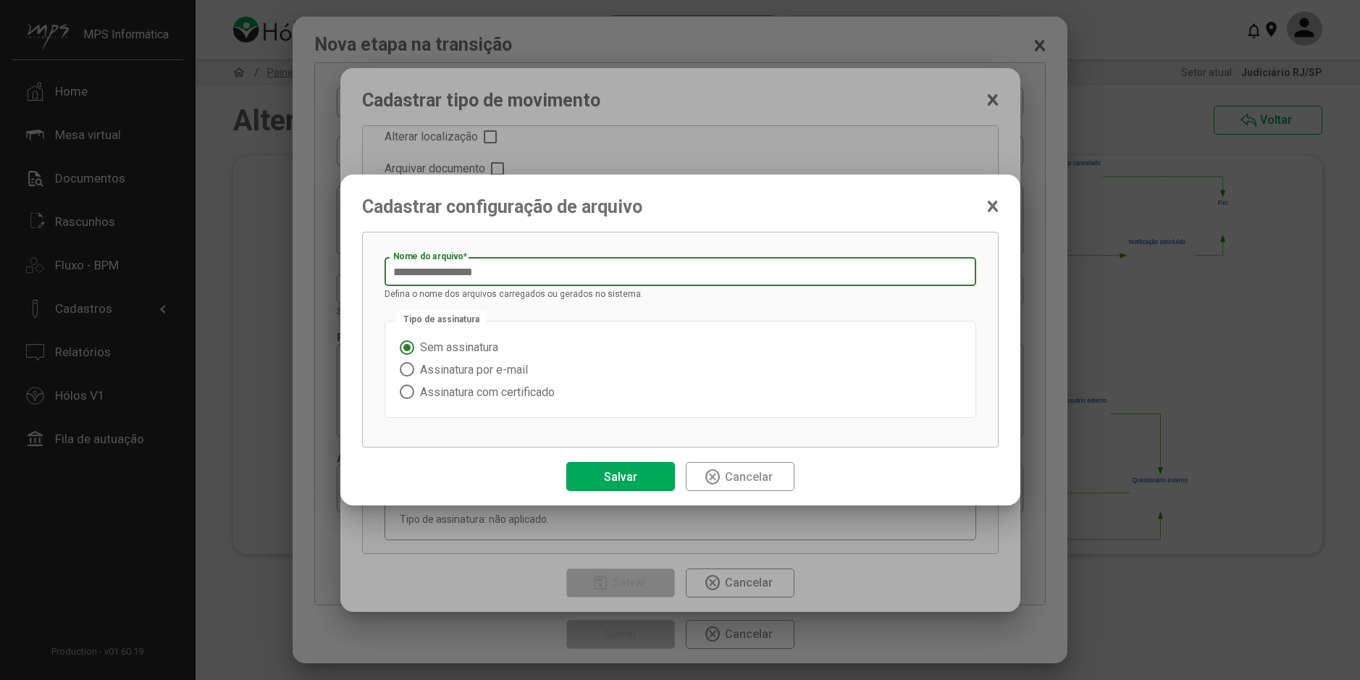
type input "**********"
click at [639, 472] on span "Salvar" at bounding box center [620, 476] width 41 height 25
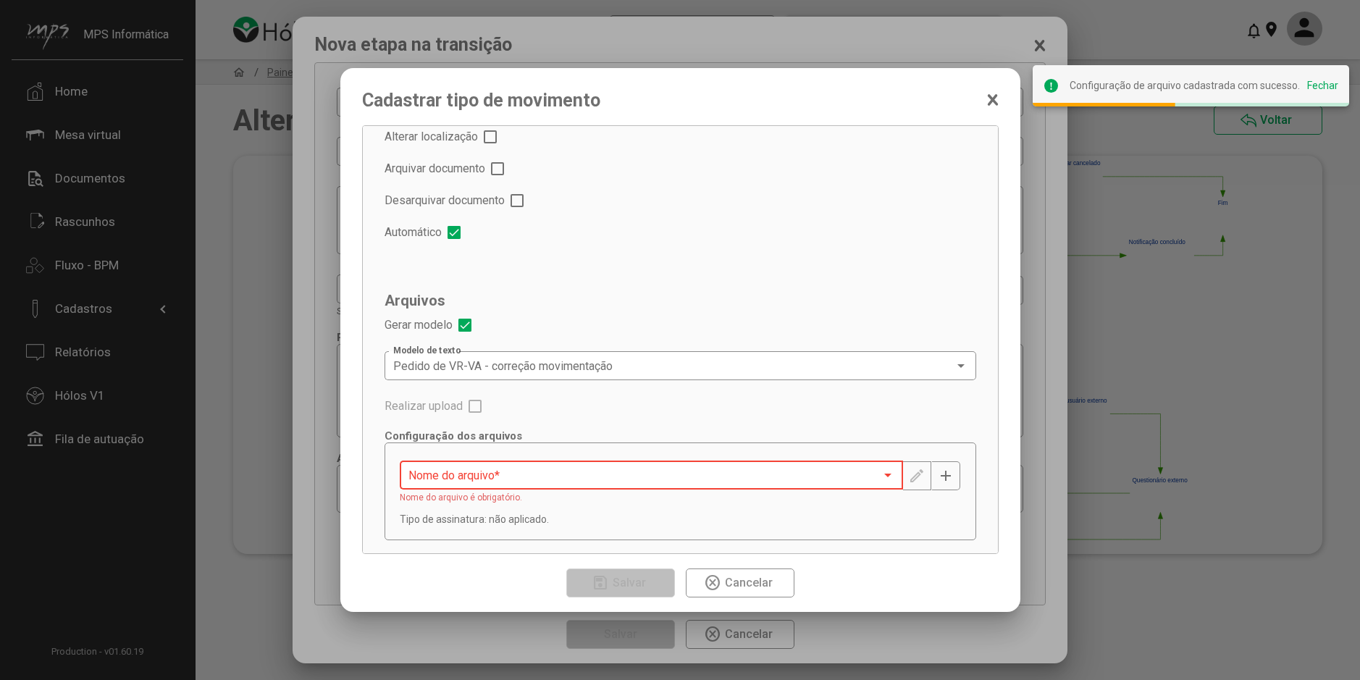
click at [881, 472] on div at bounding box center [887, 475] width 13 height 12
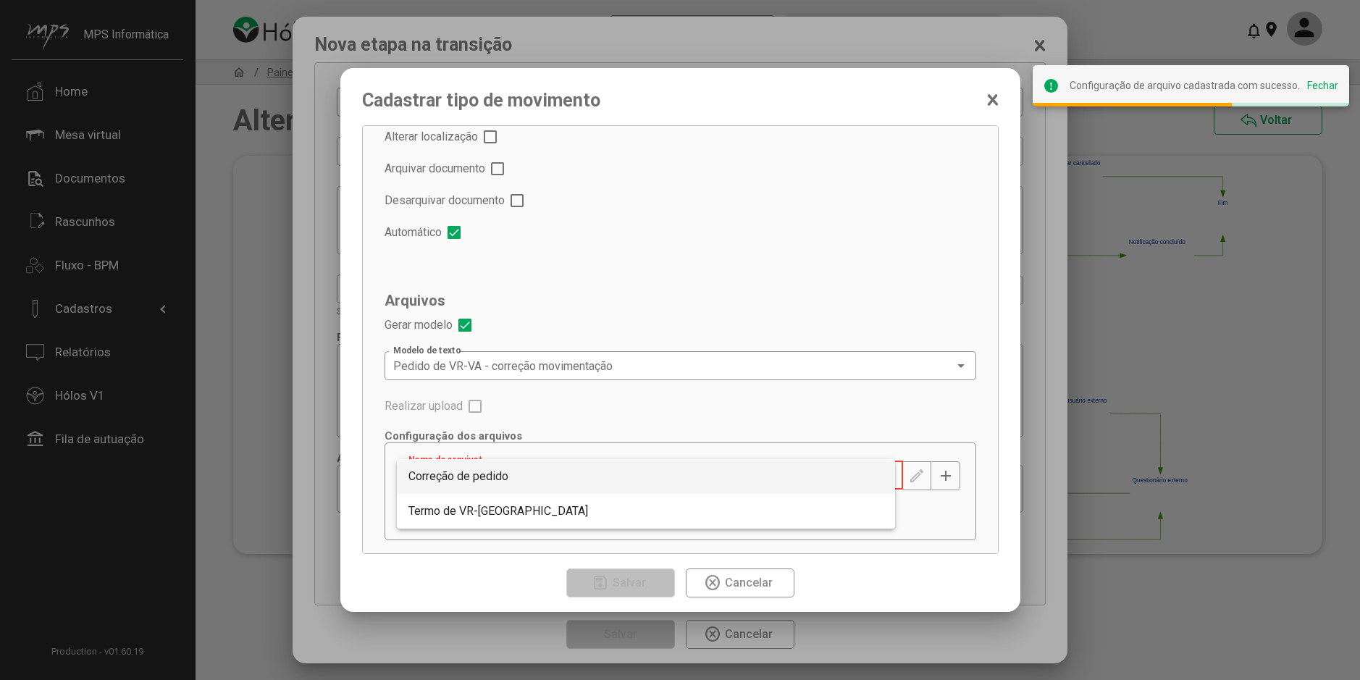
click at [601, 473] on span "Correção de pedido" at bounding box center [645, 476] width 475 height 35
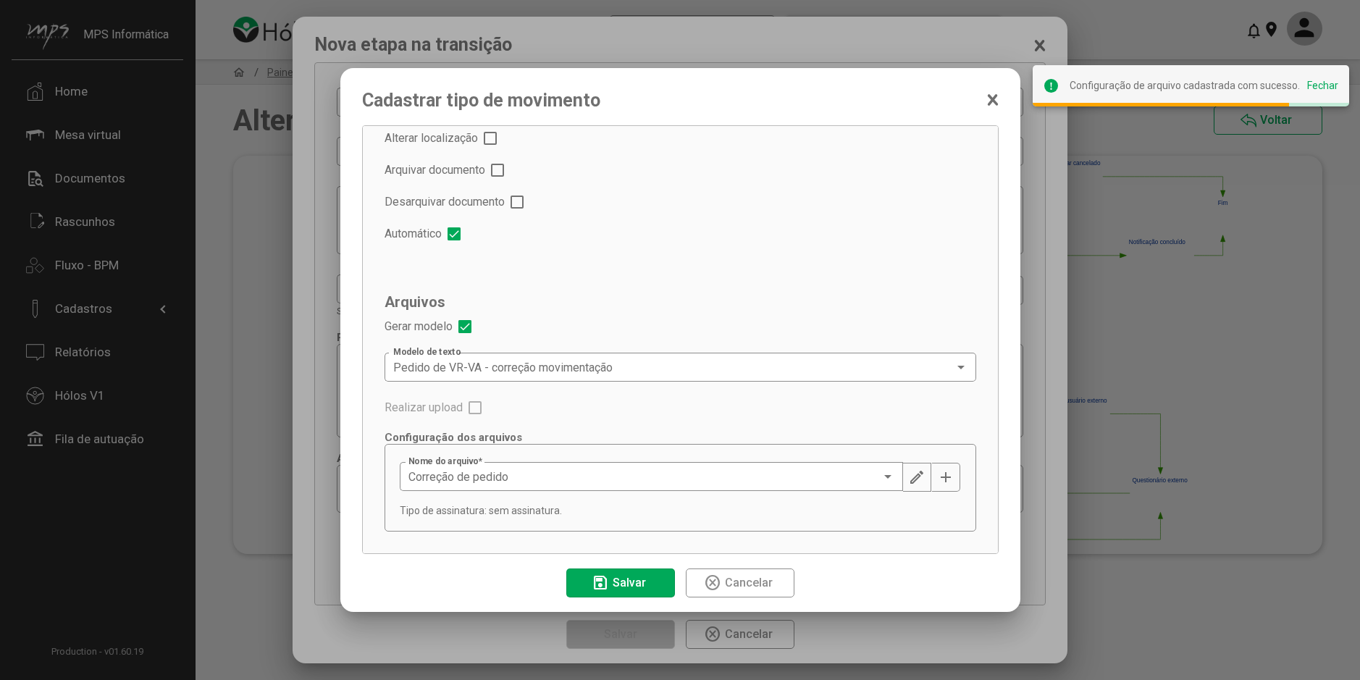
click at [584, 518] on div "Correção de pedido Nome do arquivo * edit add Tipo de assinatura: sem assinatur…" at bounding box center [679, 488] width 591 height 88
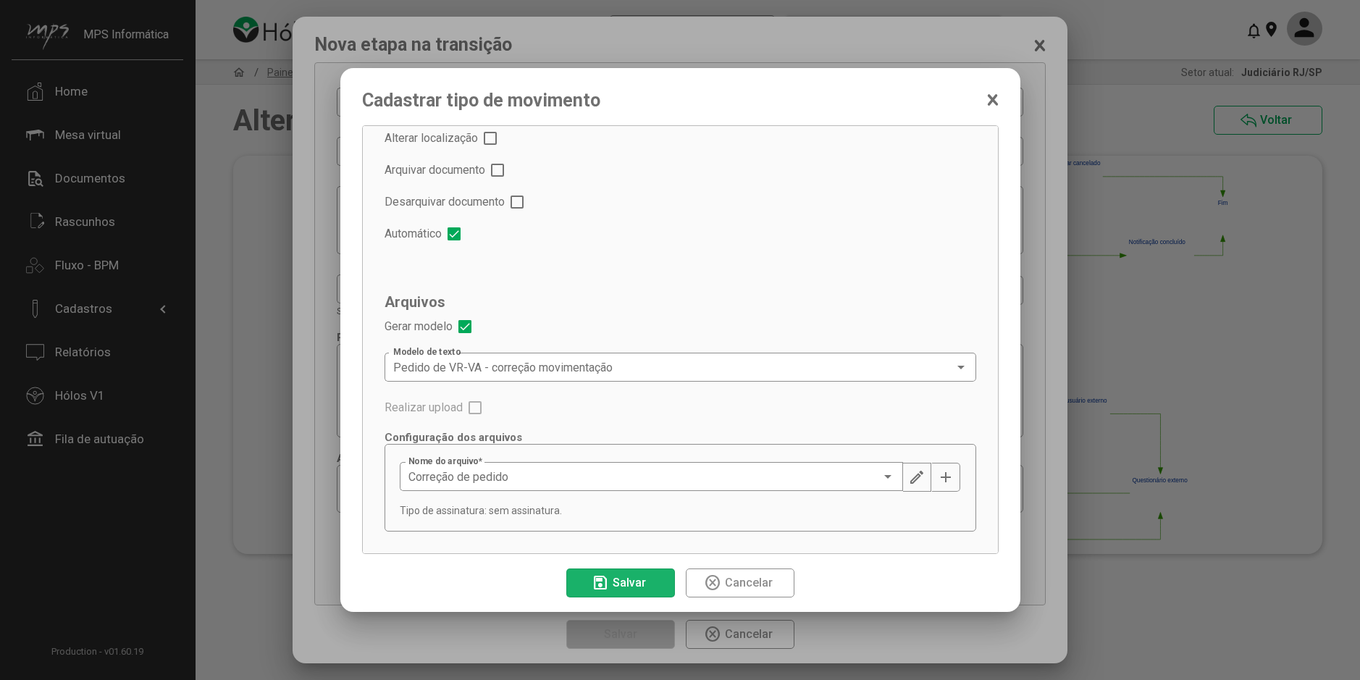
click at [633, 575] on span "save Salvar" at bounding box center [620, 582] width 58 height 25
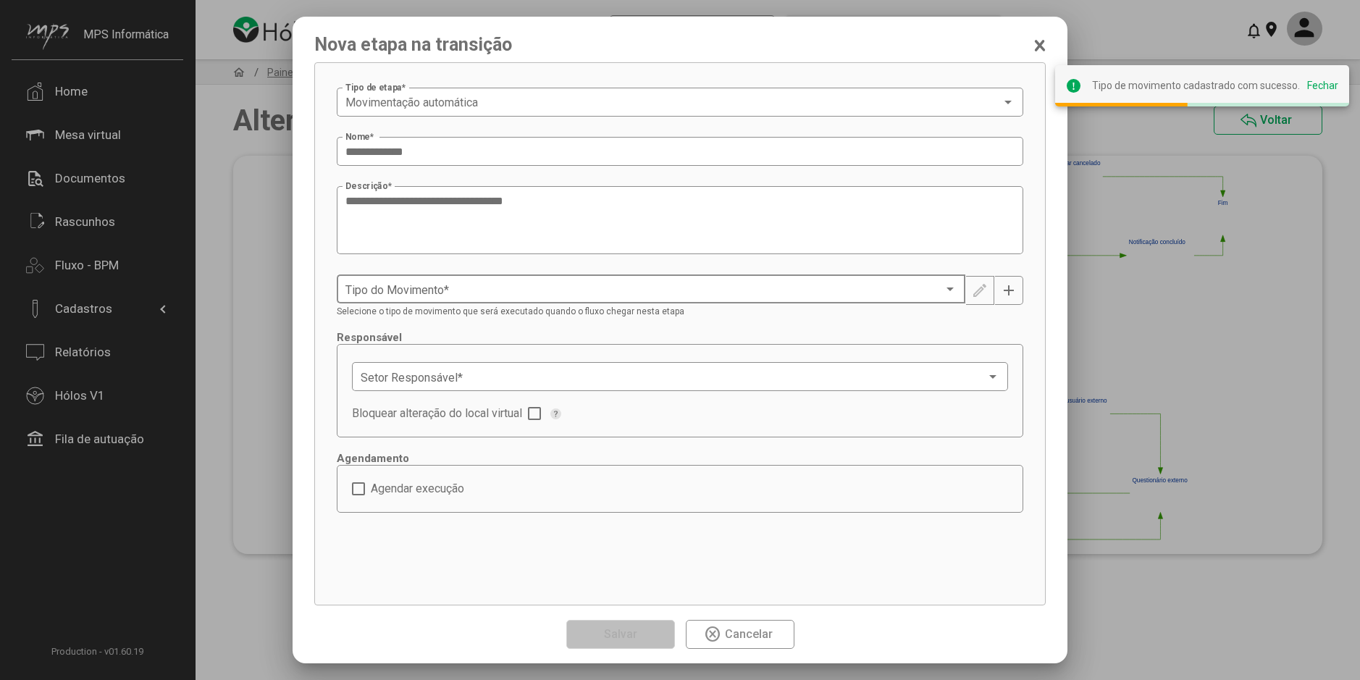
click at [582, 293] on span at bounding box center [644, 289] width 598 height 13
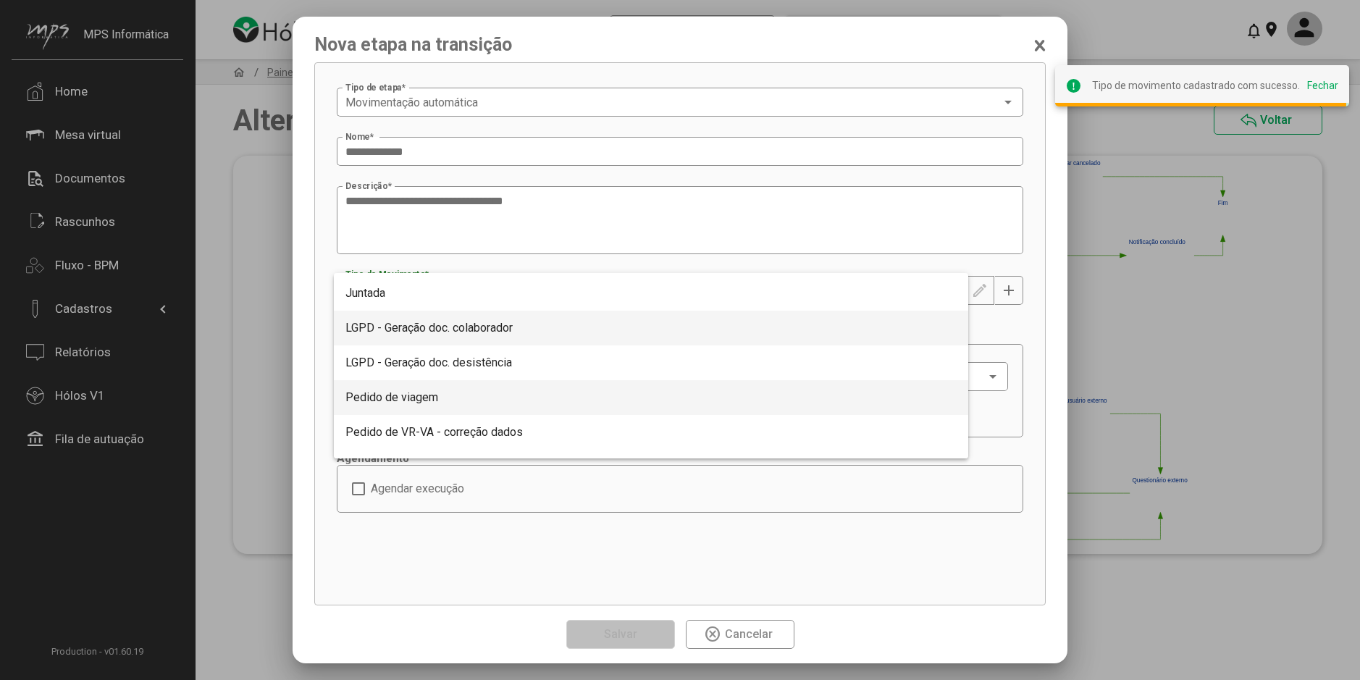
scroll to position [481, 0]
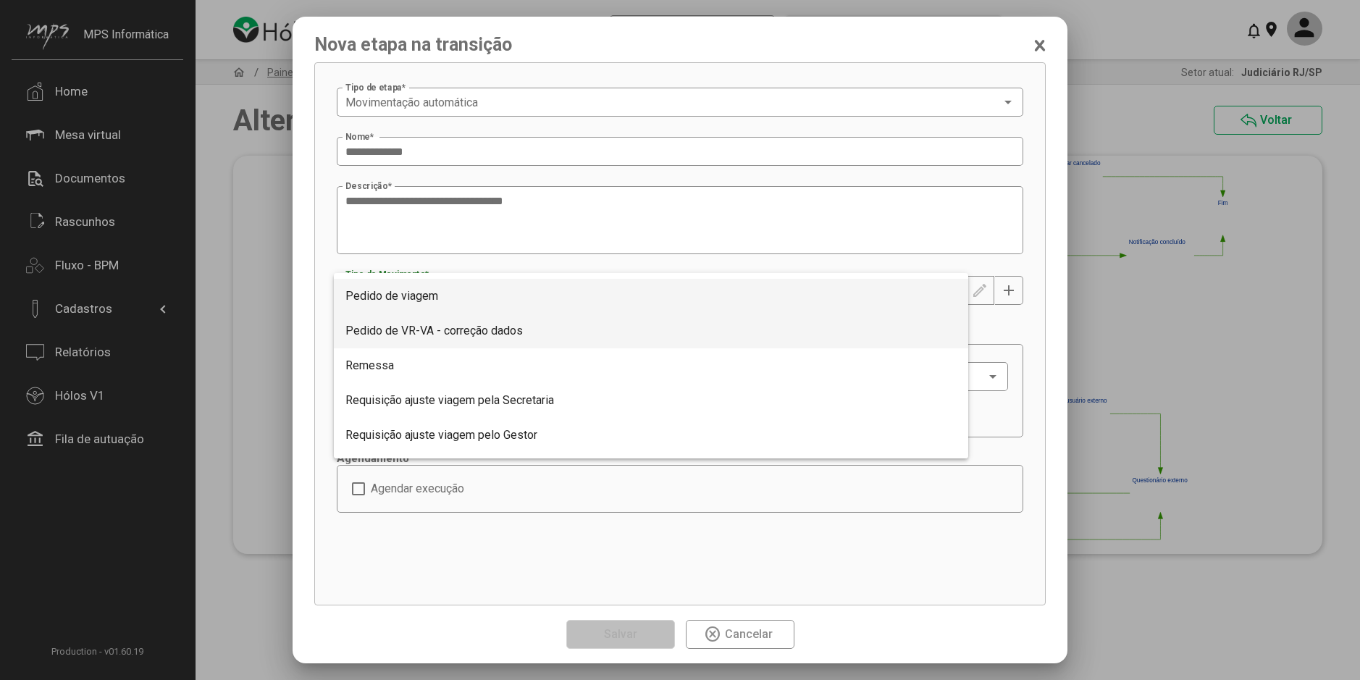
click at [453, 324] on span "Pedido de VR-VA - correção dados" at bounding box center [433, 331] width 177 height 14
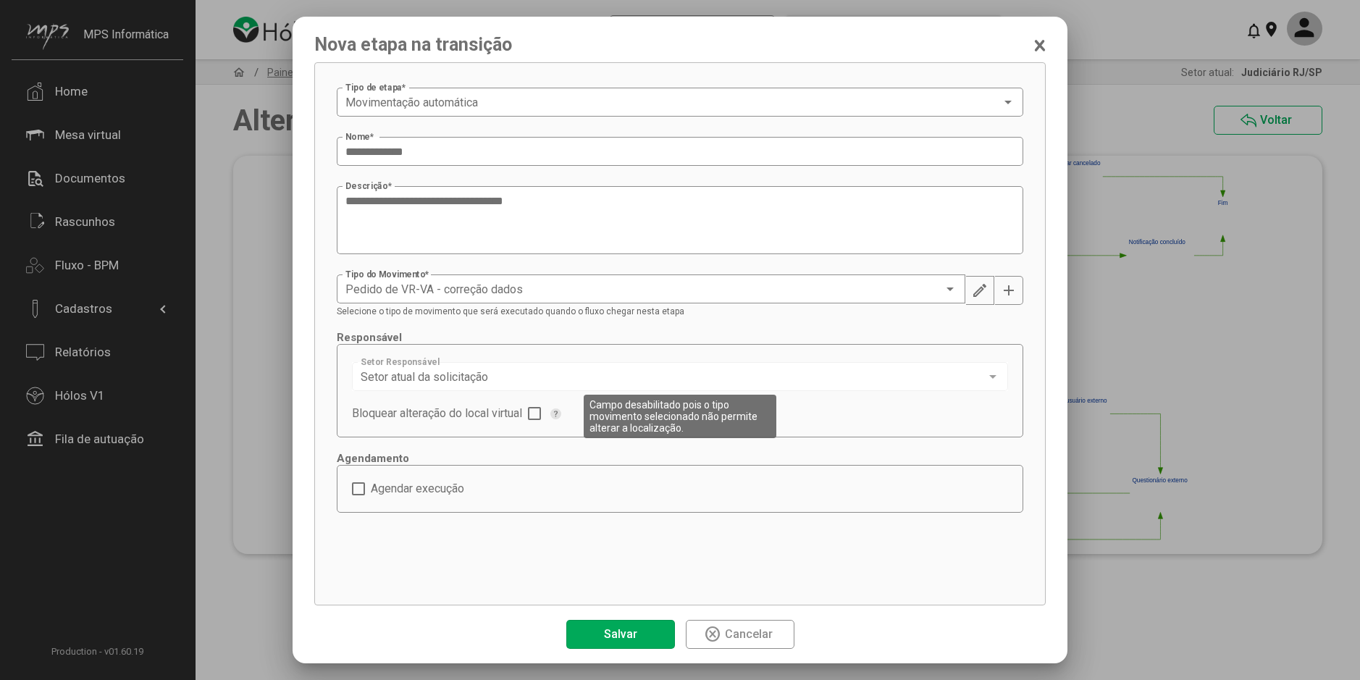
click at [524, 379] on div "Setor atual da solicitação" at bounding box center [673, 377] width 625 height 13
click at [531, 379] on div "Setor atual da solicitação" at bounding box center [673, 377] width 625 height 13
click at [488, 352] on div "Setor atual da solicitação Setor Responsável Bloquear alteração do local virtual" at bounding box center [680, 390] width 686 height 93
drag, startPoint x: 662, startPoint y: 632, endPoint x: 672, endPoint y: 616, distance: 18.5
click at [662, 632] on button "Salvar" at bounding box center [620, 634] width 109 height 29
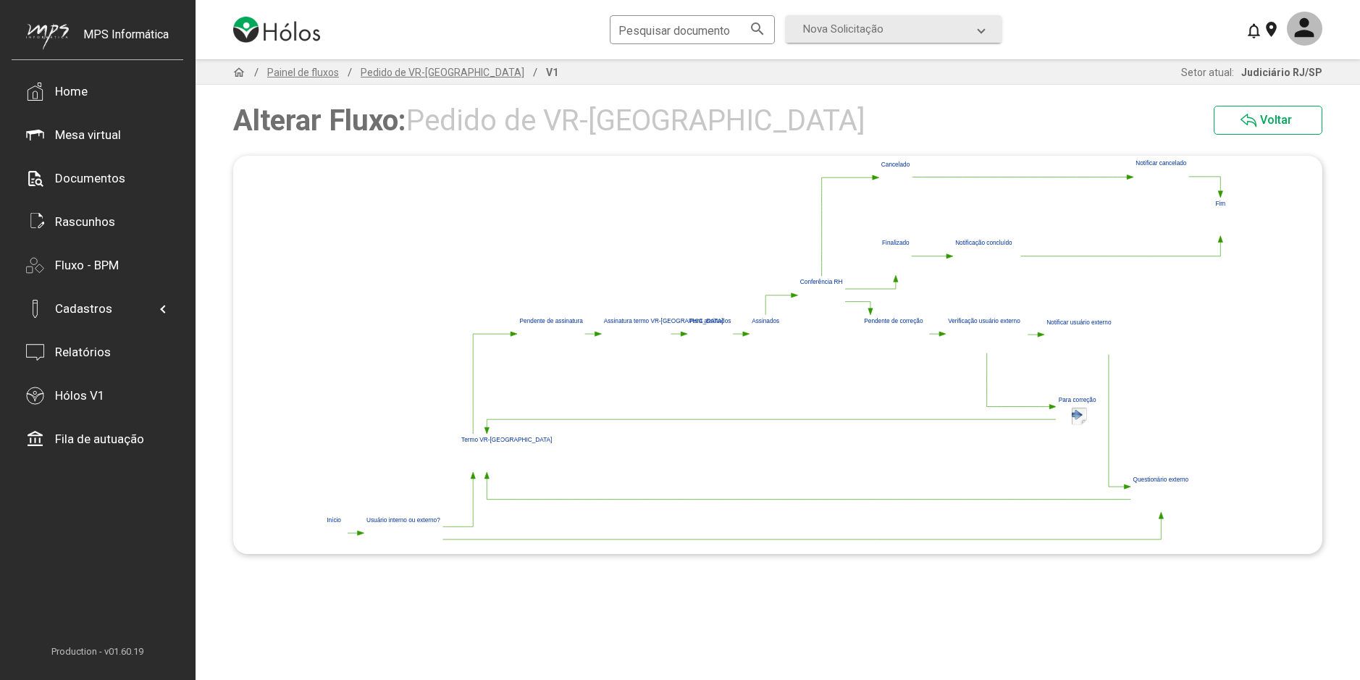
click at [487, 430] on polygon at bounding box center [486, 430] width 4 height 7
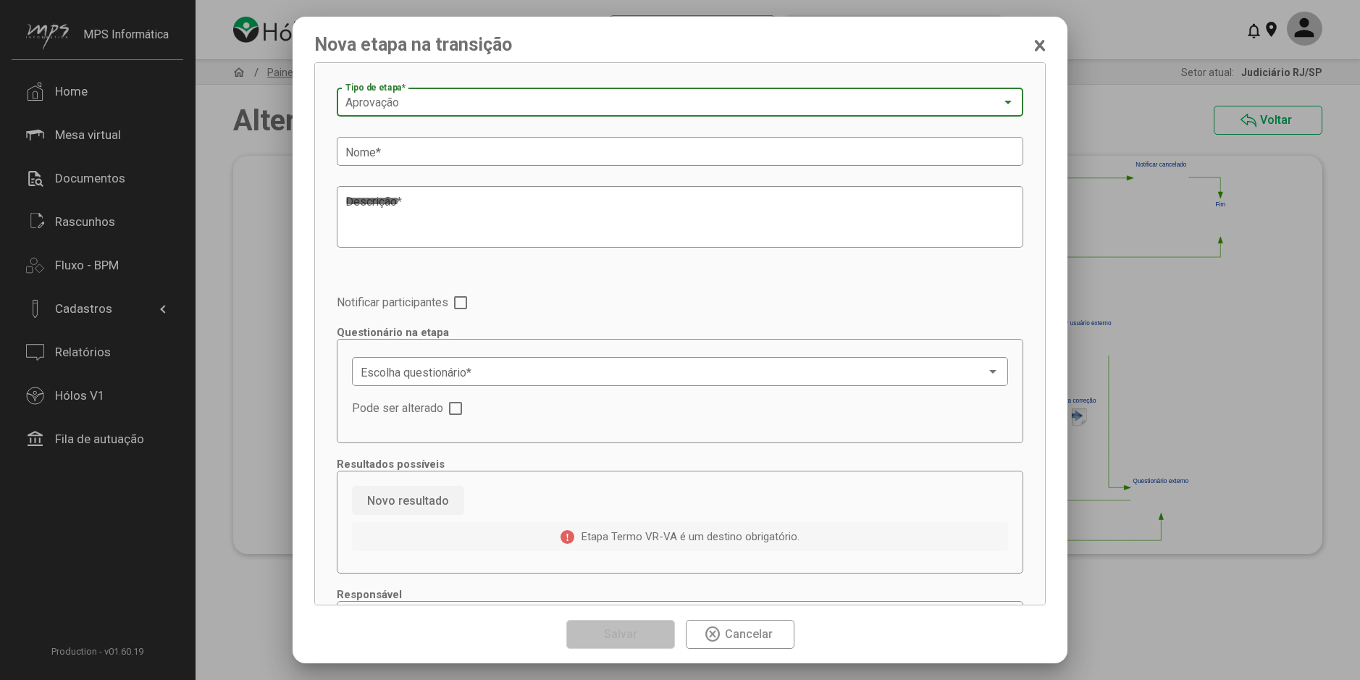
click at [381, 96] on div "Aprovação Tipo de etapa *" at bounding box center [679, 101] width 669 height 32
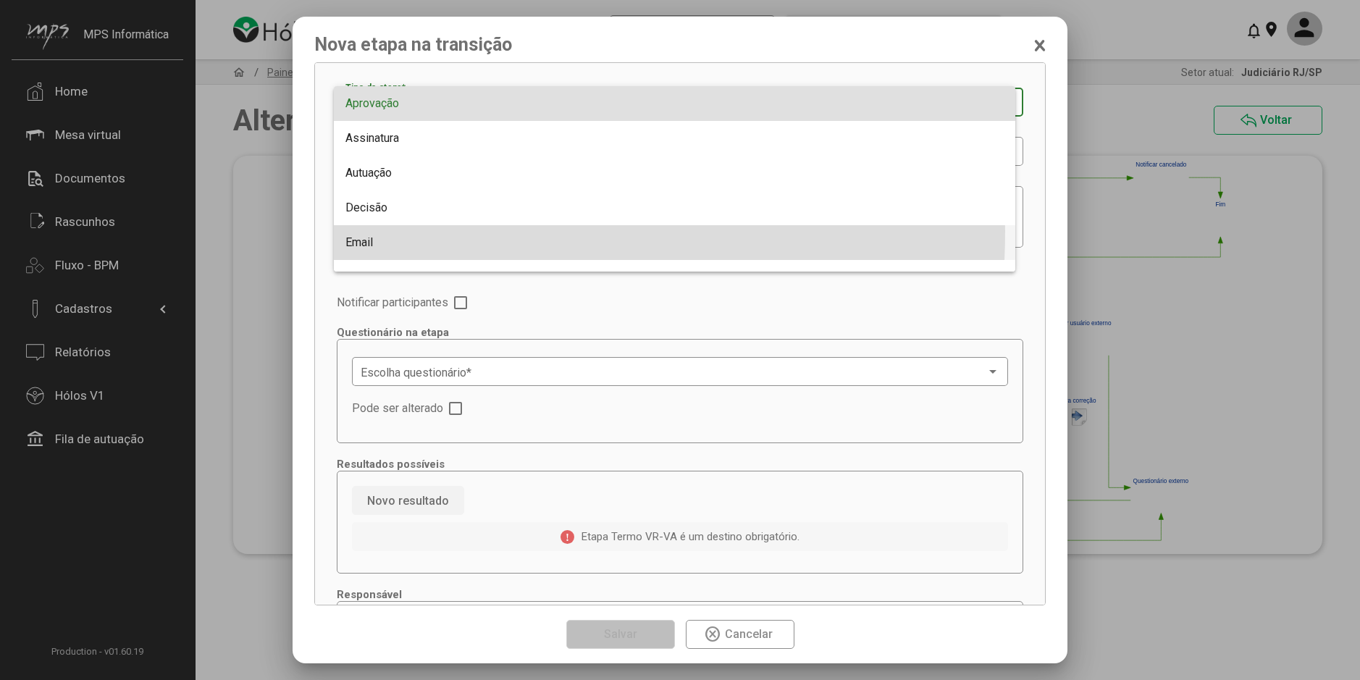
click at [379, 231] on span "Email" at bounding box center [674, 242] width 658 height 35
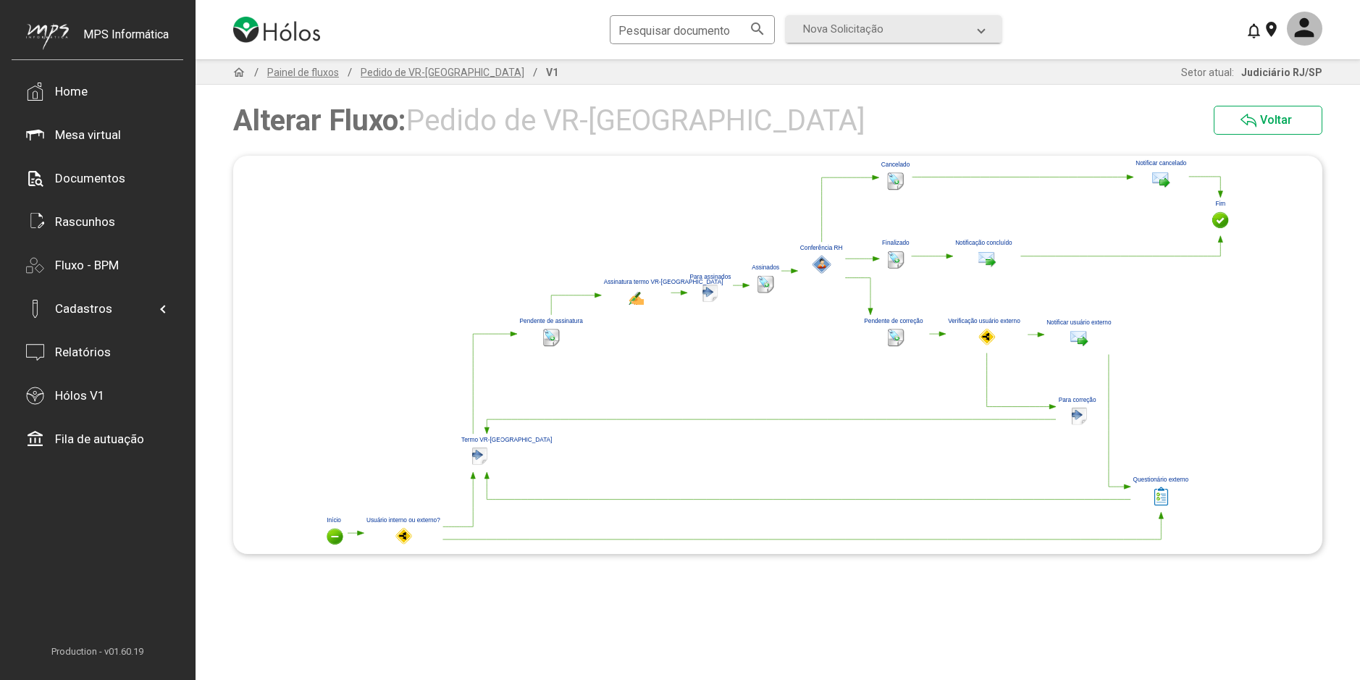
click at [486, 427] on polygon at bounding box center [486, 430] width 4 height 7
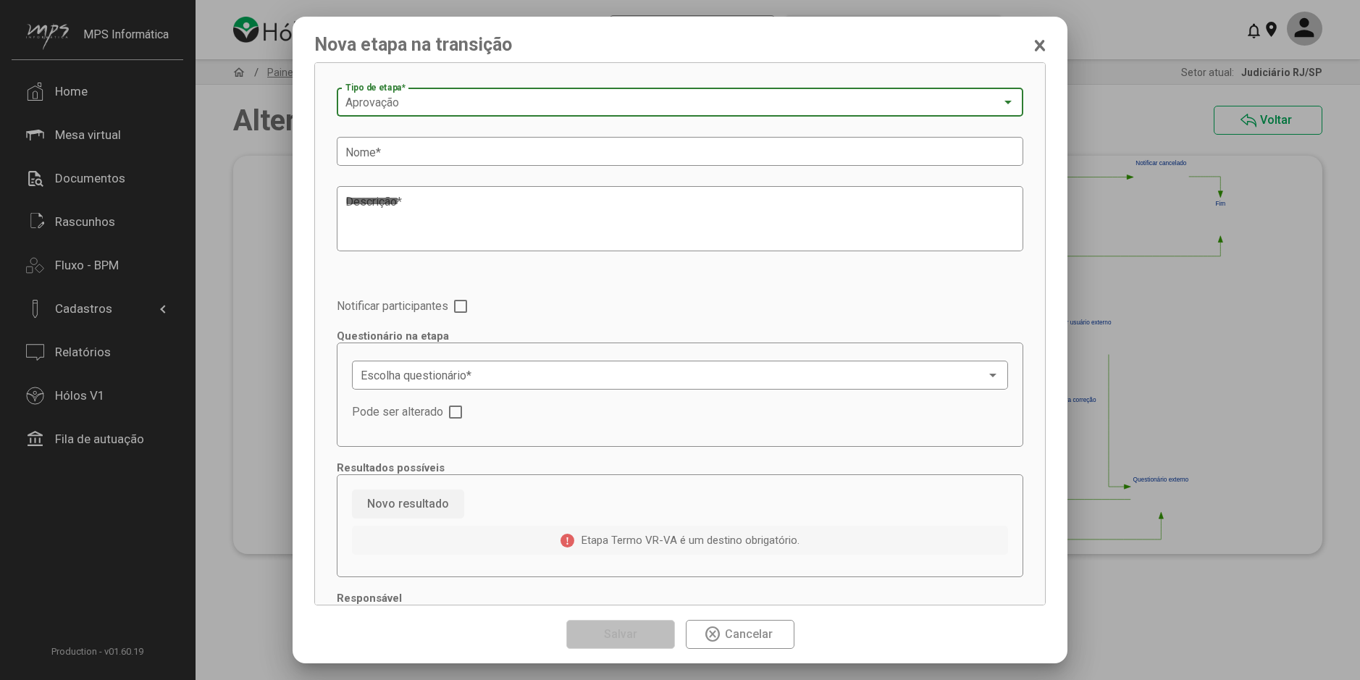
click at [387, 100] on span "Aprovação" at bounding box center [372, 103] width 54 height 14
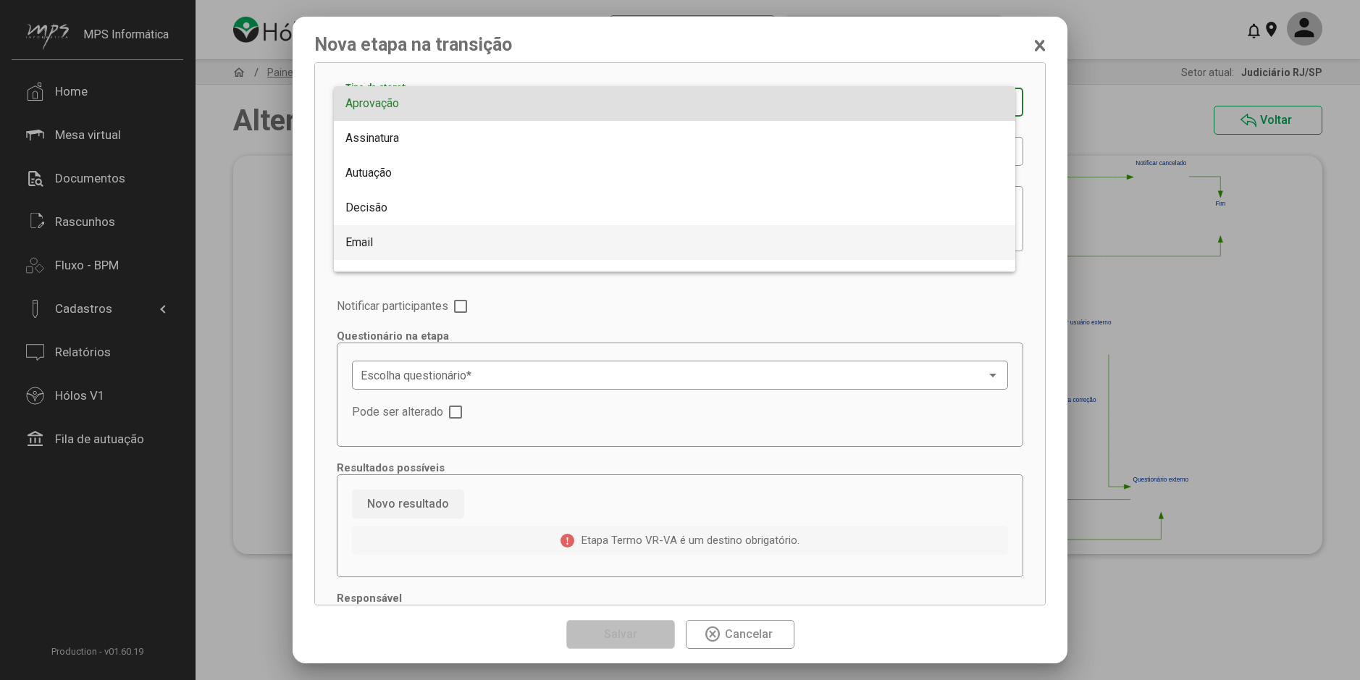
click at [377, 239] on span "Email" at bounding box center [674, 242] width 658 height 35
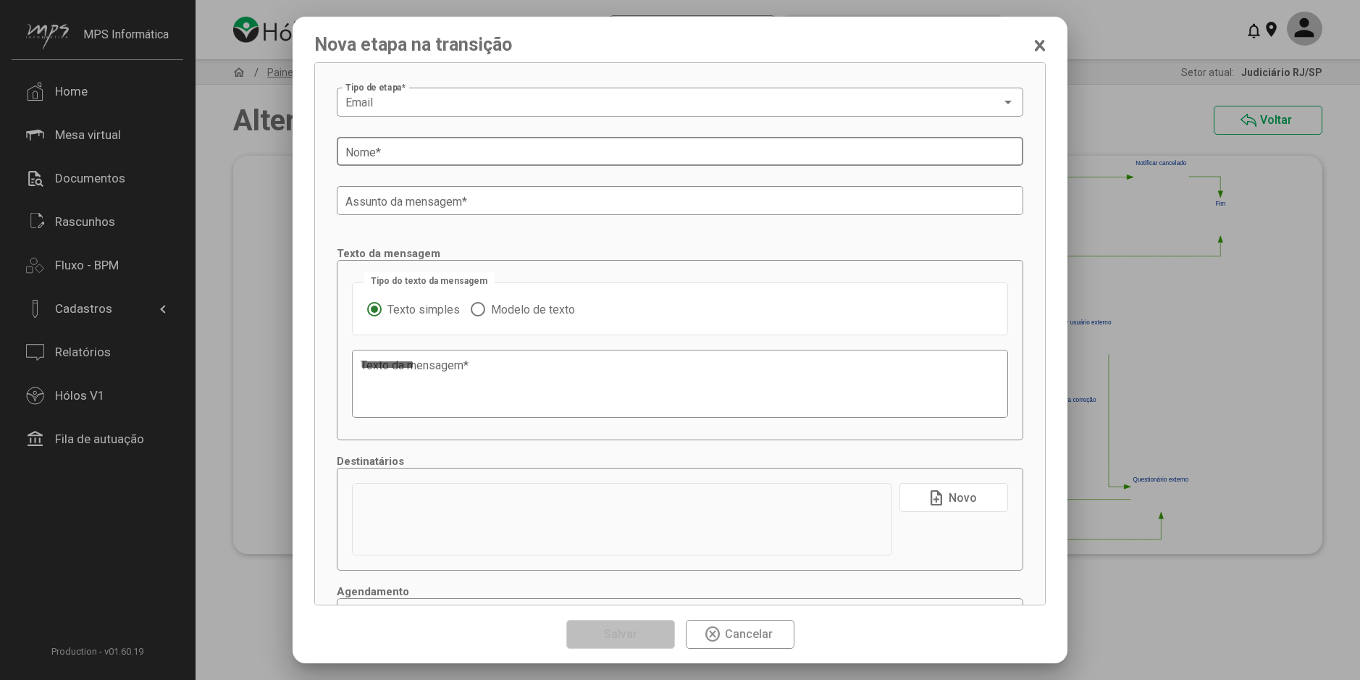
click at [377, 159] on input "Nome *" at bounding box center [679, 152] width 669 height 13
paste input "**********"
type input "**********"
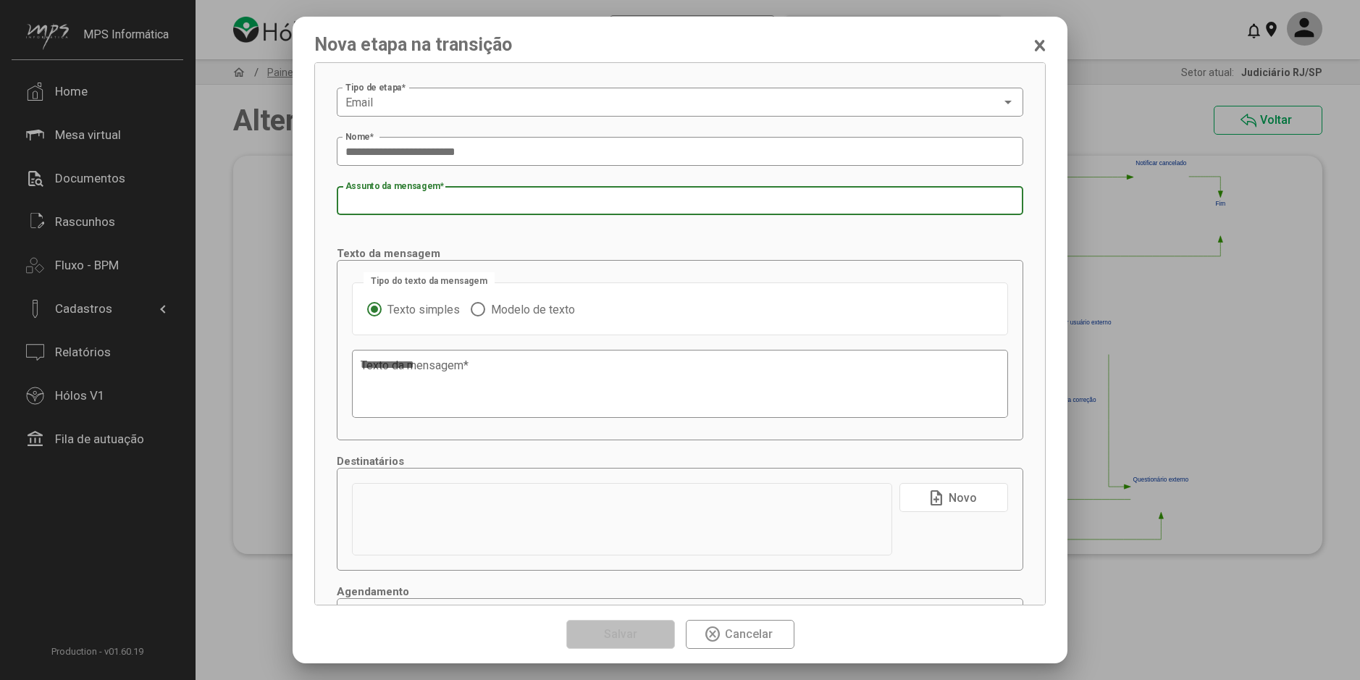
click at [386, 201] on input "Assunto da mensagem *" at bounding box center [679, 201] width 669 height 13
paste input "**********"
type input "**********"
click at [505, 310] on span "Modelo de texto" at bounding box center [530, 310] width 90 height 14
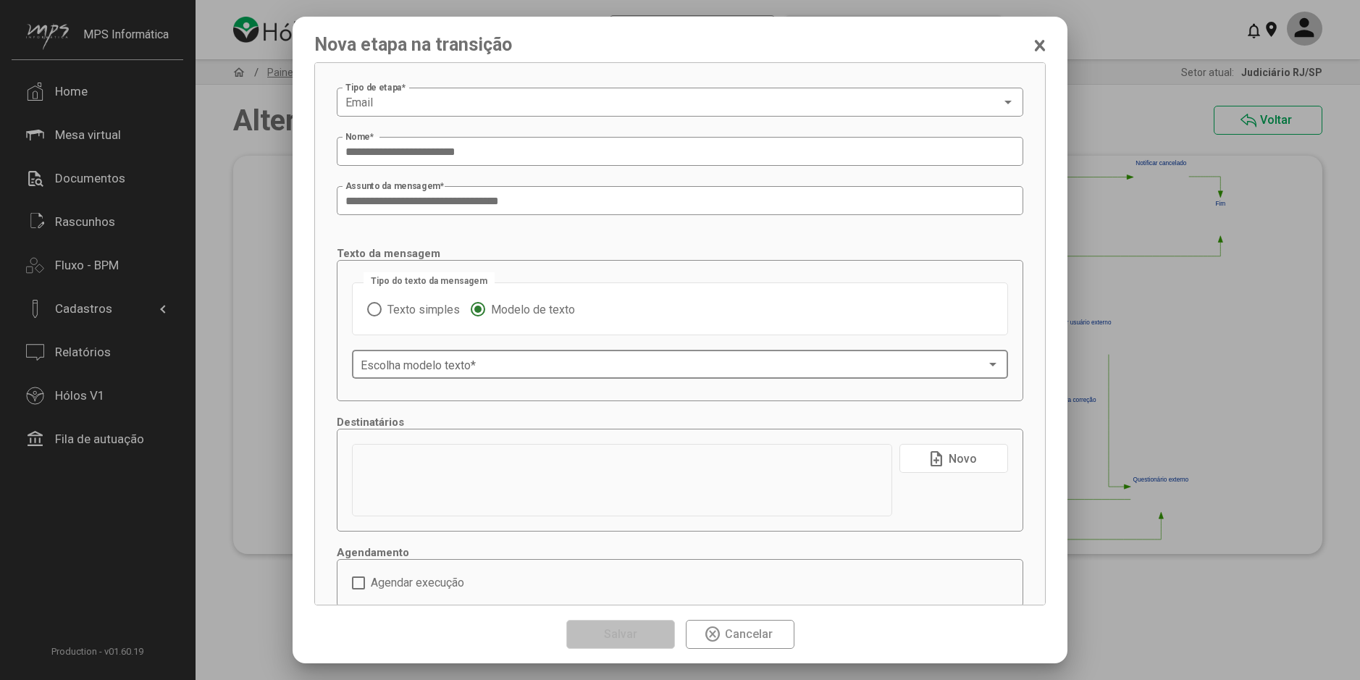
click at [510, 359] on span at bounding box center [673, 364] width 625 height 13
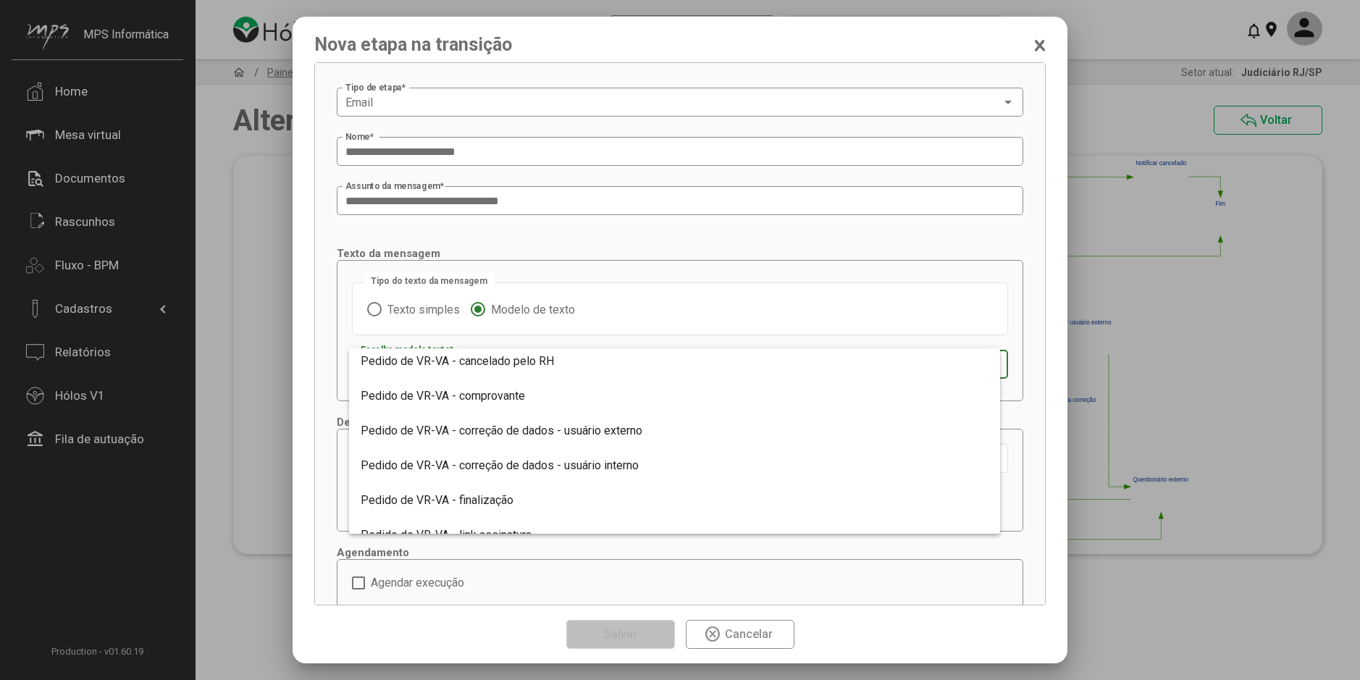
scroll to position [1248, 0]
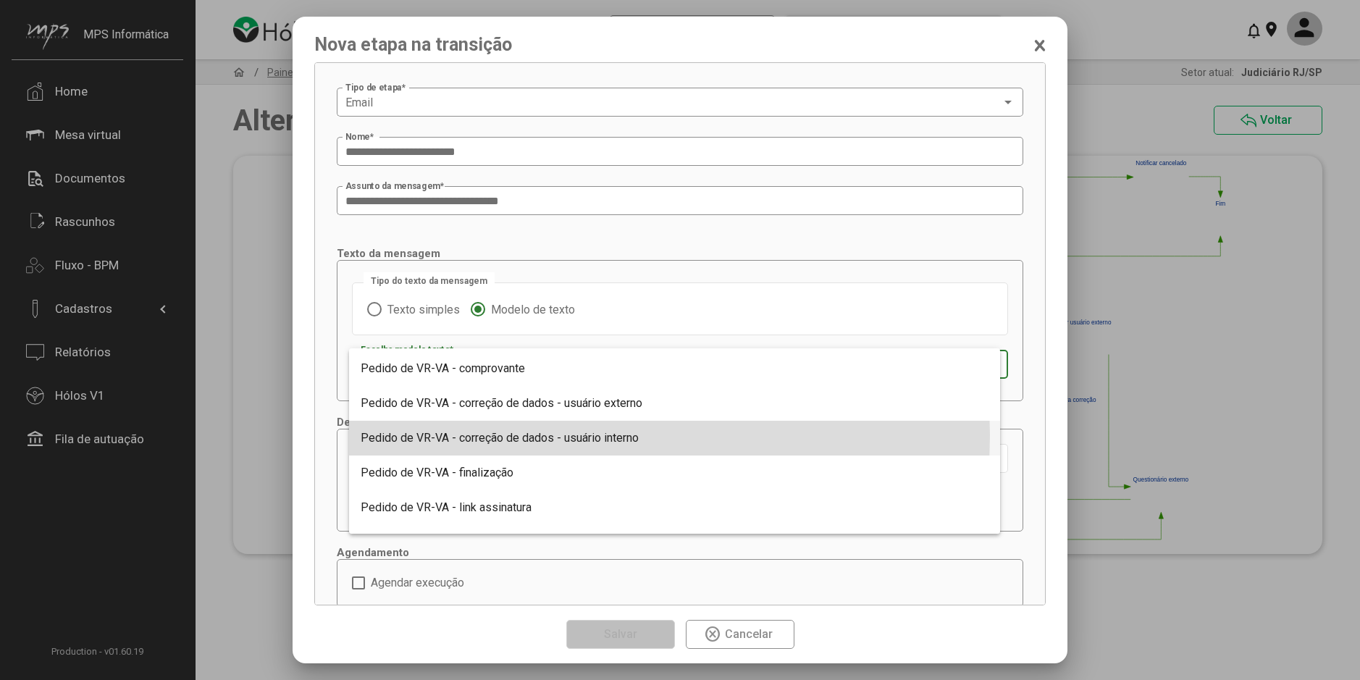
click at [529, 435] on span "Pedido de VR-VA - correção de dados - usuário interno" at bounding box center [500, 438] width 278 height 14
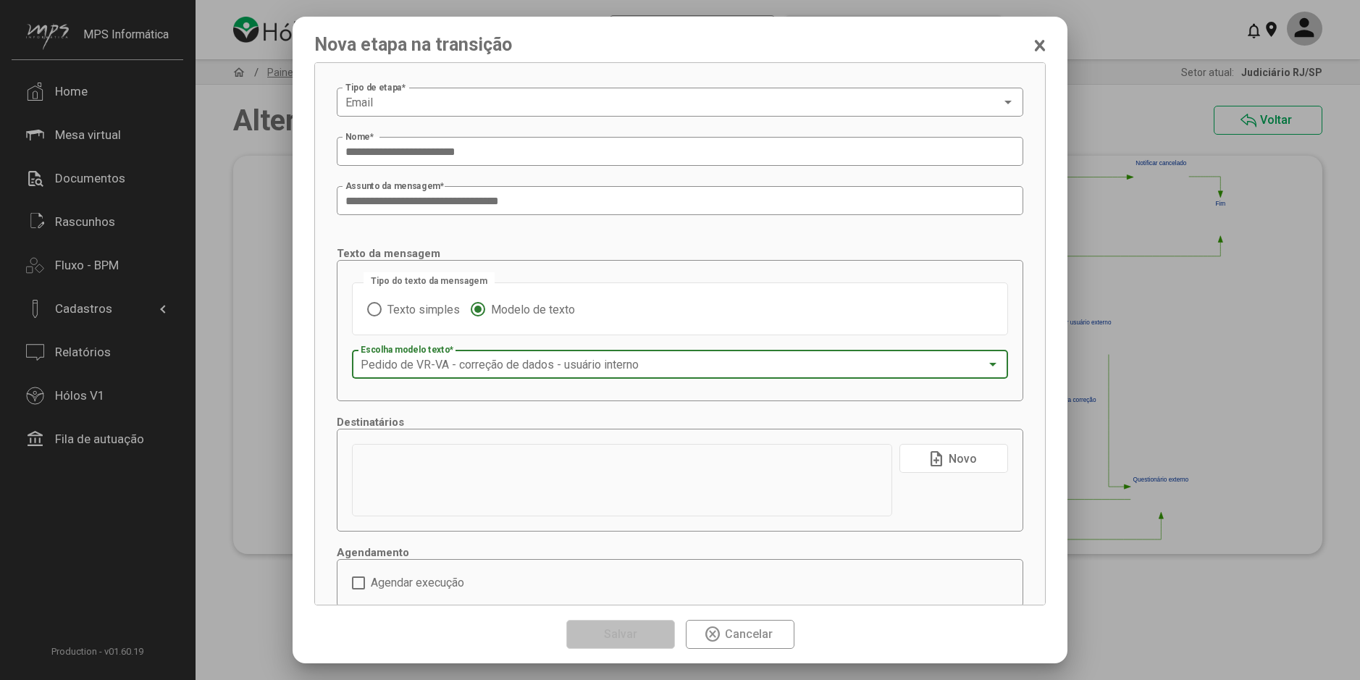
click at [927, 453] on mat-icon "note_add" at bounding box center [935, 458] width 17 height 17
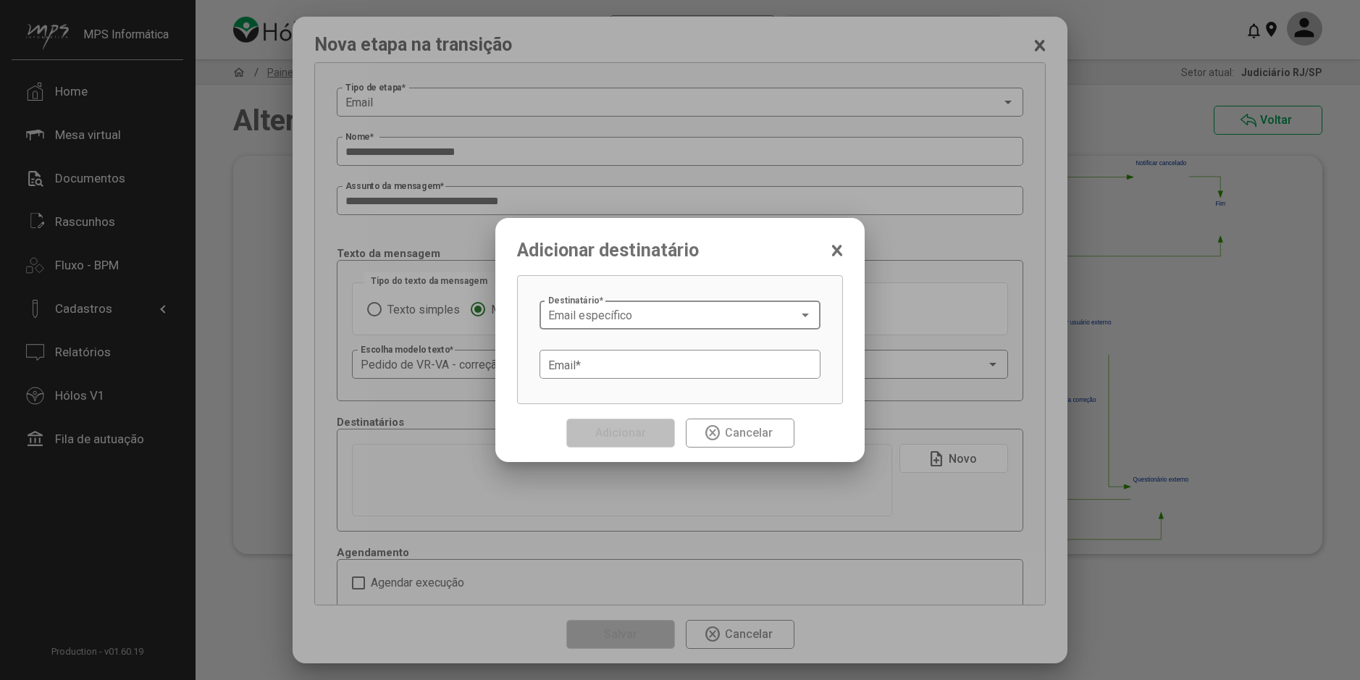
click at [611, 324] on div "Email específico Destinatário *" at bounding box center [680, 314] width 264 height 32
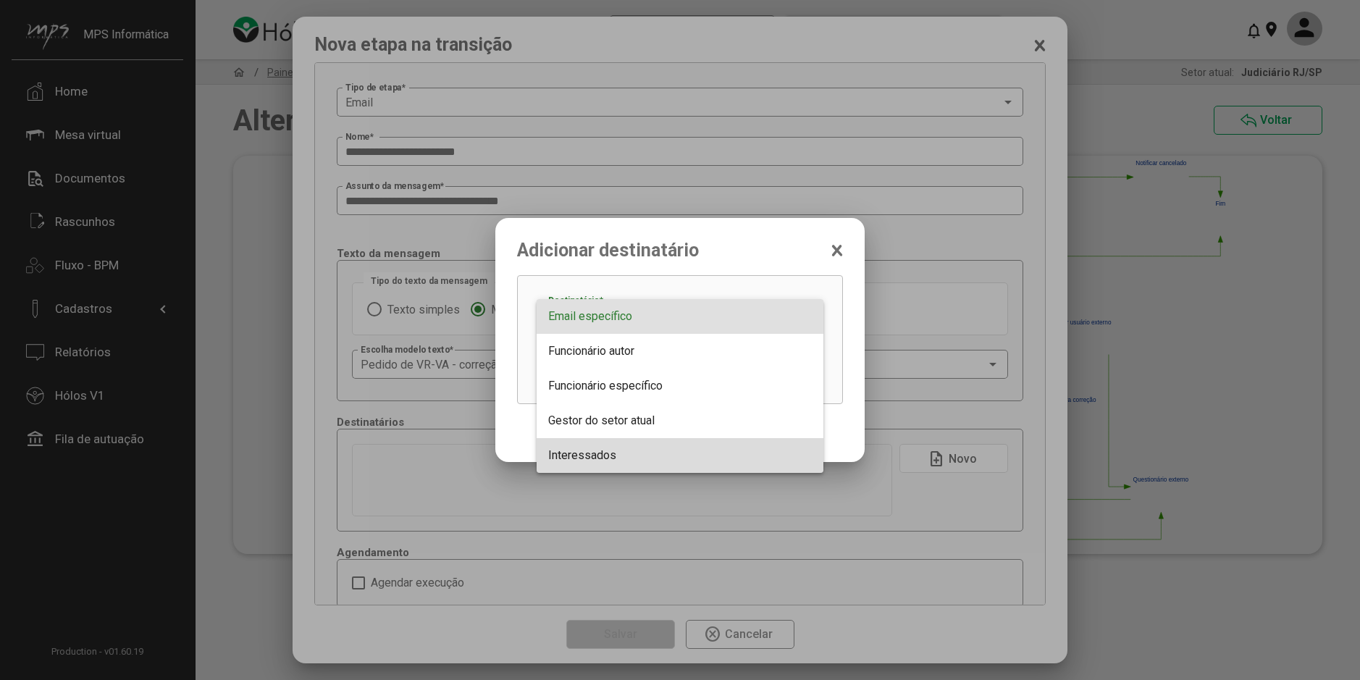
click at [607, 445] on span "Interessados" at bounding box center [680, 455] width 264 height 35
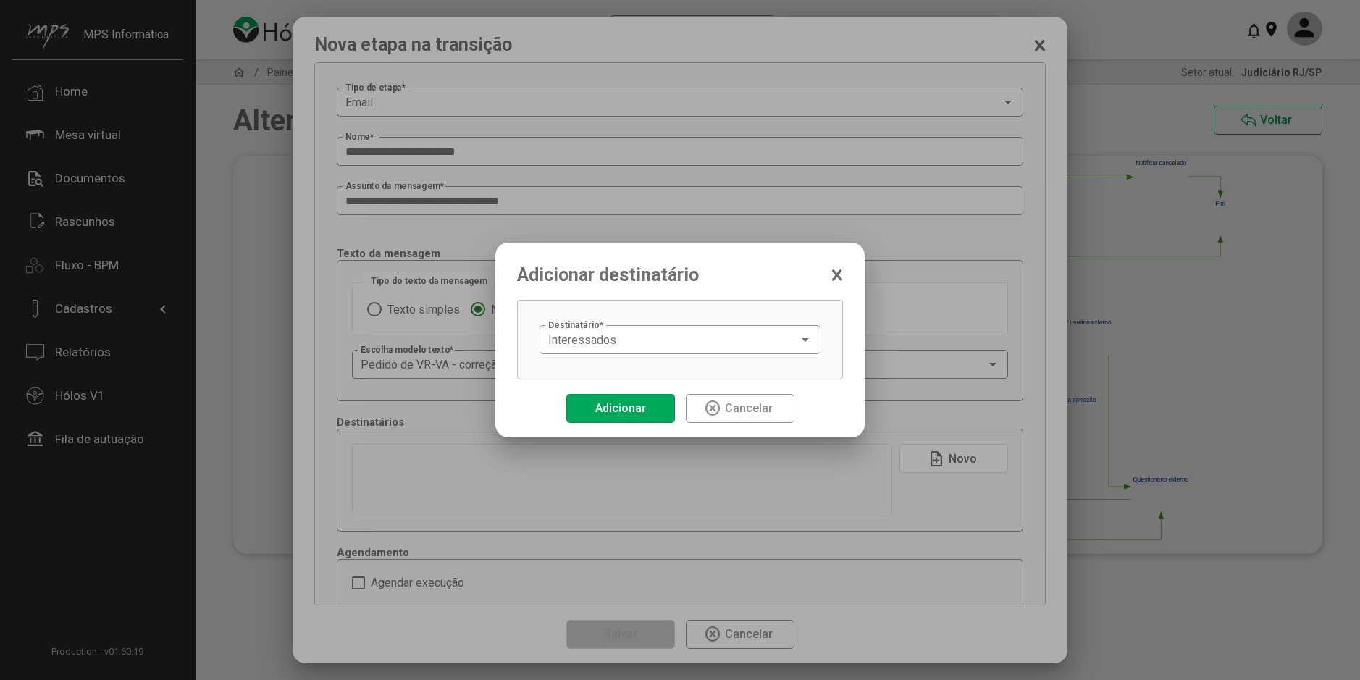
click at [621, 408] on span "Adicionar" at bounding box center [620, 408] width 51 height 14
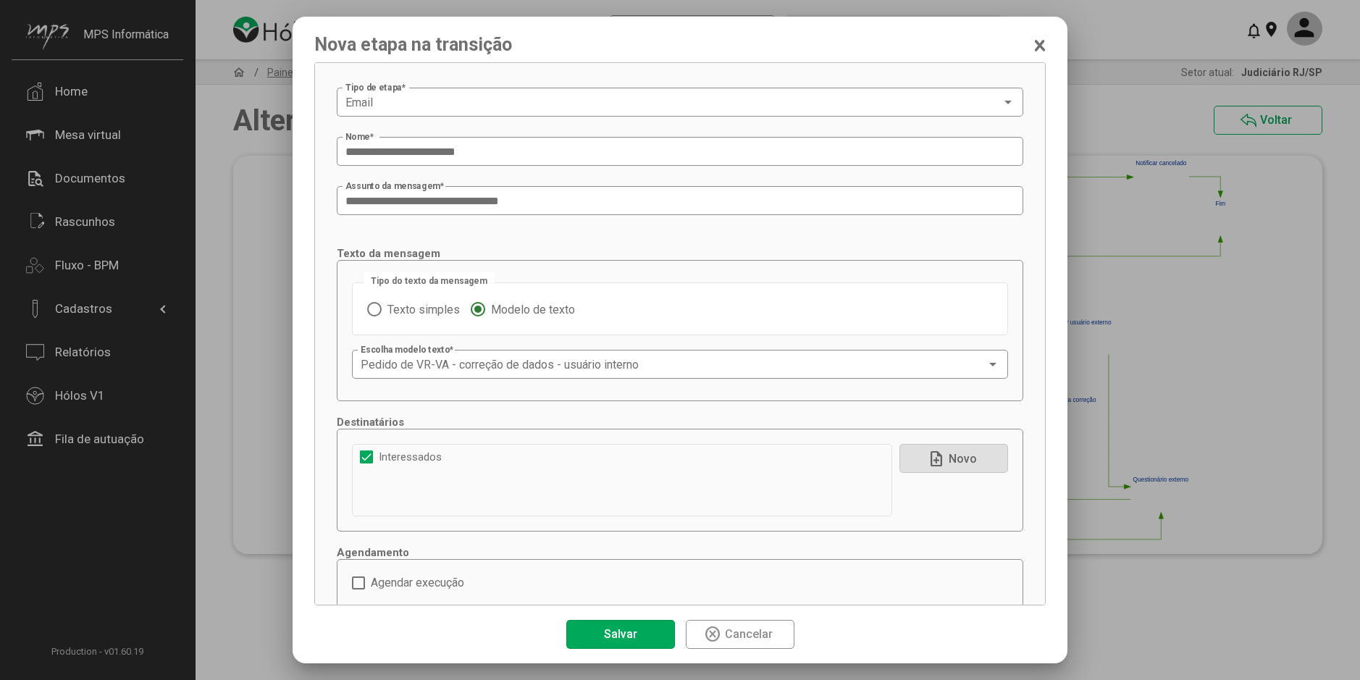
scroll to position [39, 0]
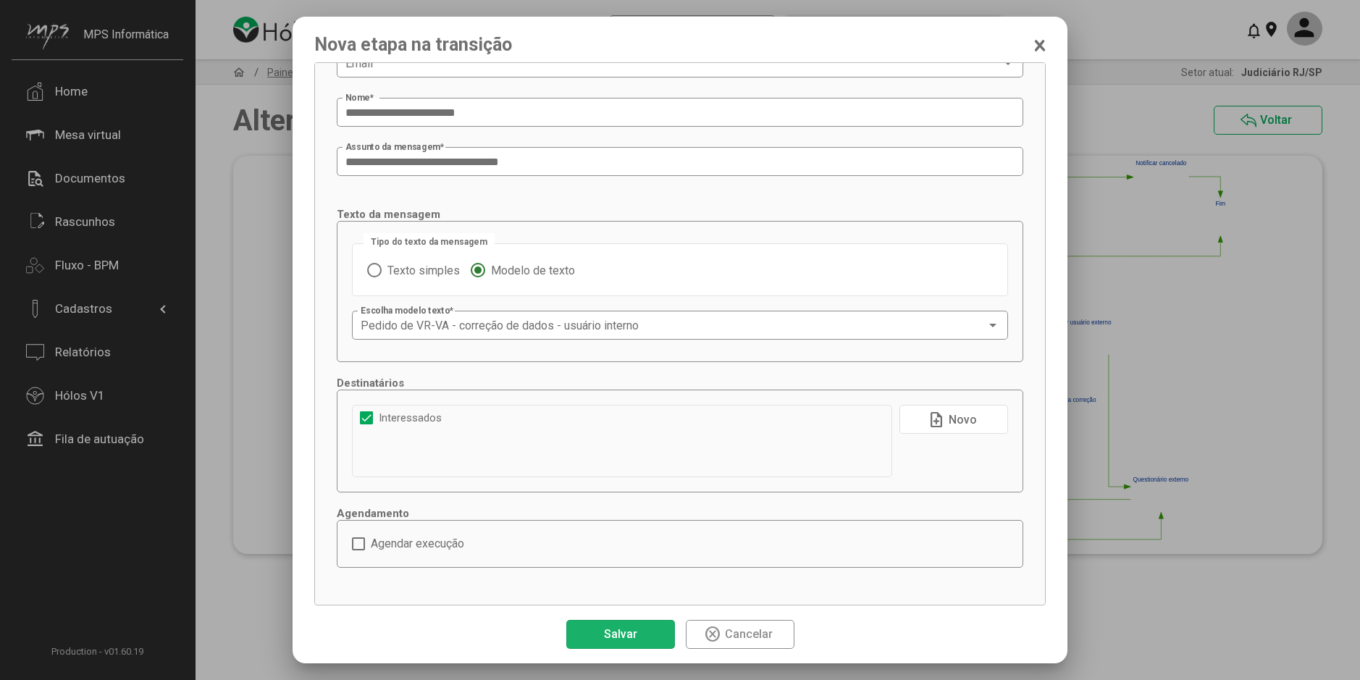
click at [641, 633] on button "Salvar" at bounding box center [620, 634] width 109 height 29
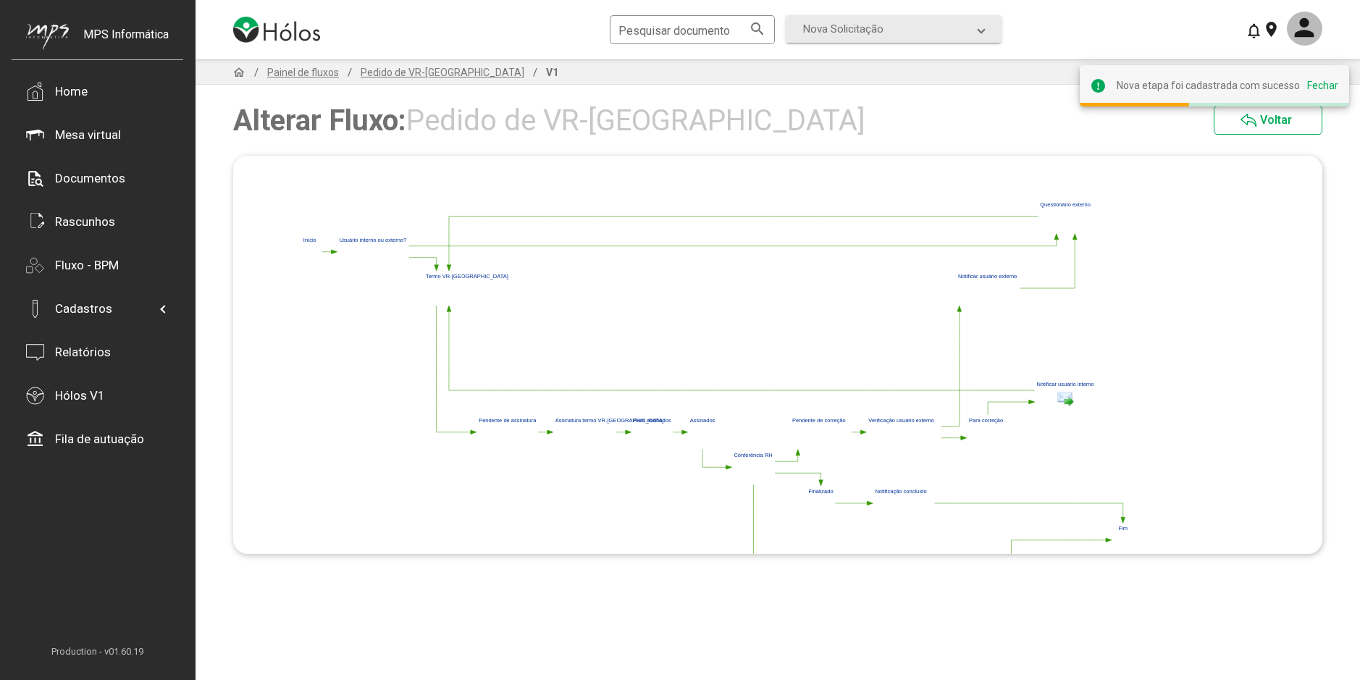
drag, startPoint x: 688, startPoint y: 315, endPoint x: 631, endPoint y: 389, distance: 93.0
click at [630, 389] on polygon at bounding box center [717, 396] width 838 height 398
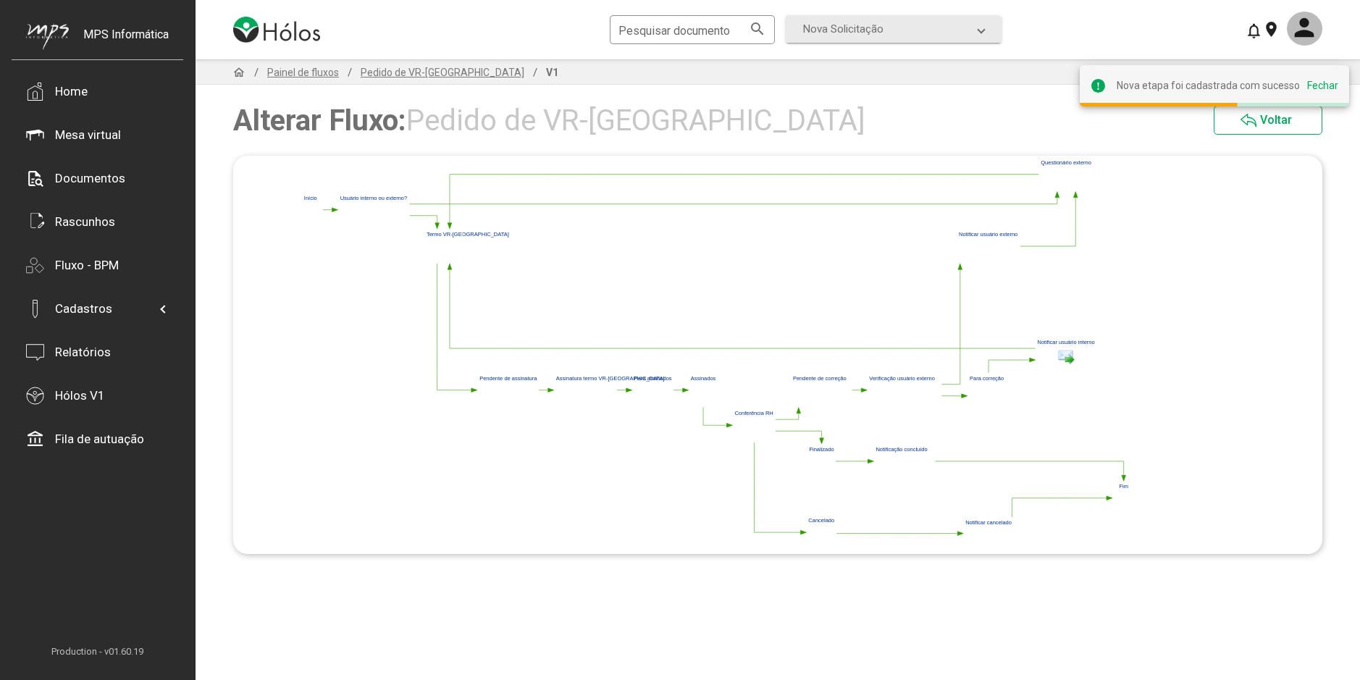
drag, startPoint x: 657, startPoint y: 371, endPoint x: 658, endPoint y: 329, distance: 41.3
click at [658, 329] on polygon at bounding box center [717, 354] width 838 height 398
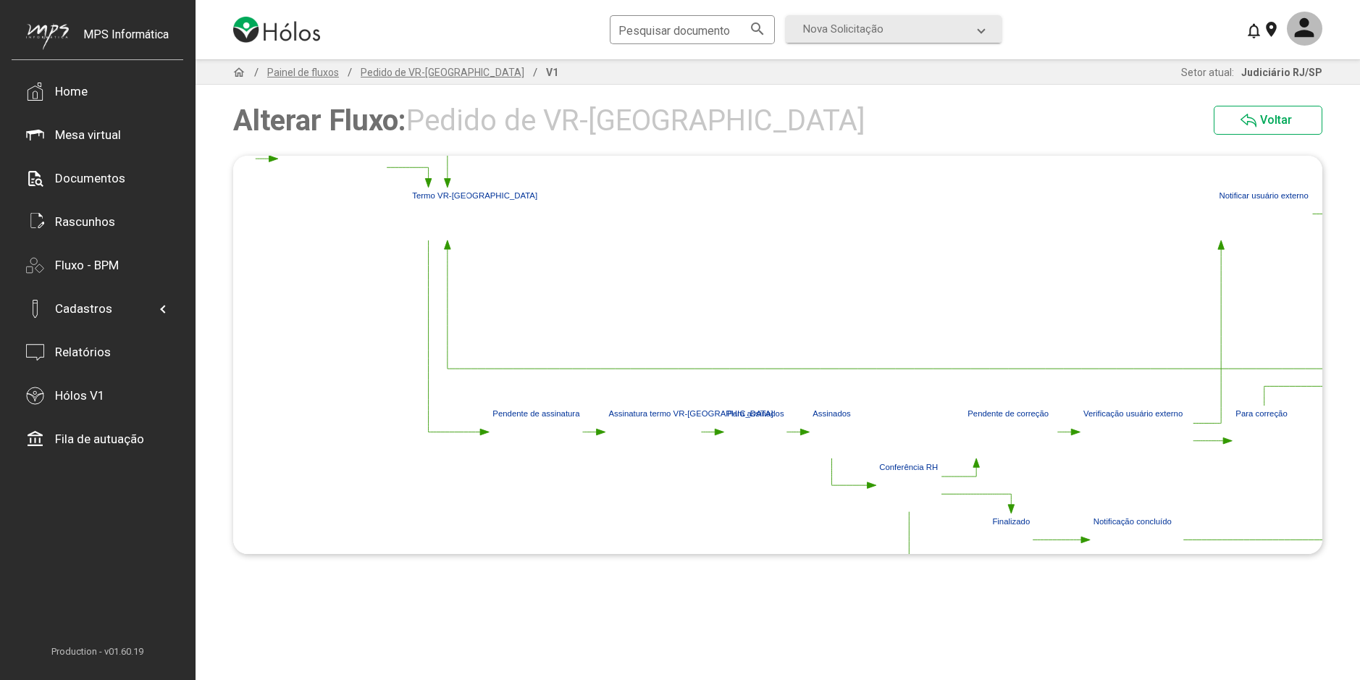
click at [447, 247] on polygon at bounding box center [447, 244] width 7 height 9
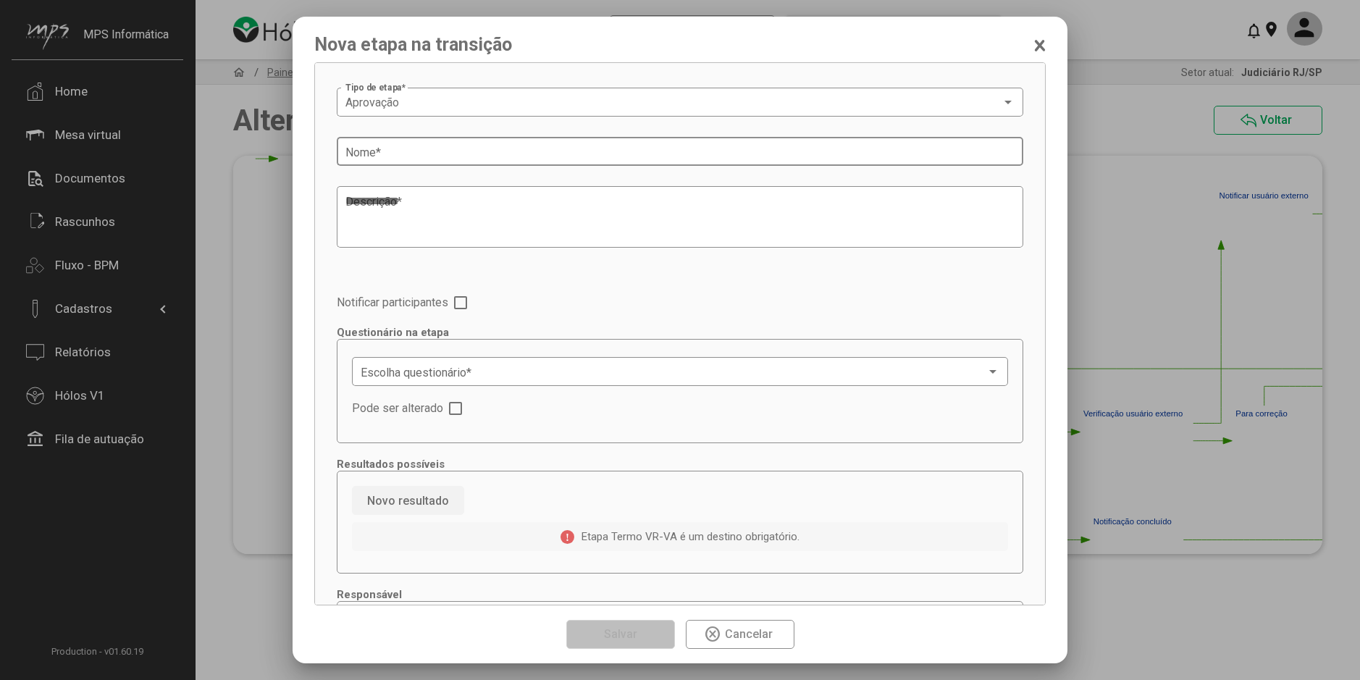
click at [397, 160] on div "Nome *" at bounding box center [679, 150] width 669 height 32
paste input "**********"
type input "**********"
click at [374, 225] on textarea "Descrição *" at bounding box center [634, 217] width 579 height 49
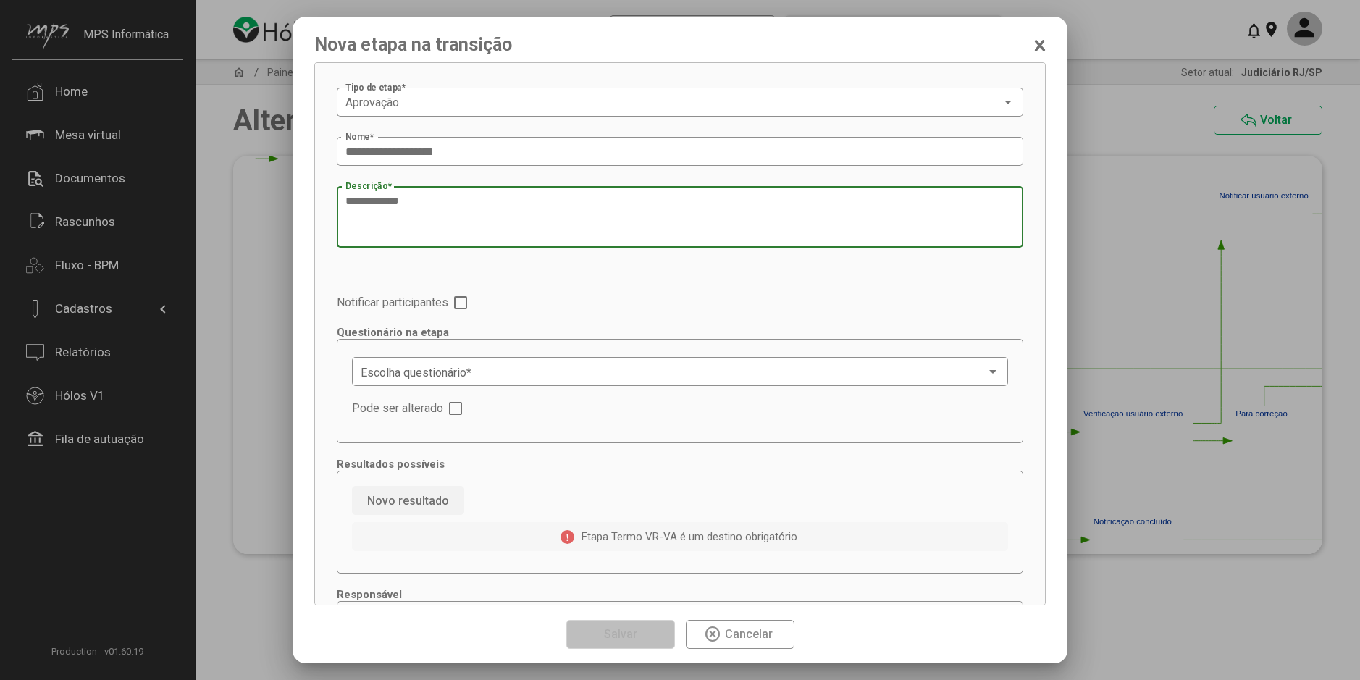
paste textarea "**********"
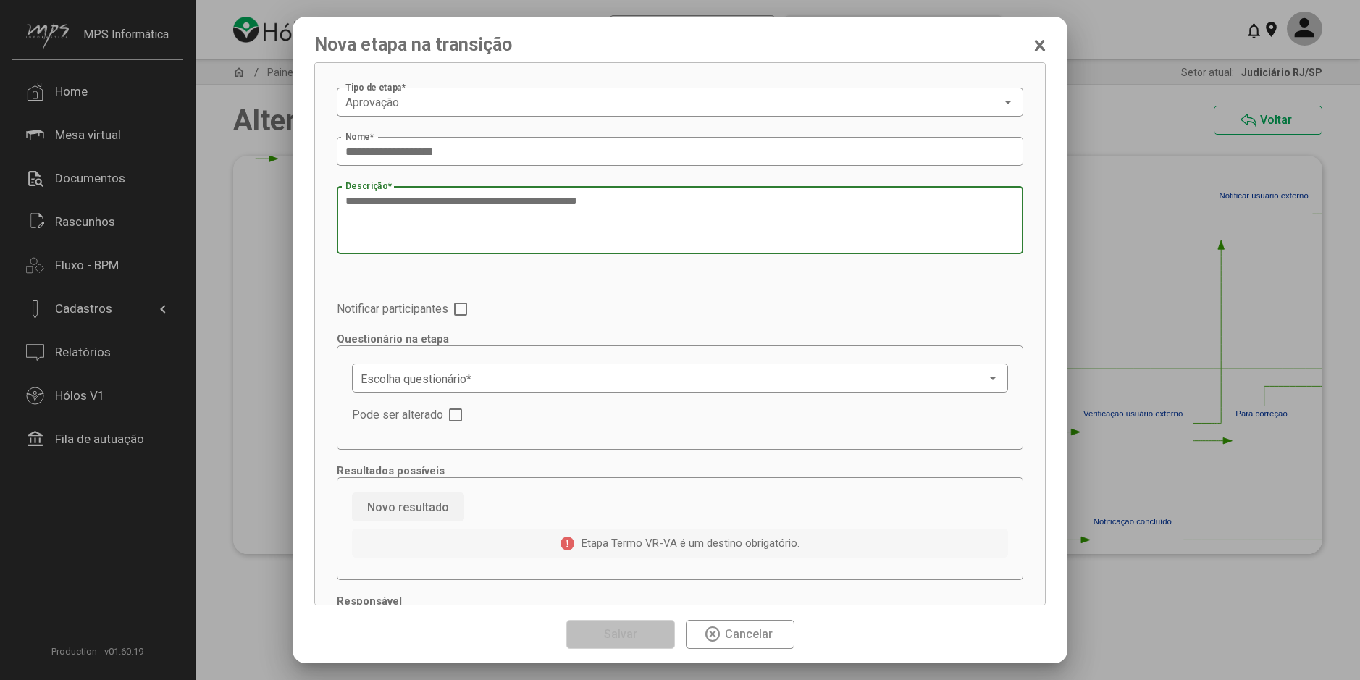
type textarea "**********"
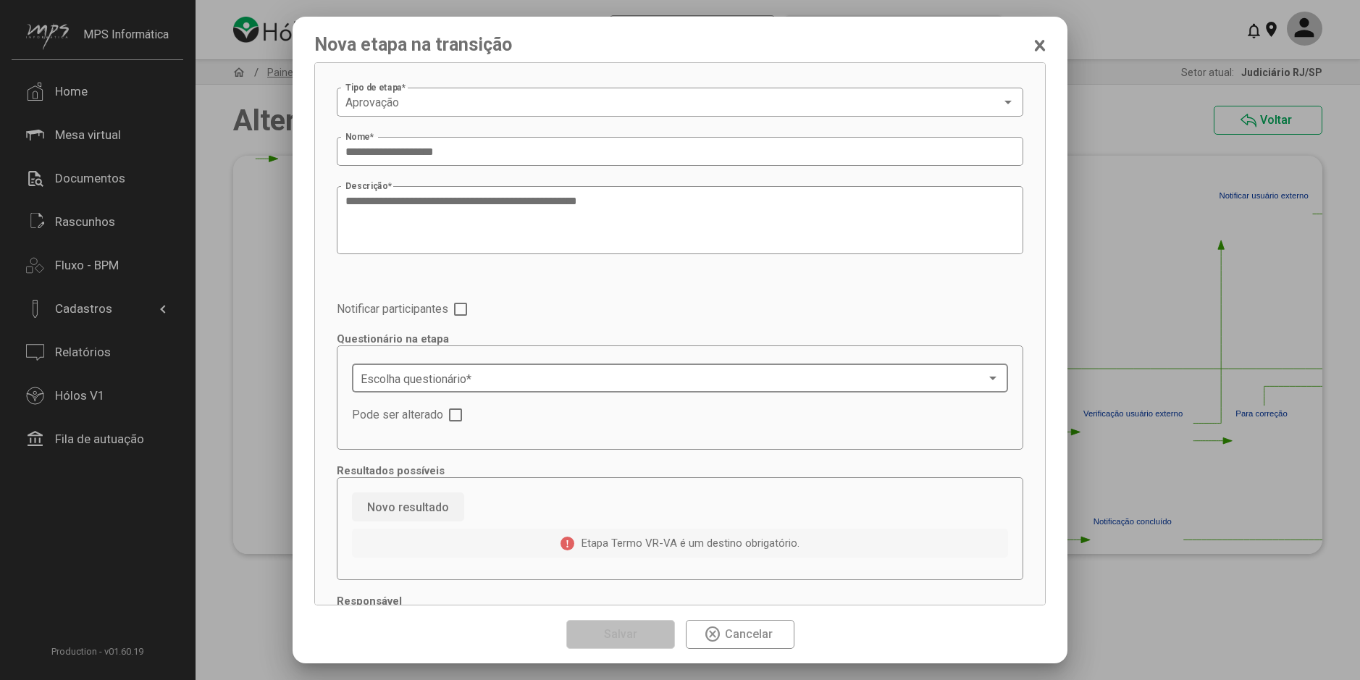
click at [458, 390] on div "Escolha questionário *" at bounding box center [680, 377] width 639 height 32
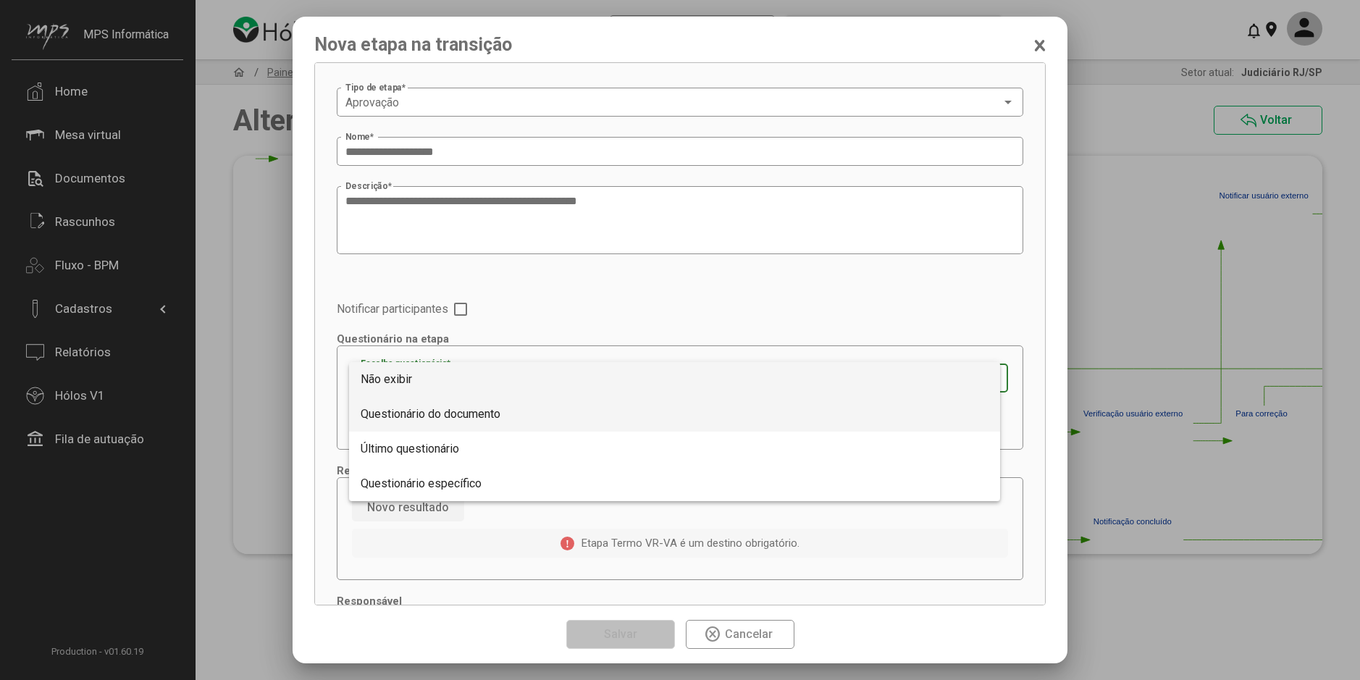
click at [442, 415] on span "Questionário do documento" at bounding box center [431, 414] width 140 height 14
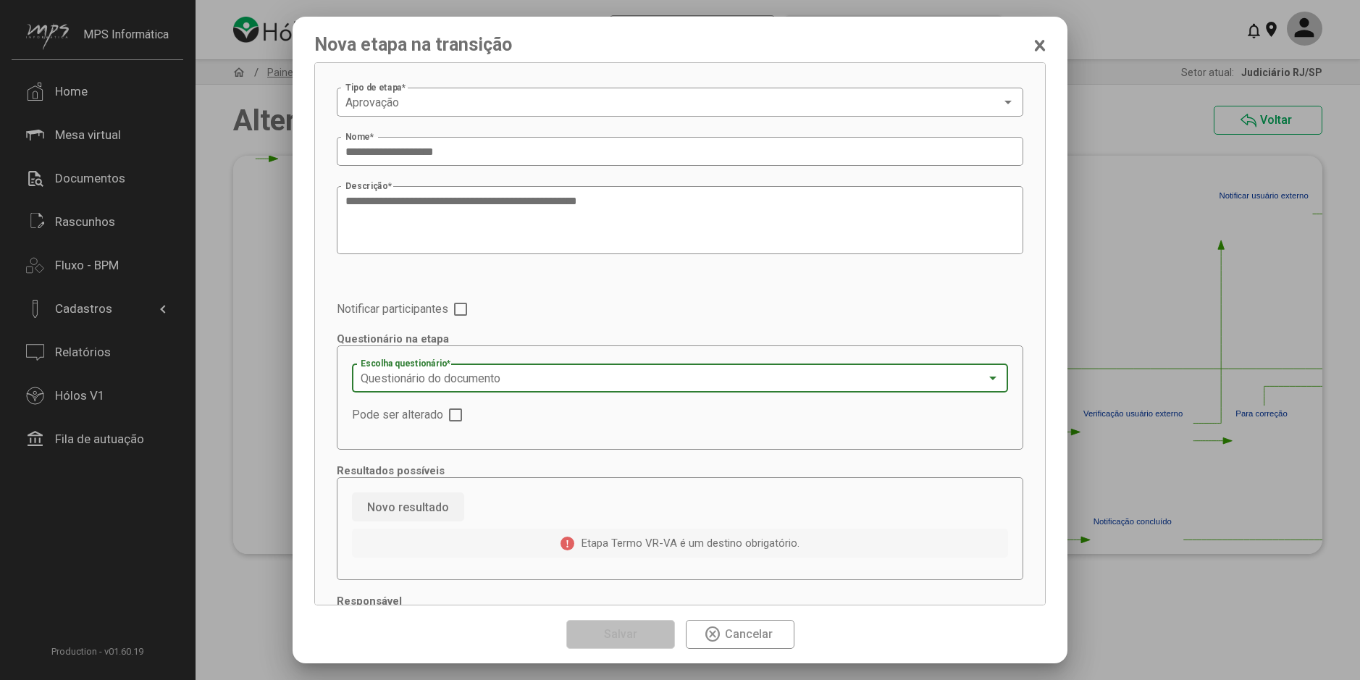
click at [530, 290] on div "**********" at bounding box center [680, 460] width 686 height 751
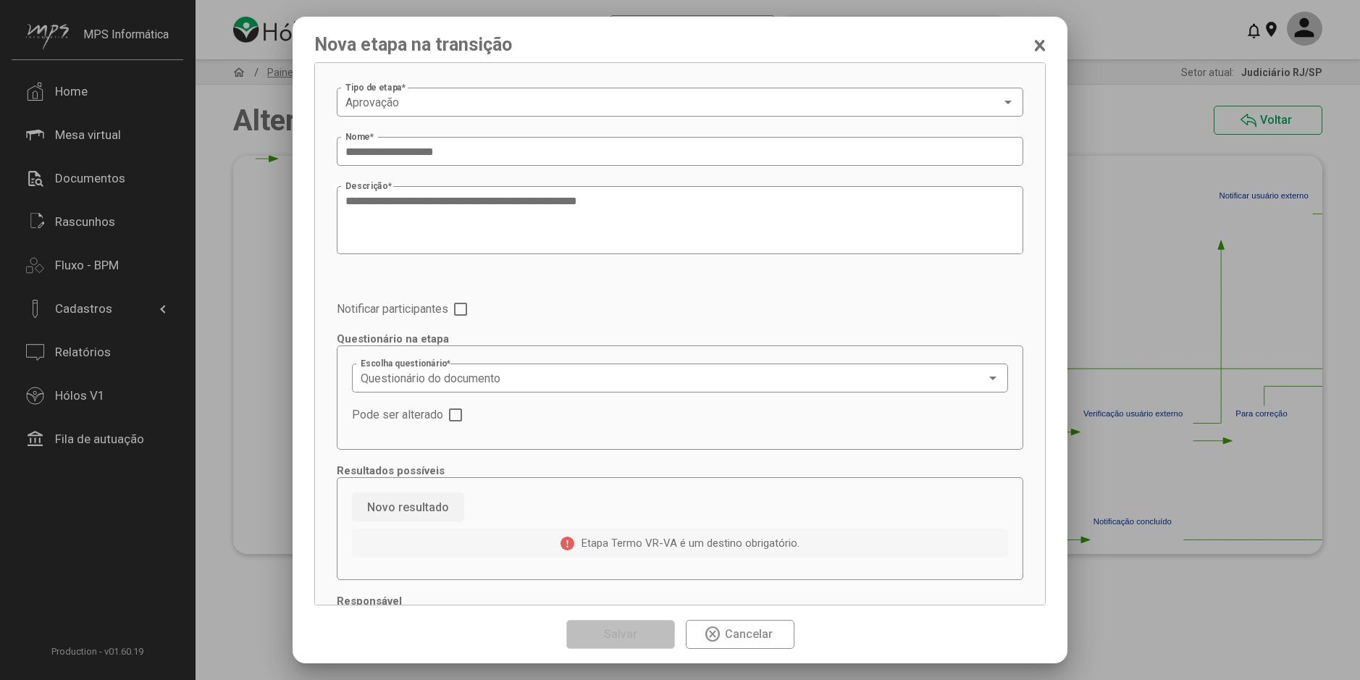
click at [447, 413] on label "Pode ser alterado" at bounding box center [407, 414] width 110 height 17
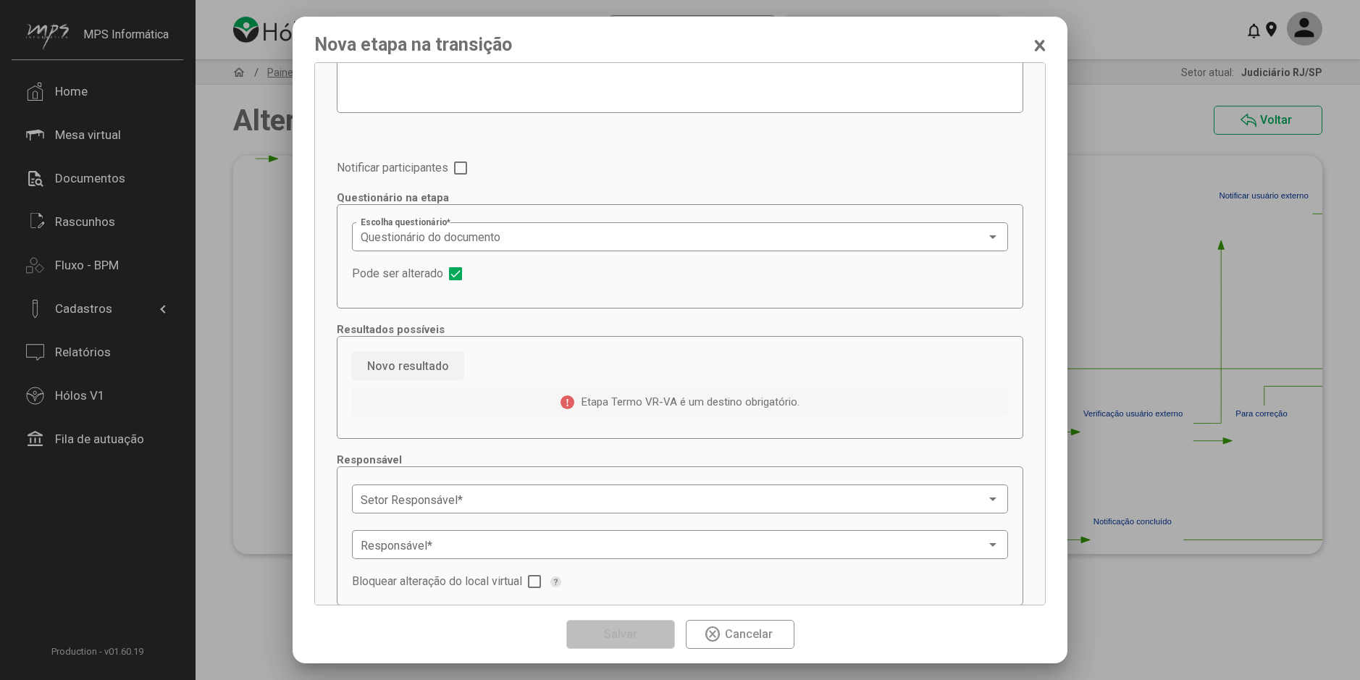
scroll to position [145, 0]
click at [430, 359] on span "Novo resultado" at bounding box center [408, 362] width 82 height 14
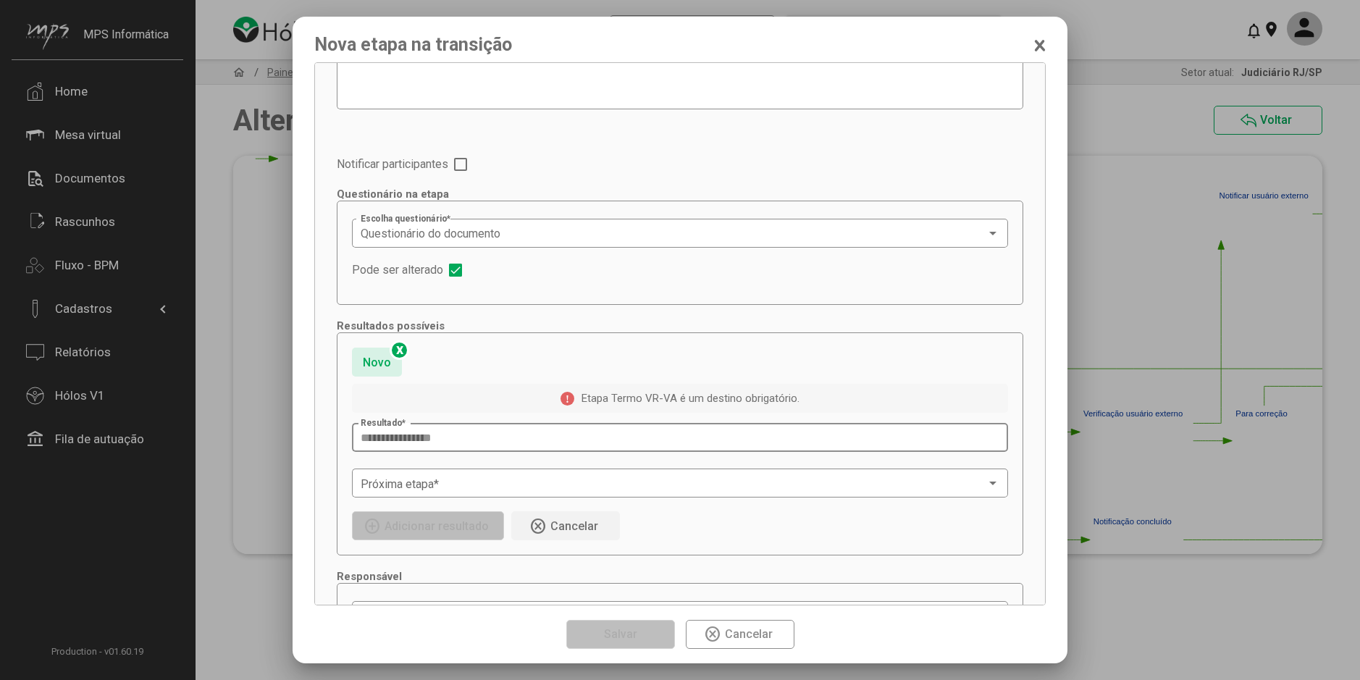
click at [465, 432] on input "Resultado *" at bounding box center [680, 437] width 639 height 13
type input "**********"
click at [463, 477] on div "Próxima etapa *" at bounding box center [680, 481] width 639 height 32
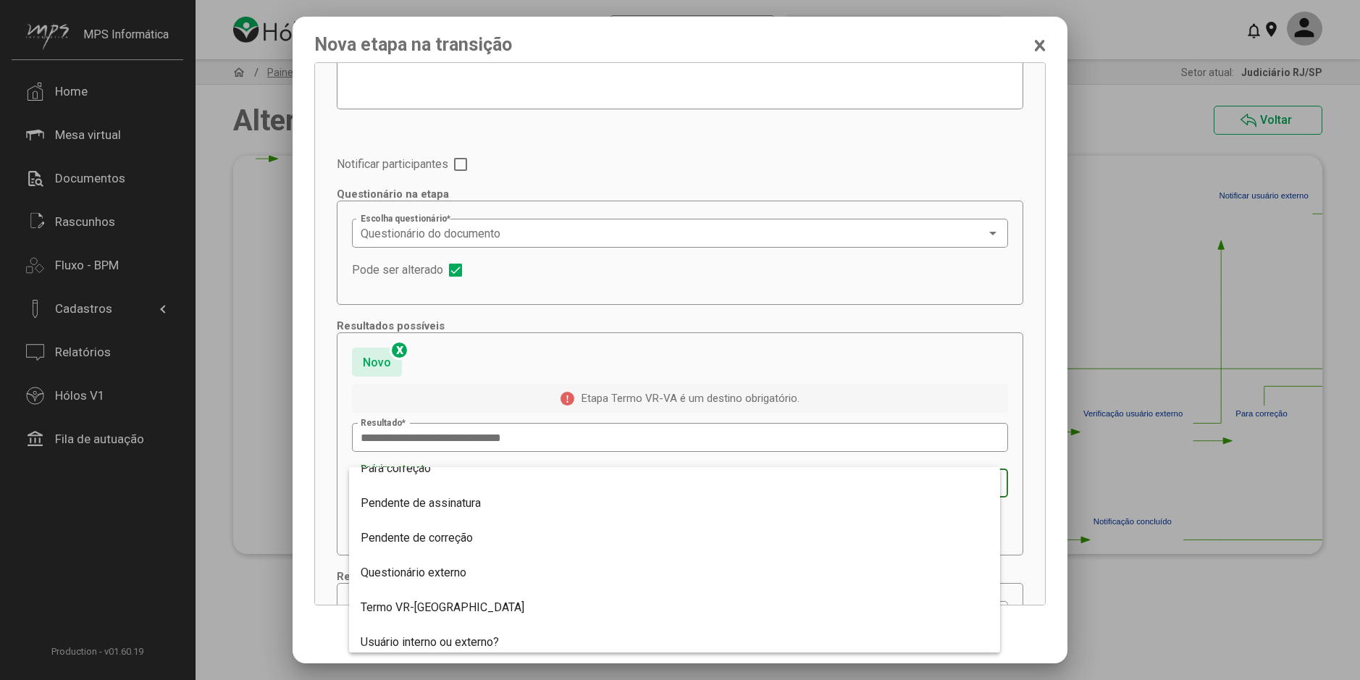
scroll to position [434, 0]
click at [447, 568] on span "Termo VR-[GEOGRAPHIC_DATA]" at bounding box center [675, 571] width 628 height 35
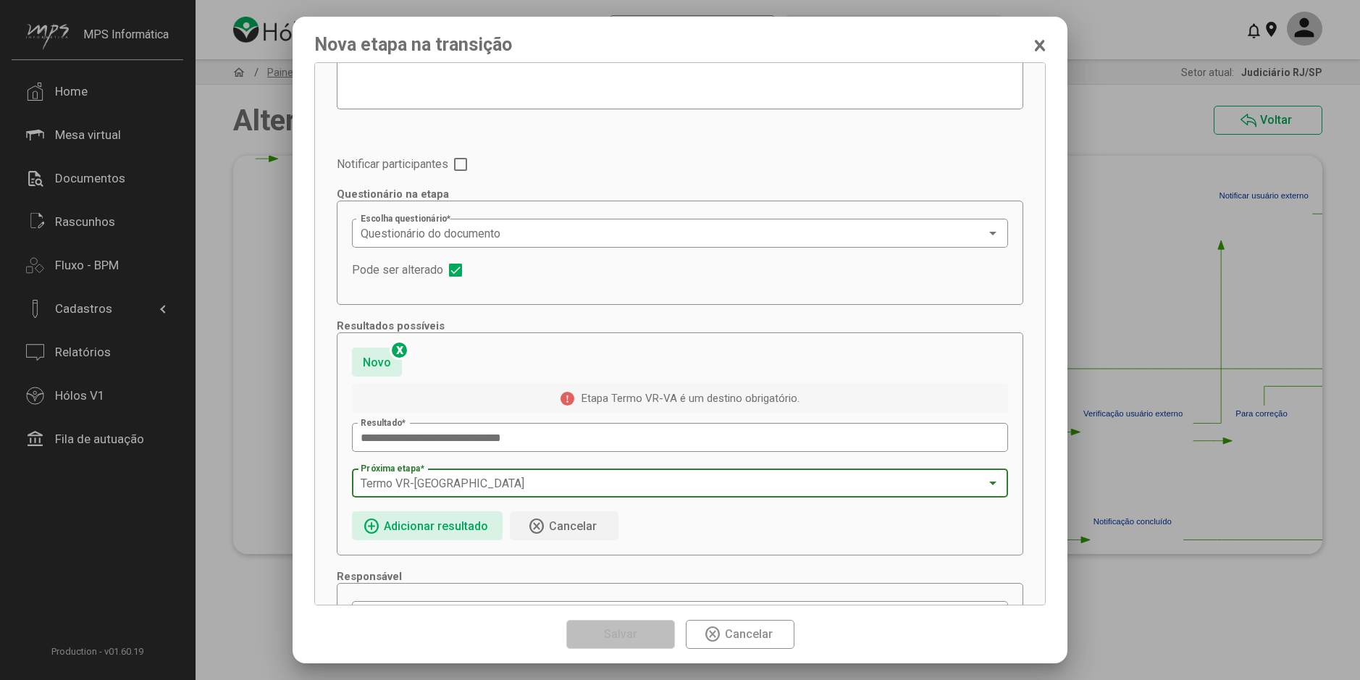
click at [465, 522] on span "Adicionar resultado" at bounding box center [436, 526] width 104 height 14
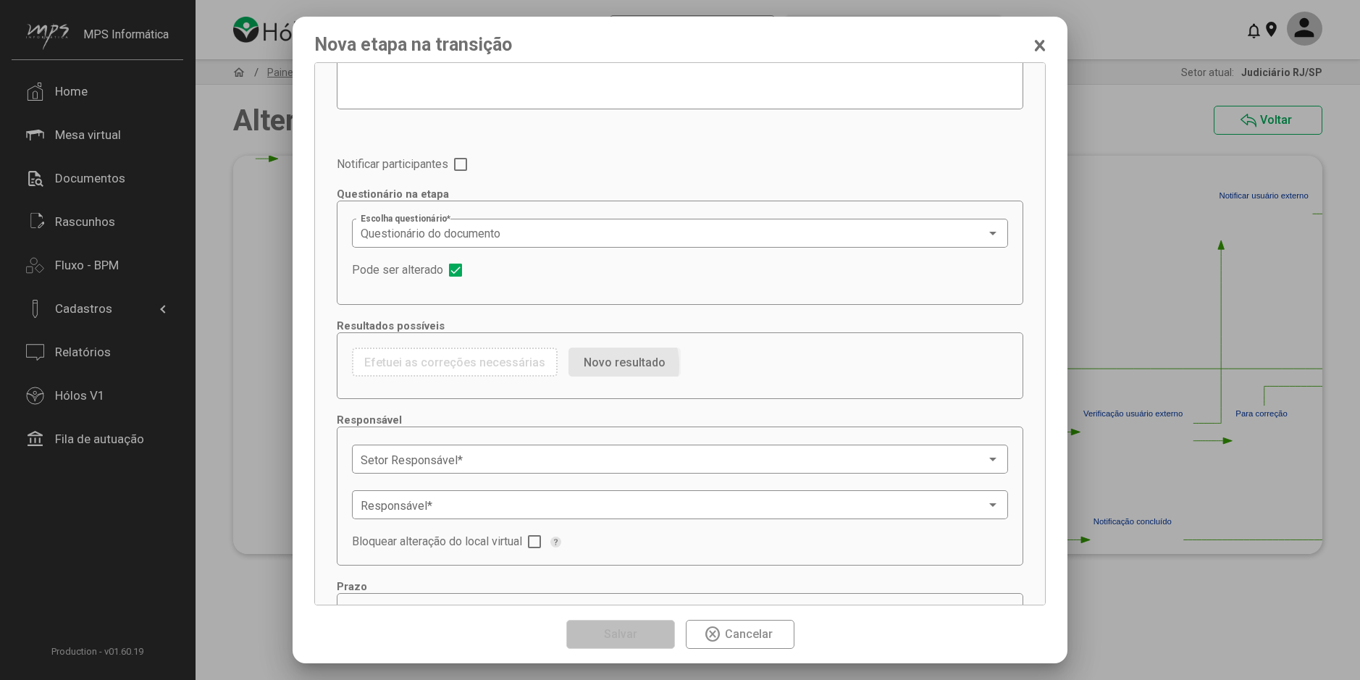
click at [594, 366] on span "Novo resultado" at bounding box center [624, 362] width 82 height 14
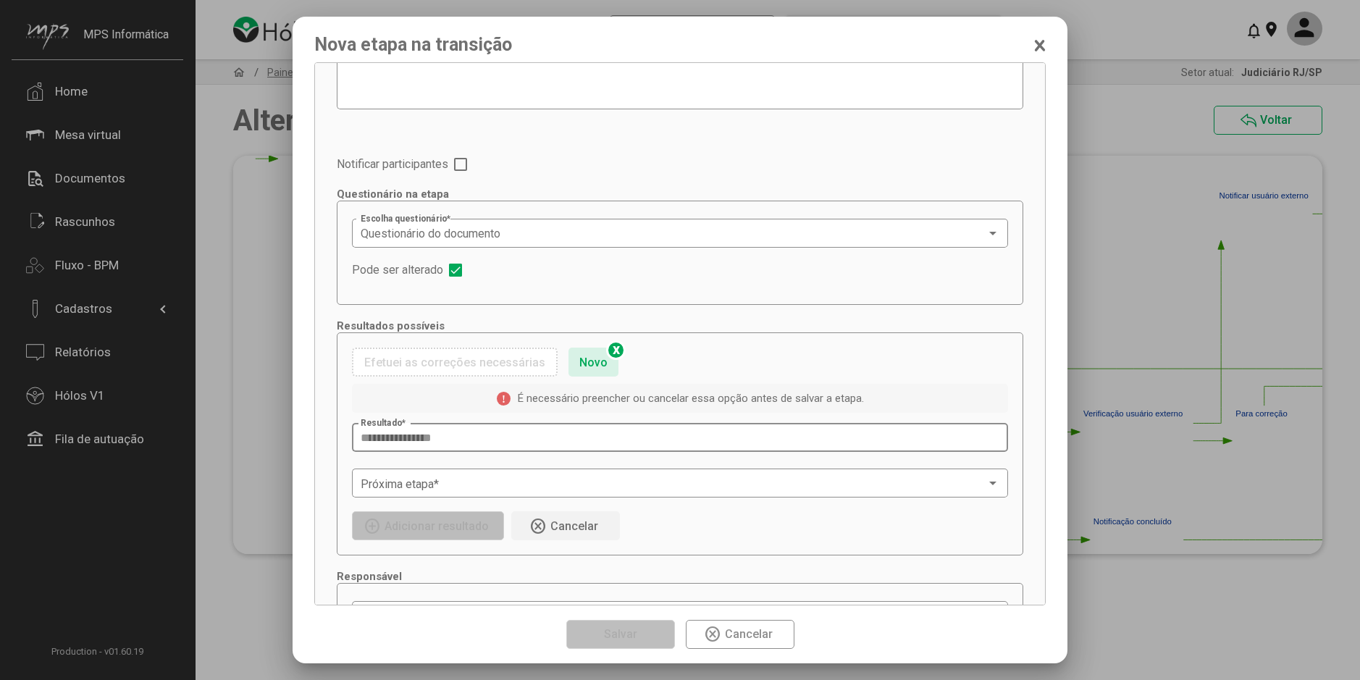
click at [383, 439] on input "Resultado *" at bounding box center [680, 437] width 639 height 13
type input "**********"
click at [393, 486] on span at bounding box center [673, 483] width 625 height 13
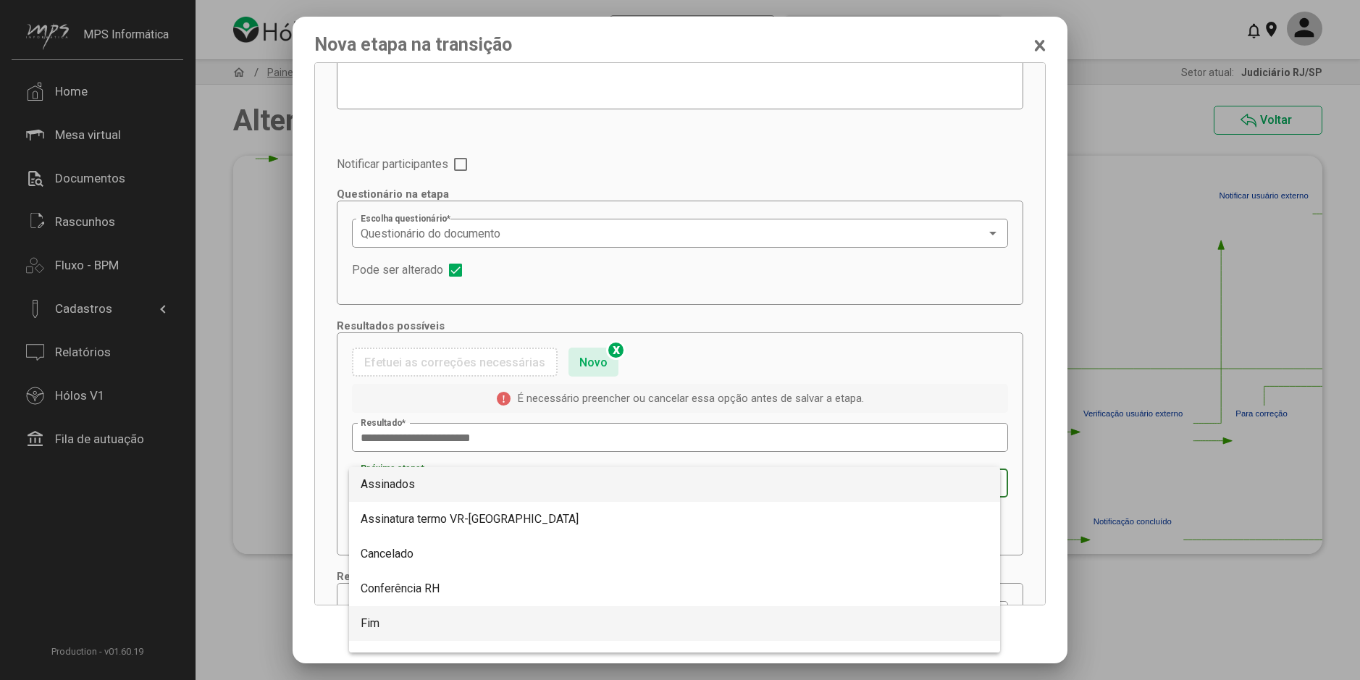
click at [378, 620] on span "Fim" at bounding box center [370, 623] width 19 height 14
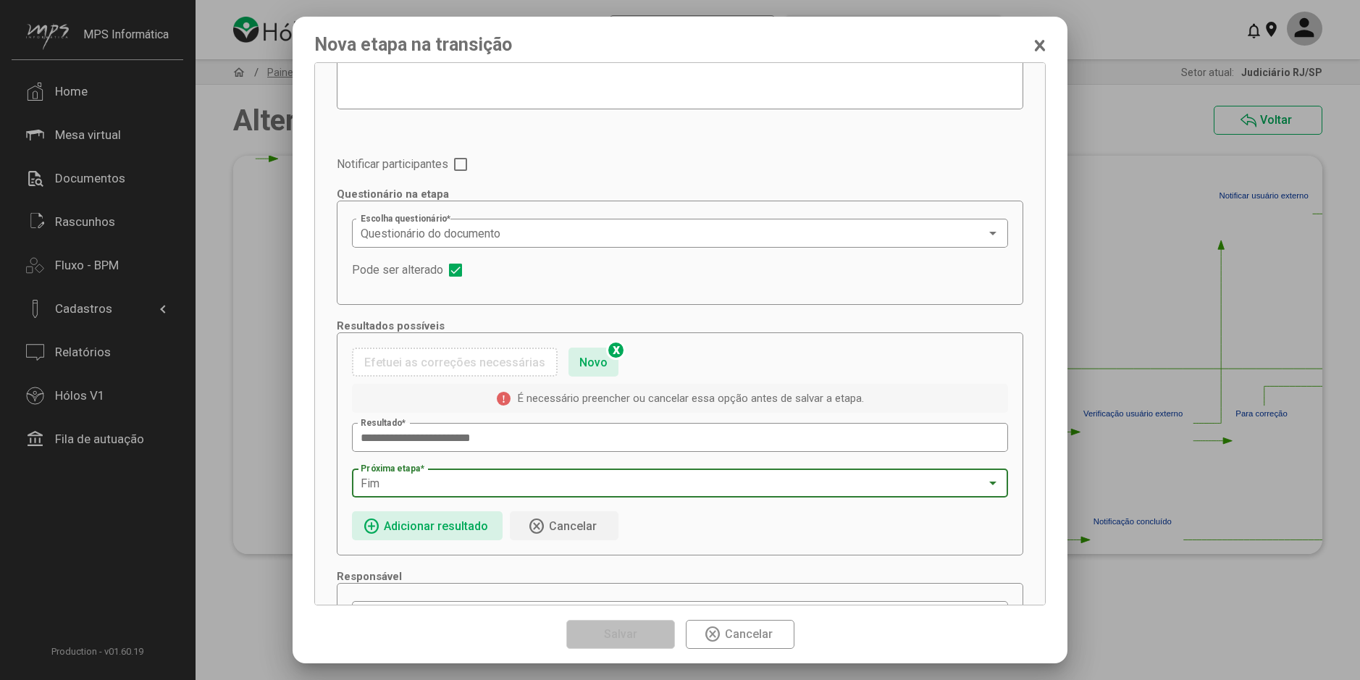
click at [450, 526] on span "Adicionar resultado" at bounding box center [436, 526] width 104 height 14
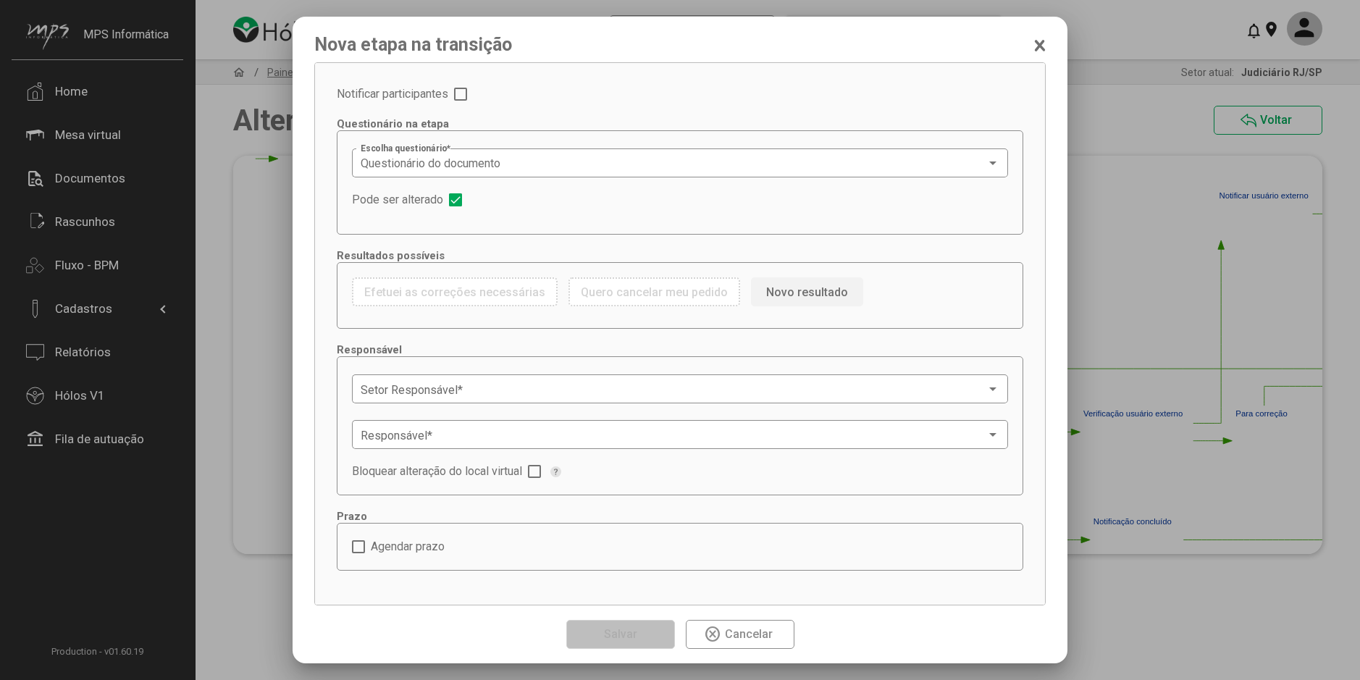
scroll to position [218, 0]
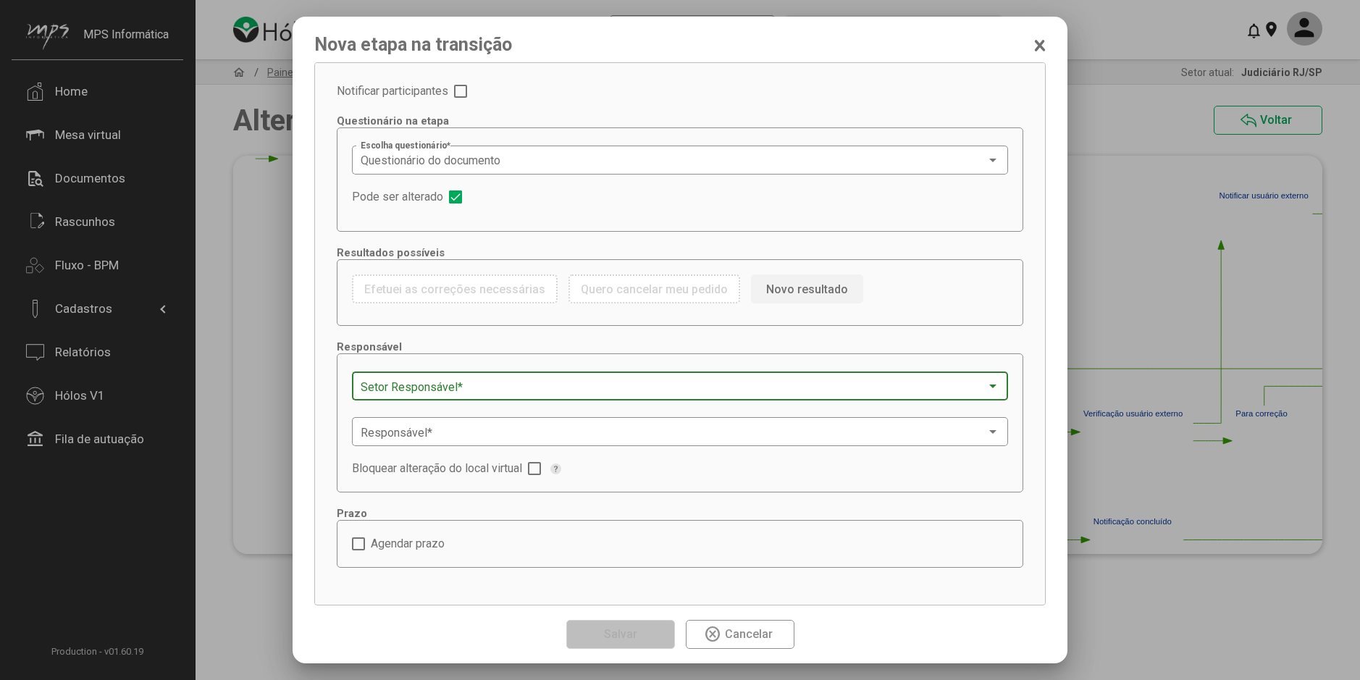
click at [452, 389] on span at bounding box center [673, 386] width 625 height 13
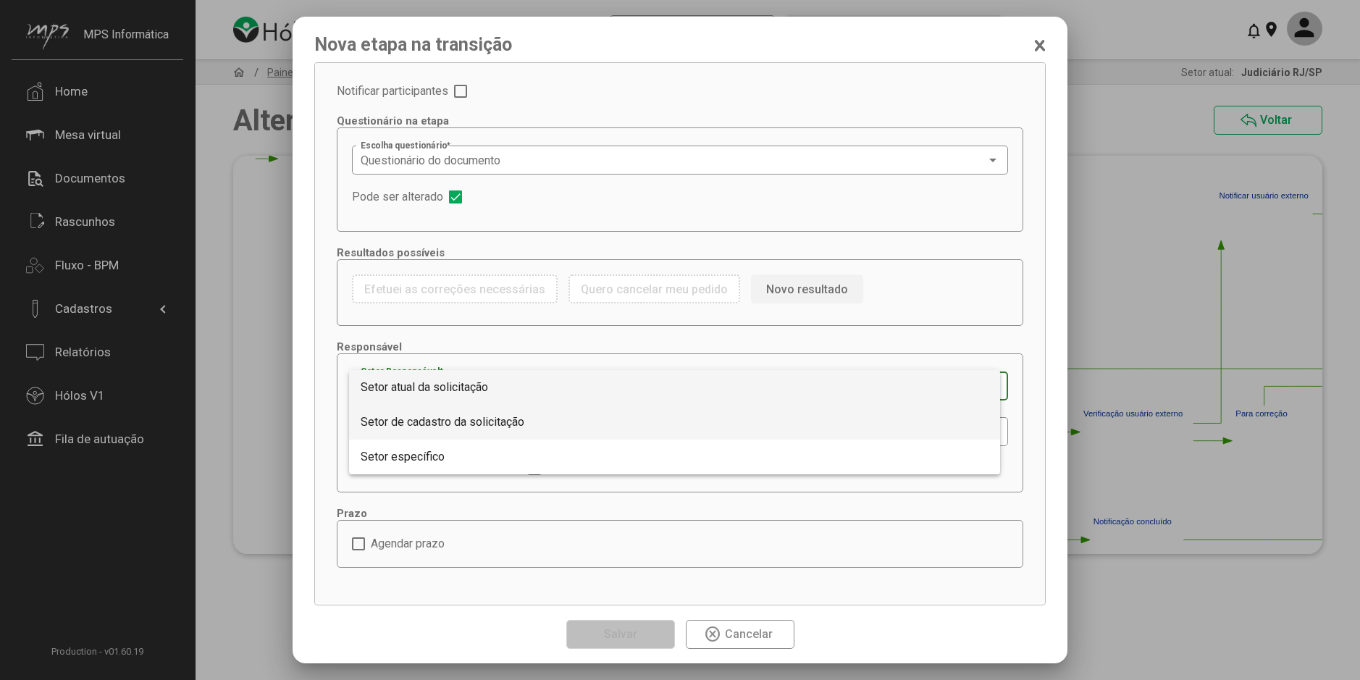
click at [456, 423] on span "Setor de cadastro da solicitação" at bounding box center [443, 422] width 164 height 14
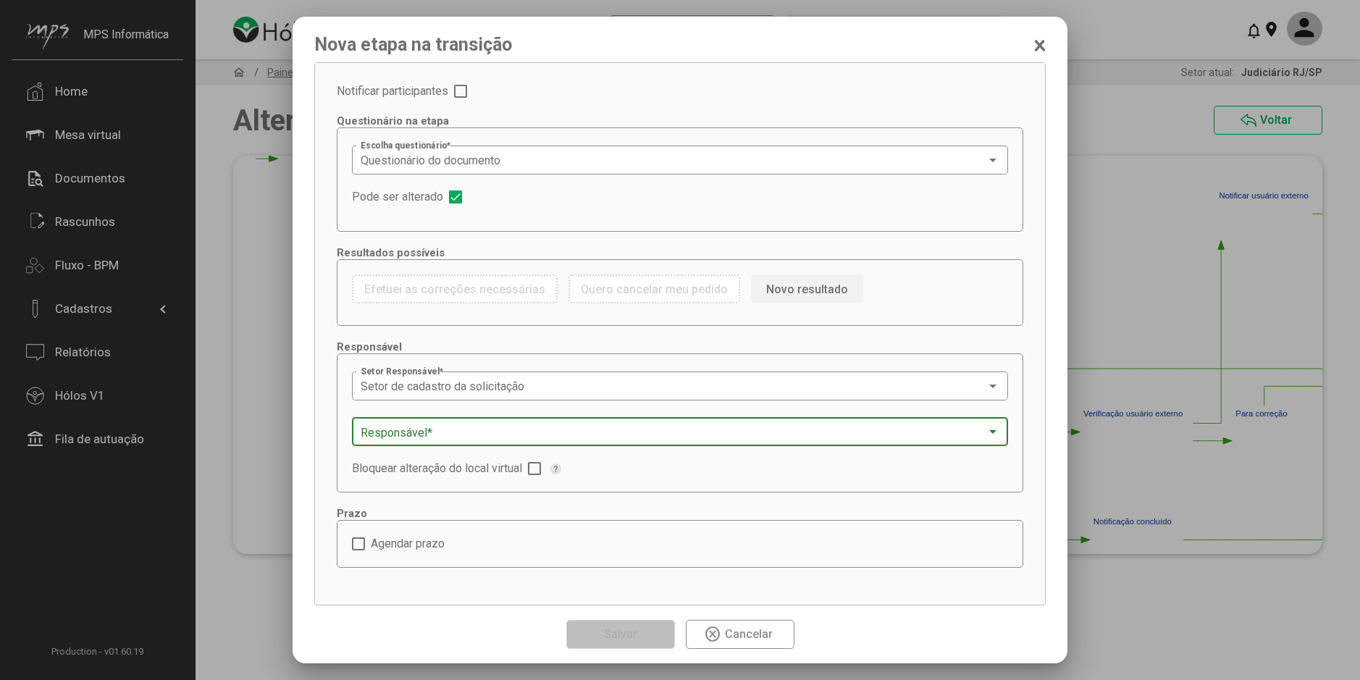
click at [448, 429] on span at bounding box center [673, 432] width 625 height 13
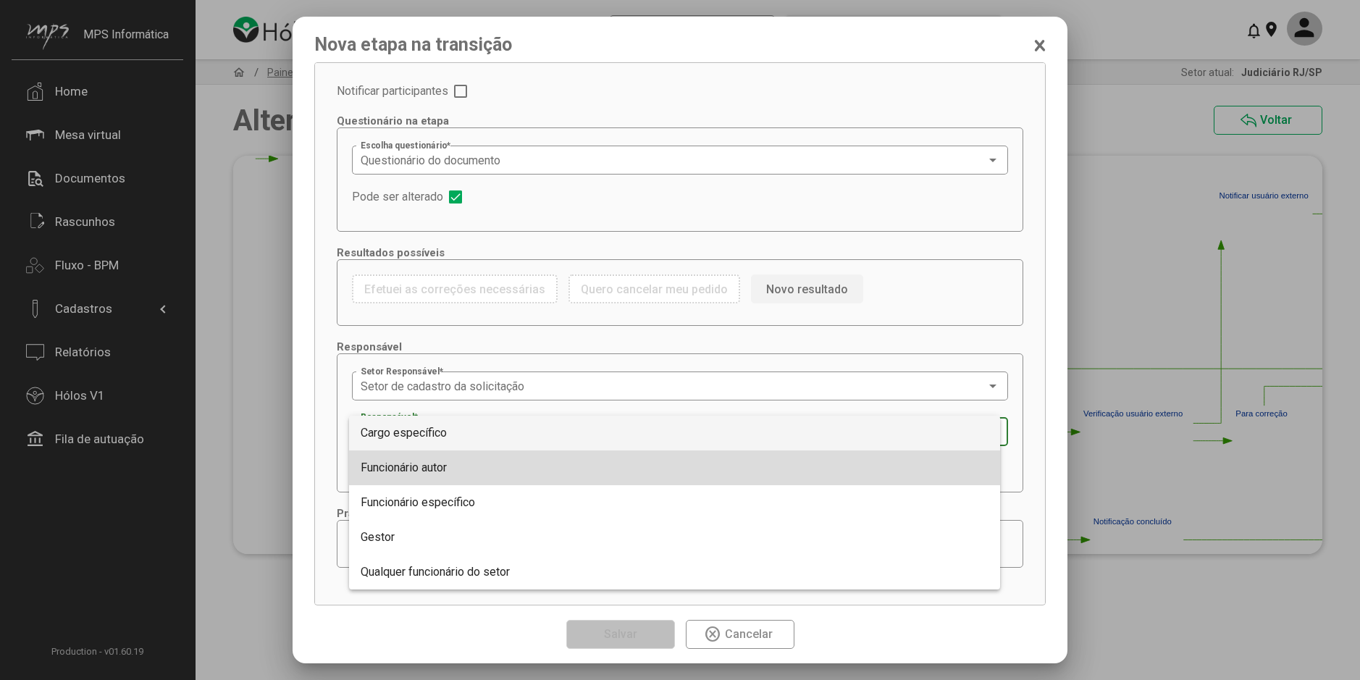
click at [442, 460] on span "Funcionário autor" at bounding box center [404, 467] width 86 height 14
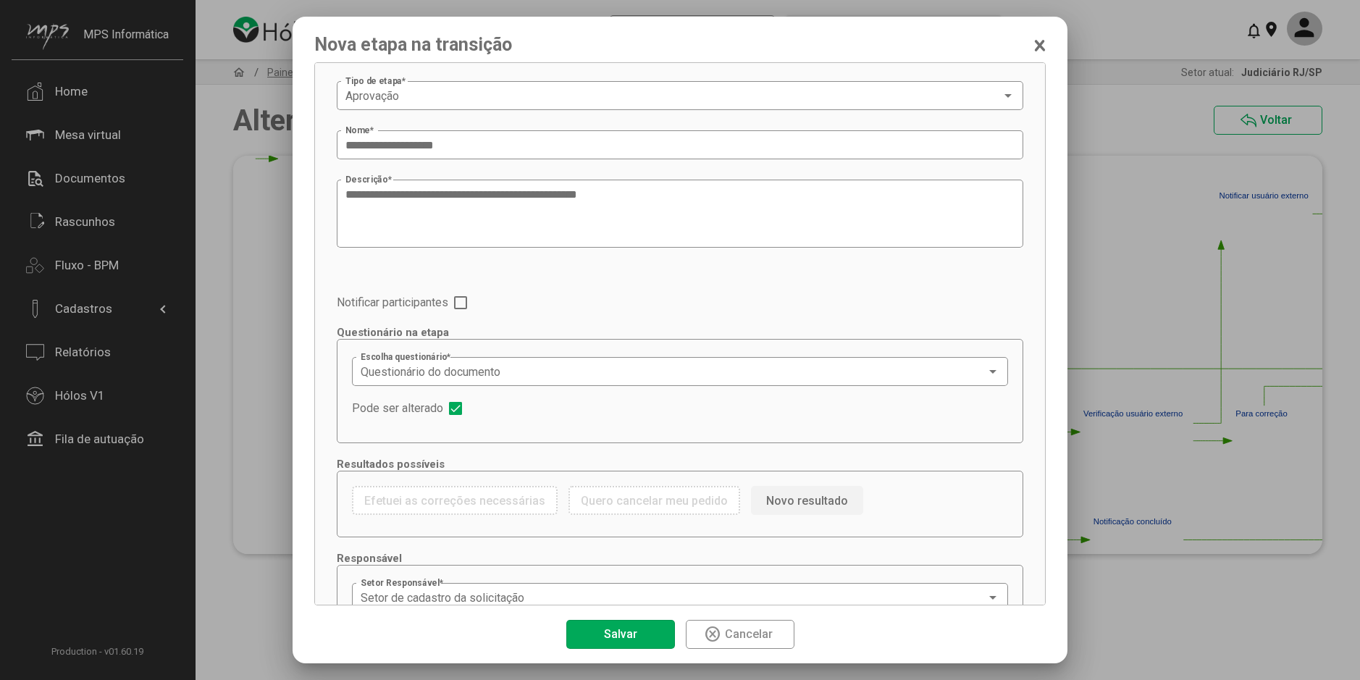
scroll to position [0, 0]
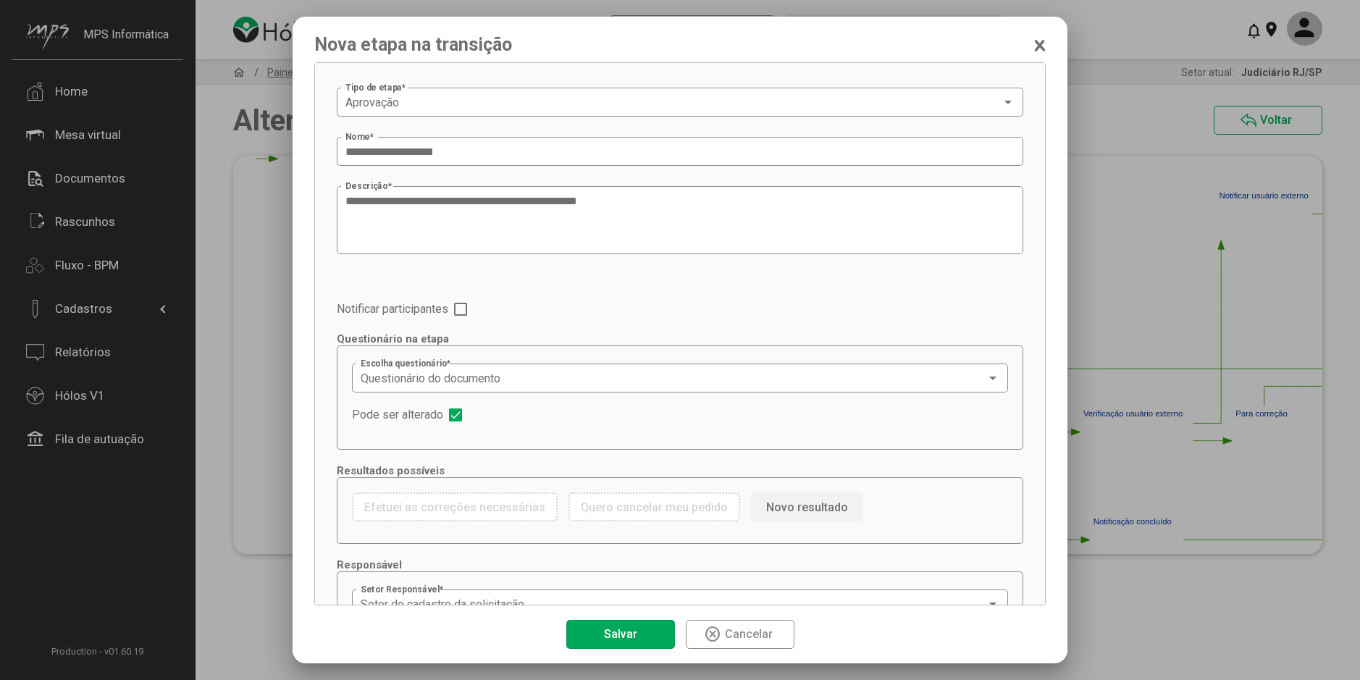
click at [628, 635] on span "Salvar" at bounding box center [620, 634] width 33 height 14
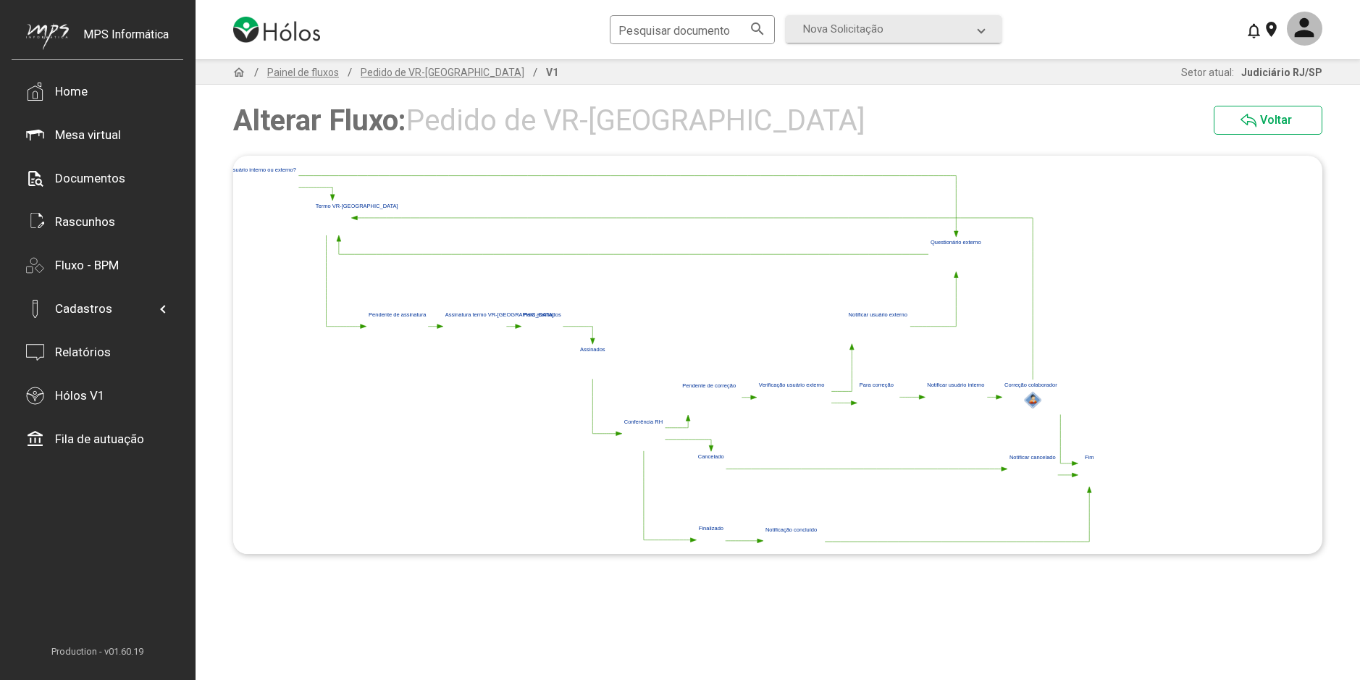
drag, startPoint x: 710, startPoint y: 311, endPoint x: 518, endPoint y: 298, distance: 193.0
click at [523, 298] on polygon at bounding box center [644, 361] width 914 height 398
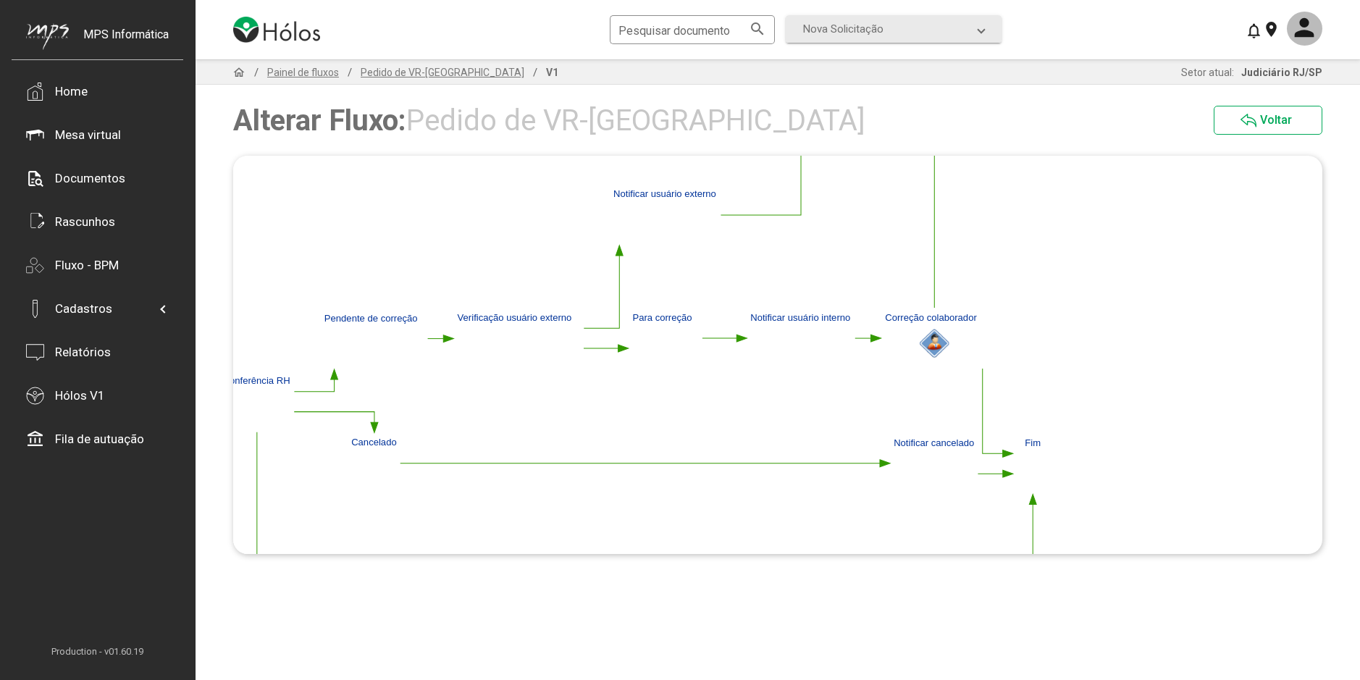
click at [1006, 454] on polygon at bounding box center [1008, 453] width 10 height 7
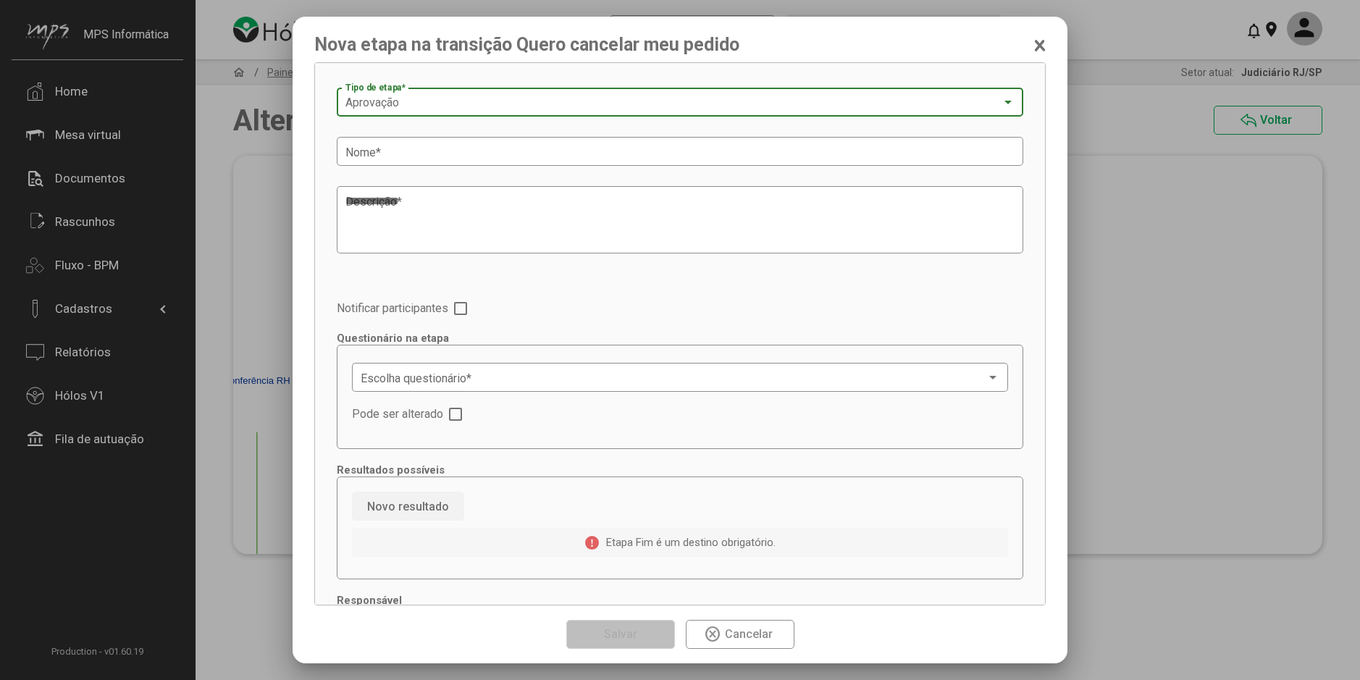
click at [405, 101] on div "Aprovação" at bounding box center [673, 102] width 656 height 13
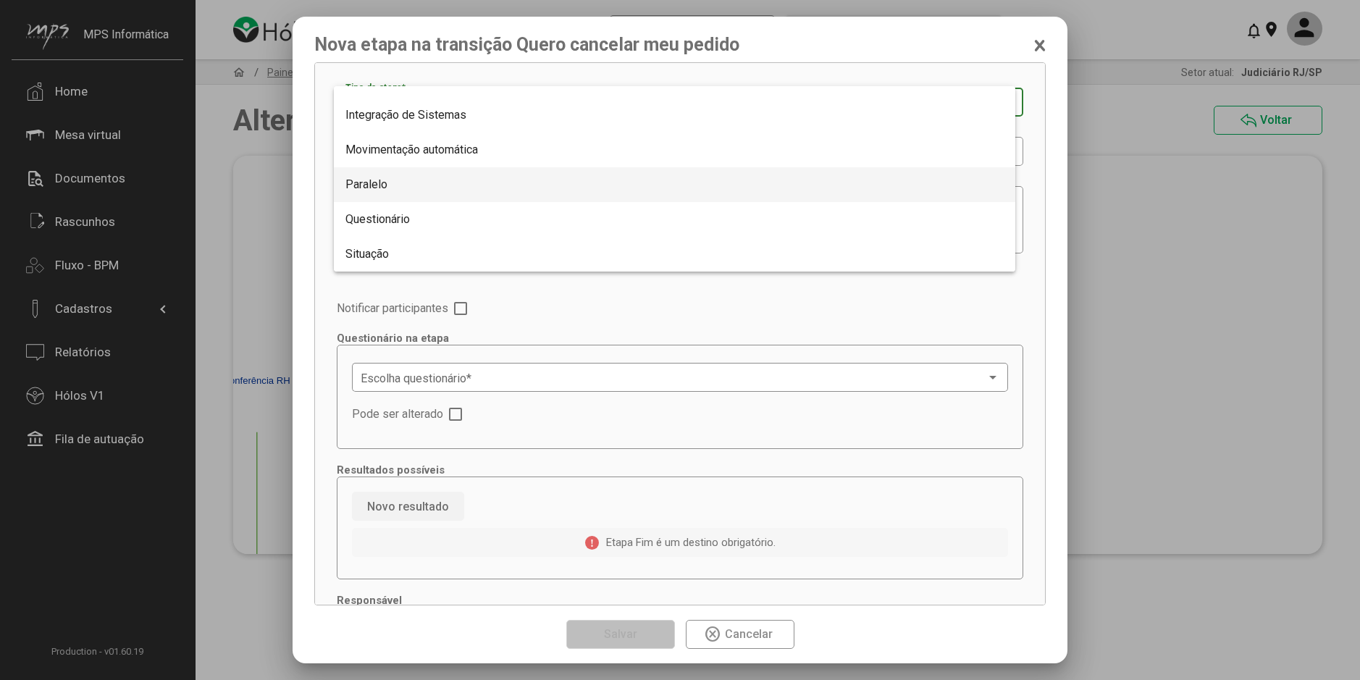
scroll to position [266, 0]
click at [400, 184] on span "Situação" at bounding box center [674, 184] width 658 height 35
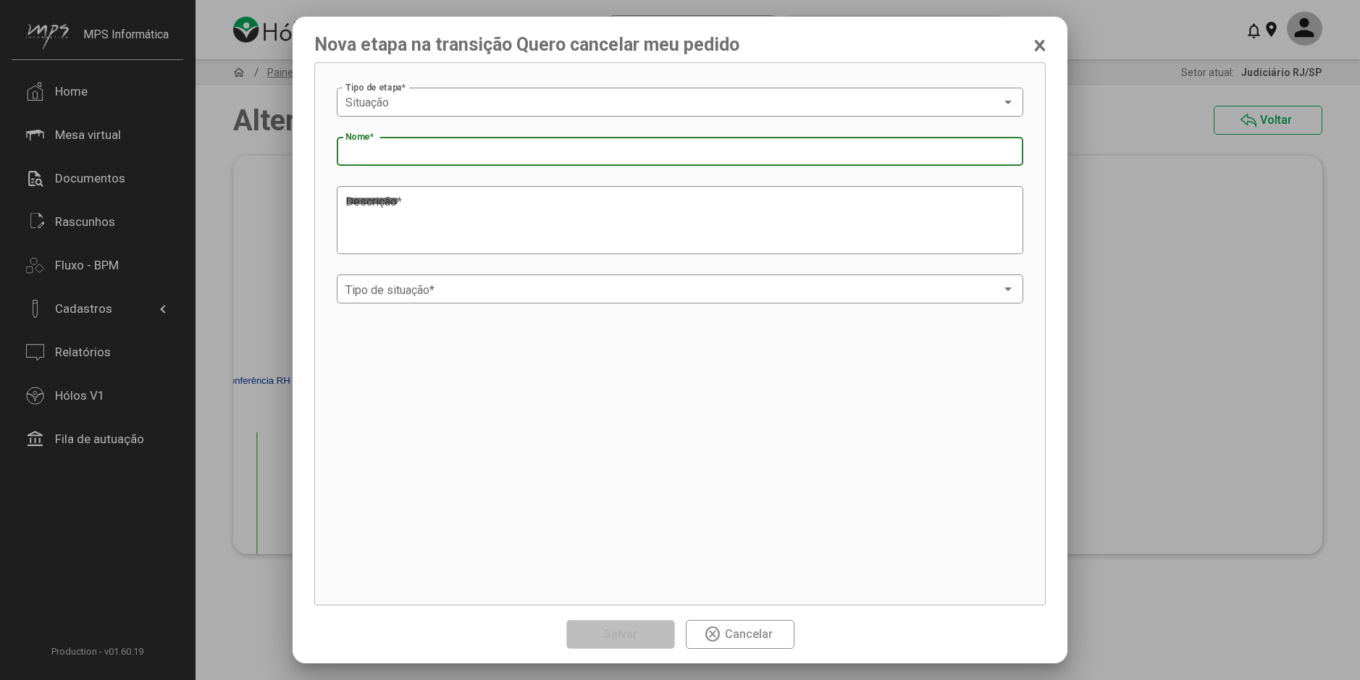
click at [418, 159] on input "Nome *" at bounding box center [679, 152] width 669 height 13
paste input "**********"
type input "**********"
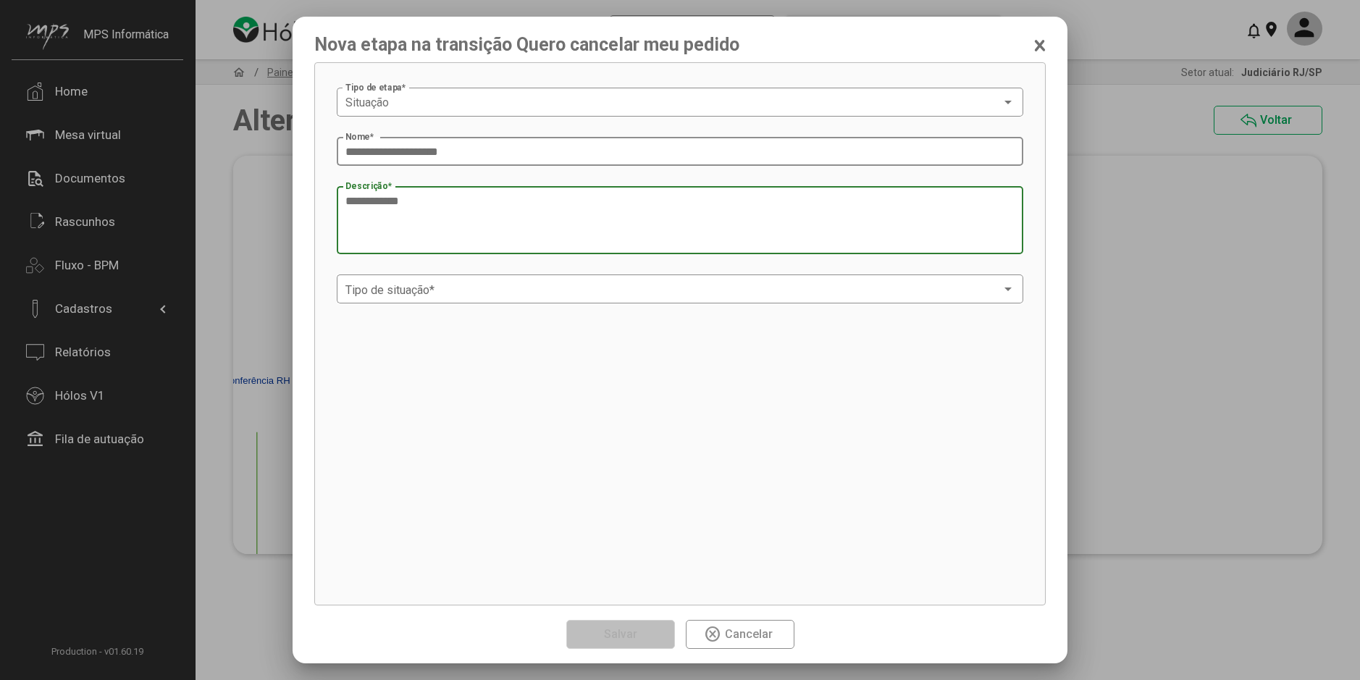
paste textarea "**********"
type textarea "**********"
click at [437, 279] on div "Tipo de situação *" at bounding box center [679, 287] width 669 height 32
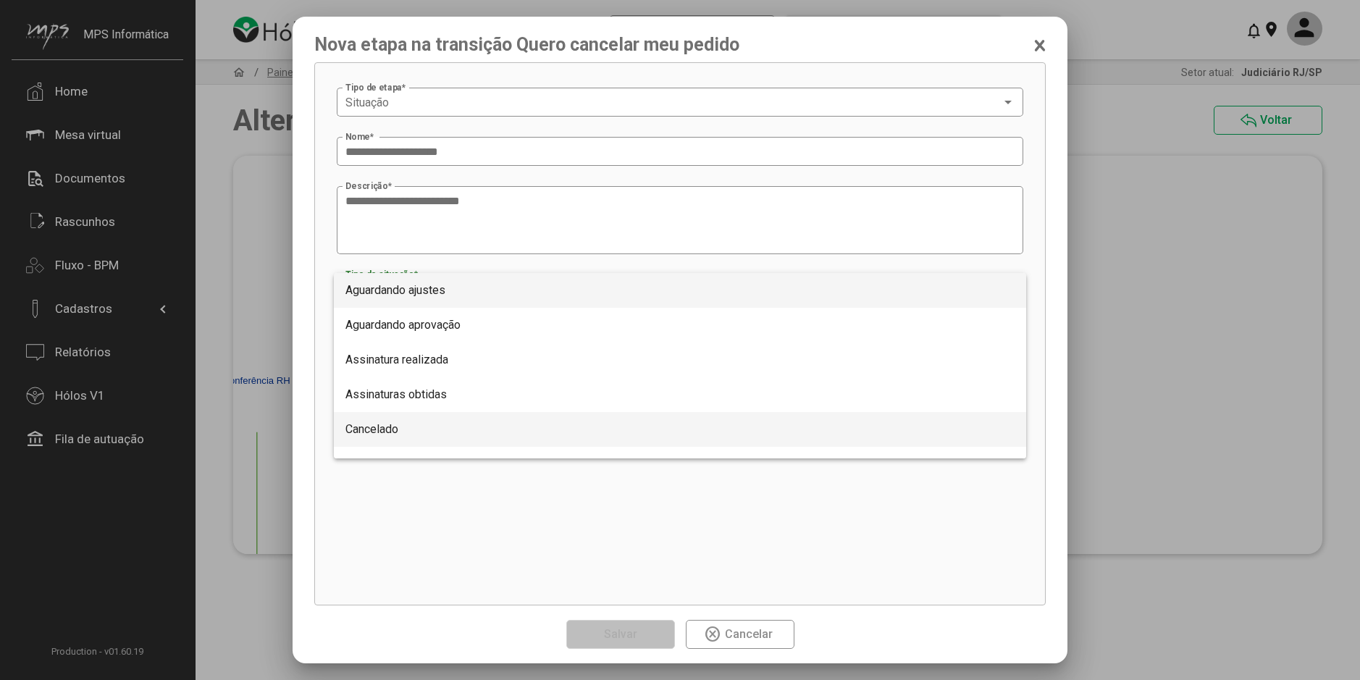
click at [422, 427] on span "Cancelado" at bounding box center [679, 429] width 669 height 35
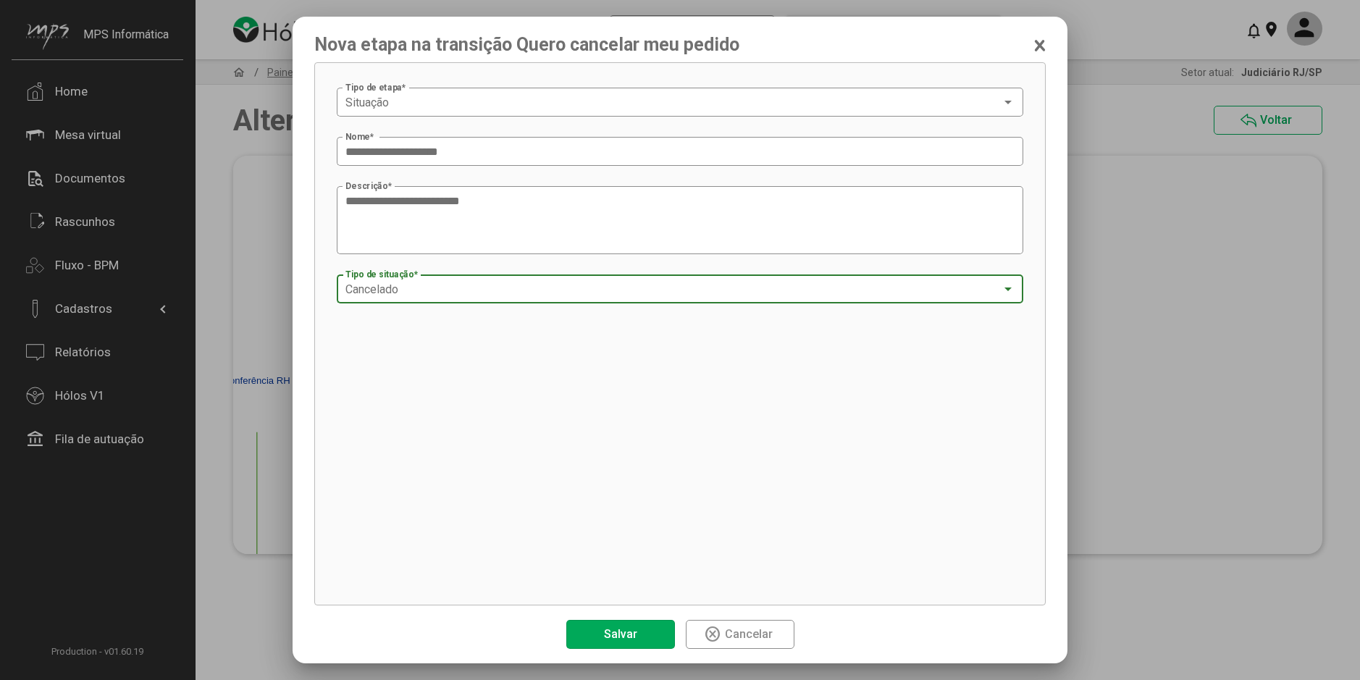
click at [623, 626] on span "Salvar" at bounding box center [620, 633] width 41 height 25
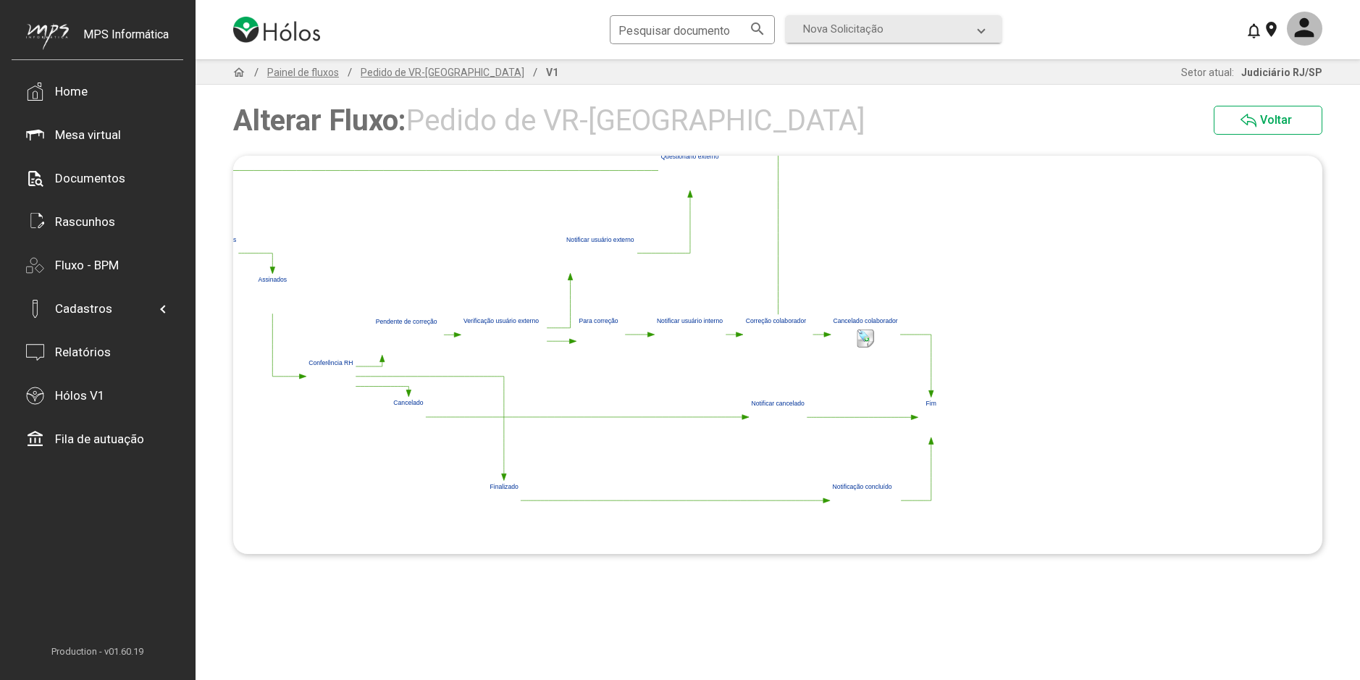
drag, startPoint x: 710, startPoint y: 387, endPoint x: 605, endPoint y: 386, distance: 105.0
click at [605, 386] on polygon at bounding box center [376, 294] width 1138 height 458
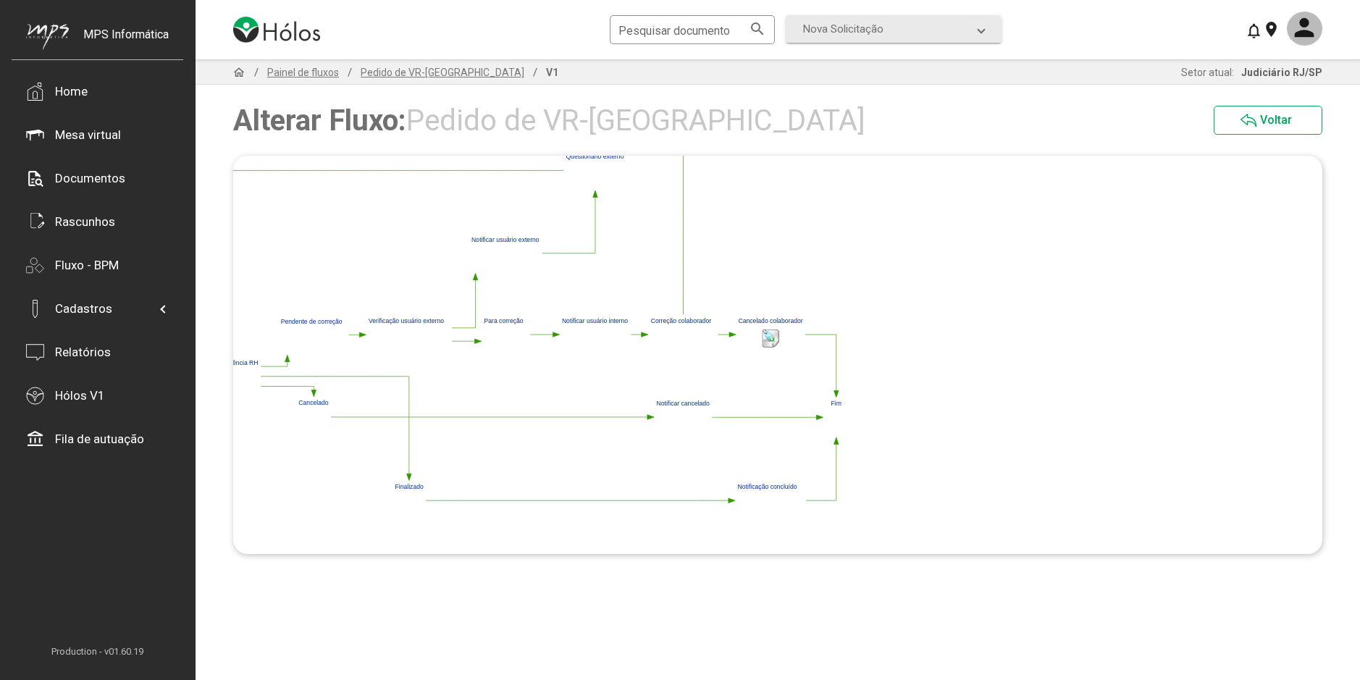
click at [838, 393] on polygon at bounding box center [836, 393] width 5 height 7
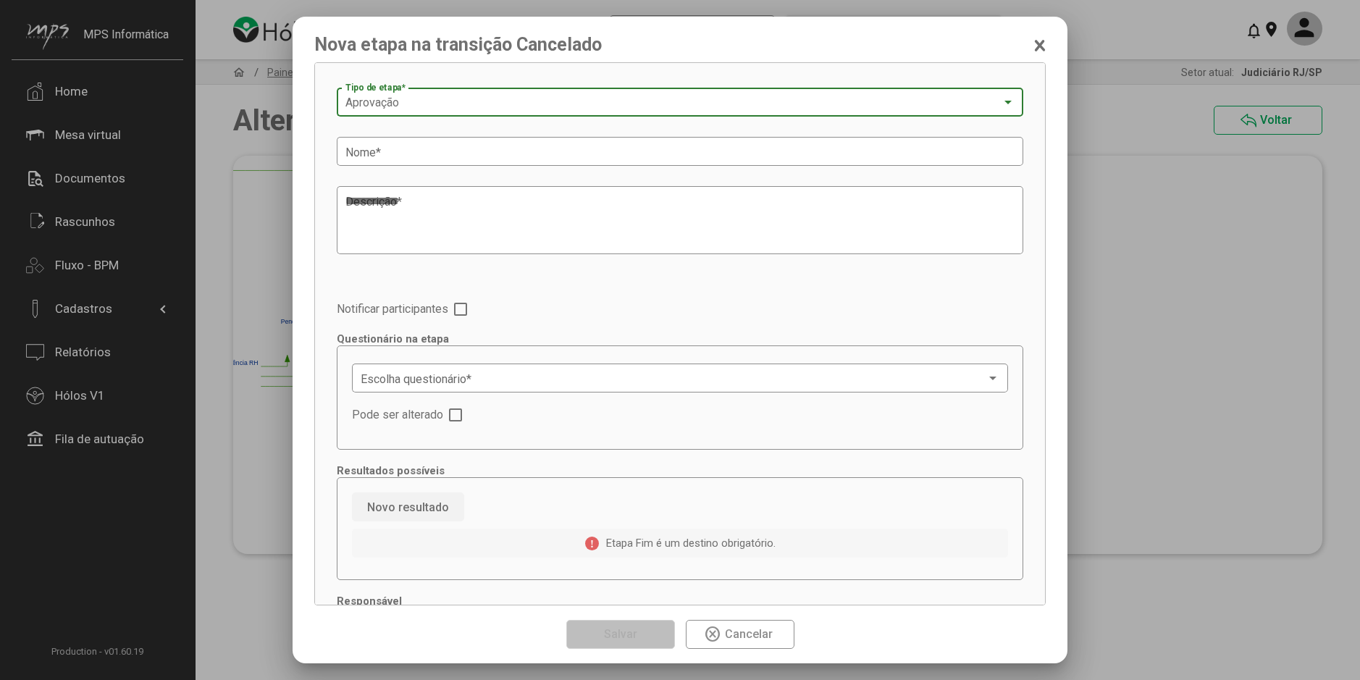
click at [445, 114] on div "Aprovação Tipo de etapa *" at bounding box center [679, 101] width 669 height 32
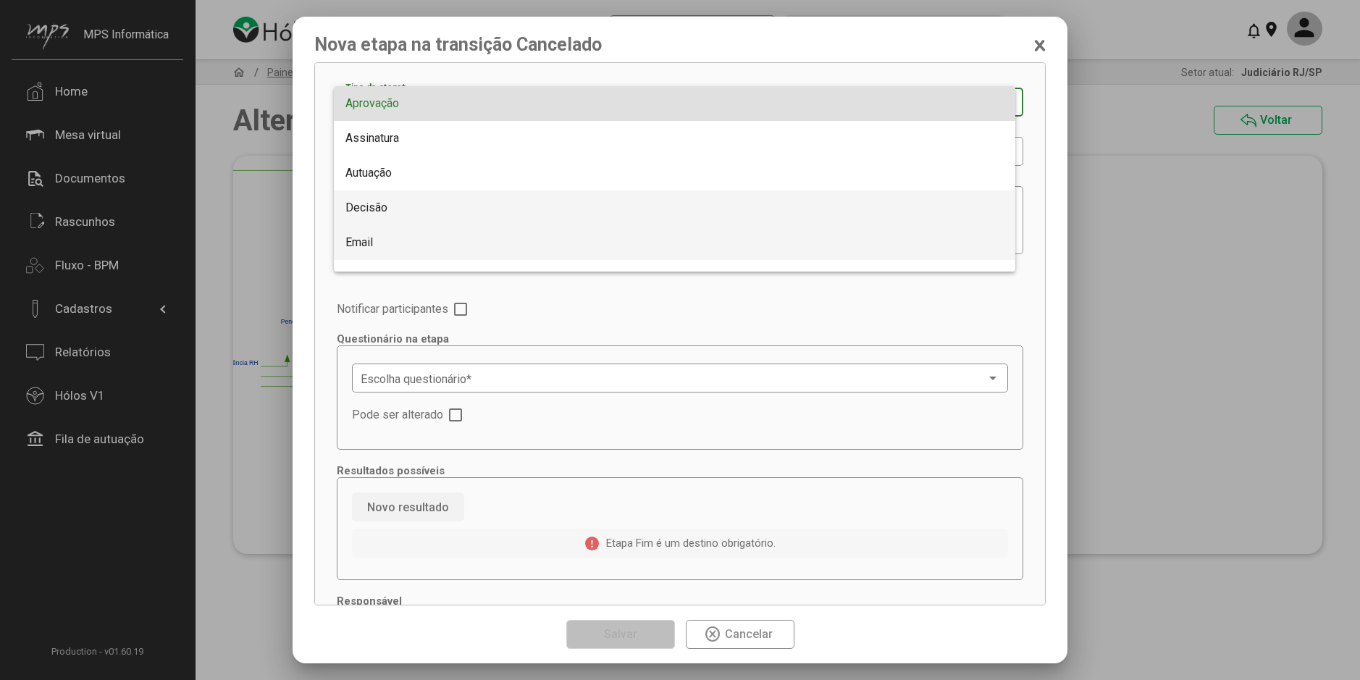
drag, startPoint x: 402, startPoint y: 224, endPoint x: 396, endPoint y: 235, distance: 12.3
click at [396, 235] on div "Aprovação Assinatura Autuação Decisão Email Integrar ao Processo Integração de …" at bounding box center [674, 178] width 681 height 185
click at [396, 235] on span "Email" at bounding box center [674, 242] width 658 height 35
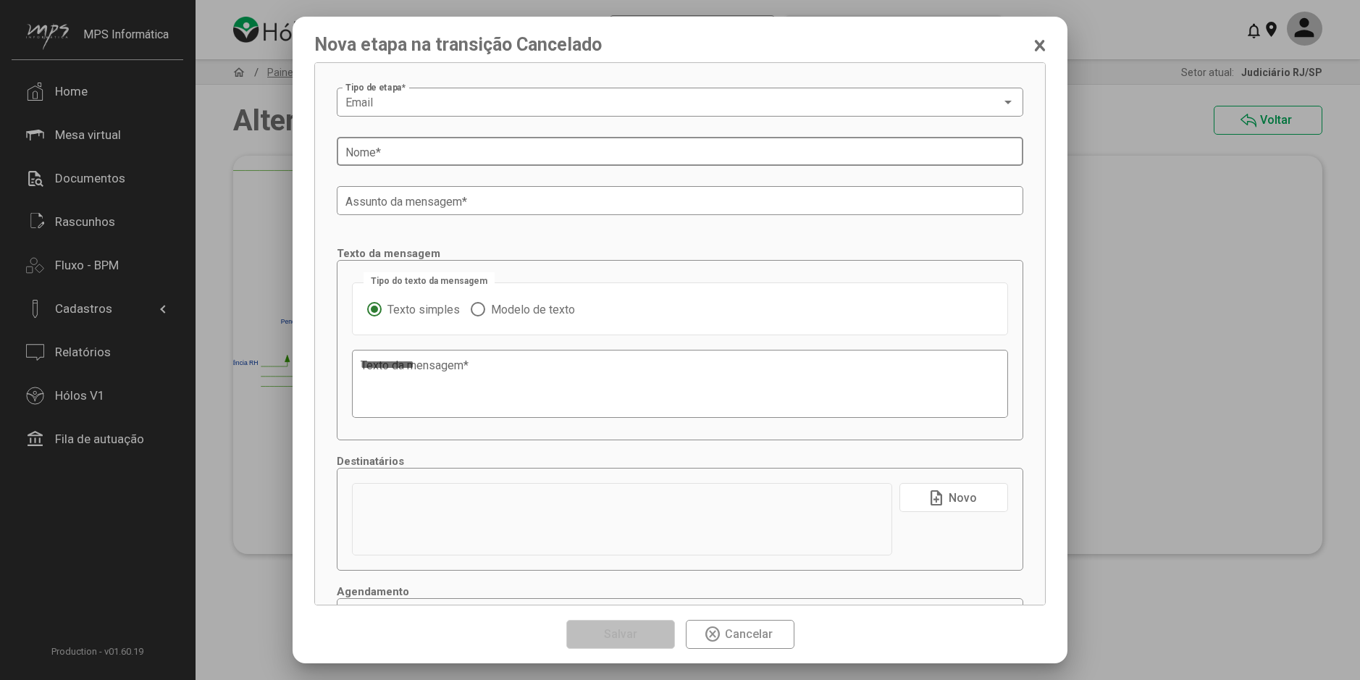
click at [416, 153] on input "Nome *" at bounding box center [679, 152] width 669 height 13
type input "**********"
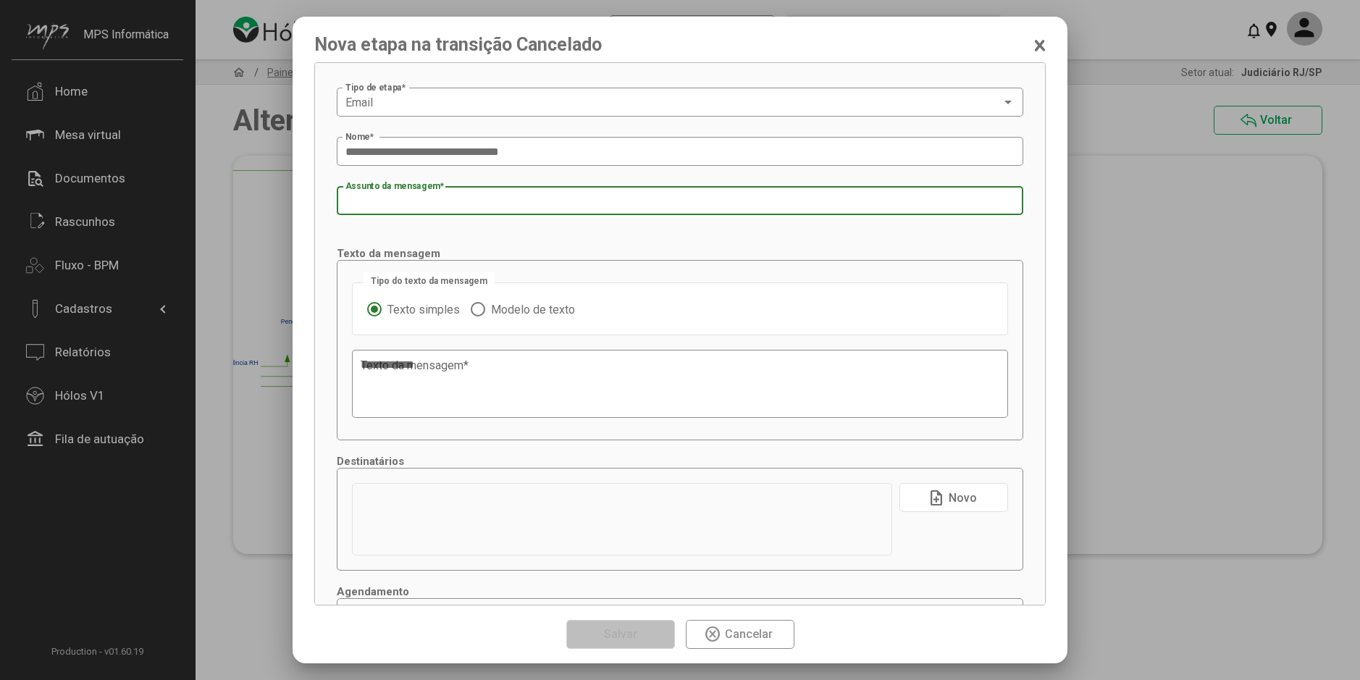
click at [414, 195] on input "Assunto da mensagem *" at bounding box center [679, 201] width 669 height 13
click at [512, 309] on mat-radio-group "Texto simples Modelo de texto" at bounding box center [679, 309] width 625 height 22
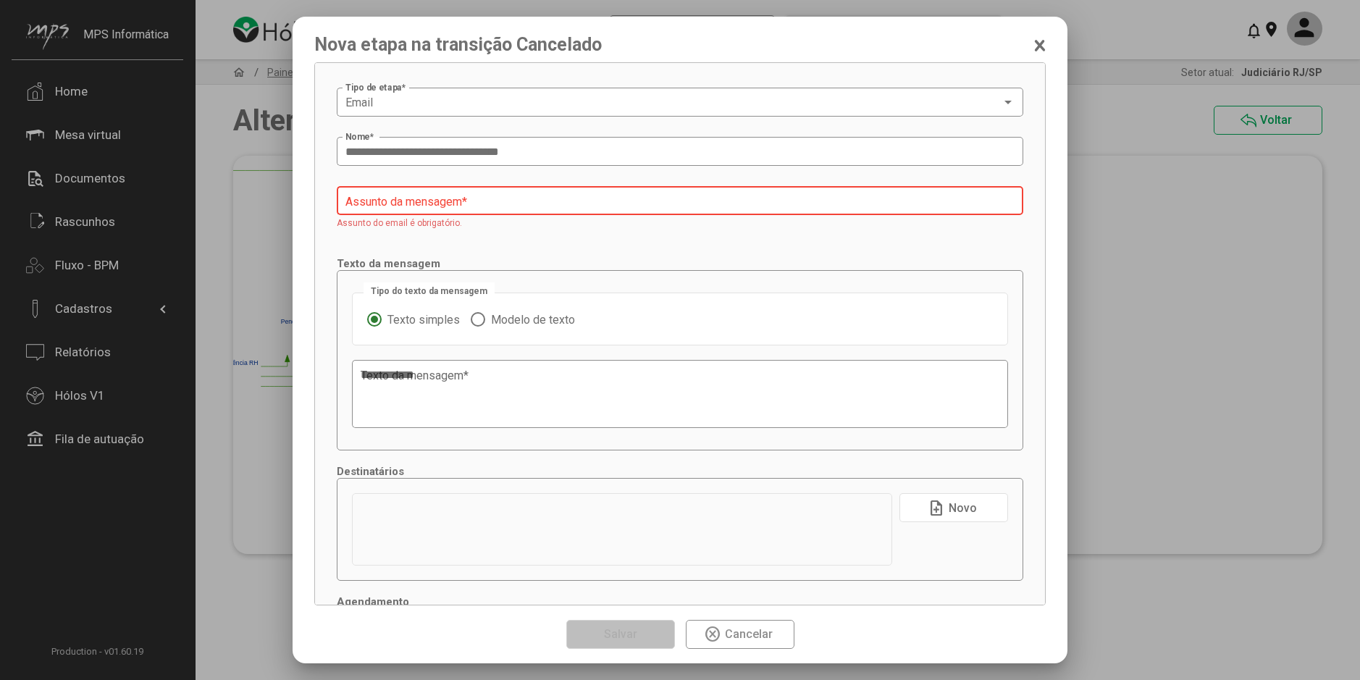
click at [489, 326] on span "Modelo de texto" at bounding box center [530, 320] width 90 height 14
click at [459, 203] on input "Assunto da mensagem *" at bounding box center [679, 201] width 669 height 13
paste input "**********"
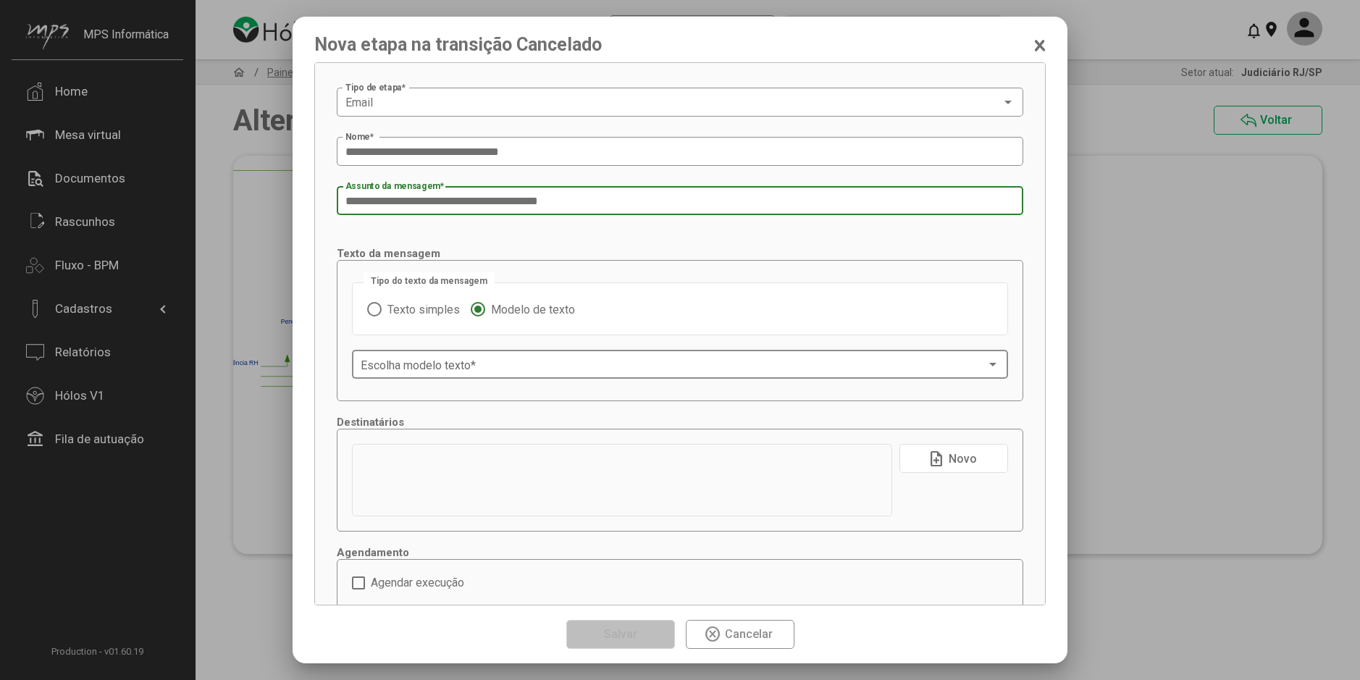
type input "**********"
click at [419, 365] on span at bounding box center [673, 364] width 625 height 13
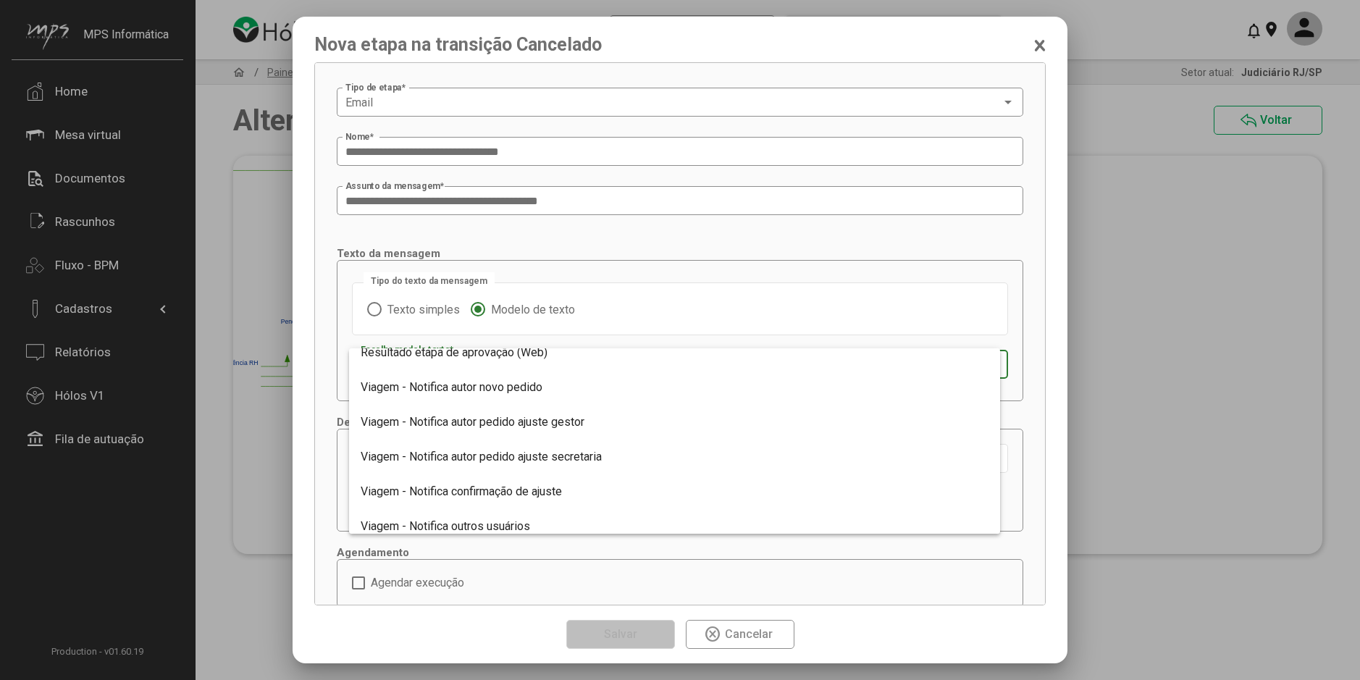
scroll to position [1622, 0]
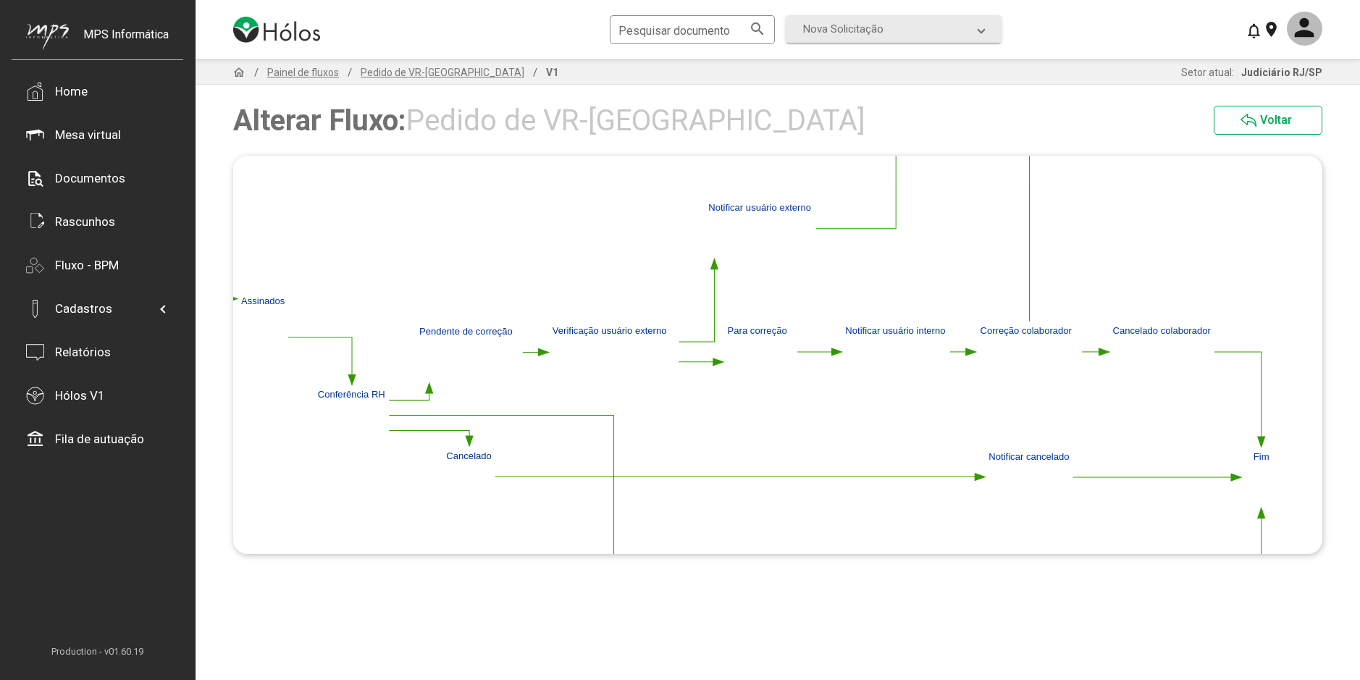
click at [1264, 439] on polygon at bounding box center [420, 291] width 1725 height 694
click at [1261, 442] on polygon at bounding box center [1260, 442] width 7 height 10
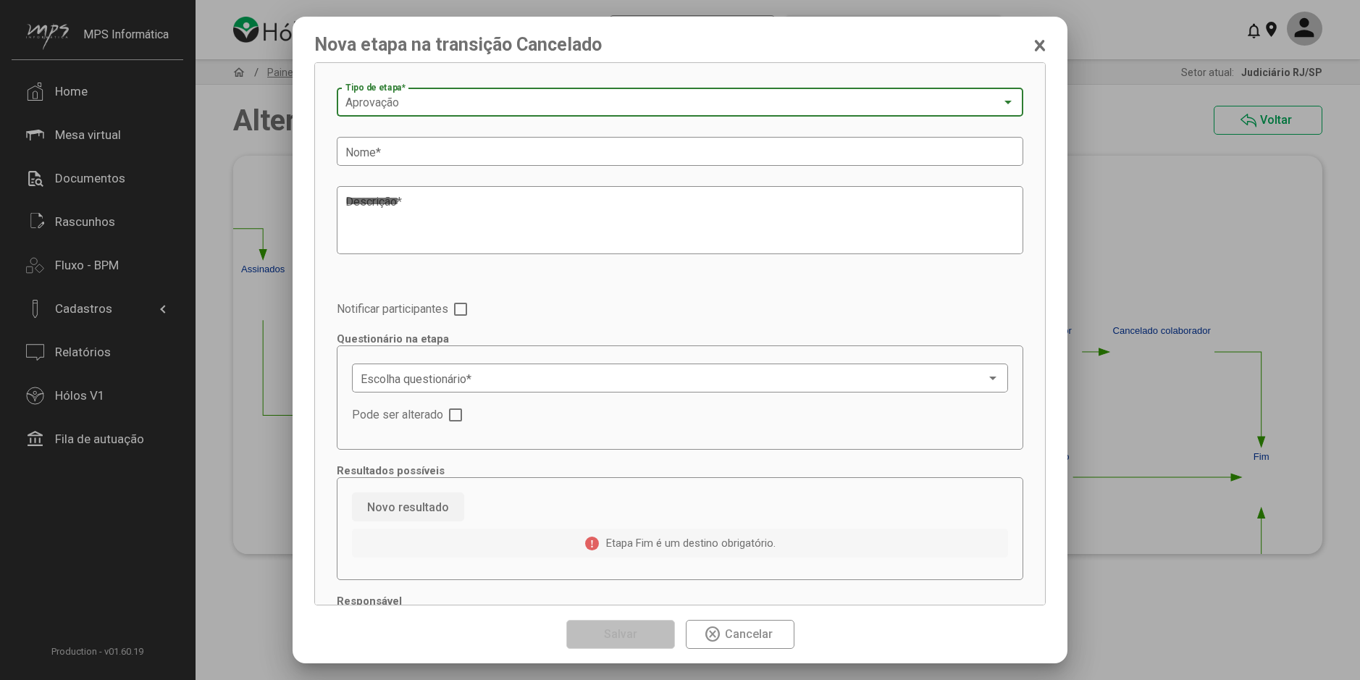
click at [352, 104] on span "Aprovação" at bounding box center [372, 103] width 54 height 14
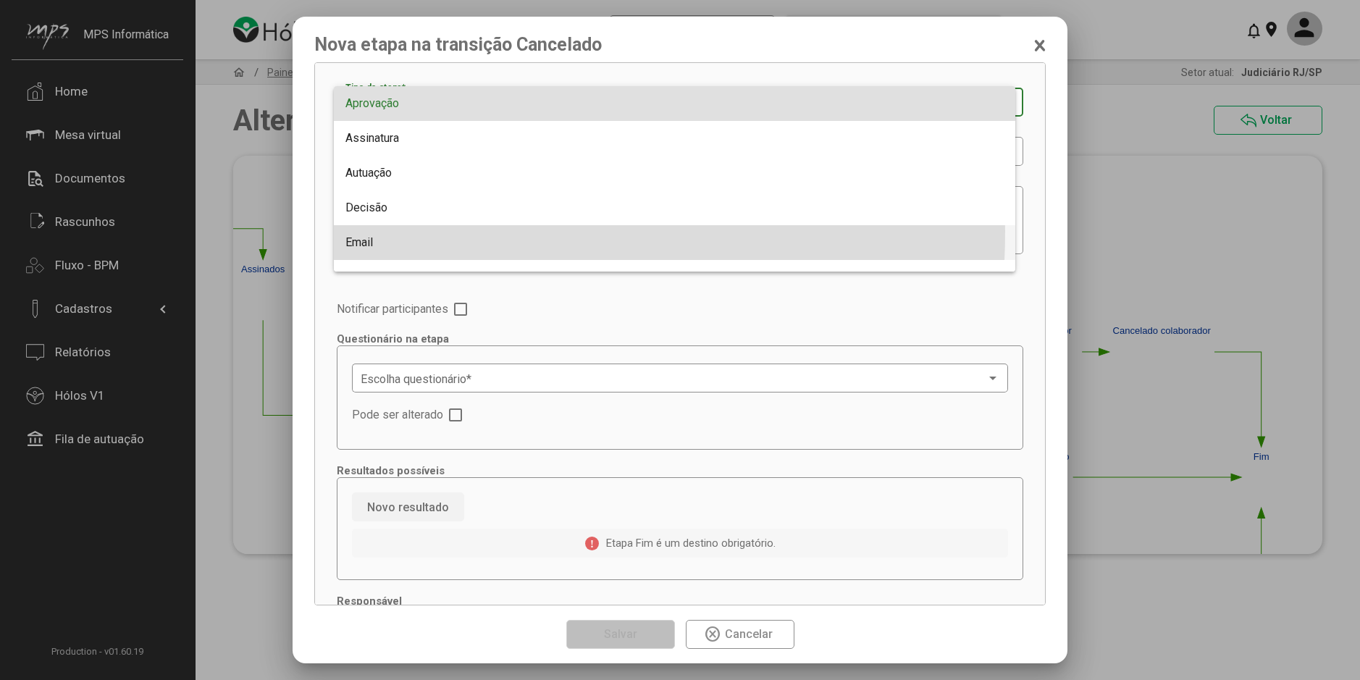
click at [367, 231] on span "Email" at bounding box center [674, 242] width 658 height 35
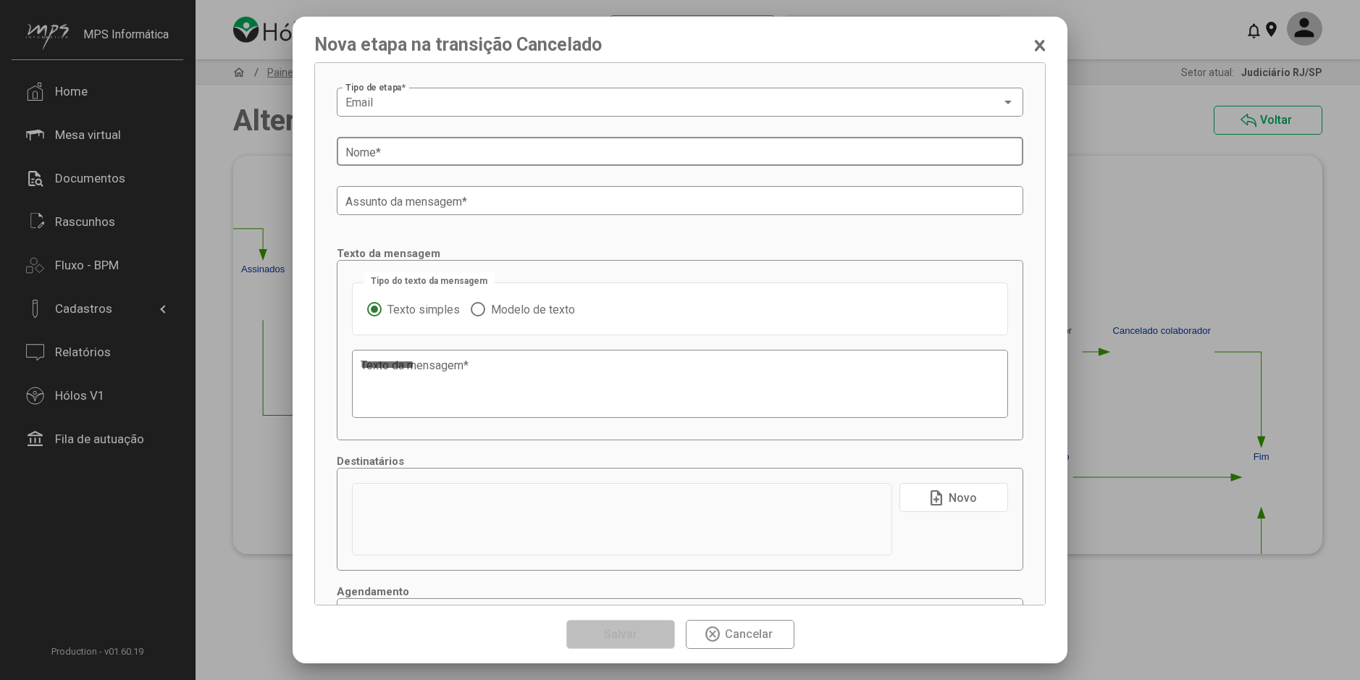
click at [474, 161] on div "Nome *" at bounding box center [679, 150] width 669 height 32
paste input "**********"
type input "**********"
click at [405, 198] on input "Assunto da mensagem *" at bounding box center [679, 201] width 669 height 13
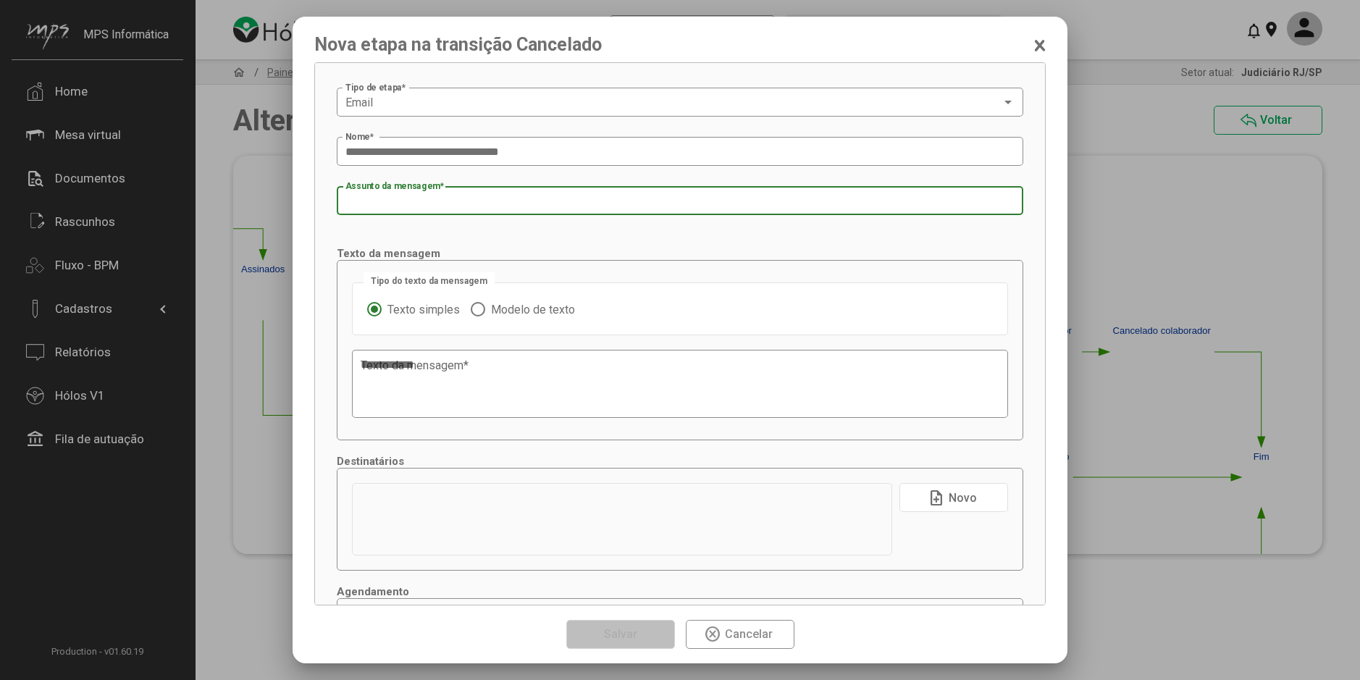
paste input "**********"
type input "**********"
click at [498, 307] on span "Modelo de texto" at bounding box center [530, 310] width 90 height 14
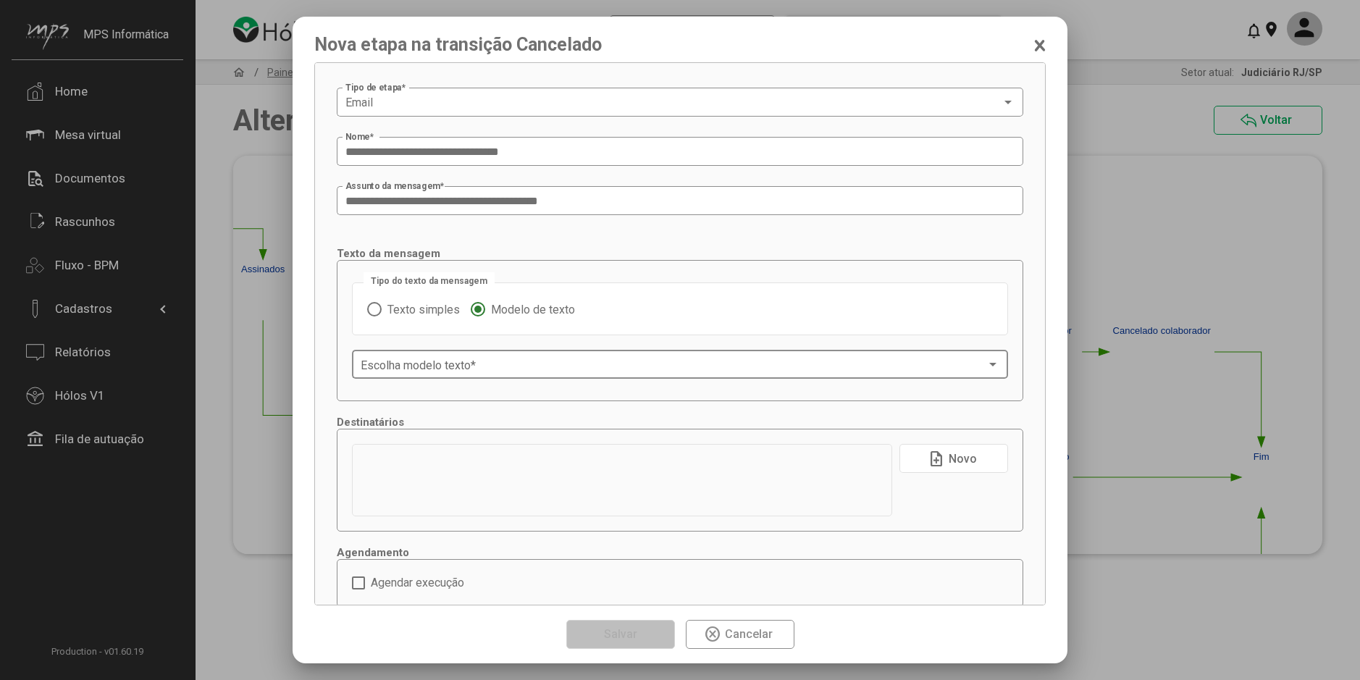
click at [496, 368] on span at bounding box center [673, 364] width 625 height 13
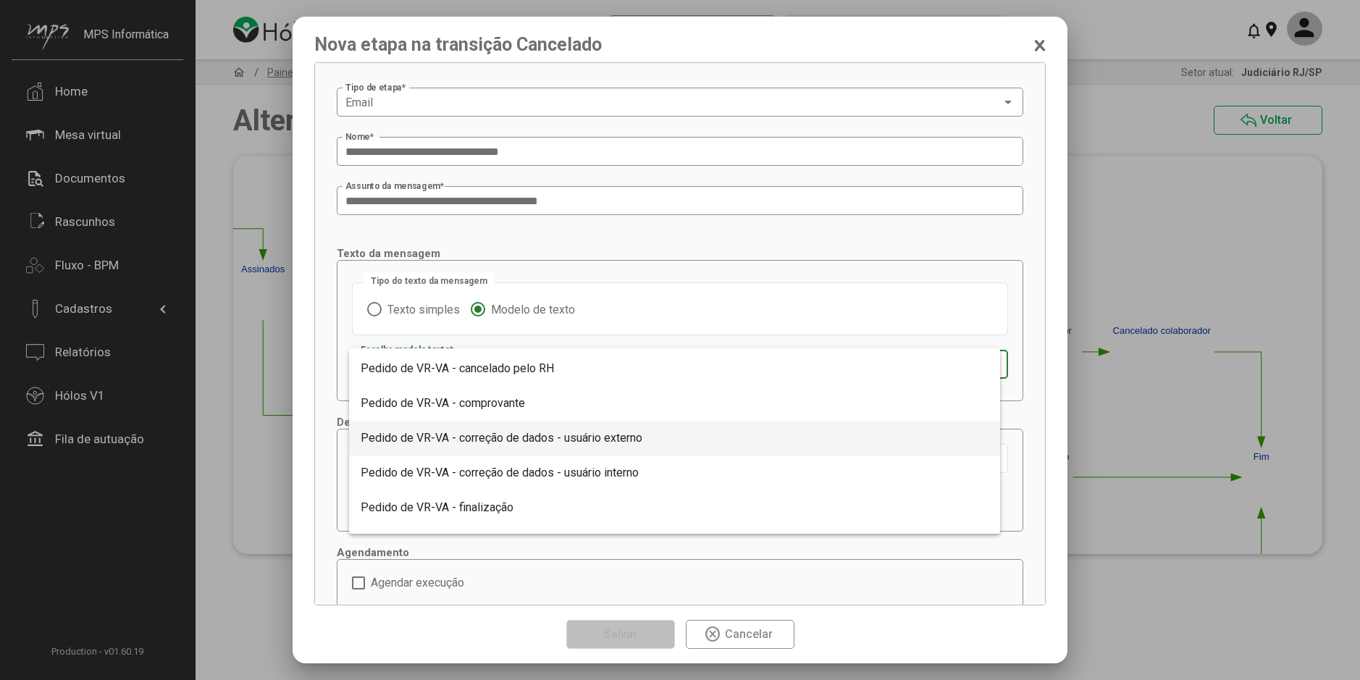
scroll to position [1176, 0]
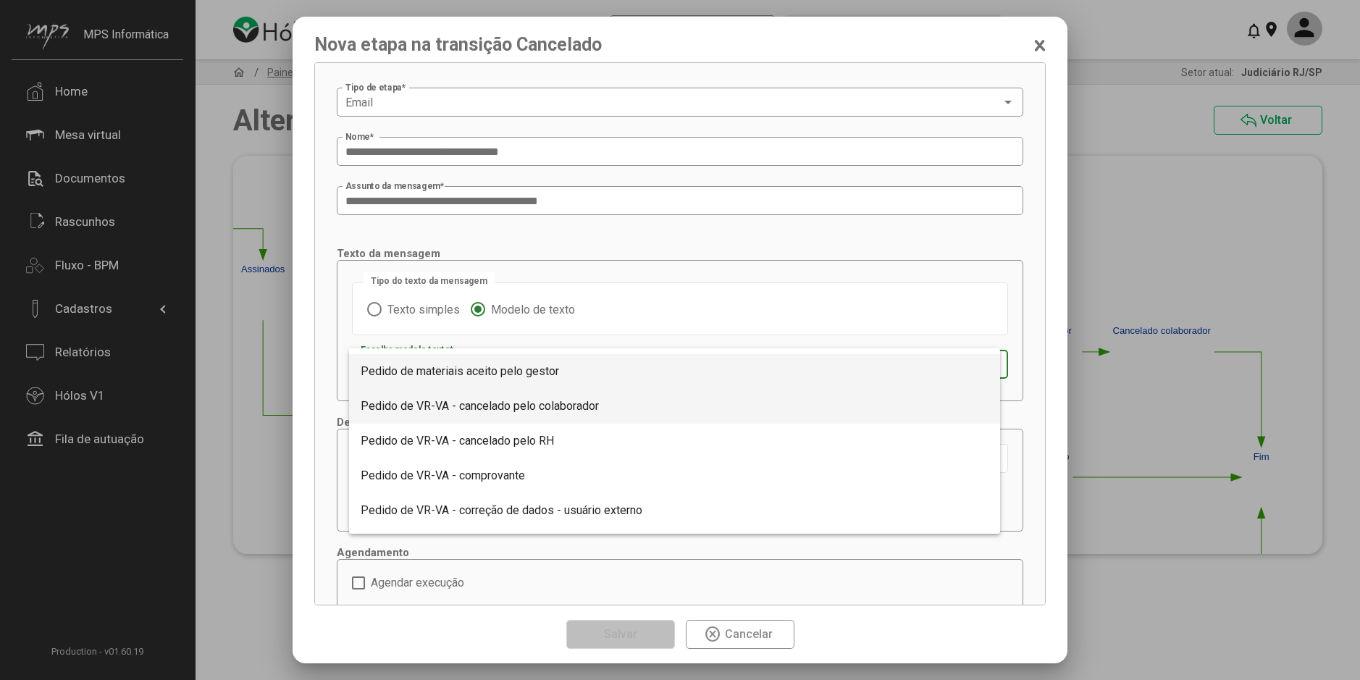
click at [573, 400] on span "Pedido de VR-VA - cancelado pelo colaborador" at bounding box center [480, 406] width 238 height 14
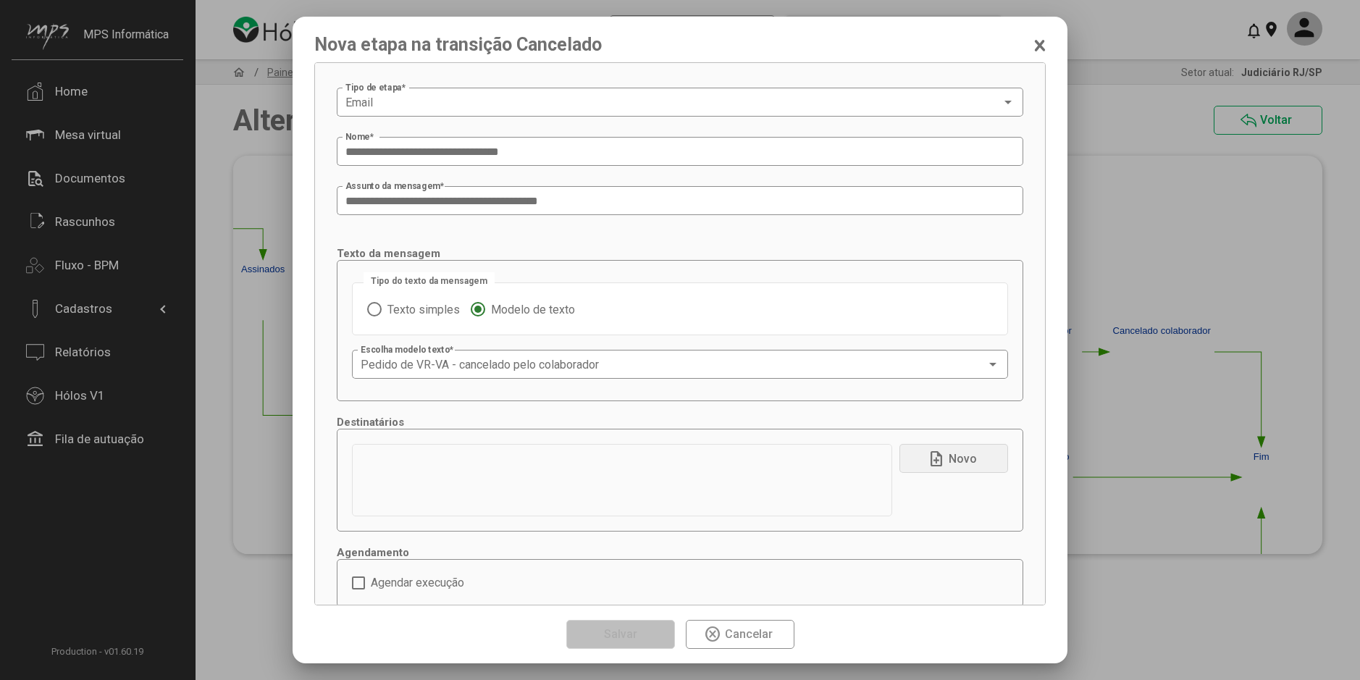
click at [907, 454] on button "note_add Novo" at bounding box center [953, 458] width 109 height 29
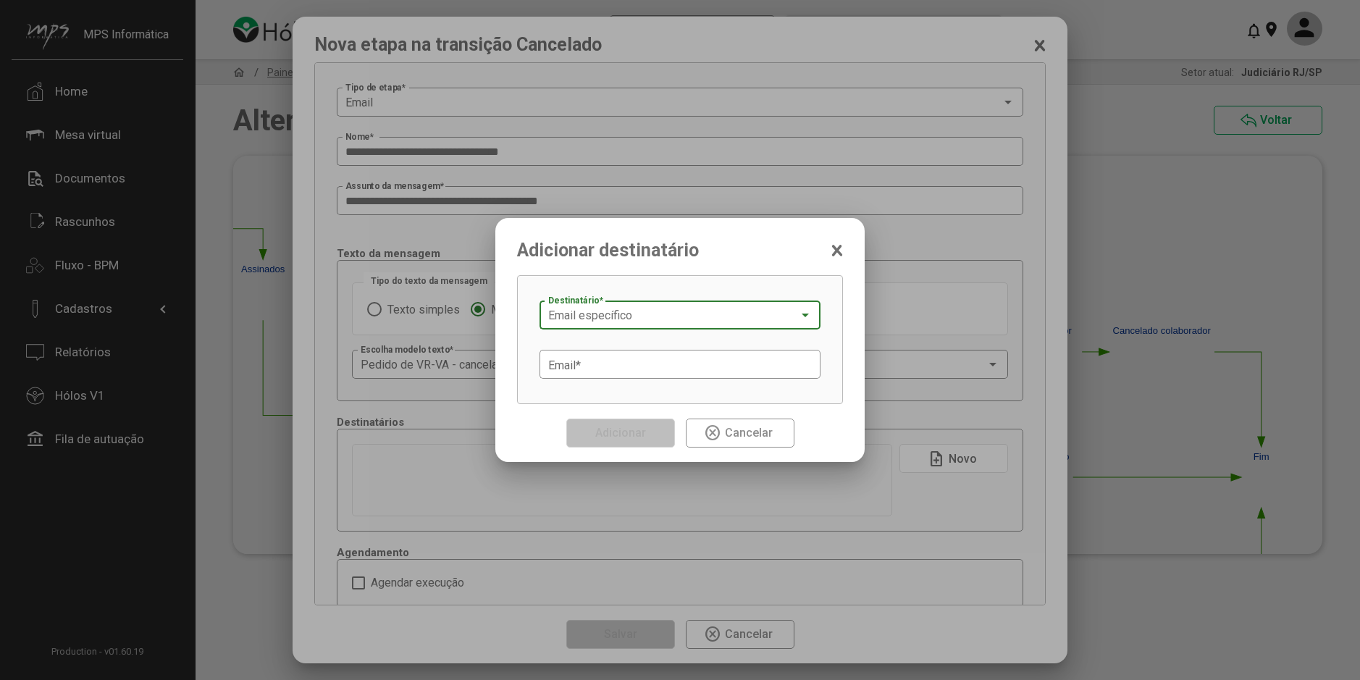
click at [607, 322] on span "Email específico" at bounding box center [590, 315] width 84 height 14
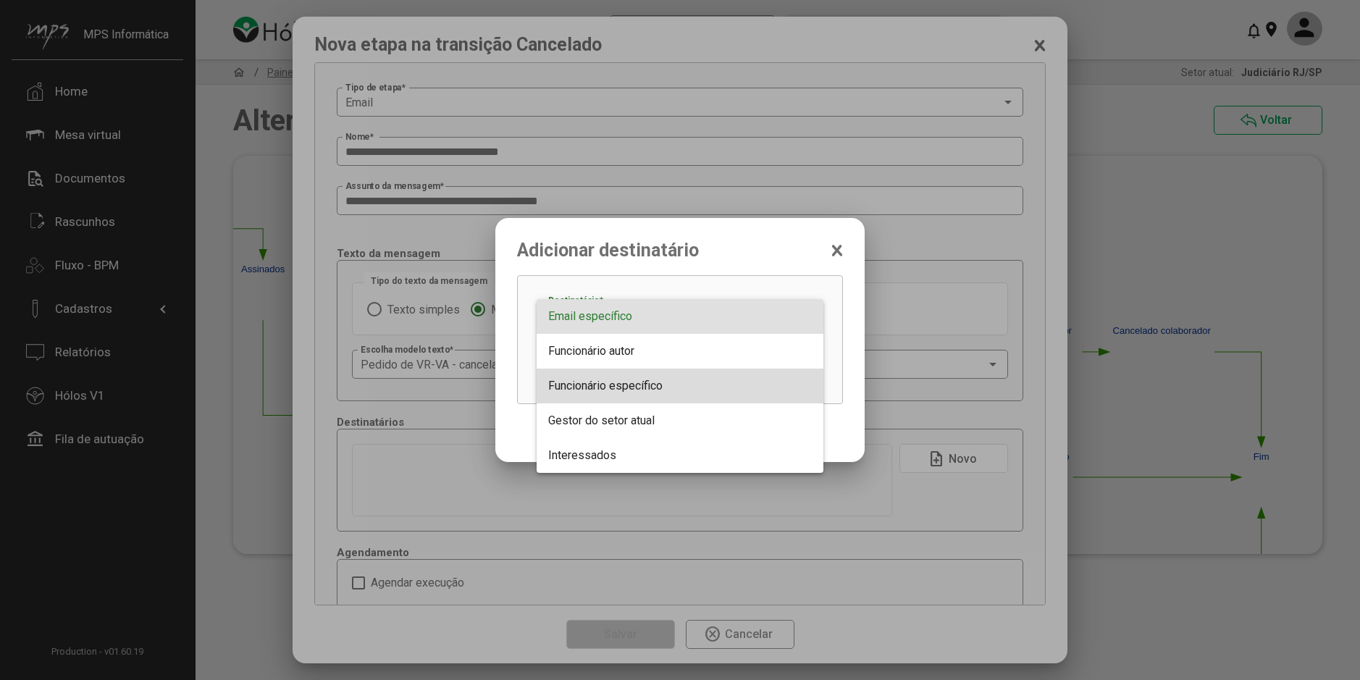
click at [618, 391] on span "Funcionário específico" at bounding box center [605, 386] width 114 height 14
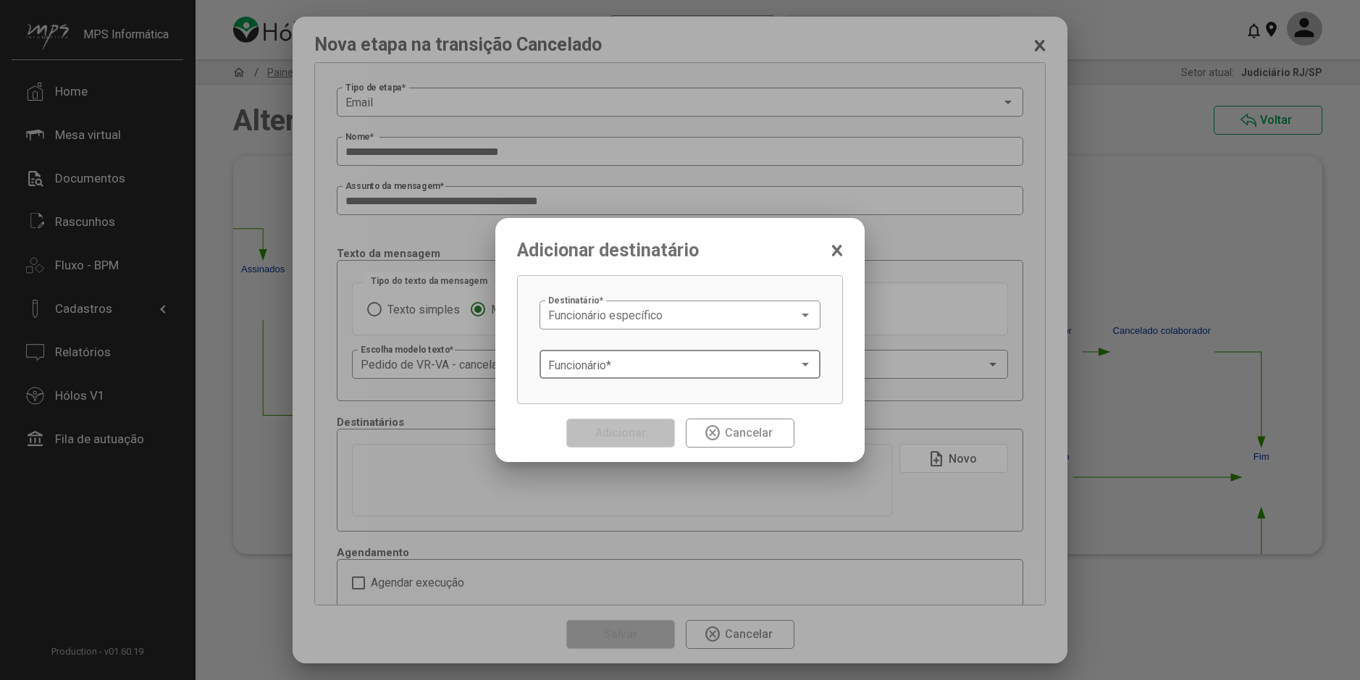
click at [594, 359] on span at bounding box center [673, 364] width 250 height 13
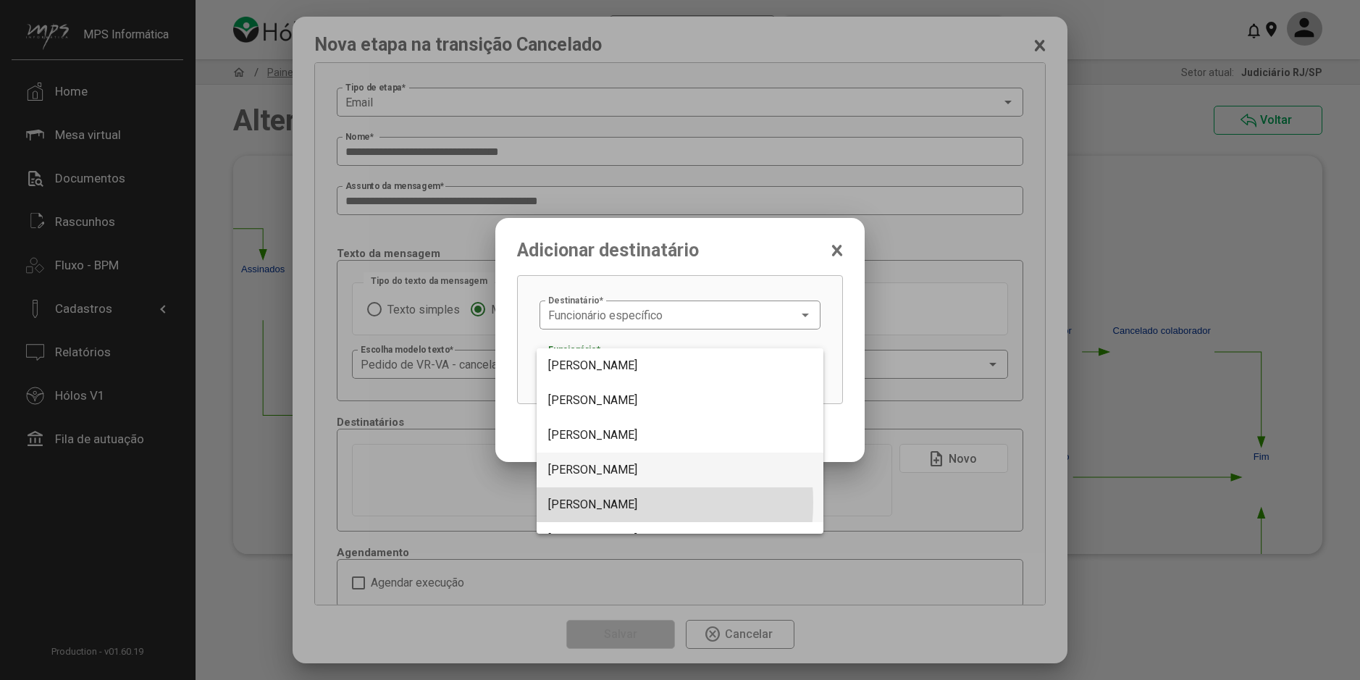
click at [599, 502] on span "Adriane Possoli" at bounding box center [592, 504] width 89 height 14
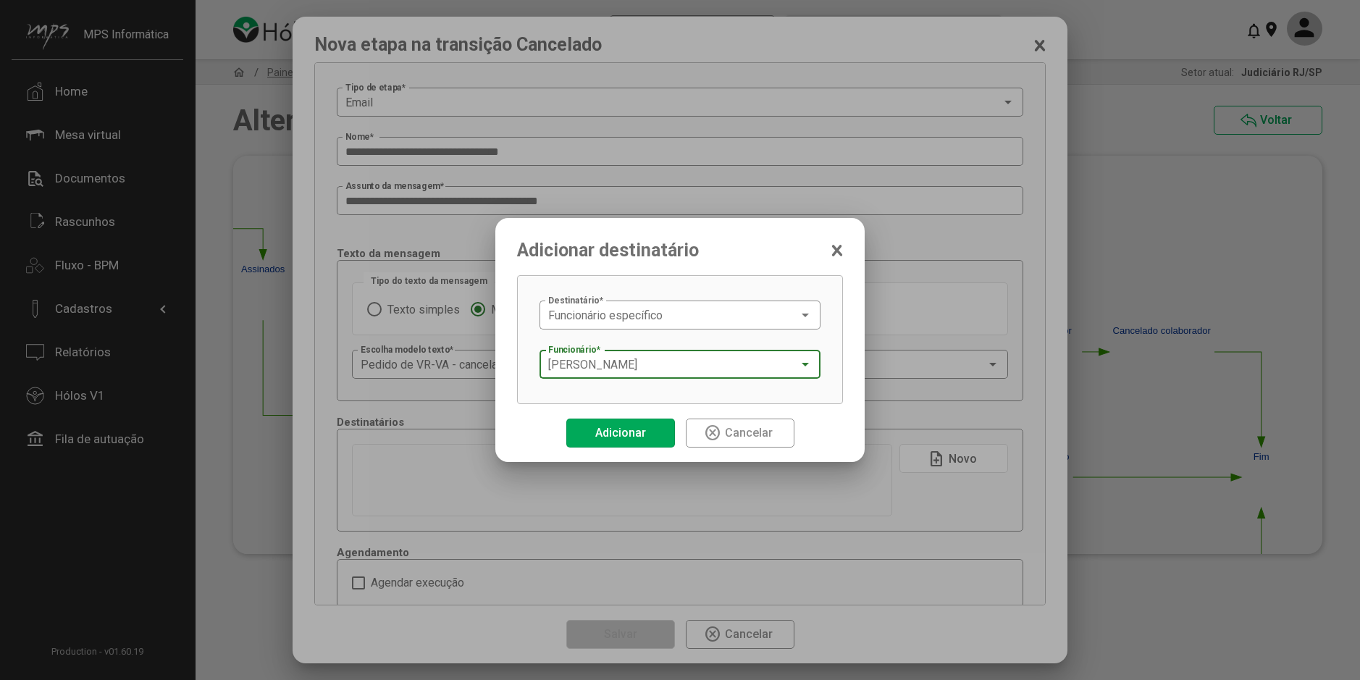
click at [627, 434] on span "Adicionar" at bounding box center [620, 433] width 51 height 14
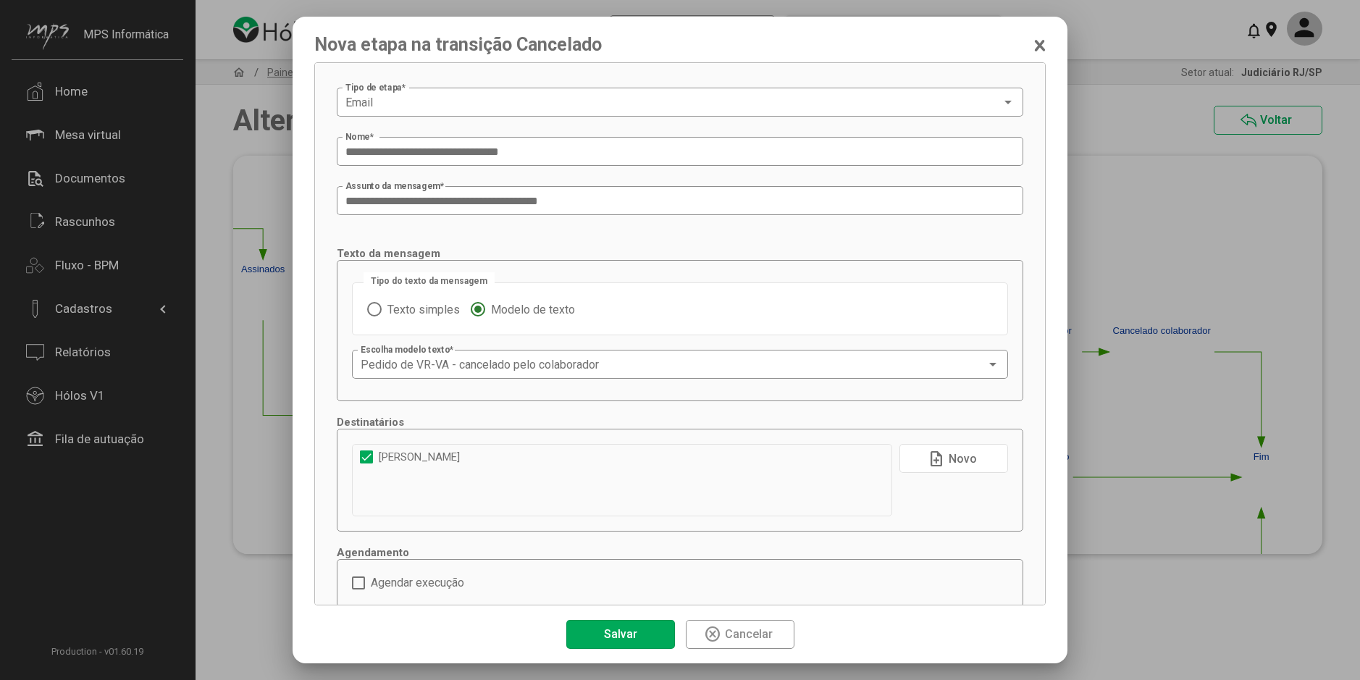
click at [907, 451] on button "note_add Novo" at bounding box center [953, 458] width 109 height 29
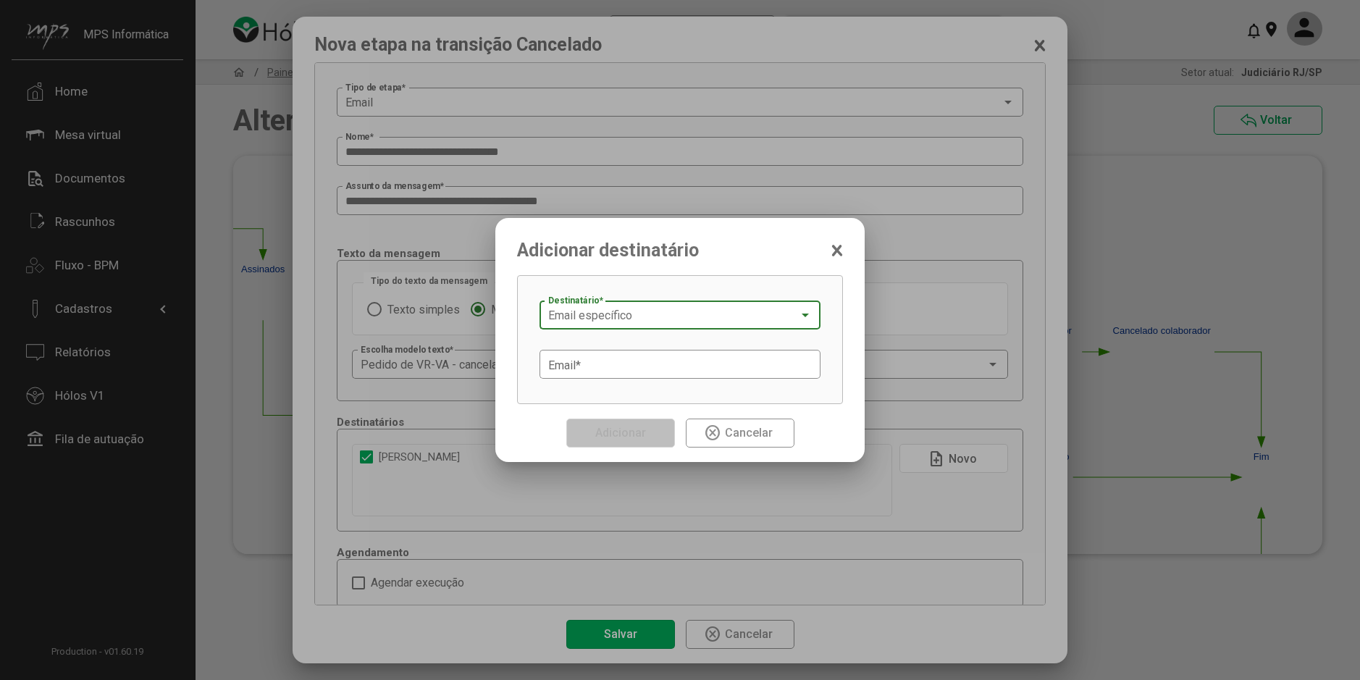
click at [604, 319] on span "Email específico" at bounding box center [590, 315] width 84 height 14
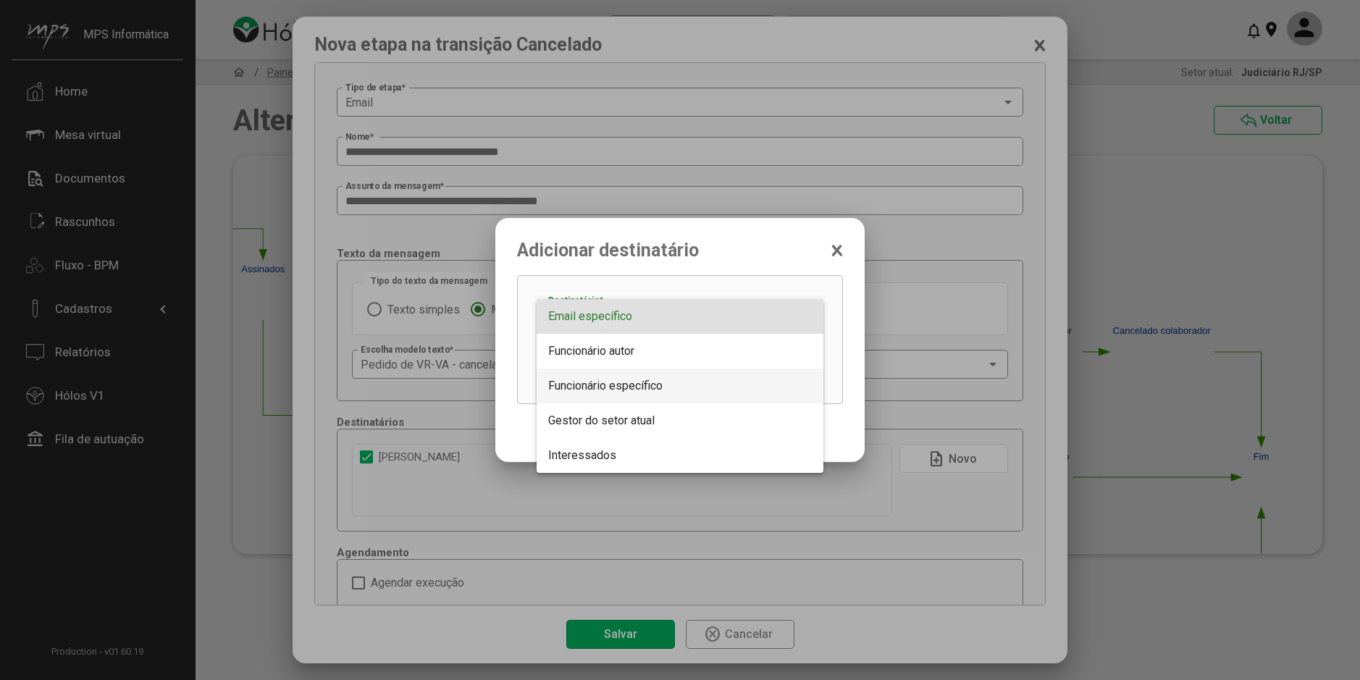
click at [604, 381] on span "Funcionário específico" at bounding box center [605, 386] width 114 height 14
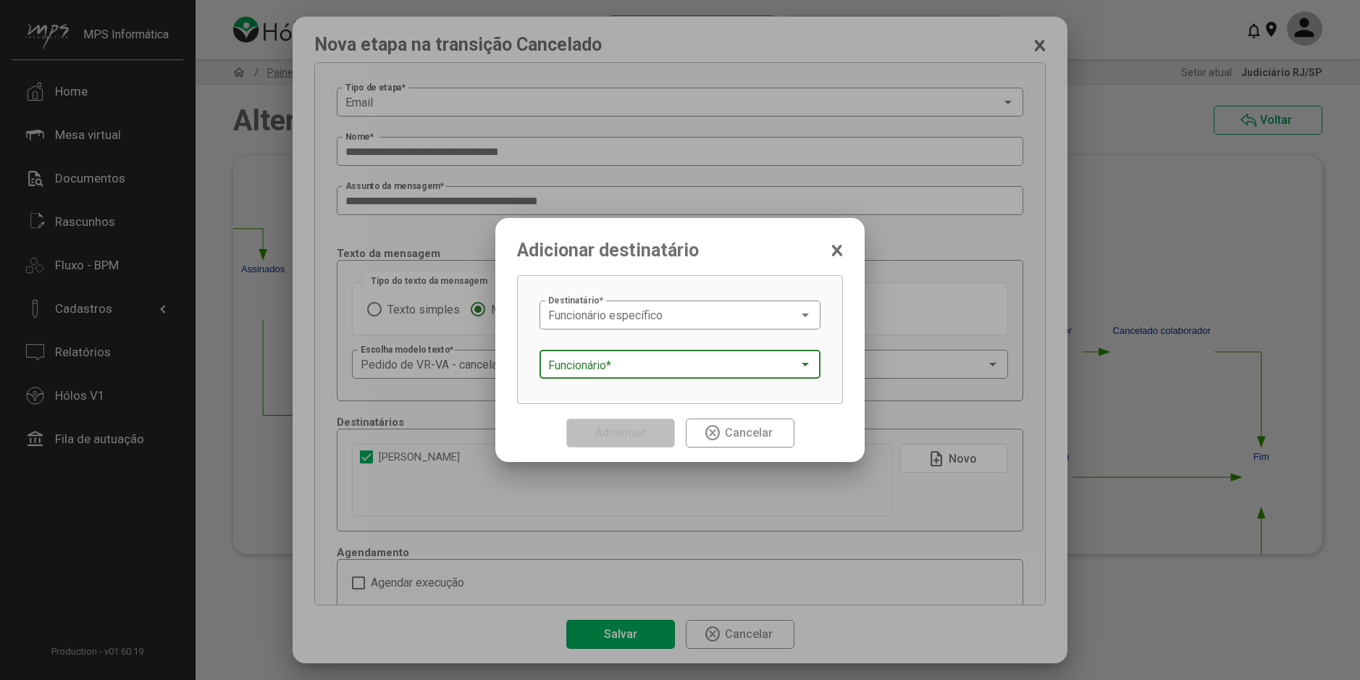
click at [607, 366] on span at bounding box center [673, 364] width 250 height 13
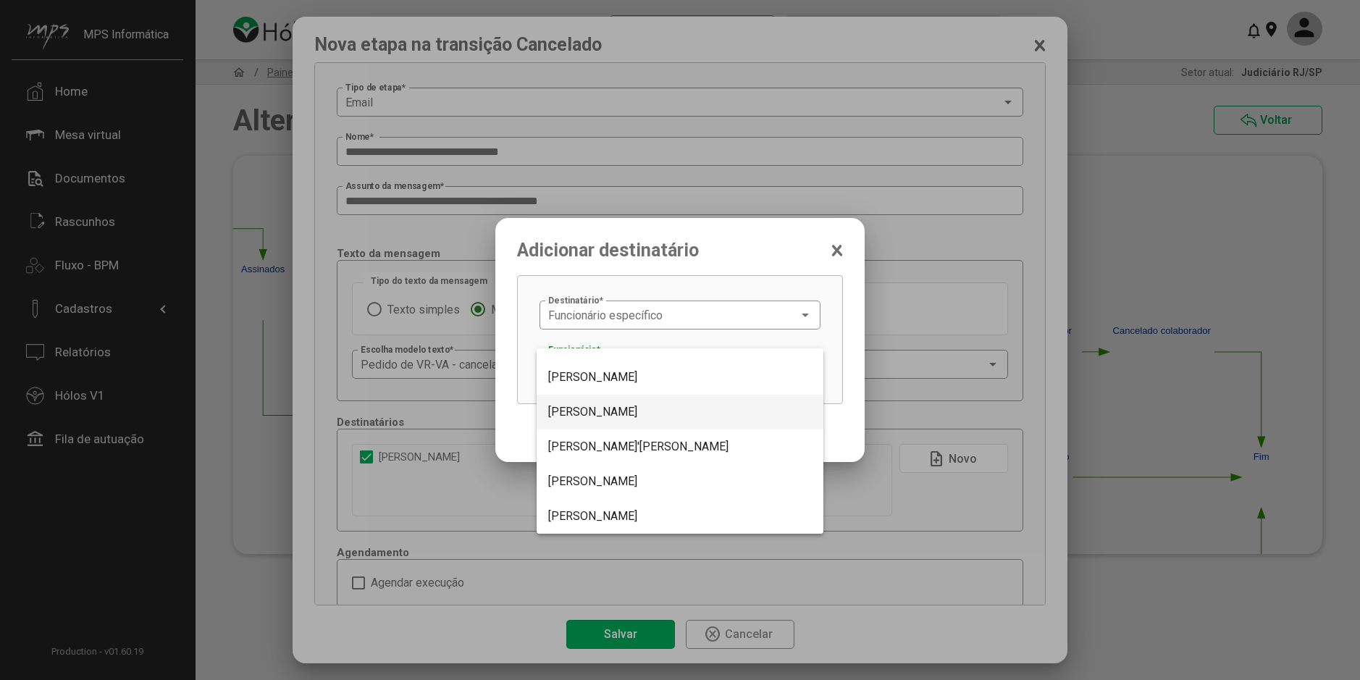
scroll to position [2154, 0]
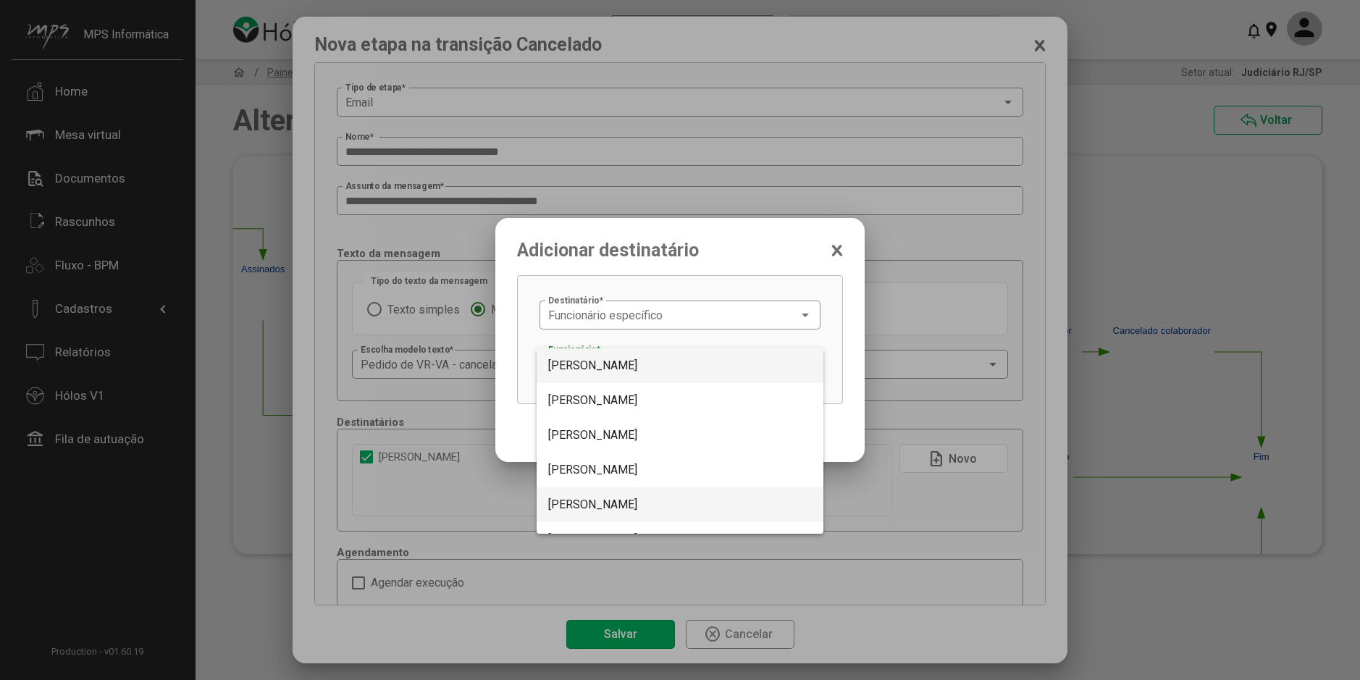
click at [612, 509] on span "Dionisio Baptista" at bounding box center [592, 504] width 89 height 14
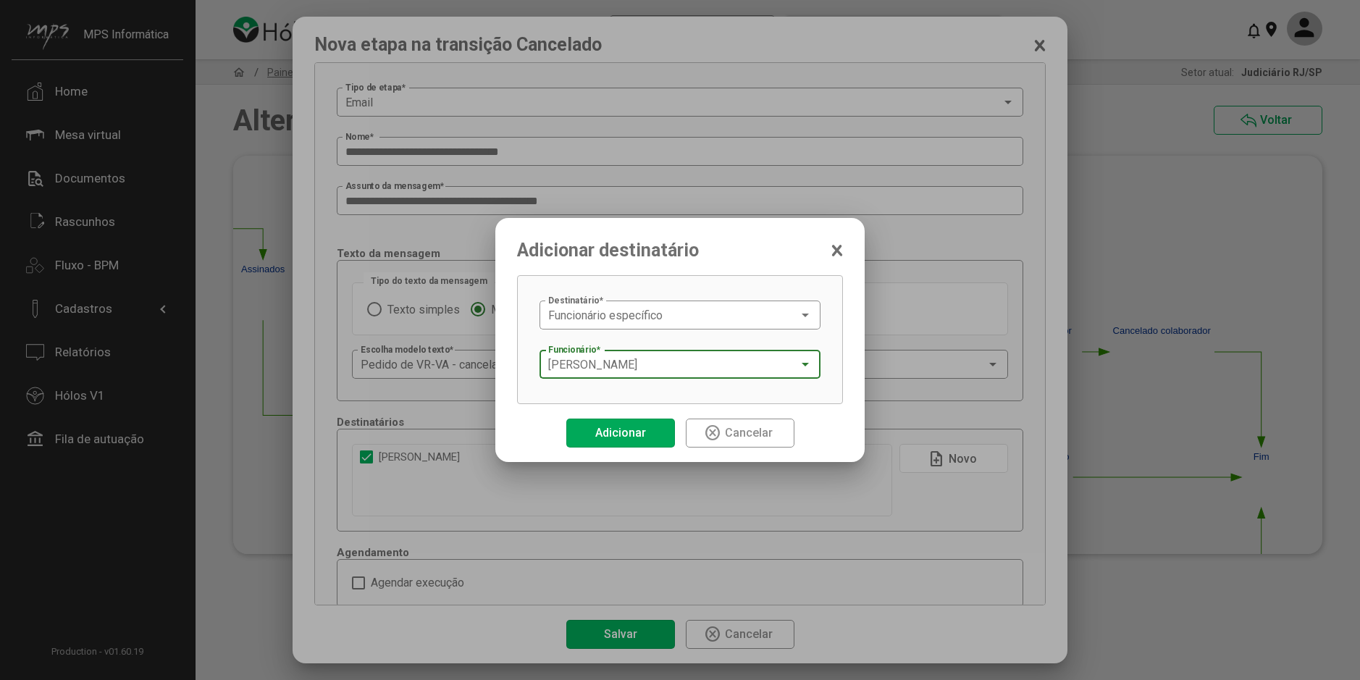
click at [651, 428] on button "Adicionar" at bounding box center [620, 432] width 109 height 29
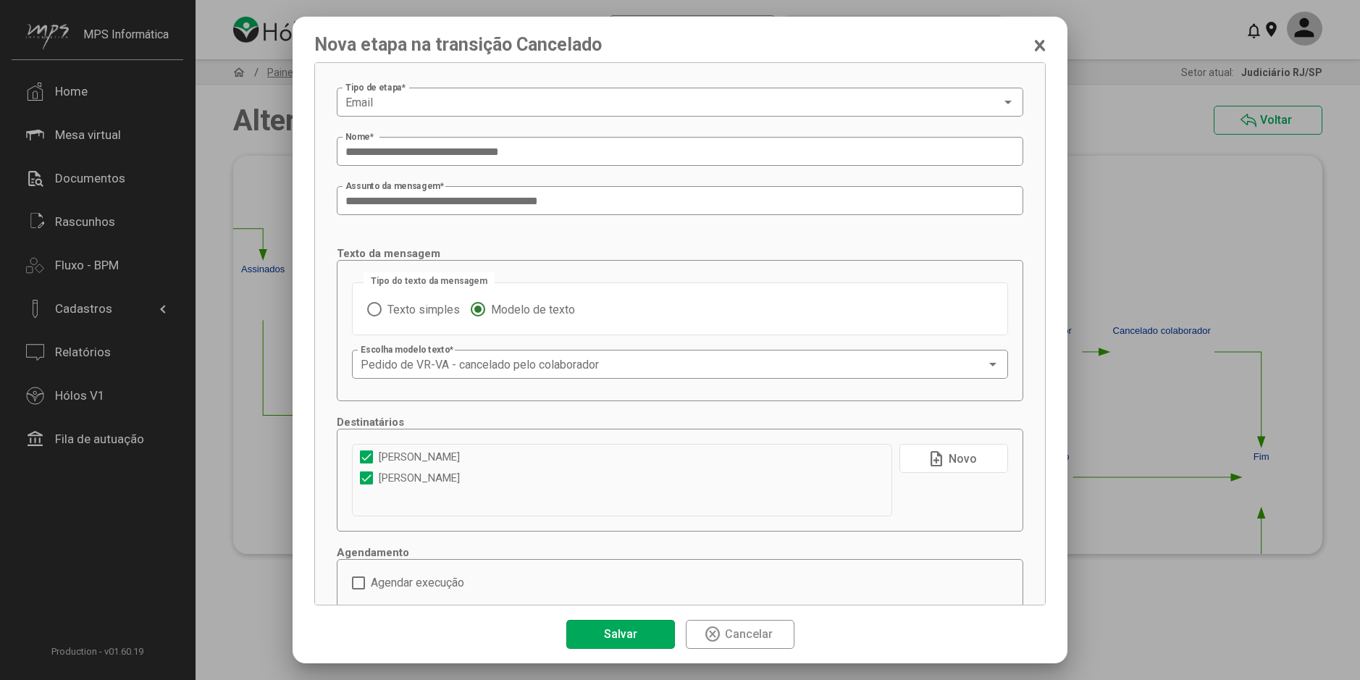
click at [907, 463] on button "note_add Novo" at bounding box center [953, 458] width 109 height 29
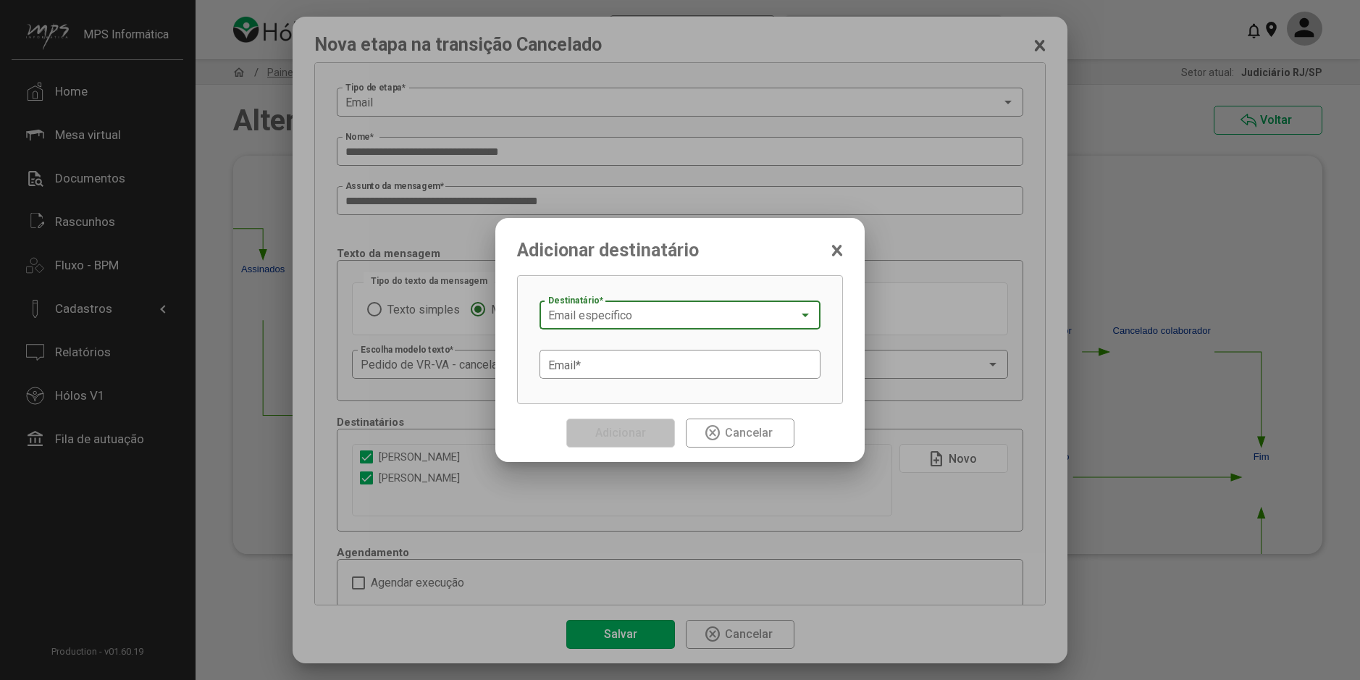
click at [643, 320] on div "Email específico" at bounding box center [673, 315] width 250 height 13
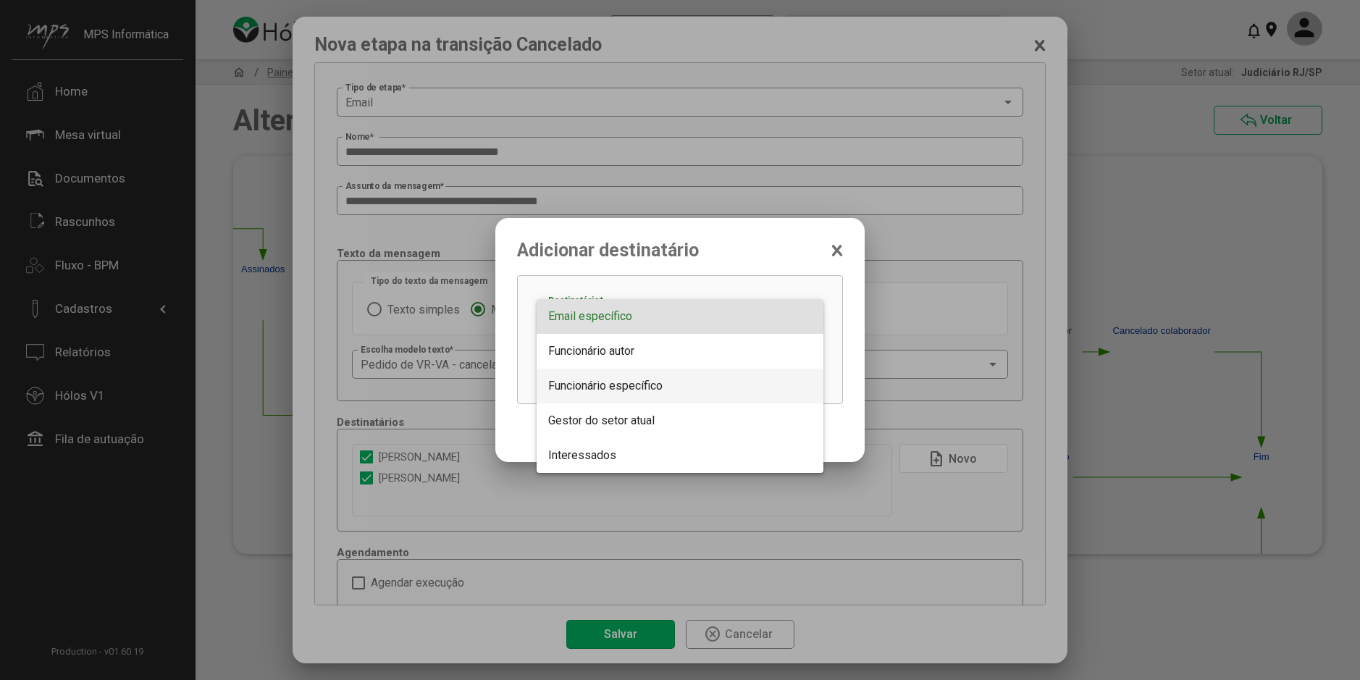
click at [628, 387] on span "Funcionário específico" at bounding box center [605, 386] width 114 height 14
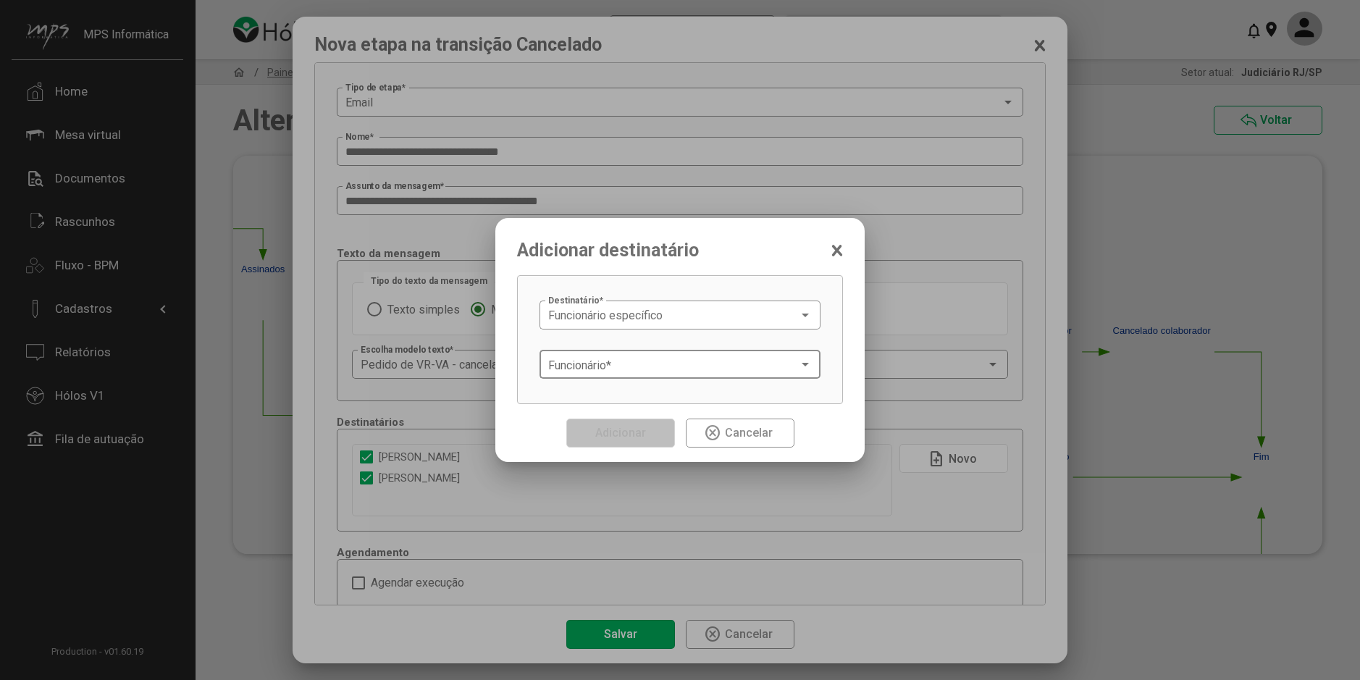
click at [627, 354] on div "Funcionário *" at bounding box center [680, 363] width 264 height 32
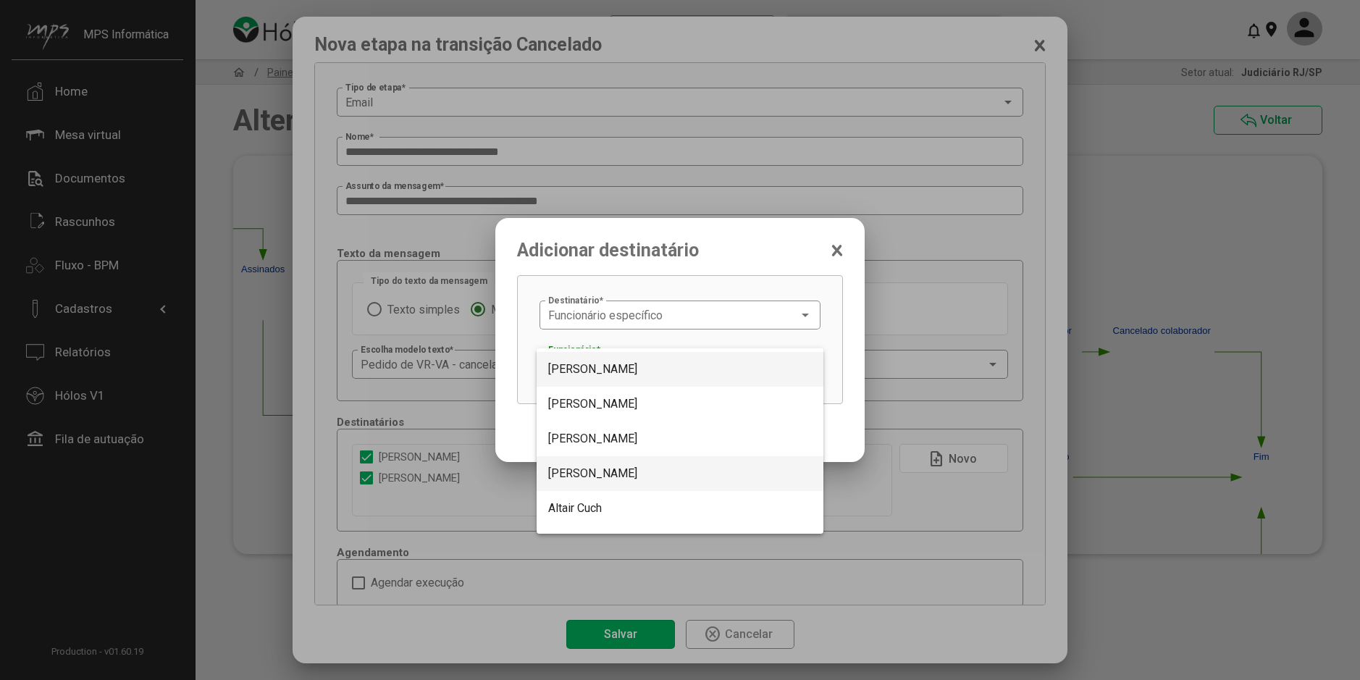
scroll to position [374, 0]
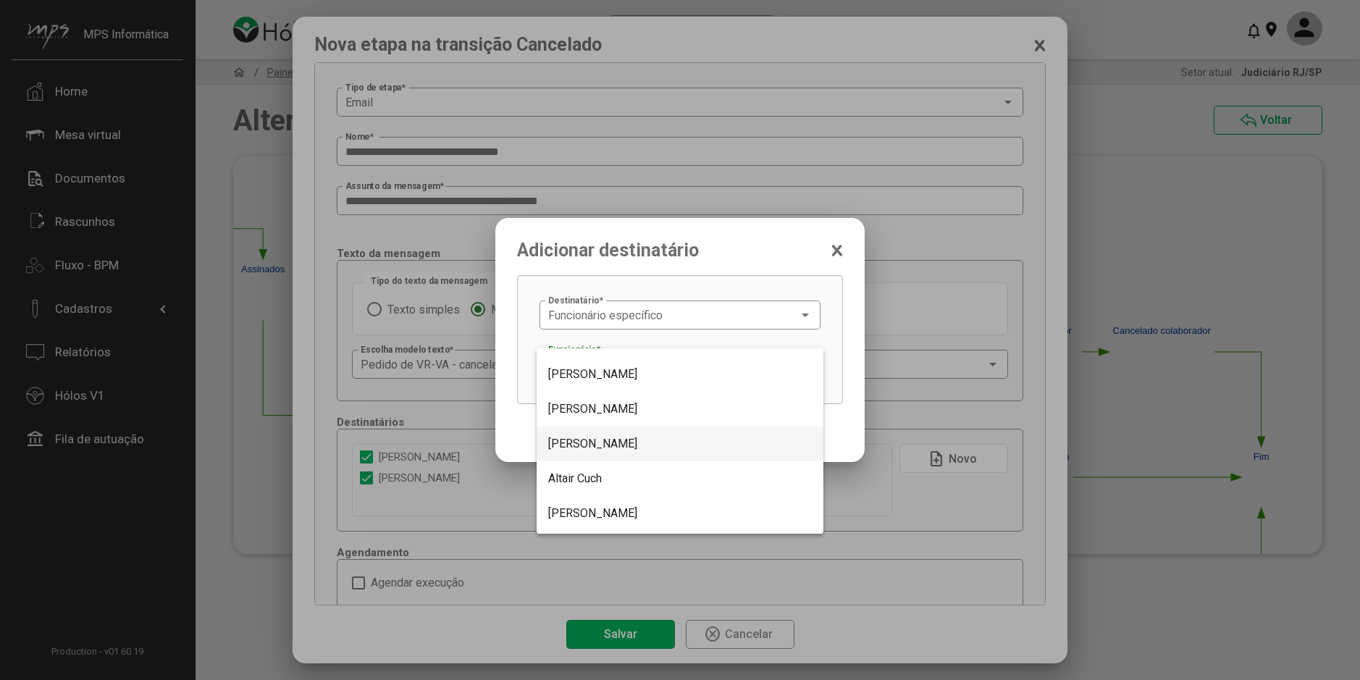
click at [618, 444] on span "Aline Rodrigues" at bounding box center [592, 444] width 89 height 14
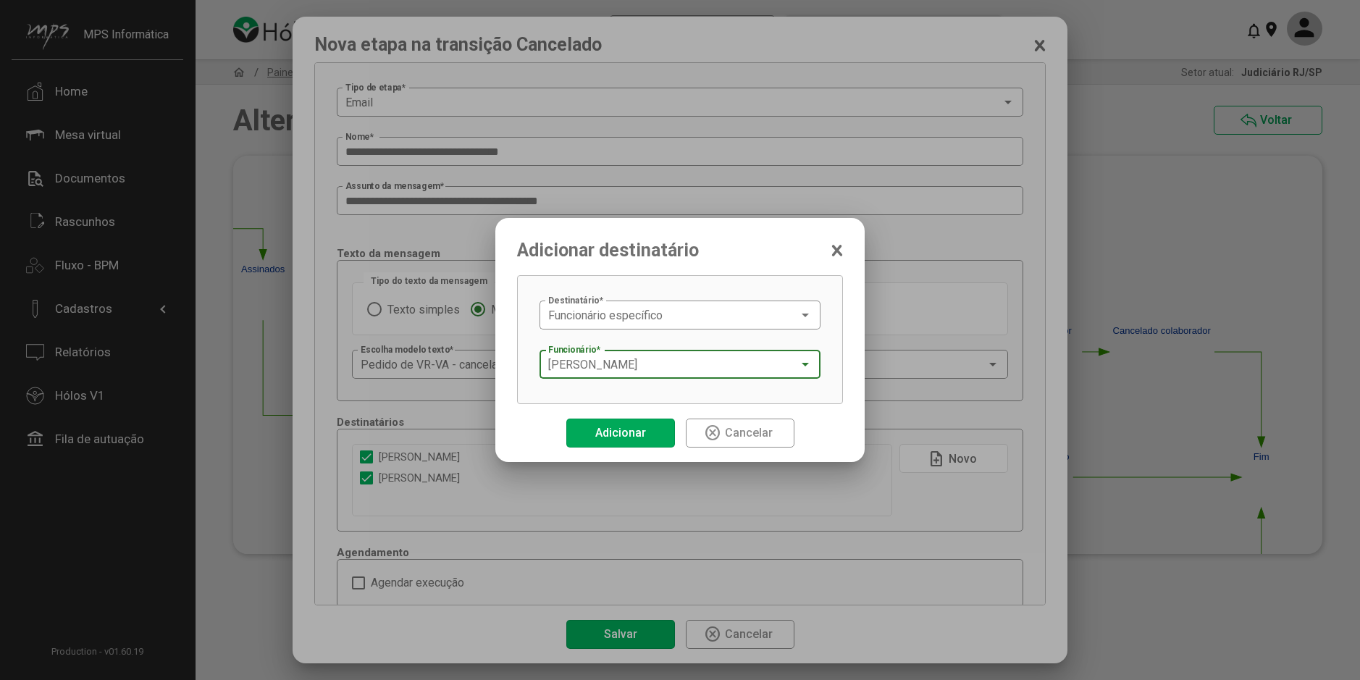
click at [628, 431] on span "Adicionar" at bounding box center [620, 433] width 51 height 14
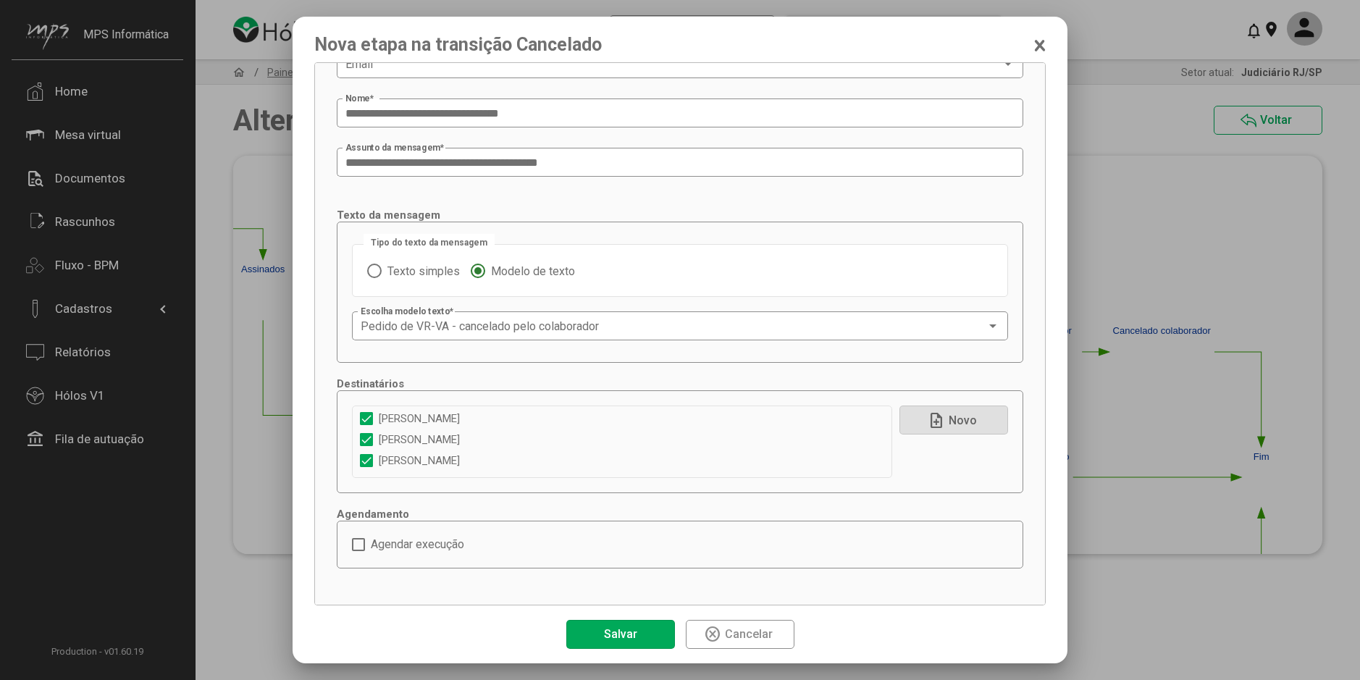
scroll to position [39, 0]
click at [636, 631] on span "Salvar" at bounding box center [620, 633] width 41 height 25
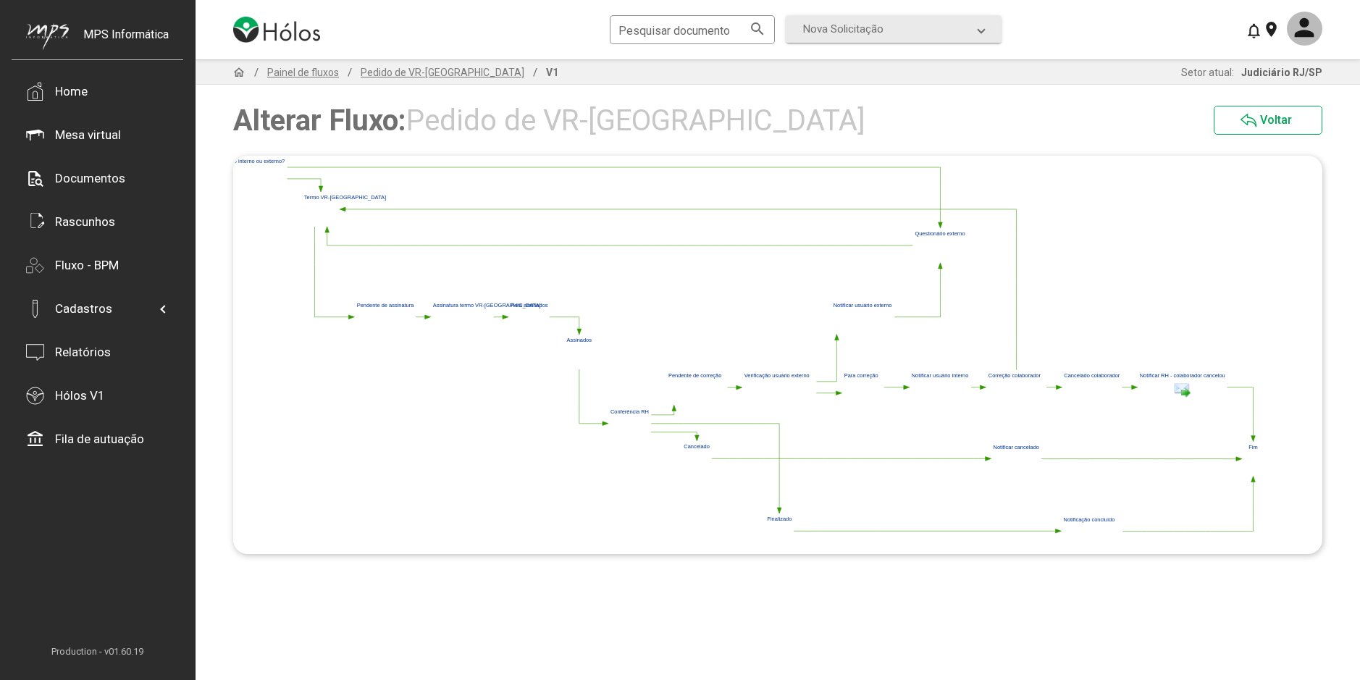
drag, startPoint x: 387, startPoint y: 420, endPoint x: 563, endPoint y: 427, distance: 176.1
click at [563, 427] on polygon at bounding box center [721, 352] width 1089 height 396
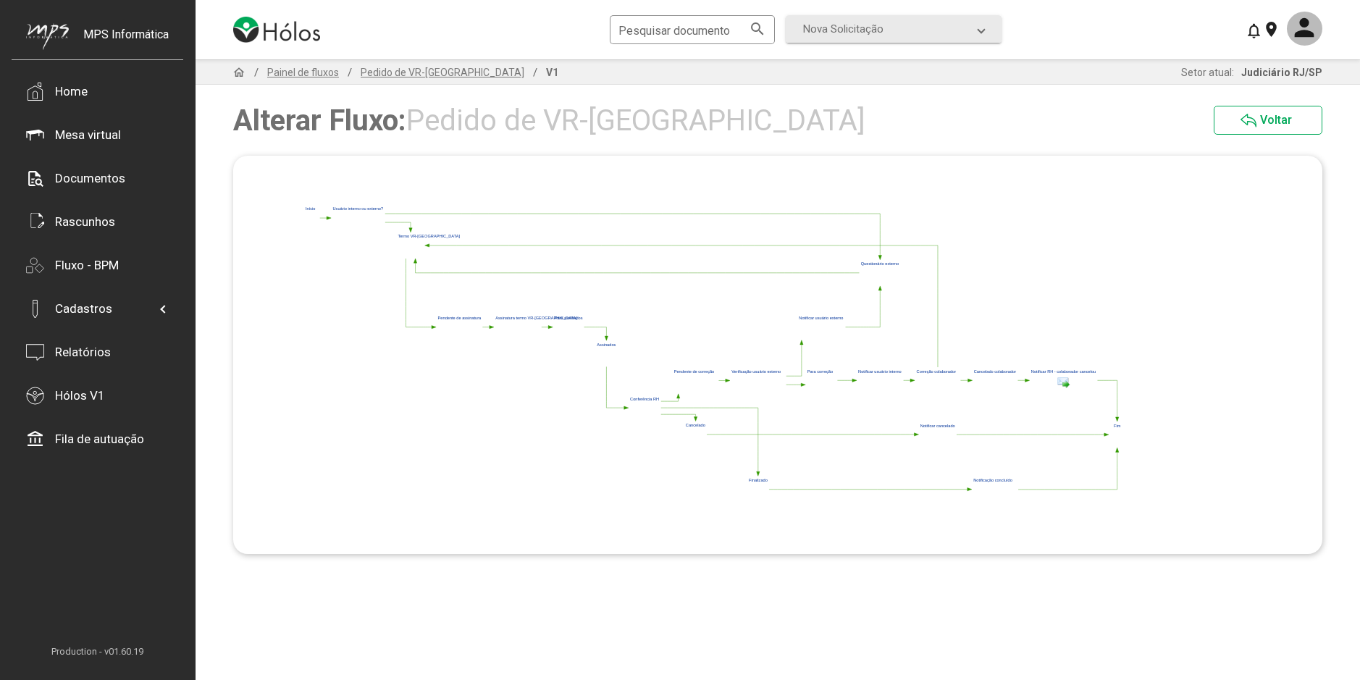
click at [460, 427] on polygon at bounding box center [713, 353] width 825 height 300
click at [323, 355] on polygon at bounding box center [713, 353] width 825 height 300
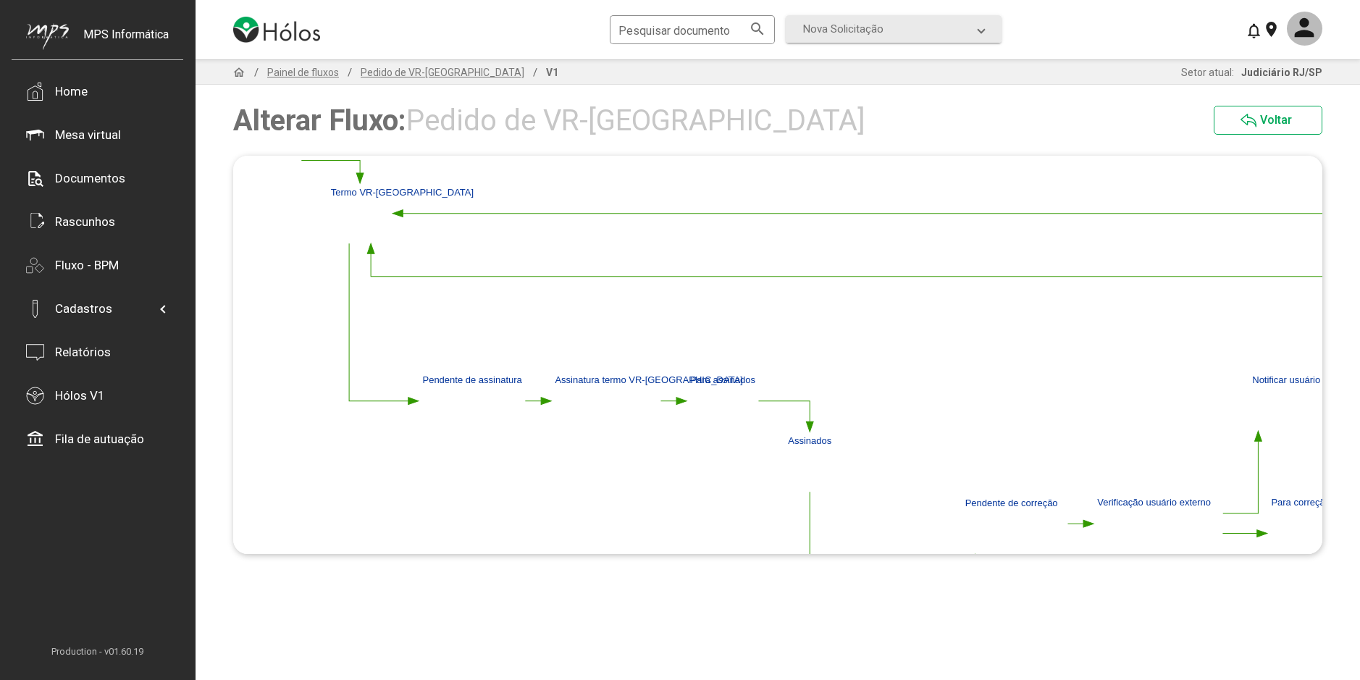
click at [400, 212] on polygon at bounding box center [397, 213] width 10 height 7
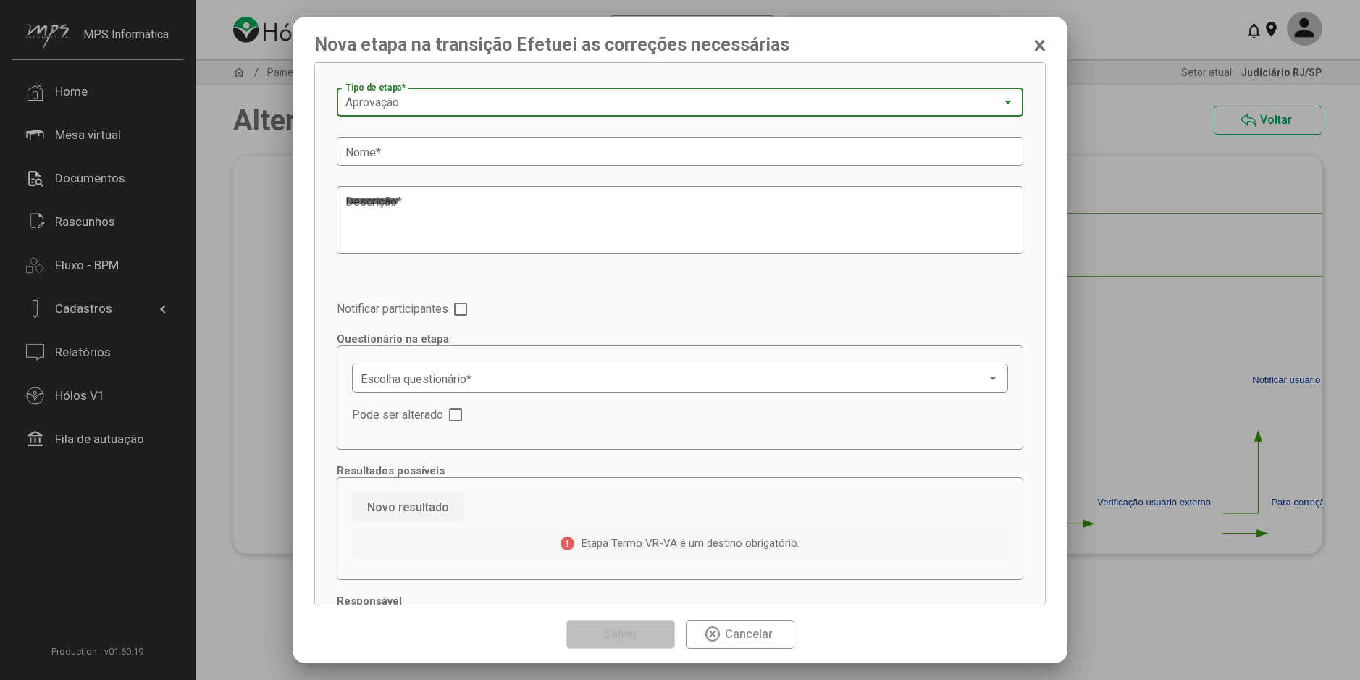
click at [405, 102] on div "Aprovação" at bounding box center [673, 102] width 656 height 13
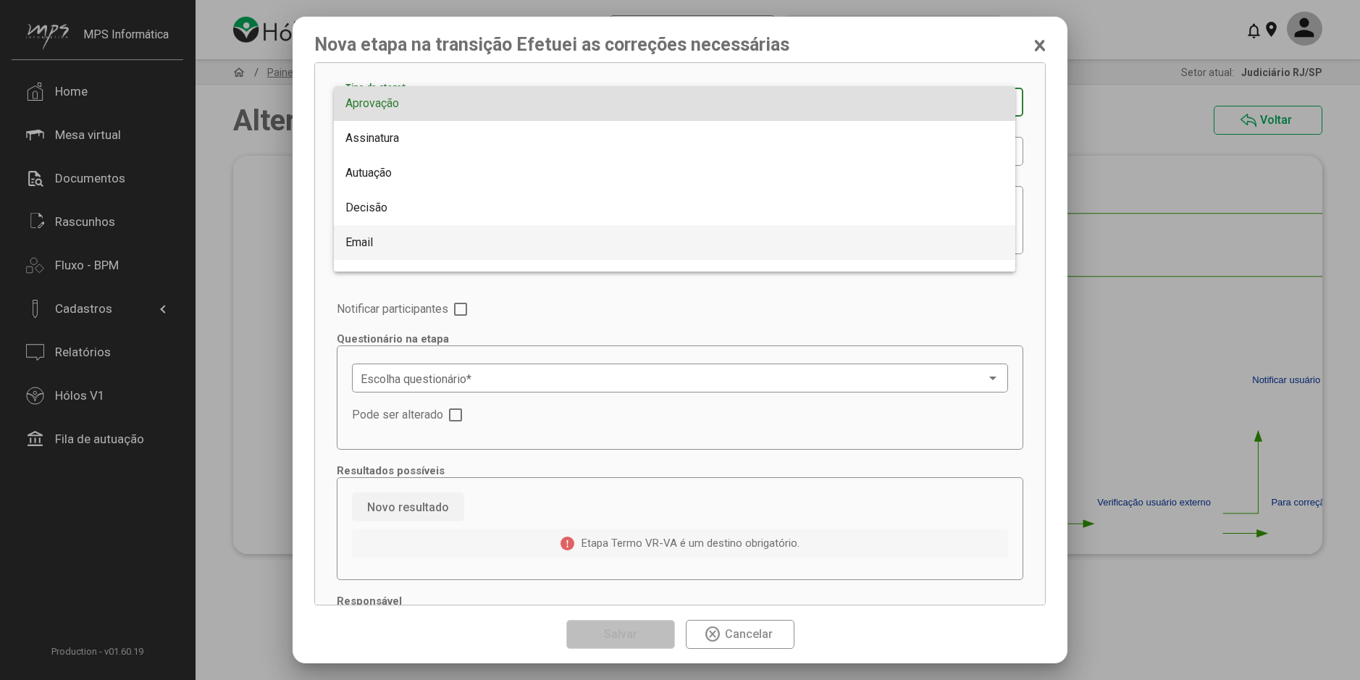
click at [384, 240] on span "Email" at bounding box center [674, 242] width 658 height 35
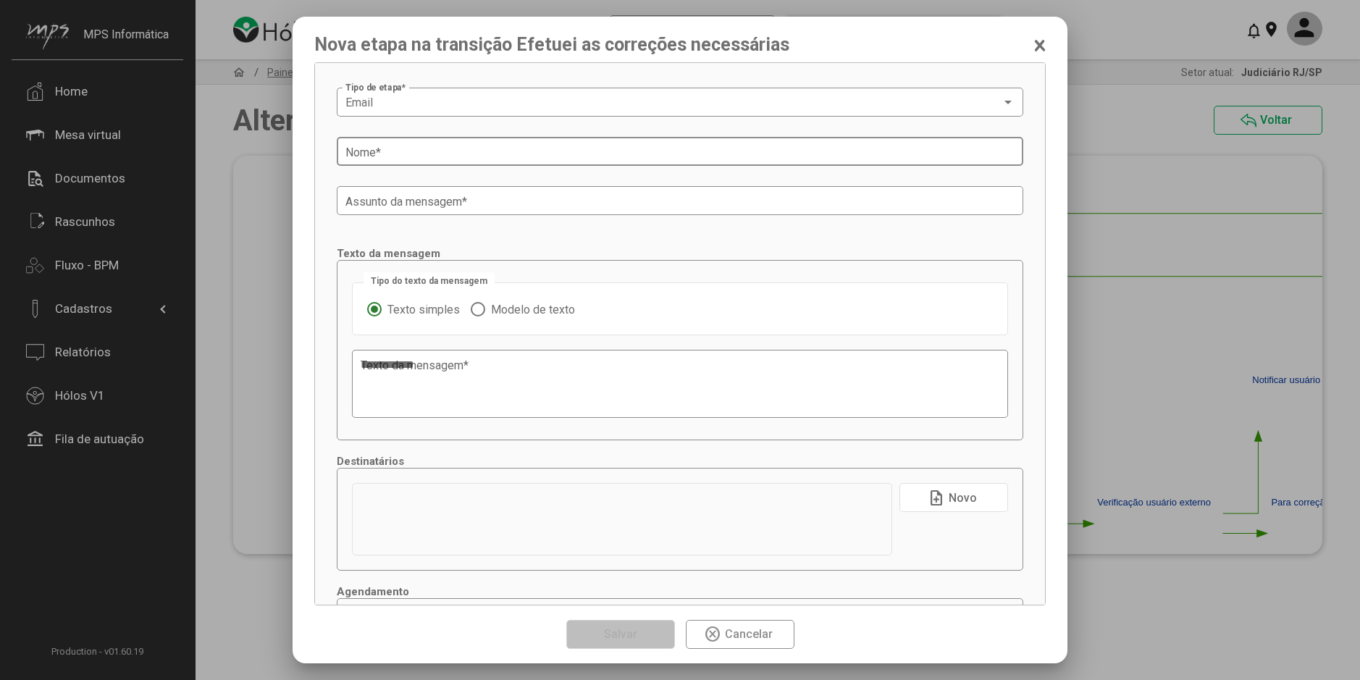
click at [421, 156] on input "Nome *" at bounding box center [679, 152] width 669 height 13
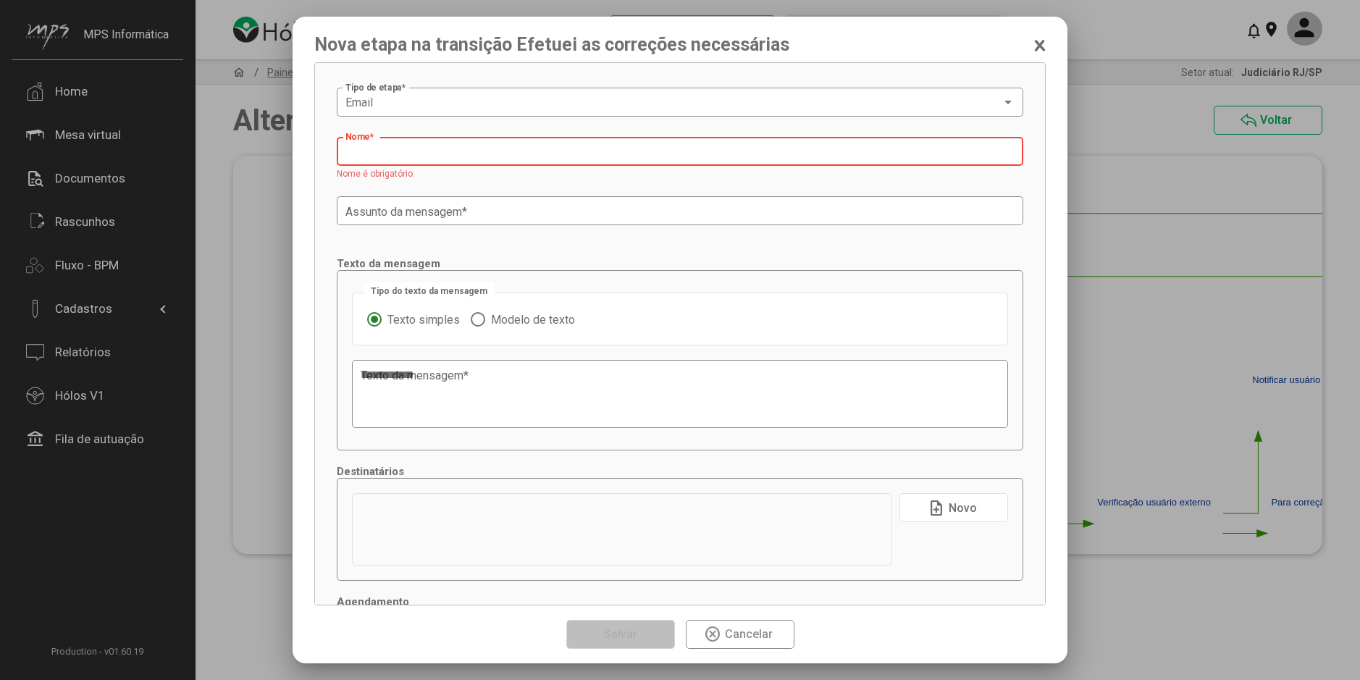
click at [390, 146] on div "Nome *" at bounding box center [679, 150] width 669 height 32
paste input "**********"
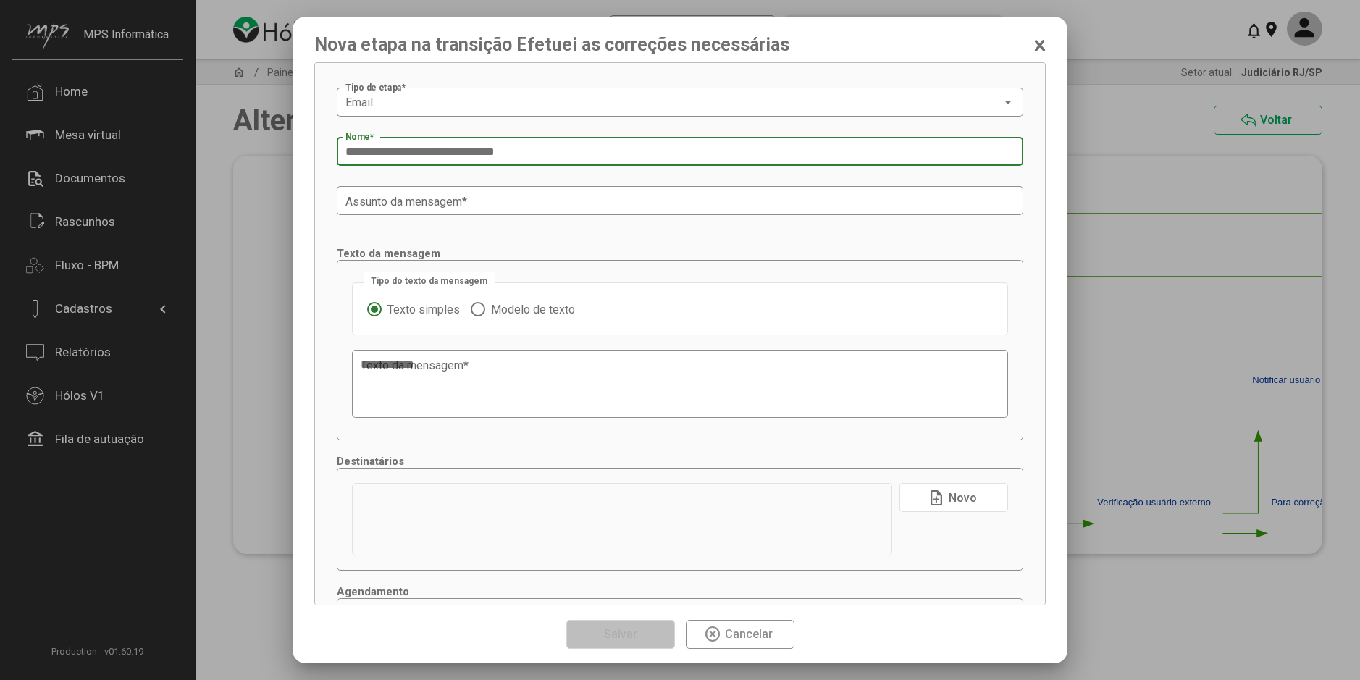
type input "**********"
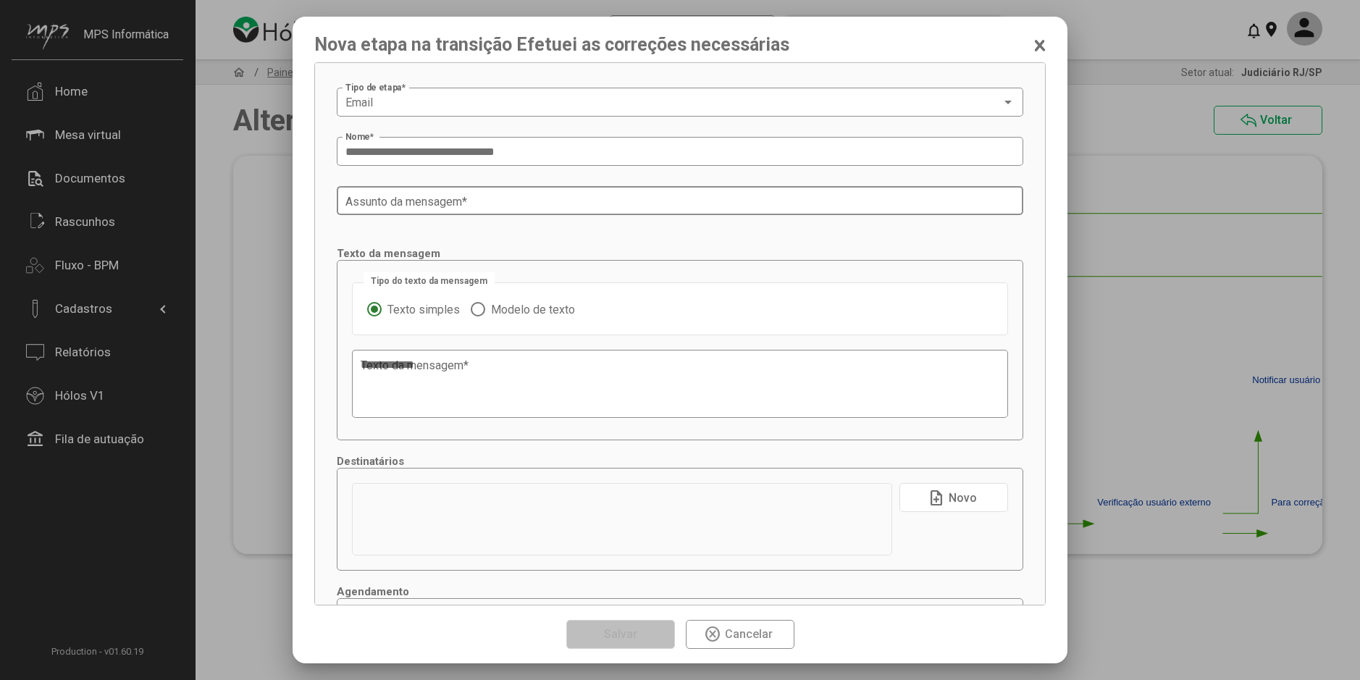
click at [368, 207] on input "Assunto da mensagem *" at bounding box center [679, 201] width 669 height 13
paste input "**********"
type input "**********"
click at [487, 307] on span "Modelo de texto" at bounding box center [530, 310] width 90 height 14
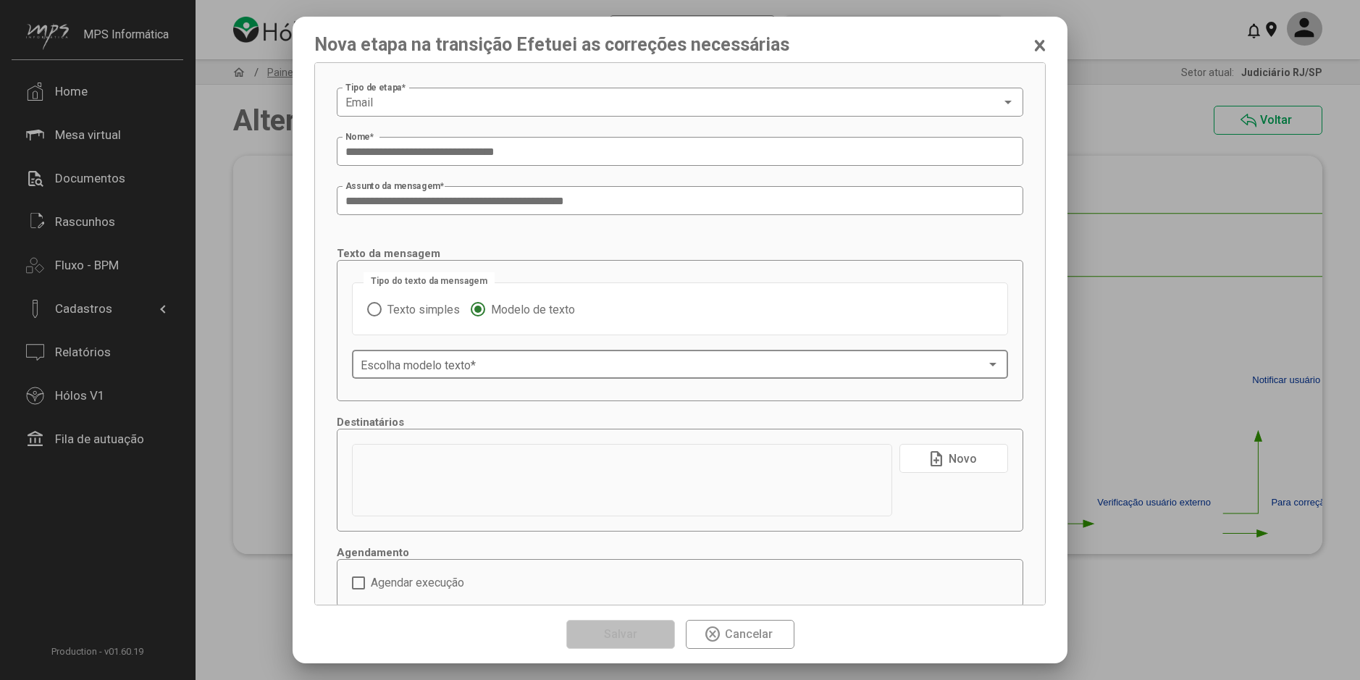
click at [458, 364] on span at bounding box center [673, 364] width 625 height 13
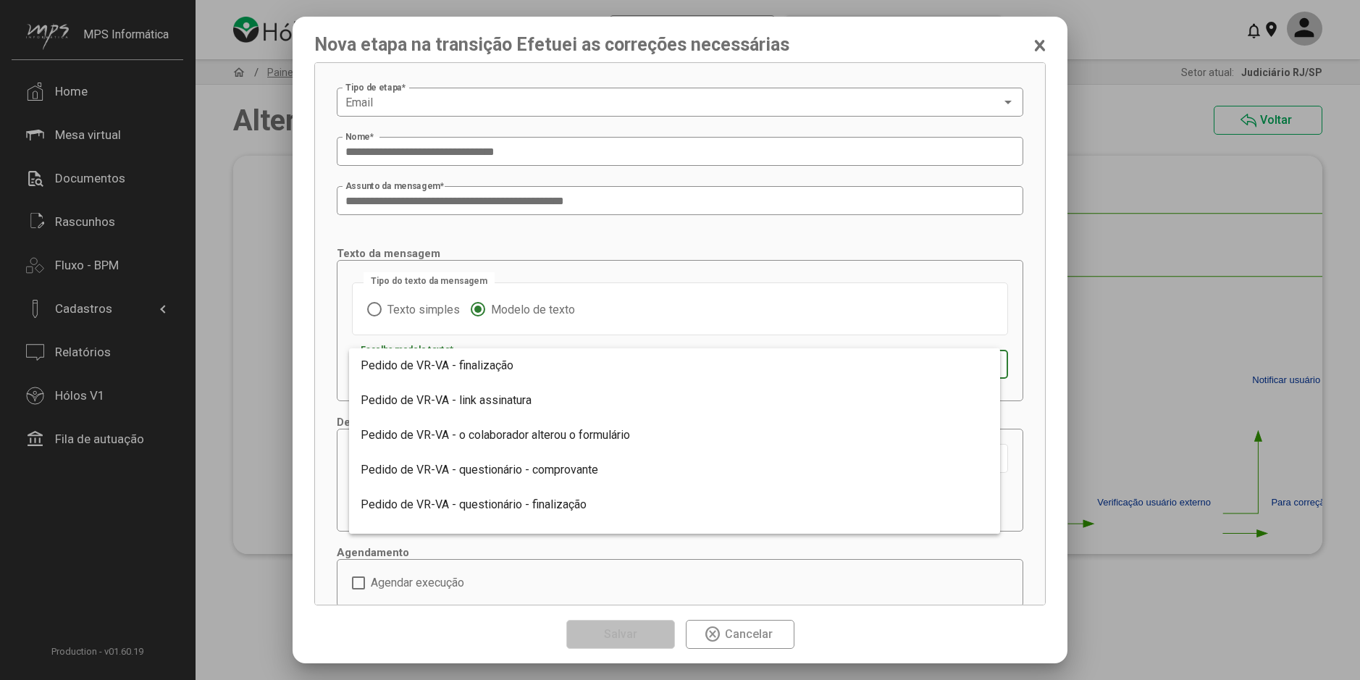
scroll to position [1393, 0]
click at [549, 430] on span "Pedido de VR-VA - o colaborador alterou o formulário" at bounding box center [495, 432] width 269 height 14
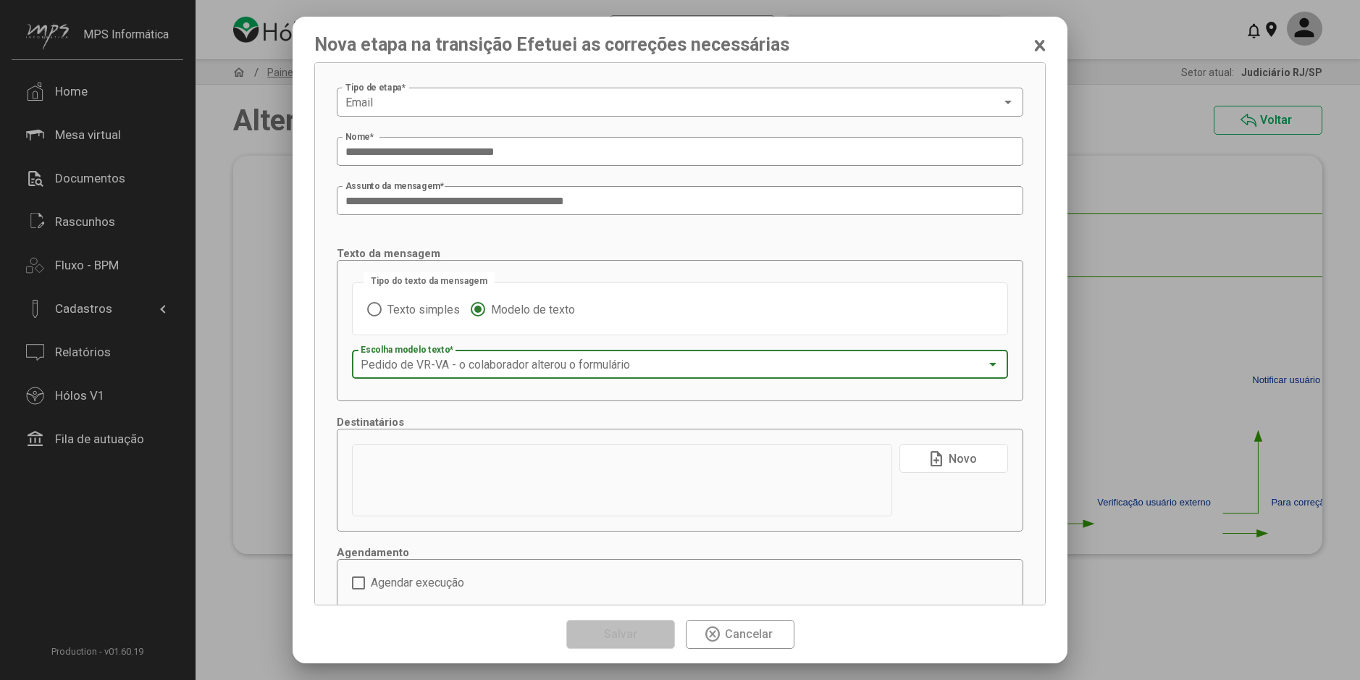
click at [906, 469] on button "note_add Novo" at bounding box center [953, 458] width 109 height 29
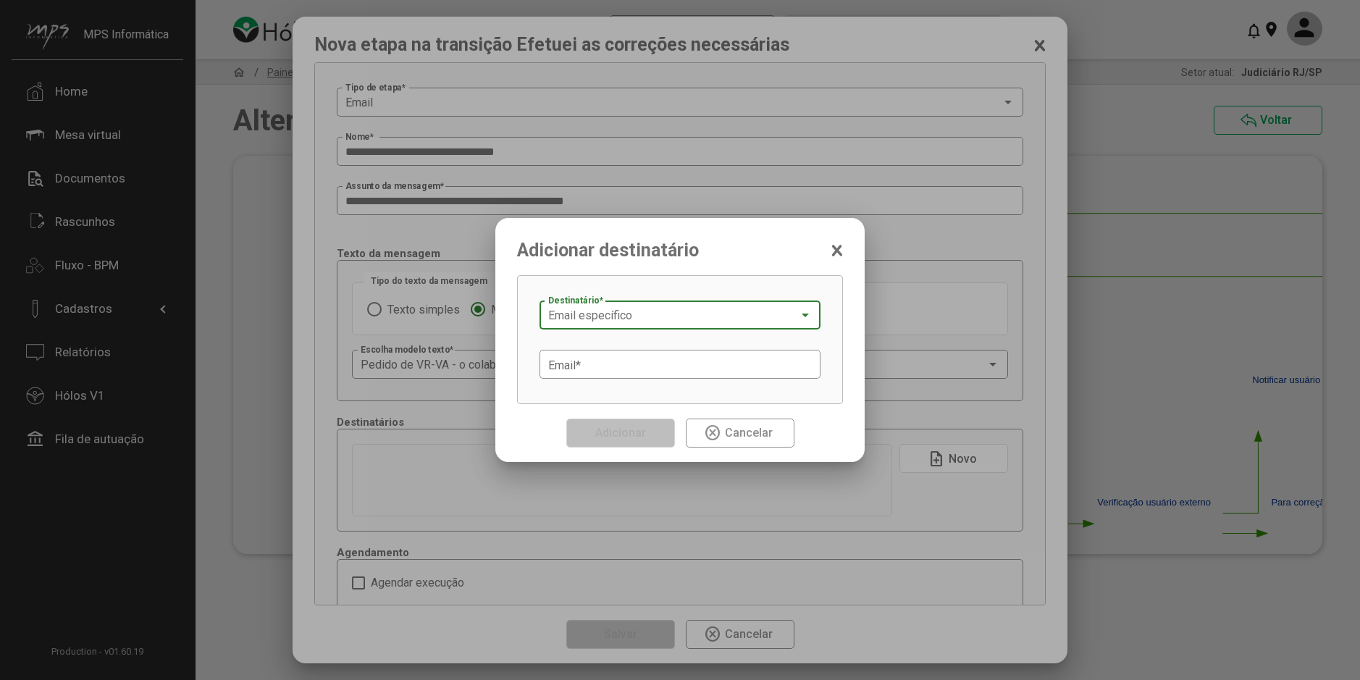
click at [589, 319] on span "Email específico" at bounding box center [590, 315] width 84 height 14
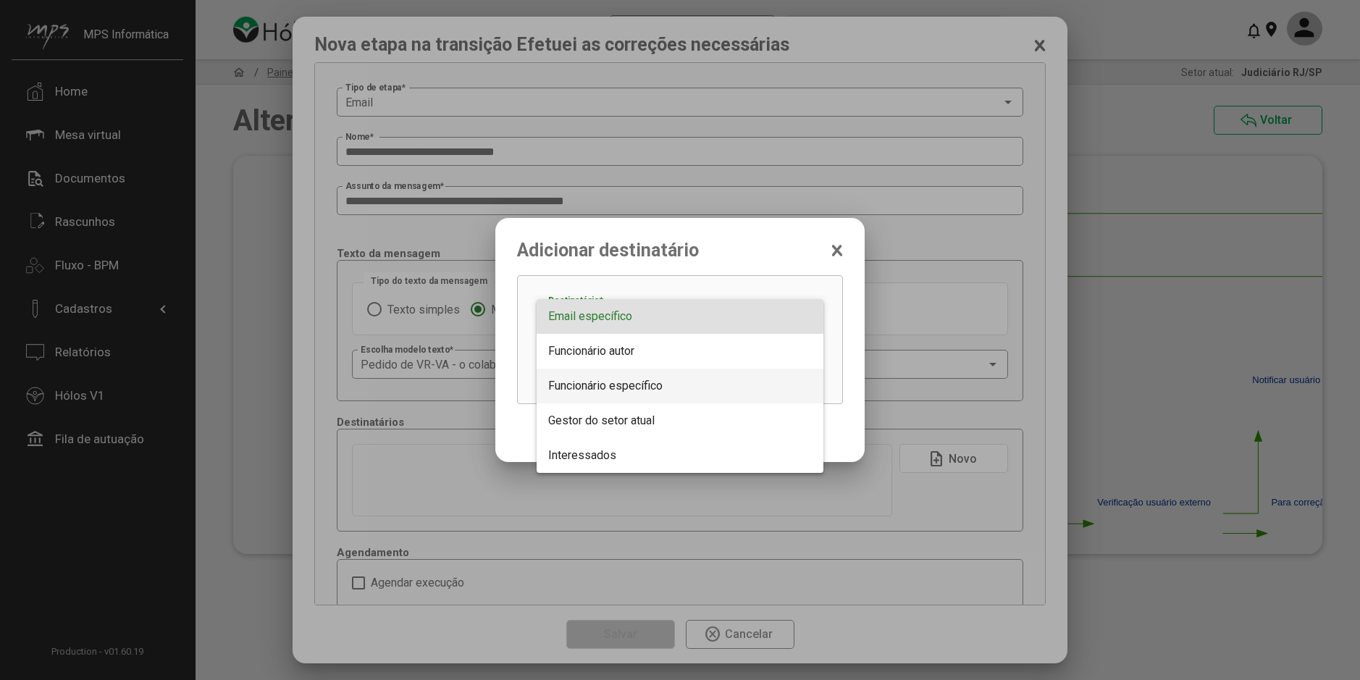
click at [604, 385] on span "Funcionário específico" at bounding box center [605, 386] width 114 height 14
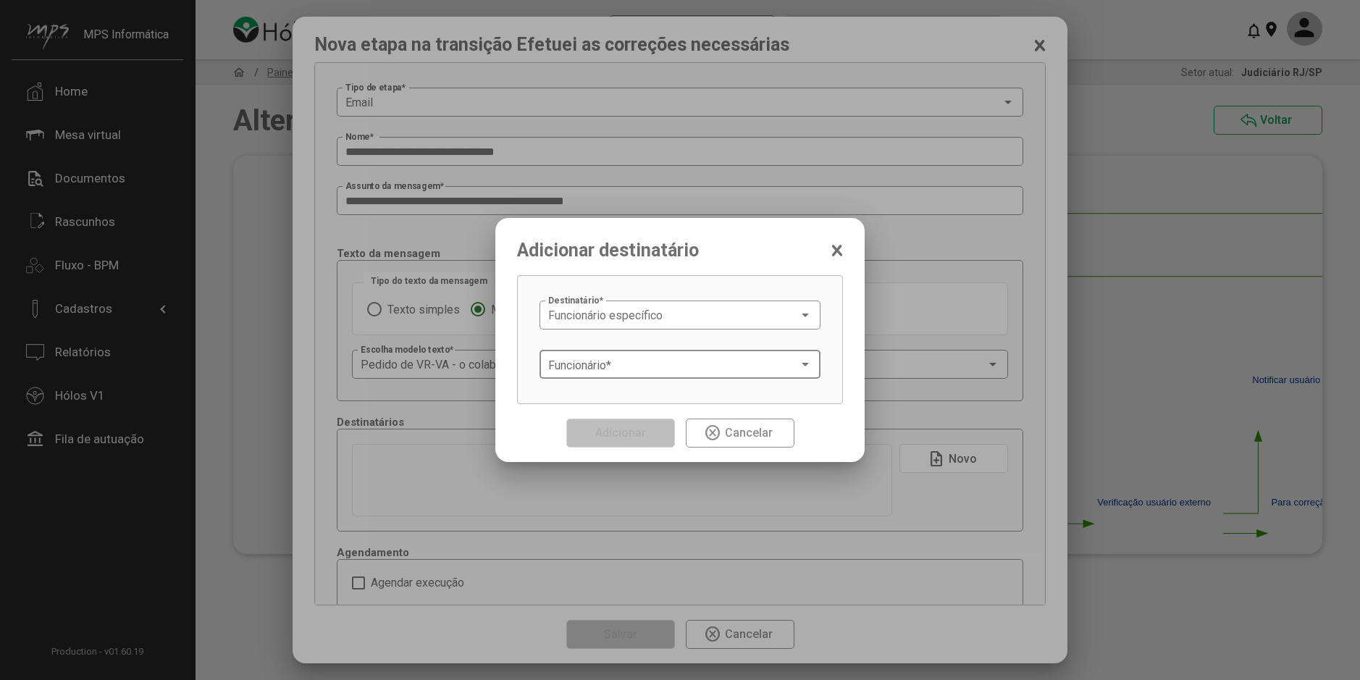
click at [585, 350] on div "Funcionário *" at bounding box center [680, 363] width 264 height 32
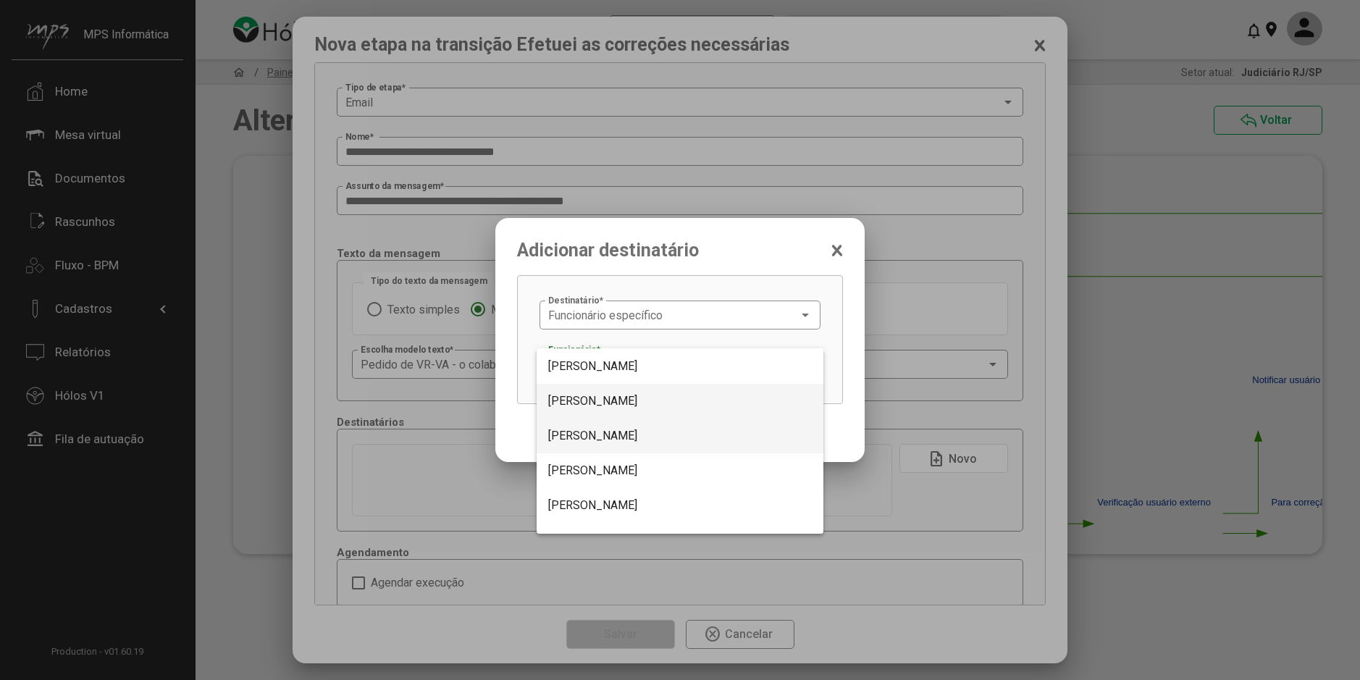
scroll to position [2149, 0]
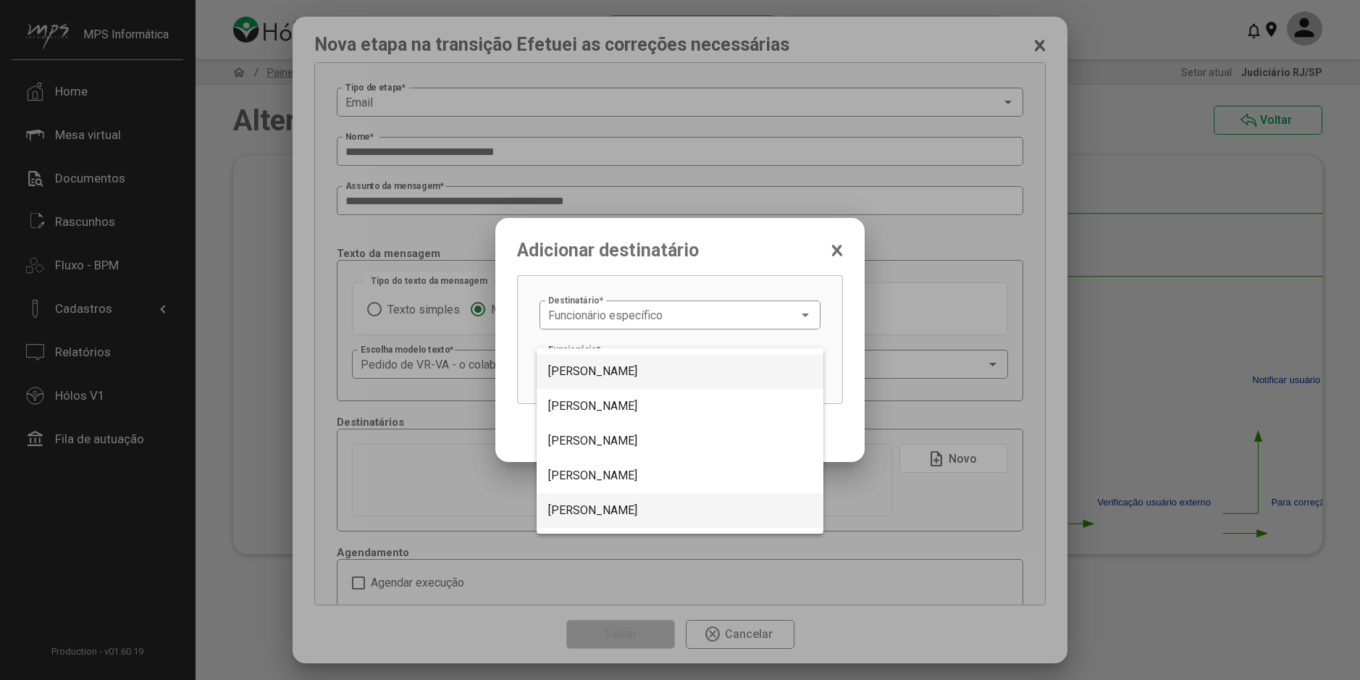
click at [612, 502] on span "Dionisio Baptista" at bounding box center [680, 510] width 264 height 35
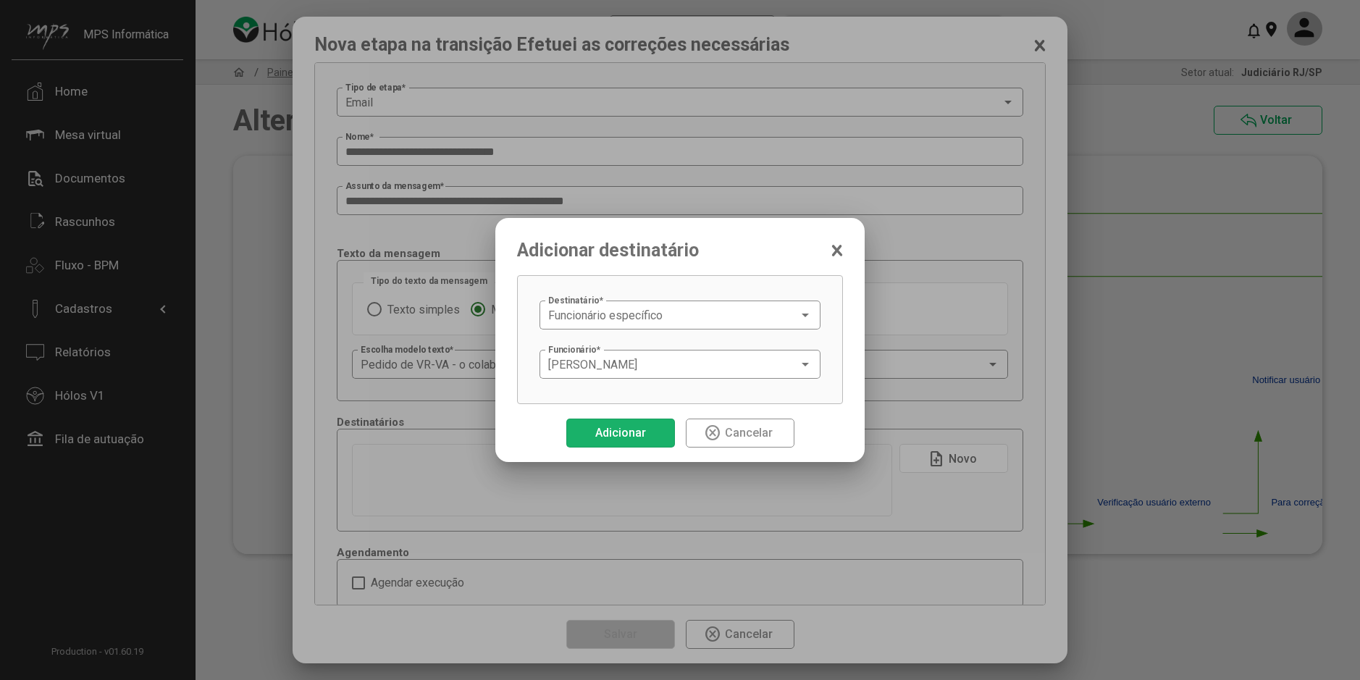
click at [643, 436] on span "Adicionar" at bounding box center [620, 433] width 51 height 14
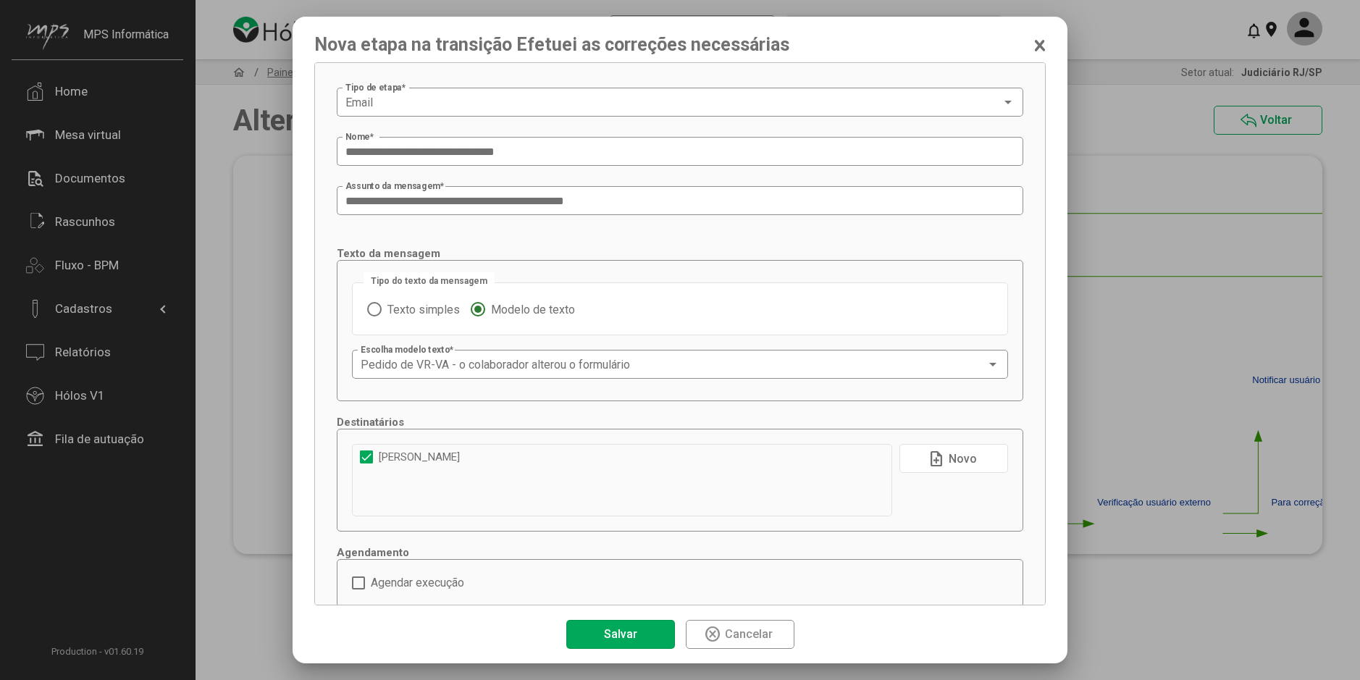
click at [927, 458] on mat-icon "note_add" at bounding box center [935, 458] width 17 height 17
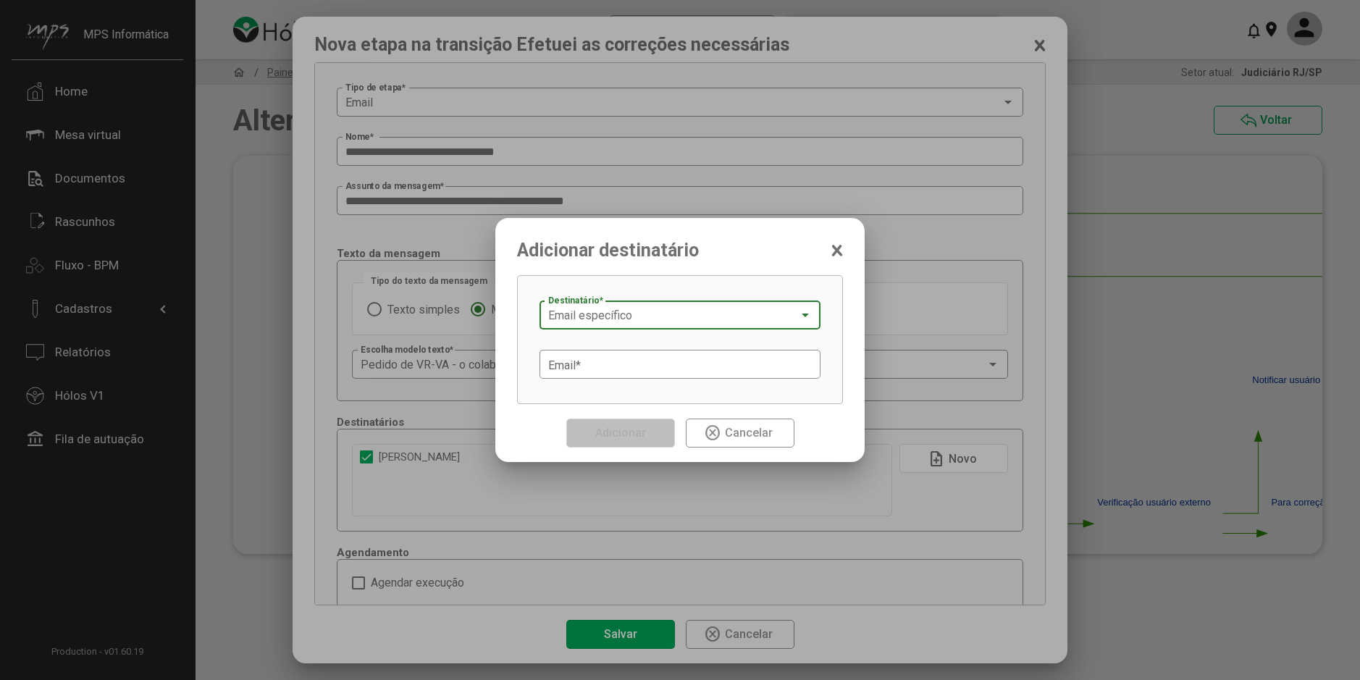
click at [635, 321] on div "Email específico" at bounding box center [673, 315] width 250 height 13
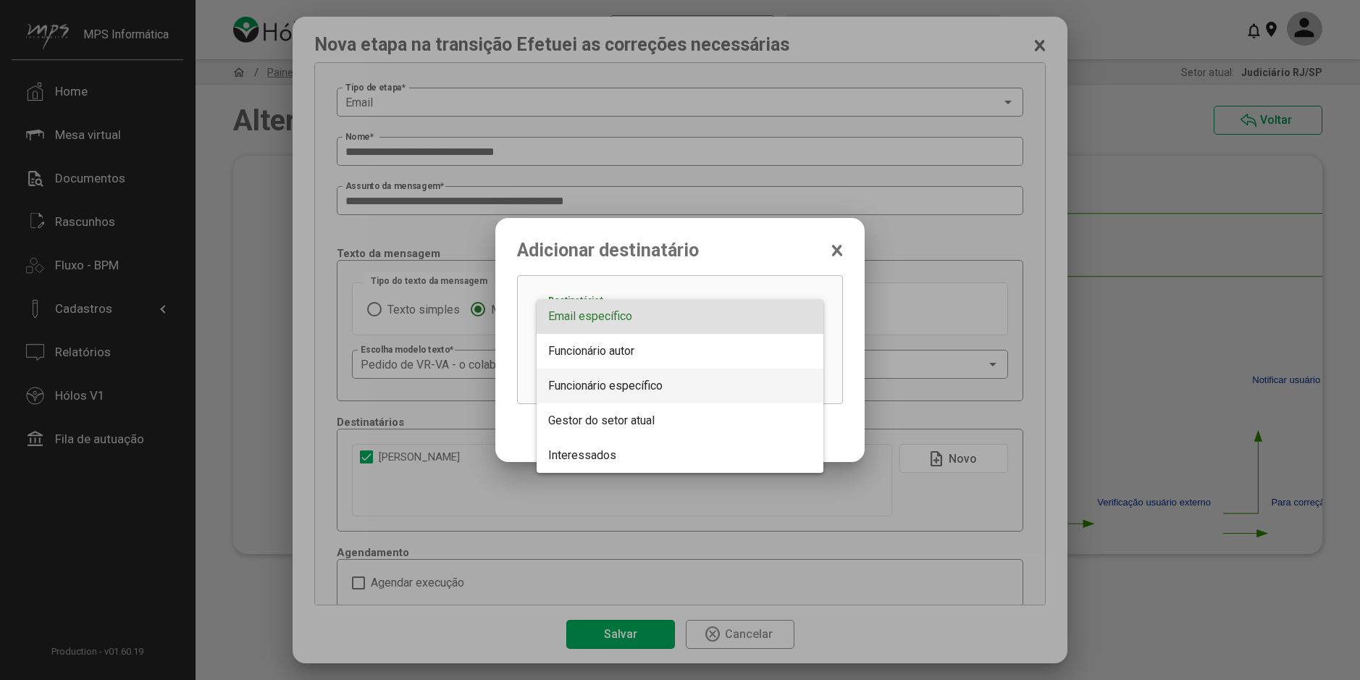
click at [623, 376] on span "Funcionário específico" at bounding box center [680, 385] width 264 height 35
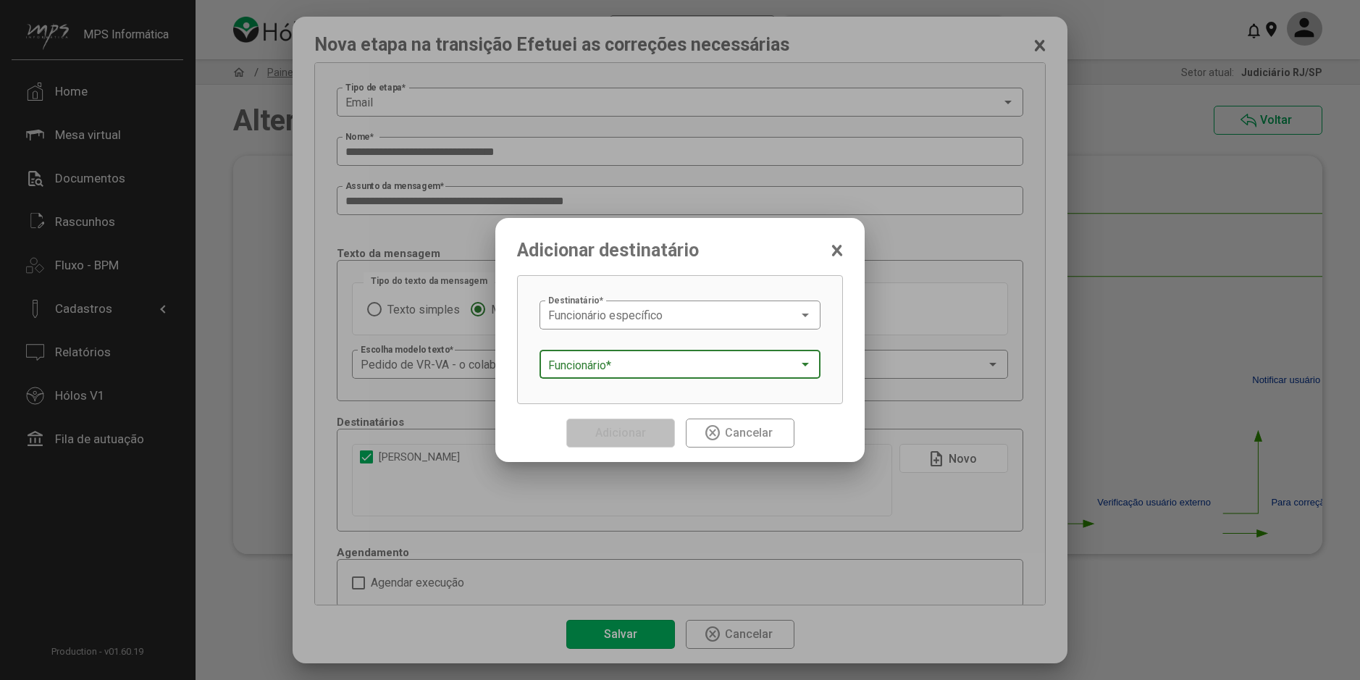
click at [622, 361] on span at bounding box center [673, 364] width 250 height 13
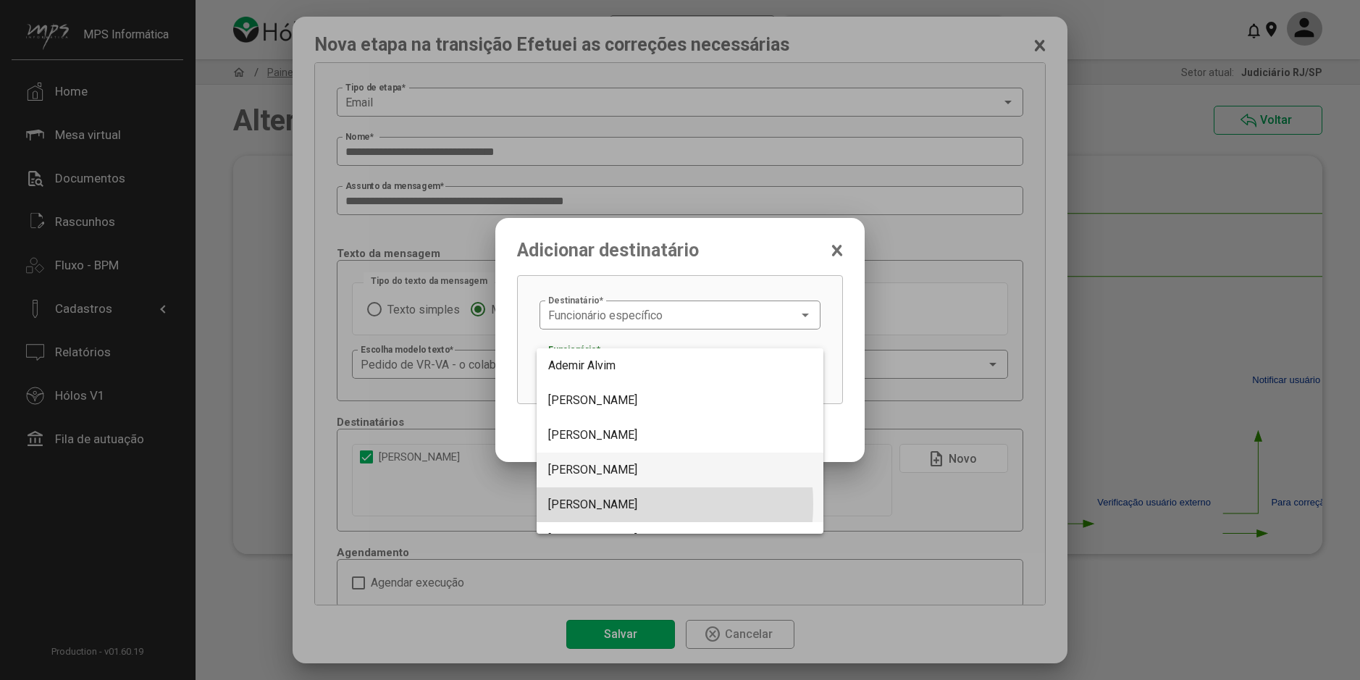
click at [607, 504] on span "Adriane Possoli" at bounding box center [592, 504] width 89 height 14
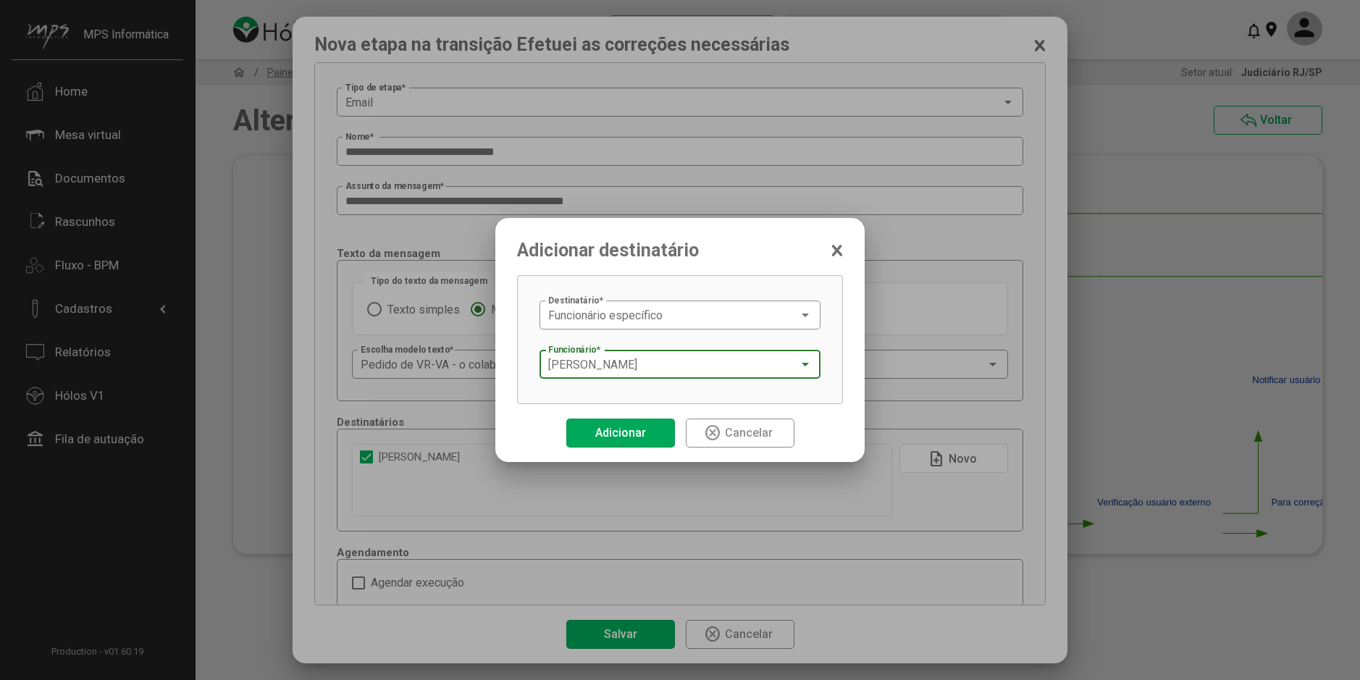
click at [618, 426] on span "Adicionar" at bounding box center [620, 433] width 51 height 14
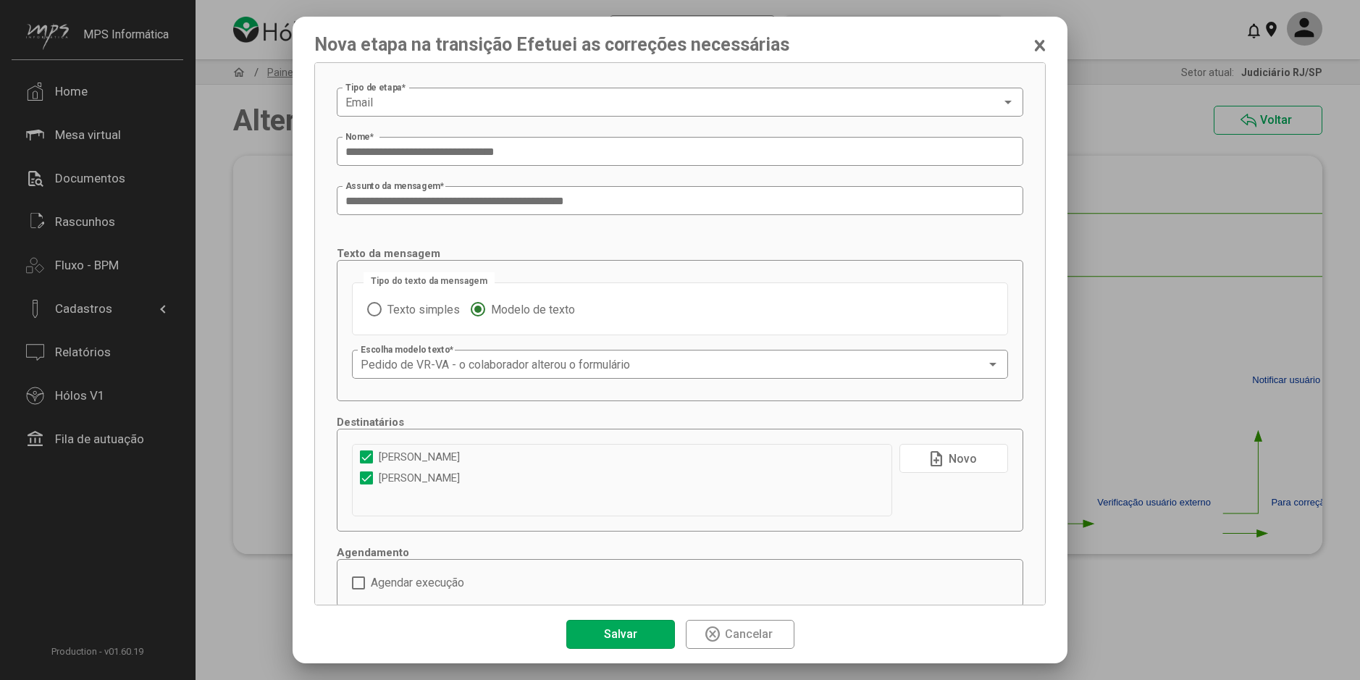
click at [936, 455] on span "note_add Novo" at bounding box center [953, 458] width 53 height 25
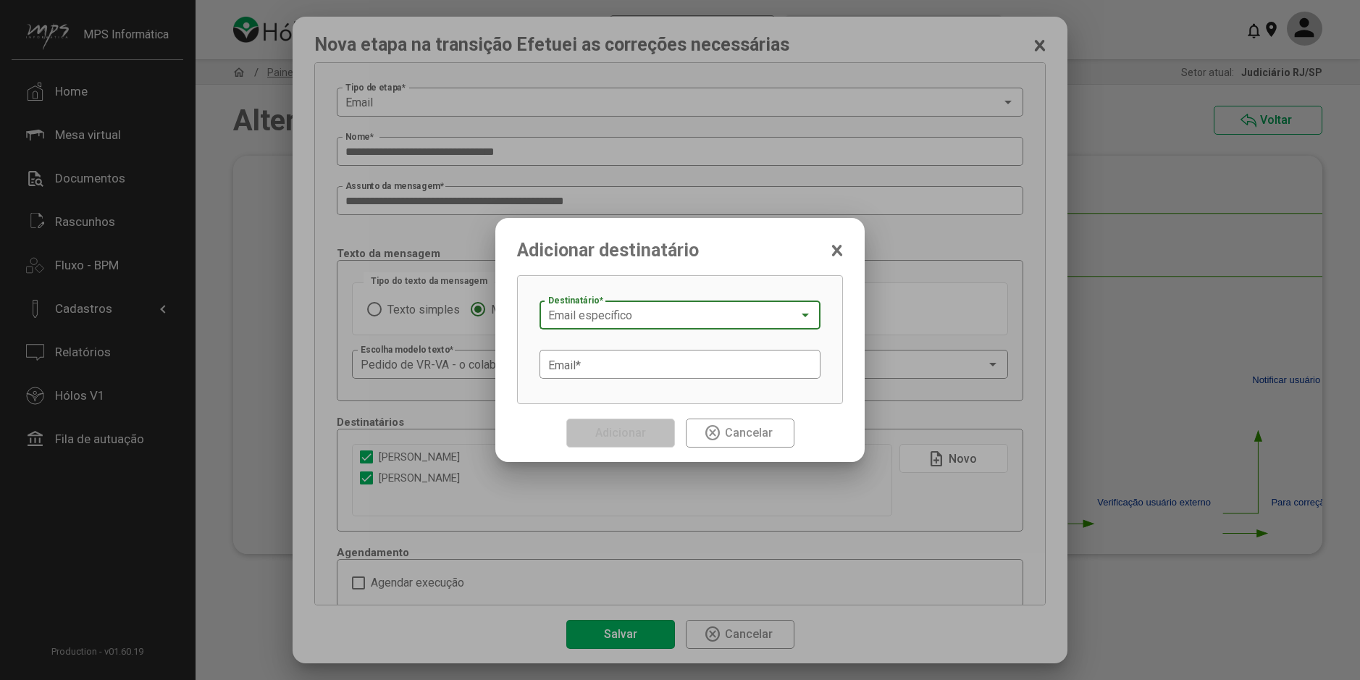
click at [610, 319] on span "Email específico" at bounding box center [590, 315] width 84 height 14
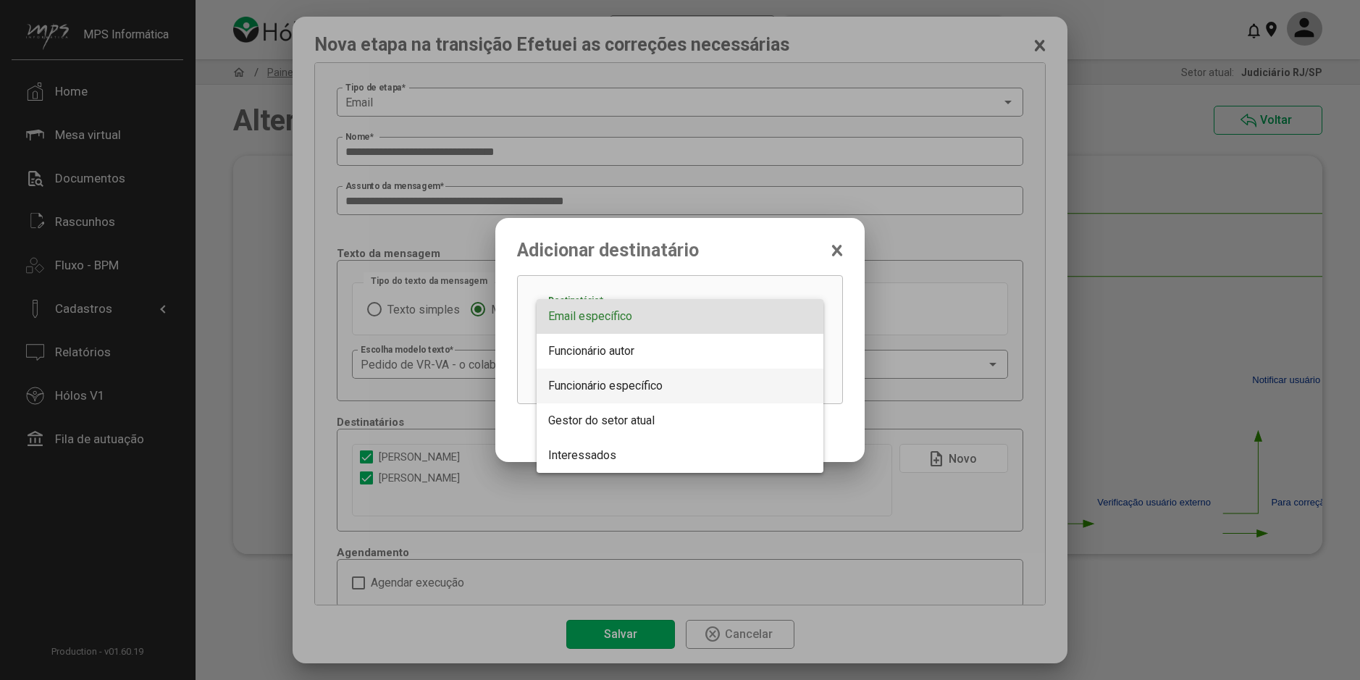
click at [618, 391] on span "Funcionário específico" at bounding box center [605, 386] width 114 height 14
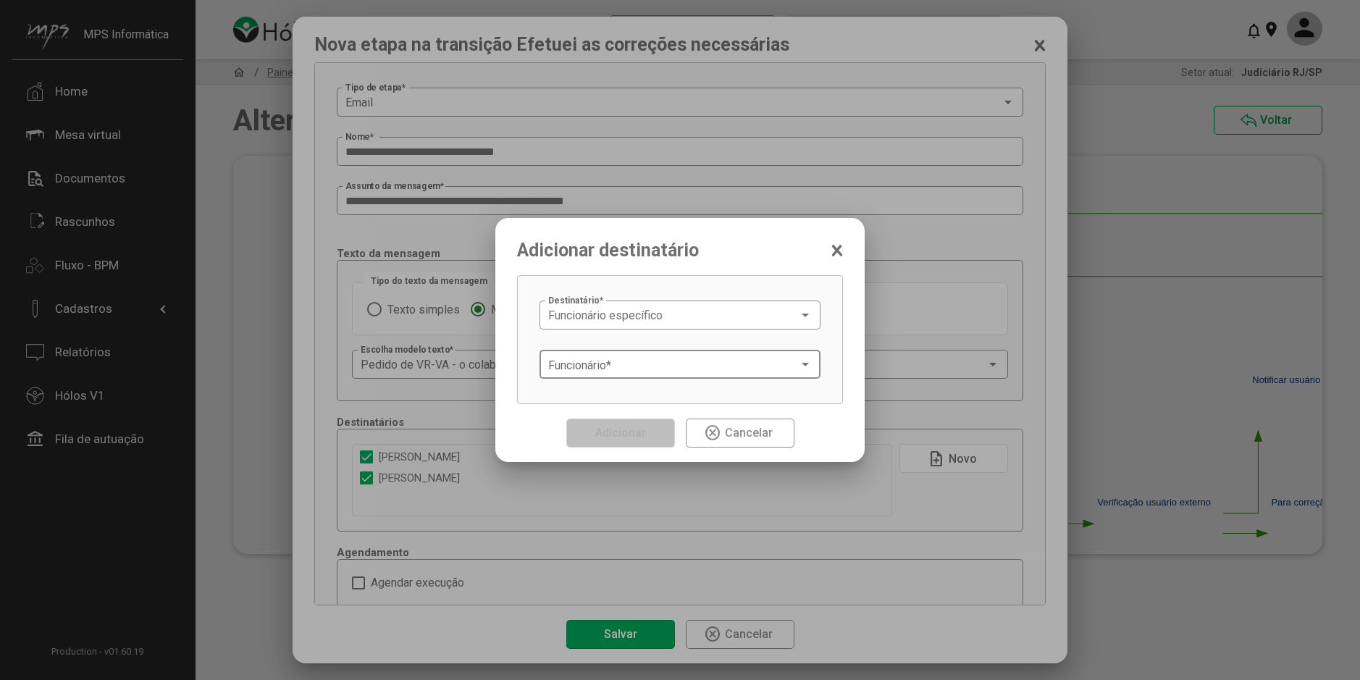
click at [615, 364] on span at bounding box center [673, 364] width 250 height 13
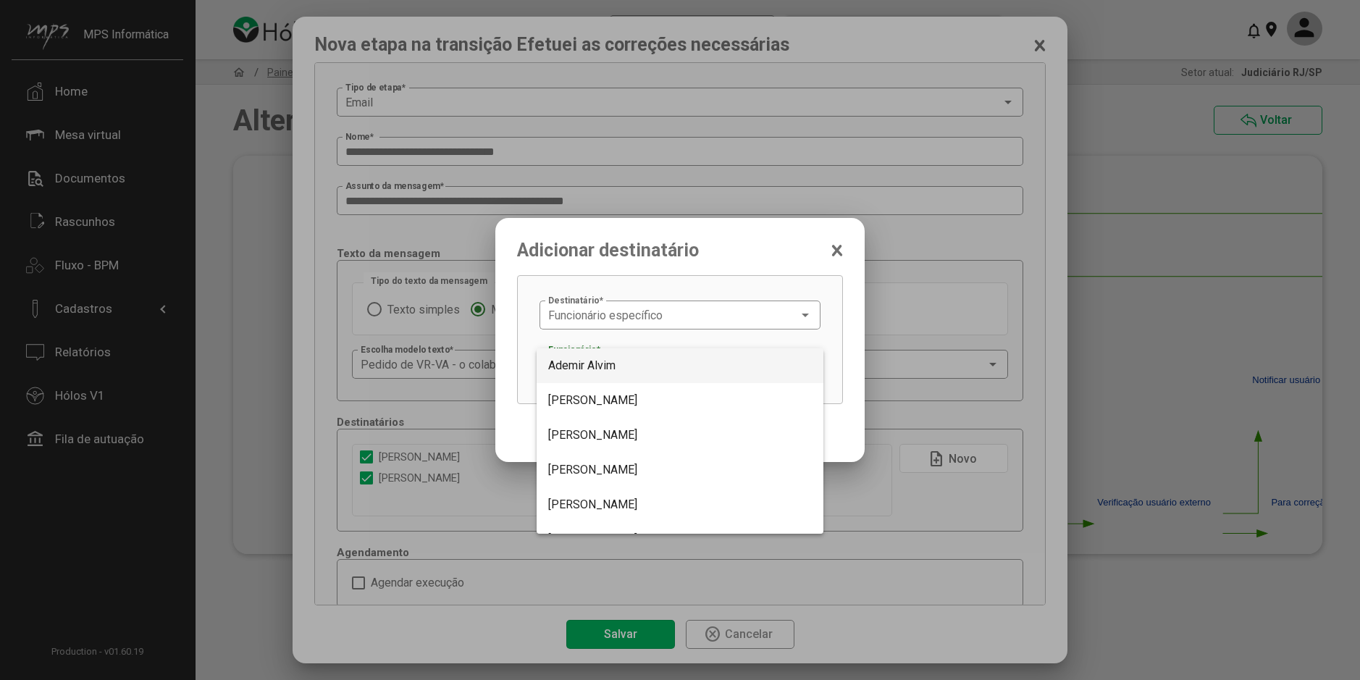
scroll to position [301, 0]
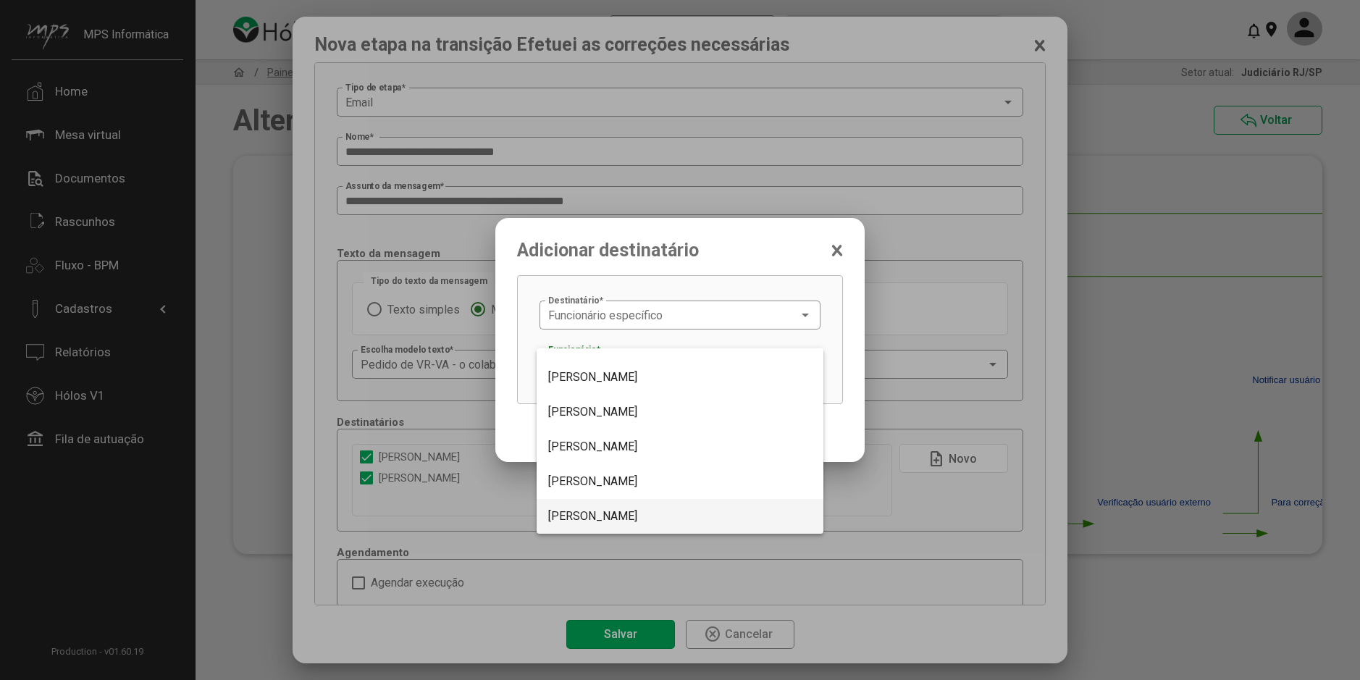
click at [599, 503] on span "Aline Rodrigues" at bounding box center [680, 516] width 264 height 35
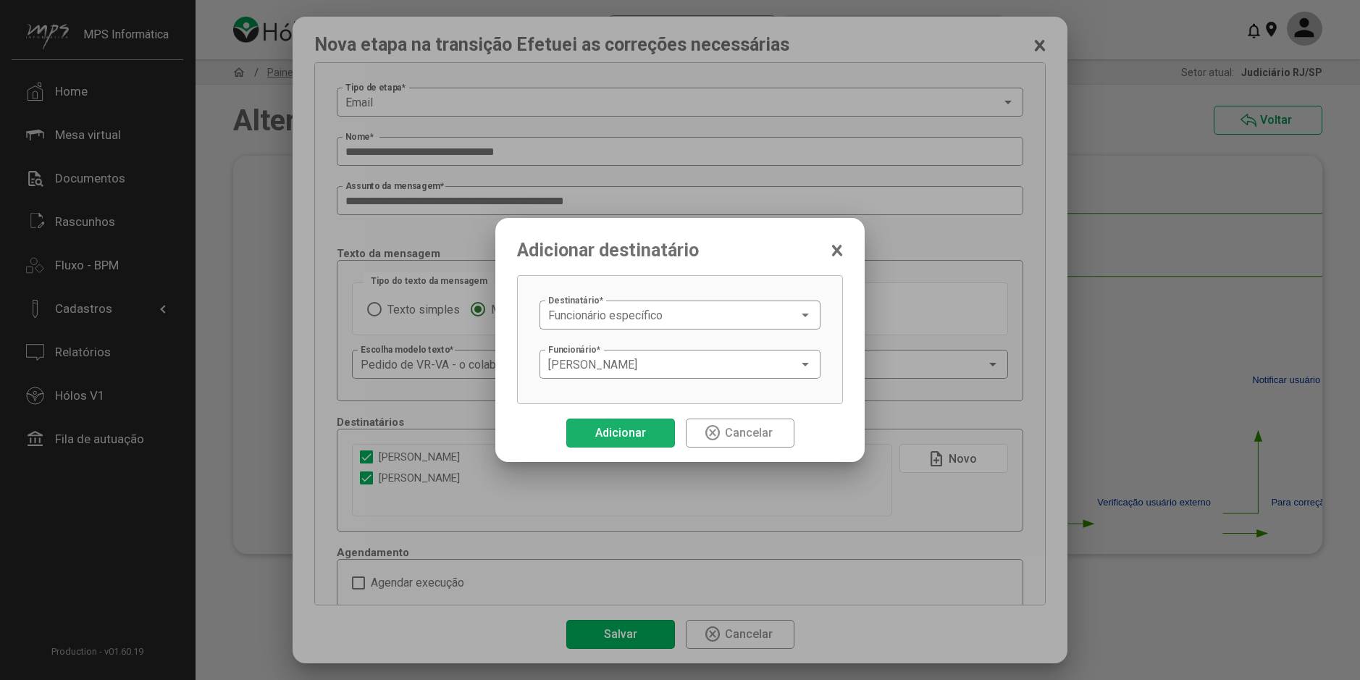
click at [620, 425] on span "Adicionar" at bounding box center [620, 433] width 58 height 25
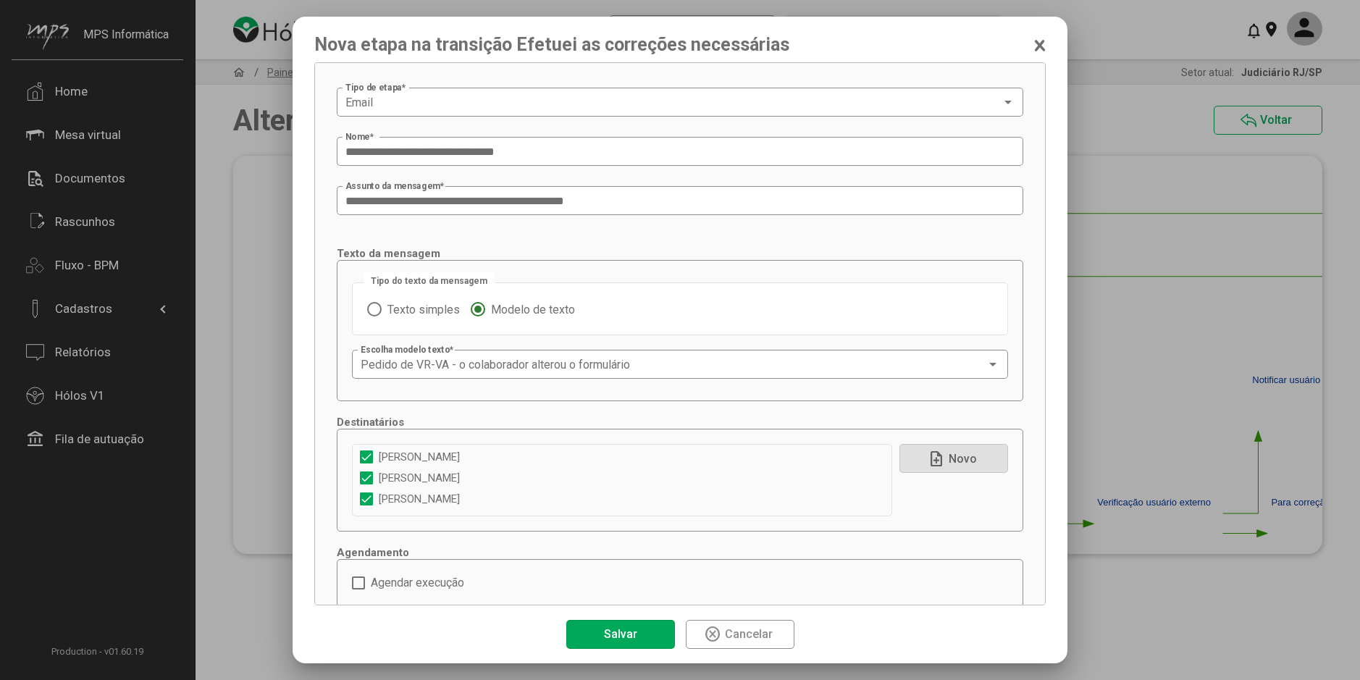
scroll to position [39, 0]
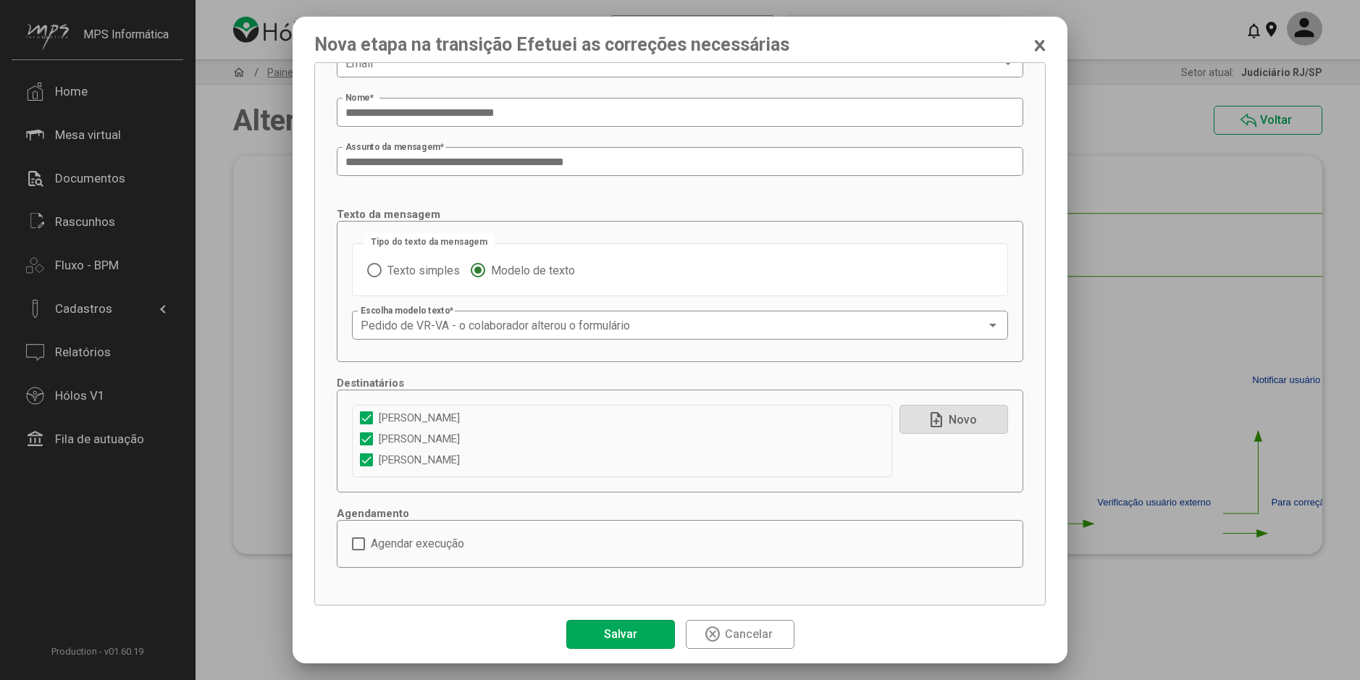
click at [617, 628] on span "Salvar" at bounding box center [620, 634] width 33 height 14
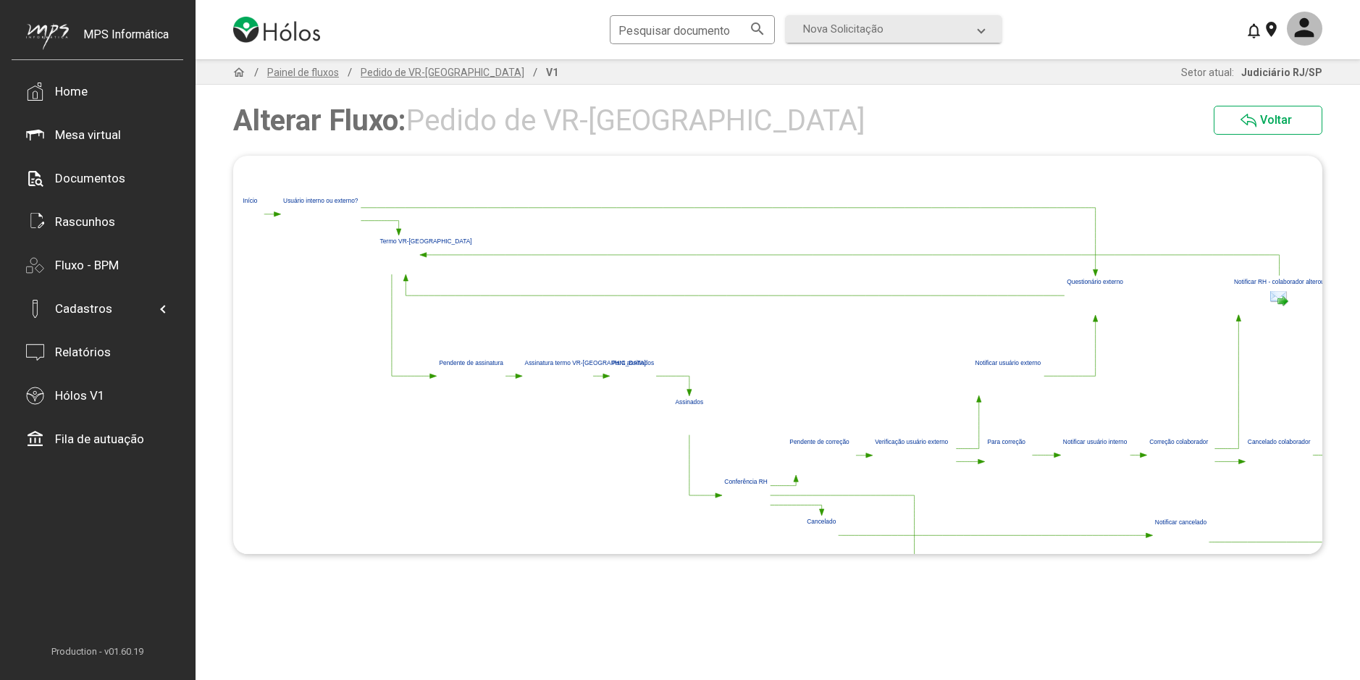
drag, startPoint x: 397, startPoint y: 398, endPoint x: 532, endPoint y: 479, distance: 157.8
click at [532, 479] on polygon at bounding box center [862, 415] width 1251 height 444
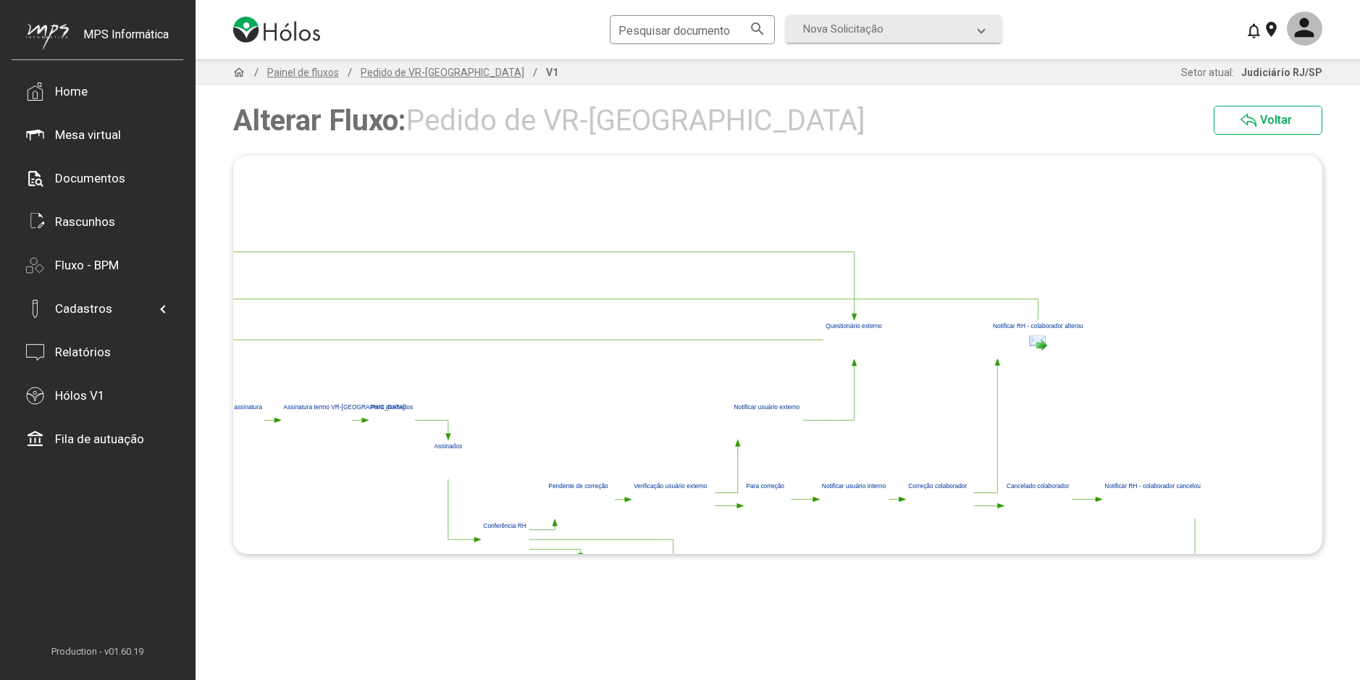
drag, startPoint x: 502, startPoint y: 243, endPoint x: 261, endPoint y: 287, distance: 245.1
click at [261, 287] on polygon at bounding box center [621, 459] width 1251 height 444
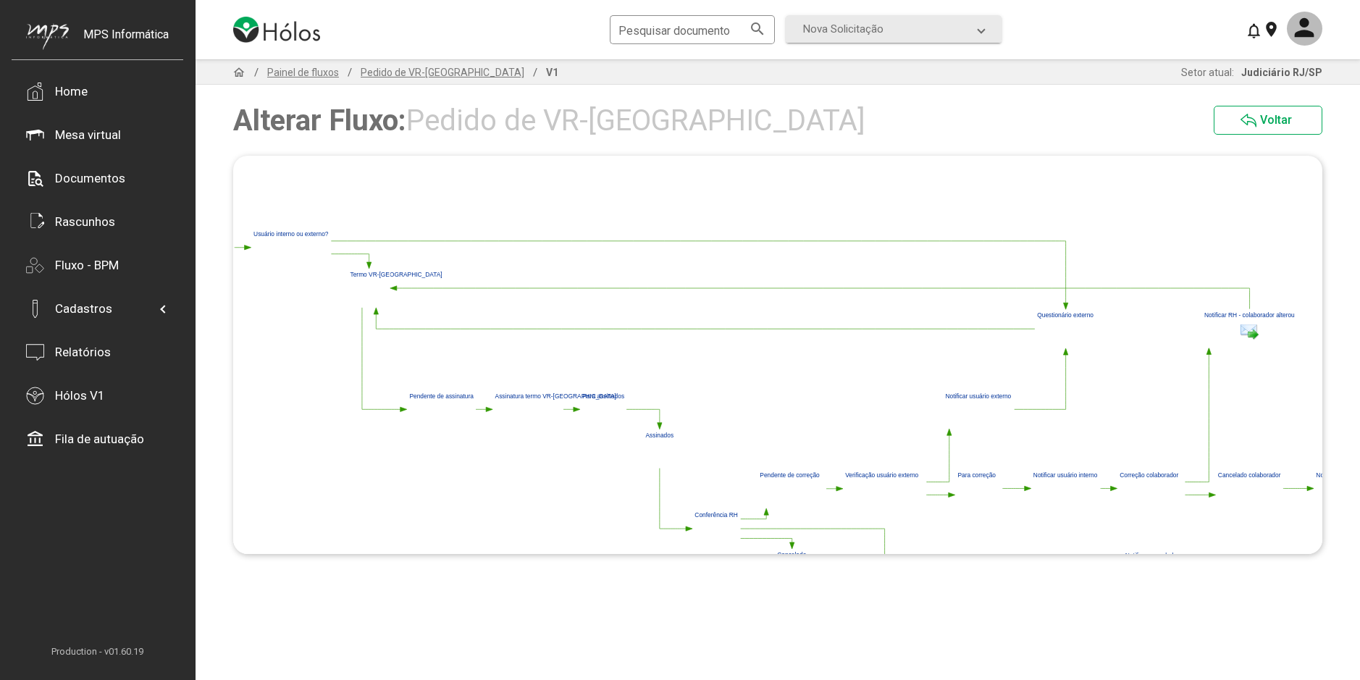
drag, startPoint x: 584, startPoint y: 376, endPoint x: 797, endPoint y: 365, distance: 213.1
click at [797, 365] on polygon at bounding box center [832, 448] width 1251 height 444
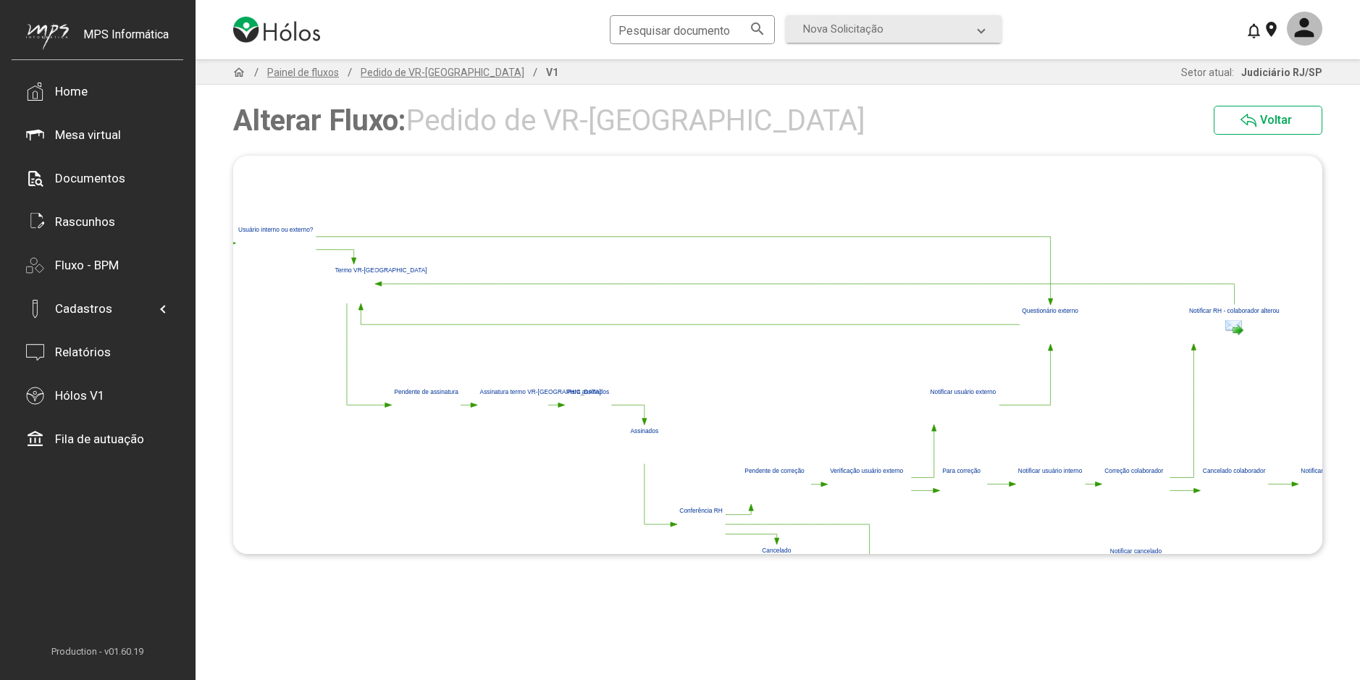
drag, startPoint x: 631, startPoint y: 365, endPoint x: 614, endPoint y: 360, distance: 17.4
click at [614, 360] on polygon at bounding box center [817, 444] width 1251 height 444
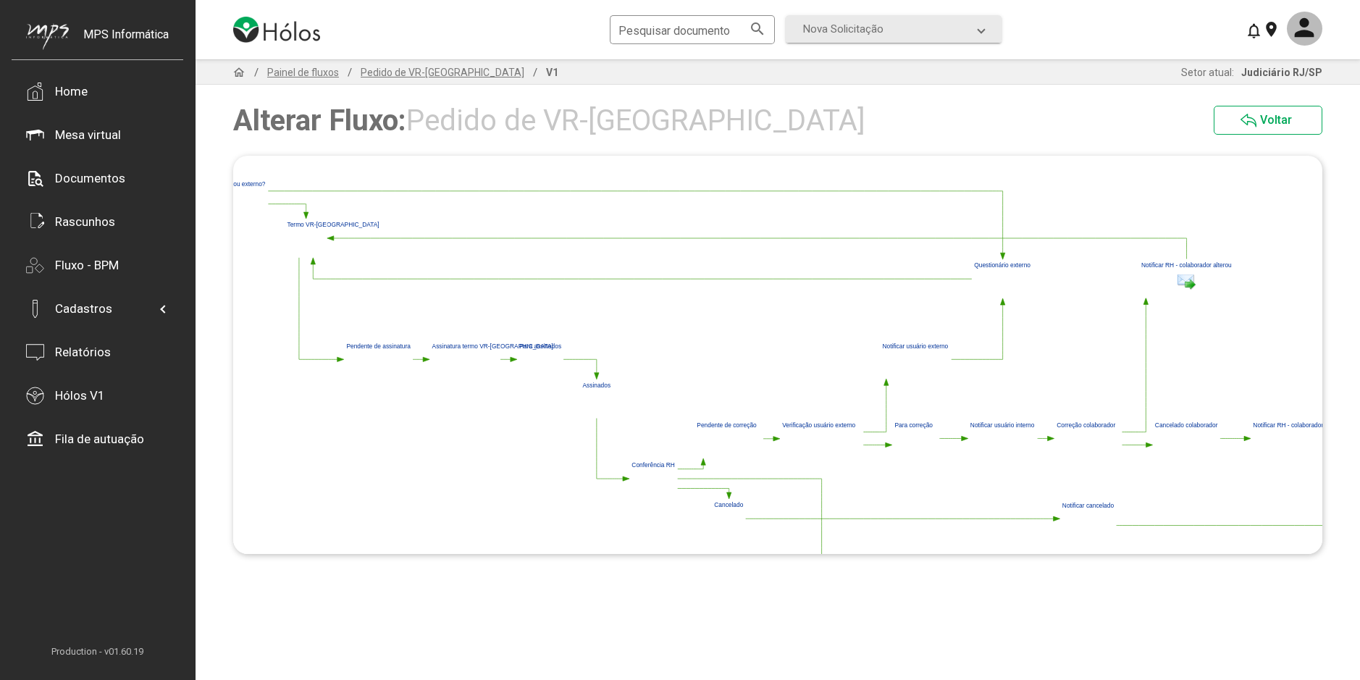
drag, startPoint x: 754, startPoint y: 435, endPoint x: 688, endPoint y: 381, distance: 85.4
click at [696, 383] on polygon at bounding box center [769, 398] width 1251 height 444
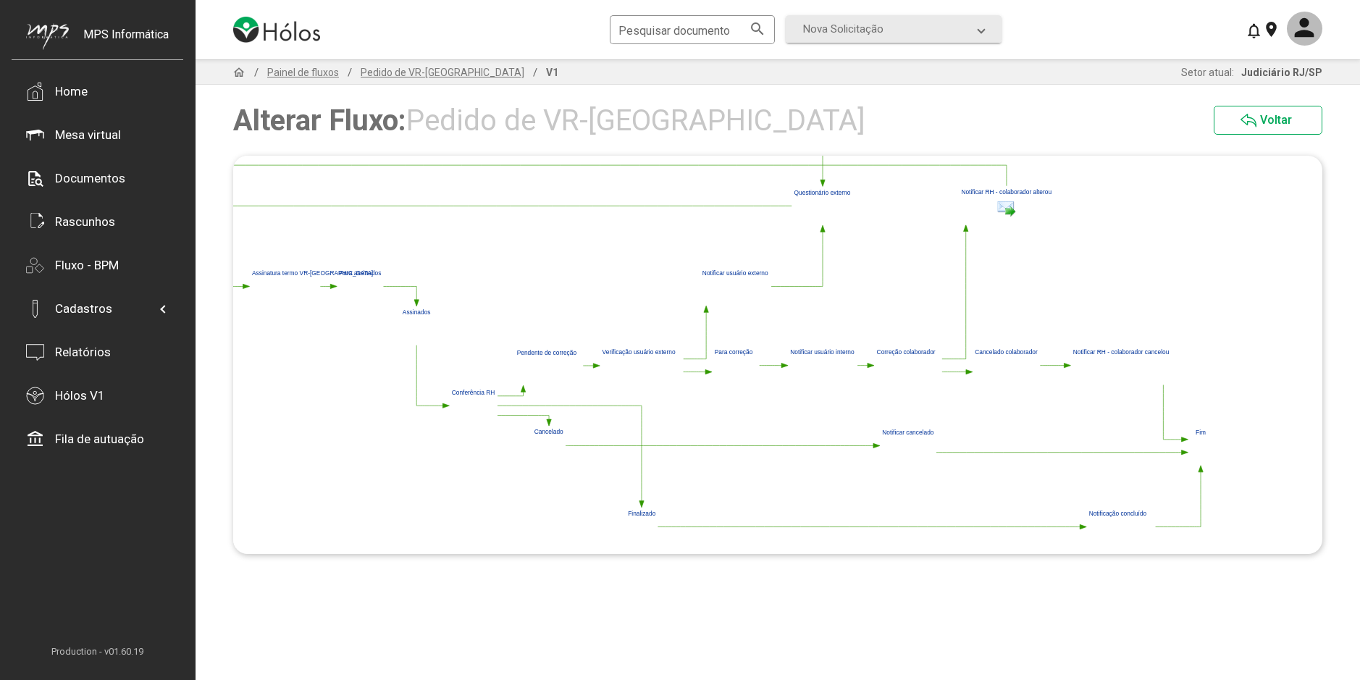
drag, startPoint x: 770, startPoint y: 364, endPoint x: 602, endPoint y: 295, distance: 181.5
click at [602, 295] on polygon at bounding box center [589, 326] width 1251 height 444
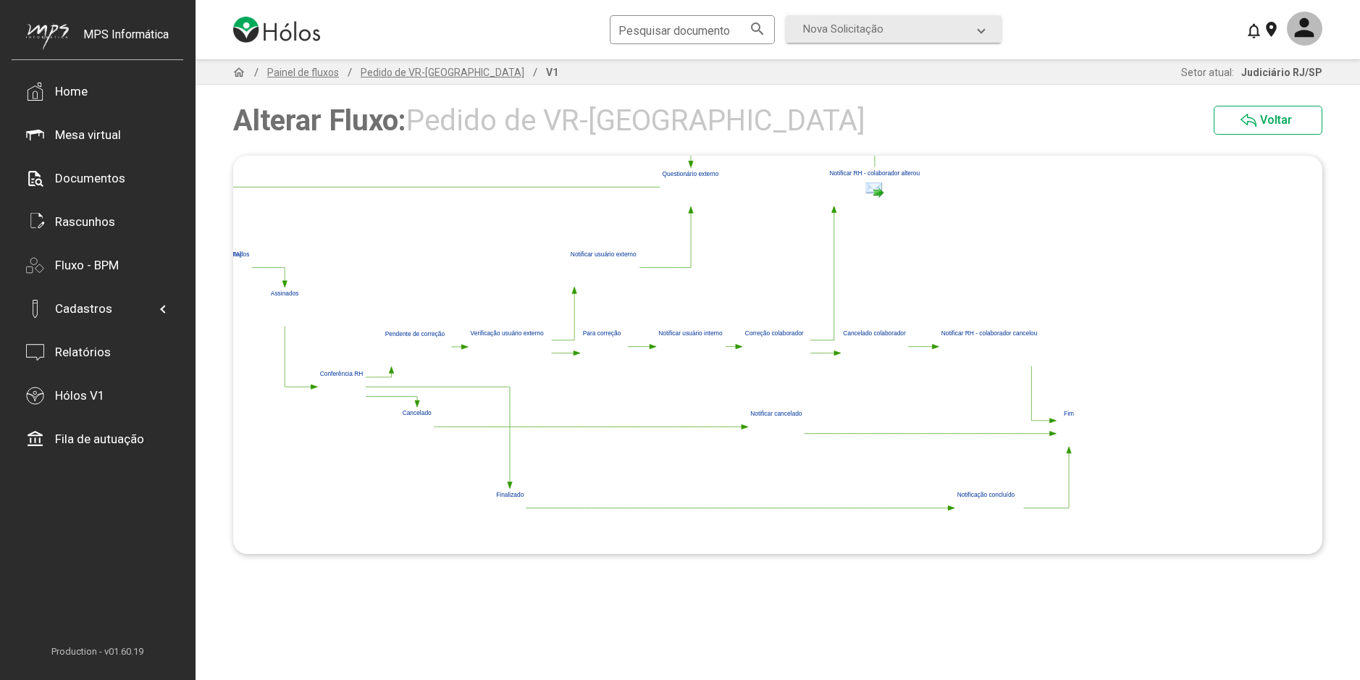
drag, startPoint x: 791, startPoint y: 394, endPoint x: 693, endPoint y: 384, distance: 98.9
click at [693, 384] on polygon at bounding box center [457, 307] width 1251 height 444
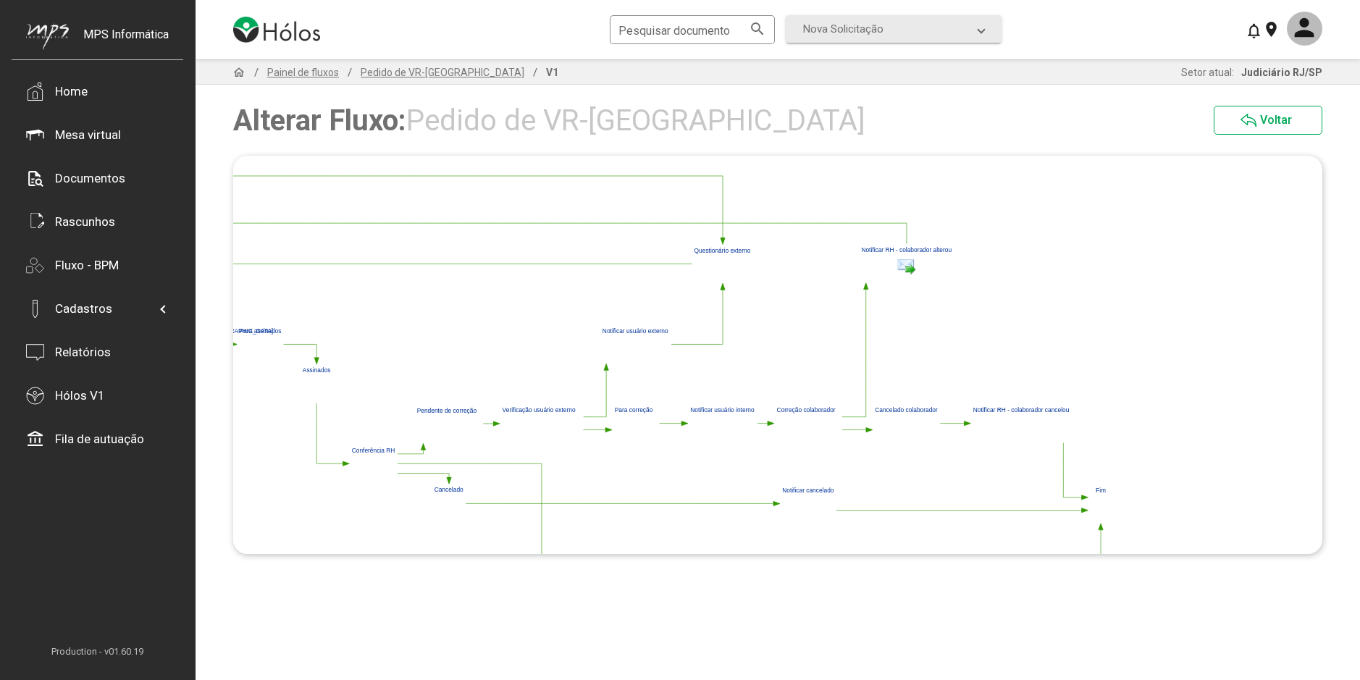
drag, startPoint x: 410, startPoint y: 370, endPoint x: 440, endPoint y: 441, distance: 76.9
click at [440, 441] on polygon at bounding box center [489, 383] width 1251 height 444
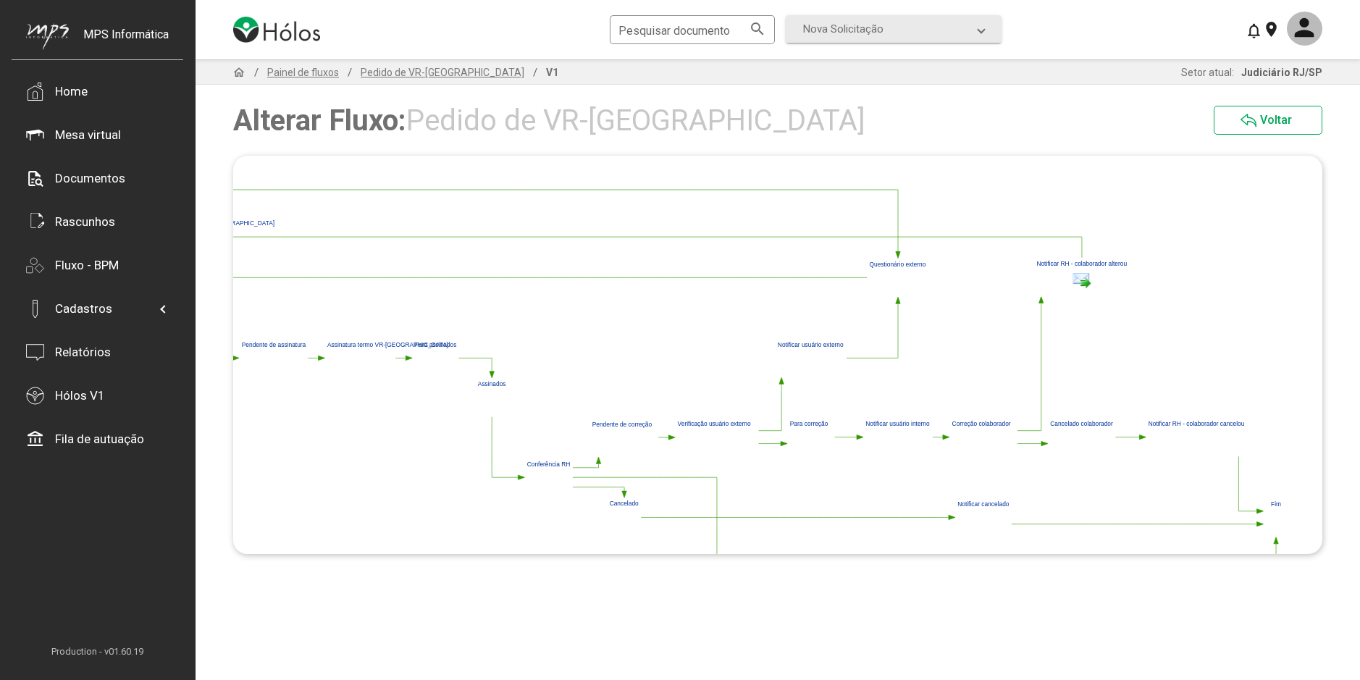
drag, startPoint x: 586, startPoint y: 300, endPoint x: 562, endPoint y: 293, distance: 24.1
click at [591, 291] on polygon at bounding box center [664, 397] width 1251 height 444
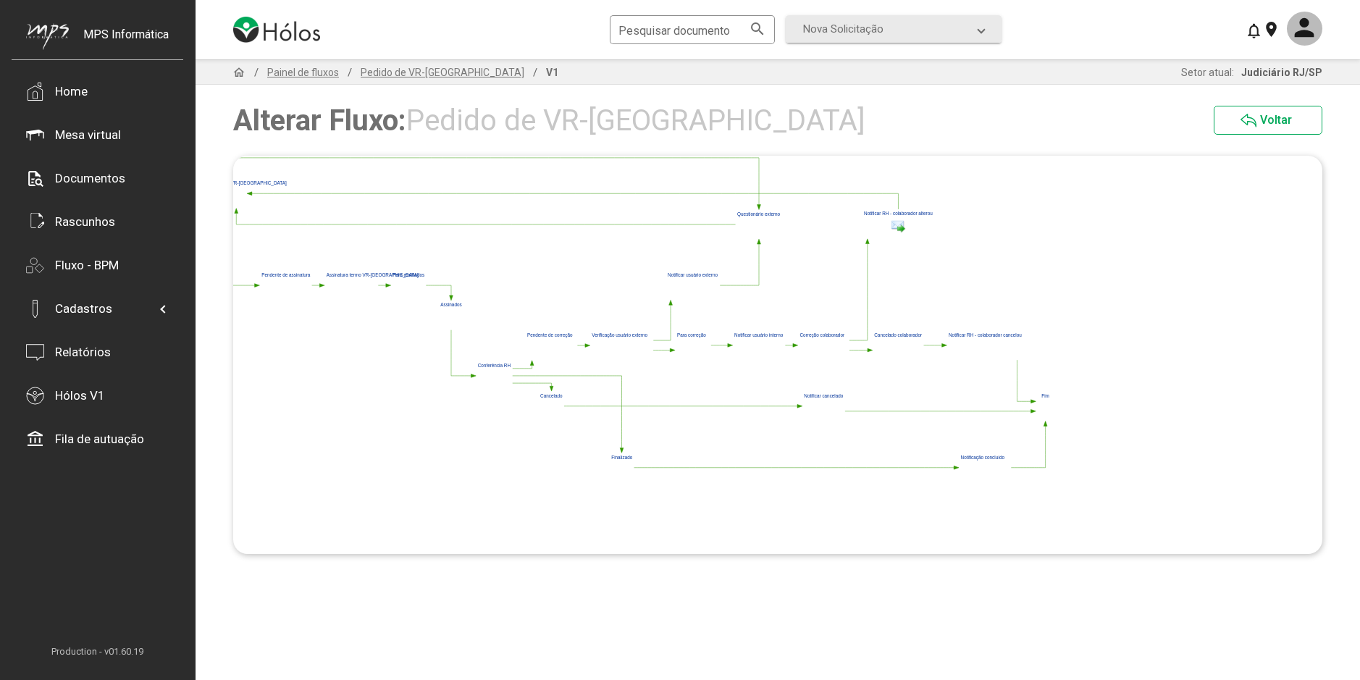
drag, startPoint x: 795, startPoint y: 477, endPoint x: 793, endPoint y: 389, distance: 87.6
click at [793, 391] on polygon at bounding box center [583, 314] width 948 height 337
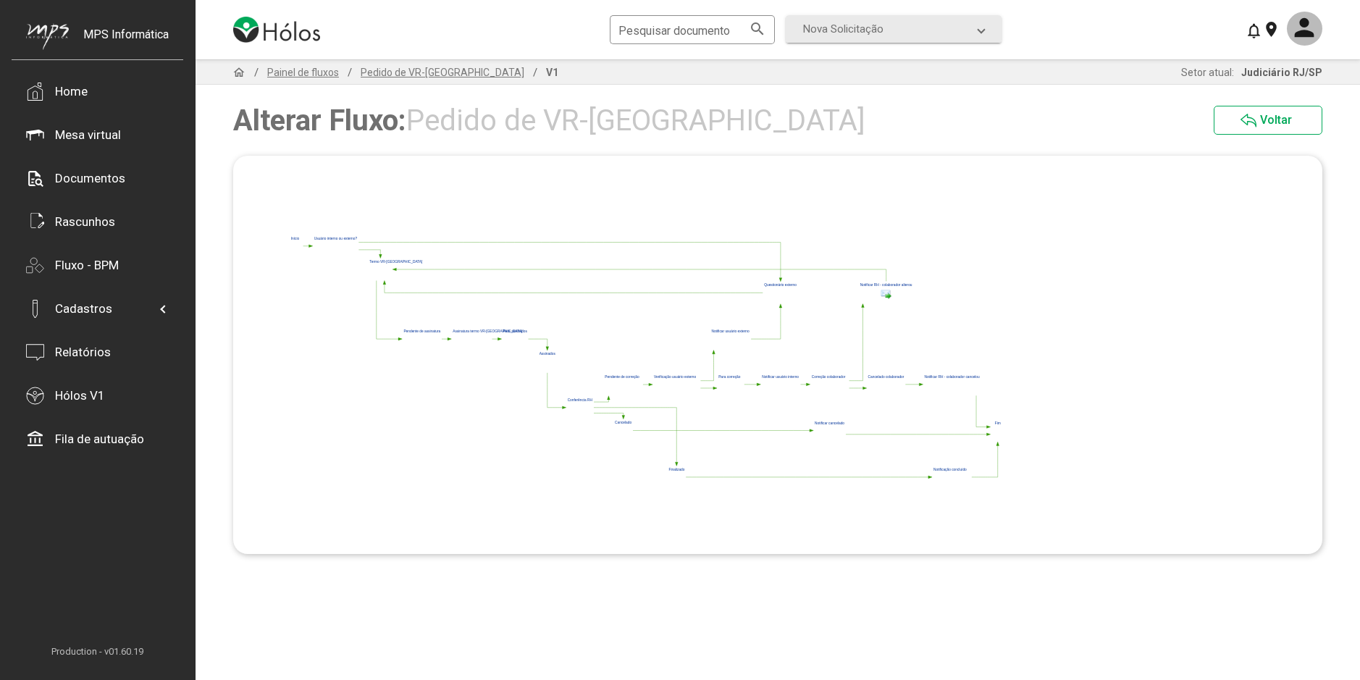
drag, startPoint x: 346, startPoint y: 418, endPoint x: 484, endPoint y: 440, distance: 140.1
click at [484, 440] on polygon at bounding box center [646, 362] width 718 height 256
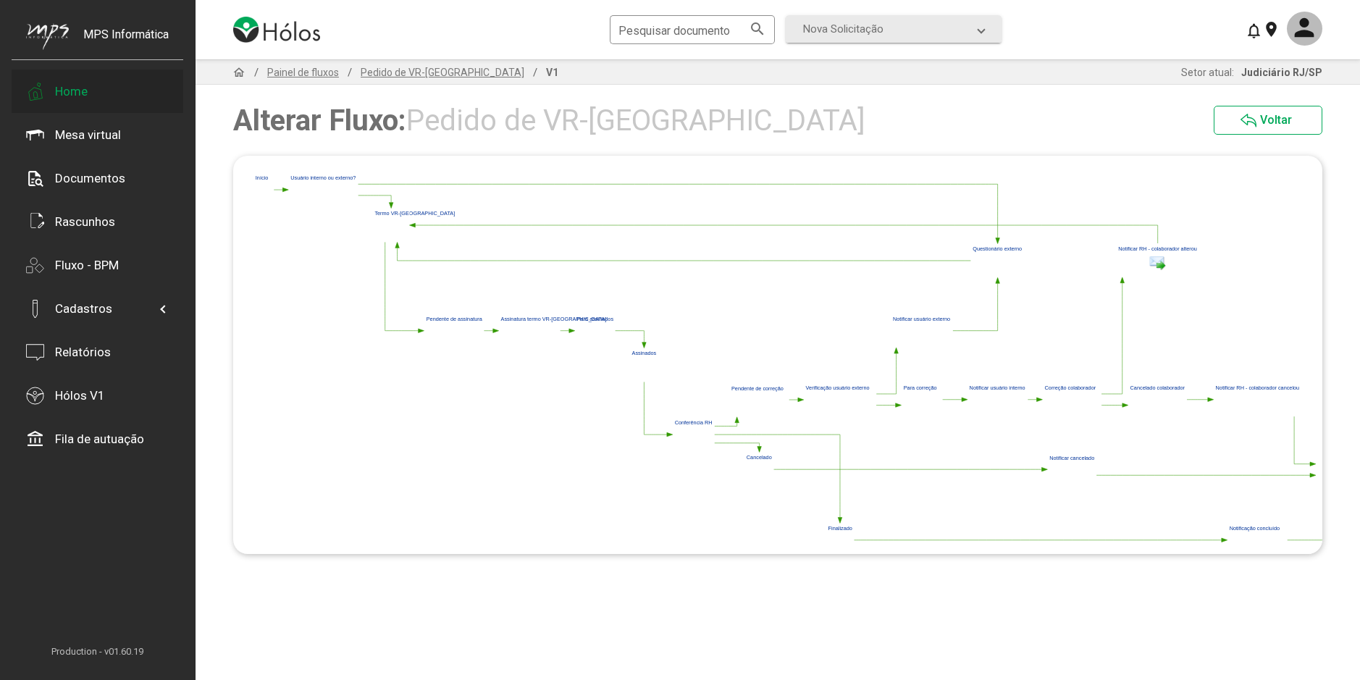
click at [98, 100] on div "Home" at bounding box center [98, 90] width 172 height 43
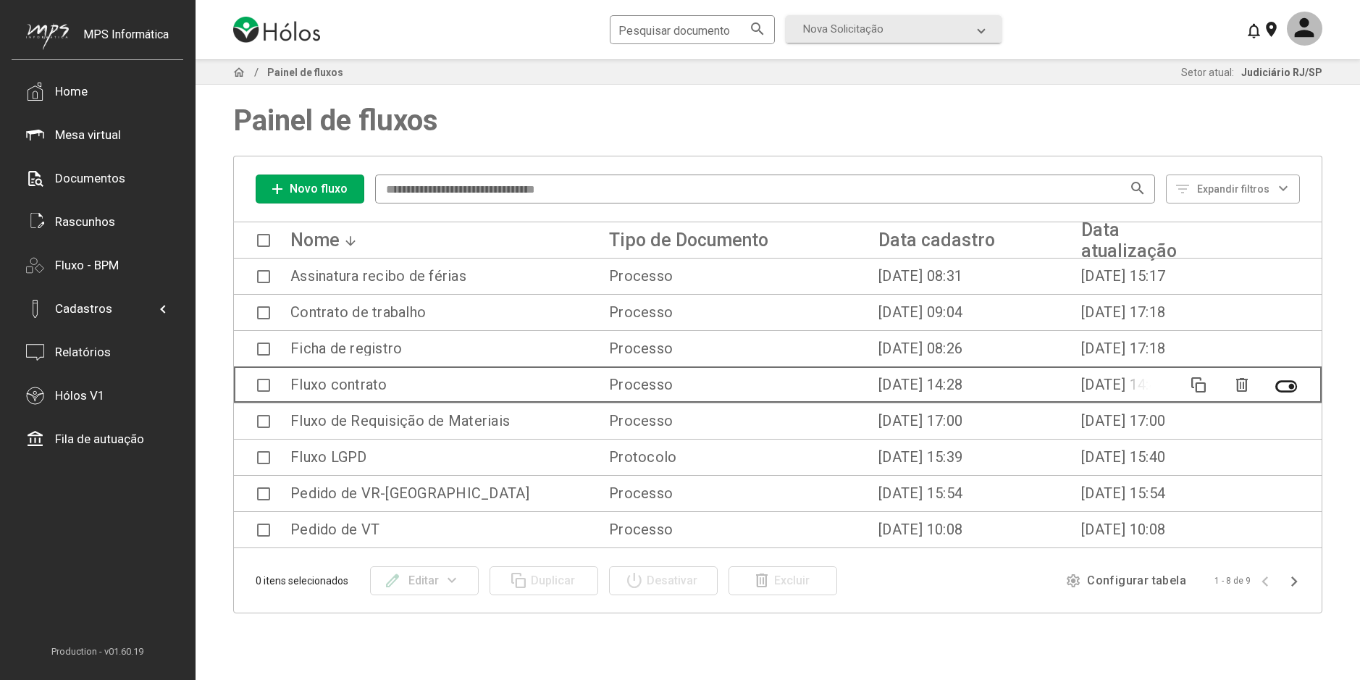
click at [264, 390] on span at bounding box center [263, 385] width 13 height 13
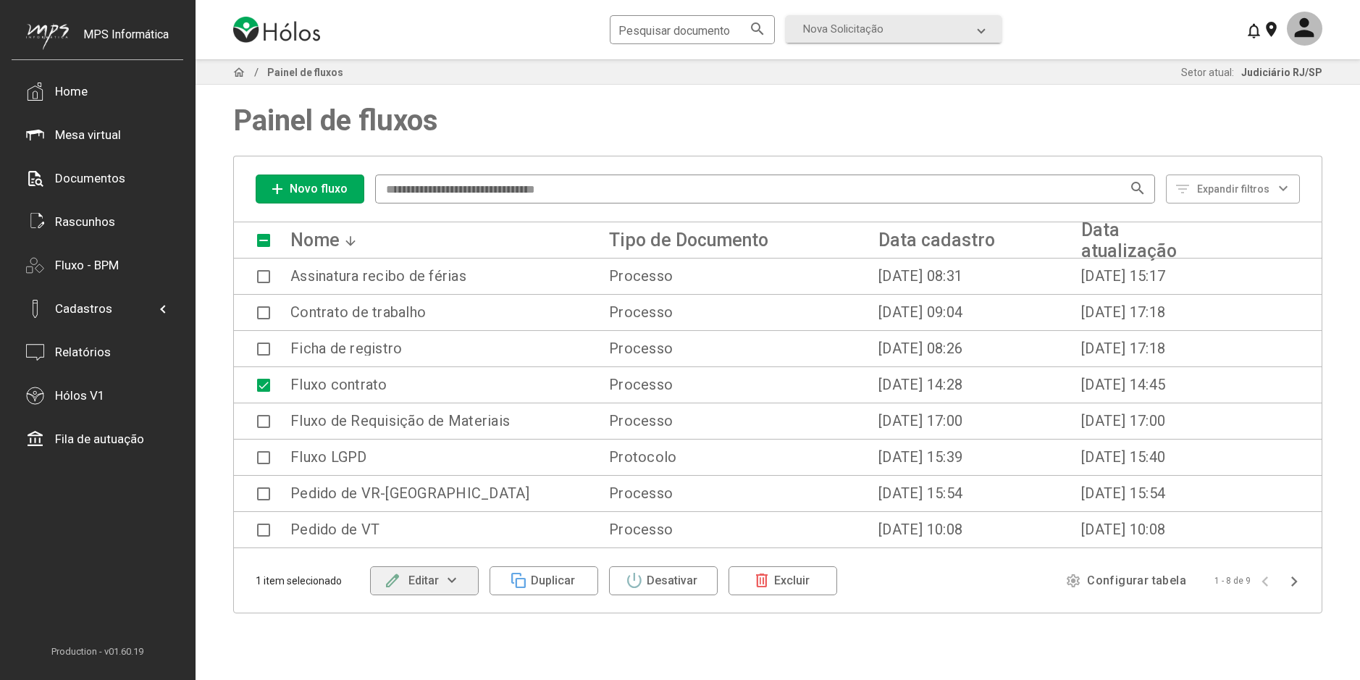
click at [452, 573] on mat-icon "expand_more" at bounding box center [452, 580] width 27 height 17
click at [444, 552] on button "Gerenciar versões" at bounding box center [432, 543] width 125 height 35
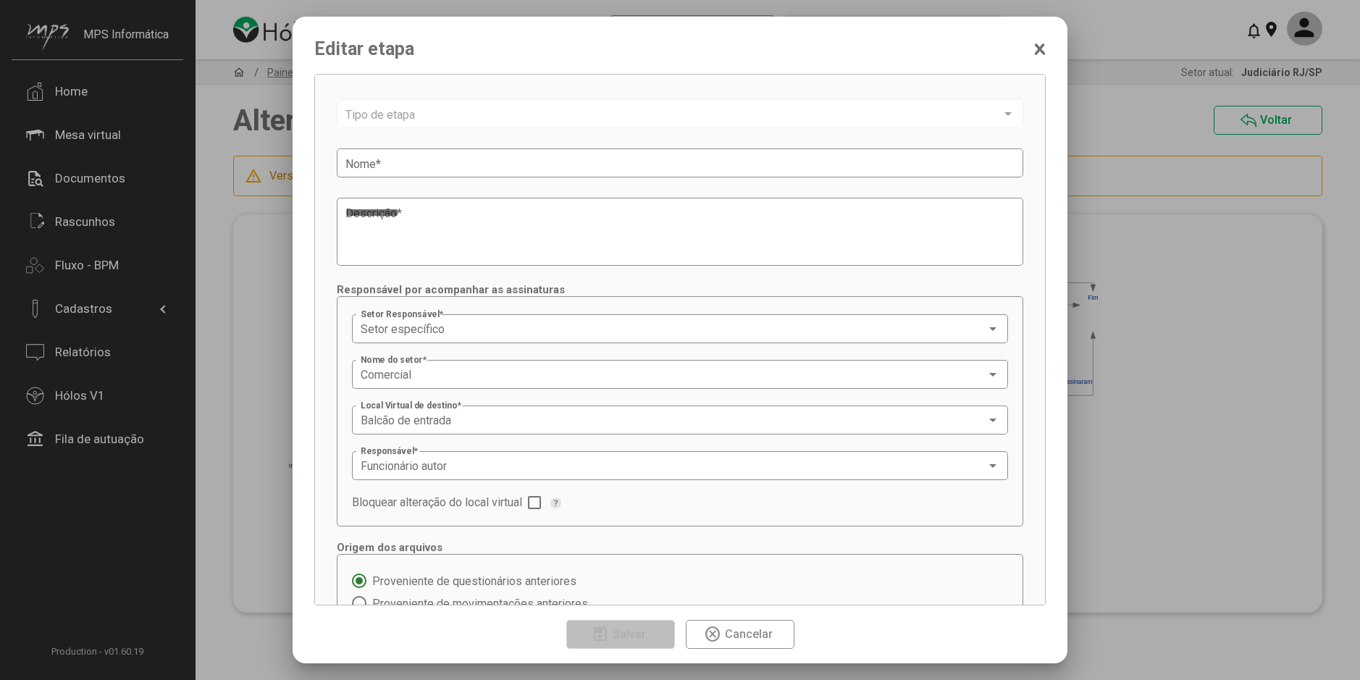
type input "**********"
type textarea "**********"
type input "**********"
type textarea "**********"
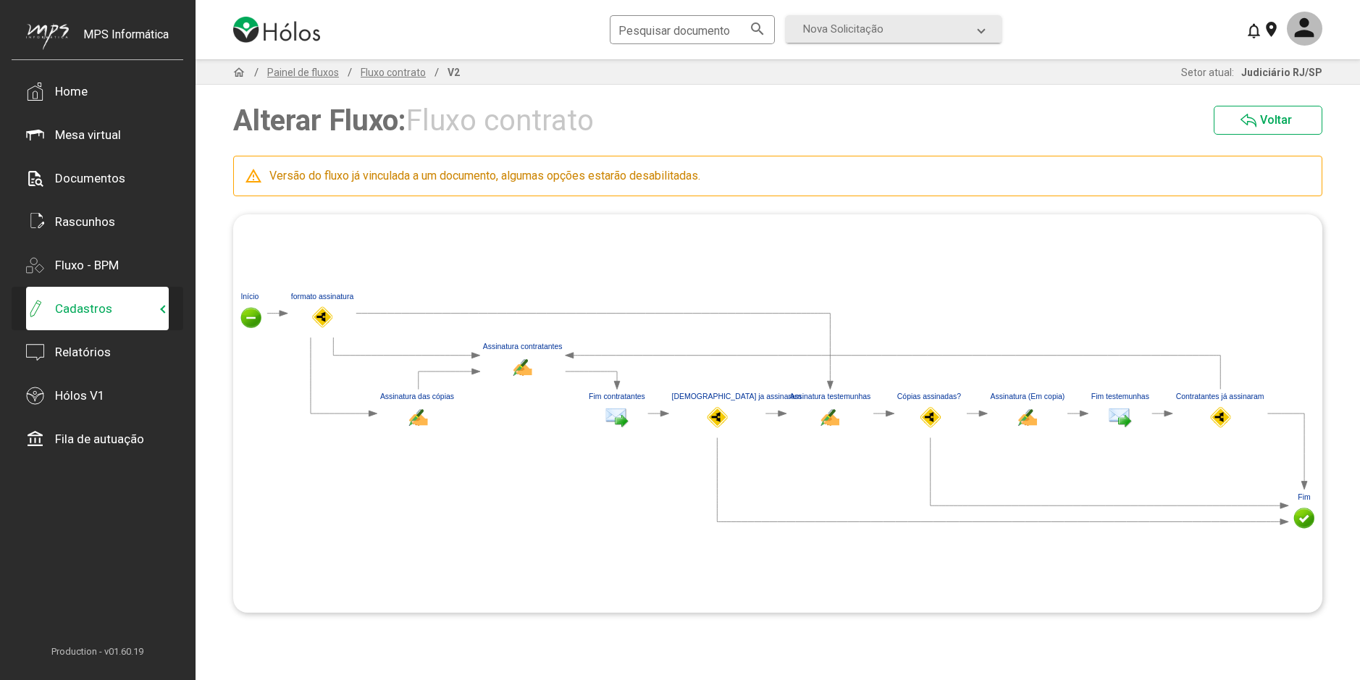
click at [119, 303] on span "Cadastros" at bounding box center [93, 309] width 135 height 18
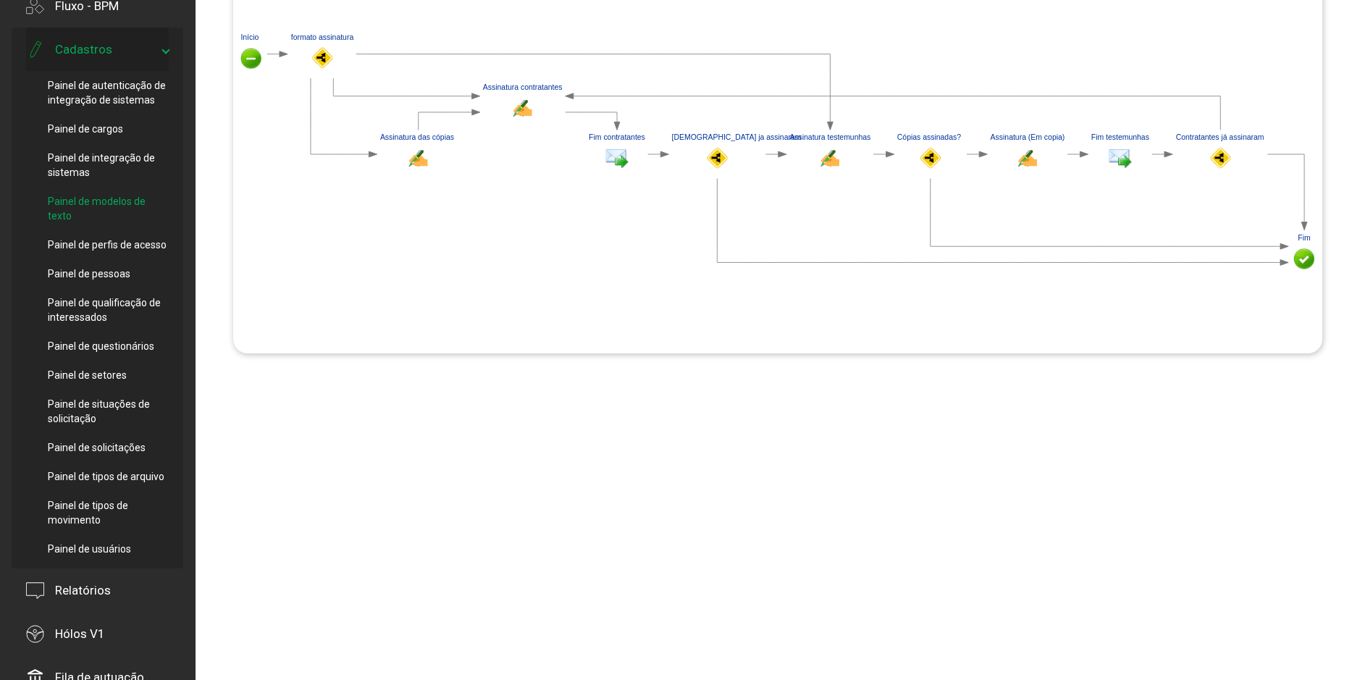
scroll to position [290, 0]
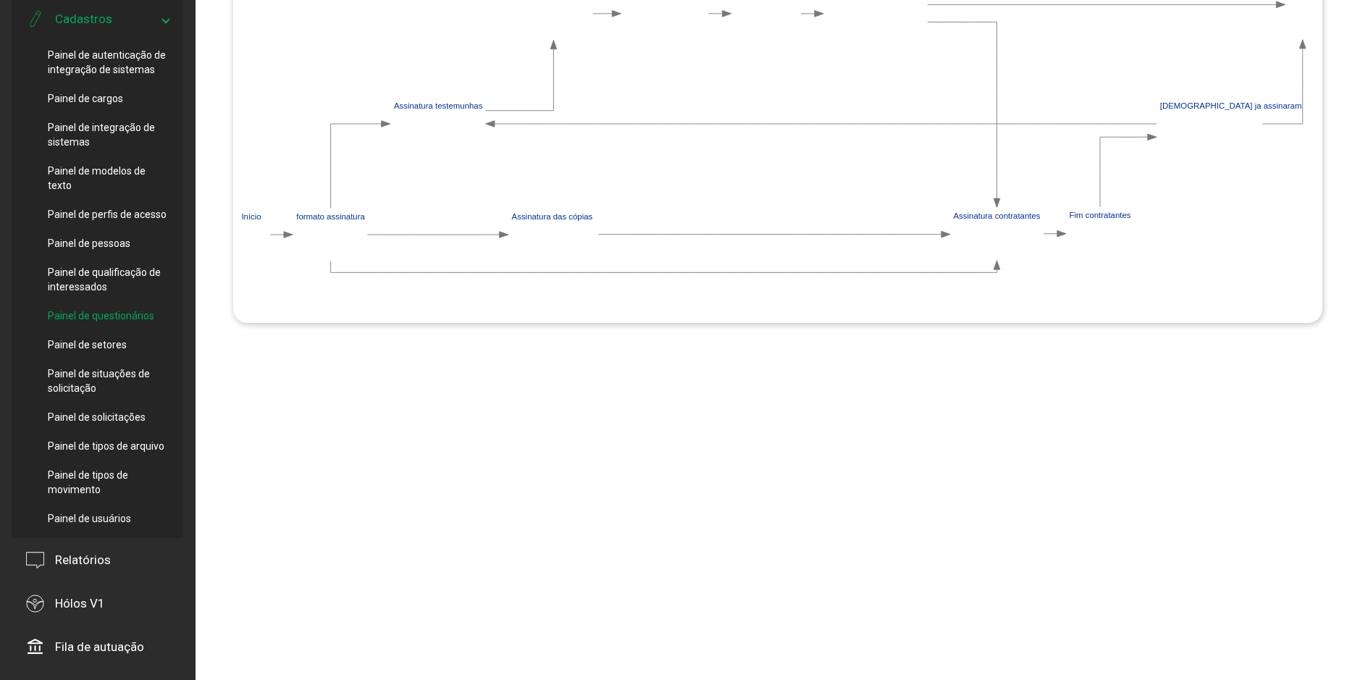
click at [117, 314] on span "Painel de questionários" at bounding box center [101, 315] width 106 height 14
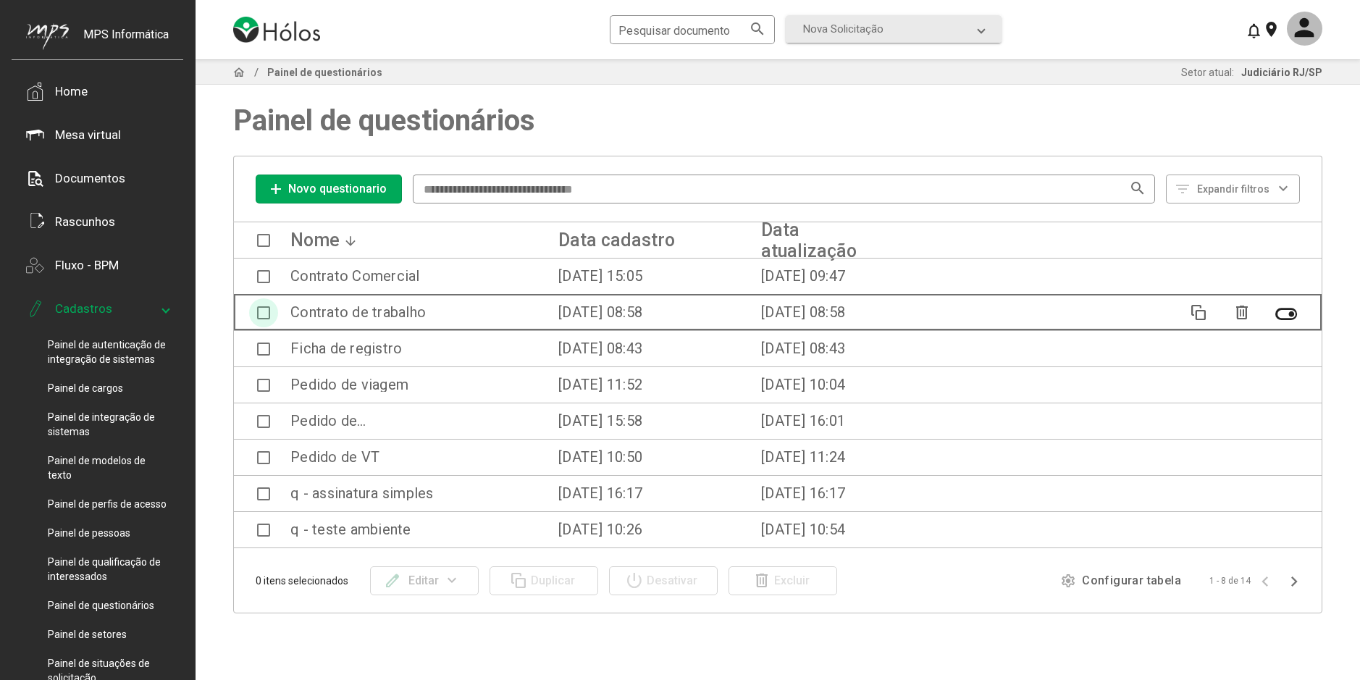
click at [266, 319] on span at bounding box center [263, 312] width 13 height 13
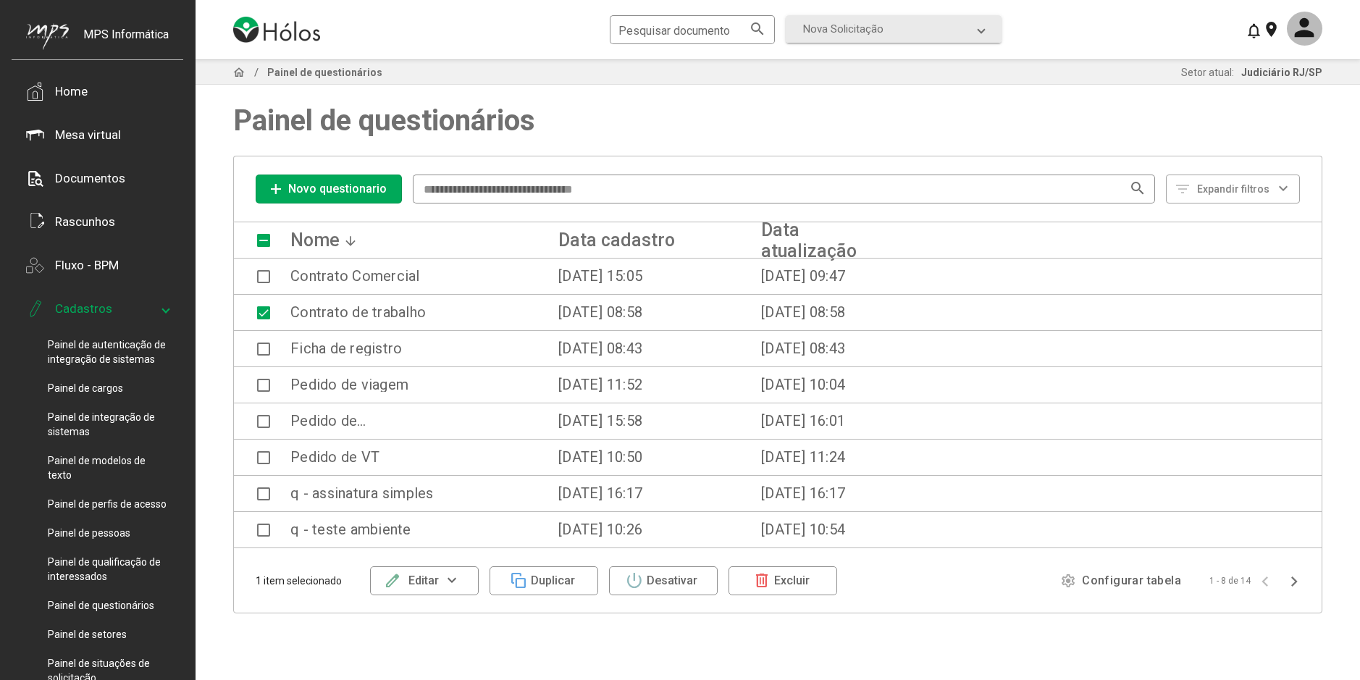
click at [454, 577] on mat-icon "expand_more" at bounding box center [452, 580] width 27 height 17
click at [439, 653] on button "Alterar questionário" at bounding box center [427, 653] width 114 height 35
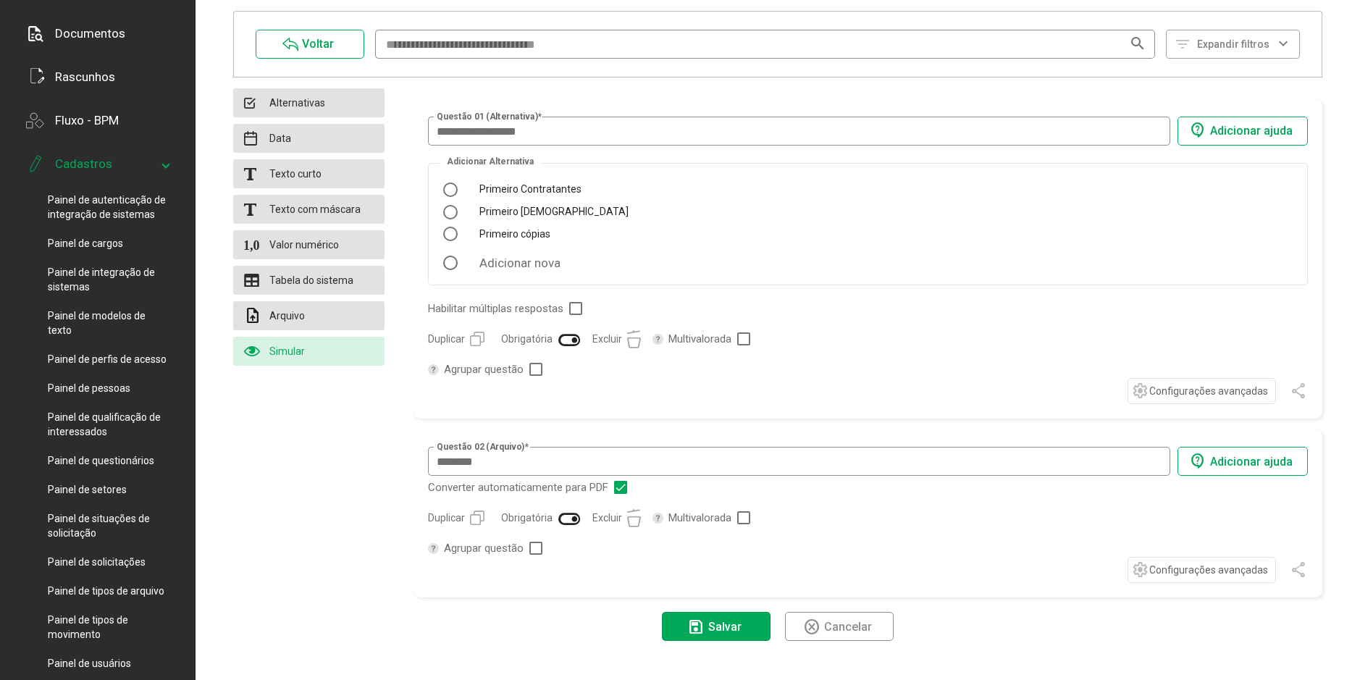
scroll to position [217, 0]
